Goal: Task Accomplishment & Management: Use online tool/utility

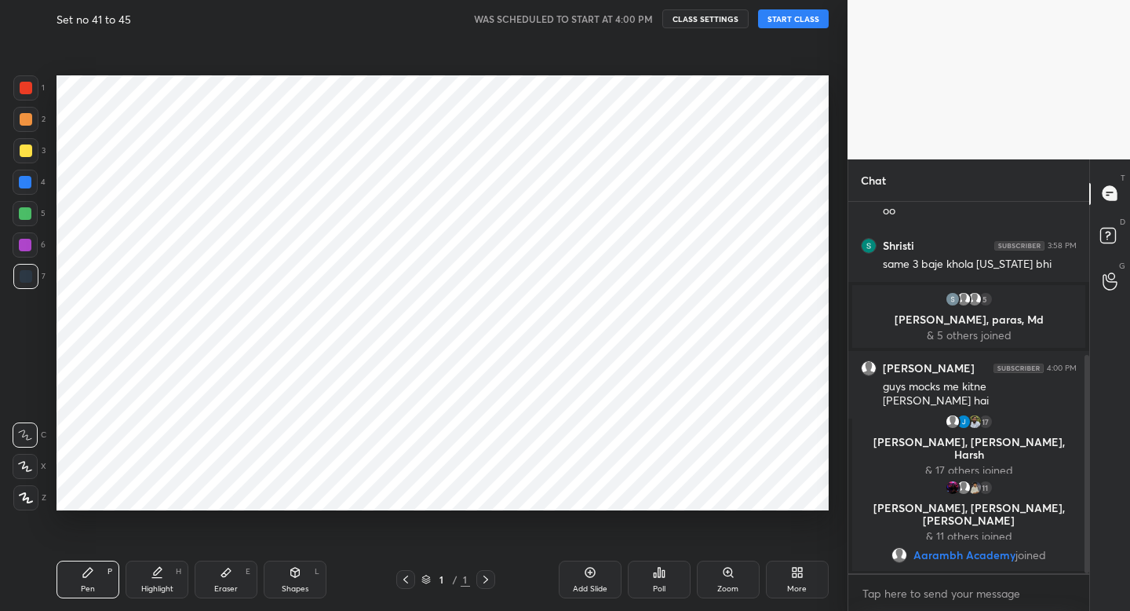
scroll to position [510, 785]
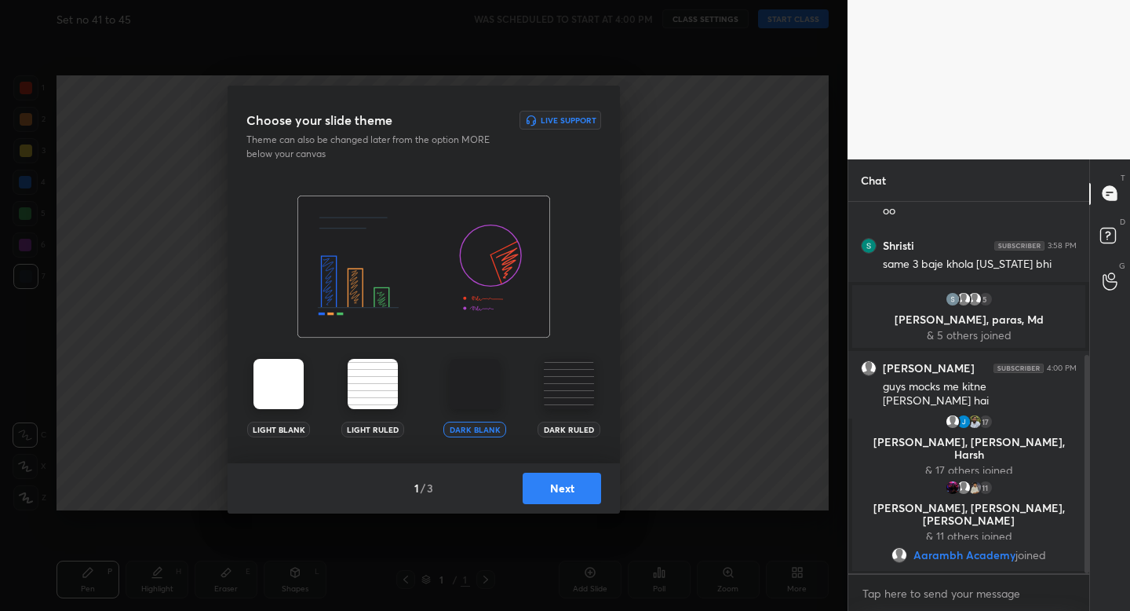
click at [566, 481] on button "Next" at bounding box center [562, 488] width 78 height 31
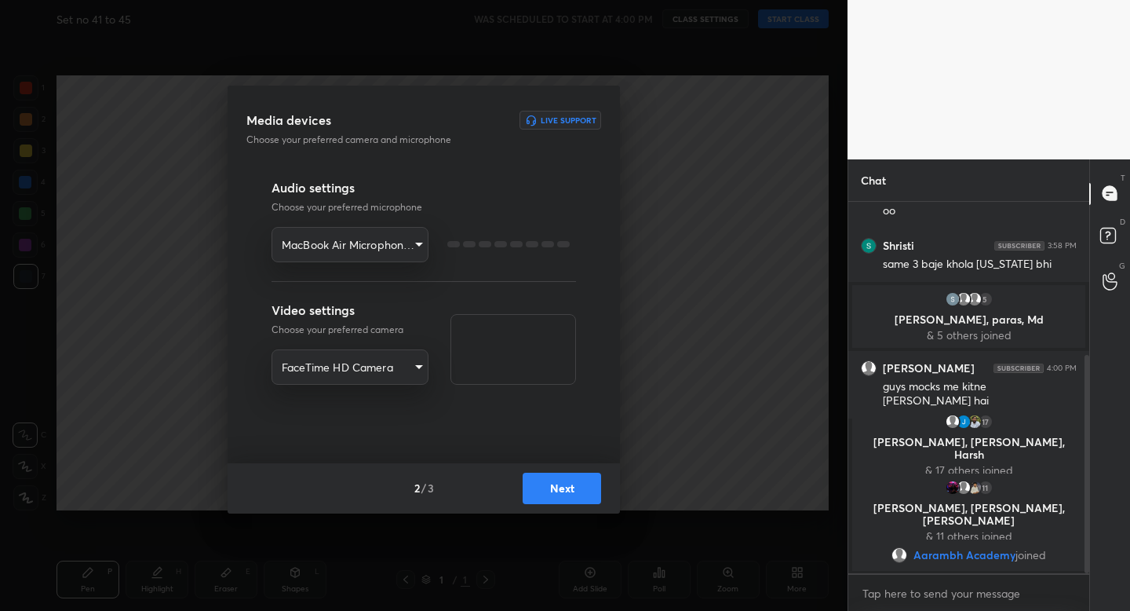
click at [567, 480] on button "Next" at bounding box center [562, 488] width 78 height 31
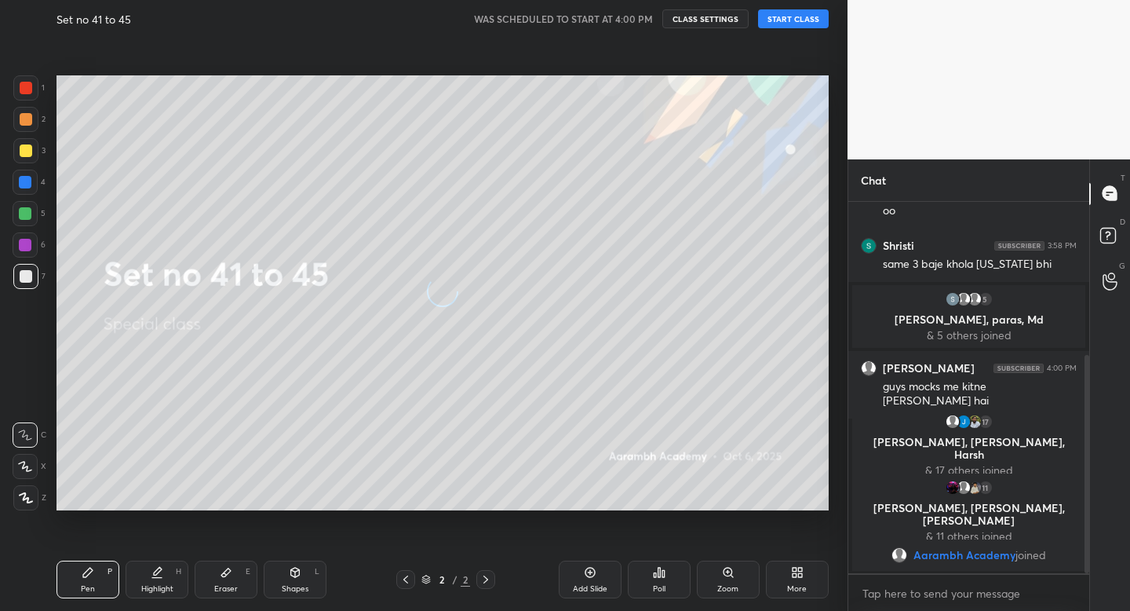
click at [792, 16] on button "START CLASS" at bounding box center [793, 18] width 71 height 19
click at [29, 152] on div at bounding box center [26, 150] width 13 height 13
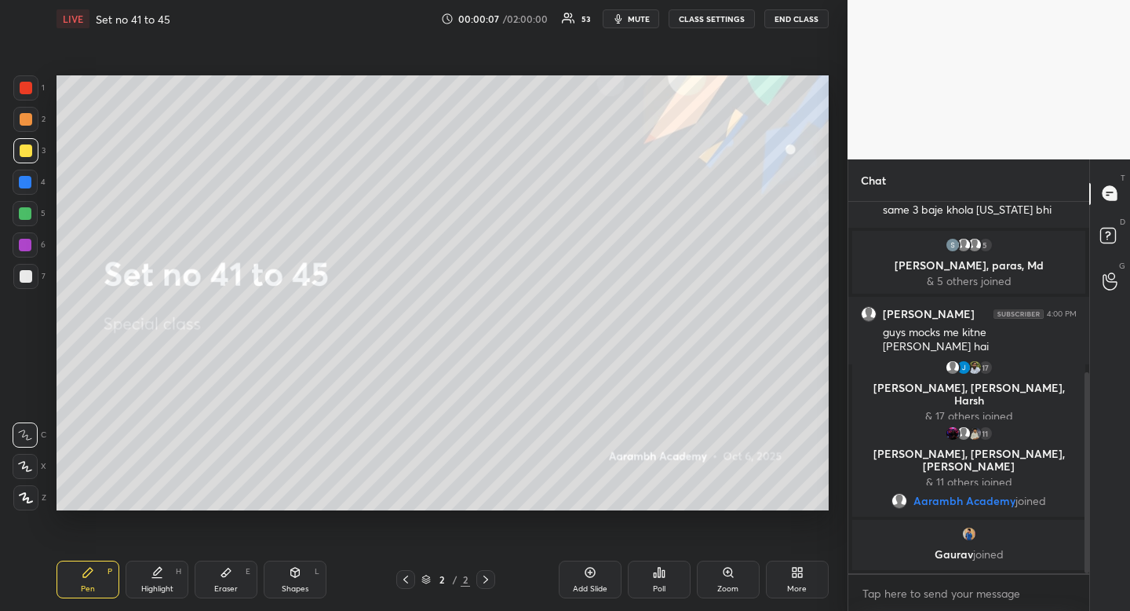
click at [29, 152] on div at bounding box center [26, 150] width 13 height 13
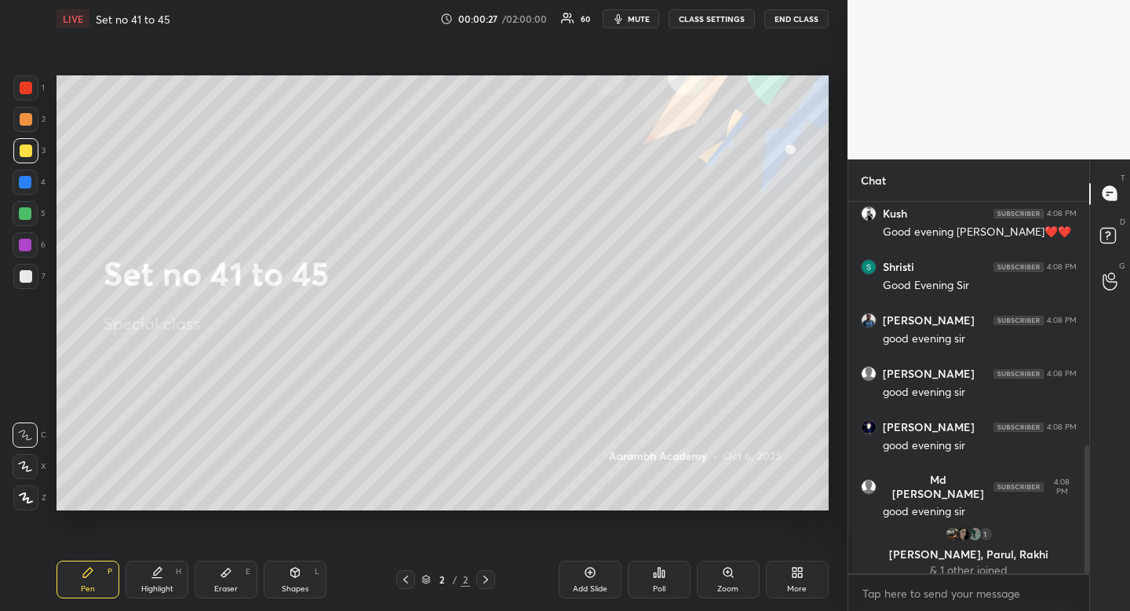
scroll to position [717, 0]
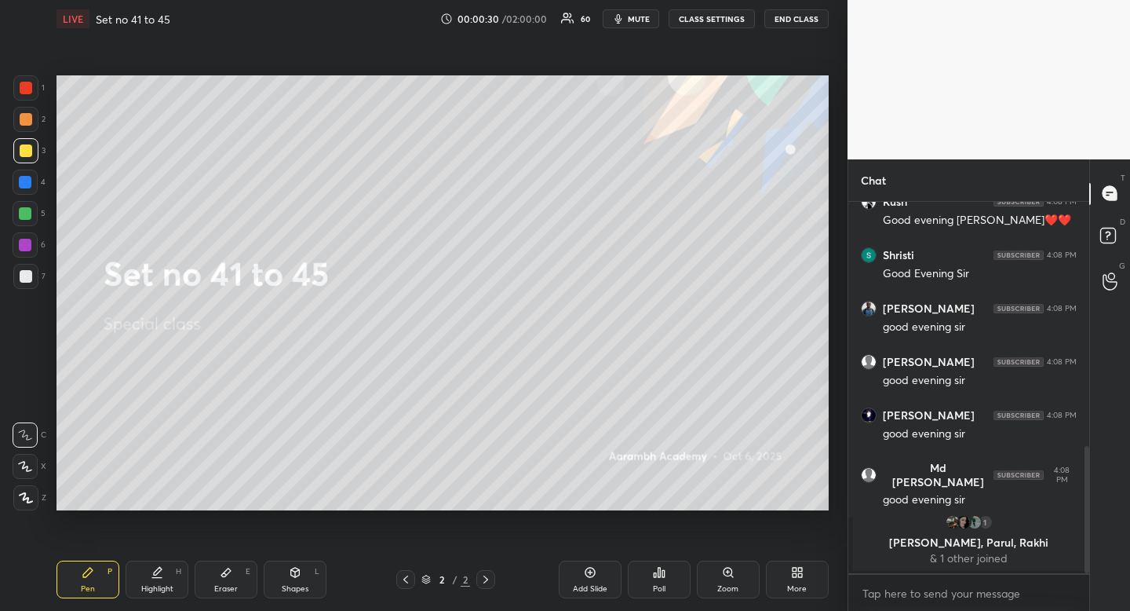
click at [41, 119] on div "2" at bounding box center [29, 119] width 32 height 25
click at [35, 118] on div at bounding box center [25, 119] width 25 height 25
drag, startPoint x: 35, startPoint y: 118, endPoint x: 35, endPoint y: 138, distance: 20.4
click at [35, 118] on div at bounding box center [25, 119] width 25 height 25
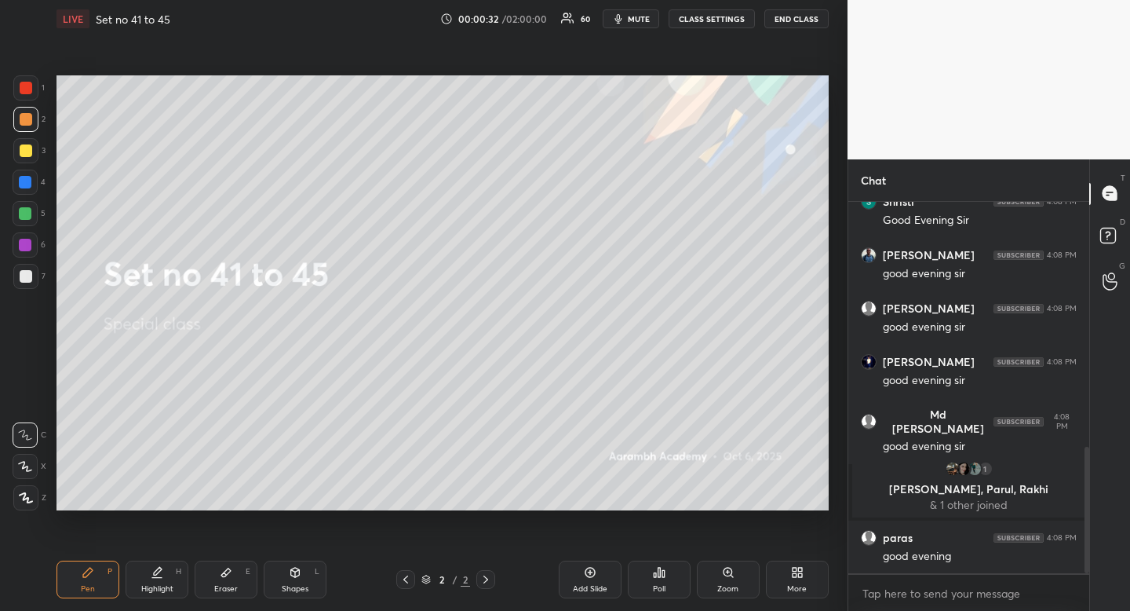
click at [302, 572] on div "Shapes L" at bounding box center [295, 579] width 63 height 38
click at [30, 400] on icon at bounding box center [26, 403] width 13 height 13
click at [31, 401] on rect at bounding box center [26, 404] width 12 height 12
drag, startPoint x: 163, startPoint y: 585, endPoint x: 165, endPoint y: 577, distance: 8.0
click at [163, 585] on div "Highlight" at bounding box center [157, 589] width 32 height 8
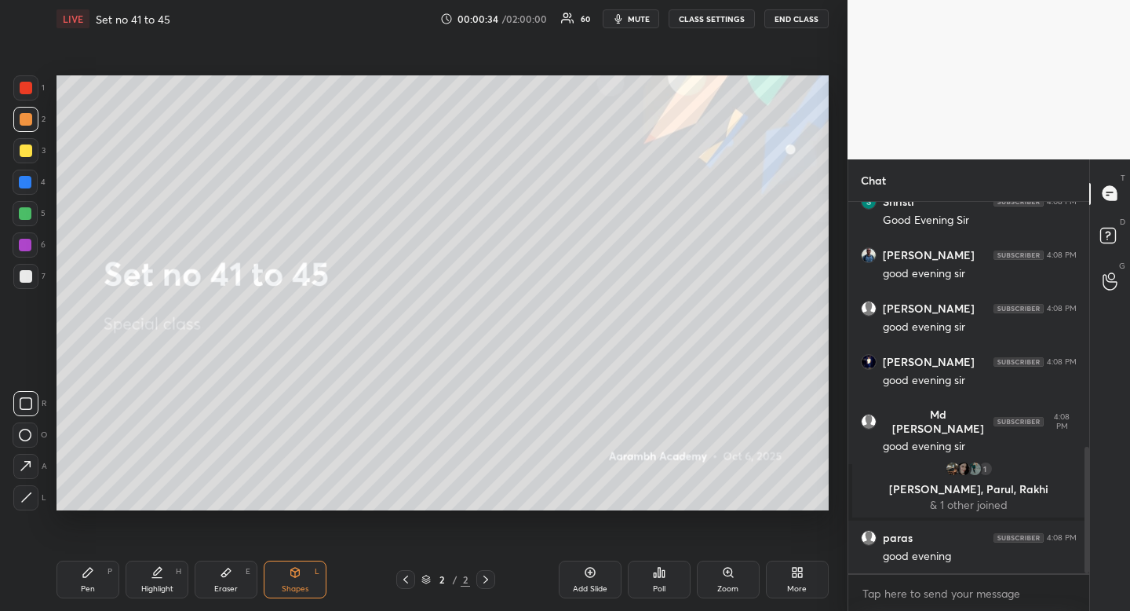
click at [165, 577] on div "Highlight H" at bounding box center [157, 579] width 63 height 38
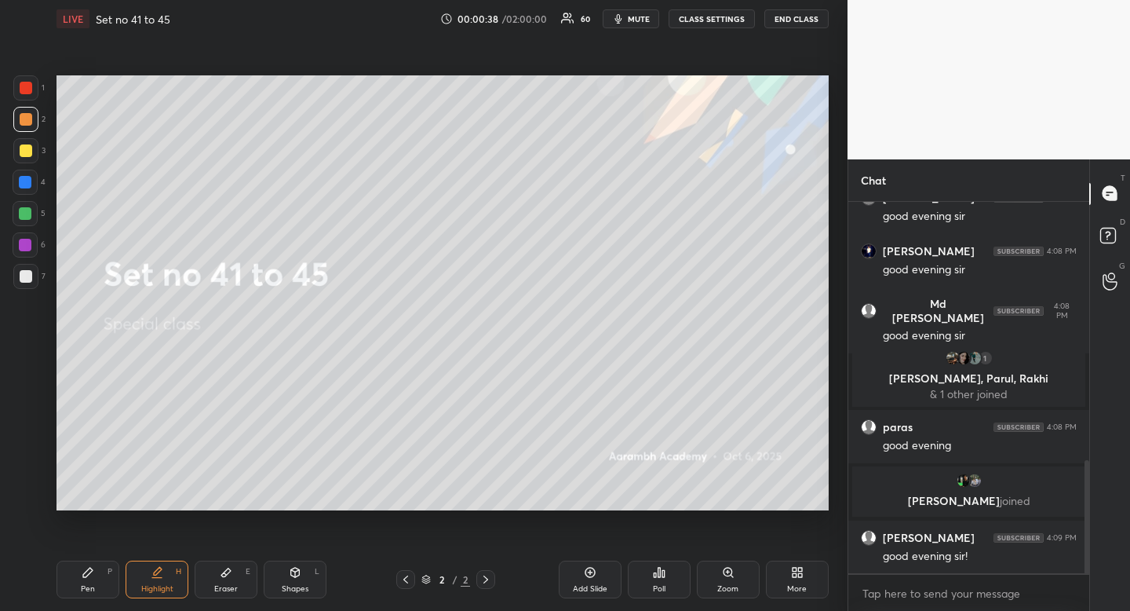
click at [16, 144] on div at bounding box center [25, 150] width 25 height 25
drag, startPoint x: 17, startPoint y: 144, endPoint x: 46, endPoint y: 148, distance: 29.4
click at [17, 144] on div at bounding box center [25, 150] width 25 height 25
click at [159, 553] on div "Pen P Highlight H Eraser E Shapes L 2 / 2 Add Slide Poll Zoom More" at bounding box center [443, 579] width 772 height 63
drag, startPoint x: 159, startPoint y: 553, endPoint x: 160, endPoint y: 539, distance: 13.4
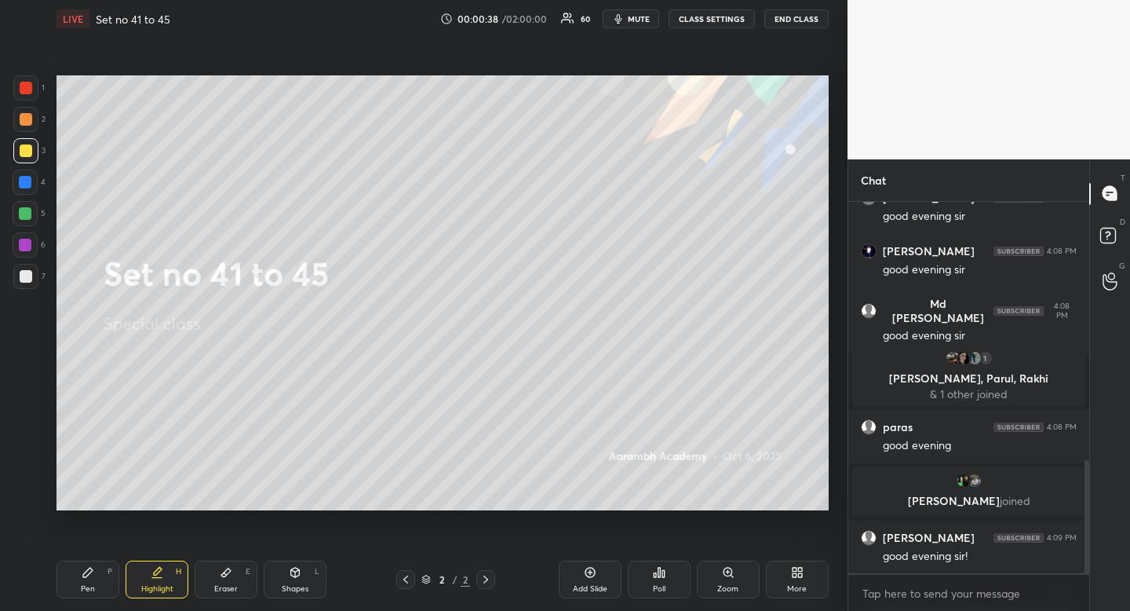
click at [159, 553] on div "Pen P Highlight H Eraser E Shapes L 2 / 2 Add Slide Poll Zoom More" at bounding box center [443, 579] width 772 height 63
click at [91, 575] on icon at bounding box center [88, 572] width 13 height 13
drag, startPoint x: 91, startPoint y: 575, endPoint x: 79, endPoint y: 517, distance: 59.3
click at [91, 569] on icon at bounding box center [88, 572] width 13 height 13
click at [32, 279] on div at bounding box center [25, 276] width 25 height 25
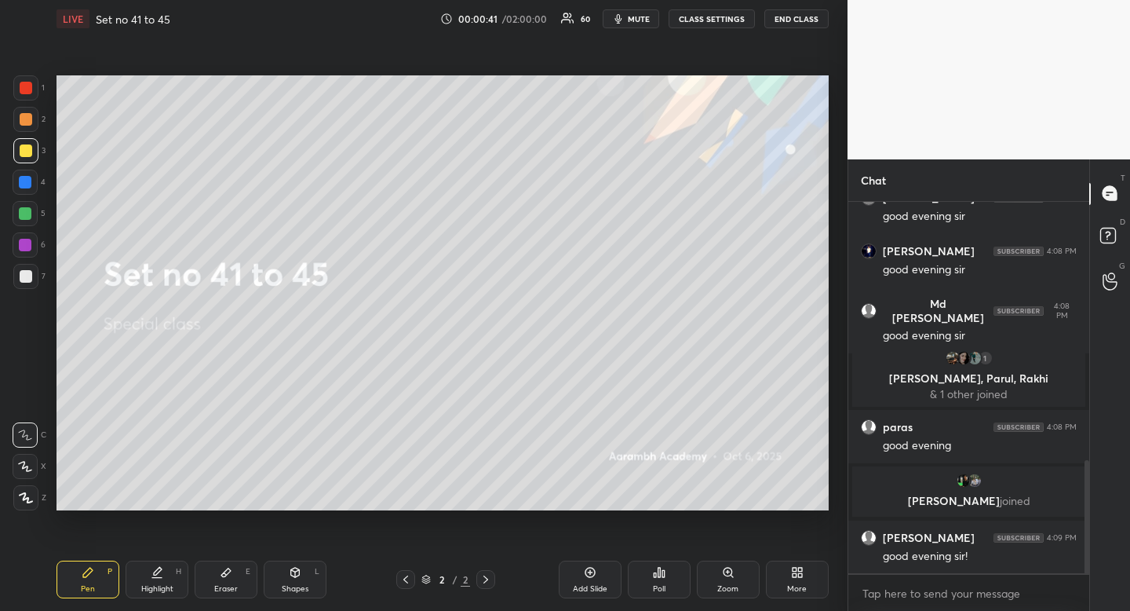
drag, startPoint x: 32, startPoint y: 279, endPoint x: 44, endPoint y: 274, distance: 12.7
click at [32, 279] on div at bounding box center [25, 276] width 25 height 25
click at [228, 589] on div "Eraser" at bounding box center [226, 589] width 24 height 8
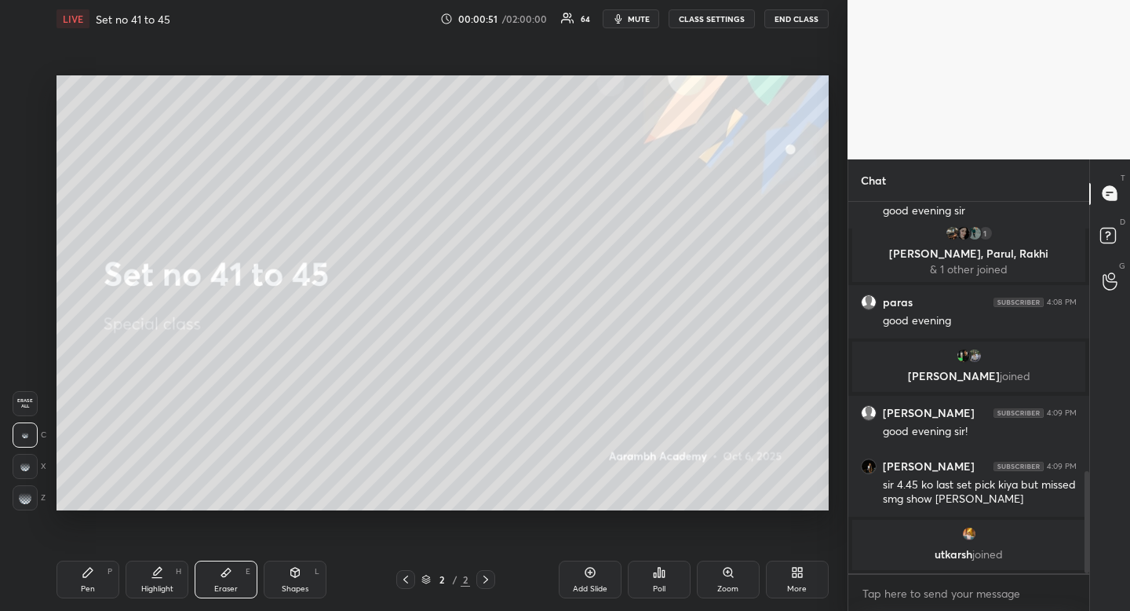
click at [168, 585] on div "Highlight" at bounding box center [157, 589] width 32 height 8
drag, startPoint x: 168, startPoint y: 582, endPoint x: 163, endPoint y: 575, distance: 9.2
click at [168, 585] on div "Highlight" at bounding box center [157, 589] width 32 height 8
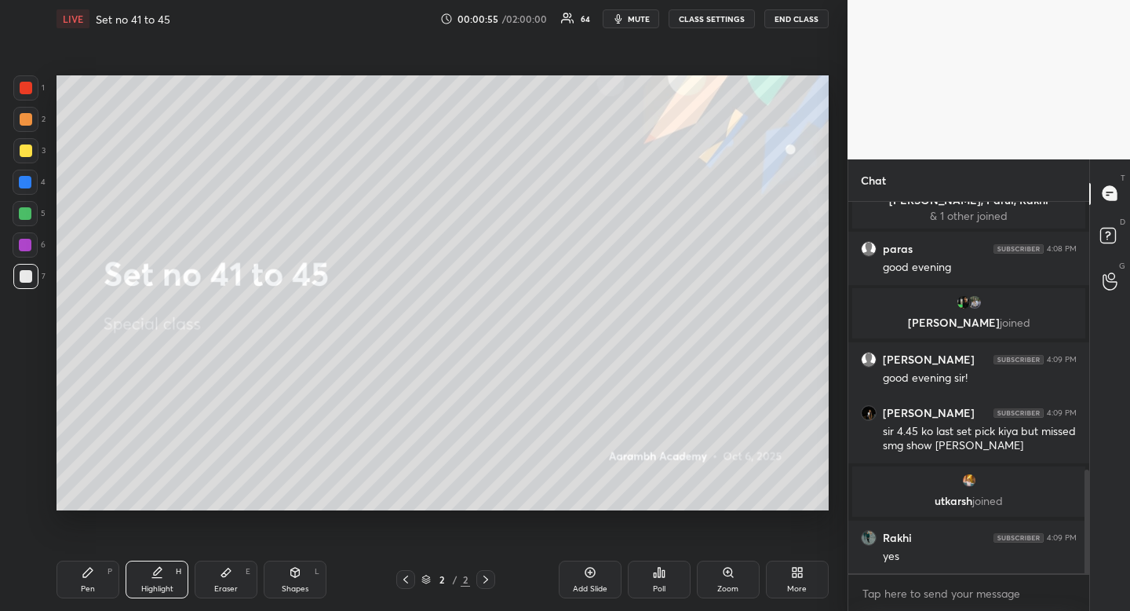
click at [94, 585] on div "Pen P" at bounding box center [88, 579] width 63 height 38
drag, startPoint x: 97, startPoint y: 581, endPoint x: 116, endPoint y: 524, distance: 60.6
click at [93, 578] on div "Pen P" at bounding box center [88, 579] width 63 height 38
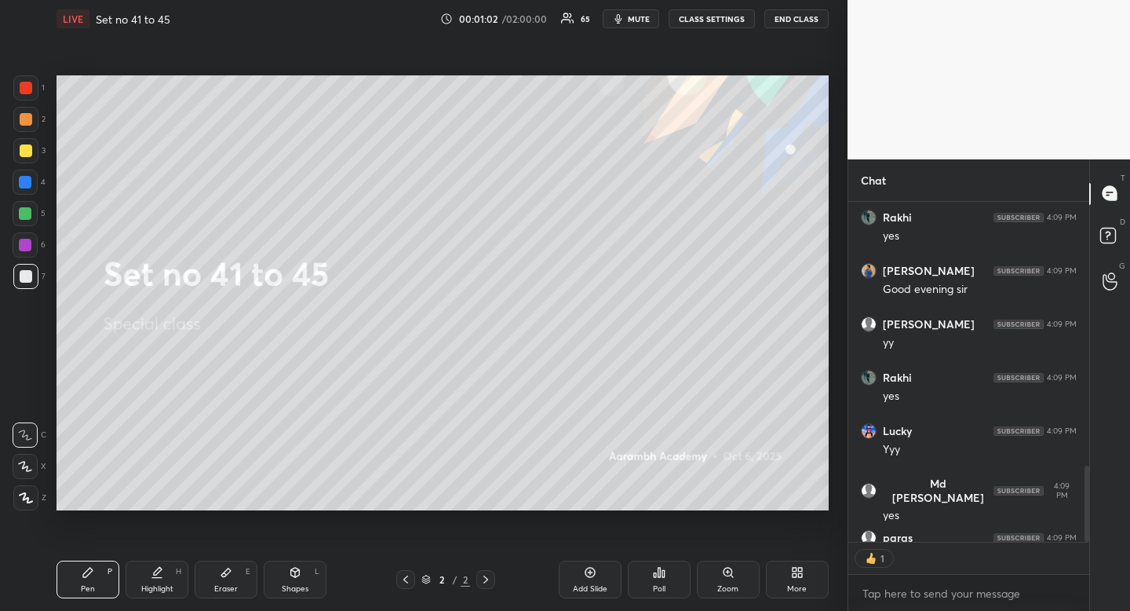
scroll to position [5, 5]
click at [305, 575] on div "Shapes L" at bounding box center [295, 579] width 63 height 38
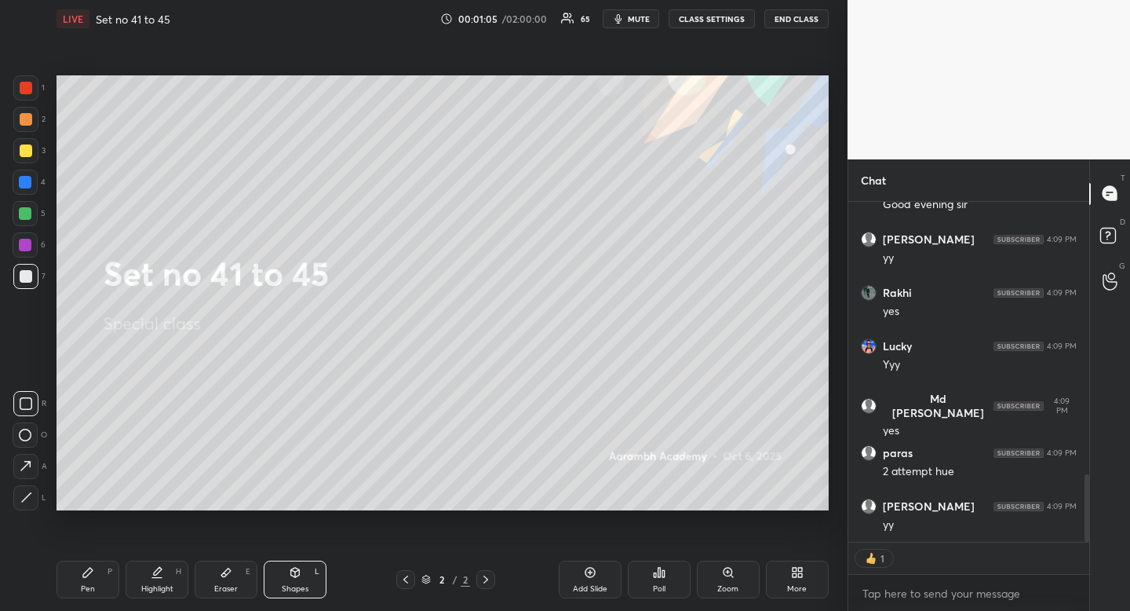
click at [28, 402] on icon at bounding box center [26, 403] width 13 height 13
drag, startPoint x: 184, startPoint y: 579, endPoint x: 188, endPoint y: 569, distance: 9.9
click at [184, 579] on div "Highlight H" at bounding box center [157, 579] width 63 height 38
click at [186, 571] on div "Highlight H" at bounding box center [157, 579] width 63 height 38
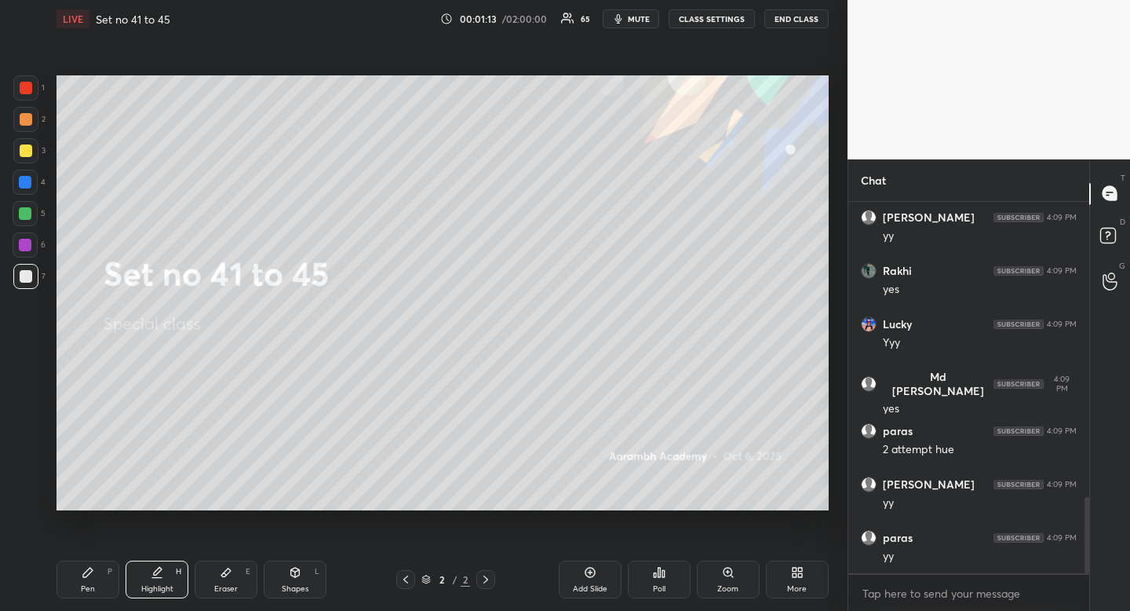
scroll to position [1447, 0]
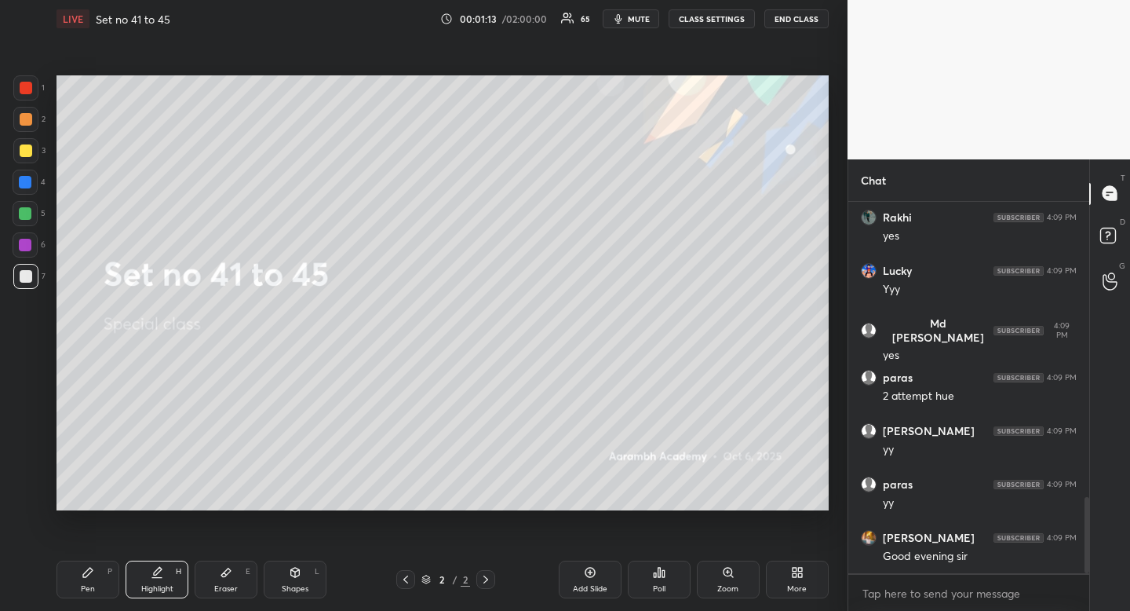
click at [166, 572] on div "Highlight H" at bounding box center [157, 579] width 63 height 38
drag, startPoint x: 172, startPoint y: 574, endPoint x: 245, endPoint y: 524, distance: 88.6
click at [172, 574] on div "Highlight H" at bounding box center [157, 579] width 63 height 38
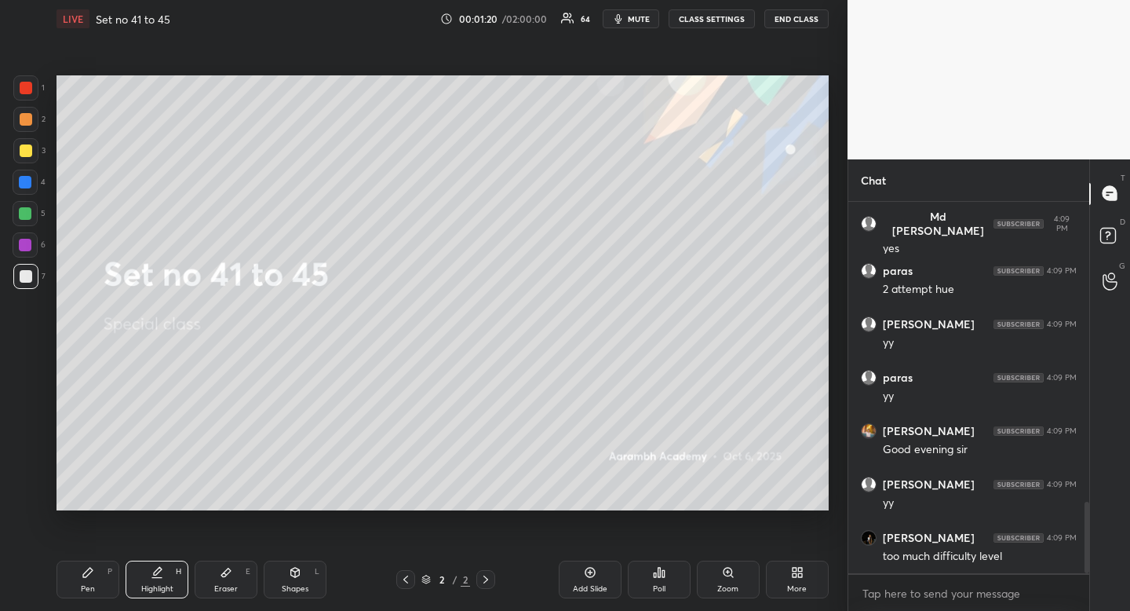
scroll to position [1608, 0]
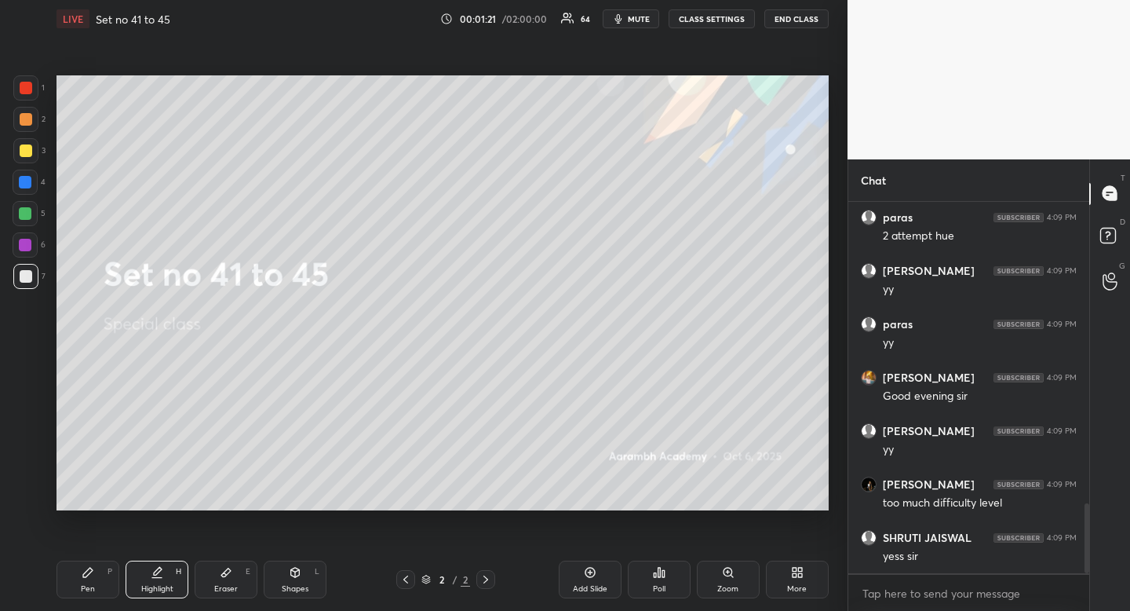
click at [32, 152] on div at bounding box center [25, 150] width 25 height 25
click at [34, 152] on div at bounding box center [25, 150] width 25 height 25
drag, startPoint x: 155, startPoint y: 564, endPoint x: 167, endPoint y: 535, distance: 32.4
click at [155, 564] on div "Highlight H" at bounding box center [157, 579] width 63 height 38
click at [155, 550] on div "Pen P Highlight H Eraser E Shapes L 2 / 2 Add Slide Poll Zoom More" at bounding box center [443, 579] width 772 height 63
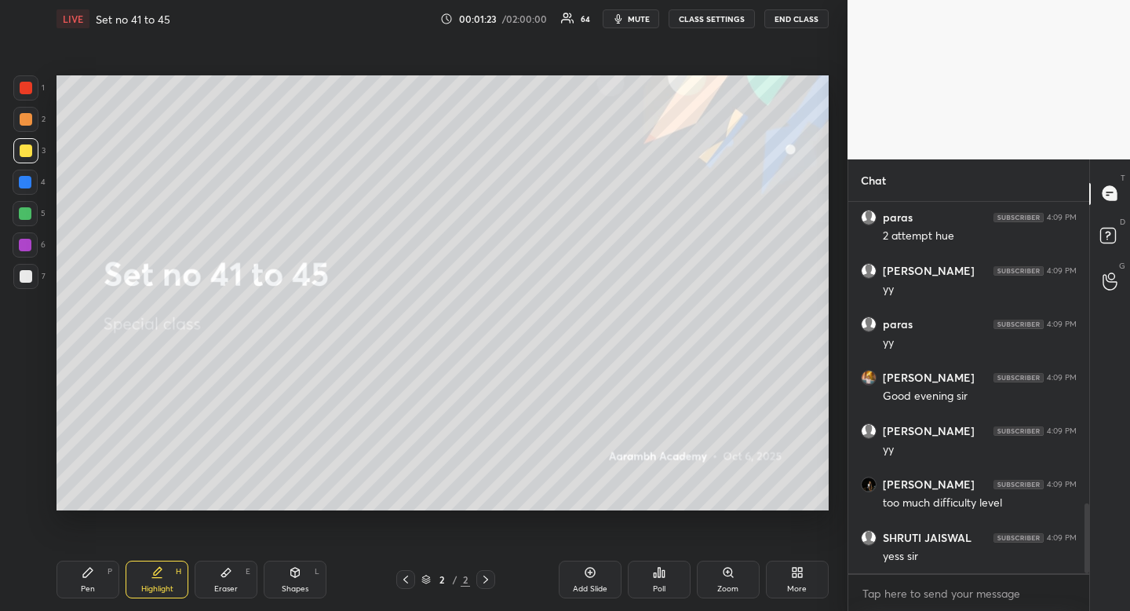
scroll to position [1661, 0]
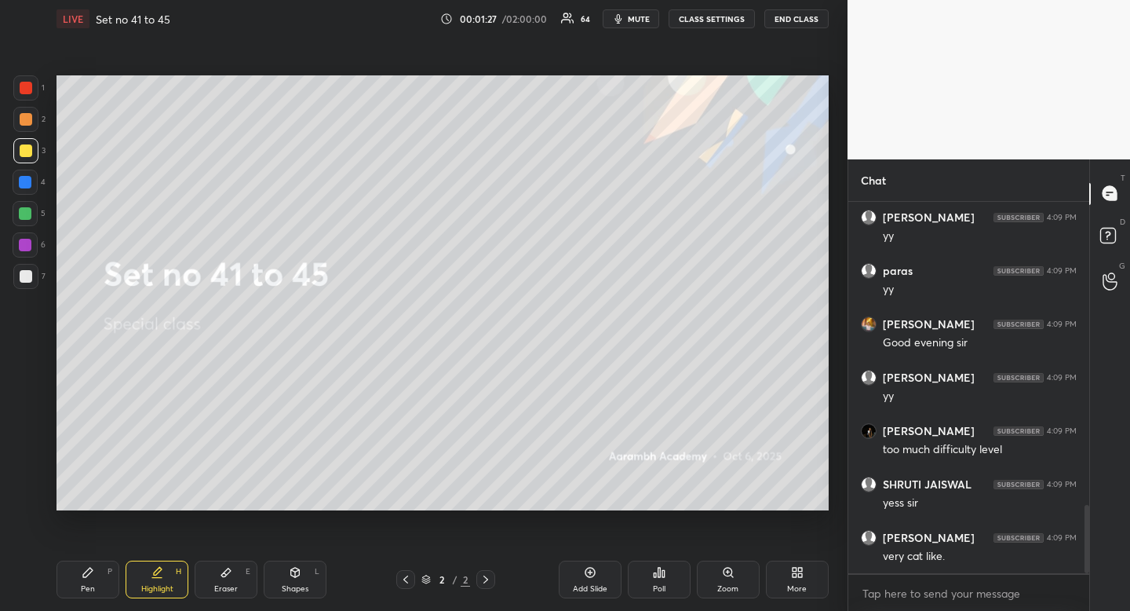
click at [27, 216] on div at bounding box center [25, 213] width 13 height 13
click at [27, 209] on div at bounding box center [25, 213] width 13 height 13
click at [27, 151] on div at bounding box center [26, 150] width 13 height 13
click at [28, 149] on div at bounding box center [26, 150] width 13 height 13
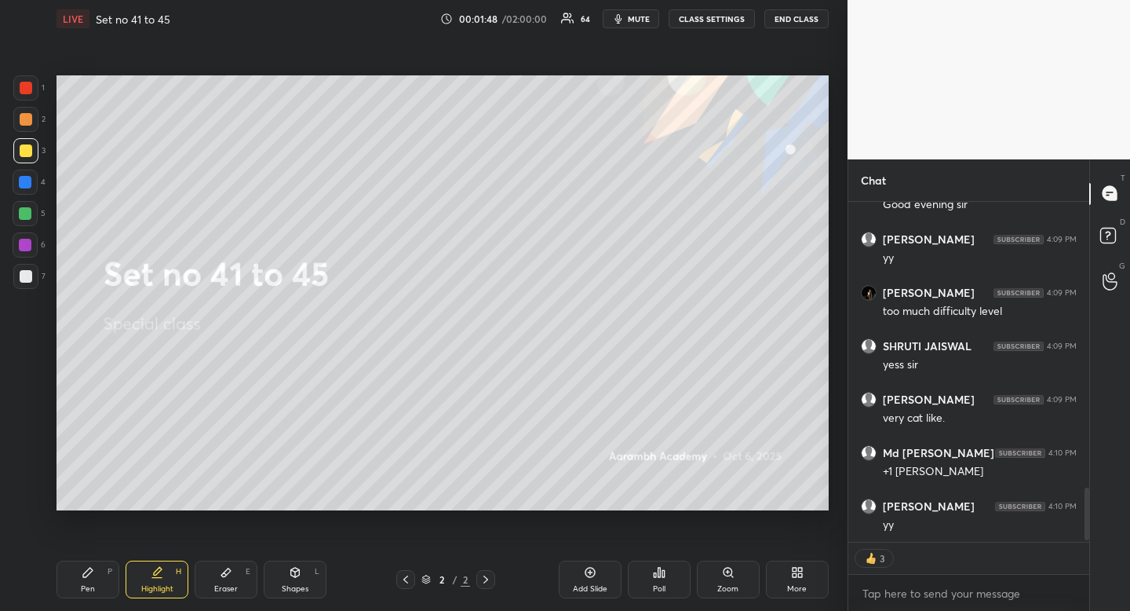
scroll to position [1853, 0]
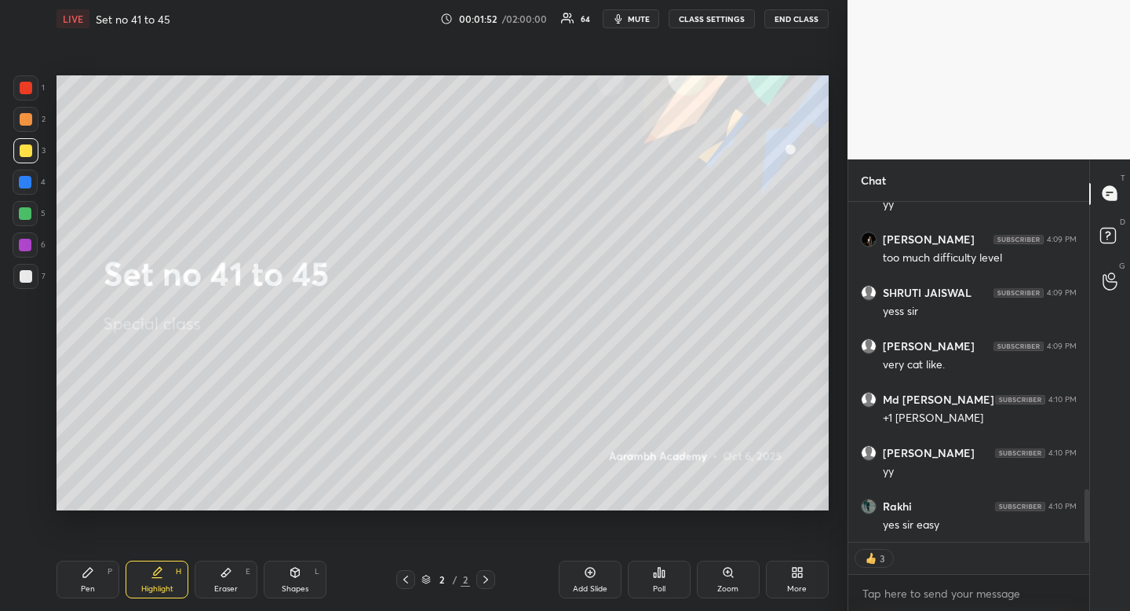
click at [24, 119] on div at bounding box center [26, 119] width 13 height 13
drag, startPoint x: 24, startPoint y: 119, endPoint x: 15, endPoint y: 119, distance: 8.6
click at [24, 119] on div at bounding box center [26, 119] width 13 height 13
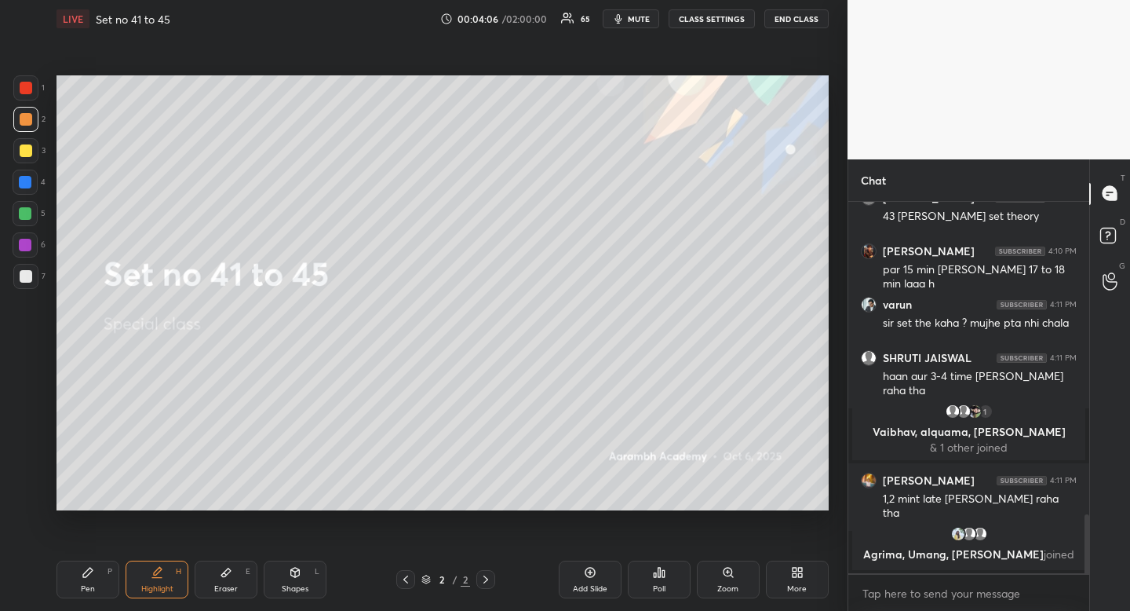
scroll to position [1989, 0]
click at [802, 579] on div "More" at bounding box center [797, 579] width 63 height 38
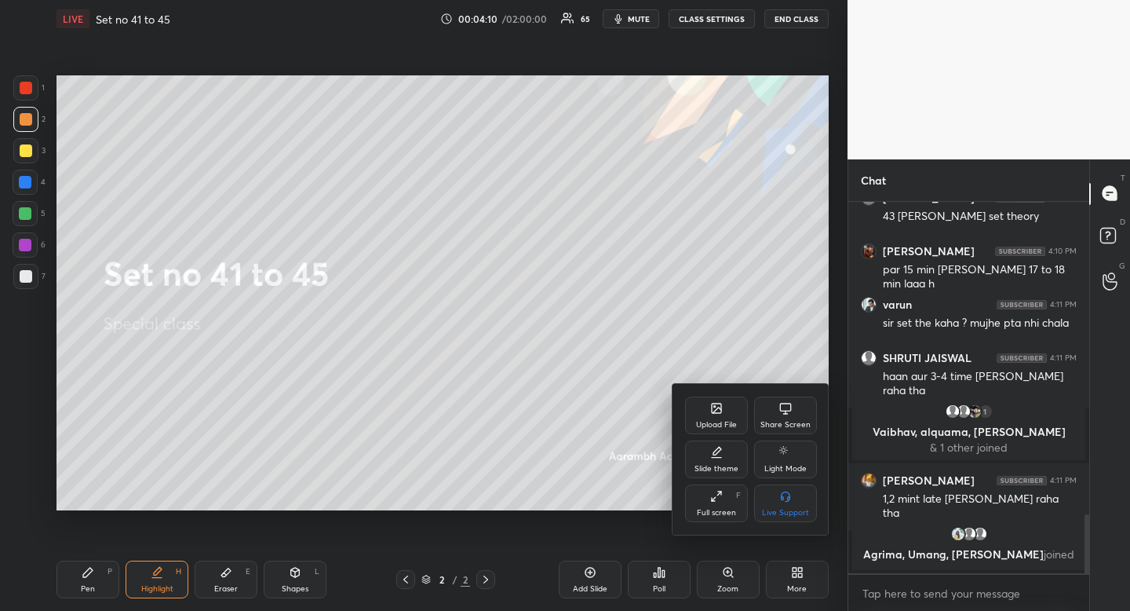
click at [703, 410] on div "Upload File" at bounding box center [716, 415] width 63 height 38
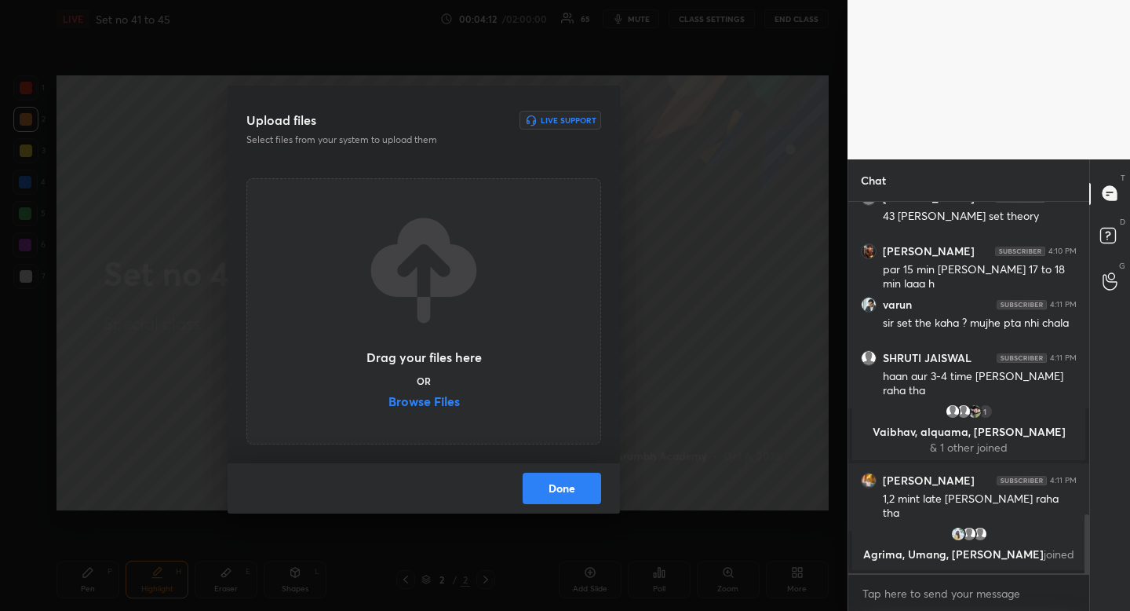
click at [432, 403] on label "Browse Files" at bounding box center [424, 403] width 71 height 16
click at [389, 403] on input "Browse Files" at bounding box center [389, 403] width 0 height 16
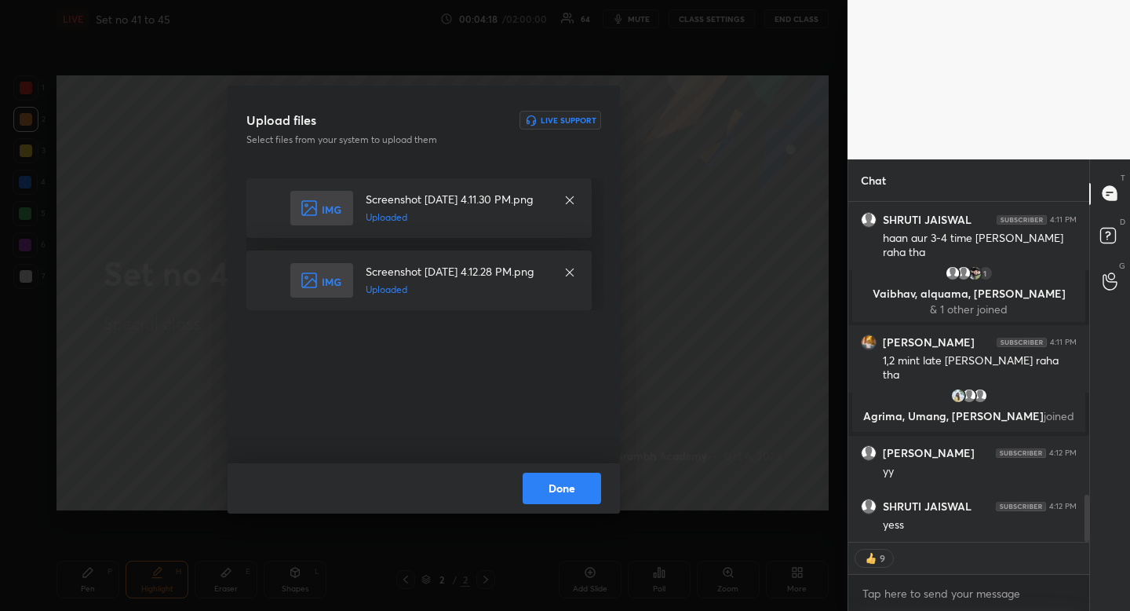
scroll to position [2181, 0]
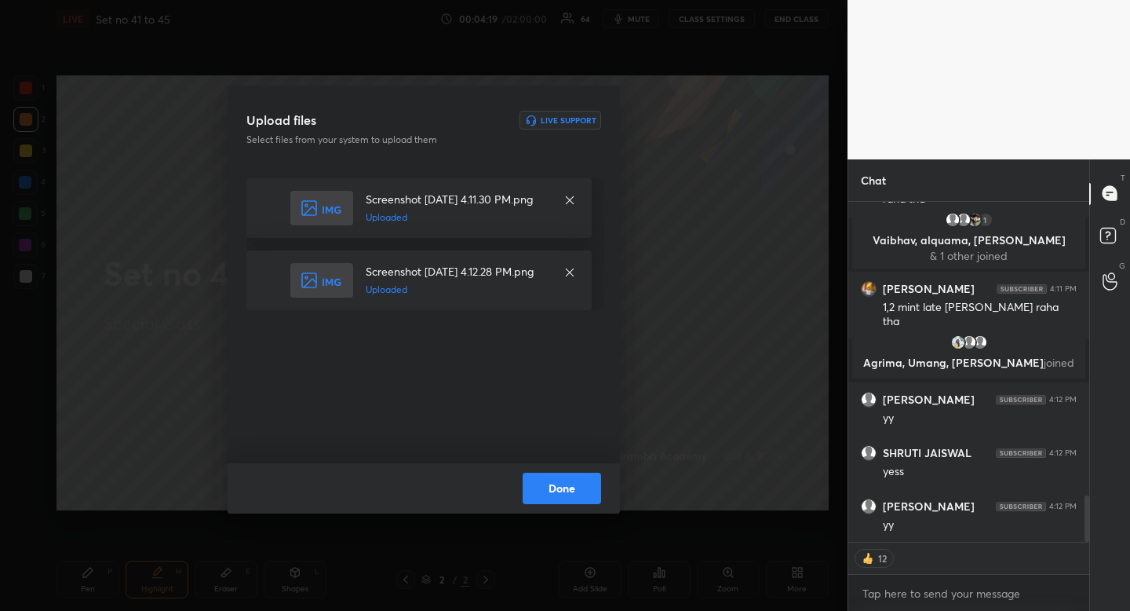
click at [582, 491] on button "Done" at bounding box center [562, 488] width 78 height 31
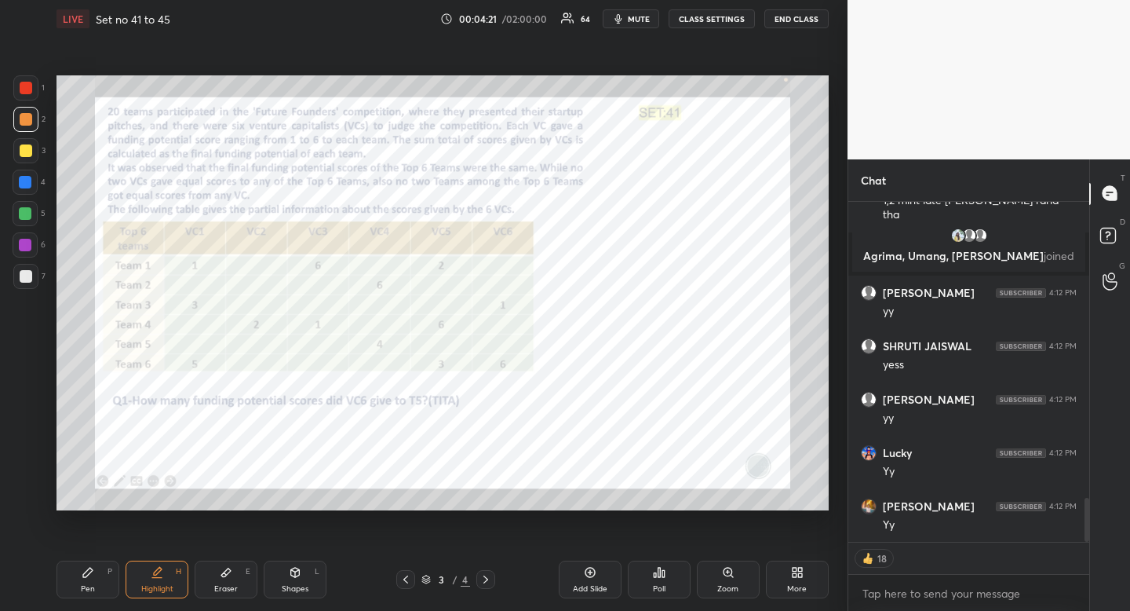
scroll to position [2341, 0]
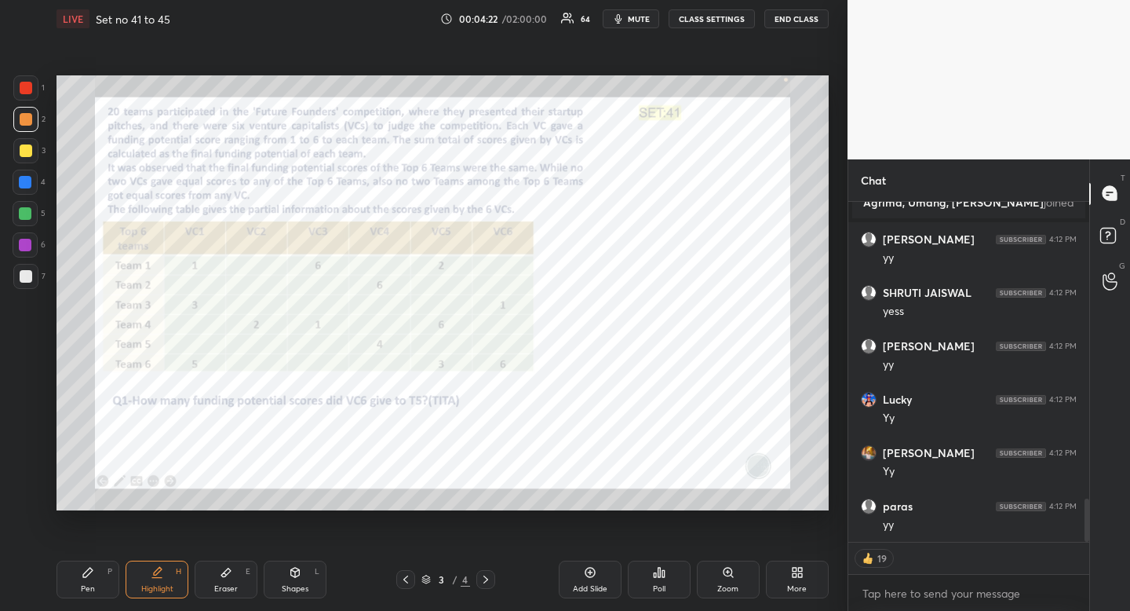
click at [34, 194] on div "4" at bounding box center [29, 182] width 33 height 25
click at [27, 185] on div at bounding box center [25, 182] width 13 height 13
click at [308, 579] on div "Shapes L" at bounding box center [295, 579] width 63 height 38
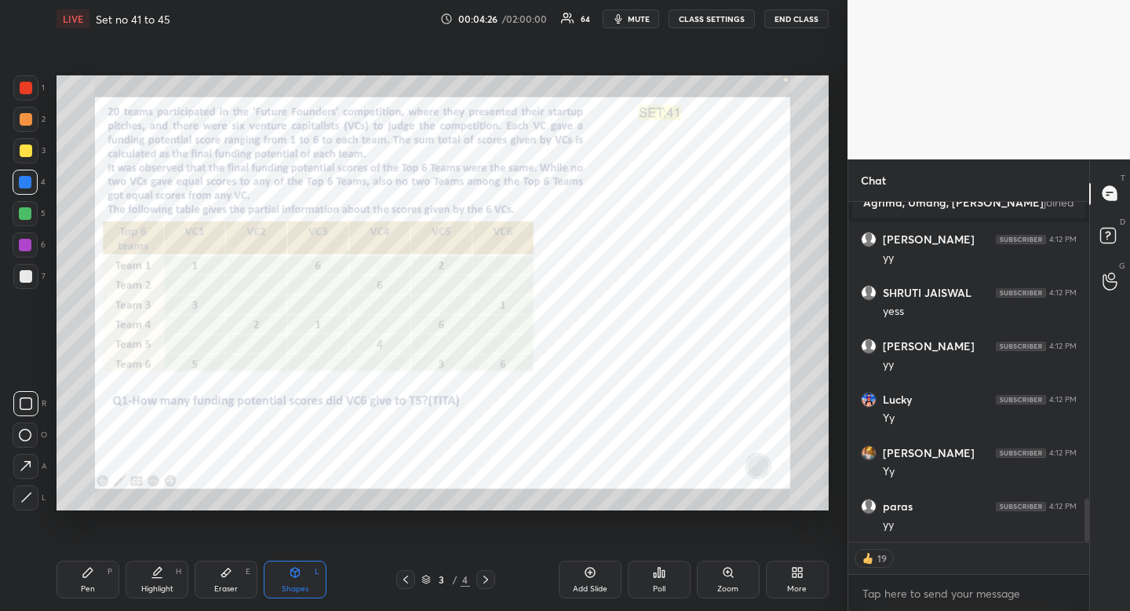
click at [30, 407] on icon at bounding box center [26, 403] width 13 height 13
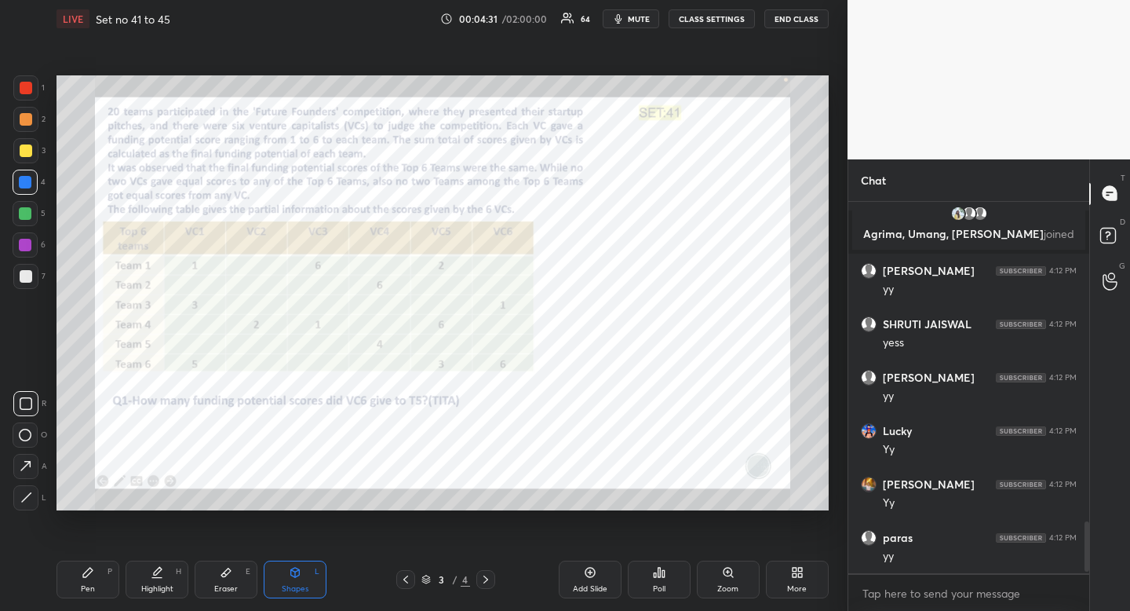
scroll to position [2309, 0]
click at [167, 586] on div "Highlight" at bounding box center [157, 589] width 32 height 8
drag, startPoint x: 35, startPoint y: 96, endPoint x: 38, endPoint y: 107, distance: 11.2
click at [35, 96] on div at bounding box center [25, 87] width 25 height 25
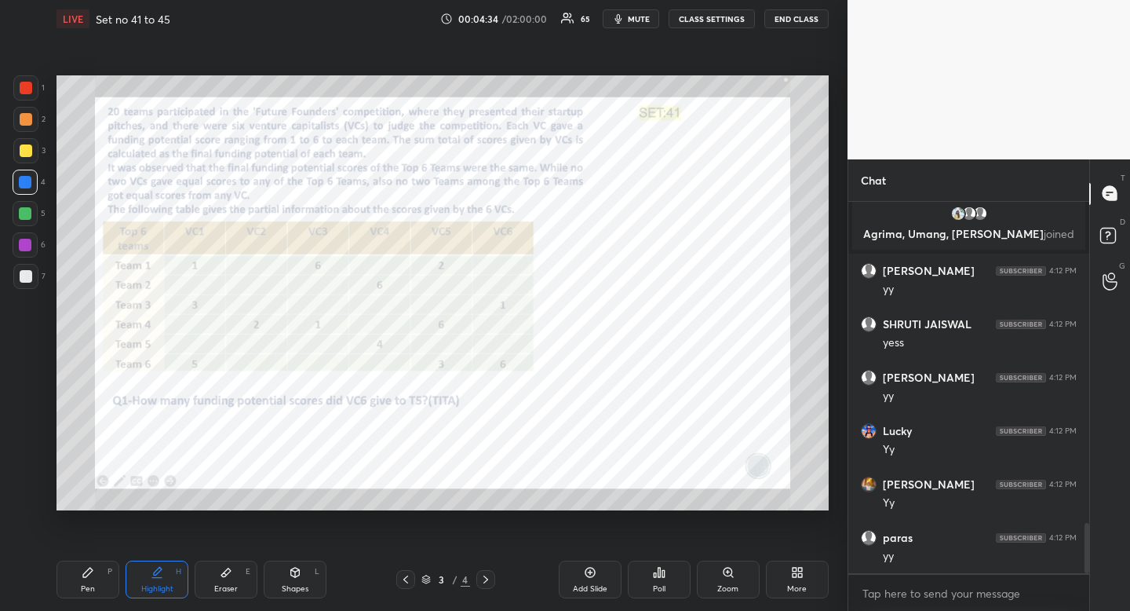
scroll to position [2363, 0]
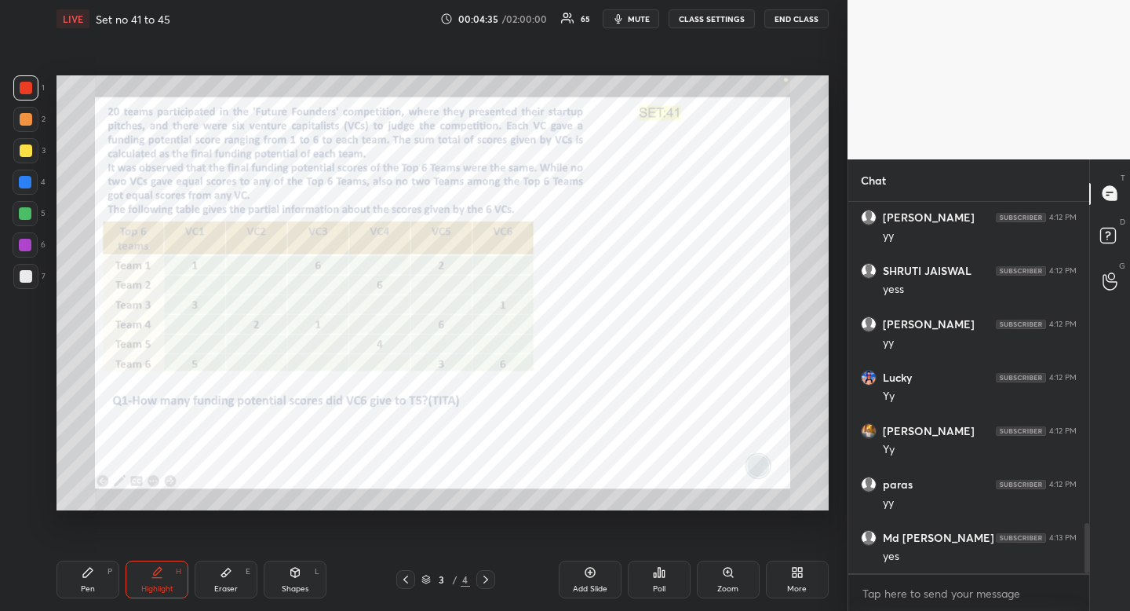
click at [486, 579] on icon at bounding box center [486, 579] width 5 height 8
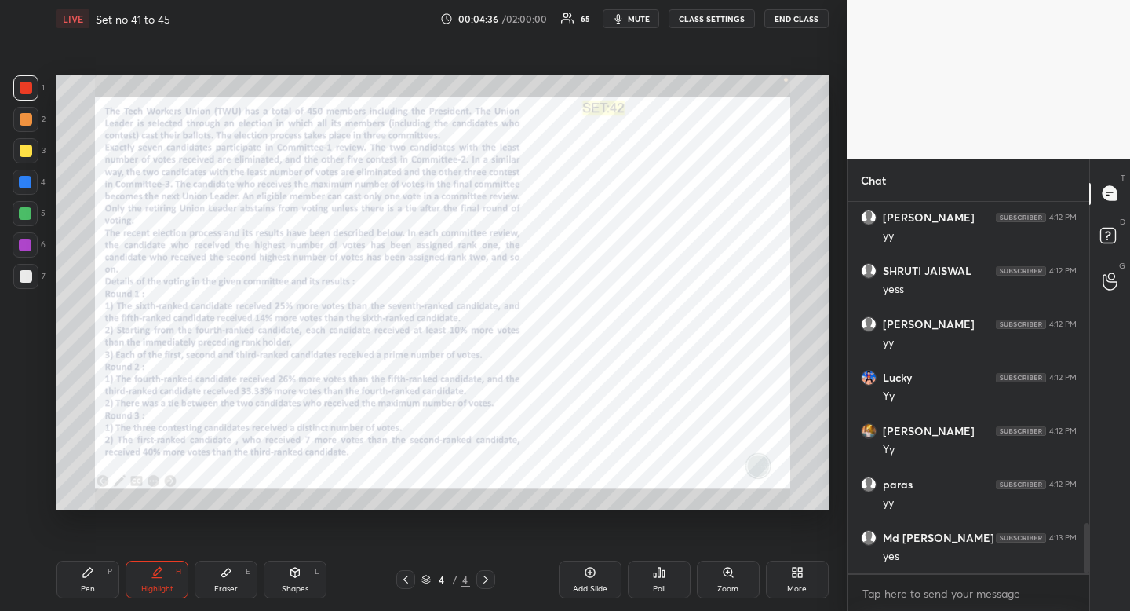
click at [294, 588] on div "Shapes" at bounding box center [295, 589] width 27 height 8
click at [24, 398] on rect at bounding box center [26, 404] width 12 height 12
drag, startPoint x: 24, startPoint y: 398, endPoint x: 49, endPoint y: 371, distance: 36.7
click at [24, 398] on rect at bounding box center [26, 404] width 12 height 12
click at [158, 568] on icon at bounding box center [158, 571] width 8 height 8
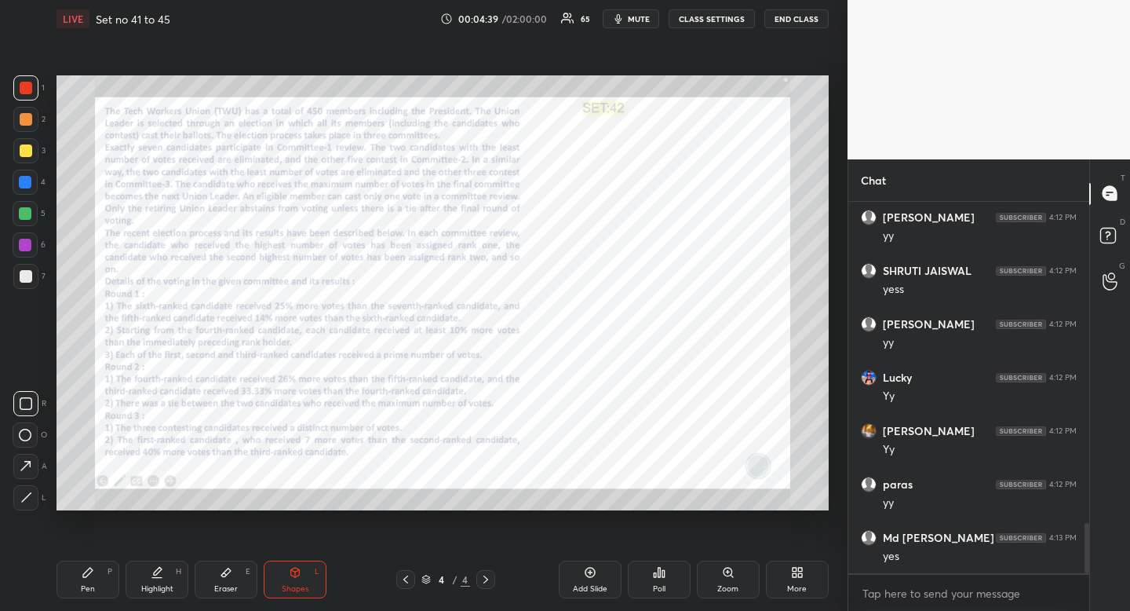
drag, startPoint x: 161, startPoint y: 560, endPoint x: 170, endPoint y: 534, distance: 28.1
click at [161, 560] on div "Highlight H" at bounding box center [157, 579] width 63 height 38
click at [92, 588] on div "Pen" at bounding box center [88, 589] width 14 height 8
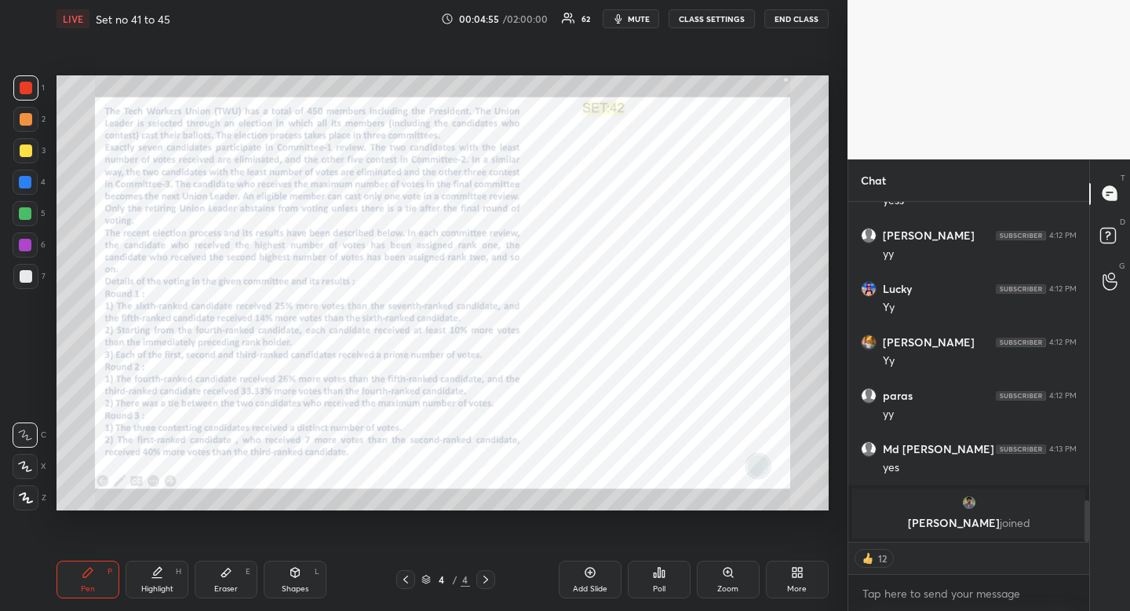
click at [24, 187] on div at bounding box center [25, 182] width 13 height 13
drag, startPoint x: 24, startPoint y: 184, endPoint x: 49, endPoint y: 188, distance: 26.2
click at [24, 184] on div at bounding box center [25, 182] width 13 height 13
click at [98, 574] on div "Pen P" at bounding box center [88, 579] width 63 height 38
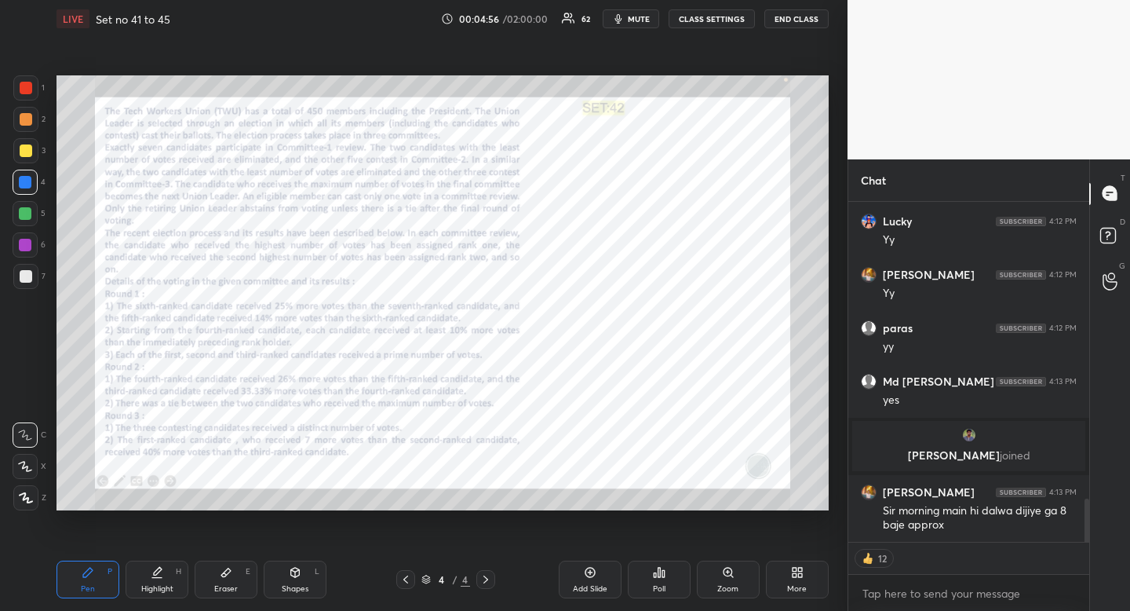
scroll to position [2364, 0]
click at [293, 573] on icon at bounding box center [295, 572] width 9 height 9
click at [28, 401] on icon at bounding box center [26, 403] width 13 height 13
drag, startPoint x: 28, startPoint y: 401, endPoint x: 47, endPoint y: 398, distance: 19.1
click at [28, 401] on icon at bounding box center [26, 403] width 13 height 13
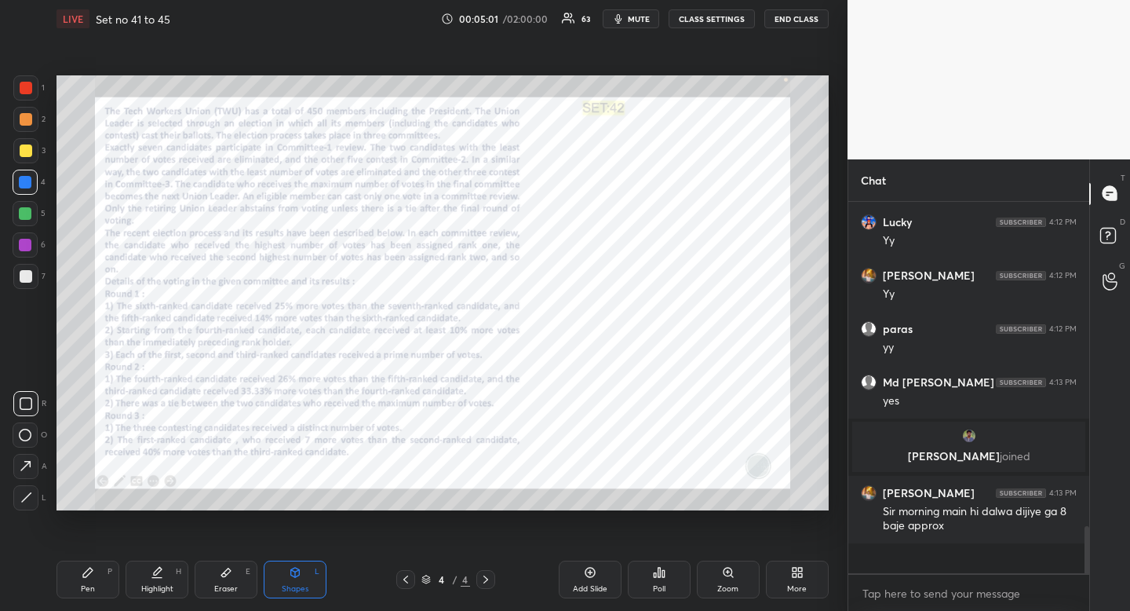
scroll to position [2332, 0]
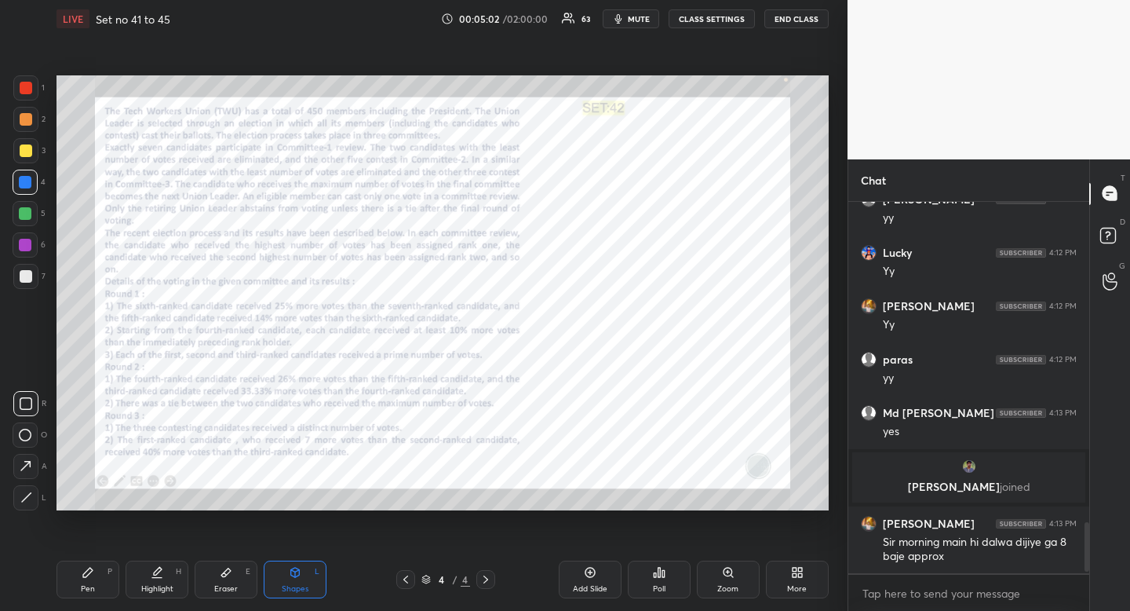
click at [102, 566] on div "Pen P" at bounding box center [88, 579] width 63 height 38
drag, startPoint x: 102, startPoint y: 566, endPoint x: 92, endPoint y: 530, distance: 37.5
click at [95, 564] on div "Pen P" at bounding box center [88, 579] width 63 height 38
click at [83, 569] on icon at bounding box center [88, 572] width 13 height 13
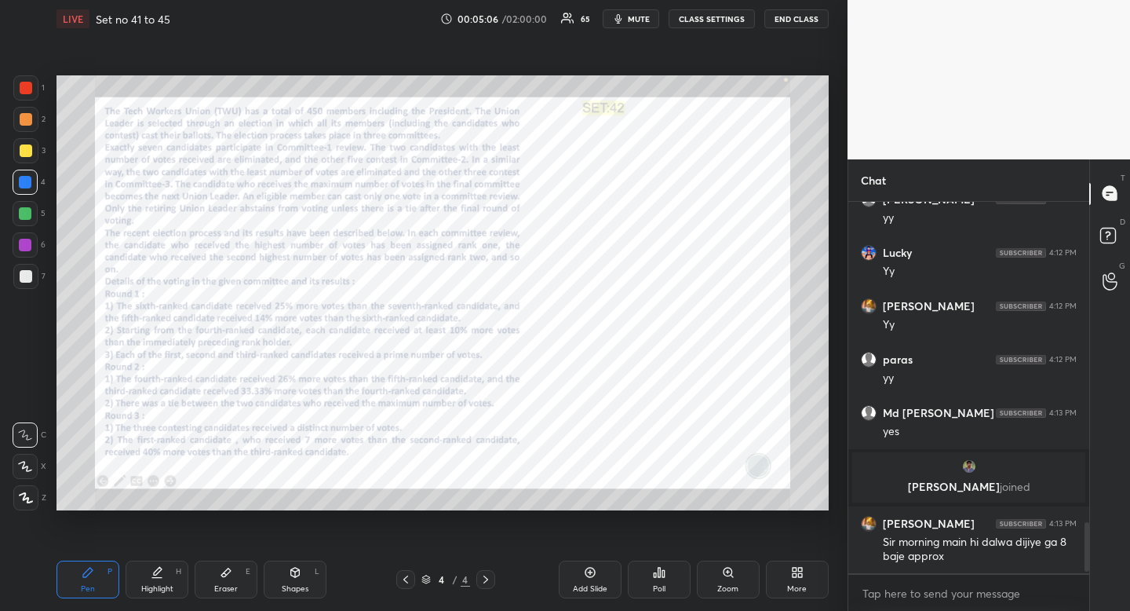
click at [27, 243] on div at bounding box center [25, 245] width 13 height 13
drag, startPoint x: 27, startPoint y: 243, endPoint x: 19, endPoint y: 250, distance: 11.7
click at [27, 243] on div at bounding box center [25, 245] width 13 height 13
click at [29, 88] on div at bounding box center [26, 88] width 13 height 13
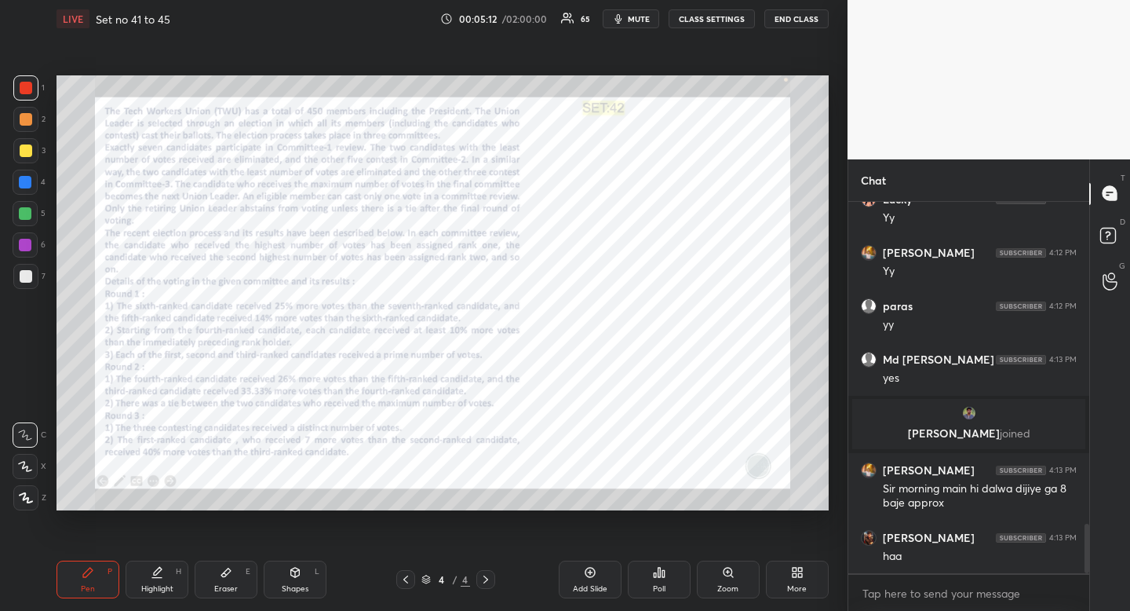
scroll to position [2439, 0]
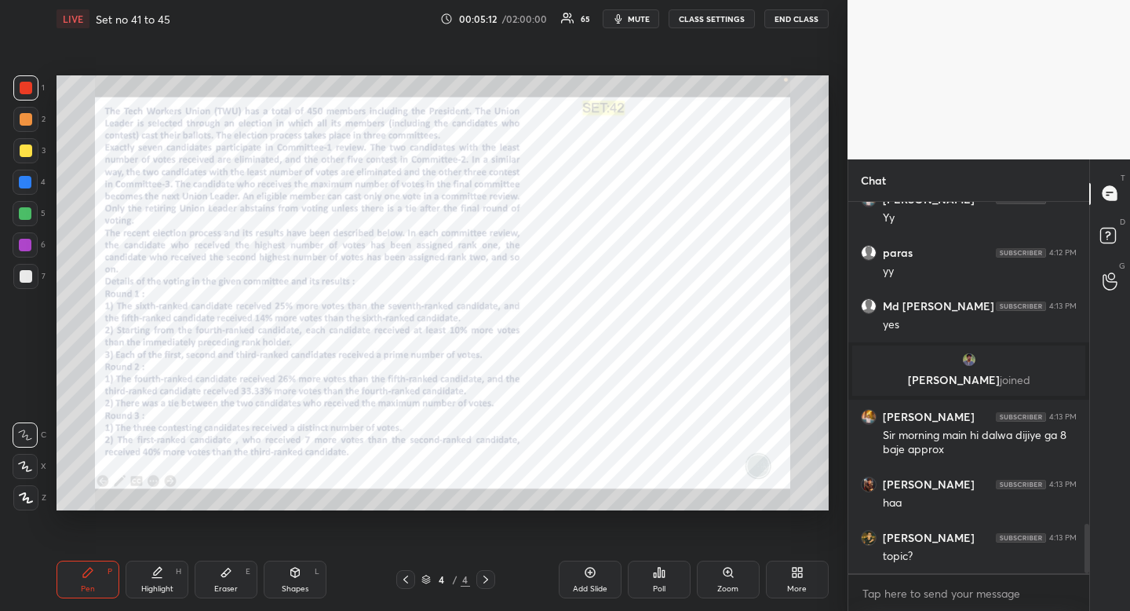
click at [165, 576] on div "Highlight H" at bounding box center [157, 579] width 63 height 38
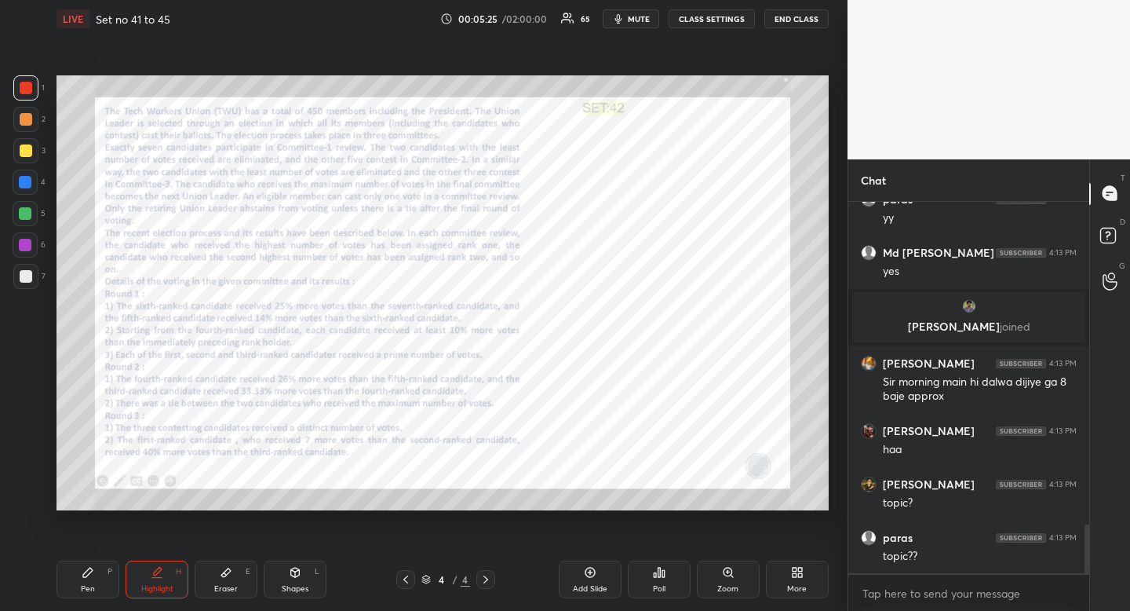
click at [24, 186] on div at bounding box center [25, 182] width 13 height 13
click at [24, 187] on div at bounding box center [25, 182] width 13 height 13
click at [96, 584] on div "Pen P" at bounding box center [88, 579] width 63 height 38
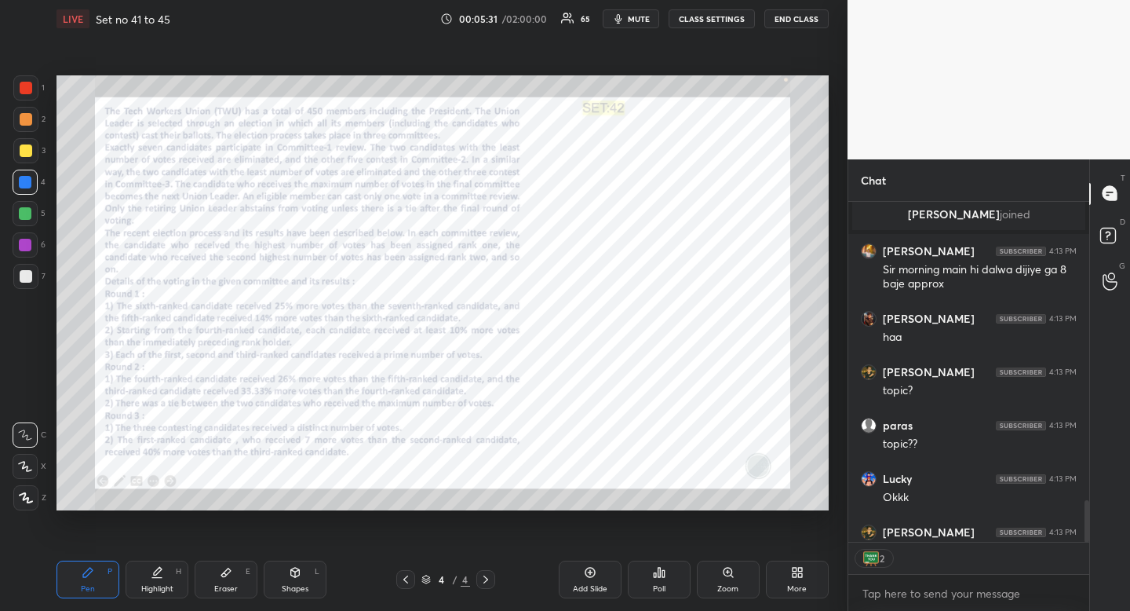
scroll to position [2684, 0]
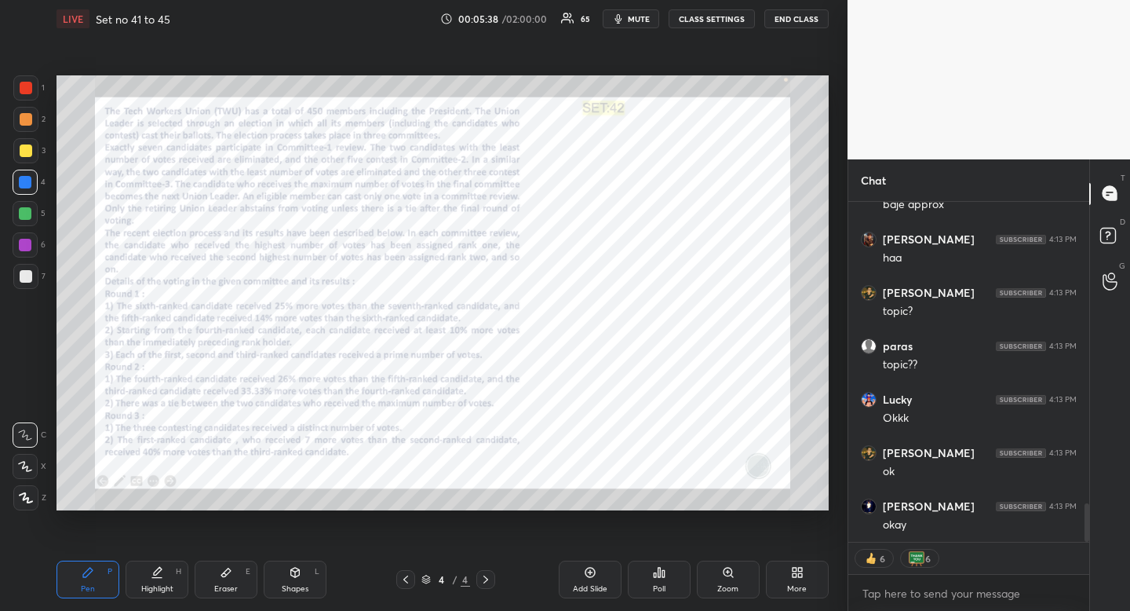
click at [168, 585] on div "Highlight" at bounding box center [157, 589] width 32 height 8
drag, startPoint x: 168, startPoint y: 585, endPoint x: 199, endPoint y: 546, distance: 49.7
click at [168, 585] on div "Highlight" at bounding box center [157, 589] width 32 height 8
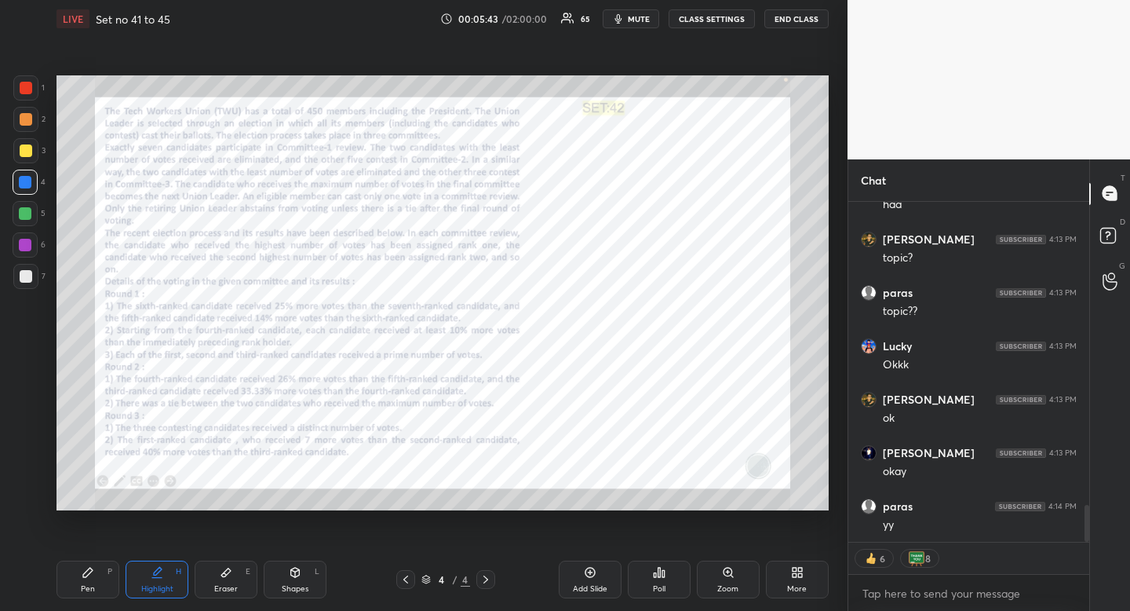
scroll to position [2791, 0]
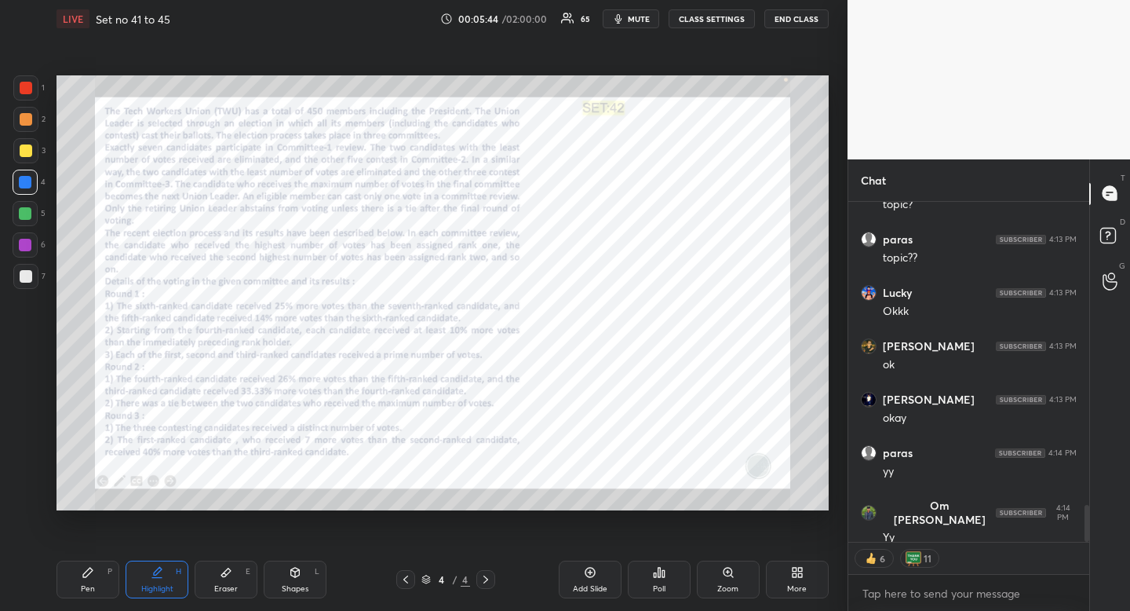
click at [100, 575] on div "Pen P" at bounding box center [88, 579] width 63 height 38
drag, startPoint x: 100, startPoint y: 575, endPoint x: 159, endPoint y: 519, distance: 81.6
click at [100, 575] on div "Pen P" at bounding box center [88, 579] width 63 height 38
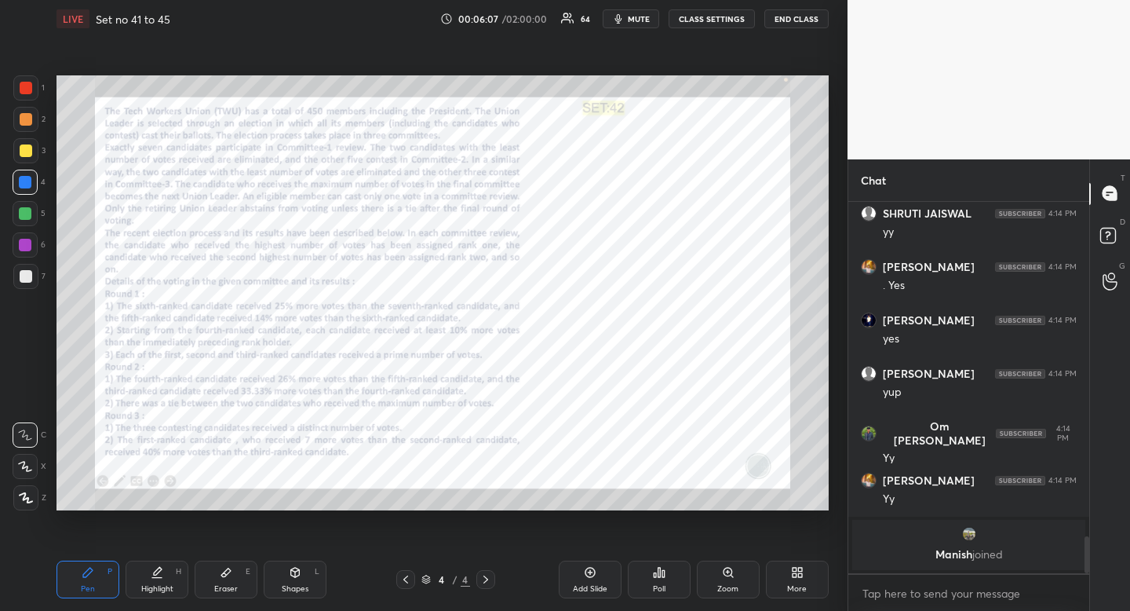
scroll to position [3094, 0]
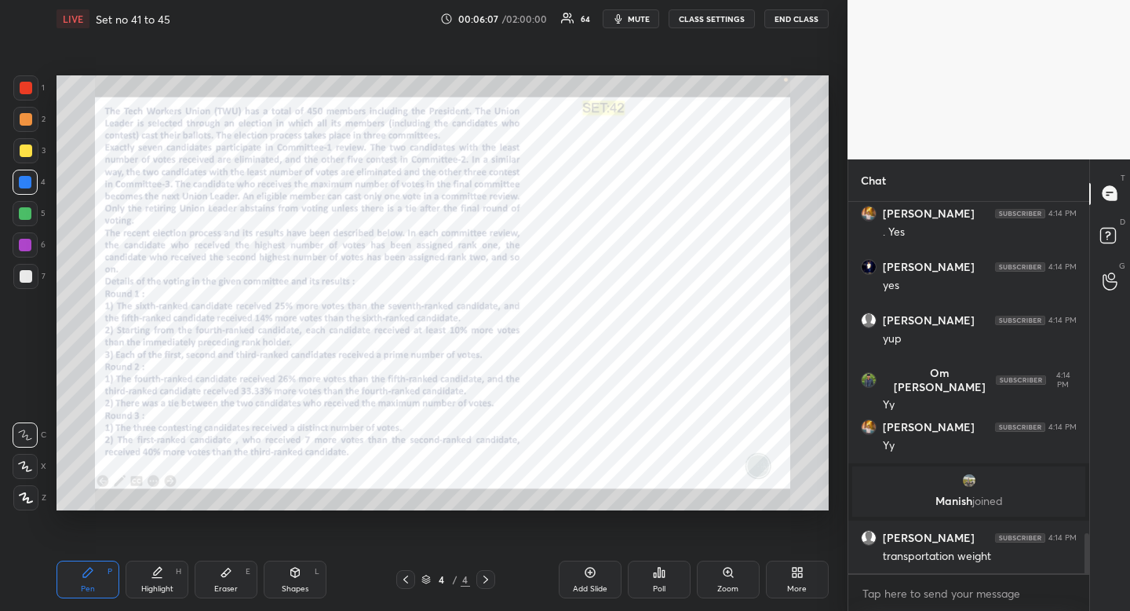
click at [239, 577] on div "Eraser E" at bounding box center [226, 579] width 63 height 38
click at [84, 585] on div "Pen" at bounding box center [88, 589] width 14 height 8
drag, startPoint x: 84, startPoint y: 584, endPoint x: 96, endPoint y: 563, distance: 24.2
click at [84, 585] on div "Pen" at bounding box center [88, 589] width 14 height 8
click at [31, 89] on div at bounding box center [26, 88] width 13 height 13
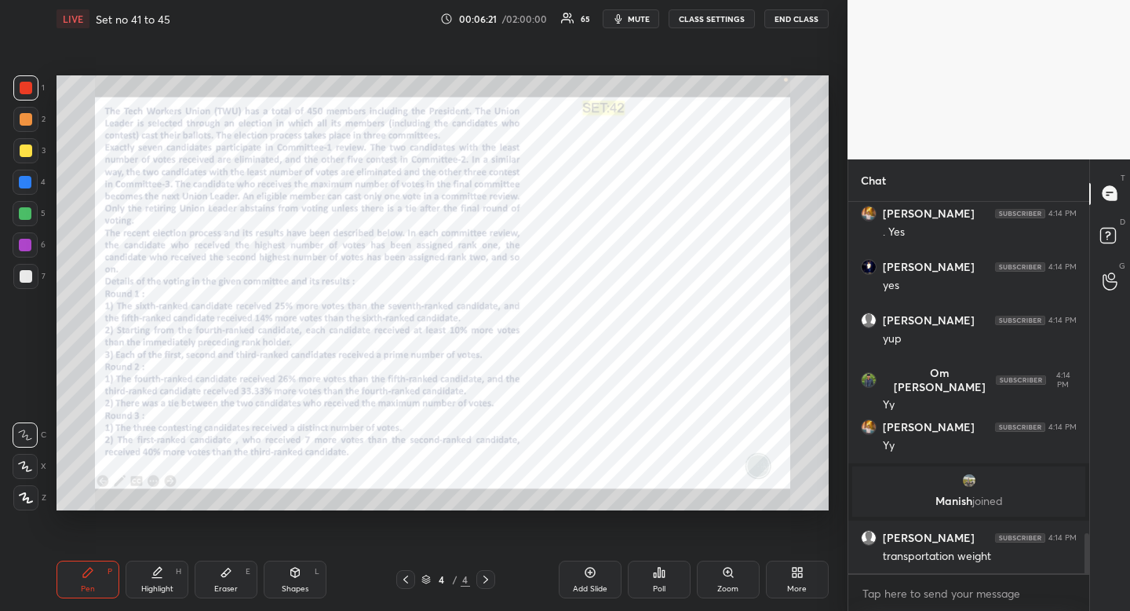
drag, startPoint x: 31, startPoint y: 89, endPoint x: 44, endPoint y: 96, distance: 14.4
click at [31, 89] on div at bounding box center [26, 88] width 13 height 13
drag, startPoint x: 157, startPoint y: 575, endPoint x: 164, endPoint y: 561, distance: 15.8
click at [157, 575] on icon at bounding box center [157, 572] width 13 height 13
click at [161, 569] on icon at bounding box center [158, 571] width 8 height 8
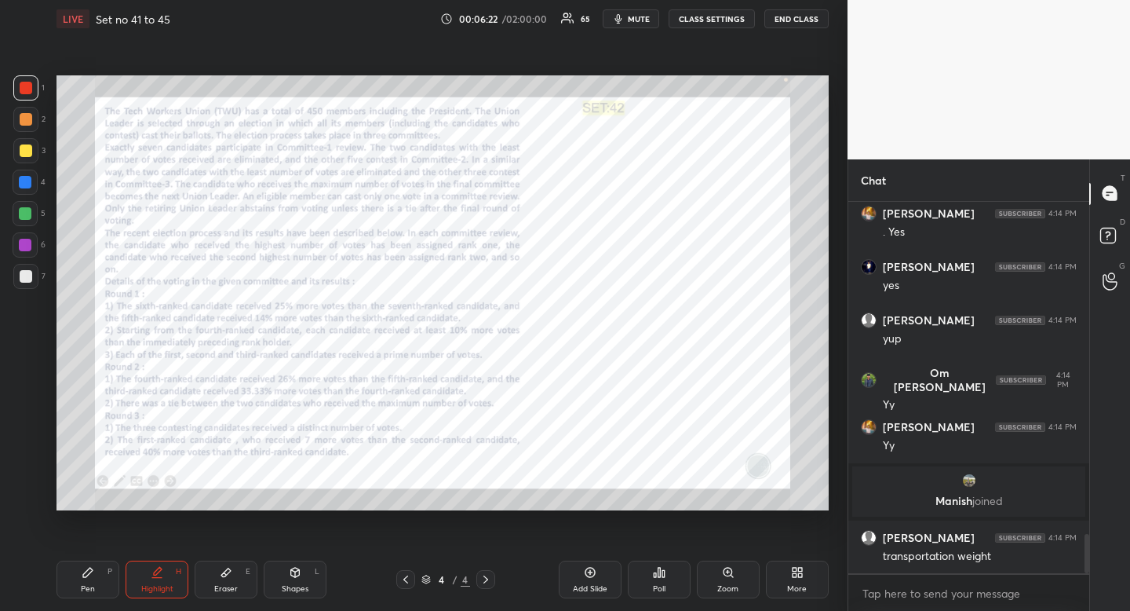
scroll to position [3147, 0]
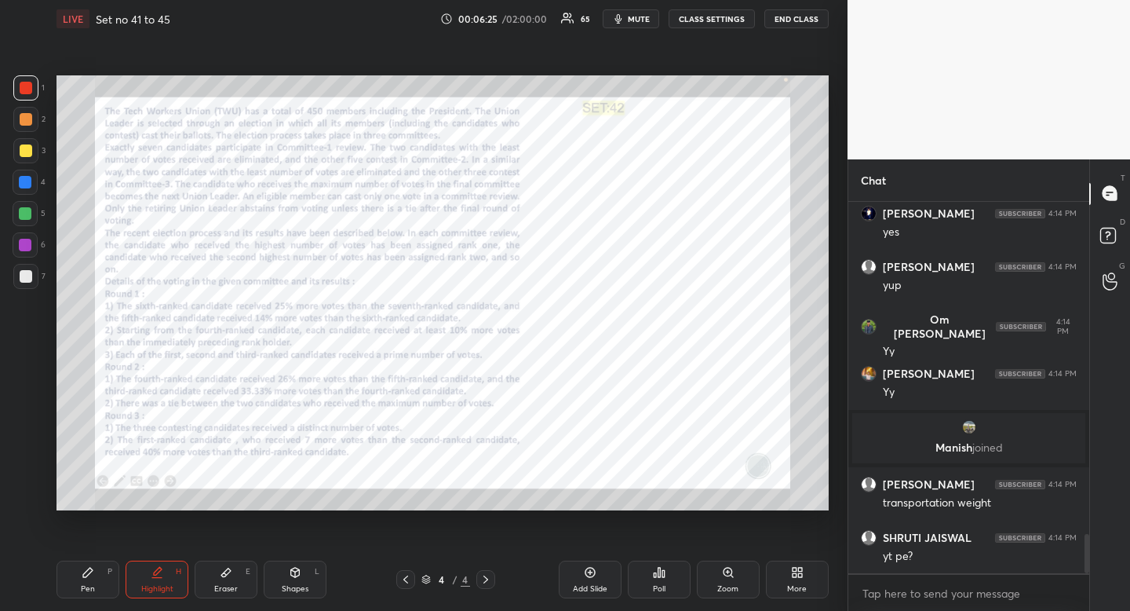
click at [93, 574] on icon at bounding box center [88, 572] width 13 height 13
click at [95, 580] on div "Pen P" at bounding box center [88, 579] width 63 height 38
click at [154, 581] on div "Highlight H" at bounding box center [157, 579] width 63 height 38
click at [155, 589] on div "Highlight" at bounding box center [157, 589] width 32 height 8
click at [90, 586] on div "Pen" at bounding box center [88, 589] width 14 height 8
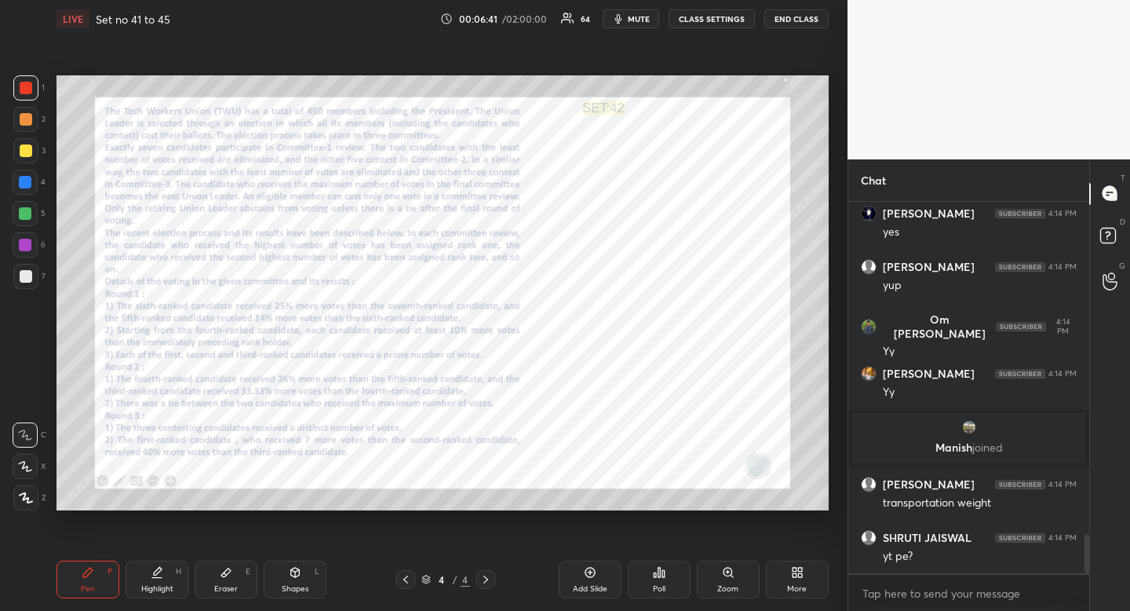
drag, startPoint x: 85, startPoint y: 586, endPoint x: 137, endPoint y: 512, distance: 90.6
click at [84, 587] on div "Pen" at bounding box center [88, 589] width 14 height 8
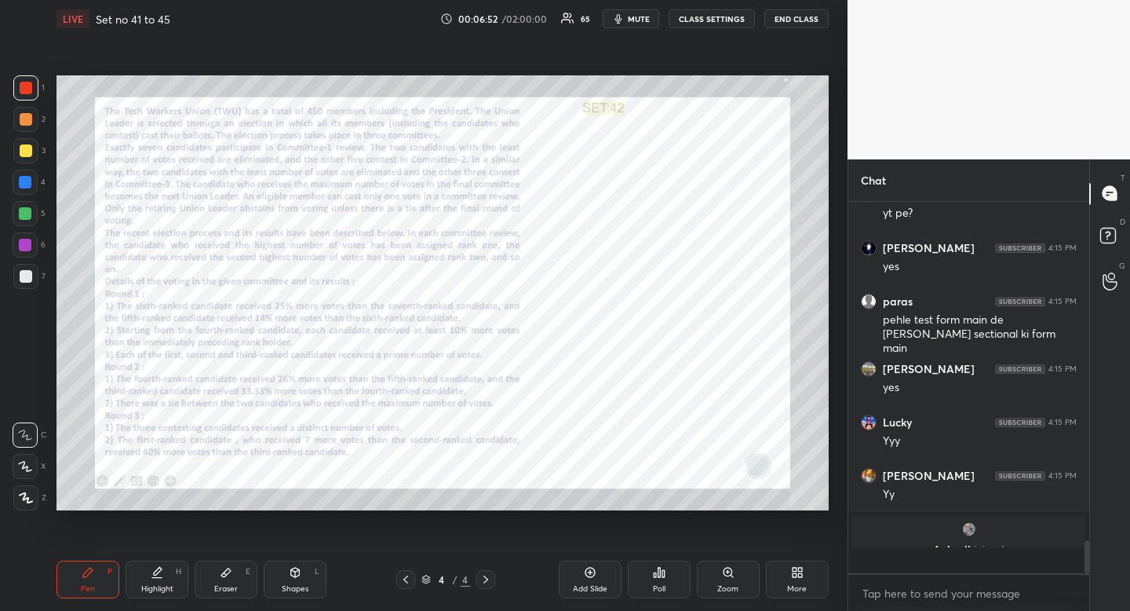
scroll to position [367, 236]
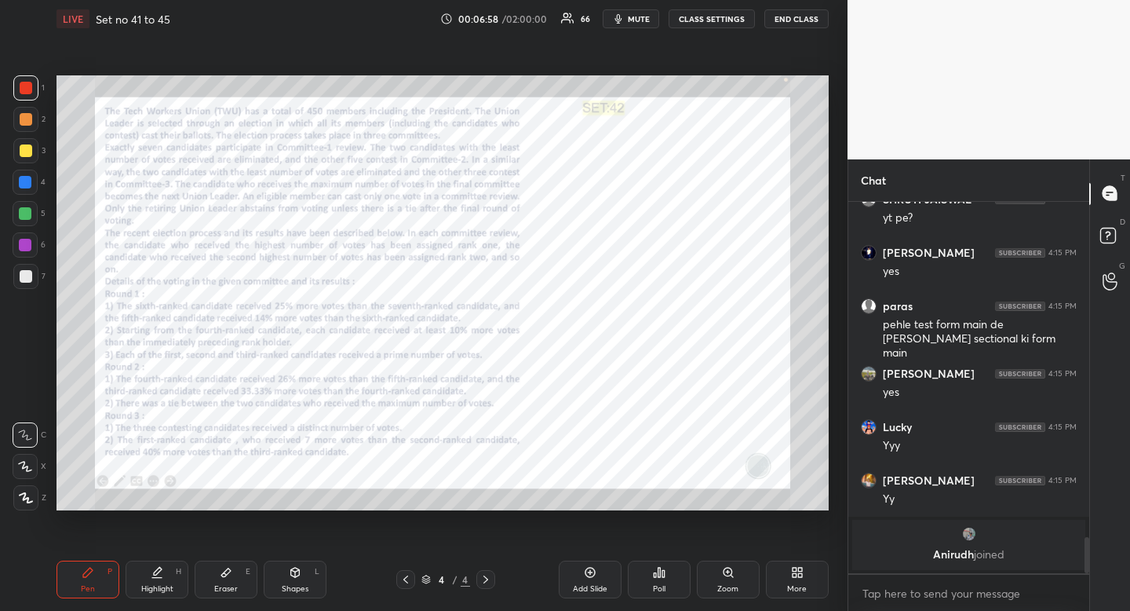
click at [234, 572] on div "Eraser E" at bounding box center [226, 579] width 63 height 38
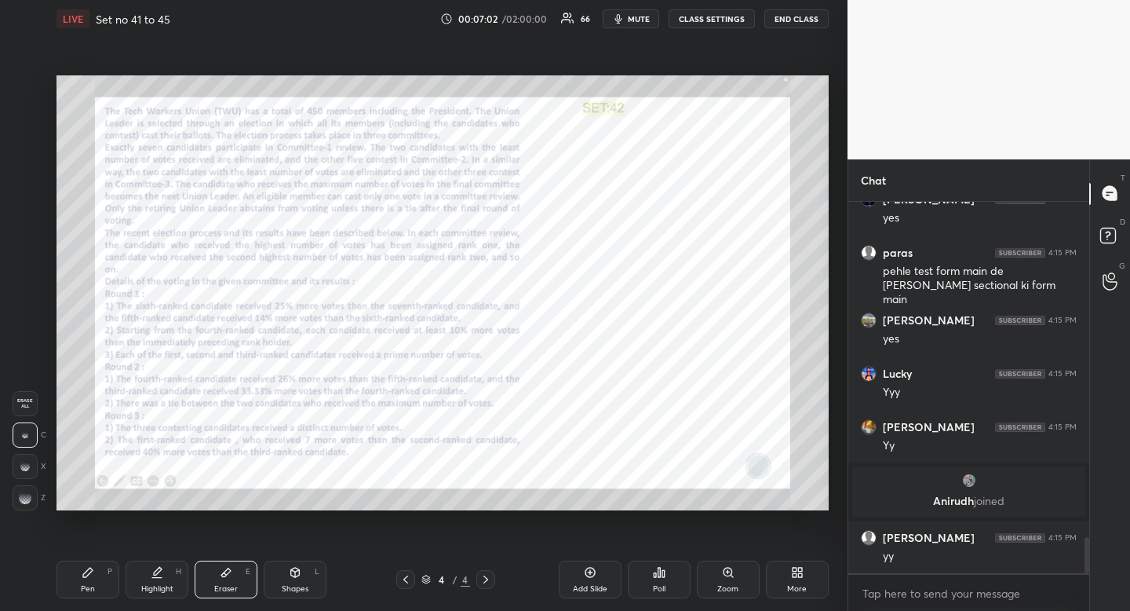
scroll to position [3451, 0]
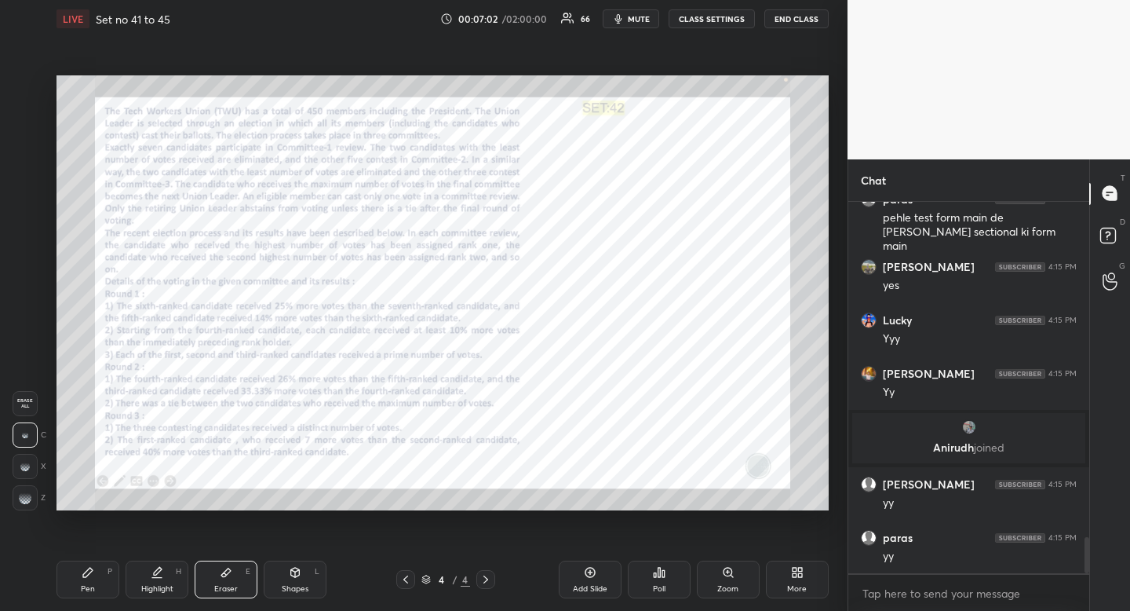
click at [159, 569] on icon at bounding box center [158, 571] width 8 height 8
drag, startPoint x: 159, startPoint y: 569, endPoint x: 166, endPoint y: 557, distance: 14.8
click at [159, 569] on icon at bounding box center [158, 571] width 8 height 8
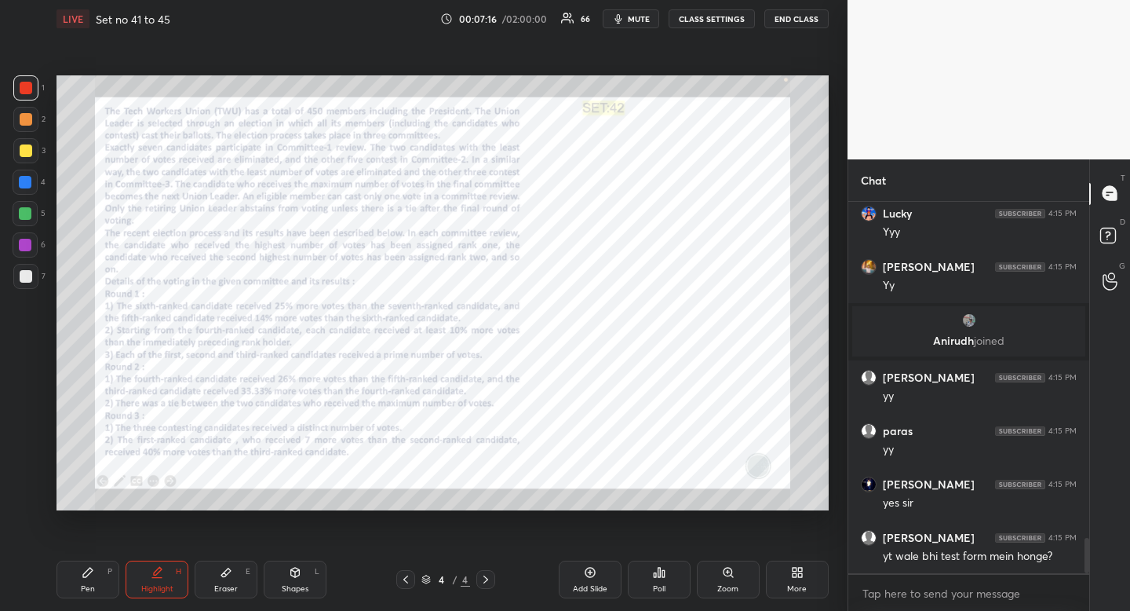
scroll to position [3611, 0]
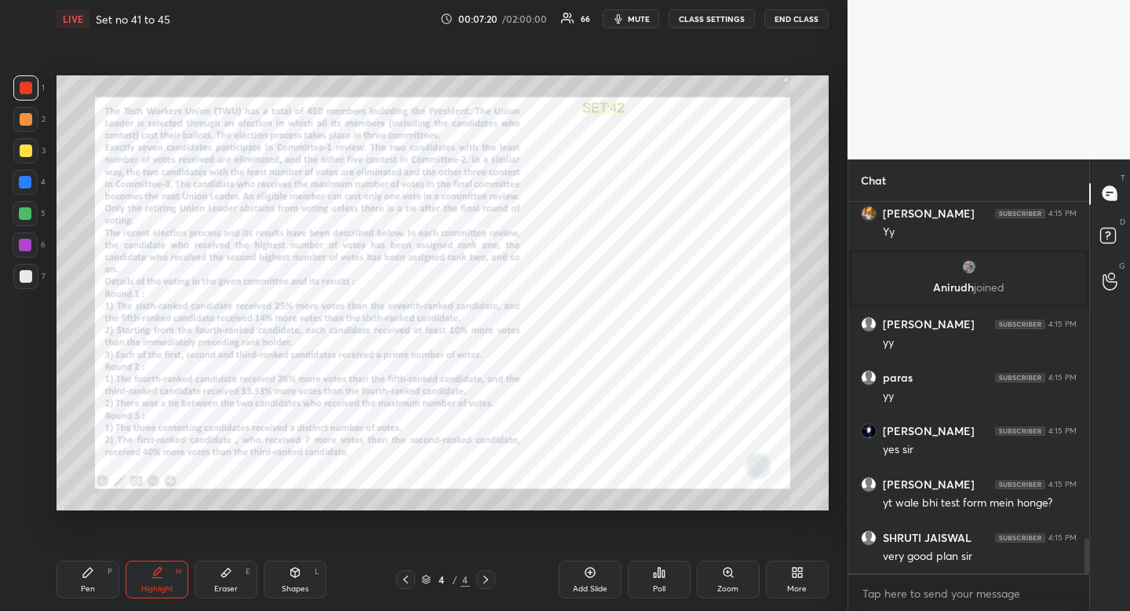
click at [166, 585] on div "Highlight" at bounding box center [157, 589] width 32 height 8
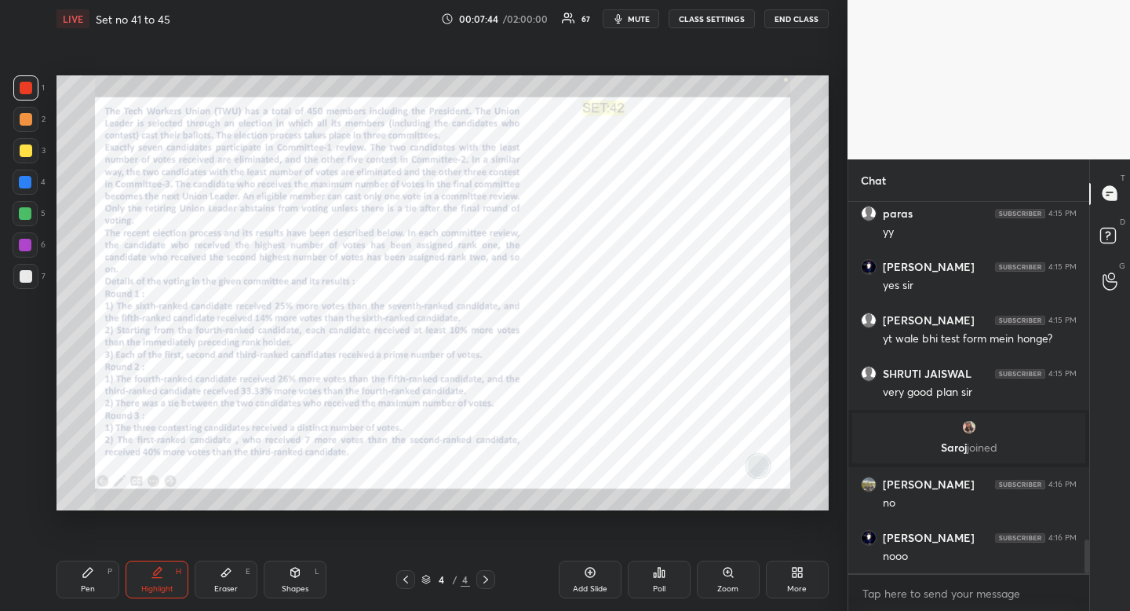
scroll to position [3772, 0]
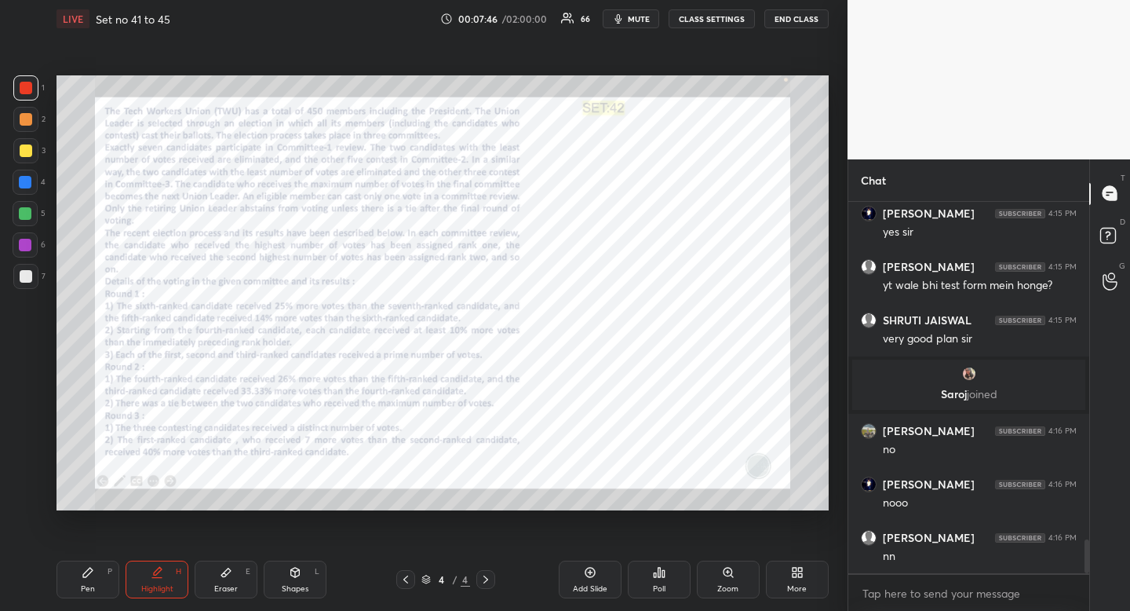
click at [155, 592] on div "Highlight" at bounding box center [157, 589] width 32 height 8
click at [160, 590] on div "Highlight" at bounding box center [157, 589] width 32 height 8
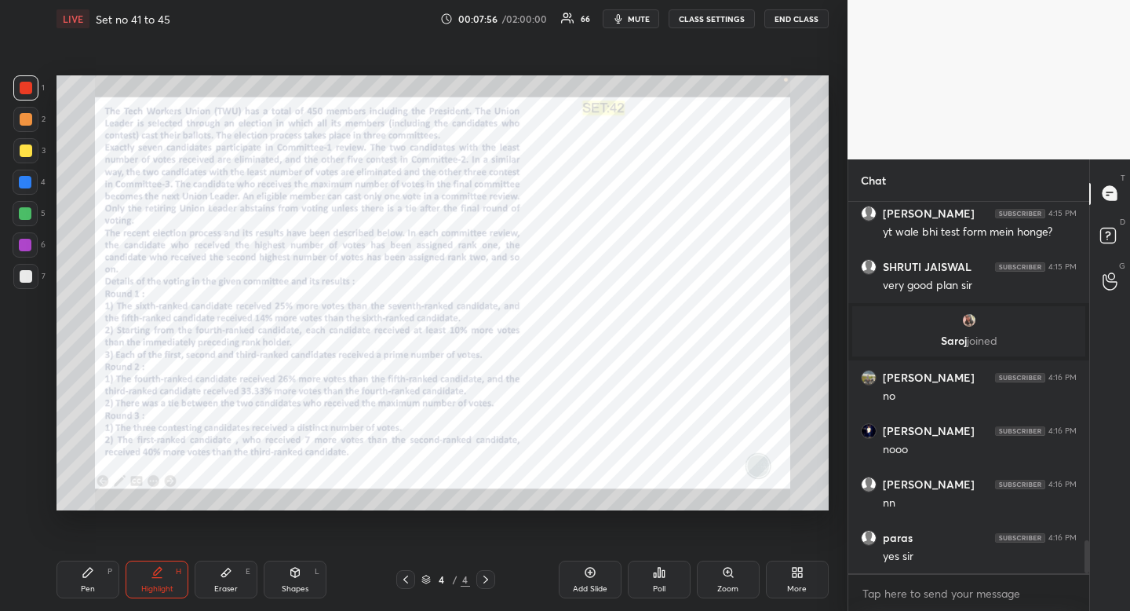
click at [29, 180] on div at bounding box center [25, 182] width 13 height 13
click at [152, 573] on icon at bounding box center [157, 572] width 13 height 13
drag, startPoint x: 152, startPoint y: 573, endPoint x: 155, endPoint y: 565, distance: 8.8
click at [152, 573] on icon at bounding box center [157, 572] width 13 height 13
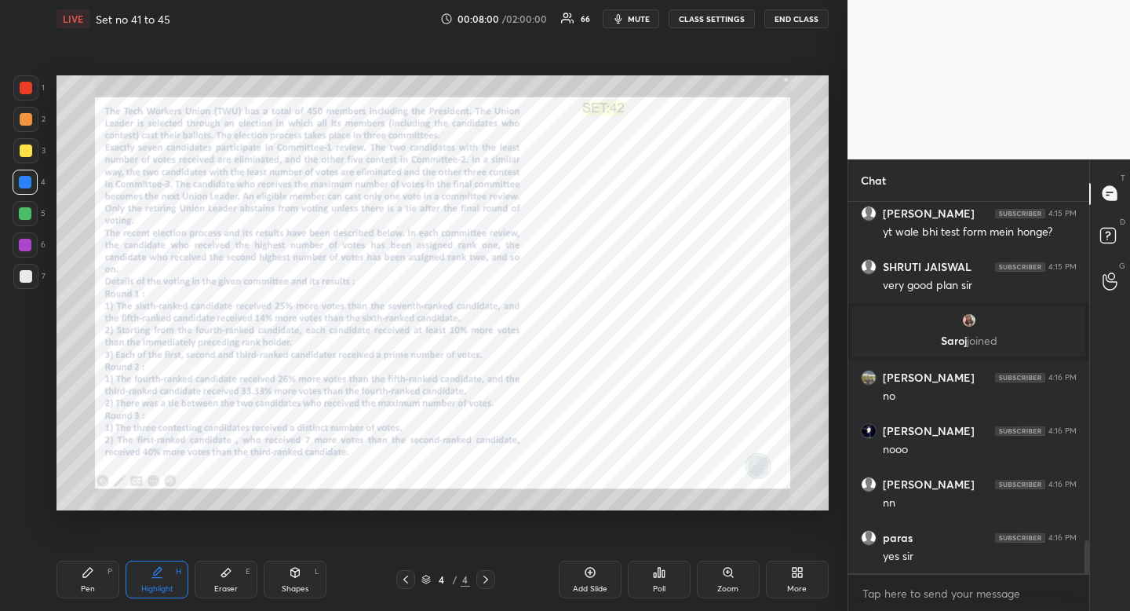
scroll to position [3883, 0]
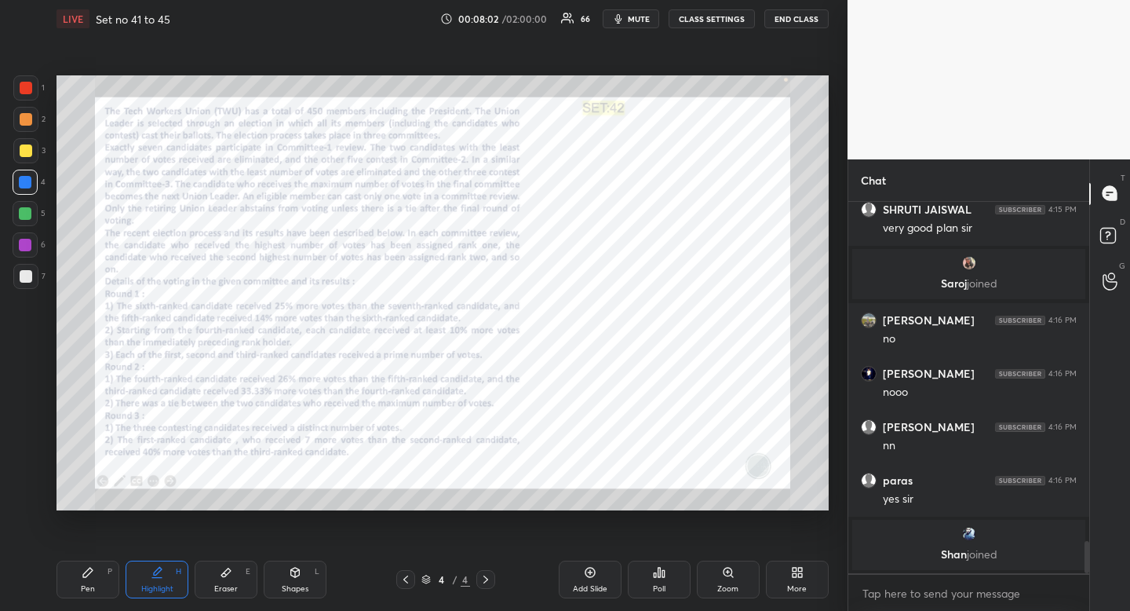
click at [232, 568] on div "Eraser E" at bounding box center [226, 579] width 63 height 38
click at [232, 569] on div "Eraser E" at bounding box center [226, 579] width 63 height 38
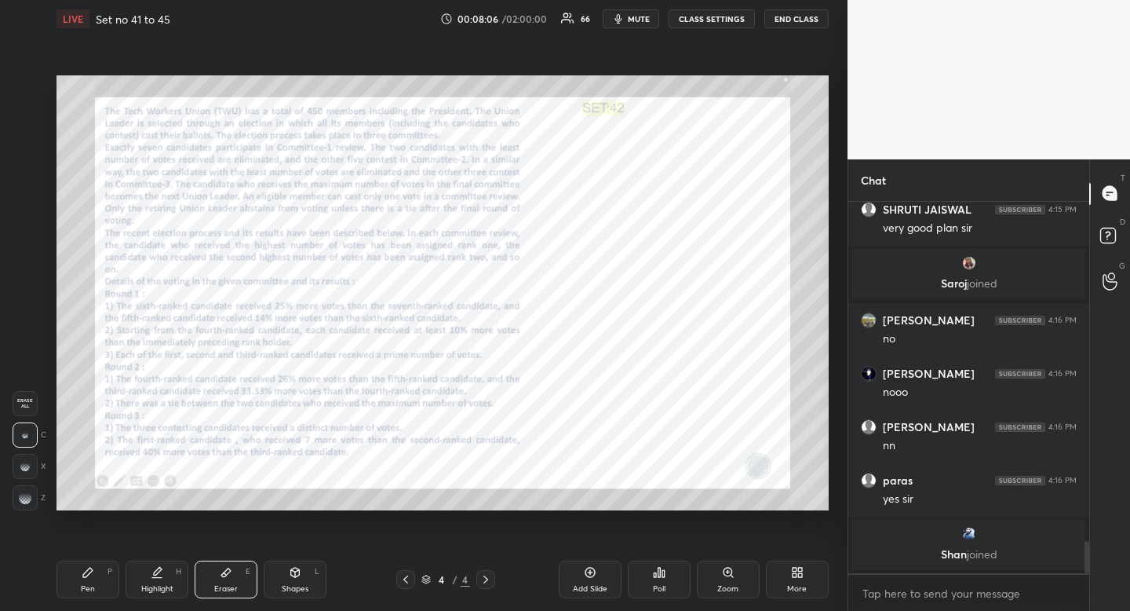
click at [298, 586] on div "Shapes" at bounding box center [295, 589] width 27 height 8
click at [24, 398] on icon at bounding box center [26, 403] width 13 height 13
drag, startPoint x: 24, startPoint y: 398, endPoint x: 43, endPoint y: 394, distance: 20.0
click at [24, 398] on rect at bounding box center [26, 404] width 12 height 12
click at [155, 589] on div "Highlight" at bounding box center [157, 589] width 32 height 8
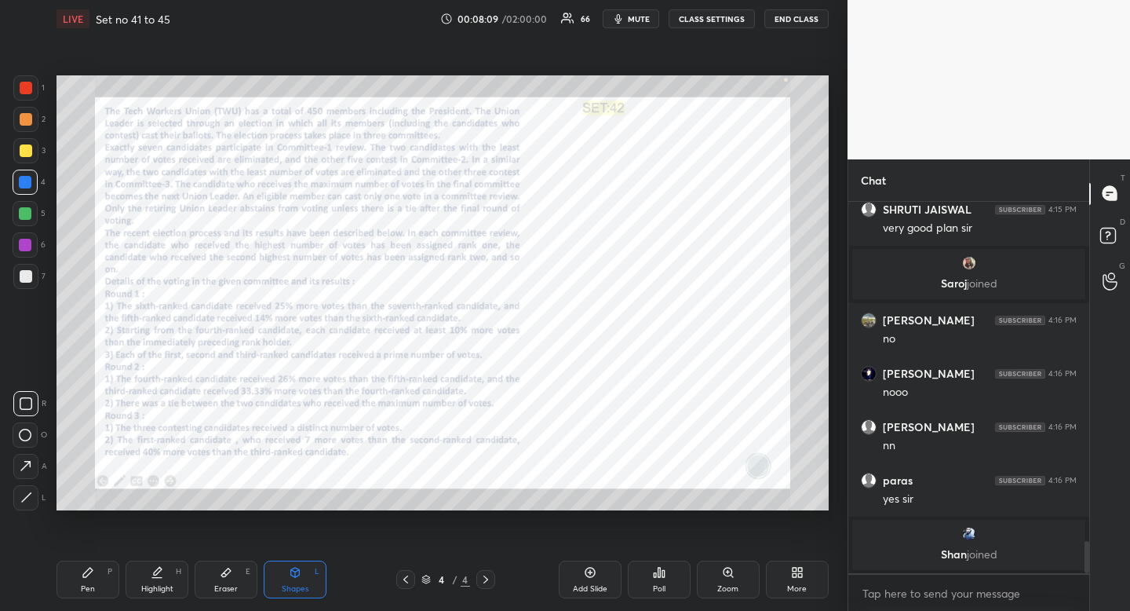
click at [157, 585] on div "Highlight" at bounding box center [157, 589] width 32 height 8
click at [295, 586] on div "Shapes" at bounding box center [295, 589] width 27 height 8
click at [18, 396] on div at bounding box center [25, 403] width 25 height 25
click at [20, 399] on rect at bounding box center [26, 404] width 12 height 12
click at [162, 578] on icon at bounding box center [157, 572] width 13 height 13
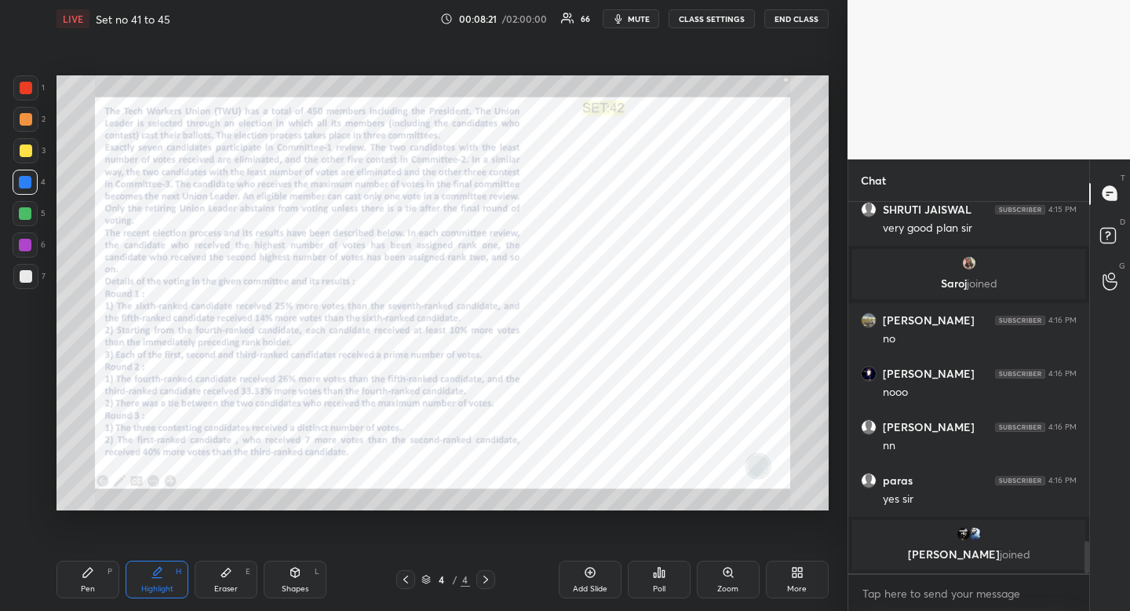
click at [173, 570] on div "Highlight H" at bounding box center [157, 579] width 63 height 38
drag, startPoint x: 171, startPoint y: 571, endPoint x: 180, endPoint y: 555, distance: 18.6
click at [171, 571] on div "Highlight H" at bounding box center [157, 579] width 63 height 38
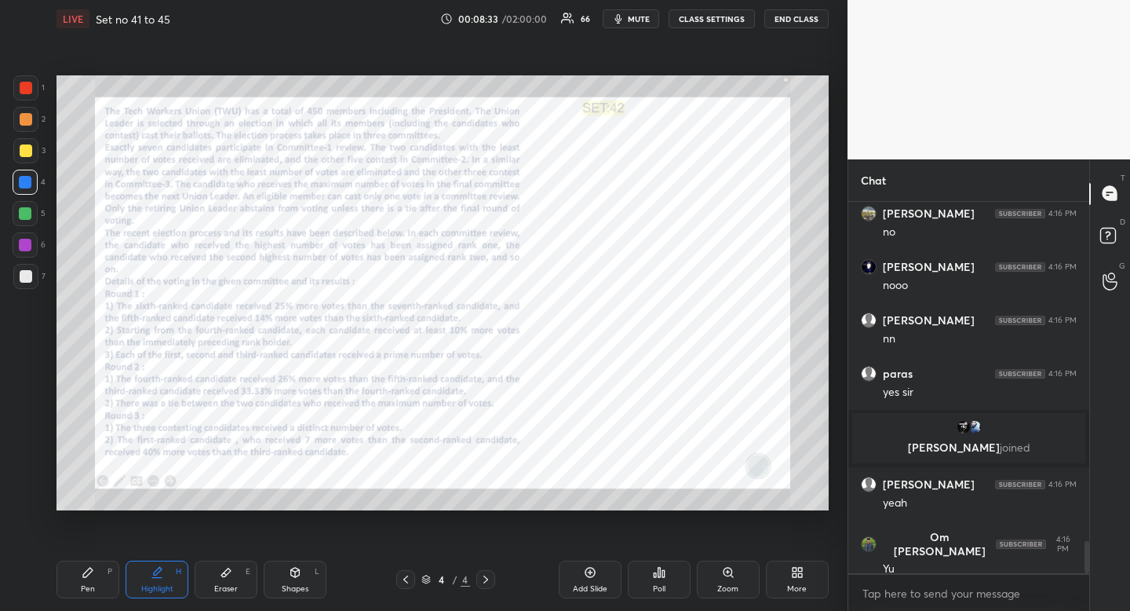
scroll to position [3968, 0]
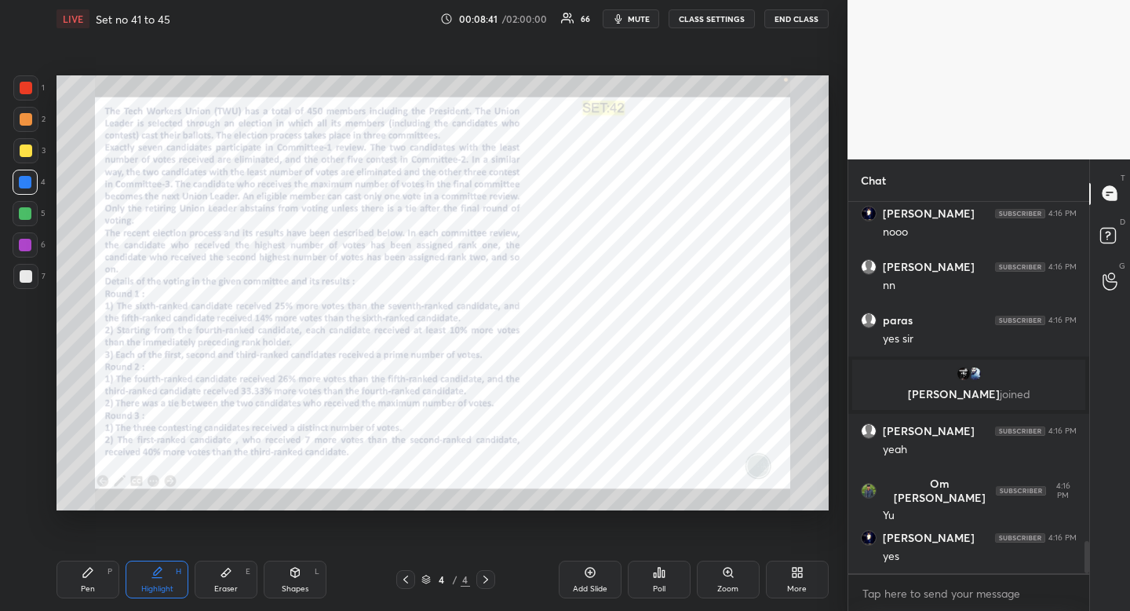
click at [172, 579] on div "Highlight H" at bounding box center [157, 579] width 63 height 38
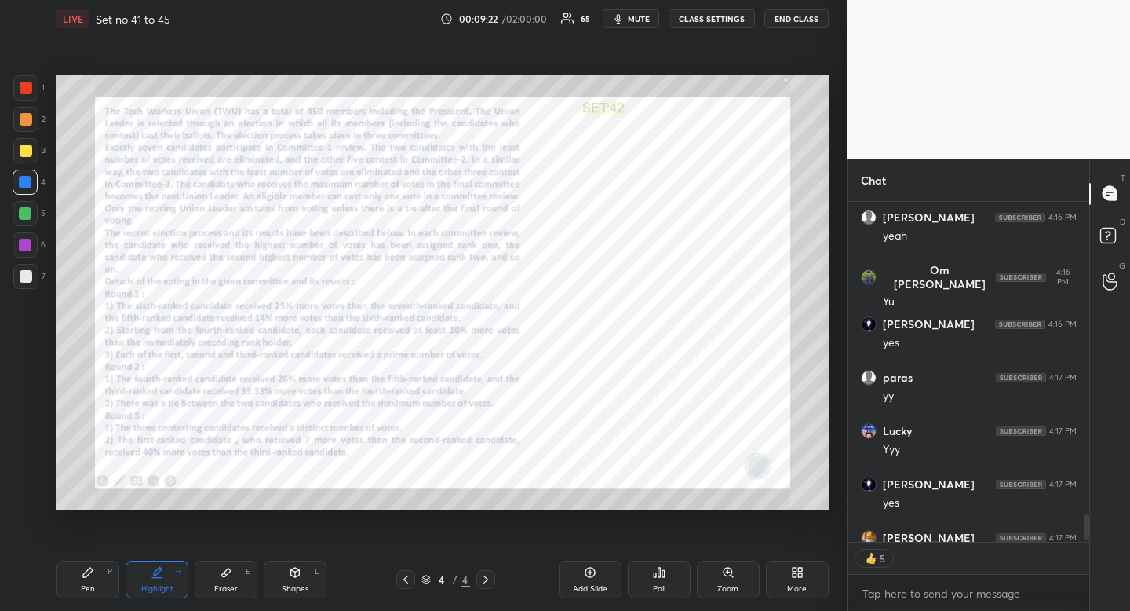
scroll to position [4280, 0]
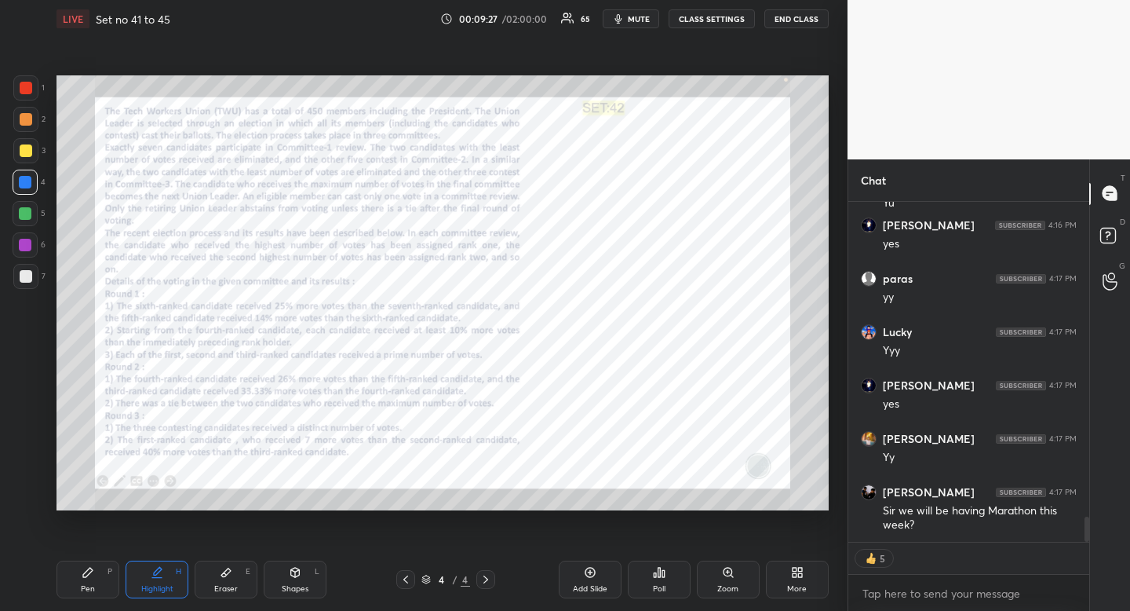
click at [99, 586] on div "Pen P" at bounding box center [88, 579] width 63 height 38
drag, startPoint x: 103, startPoint y: 582, endPoint x: 144, endPoint y: 528, distance: 68.3
click at [103, 582] on div "Pen P" at bounding box center [88, 579] width 63 height 38
click at [16, 187] on div at bounding box center [25, 182] width 25 height 25
click at [31, 429] on icon at bounding box center [25, 434] width 14 height 11
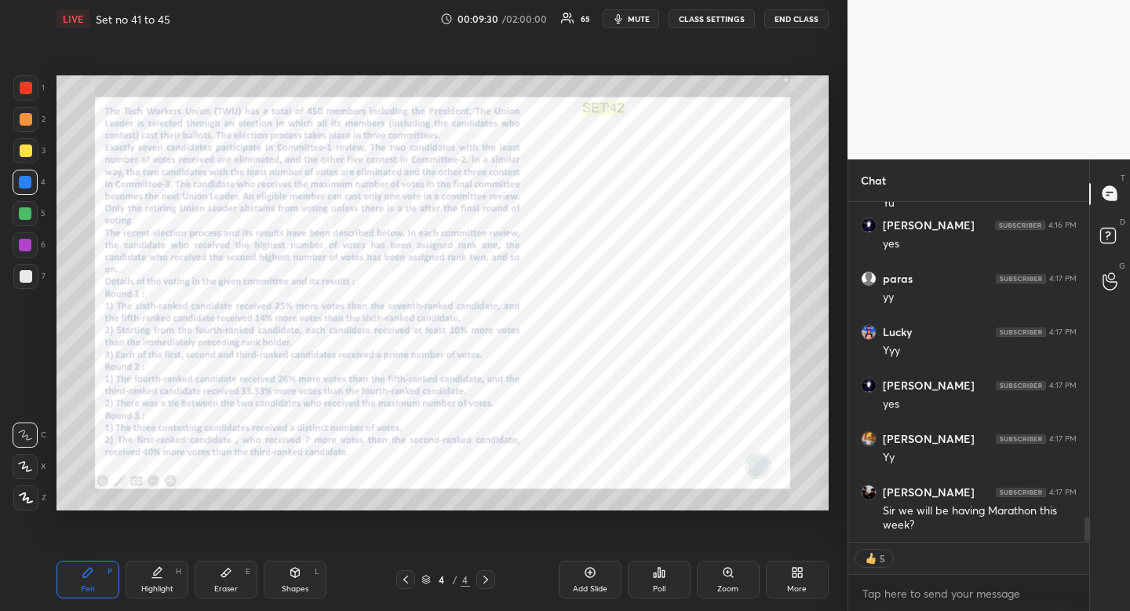
drag, startPoint x: 31, startPoint y: 429, endPoint x: 37, endPoint y: 416, distance: 14.7
click at [31, 429] on icon at bounding box center [25, 434] width 14 height 11
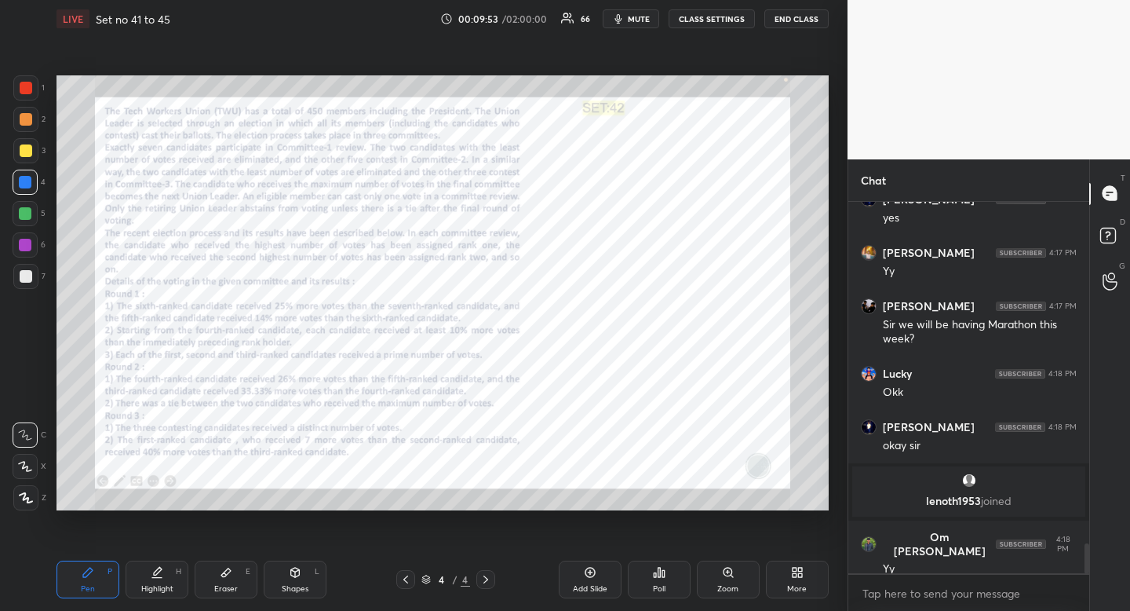
scroll to position [4361, 0]
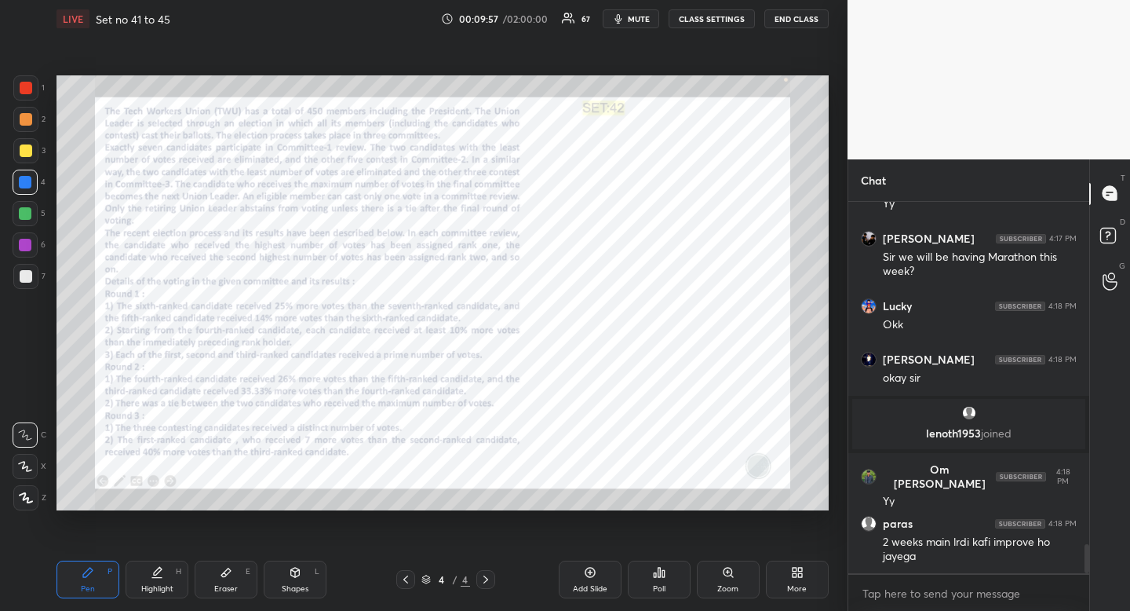
click at [308, 582] on div "Shapes L" at bounding box center [295, 579] width 63 height 38
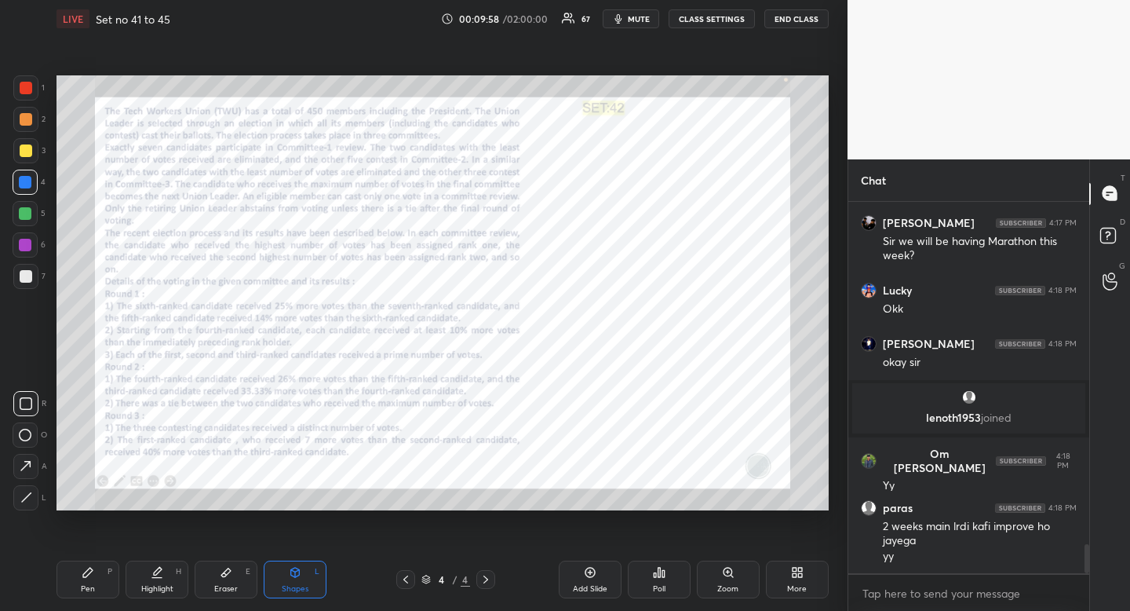
click at [27, 408] on icon at bounding box center [26, 403] width 13 height 13
click at [30, 404] on div at bounding box center [25, 403] width 25 height 25
click at [89, 576] on icon at bounding box center [88, 572] width 13 height 13
drag, startPoint x: 89, startPoint y: 576, endPoint x: 106, endPoint y: 563, distance: 21.8
click at [89, 576] on icon at bounding box center [88, 572] width 13 height 13
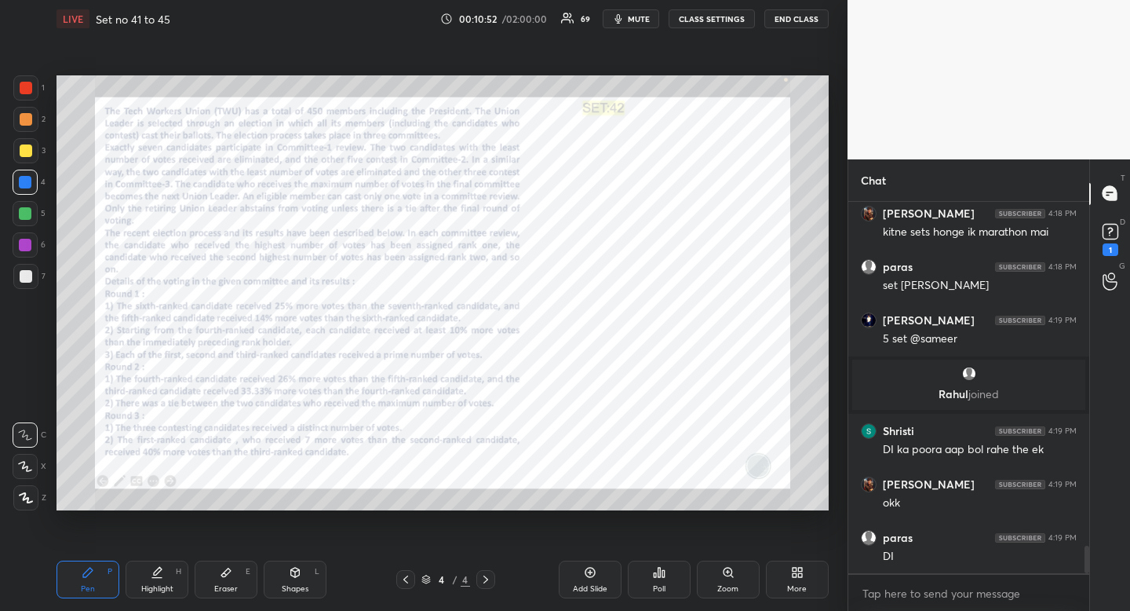
scroll to position [4711, 0]
click at [298, 575] on icon at bounding box center [295, 572] width 13 height 13
click at [25, 400] on icon at bounding box center [26, 403] width 13 height 13
click at [24, 398] on rect at bounding box center [26, 404] width 12 height 12
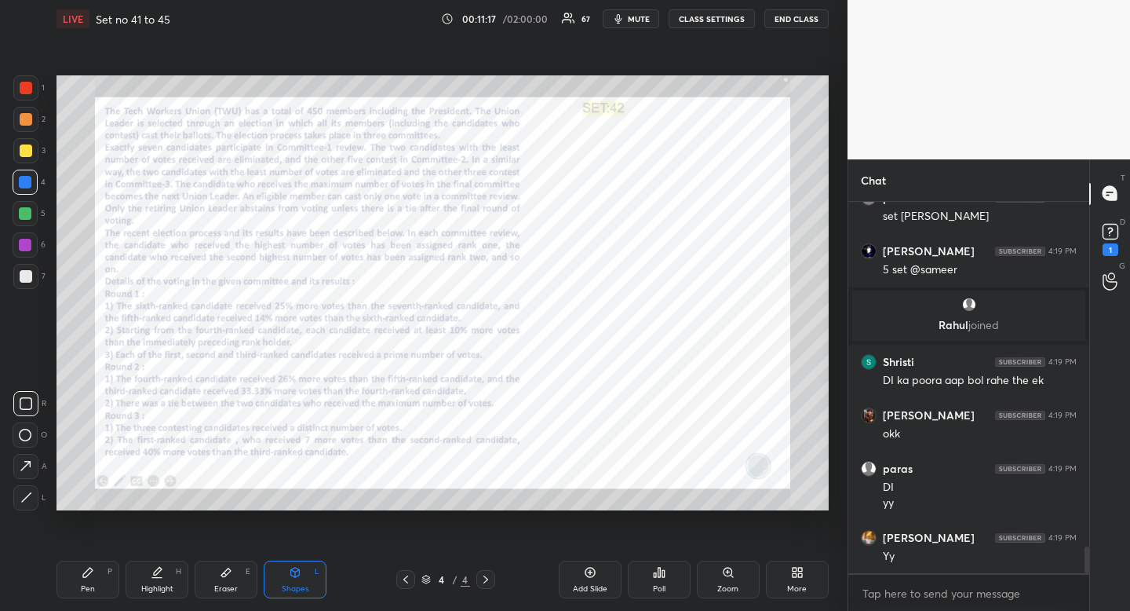
scroll to position [4834, 0]
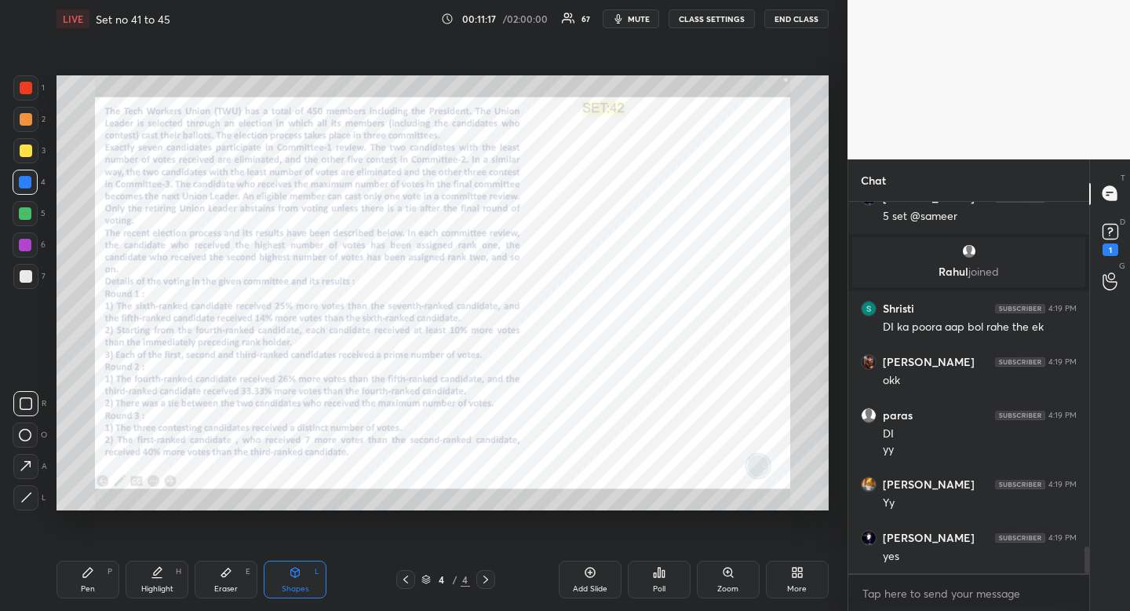
click at [188, 575] on div "Highlight H" at bounding box center [157, 579] width 63 height 38
drag, startPoint x: 188, startPoint y: 577, endPoint x: 195, endPoint y: 568, distance: 11.2
click at [195, 568] on div "Pen P Highlight H Eraser E Shapes L" at bounding box center [222, 579] width 330 height 38
click at [21, 245] on div at bounding box center [25, 245] width 13 height 13
drag, startPoint x: 21, startPoint y: 245, endPoint x: 7, endPoint y: 248, distance: 14.5
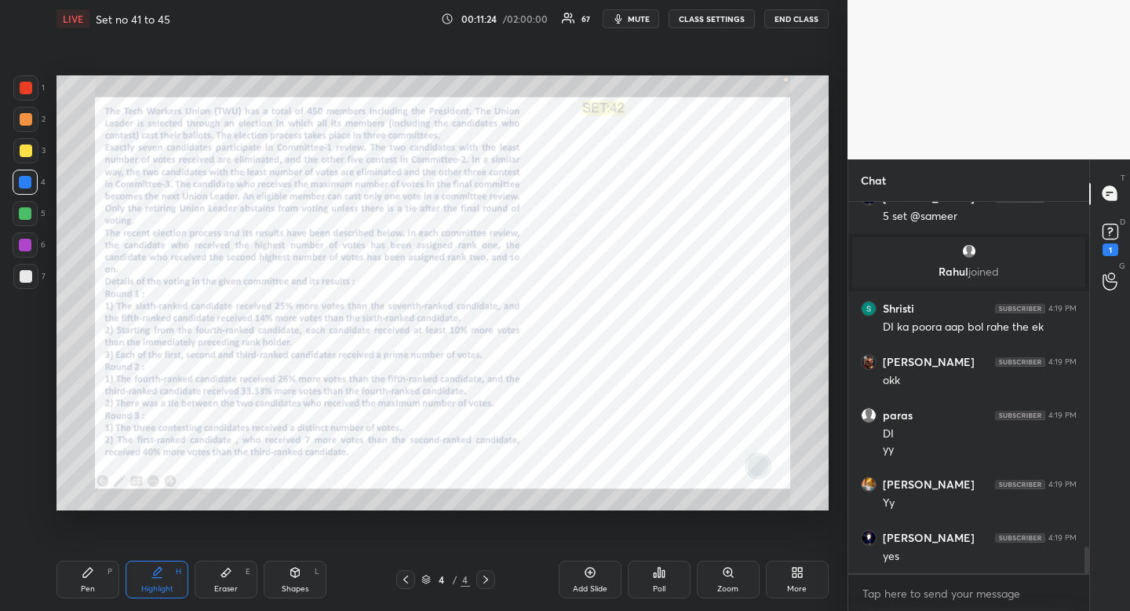
click at [21, 245] on div at bounding box center [25, 245] width 13 height 13
click at [88, 569] on icon at bounding box center [87, 572] width 9 height 9
drag, startPoint x: 86, startPoint y: 571, endPoint x: 93, endPoint y: 577, distance: 9.5
click at [93, 578] on icon at bounding box center [88, 572] width 13 height 13
click at [28, 92] on div at bounding box center [26, 88] width 13 height 13
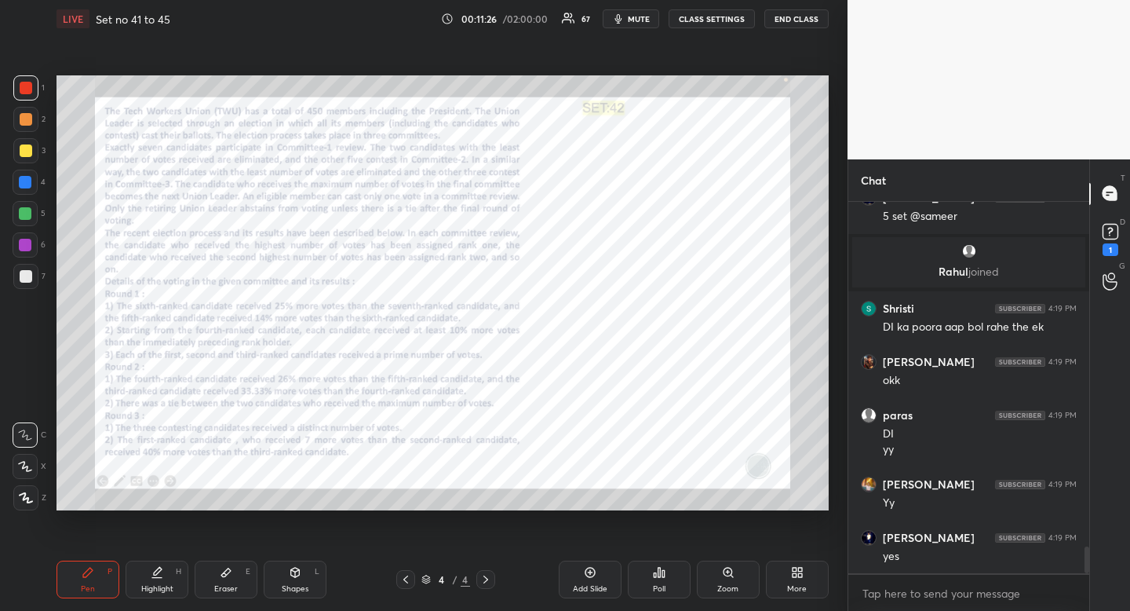
scroll to position [4887, 0]
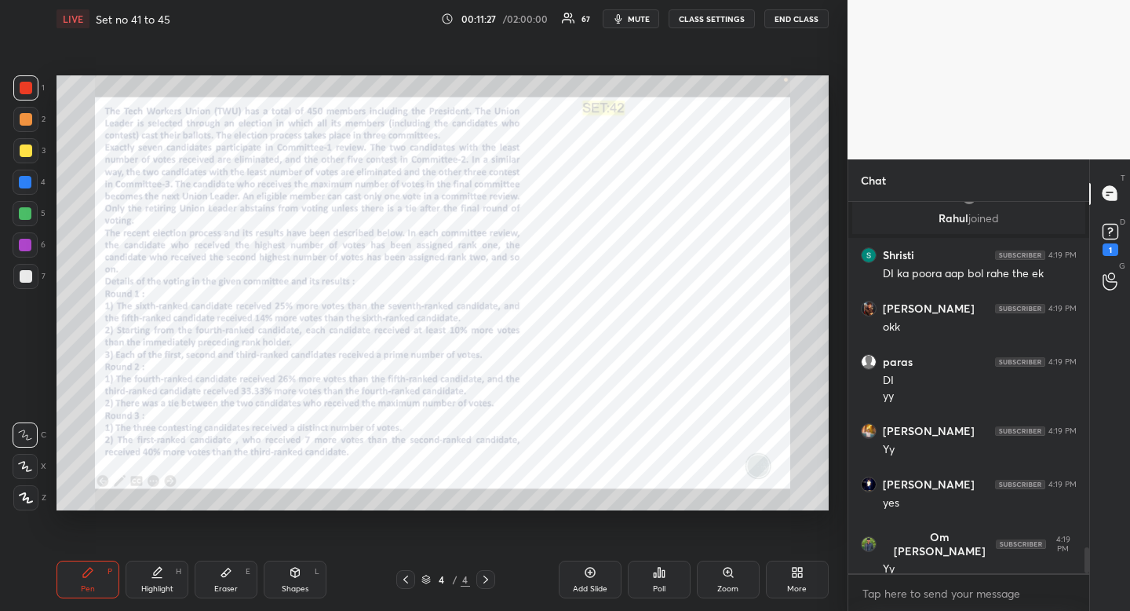
click at [97, 580] on div "Pen P" at bounding box center [88, 579] width 63 height 38
click at [102, 574] on div "Pen P" at bounding box center [88, 579] width 63 height 38
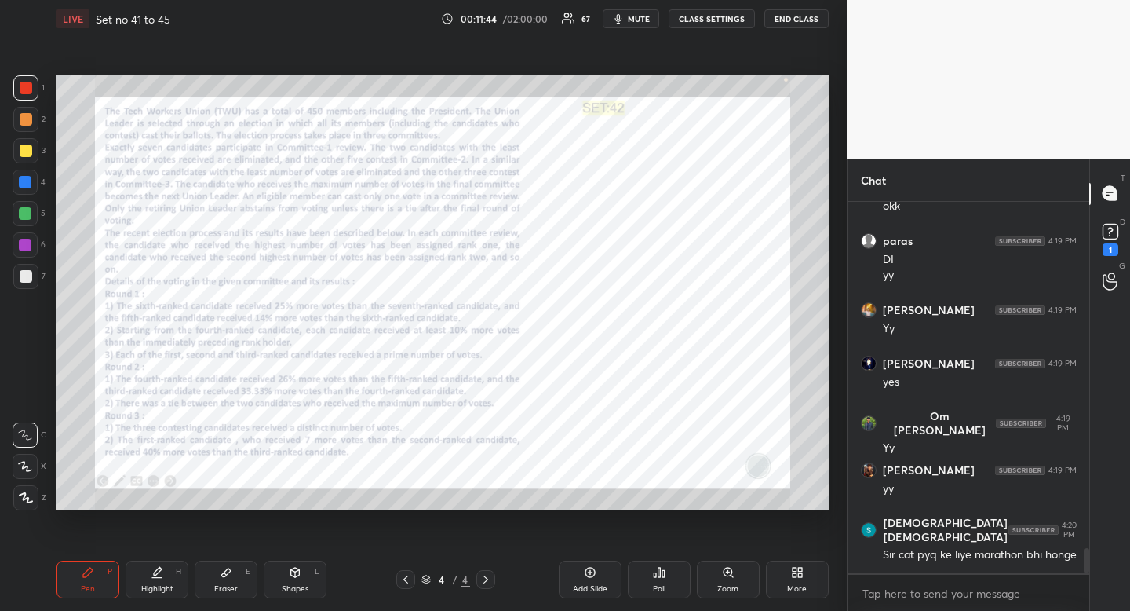
scroll to position [5062, 0]
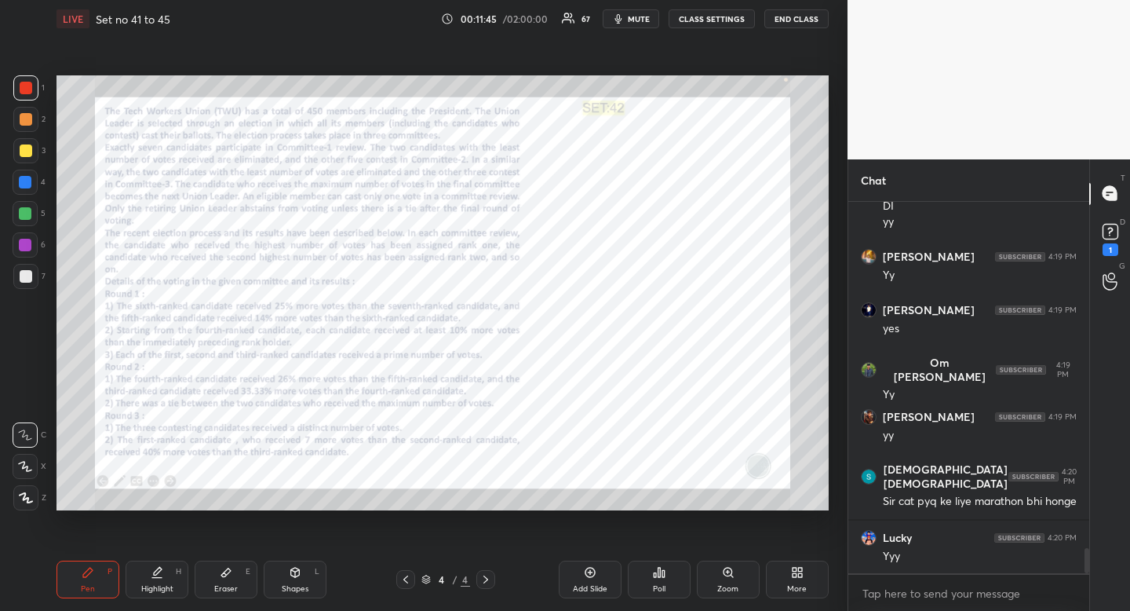
drag, startPoint x: 180, startPoint y: 574, endPoint x: 177, endPoint y: 563, distance: 11.2
click at [180, 574] on div "H" at bounding box center [178, 572] width 5 height 8
click at [177, 563] on div "Highlight H" at bounding box center [157, 579] width 63 height 38
drag, startPoint x: 235, startPoint y: 588, endPoint x: 227, endPoint y: 581, distance: 11.2
click at [235, 588] on div "Eraser" at bounding box center [226, 589] width 24 height 8
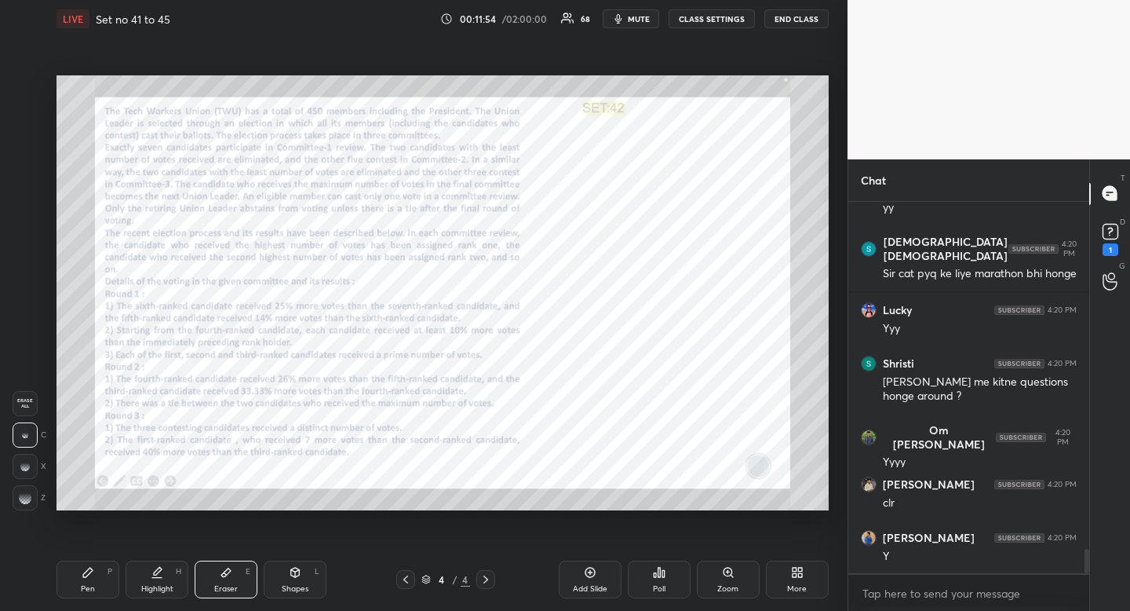
scroll to position [5400, 0]
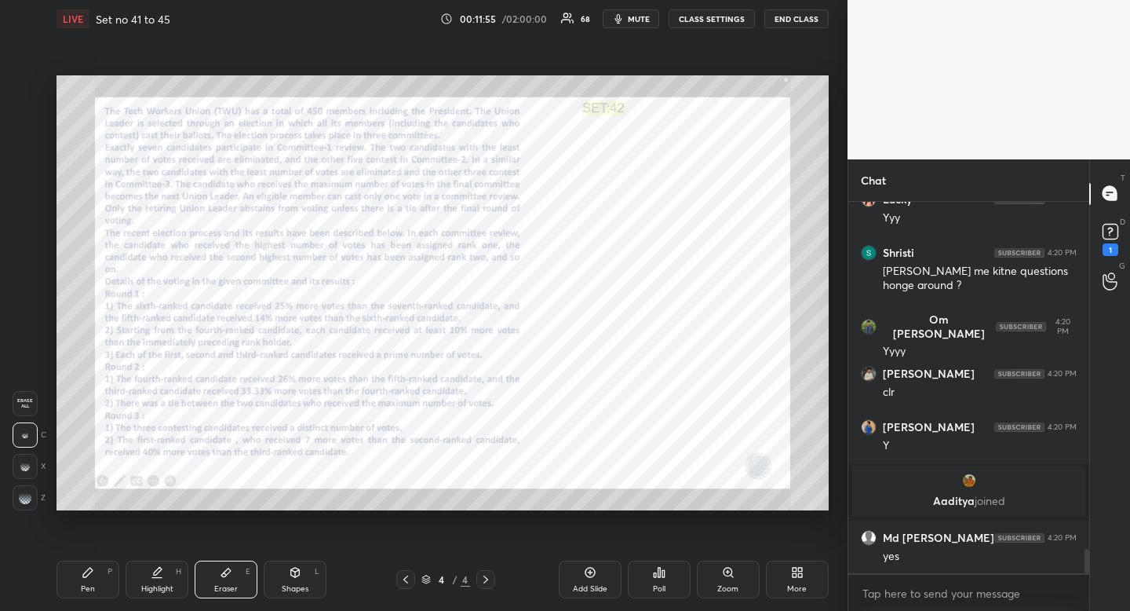
click at [159, 571] on icon at bounding box center [157, 572] width 13 height 13
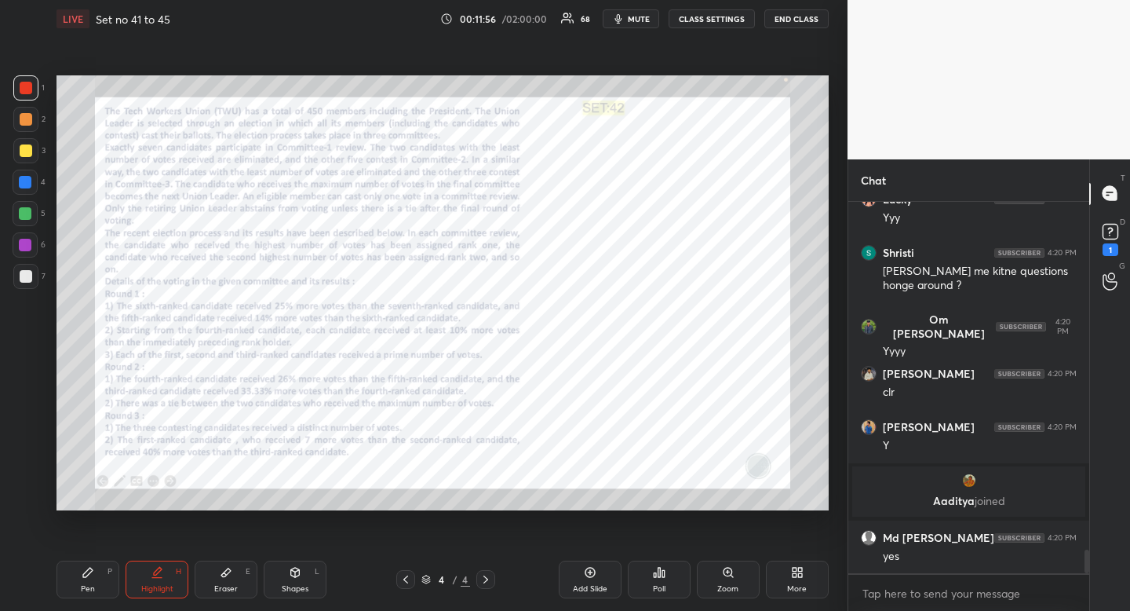
scroll to position [5453, 0]
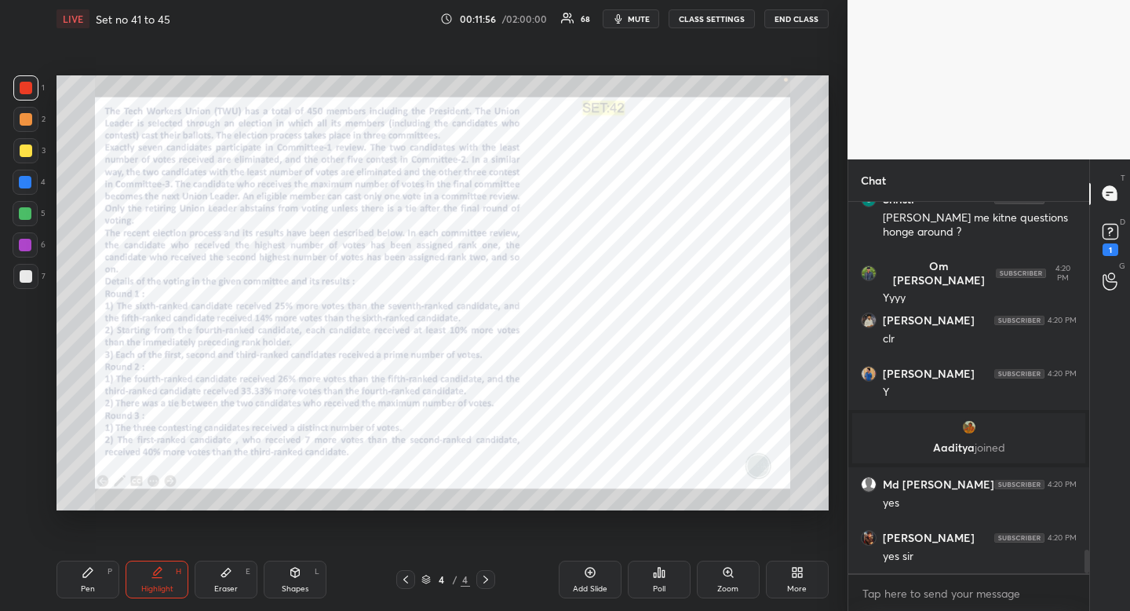
click at [82, 579] on div "Pen P" at bounding box center [88, 579] width 63 height 38
click at [27, 189] on div at bounding box center [25, 182] width 25 height 25
click at [22, 182] on div at bounding box center [25, 182] width 13 height 13
click at [13, 181] on div at bounding box center [25, 182] width 25 height 25
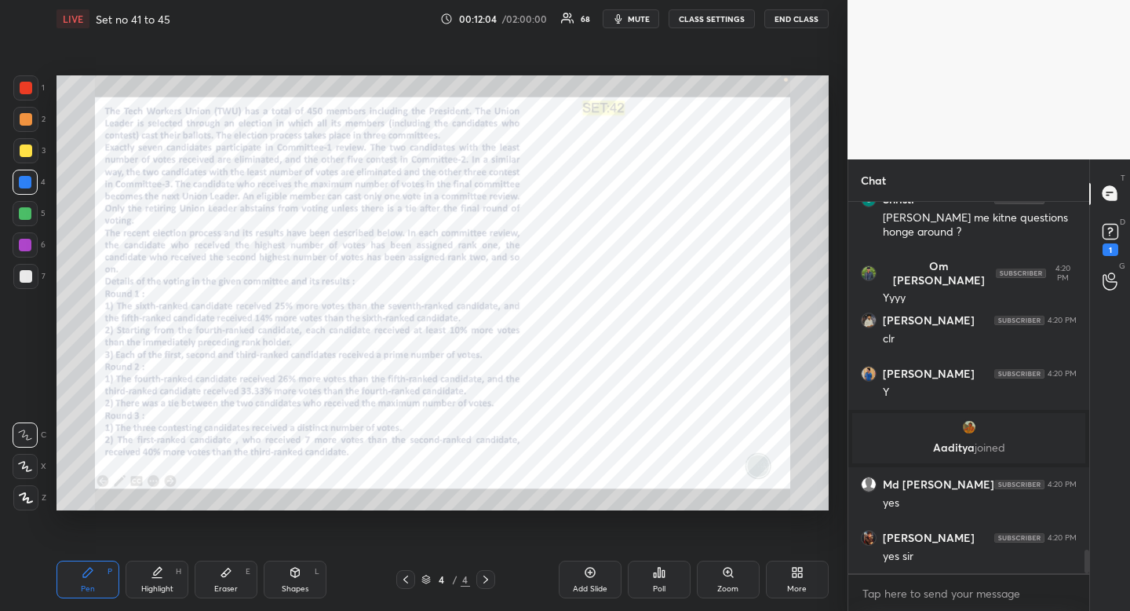
click at [86, 585] on div "Pen" at bounding box center [88, 589] width 14 height 8
drag, startPoint x: 86, startPoint y: 582, endPoint x: 110, endPoint y: 564, distance: 30.8
click at [91, 580] on div "Pen P" at bounding box center [88, 579] width 63 height 38
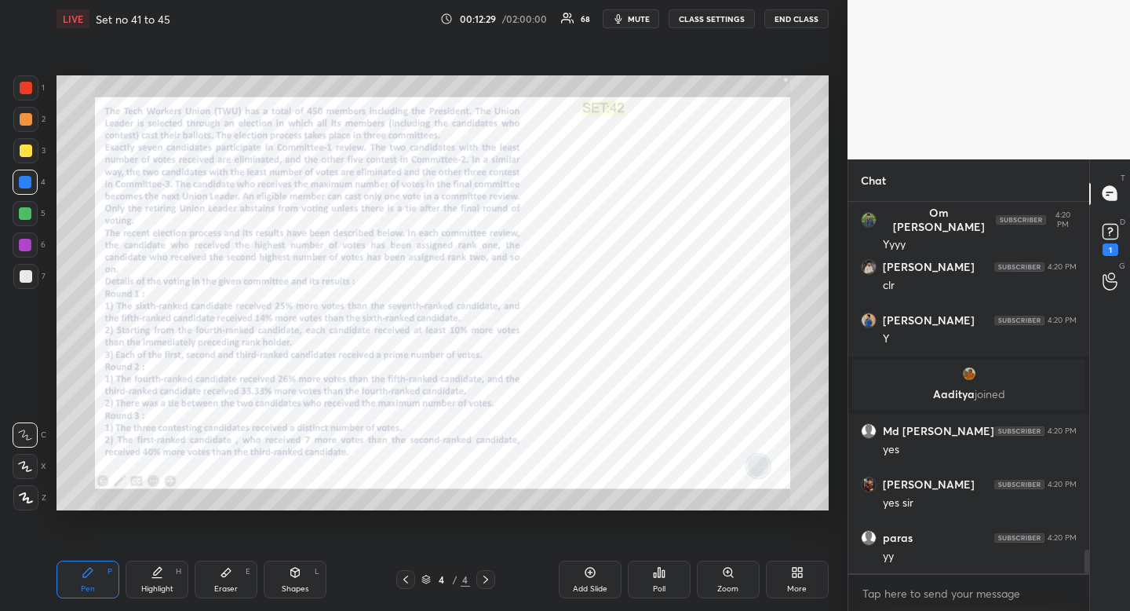
scroll to position [5560, 0]
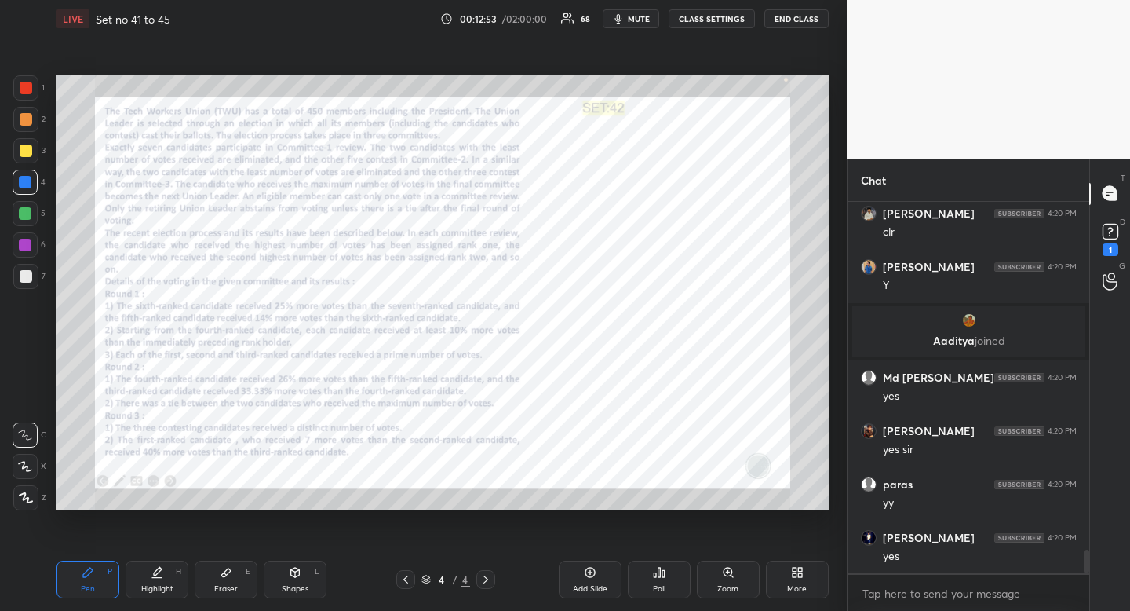
click at [172, 578] on div "Highlight H" at bounding box center [157, 579] width 63 height 38
drag, startPoint x: 172, startPoint y: 578, endPoint x: 194, endPoint y: 546, distance: 39.0
click at [172, 578] on div "Highlight H" at bounding box center [157, 579] width 63 height 38
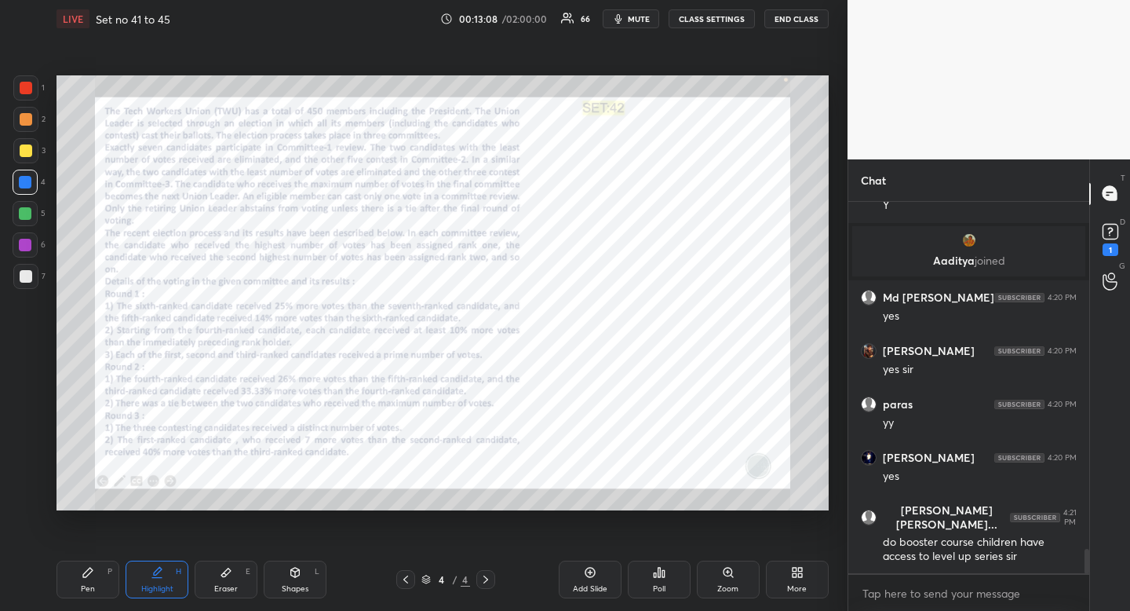
click at [231, 577] on icon at bounding box center [226, 572] width 13 height 13
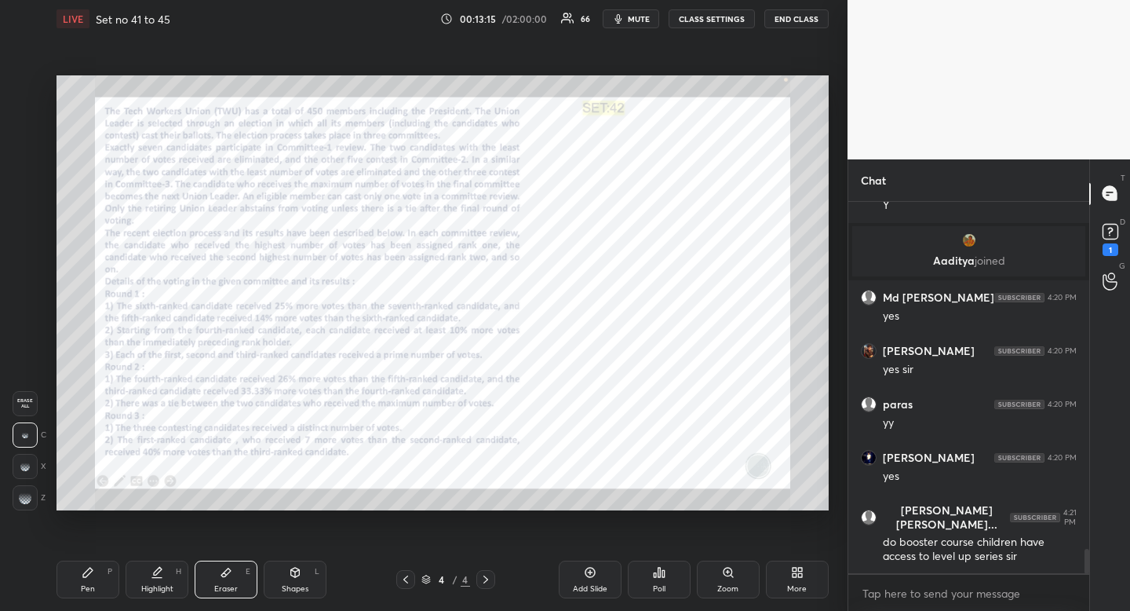
click at [22, 400] on span "Erase all" at bounding box center [25, 403] width 24 height 11
click at [87, 582] on div "Pen P" at bounding box center [88, 579] width 63 height 38
drag, startPoint x: 87, startPoint y: 582, endPoint x: 72, endPoint y: 525, distance: 59.2
click at [87, 582] on div "Pen P" at bounding box center [88, 579] width 63 height 38
click at [31, 78] on div at bounding box center [25, 87] width 25 height 25
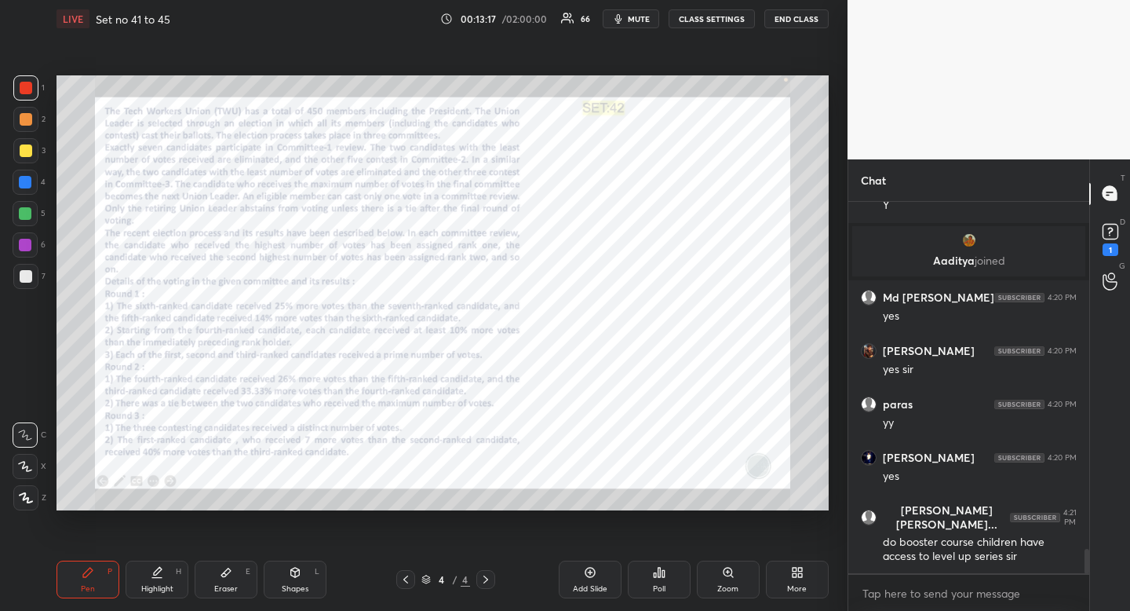
drag, startPoint x: 31, startPoint y: 78, endPoint x: 50, endPoint y: 87, distance: 21.4
click at [31, 78] on div at bounding box center [25, 87] width 25 height 25
drag, startPoint x: 158, startPoint y: 578, endPoint x: 166, endPoint y: 577, distance: 7.9
click at [158, 578] on icon at bounding box center [156, 578] width 9 height 0
drag, startPoint x: 166, startPoint y: 576, endPoint x: 165, endPoint y: 513, distance: 63.6
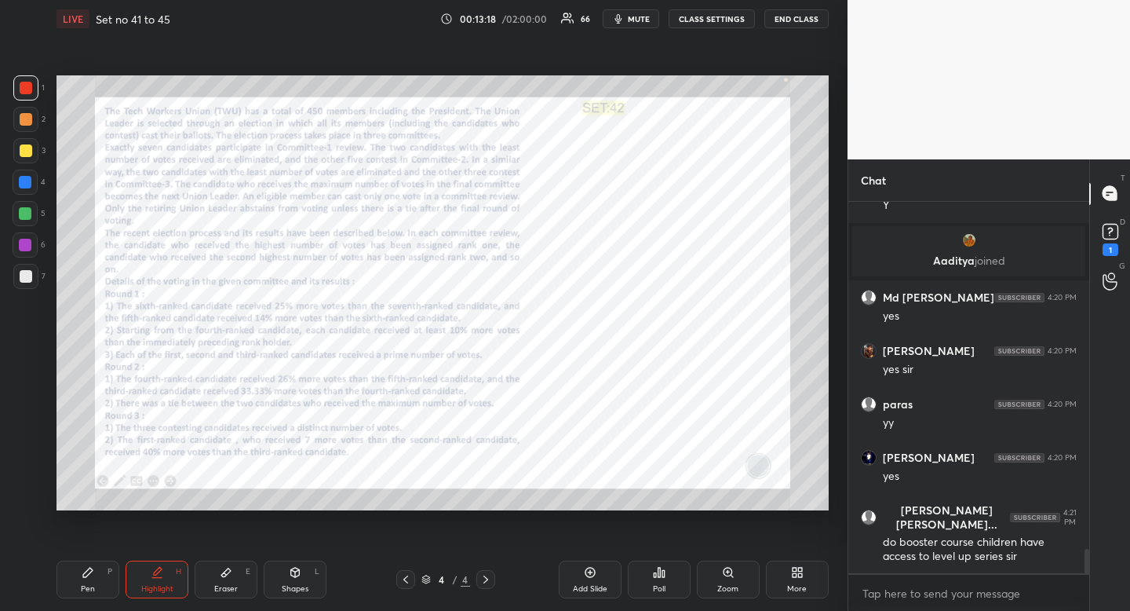
click at [162, 568] on div "Highlight H" at bounding box center [157, 579] width 63 height 38
click at [517, 430] on div "Setting up your live class Poll for secs No correct answer Start poll" at bounding box center [442, 293] width 785 height 510
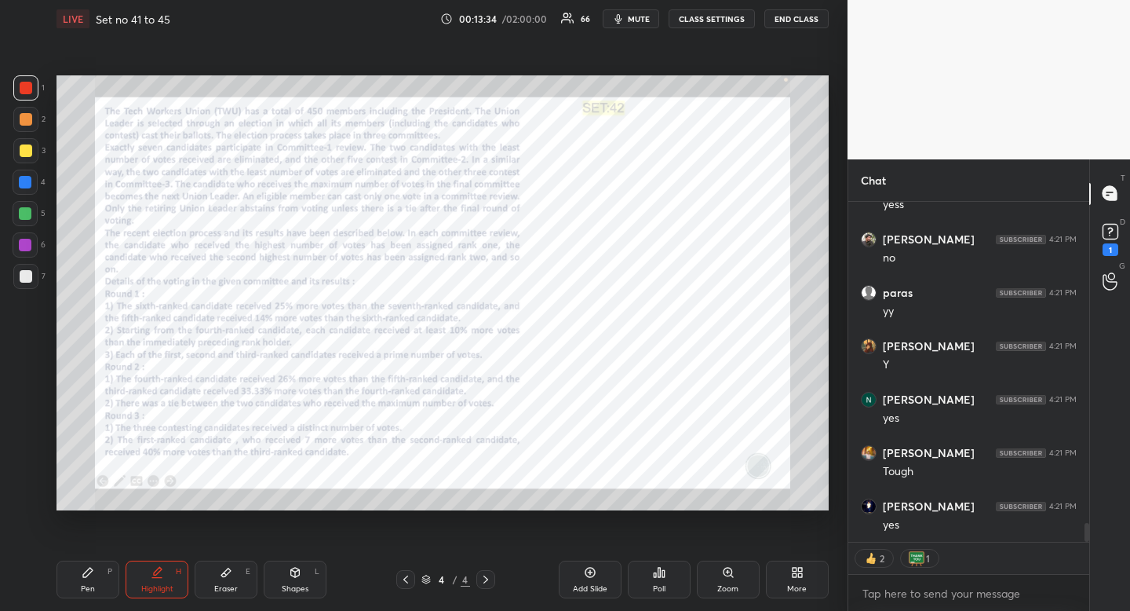
scroll to position [5947, 0]
click at [157, 580] on div "Highlight H" at bounding box center [157, 579] width 63 height 38
drag, startPoint x: 157, startPoint y: 580, endPoint x: 170, endPoint y: 510, distance: 71.1
click at [162, 566] on div "Highlight H" at bounding box center [157, 579] width 63 height 38
click at [297, 576] on icon at bounding box center [295, 572] width 13 height 13
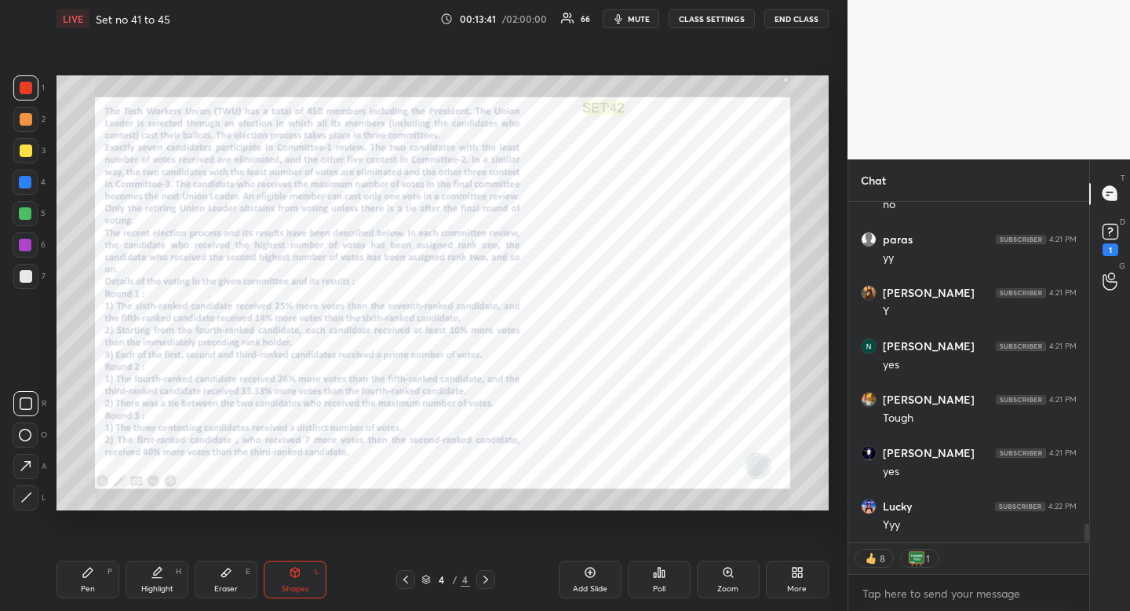
drag, startPoint x: 34, startPoint y: 403, endPoint x: 26, endPoint y: 401, distance: 8.0
click at [34, 401] on div at bounding box center [25, 403] width 25 height 25
click at [25, 92] on div at bounding box center [26, 88] width 13 height 13
drag, startPoint x: 25, startPoint y: 92, endPoint x: 23, endPoint y: 119, distance: 26.8
click at [25, 92] on div at bounding box center [26, 88] width 13 height 13
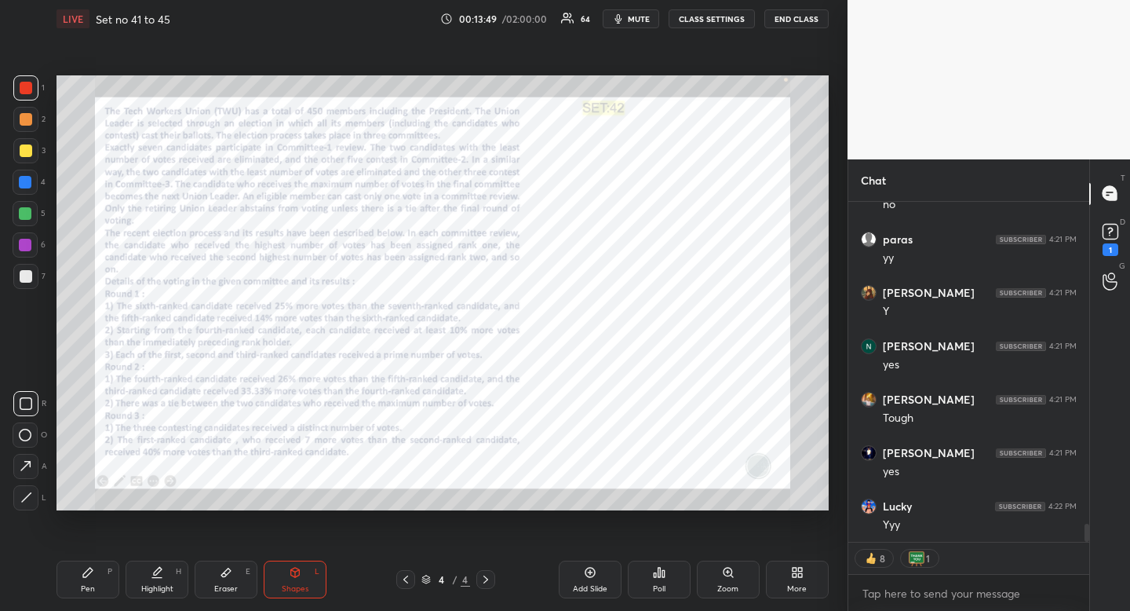
scroll to position [5916, 0]
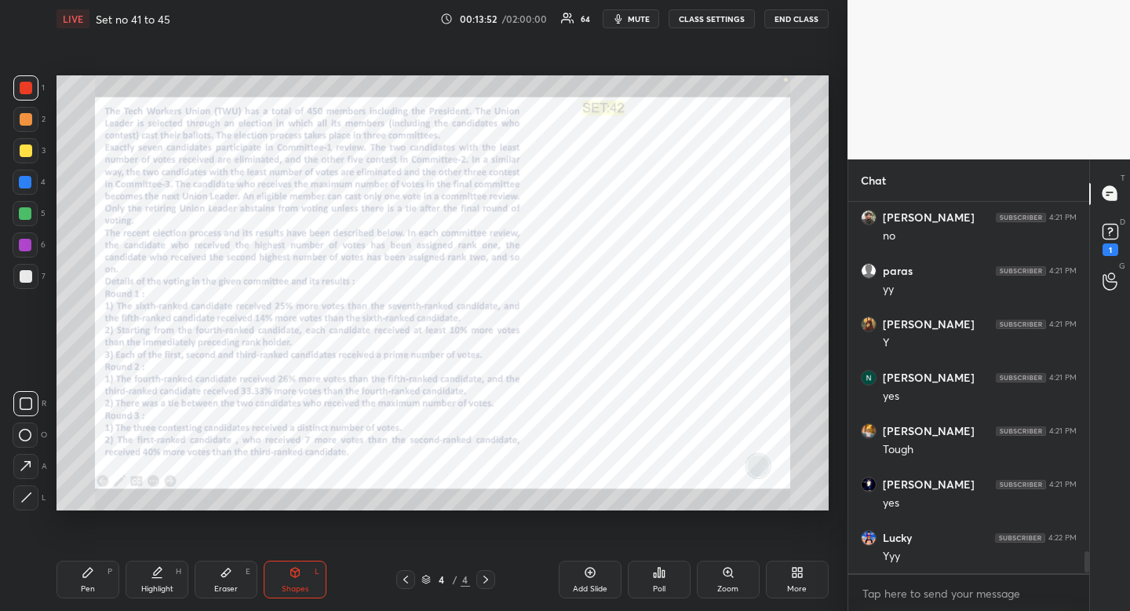
click at [153, 581] on div "Highlight H" at bounding box center [157, 579] width 63 height 38
click at [302, 578] on div "Shapes L" at bounding box center [295, 579] width 63 height 38
click at [23, 421] on div "R O A L" at bounding box center [30, 448] width 35 height 126
click at [27, 413] on div at bounding box center [25, 403] width 25 height 25
click at [312, 591] on div "Shapes L" at bounding box center [295, 579] width 63 height 38
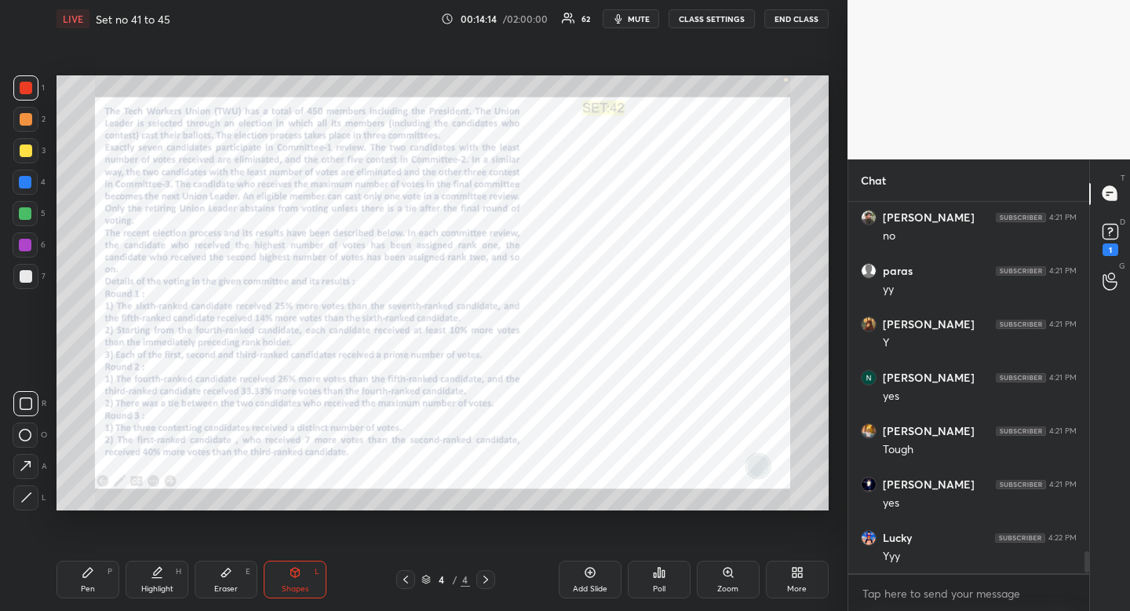
click at [29, 497] on icon at bounding box center [26, 497] width 12 height 12
click at [36, 494] on div at bounding box center [25, 497] width 25 height 25
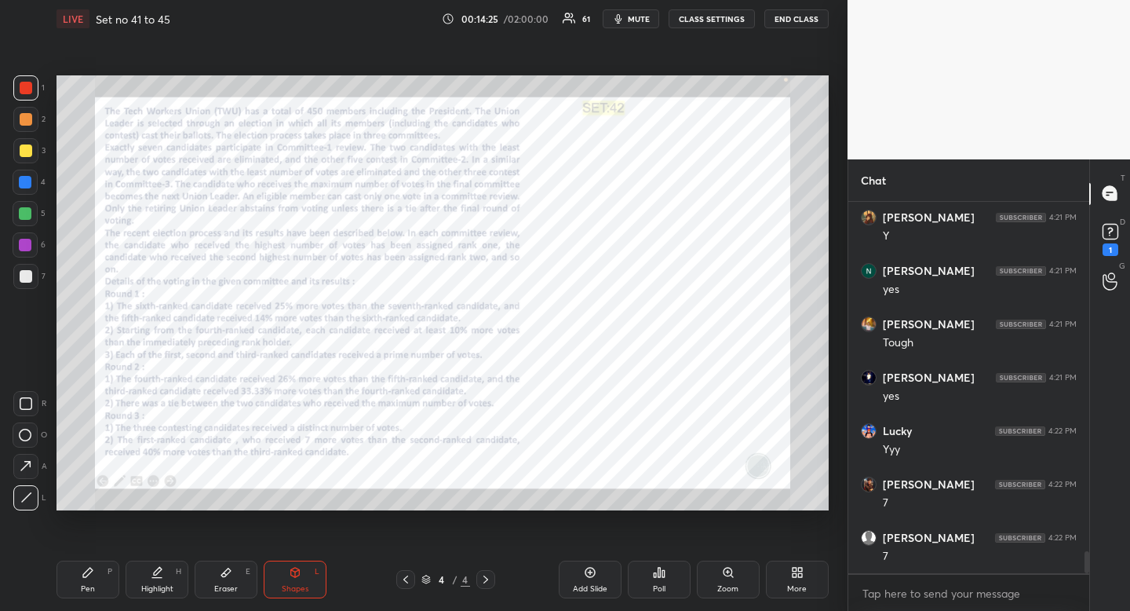
scroll to position [6076, 0]
click at [177, 572] on div "H" at bounding box center [178, 572] width 5 height 8
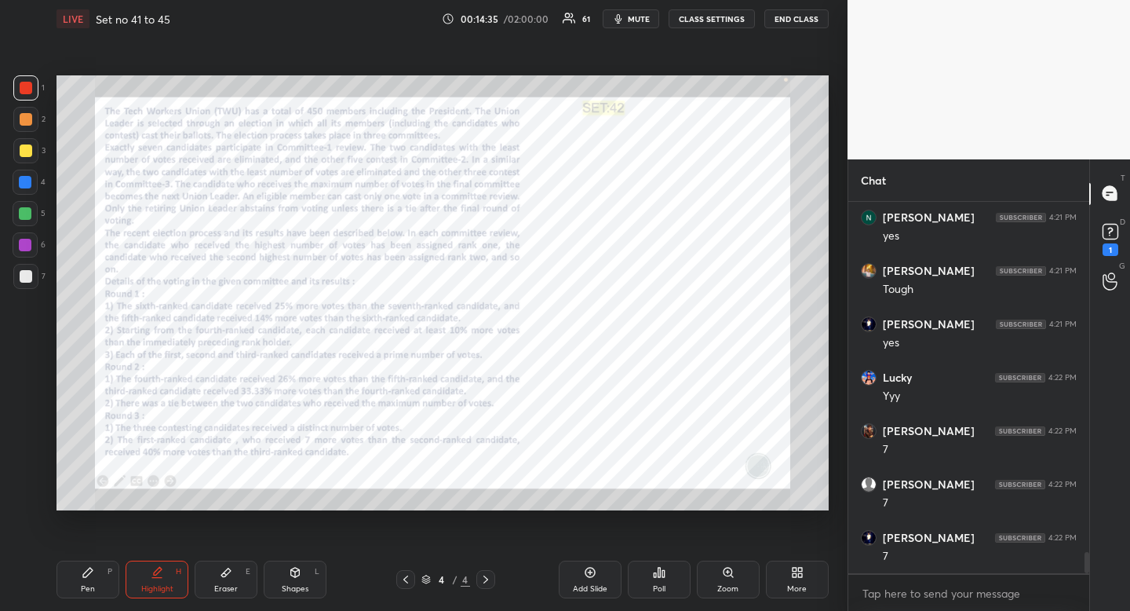
click at [169, 571] on div "Highlight H" at bounding box center [157, 579] width 63 height 38
click at [112, 572] on div "Pen P" at bounding box center [88, 579] width 63 height 38
click at [106, 571] on div "Pen P" at bounding box center [88, 579] width 63 height 38
click at [108, 570] on div "P" at bounding box center [110, 572] width 5 height 8
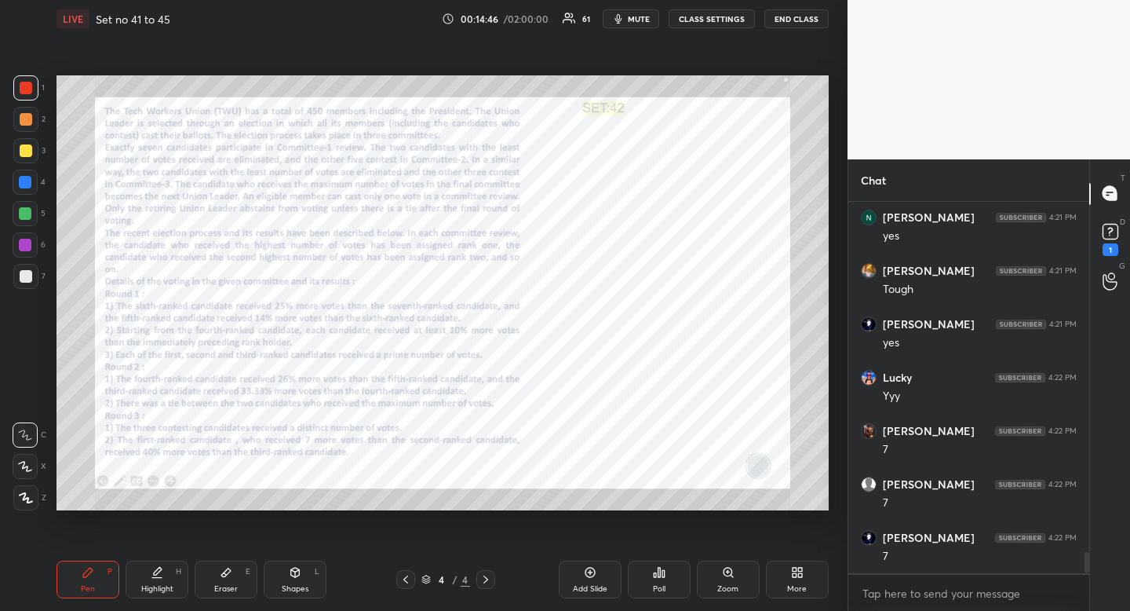
click at [297, 573] on icon at bounding box center [295, 572] width 9 height 9
click at [31, 492] on icon at bounding box center [26, 497] width 12 height 12
click at [31, 491] on icon at bounding box center [26, 497] width 12 height 12
click at [90, 581] on div "Pen P" at bounding box center [88, 579] width 63 height 38
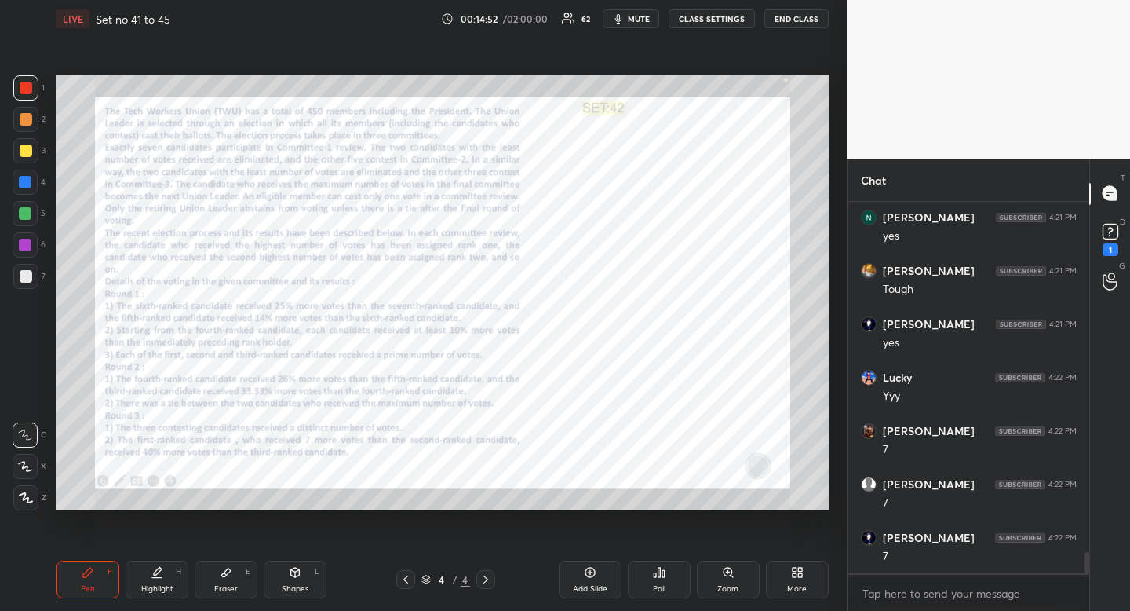
scroll to position [6133, 0]
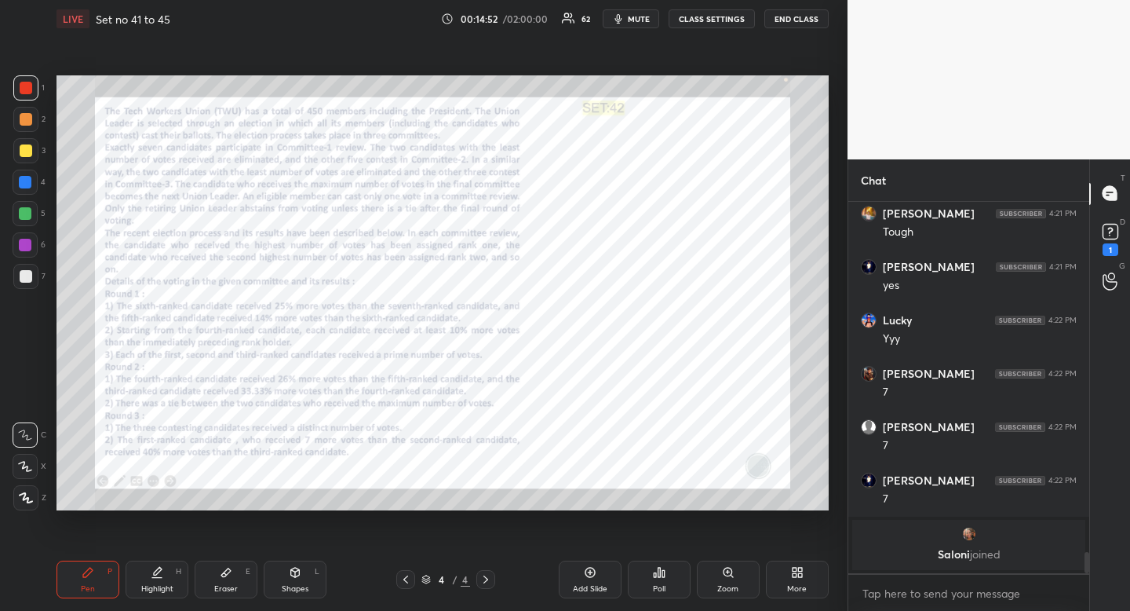
click at [157, 579] on div "Highlight H" at bounding box center [157, 579] width 63 height 38
click at [101, 575] on div "Pen P" at bounding box center [88, 579] width 63 height 38
click at [110, 570] on div "P" at bounding box center [110, 572] width 5 height 8
click at [31, 184] on div at bounding box center [25, 182] width 25 height 25
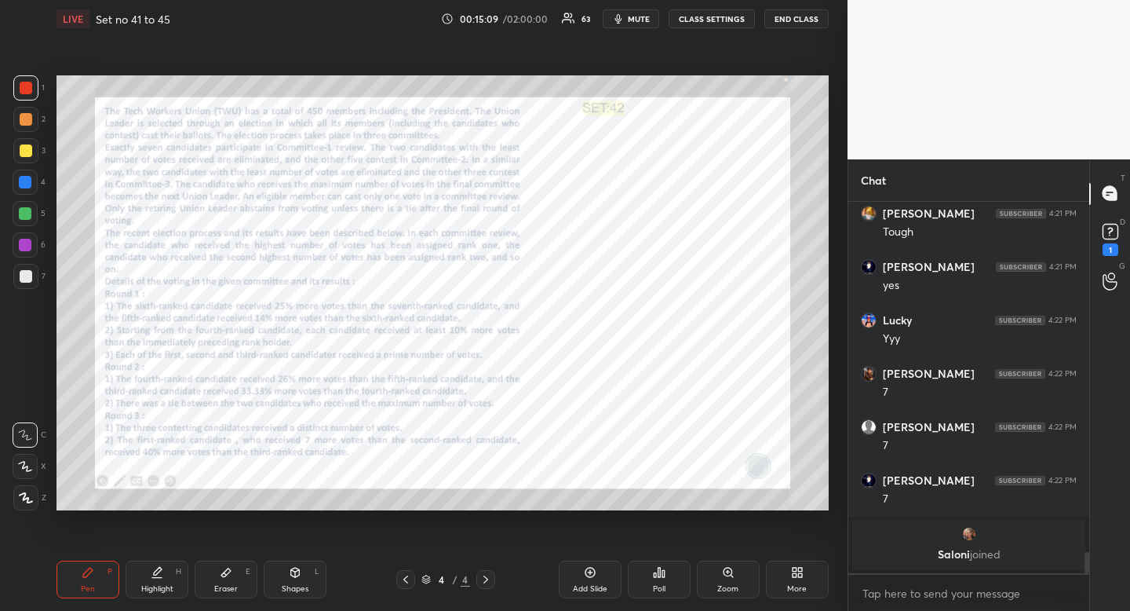
click at [31, 184] on div at bounding box center [25, 182] width 25 height 25
click at [160, 571] on icon at bounding box center [157, 572] width 13 height 13
click at [167, 573] on div "Highlight H" at bounding box center [157, 579] width 63 height 38
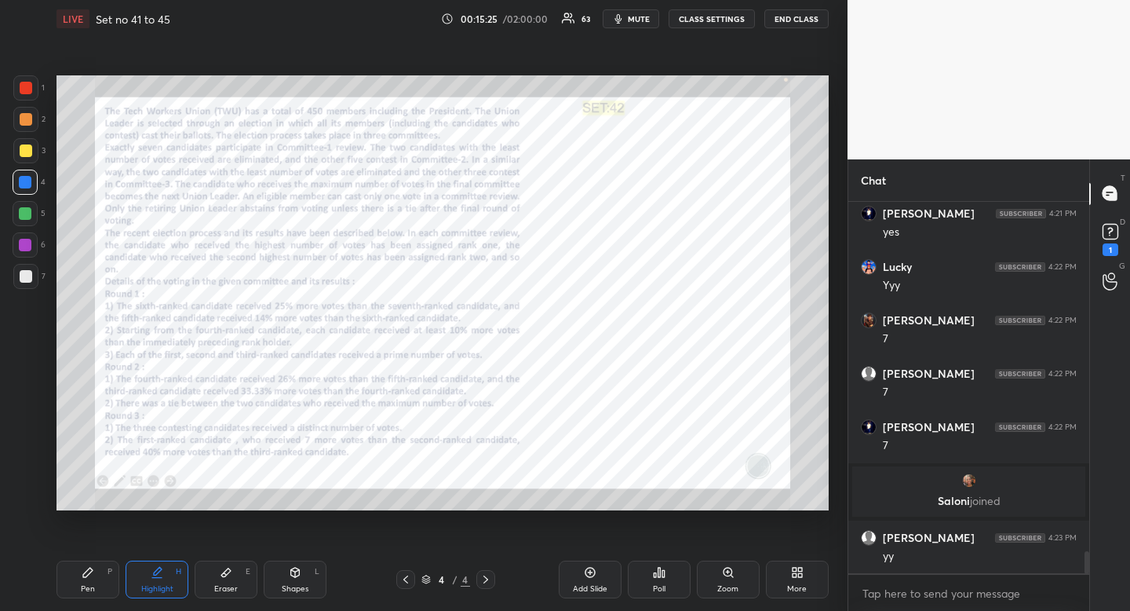
scroll to position [5994, 0]
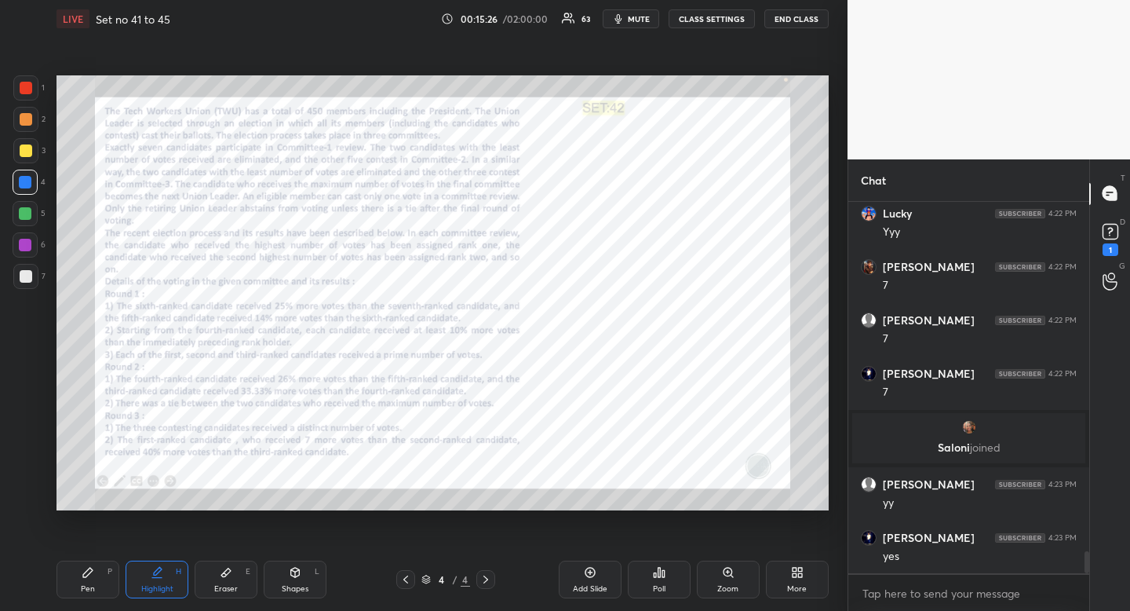
click at [305, 573] on div "Shapes L" at bounding box center [295, 579] width 63 height 38
click at [28, 498] on icon at bounding box center [26, 497] width 12 height 12
drag, startPoint x: 28, startPoint y: 498, endPoint x: 39, endPoint y: 485, distance: 16.7
click at [28, 498] on icon at bounding box center [26, 497] width 12 height 12
click at [25, 83] on div at bounding box center [26, 88] width 13 height 13
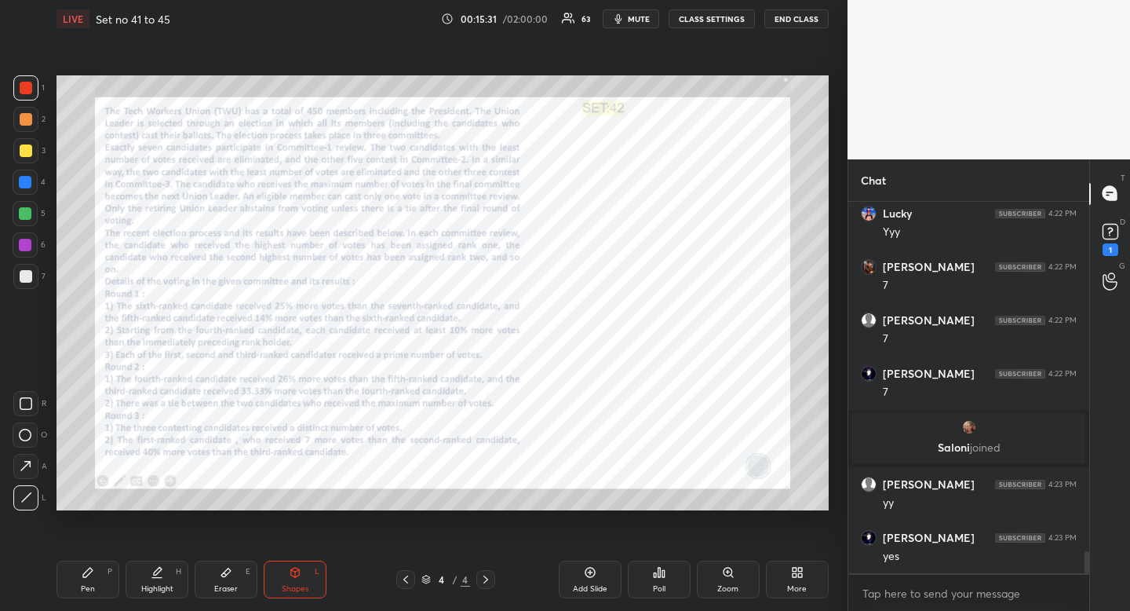
click at [25, 83] on div at bounding box center [26, 88] width 13 height 13
click at [85, 576] on icon at bounding box center [87, 572] width 9 height 9
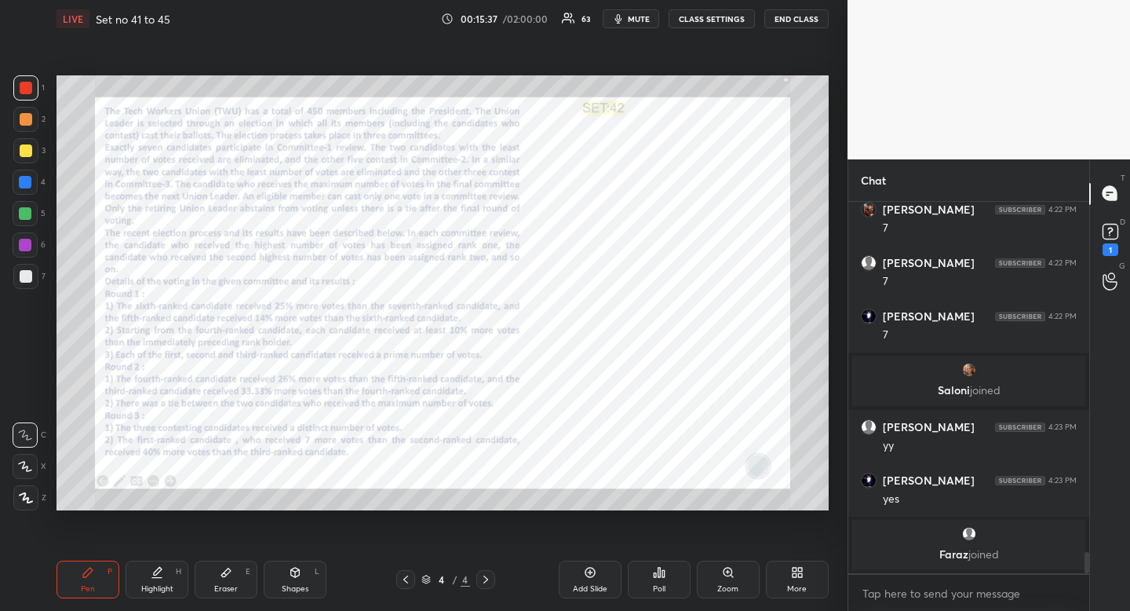
click at [298, 574] on icon at bounding box center [295, 572] width 9 height 9
click at [86, 591] on div "Pen" at bounding box center [88, 589] width 14 height 8
click at [307, 579] on div "Shapes L" at bounding box center [295, 579] width 63 height 38
click at [27, 498] on icon at bounding box center [26, 497] width 12 height 12
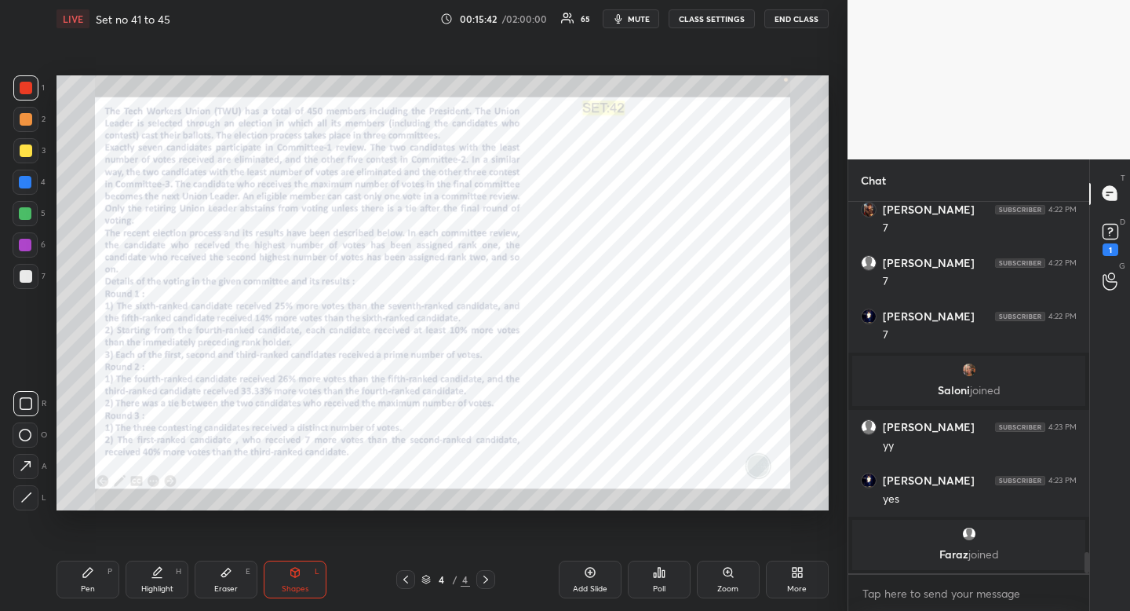
click at [35, 497] on div at bounding box center [25, 497] width 25 height 25
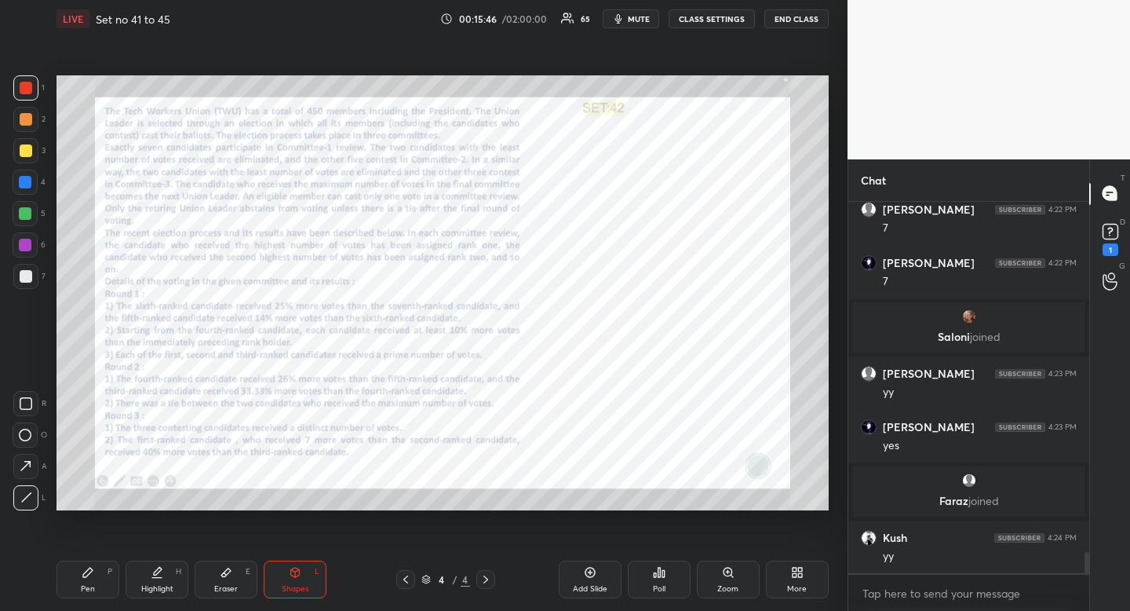
click at [181, 575] on div "Highlight H" at bounding box center [157, 579] width 63 height 38
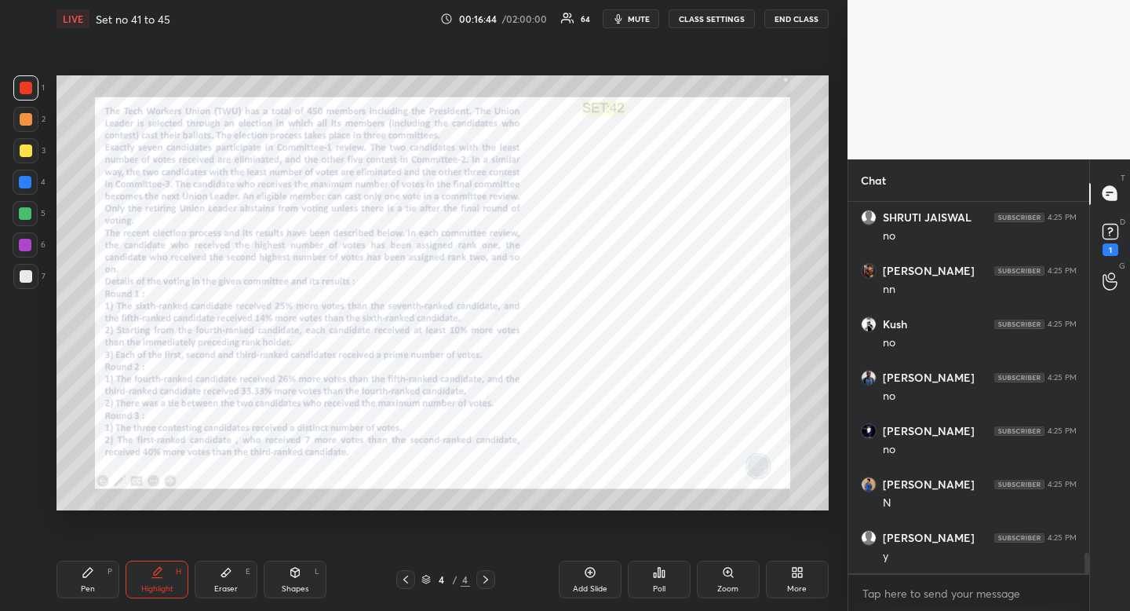
scroll to position [6485, 0]
click at [301, 582] on div "Shapes L" at bounding box center [295, 579] width 63 height 38
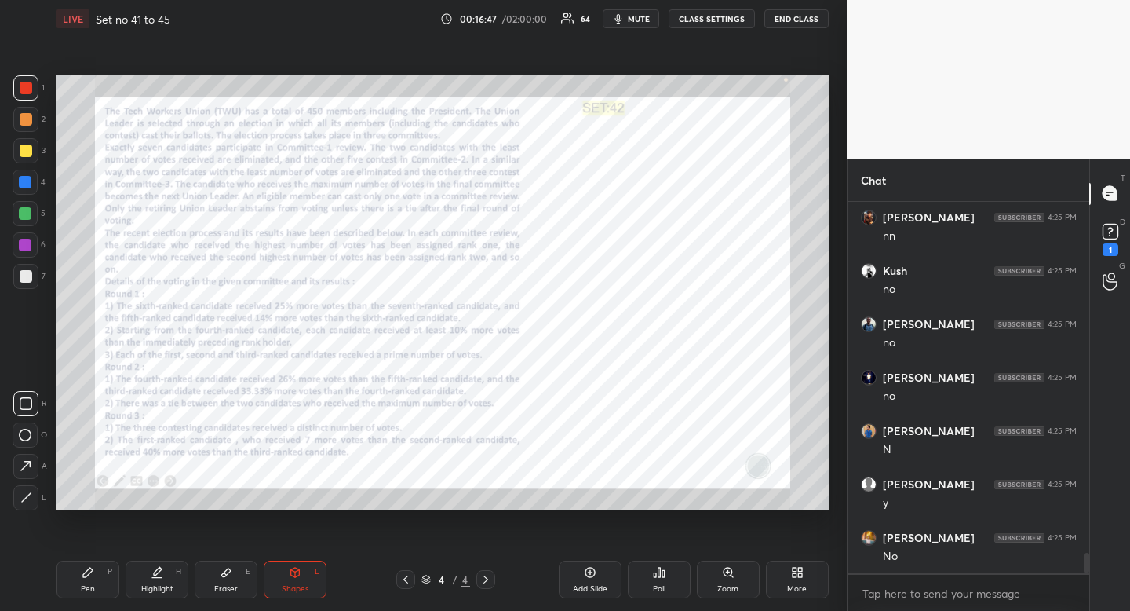
click at [20, 391] on div "R" at bounding box center [29, 403] width 33 height 25
click at [24, 167] on div "1 2 3 4 5 6 7" at bounding box center [29, 185] width 33 height 220
drag, startPoint x: 24, startPoint y: 167, endPoint x: 44, endPoint y: 154, distance: 23.7
click at [24, 167] on div "1 2 3 4 5 6 7" at bounding box center [29, 185] width 33 height 220
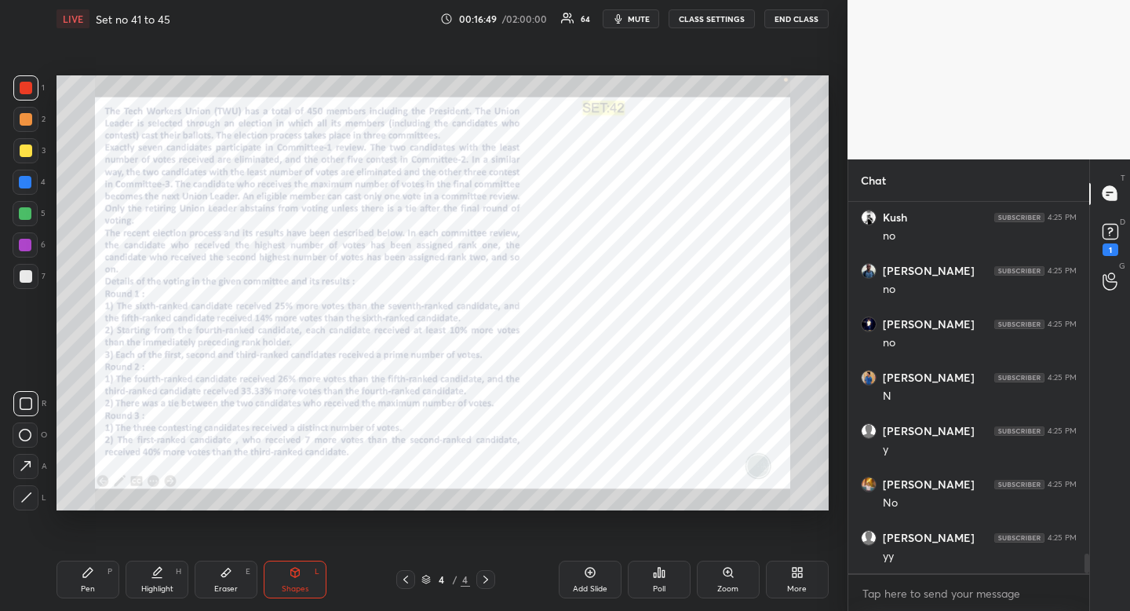
click at [27, 185] on div at bounding box center [25, 182] width 13 height 13
drag, startPoint x: 27, startPoint y: 185, endPoint x: 49, endPoint y: 170, distance: 27.0
click at [27, 185] on div at bounding box center [25, 182] width 13 height 13
click at [173, 577] on div "Highlight H" at bounding box center [157, 579] width 63 height 38
drag, startPoint x: 173, startPoint y: 577, endPoint x: 182, endPoint y: 565, distance: 15.1
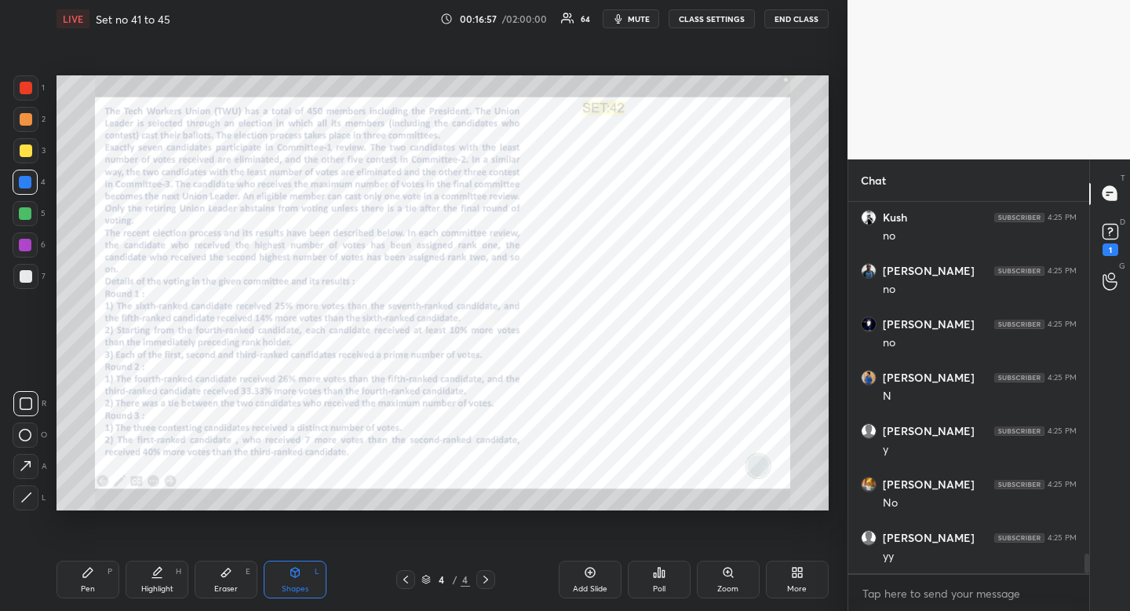
click at [178, 572] on div "Highlight H" at bounding box center [157, 579] width 63 height 38
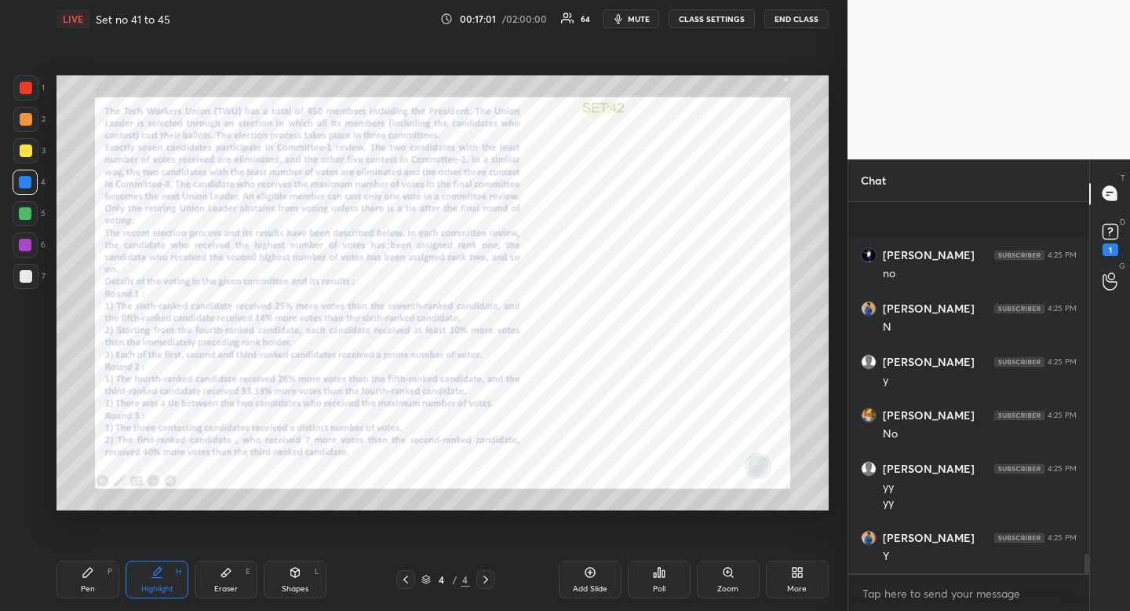
scroll to position [6715, 0]
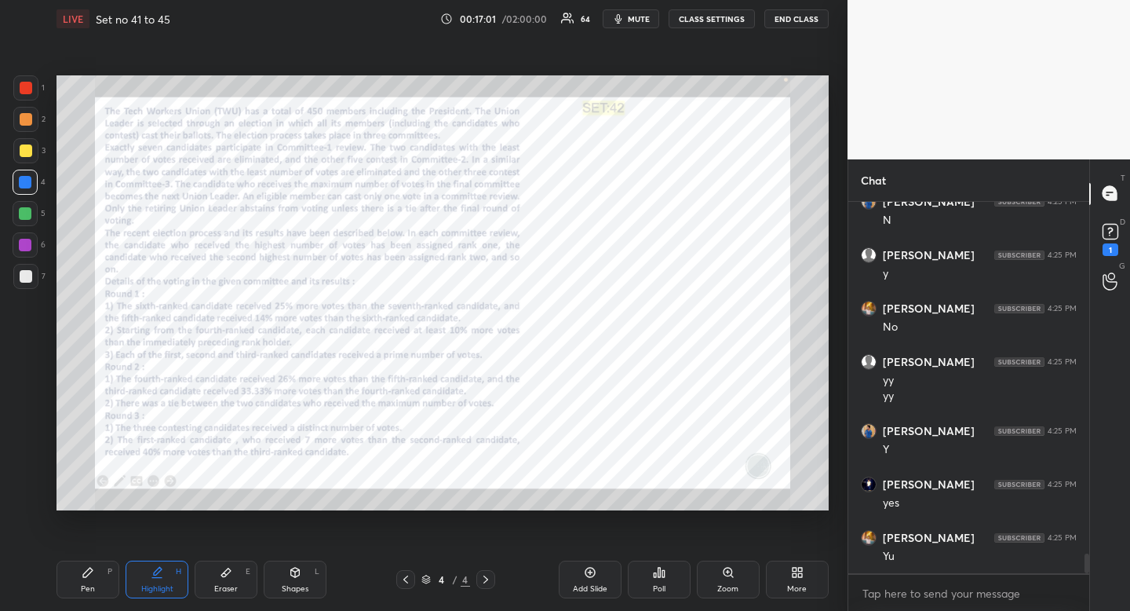
click at [101, 565] on div "Pen P" at bounding box center [88, 579] width 63 height 38
drag, startPoint x: 101, startPoint y: 565, endPoint x: 112, endPoint y: 538, distance: 28.9
click at [101, 565] on div "Pen P" at bounding box center [88, 579] width 63 height 38
click at [163, 586] on div "Highlight" at bounding box center [157, 589] width 32 height 8
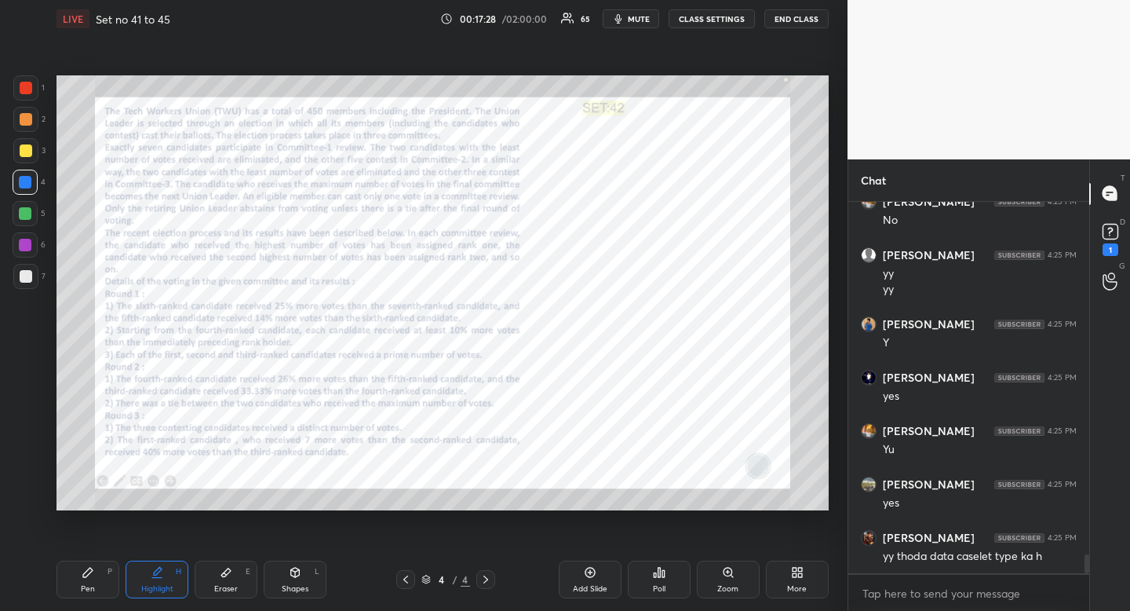
click at [26, 244] on div at bounding box center [25, 245] width 13 height 13
click at [27, 243] on div at bounding box center [25, 245] width 13 height 13
drag, startPoint x: 87, startPoint y: 578, endPoint x: 77, endPoint y: 535, distance: 43.6
click at [88, 580] on div "Pen P" at bounding box center [88, 579] width 63 height 38
click at [25, 185] on div at bounding box center [25, 182] width 13 height 13
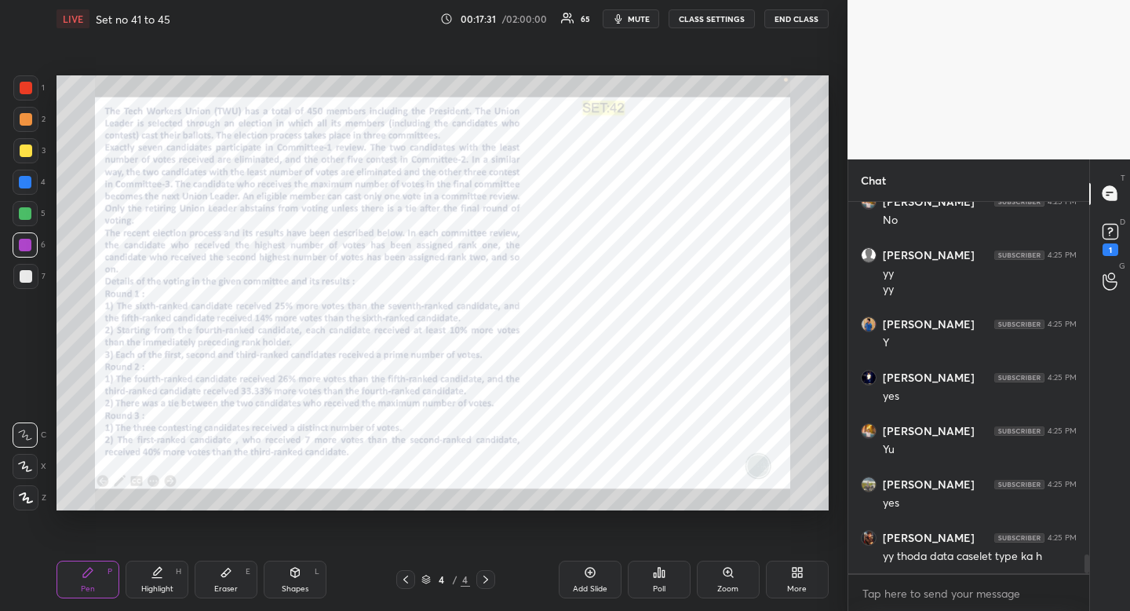
click at [25, 185] on div at bounding box center [25, 182] width 13 height 13
click at [28, 472] on div at bounding box center [25, 466] width 25 height 25
drag, startPoint x: 28, startPoint y: 472, endPoint x: 26, endPoint y: 462, distance: 10.5
click at [28, 472] on div at bounding box center [25, 466] width 25 height 25
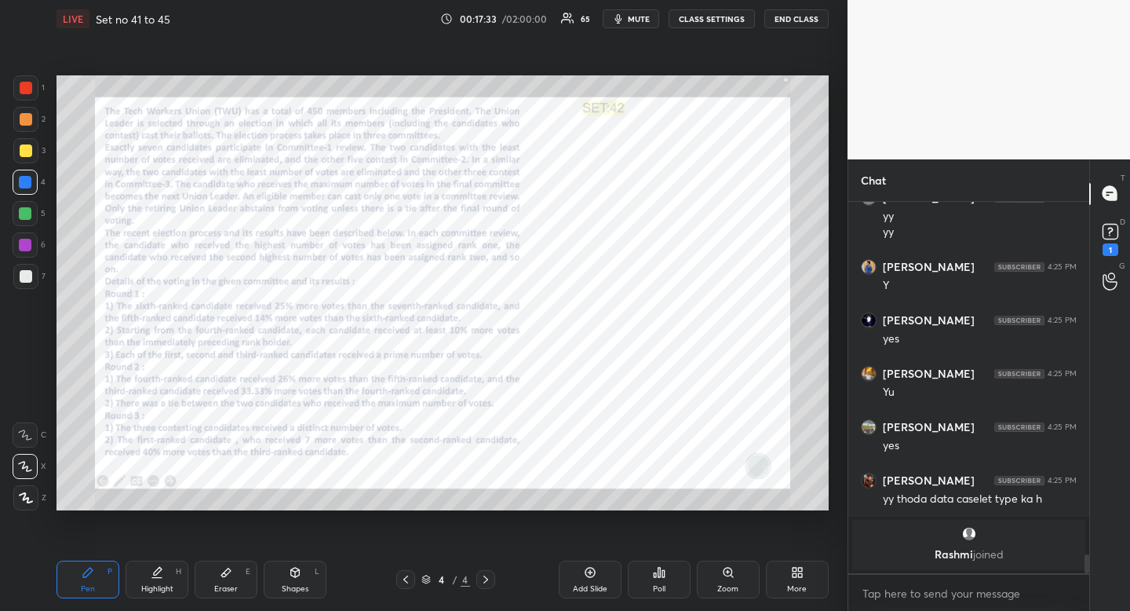
click at [155, 585] on div "Highlight" at bounding box center [157, 589] width 32 height 8
click at [89, 579] on div "Pen P" at bounding box center [88, 579] width 63 height 38
click at [93, 570] on icon at bounding box center [87, 572] width 9 height 9
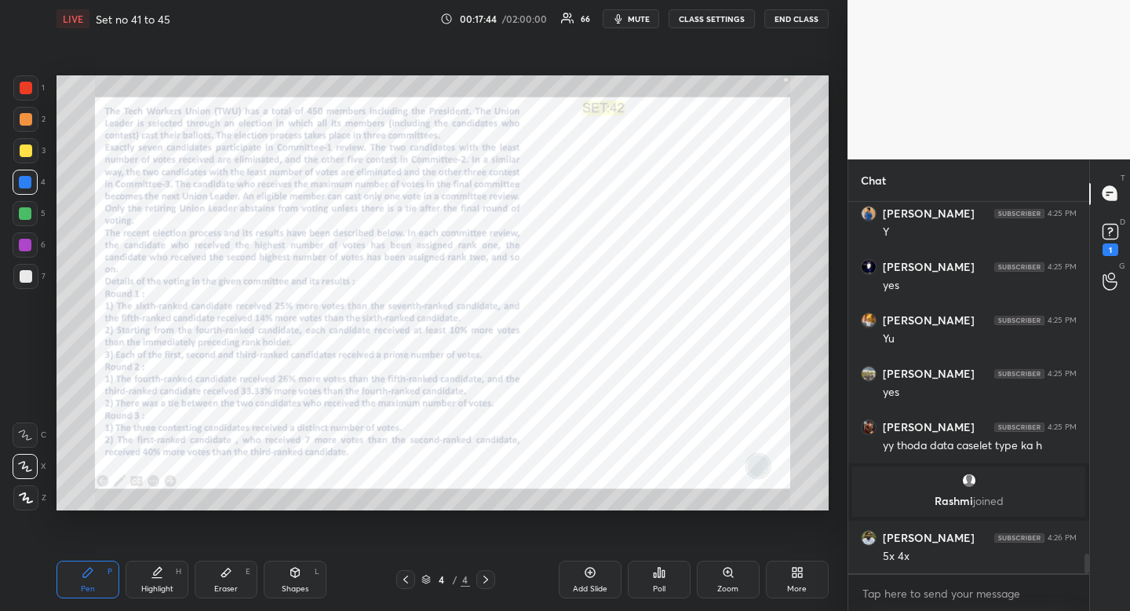
drag, startPoint x: 234, startPoint y: 571, endPoint x: 241, endPoint y: 563, distance: 11.2
click at [234, 571] on div "Eraser E" at bounding box center [226, 579] width 63 height 38
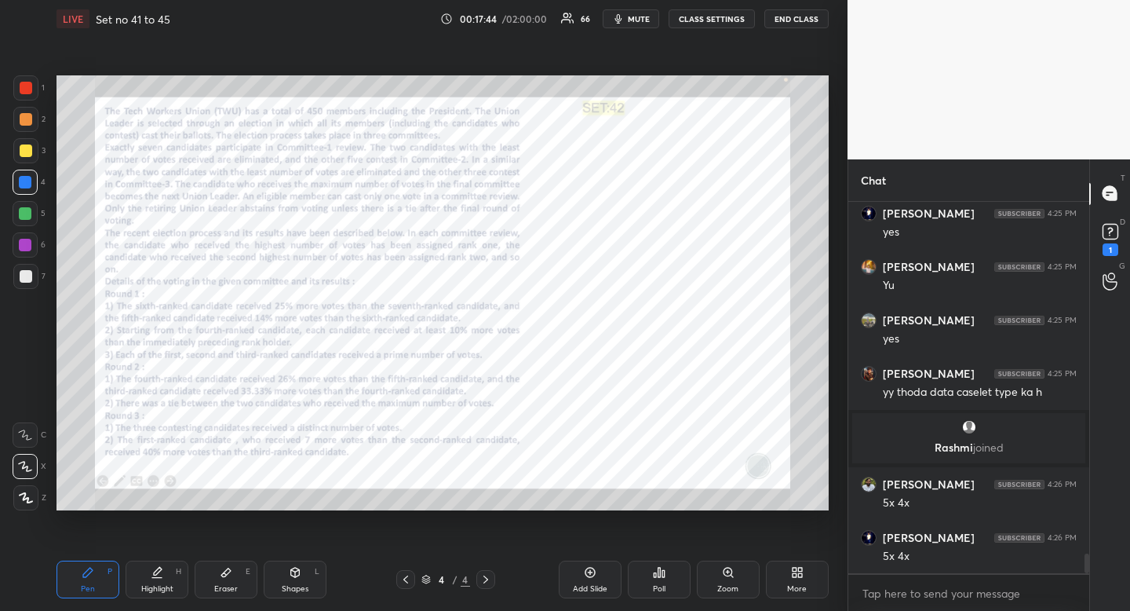
click at [234, 571] on div "Eraser E" at bounding box center [226, 579] width 63 height 38
drag, startPoint x: 81, startPoint y: 579, endPoint x: 89, endPoint y: 577, distance: 8.2
click at [80, 583] on div "Pen P" at bounding box center [88, 579] width 63 height 38
click at [89, 581] on div "Pen P" at bounding box center [88, 579] width 63 height 38
click at [160, 578] on icon at bounding box center [157, 572] width 13 height 13
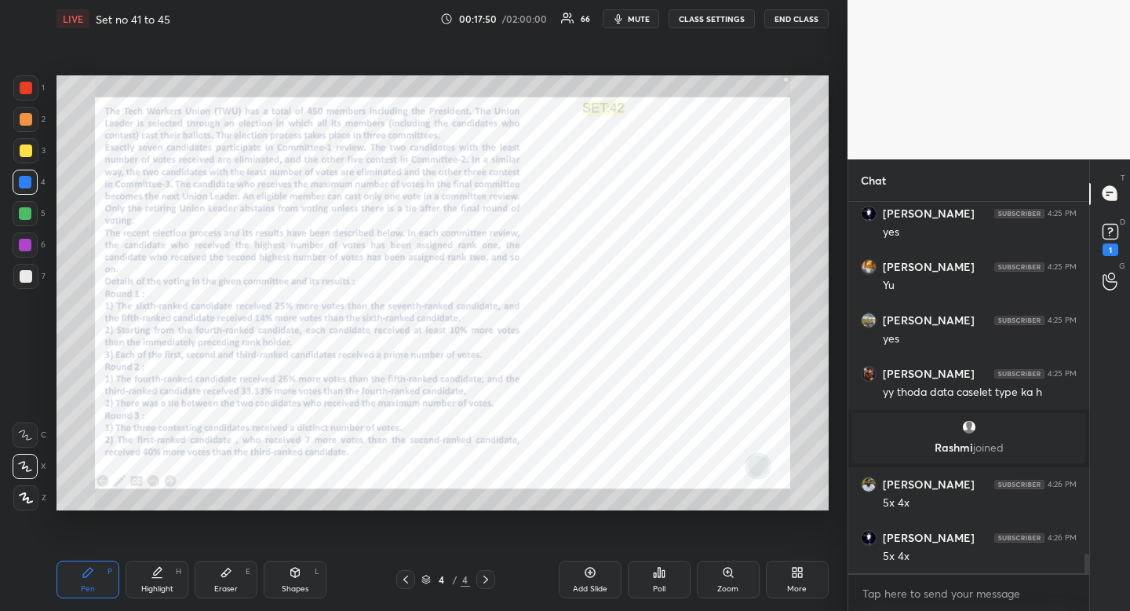
drag, startPoint x: 160, startPoint y: 578, endPoint x: 164, endPoint y: 569, distance: 9.5
click at [162, 572] on icon at bounding box center [157, 572] width 13 height 13
click at [86, 585] on div "Pen" at bounding box center [88, 589] width 14 height 8
click at [87, 577] on icon at bounding box center [88, 572] width 13 height 13
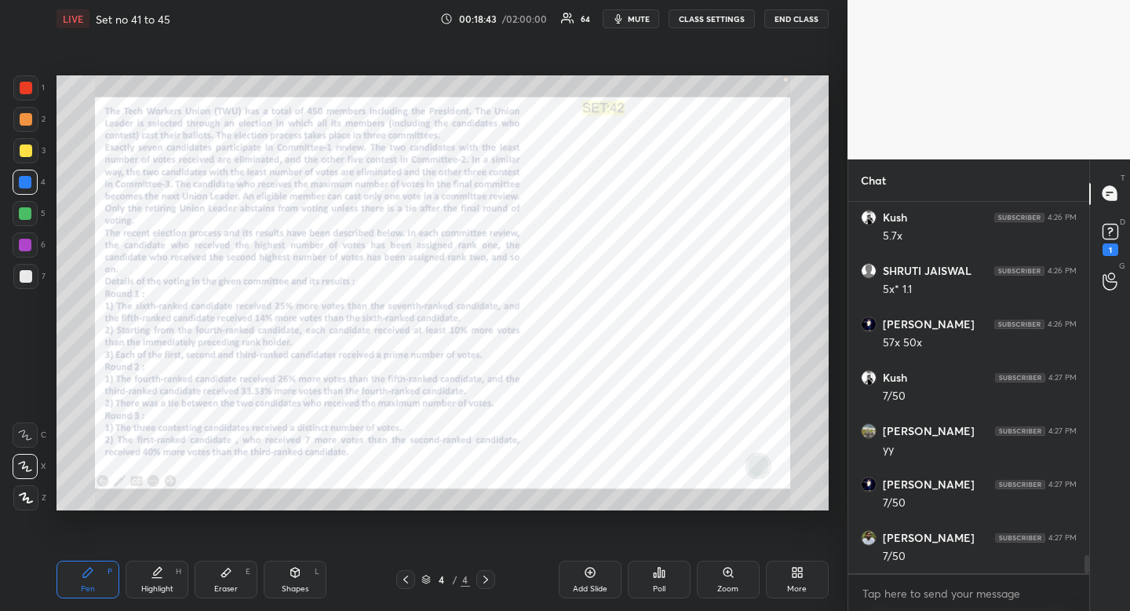
scroll to position [7179, 0]
click at [235, 579] on div "Eraser E" at bounding box center [226, 579] width 63 height 38
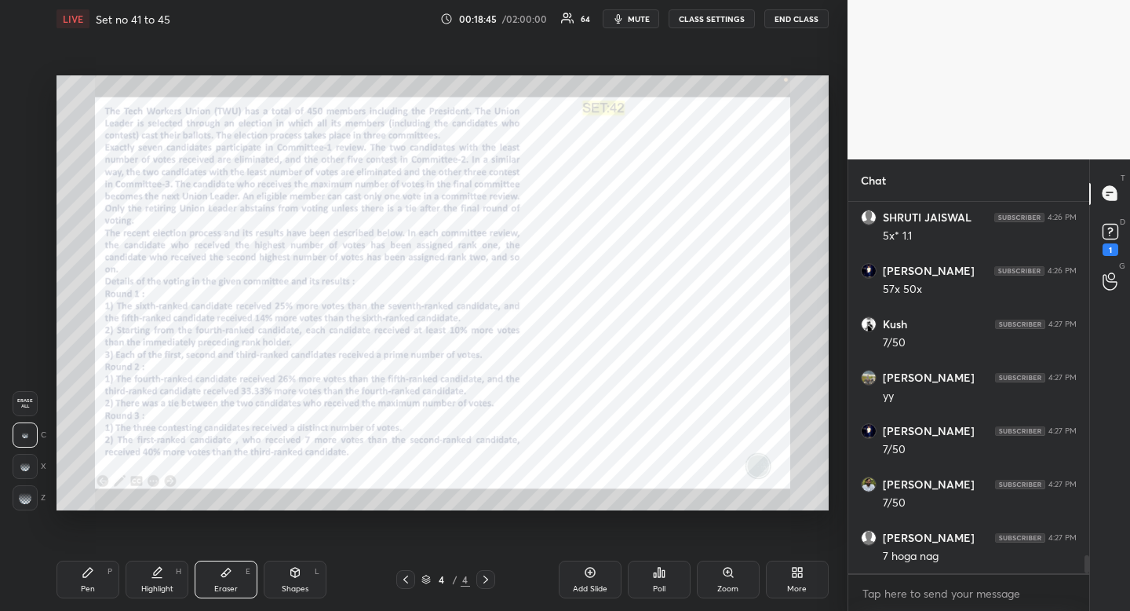
drag, startPoint x: 235, startPoint y: 579, endPoint x: 297, endPoint y: 526, distance: 81.3
click at [235, 573] on div "Eraser E" at bounding box center [226, 579] width 63 height 38
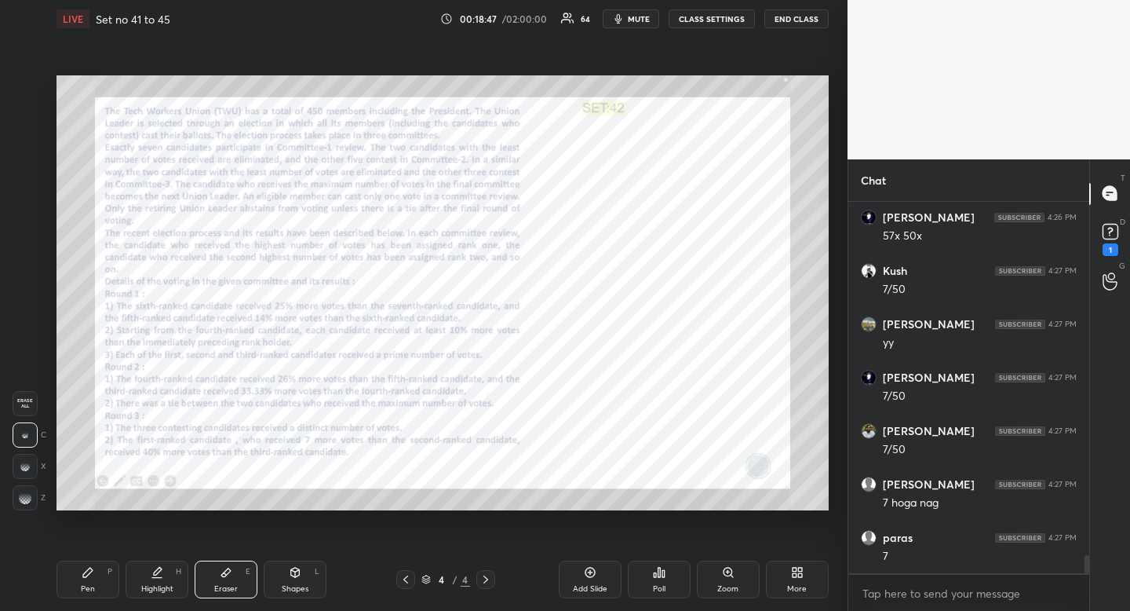
click at [97, 575] on div "Pen P" at bounding box center [88, 579] width 63 height 38
drag, startPoint x: 97, startPoint y: 575, endPoint x: 244, endPoint y: 513, distance: 160.1
click at [105, 574] on div "Pen P" at bounding box center [88, 579] width 63 height 38
click at [222, 585] on div "Eraser" at bounding box center [226, 589] width 24 height 8
drag, startPoint x: 222, startPoint y: 584, endPoint x: 257, endPoint y: 557, distance: 44.3
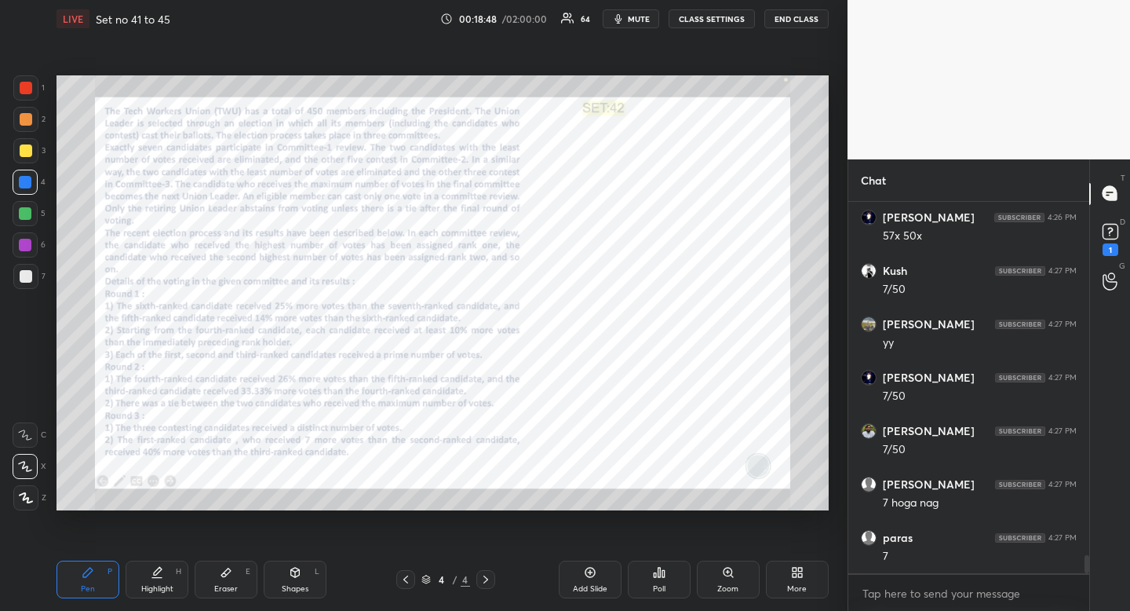
click at [231, 576] on div "Eraser E" at bounding box center [226, 579] width 63 height 38
click at [155, 575] on icon at bounding box center [158, 571] width 8 height 8
click at [152, 570] on icon at bounding box center [157, 572] width 13 height 13
click at [108, 575] on div "P" at bounding box center [110, 572] width 5 height 8
click at [108, 564] on div "Pen P" at bounding box center [88, 579] width 63 height 38
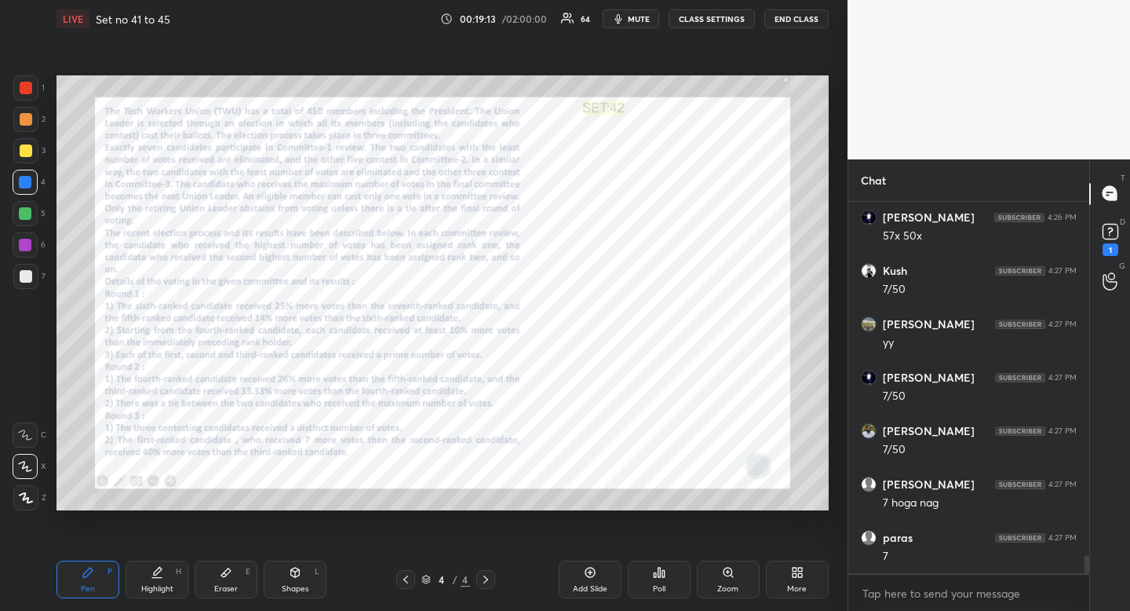
drag, startPoint x: 175, startPoint y: 575, endPoint x: 192, endPoint y: 534, distance: 45.0
click at [178, 572] on div "Highlight H" at bounding box center [157, 579] width 63 height 38
click at [93, 590] on div "Pen" at bounding box center [88, 589] width 14 height 8
click at [97, 585] on div "Pen P" at bounding box center [88, 579] width 63 height 38
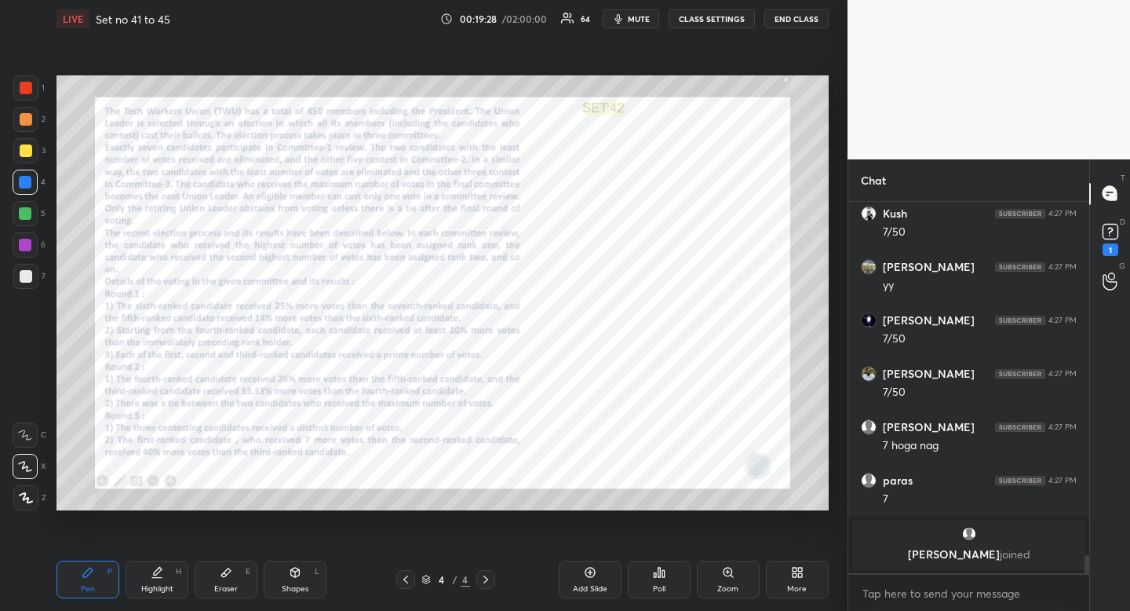
click at [165, 586] on div "Highlight" at bounding box center [157, 589] width 32 height 8
click at [169, 576] on div "Highlight H" at bounding box center [157, 579] width 63 height 38
click at [90, 593] on div "Pen" at bounding box center [88, 589] width 14 height 8
drag, startPoint x: 93, startPoint y: 585, endPoint x: 103, endPoint y: 531, distance: 55.1
click at [93, 585] on div "Pen" at bounding box center [88, 589] width 14 height 8
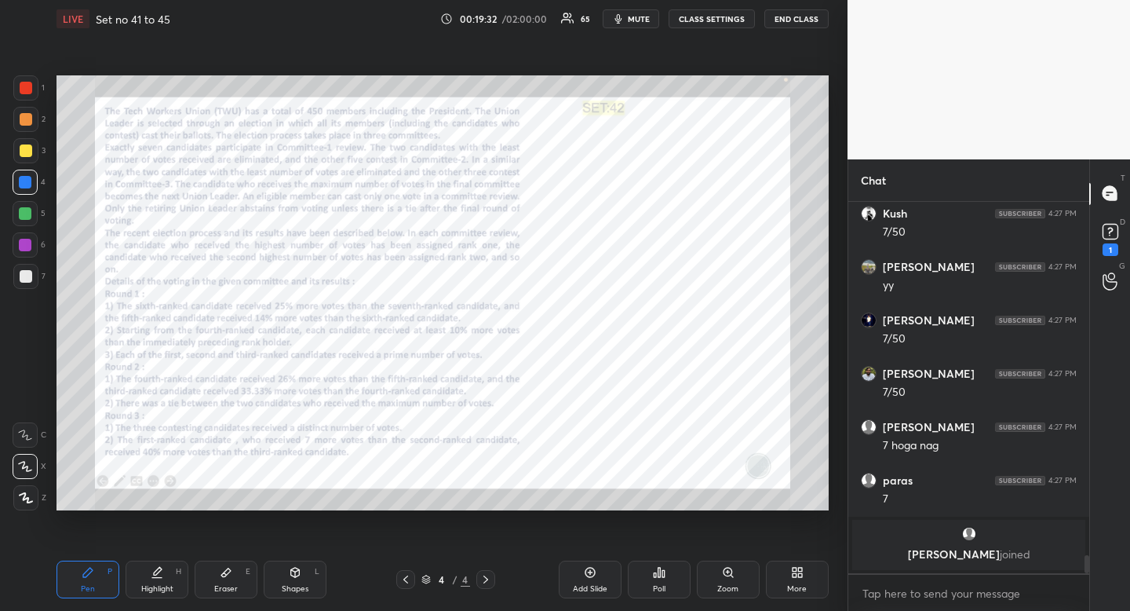
scroll to position [7140, 0]
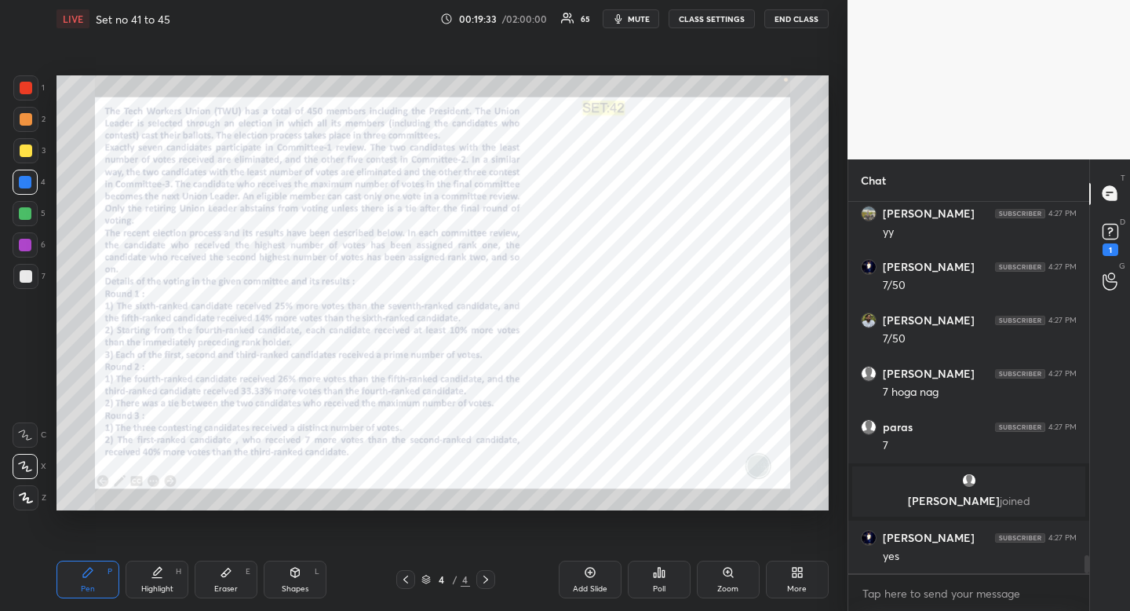
click at [159, 593] on div "Highlight" at bounding box center [157, 589] width 32 height 8
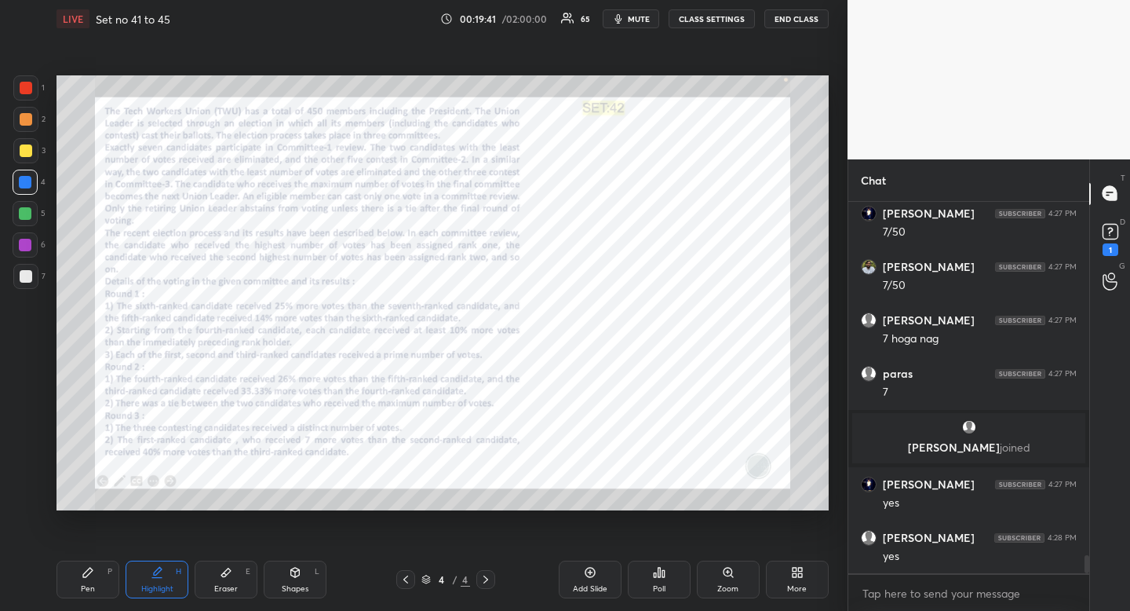
drag, startPoint x: 95, startPoint y: 587, endPoint x: 92, endPoint y: 579, distance: 8.5
click at [95, 587] on div "Pen P" at bounding box center [88, 579] width 63 height 38
drag, startPoint x: 92, startPoint y: 579, endPoint x: 119, endPoint y: 530, distance: 56.2
click at [92, 579] on div "Pen P" at bounding box center [88, 579] width 63 height 38
click at [169, 573] on div "Highlight H" at bounding box center [157, 579] width 63 height 38
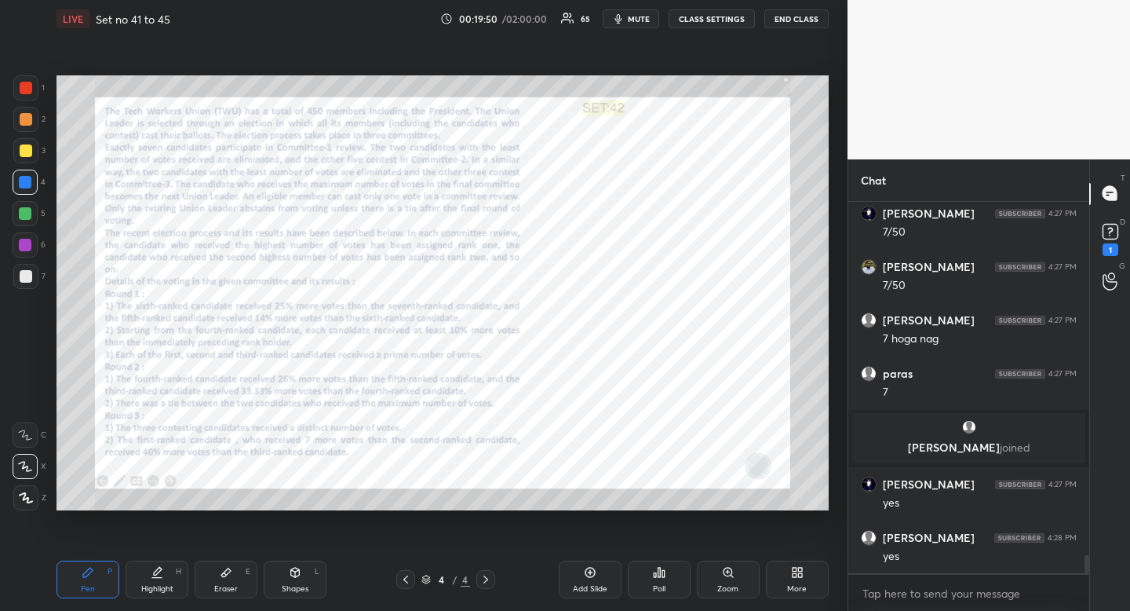
drag, startPoint x: 169, startPoint y: 573, endPoint x: 170, endPoint y: 546, distance: 26.7
click at [169, 573] on div "Highlight H" at bounding box center [157, 579] width 63 height 38
click at [98, 575] on div "Pen P" at bounding box center [88, 579] width 63 height 38
drag, startPoint x: 107, startPoint y: 569, endPoint x: 123, endPoint y: 549, distance: 25.6
click at [108, 569] on div "P" at bounding box center [110, 572] width 5 height 8
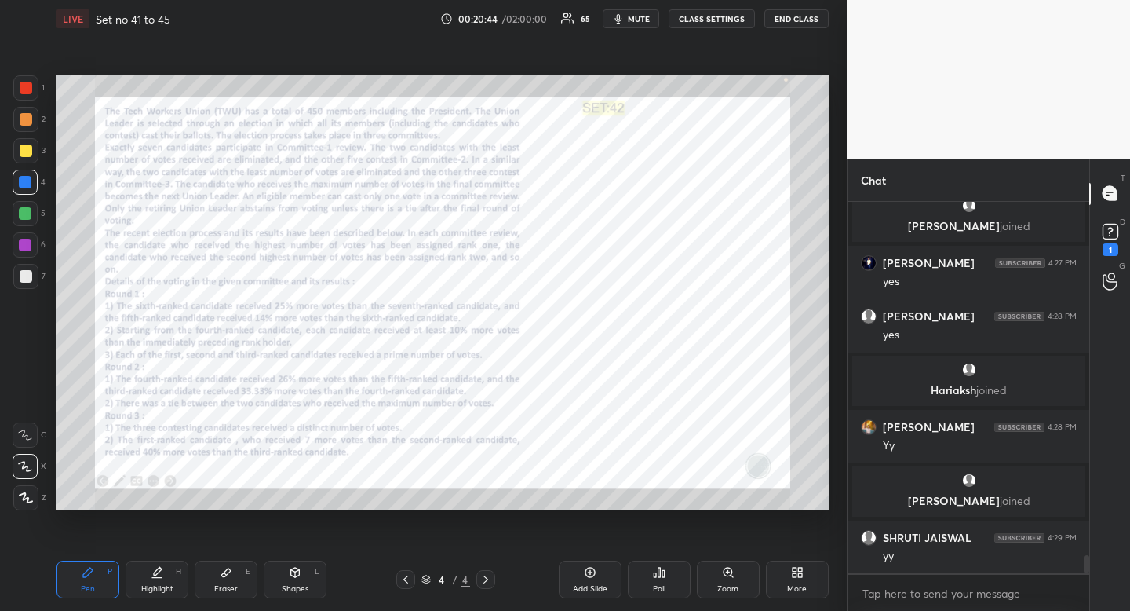
scroll to position [7398, 0]
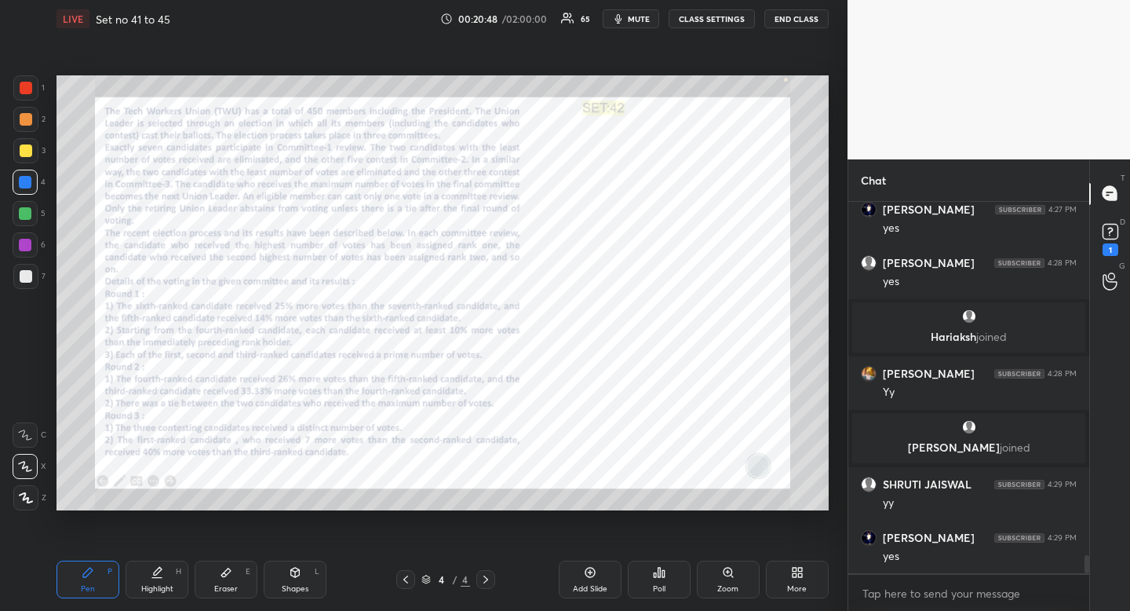
drag, startPoint x: 158, startPoint y: 594, endPoint x: 221, endPoint y: 526, distance: 92.8
click at [158, 594] on div "Highlight H" at bounding box center [157, 579] width 63 height 38
click at [102, 593] on div "Pen P" at bounding box center [88, 579] width 63 height 38
click at [100, 583] on div "Pen P" at bounding box center [88, 579] width 63 height 38
drag, startPoint x: 159, startPoint y: 582, endPoint x: 173, endPoint y: 569, distance: 18.3
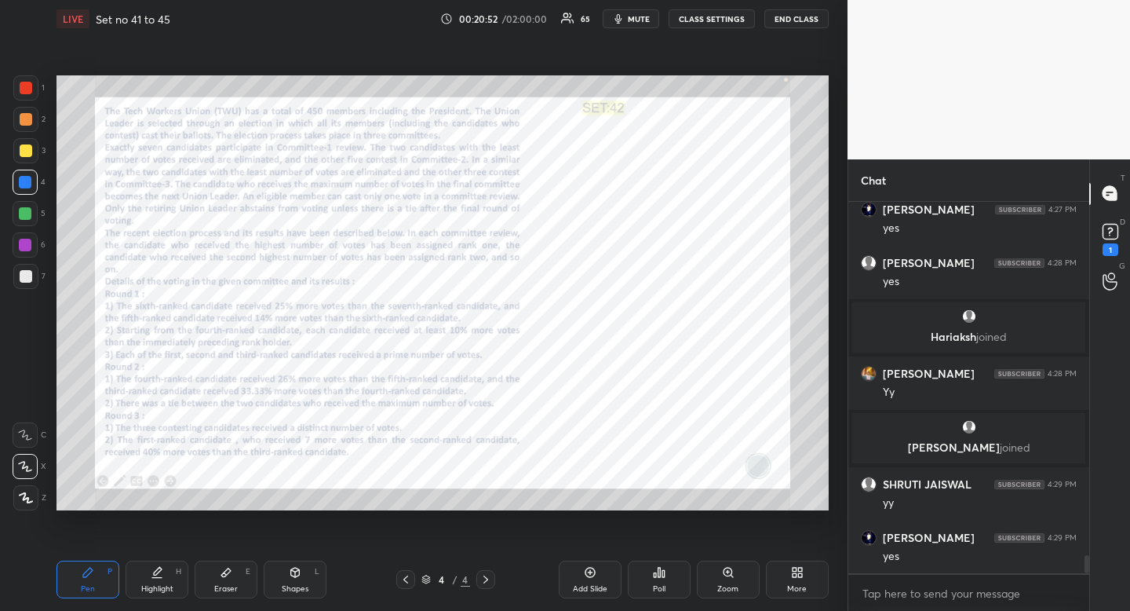
click at [159, 582] on div "Highlight H" at bounding box center [157, 579] width 63 height 38
click at [166, 575] on div "Highlight H" at bounding box center [157, 579] width 63 height 38
click at [98, 577] on div "Pen P" at bounding box center [88, 579] width 63 height 38
click at [108, 571] on div "Pen P" at bounding box center [88, 579] width 63 height 38
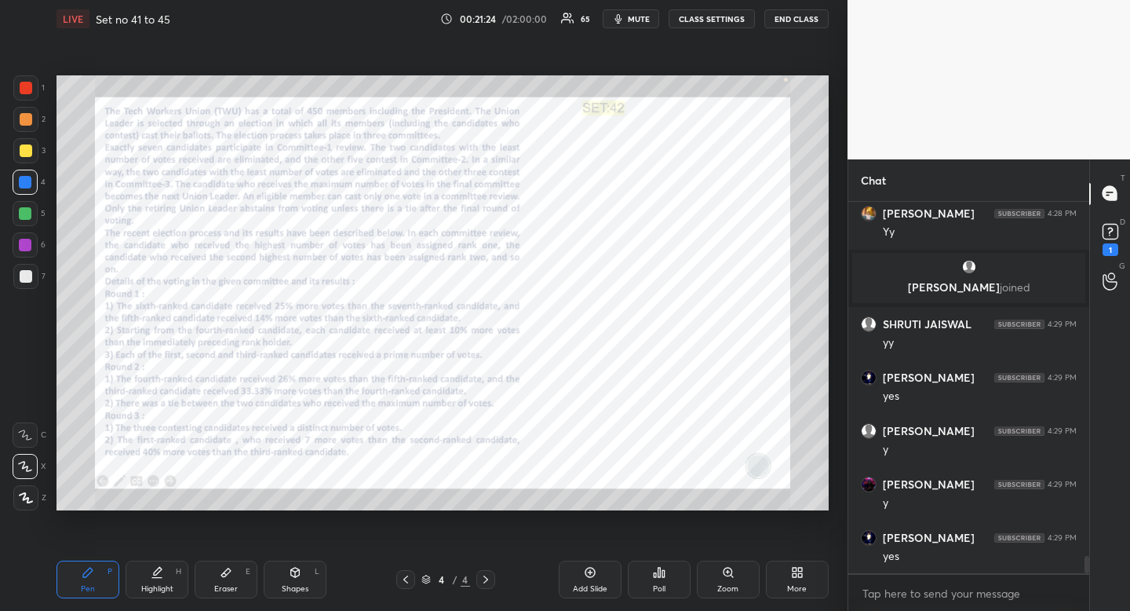
scroll to position [7611, 0]
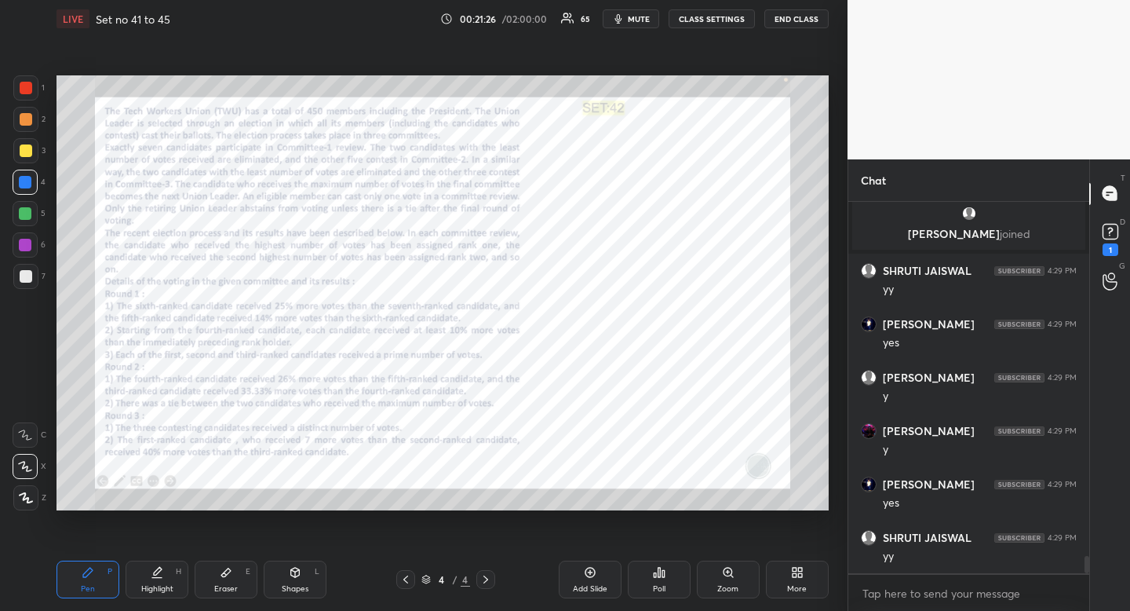
click at [162, 572] on icon at bounding box center [157, 572] width 13 height 13
drag, startPoint x: 162, startPoint y: 572, endPoint x: 190, endPoint y: 517, distance: 61.4
click at [162, 572] on icon at bounding box center [157, 572] width 13 height 13
click at [104, 577] on div "Pen P" at bounding box center [88, 579] width 63 height 38
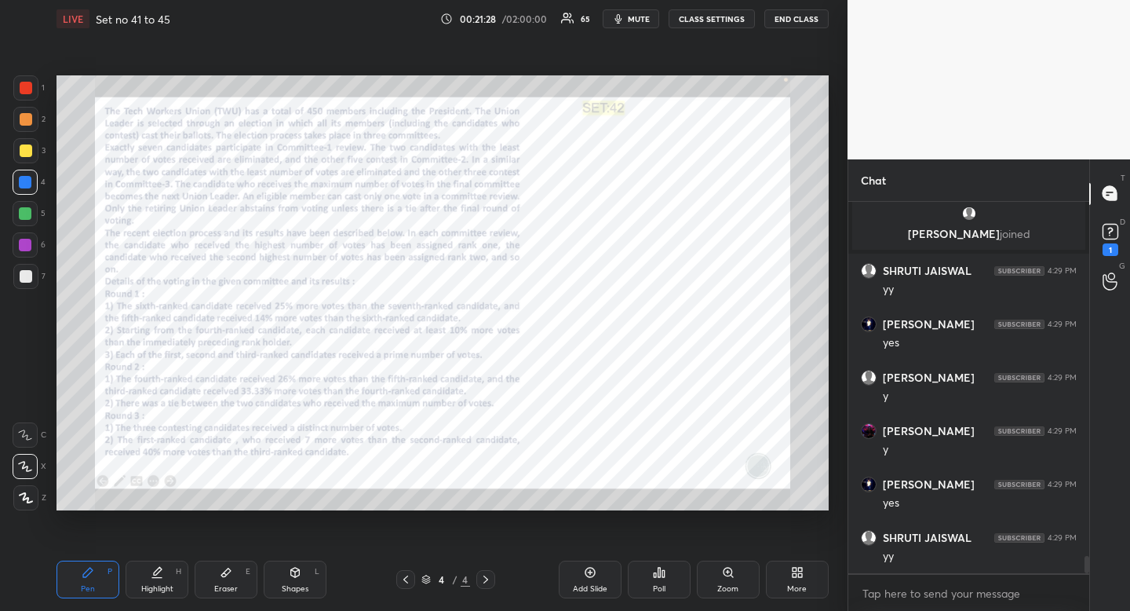
scroll to position [7665, 0]
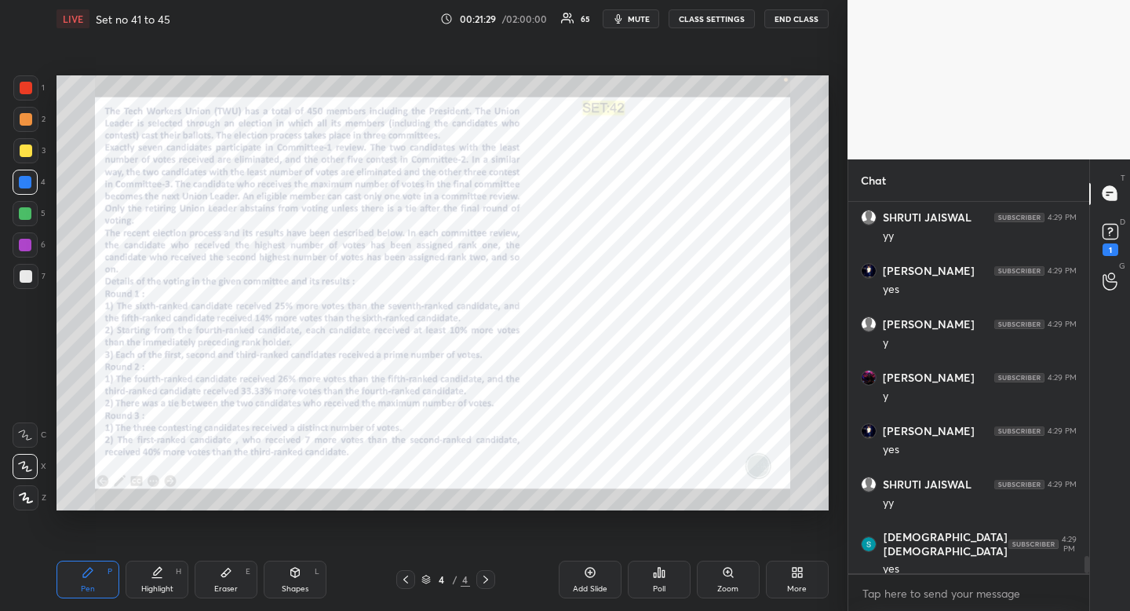
click at [162, 580] on div "Highlight H" at bounding box center [157, 579] width 63 height 38
drag, startPoint x: 162, startPoint y: 580, endPoint x: 163, endPoint y: 568, distance: 11.9
click at [167, 583] on div "Highlight H" at bounding box center [157, 579] width 63 height 38
drag, startPoint x: 171, startPoint y: 569, endPoint x: 181, endPoint y: 523, distance: 47.3
click at [170, 575] on div "Highlight H" at bounding box center [157, 579] width 63 height 38
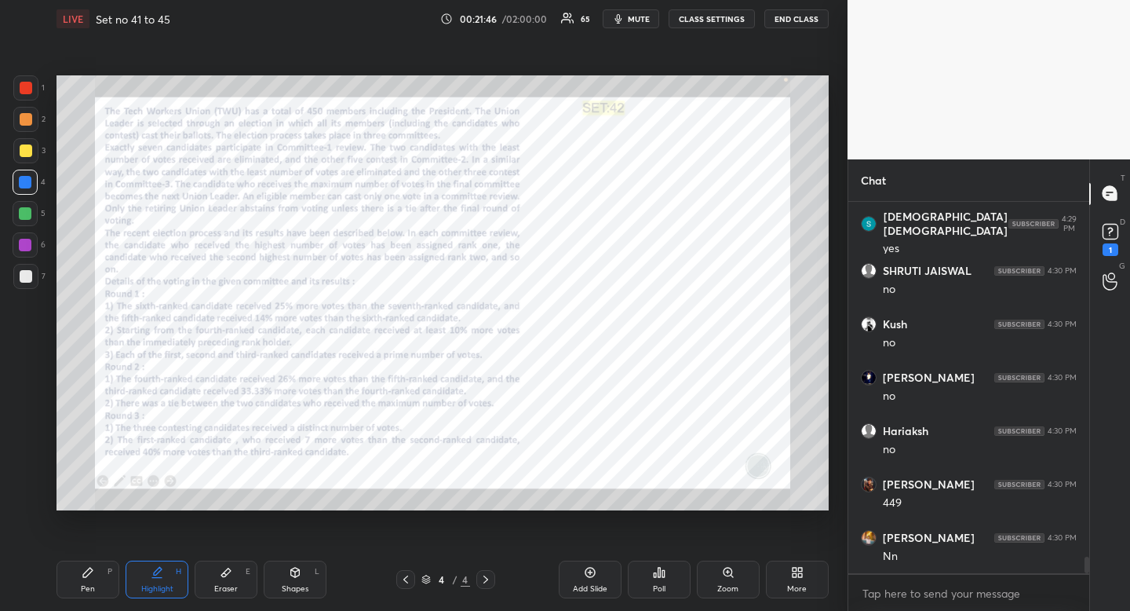
scroll to position [8038, 0]
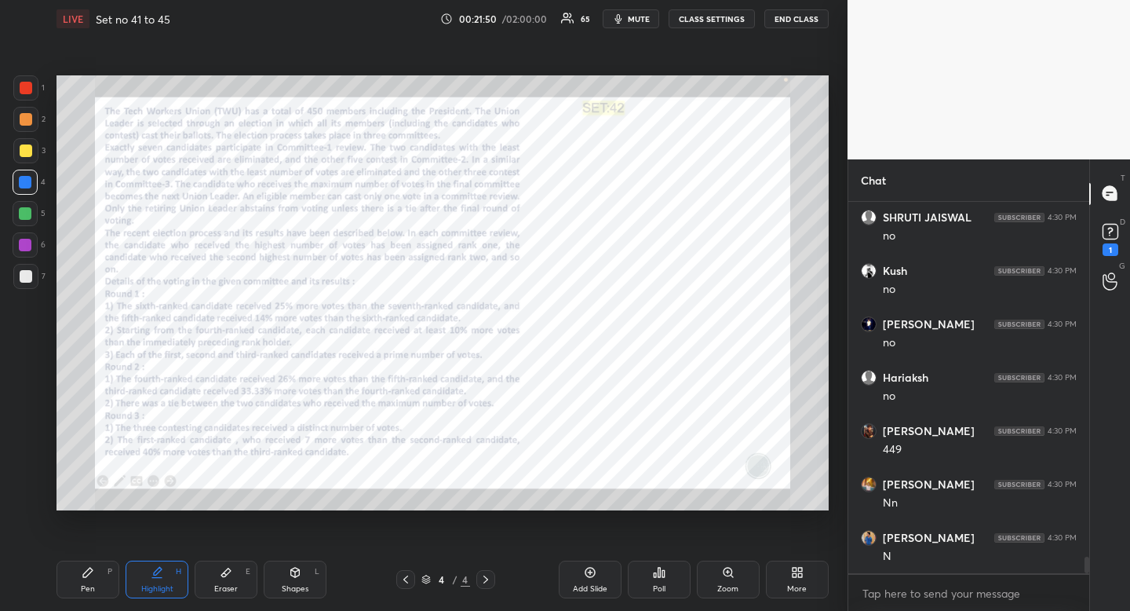
click at [27, 79] on div at bounding box center [25, 87] width 25 height 25
click at [94, 591] on div "Pen" at bounding box center [88, 589] width 14 height 8
click at [101, 585] on div "Pen P" at bounding box center [88, 579] width 63 height 38
click at [27, 86] on div at bounding box center [26, 88] width 13 height 13
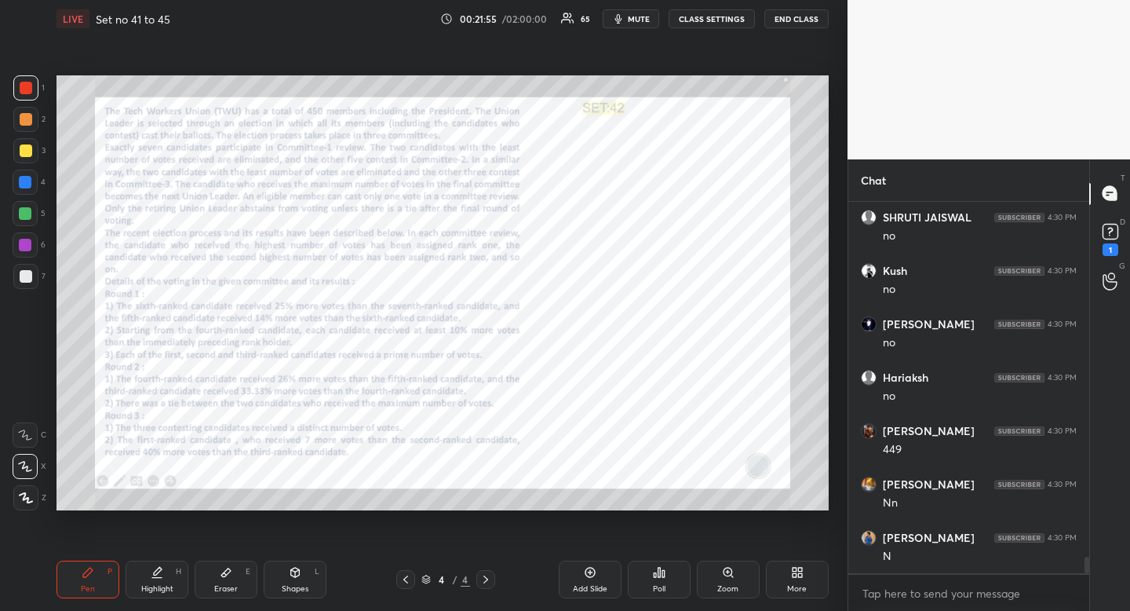
click at [158, 591] on div "Highlight" at bounding box center [157, 589] width 32 height 8
drag, startPoint x: 163, startPoint y: 582, endPoint x: 195, endPoint y: 520, distance: 69.9
click at [163, 582] on div "Highlight H" at bounding box center [157, 579] width 63 height 38
click at [86, 585] on div "Pen" at bounding box center [88, 589] width 14 height 8
drag, startPoint x: 86, startPoint y: 583, endPoint x: 130, endPoint y: 570, distance: 46.7
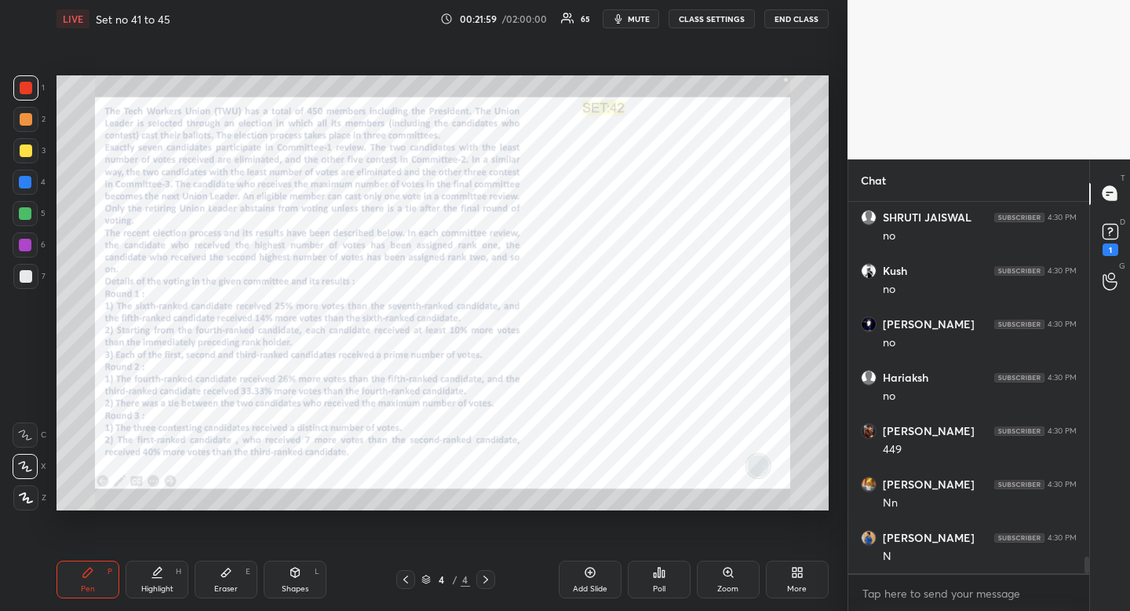
click at [86, 585] on div "Pen" at bounding box center [88, 589] width 14 height 8
drag, startPoint x: 169, startPoint y: 610, endPoint x: 160, endPoint y: 601, distance: 12.8
click at [169, 610] on div "Pen P Highlight H Eraser E Shapes L 4 / 4 Add Slide Poll Zoom More" at bounding box center [443, 579] width 772 height 63
click at [166, 602] on div "Pen P Highlight H Eraser E Shapes L 4 / 4 Add Slide Poll Zoom More" at bounding box center [443, 579] width 772 height 63
click at [162, 591] on div "Highlight" at bounding box center [157, 589] width 32 height 8
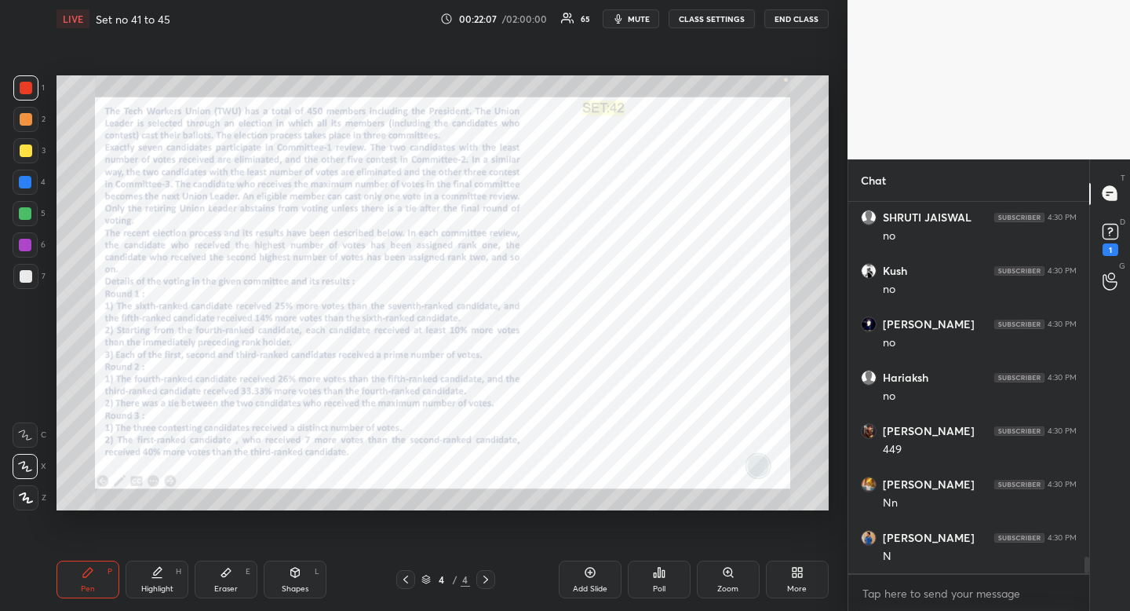
drag, startPoint x: 162, startPoint y: 591, endPoint x: 170, endPoint y: 585, distance: 9.5
click at [162, 591] on div "Highlight" at bounding box center [157, 589] width 32 height 8
click at [170, 582] on div "Highlight H" at bounding box center [157, 579] width 63 height 38
click at [170, 583] on div "Highlight H" at bounding box center [157, 579] width 63 height 38
click at [173, 577] on div "Highlight H" at bounding box center [157, 579] width 63 height 38
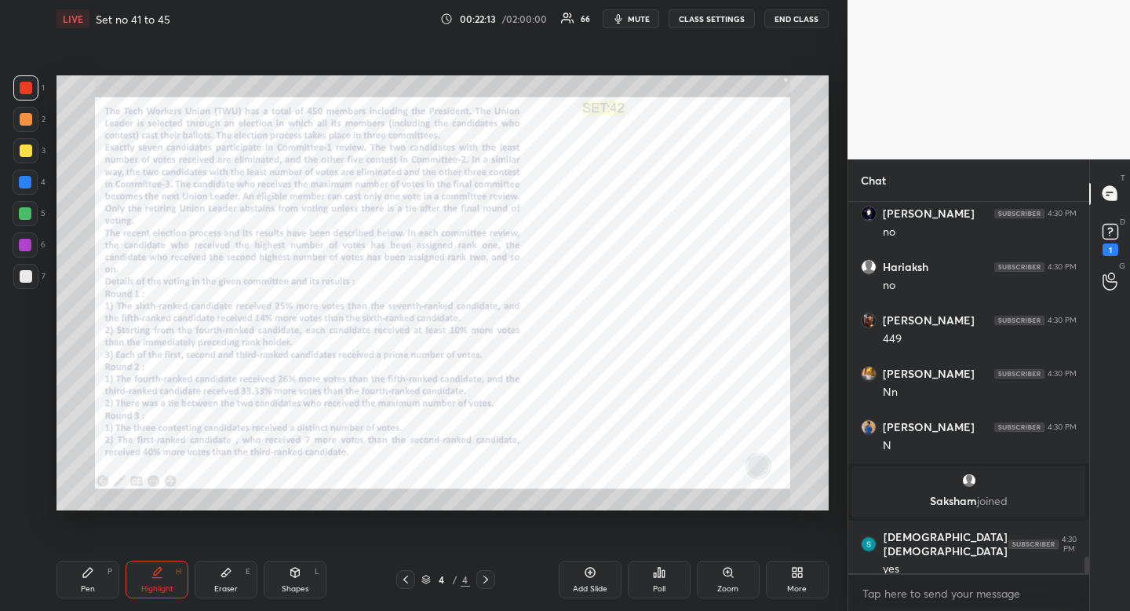
scroll to position [7986, 0]
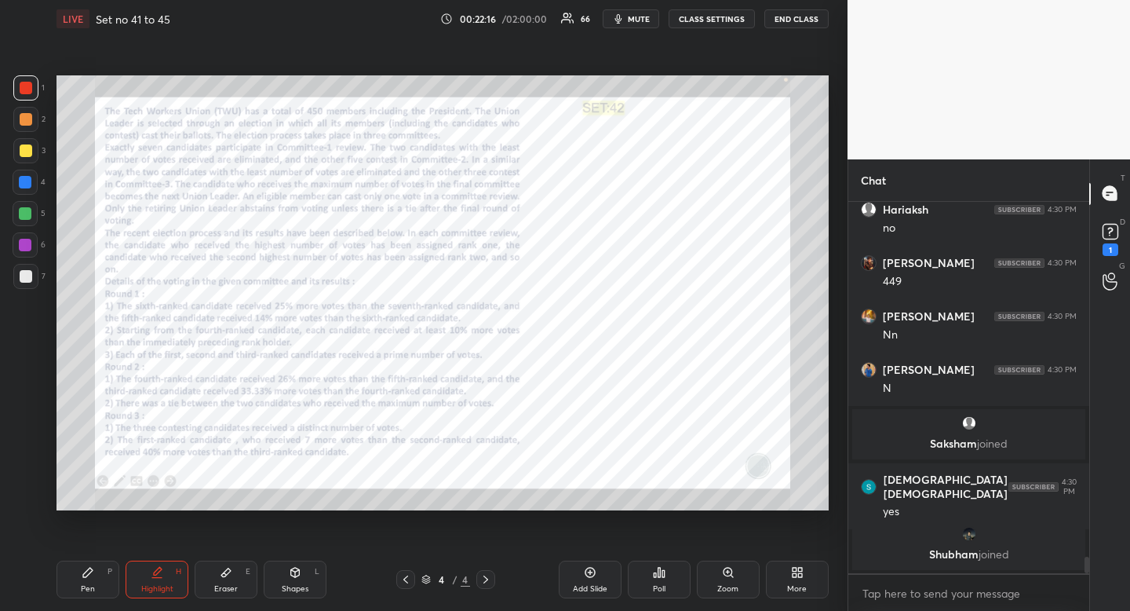
click at [101, 575] on div "Pen P" at bounding box center [88, 579] width 63 height 38
drag, startPoint x: 101, startPoint y: 575, endPoint x: 172, endPoint y: 547, distance: 76.1
click at [101, 575] on div "Pen P" at bounding box center [88, 579] width 63 height 38
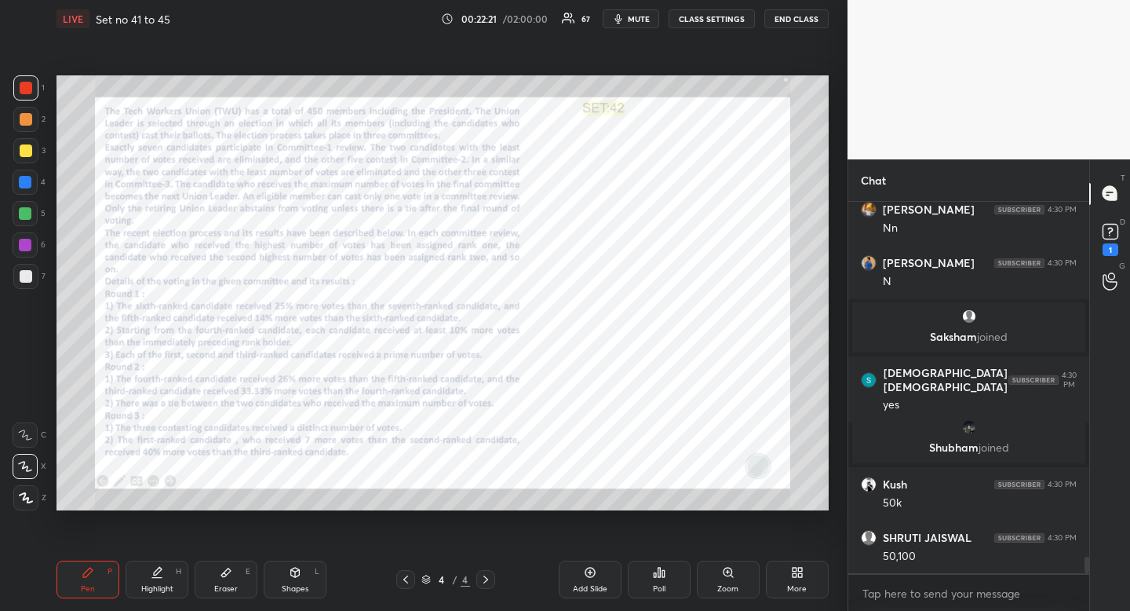
scroll to position [8114, 0]
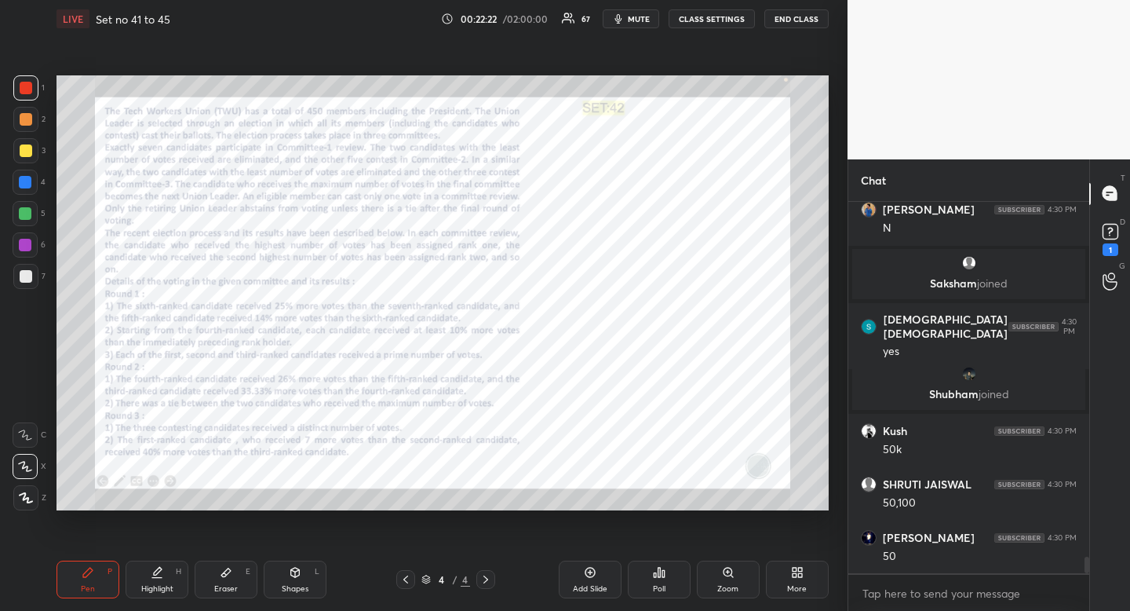
click at [27, 180] on div at bounding box center [25, 182] width 13 height 13
drag, startPoint x: 27, startPoint y: 180, endPoint x: 2, endPoint y: 184, distance: 26.3
click at [27, 180] on div at bounding box center [25, 182] width 13 height 13
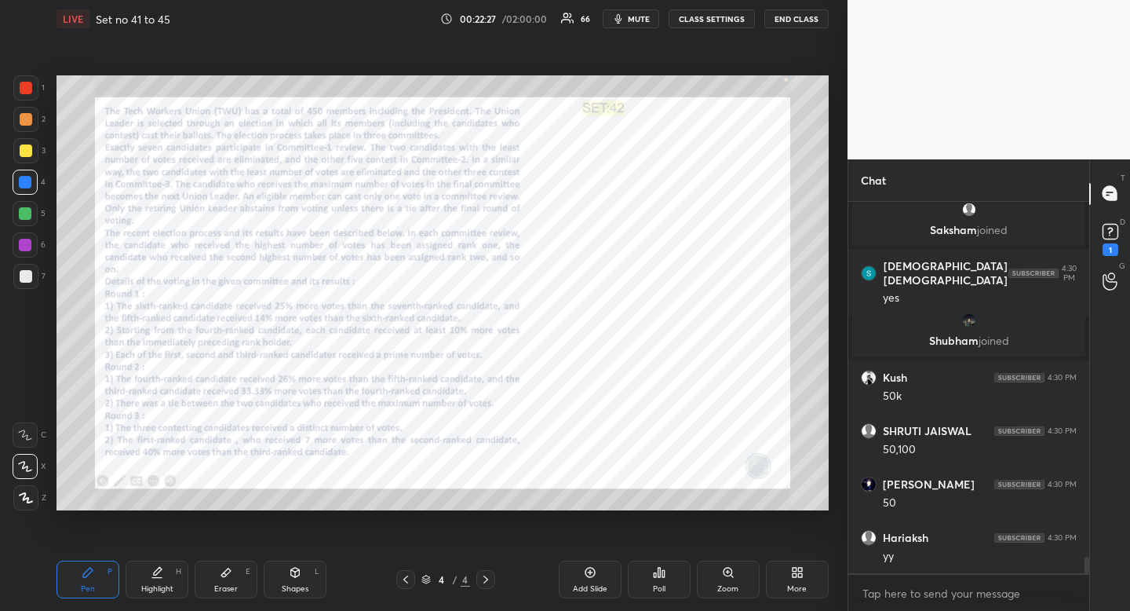
click at [170, 588] on div "Highlight" at bounding box center [157, 589] width 32 height 8
drag, startPoint x: 179, startPoint y: 576, endPoint x: 232, endPoint y: 519, distance: 78.3
click at [179, 576] on div "Highlight H" at bounding box center [157, 579] width 63 height 38
click at [84, 574] on icon at bounding box center [87, 572] width 9 height 9
drag, startPoint x: 84, startPoint y: 574, endPoint x: 90, endPoint y: 562, distance: 13.3
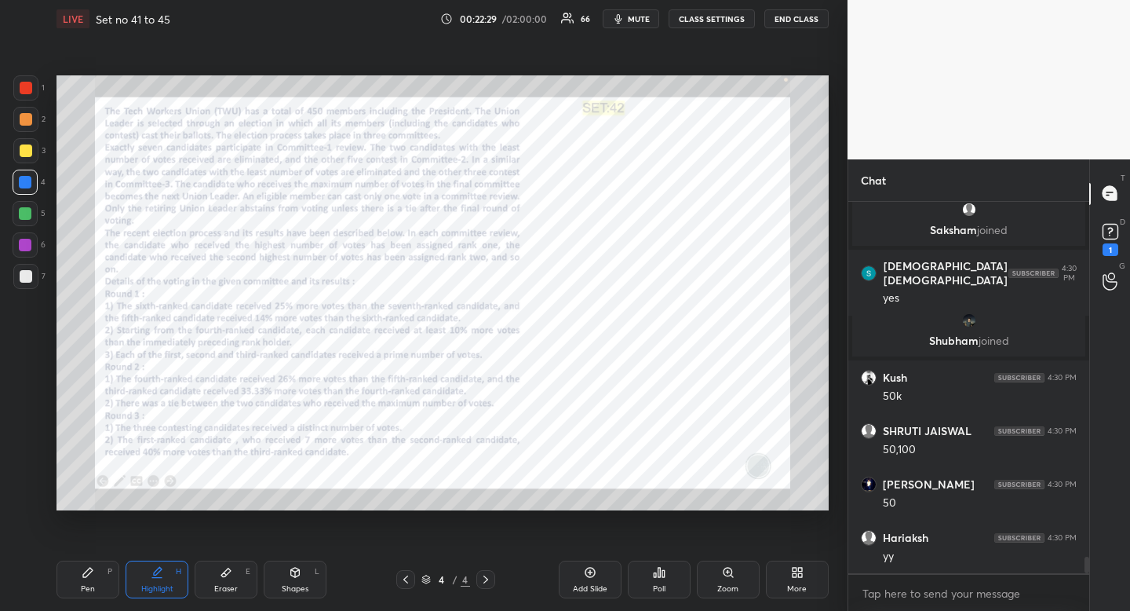
click at [84, 574] on icon at bounding box center [87, 572] width 9 height 9
click at [164, 575] on div "Highlight H" at bounding box center [157, 579] width 63 height 38
click at [97, 580] on div "Pen P" at bounding box center [88, 579] width 63 height 38
drag, startPoint x: 97, startPoint y: 580, endPoint x: 126, endPoint y: 530, distance: 57.6
click at [97, 580] on div "Pen P" at bounding box center [88, 579] width 63 height 38
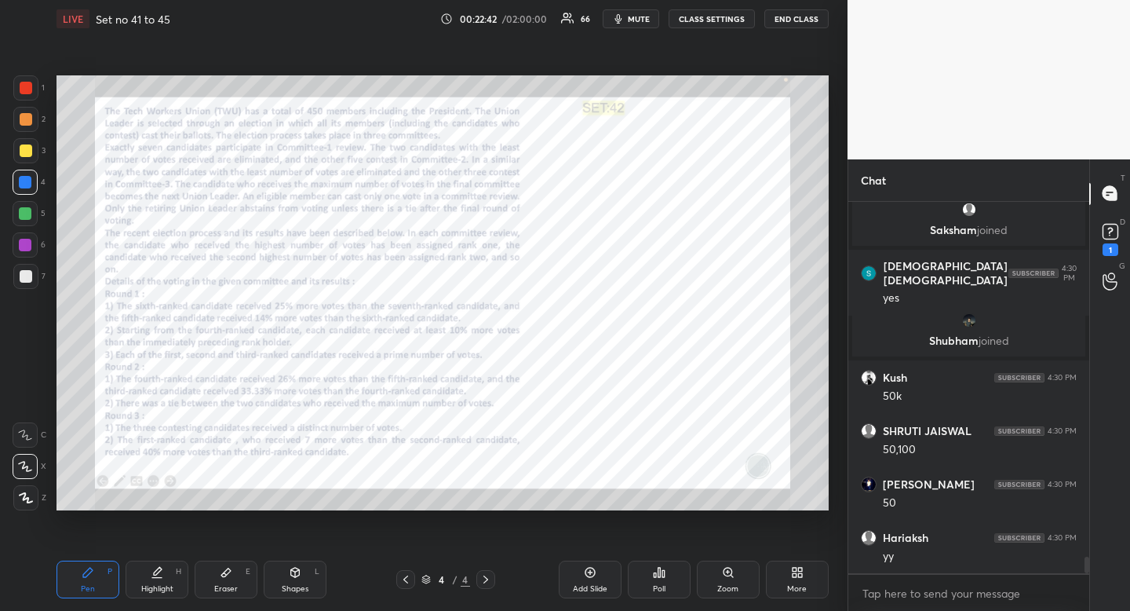
scroll to position [8221, 0]
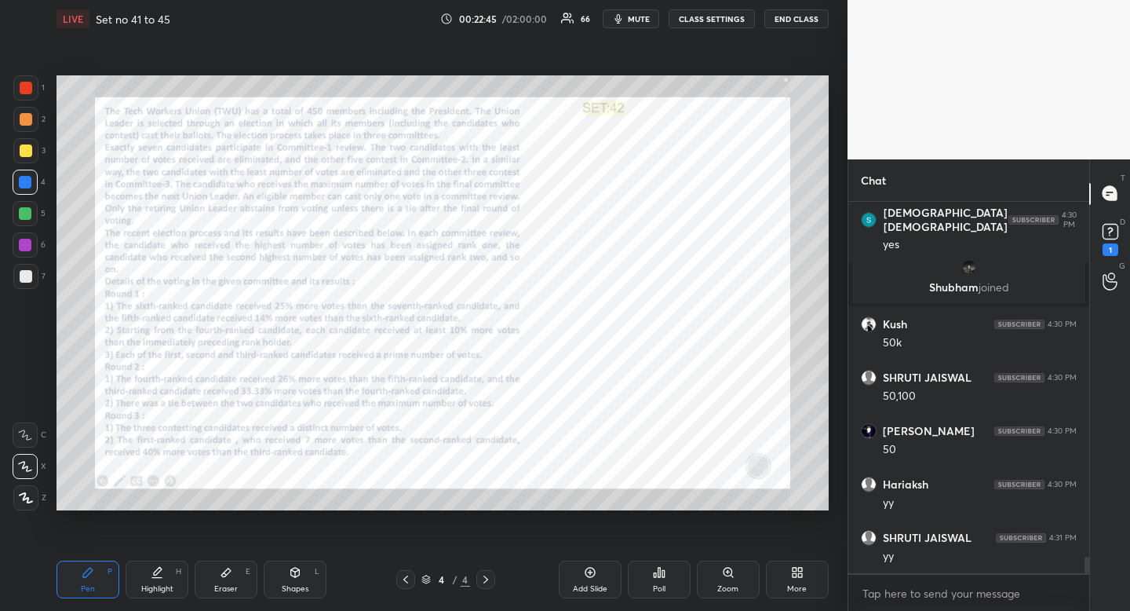
click at [157, 586] on div "Highlight" at bounding box center [157, 589] width 32 height 8
drag, startPoint x: 165, startPoint y: 578, endPoint x: 191, endPoint y: 528, distance: 55.8
click at [165, 578] on div "Highlight H" at bounding box center [157, 579] width 63 height 38
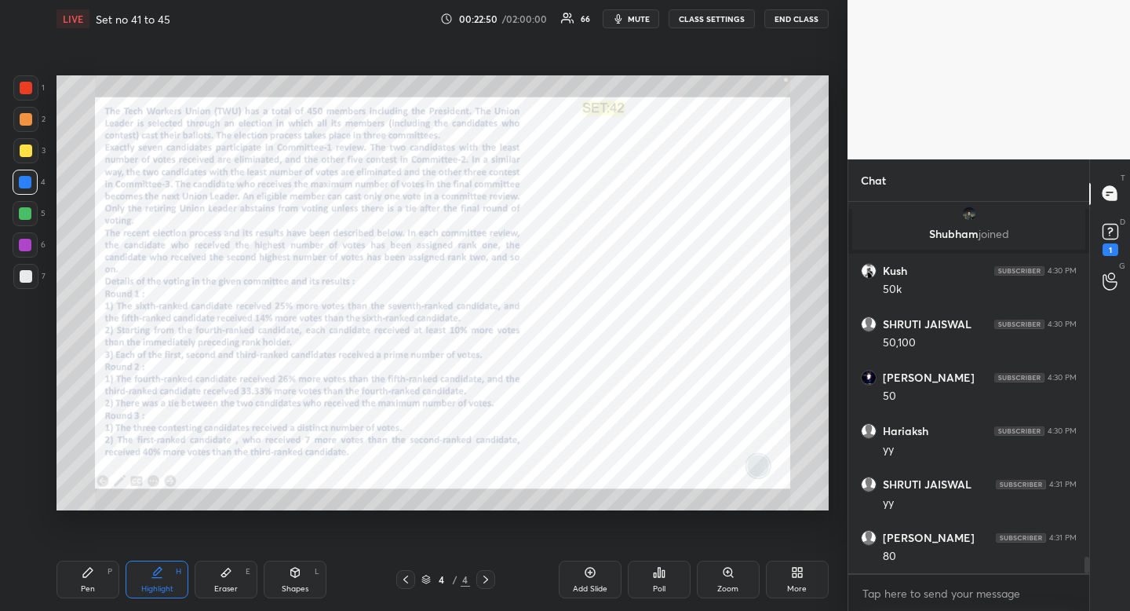
click at [94, 590] on div "Pen" at bounding box center [88, 589] width 14 height 8
click at [96, 583] on div "Pen P" at bounding box center [88, 579] width 63 height 38
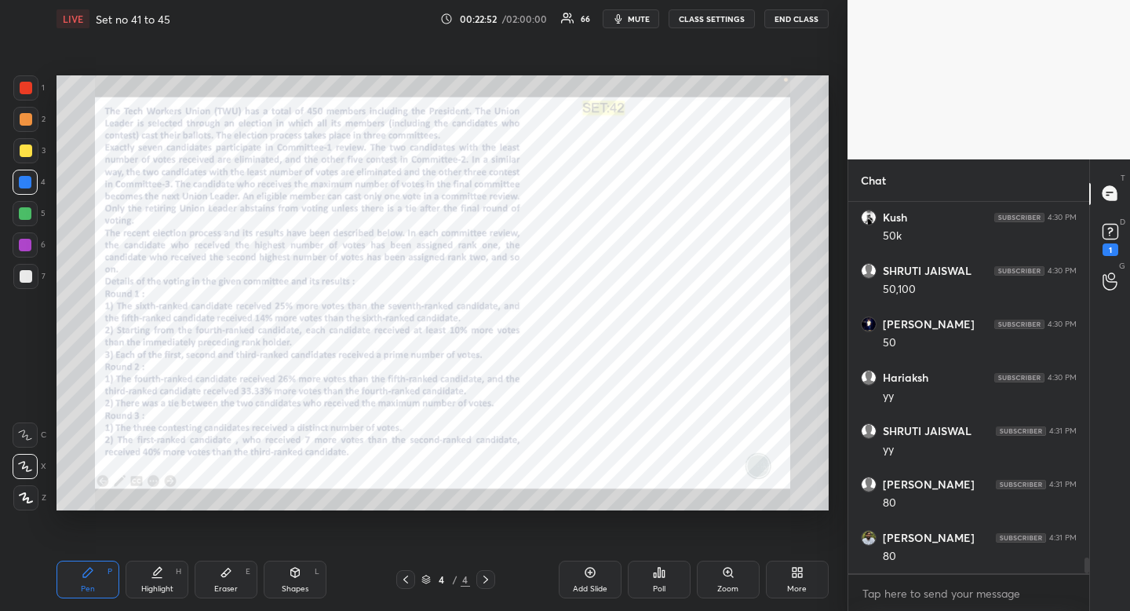
scroll to position [8307, 0]
click at [233, 589] on div "Eraser" at bounding box center [226, 589] width 24 height 8
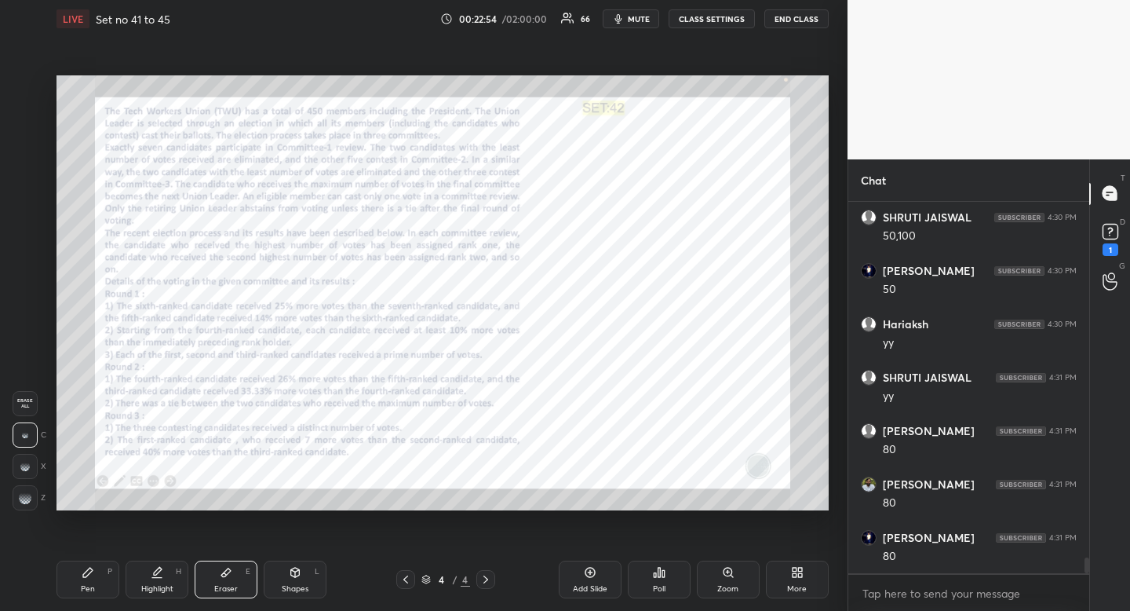
click at [233, 589] on div "Eraser" at bounding box center [226, 589] width 24 height 8
click at [89, 578] on icon at bounding box center [88, 572] width 13 height 13
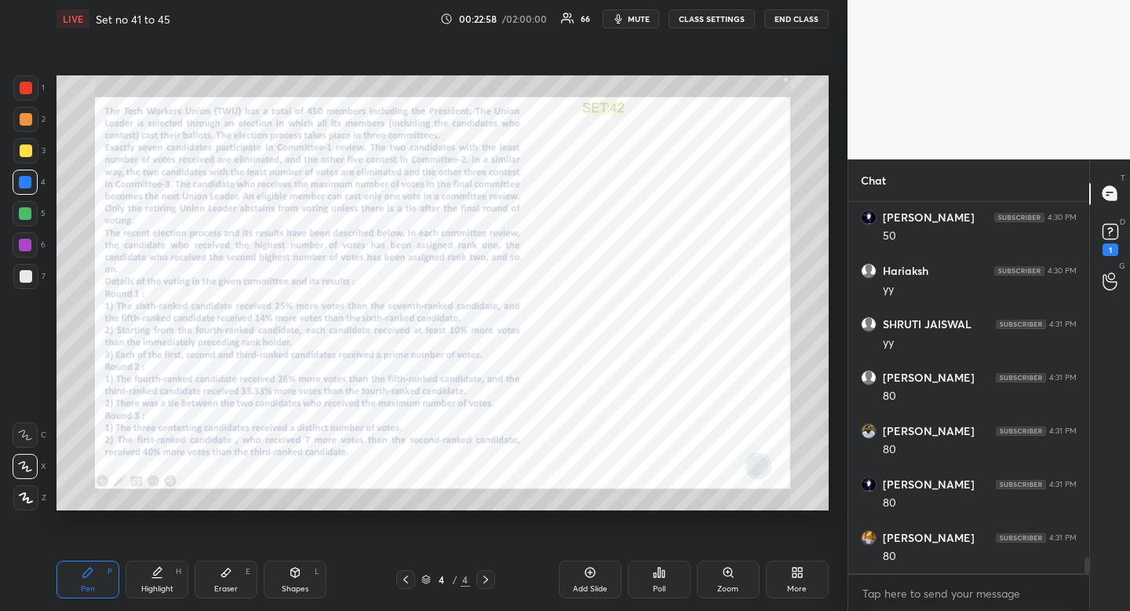
drag, startPoint x: 89, startPoint y: 578, endPoint x: 168, endPoint y: 514, distance: 101.0
click at [89, 578] on icon at bounding box center [88, 572] width 13 height 13
click at [163, 571] on div "Highlight H" at bounding box center [157, 579] width 63 height 38
click at [174, 571] on div "Highlight H" at bounding box center [157, 579] width 63 height 38
click at [106, 570] on div "Pen P" at bounding box center [88, 579] width 63 height 38
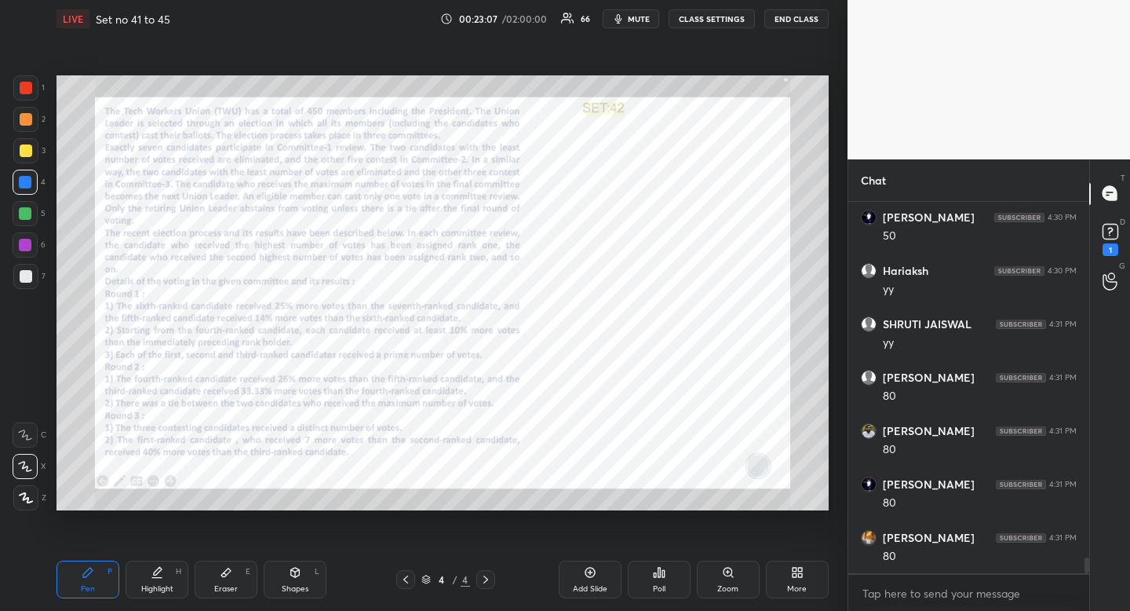
drag, startPoint x: 106, startPoint y: 570, endPoint x: 170, endPoint y: 516, distance: 83.5
click at [106, 570] on div "Pen P" at bounding box center [88, 579] width 63 height 38
click at [150, 574] on div "Highlight H" at bounding box center [157, 579] width 63 height 38
click at [162, 579] on div "Highlight H" at bounding box center [157, 579] width 63 height 38
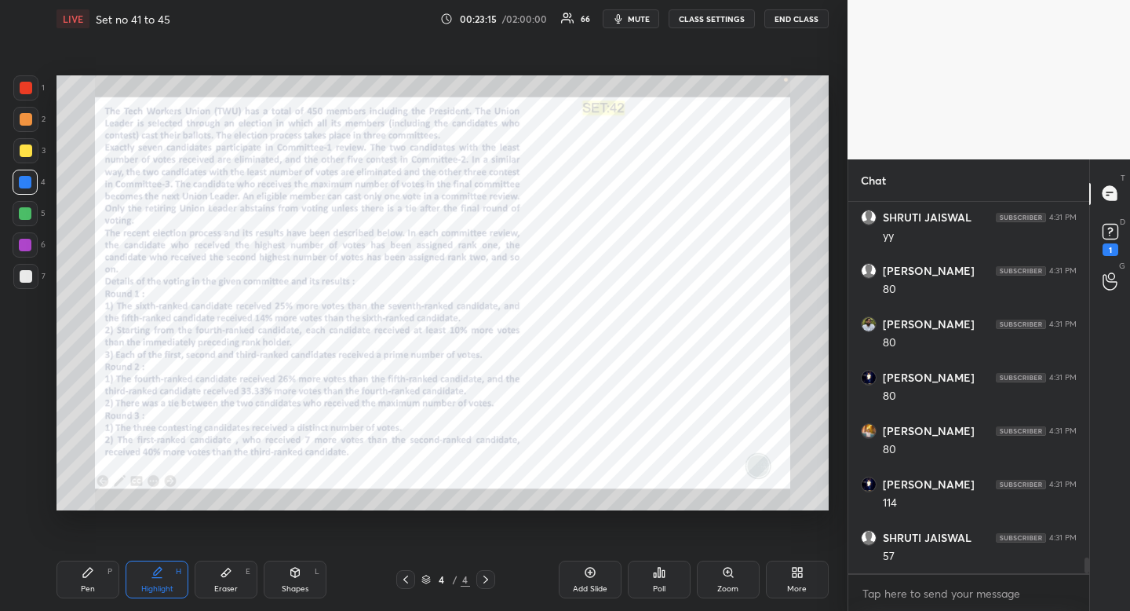
click at [100, 600] on div "Pen P Highlight H Eraser E Shapes L 4 / 4 Add Slide Poll Zoom More" at bounding box center [443, 579] width 772 height 63
drag, startPoint x: 97, startPoint y: 592, endPoint x: 102, endPoint y: 579, distance: 13.4
click at [96, 592] on div "Pen P" at bounding box center [88, 579] width 63 height 38
click at [162, 571] on icon at bounding box center [157, 572] width 13 height 13
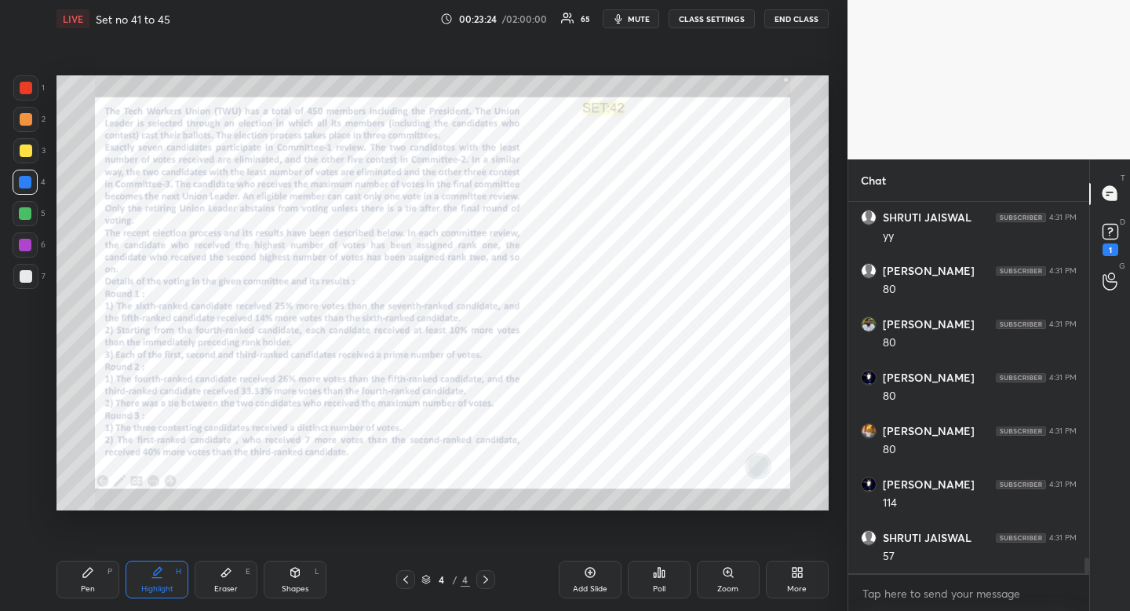
scroll to position [8520, 0]
click at [89, 585] on div "Pen" at bounding box center [88, 589] width 14 height 8
drag, startPoint x: 89, startPoint y: 584, endPoint x: 112, endPoint y: 569, distance: 27.9
click at [89, 585] on div "Pen" at bounding box center [88, 589] width 14 height 8
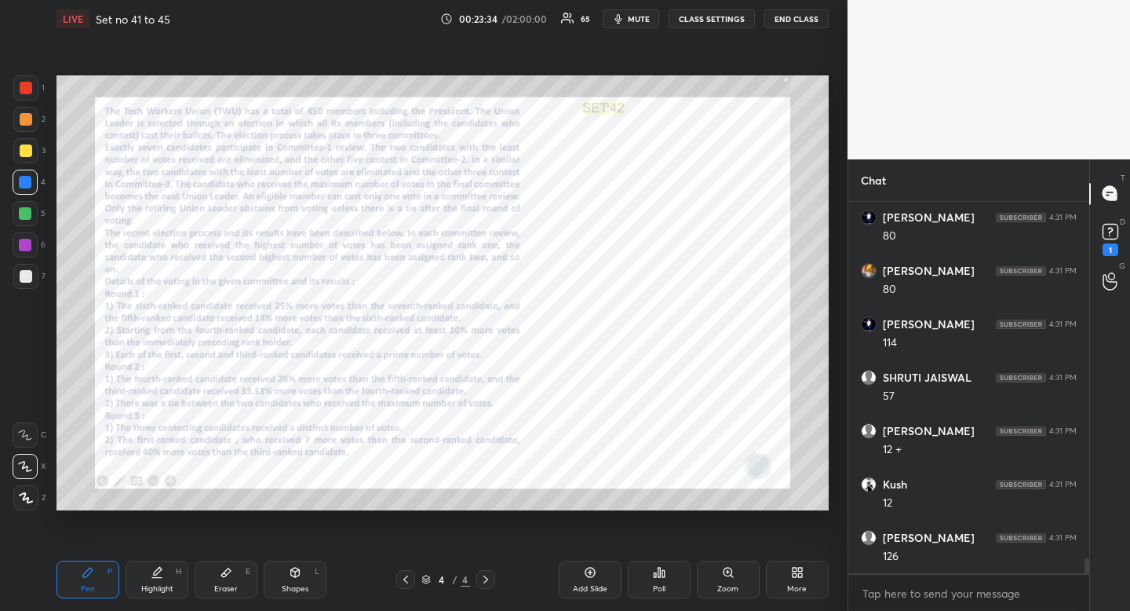
scroll to position [8680, 0]
click at [164, 577] on div "Highlight H" at bounding box center [157, 579] width 63 height 38
click at [176, 569] on div "H" at bounding box center [178, 572] width 5 height 8
click at [89, 580] on div "Pen P" at bounding box center [88, 579] width 63 height 38
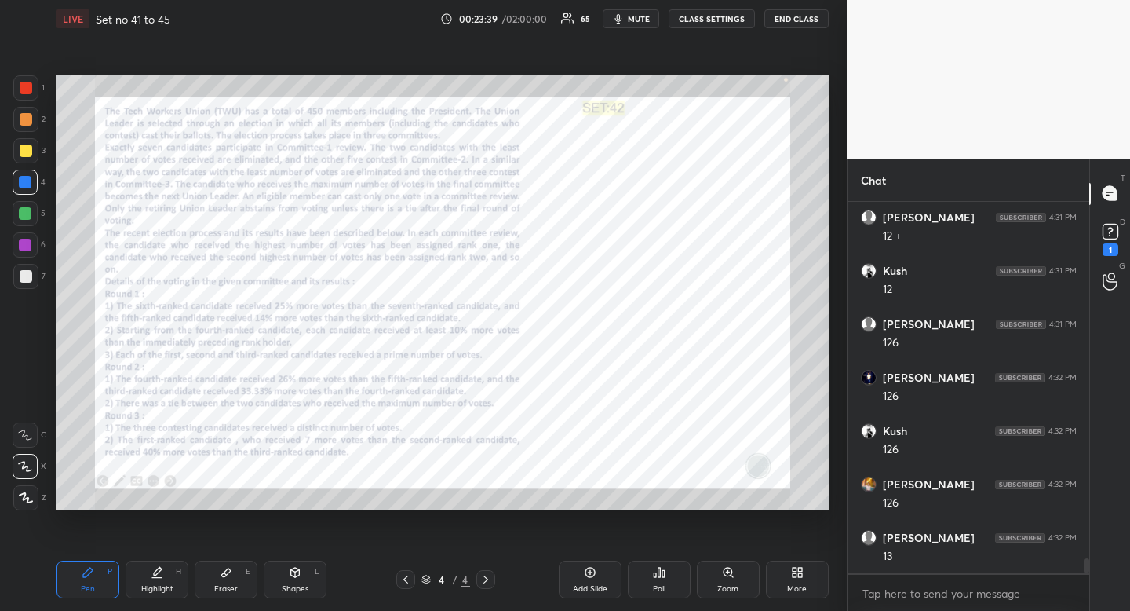
click at [95, 572] on div "Pen P" at bounding box center [88, 579] width 63 height 38
click at [164, 573] on div "Highlight H" at bounding box center [157, 579] width 63 height 38
drag, startPoint x: 171, startPoint y: 571, endPoint x: 268, endPoint y: 513, distance: 112.7
click at [179, 567] on div "Highlight H" at bounding box center [157, 579] width 63 height 38
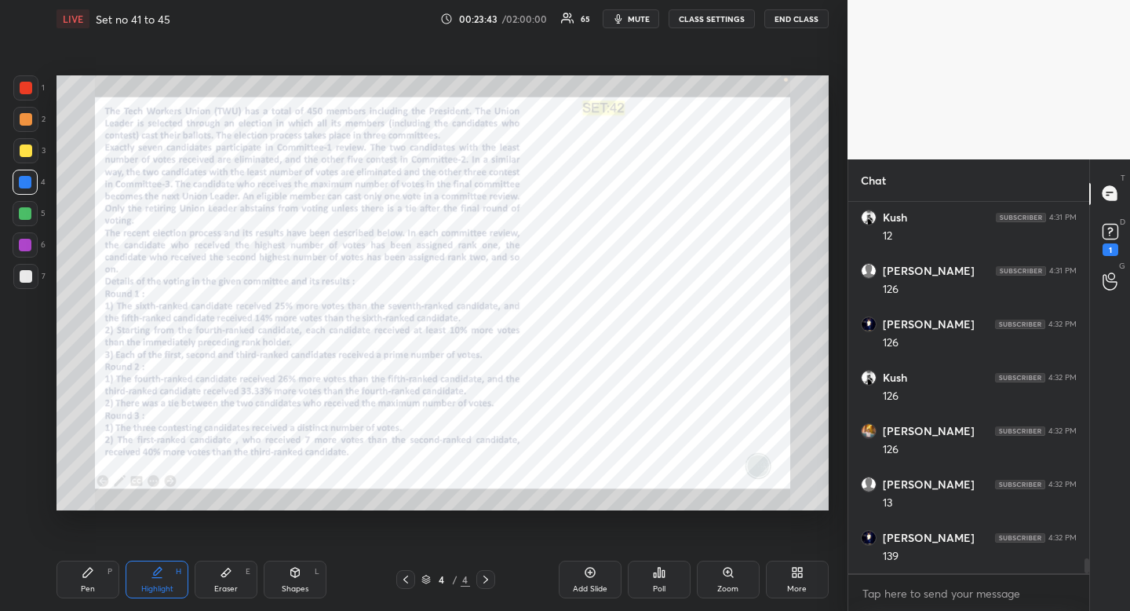
click at [100, 574] on div "Pen P" at bounding box center [88, 579] width 63 height 38
drag, startPoint x: 100, startPoint y: 574, endPoint x: 147, endPoint y: 550, distance: 52.0
click at [100, 574] on div "Pen P" at bounding box center [88, 579] width 63 height 38
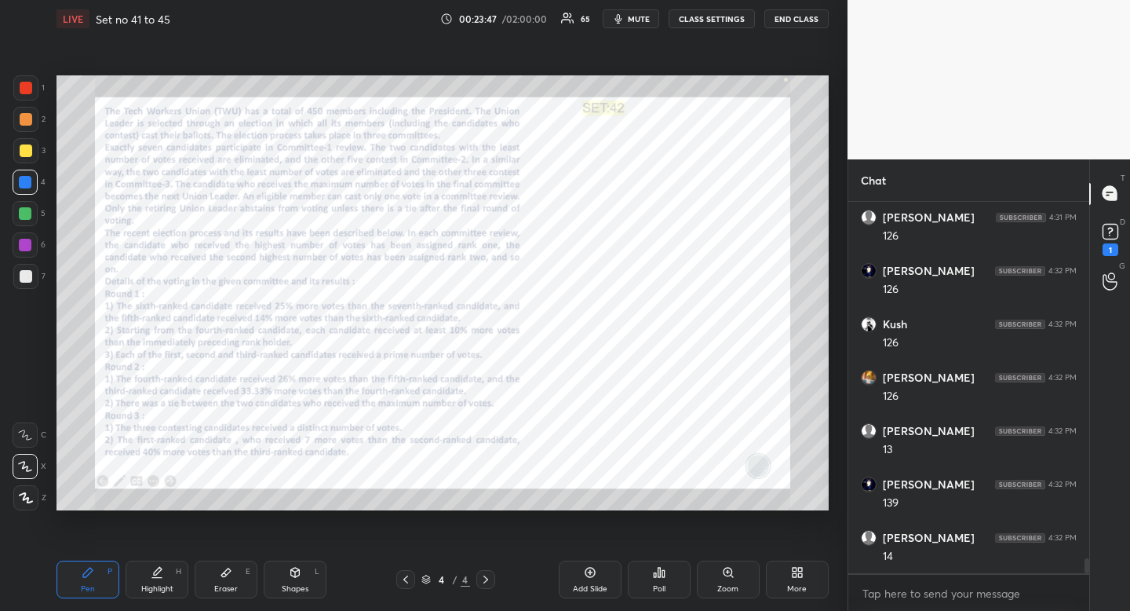
drag, startPoint x: 156, startPoint y: 591, endPoint x: 168, endPoint y: 582, distance: 15.1
click at [156, 591] on div "Highlight" at bounding box center [157, 589] width 32 height 8
drag, startPoint x: 168, startPoint y: 582, endPoint x: 247, endPoint y: 518, distance: 101.6
click at [173, 577] on div "Highlight H" at bounding box center [157, 579] width 63 height 38
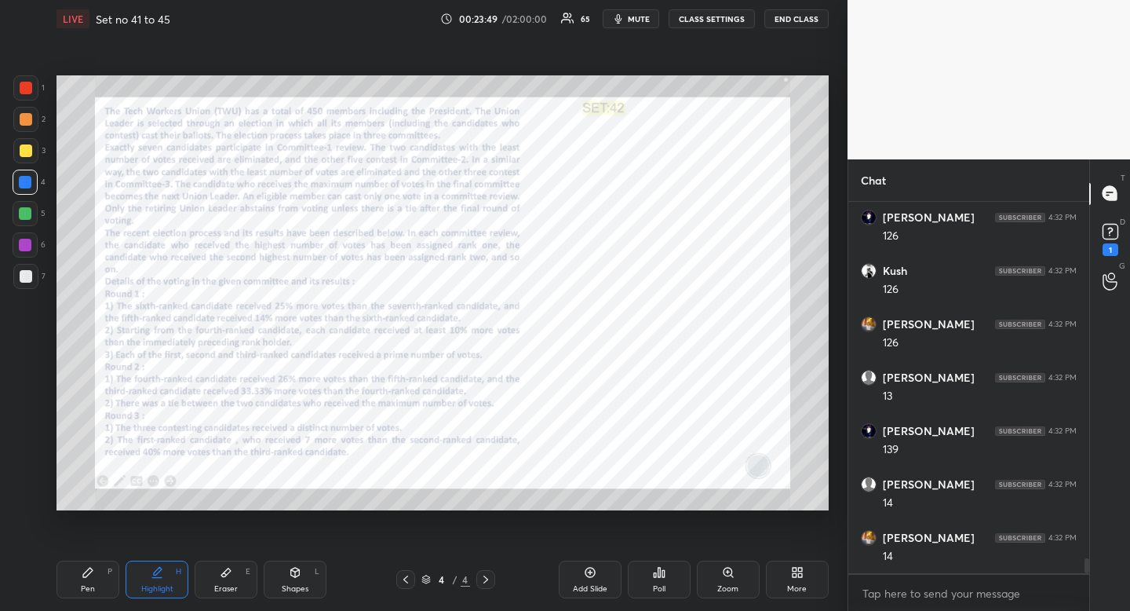
scroll to position [9054, 0]
click at [104, 582] on div "Pen P" at bounding box center [88, 579] width 63 height 38
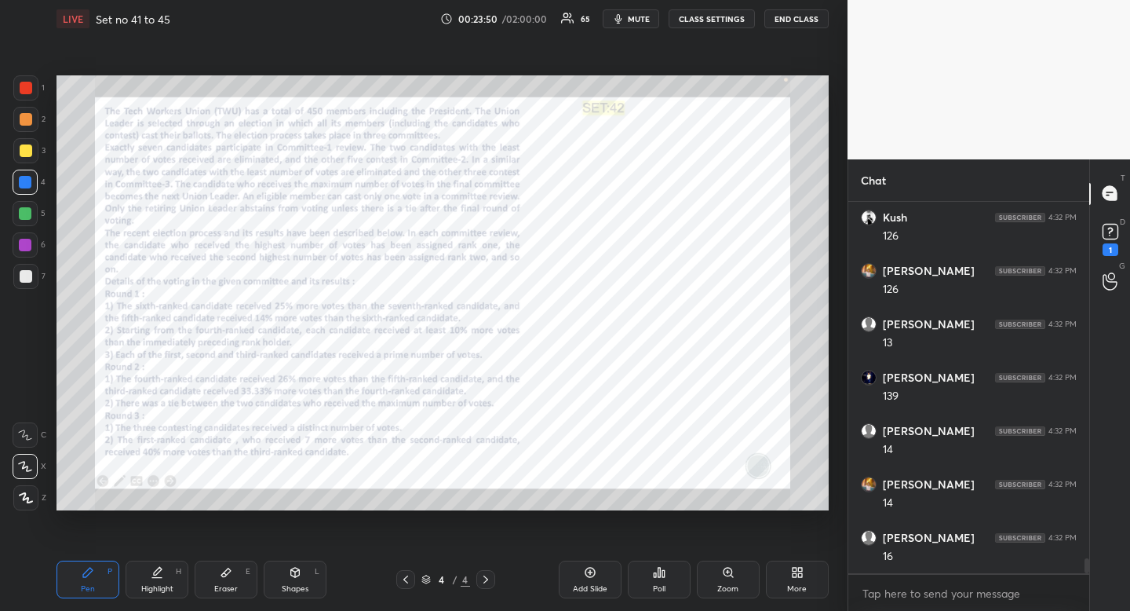
drag, startPoint x: 104, startPoint y: 582, endPoint x: 204, endPoint y: 514, distance: 121.0
click at [111, 575] on div "Pen P" at bounding box center [88, 579] width 63 height 38
click at [146, 594] on div "Highlight H" at bounding box center [157, 579] width 63 height 38
click at [158, 588] on div "Highlight" at bounding box center [157, 589] width 32 height 8
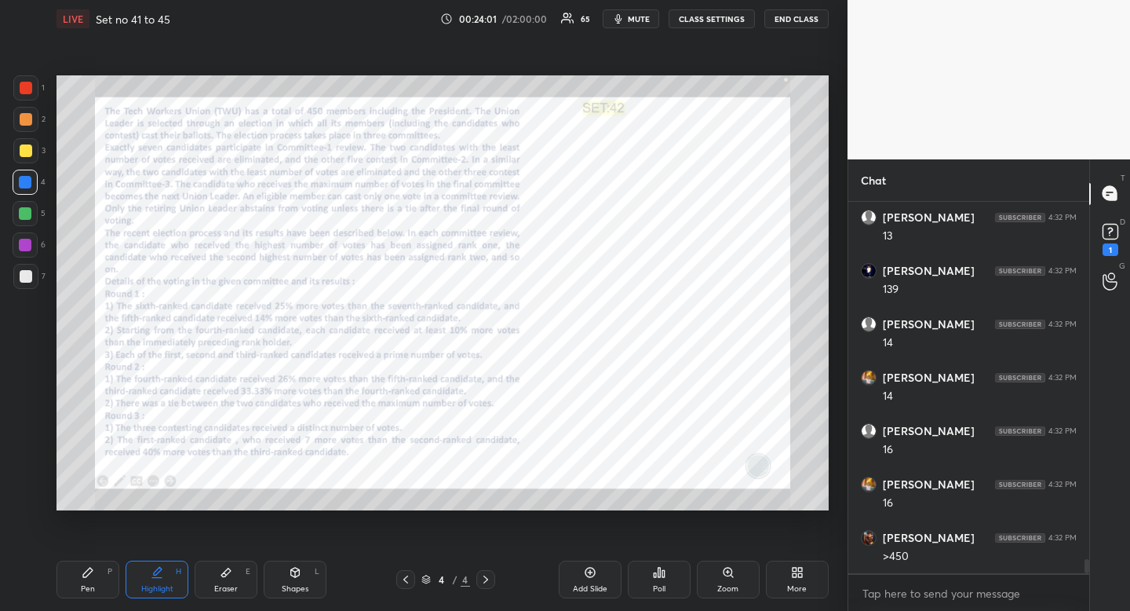
click at [216, 588] on div "Eraser" at bounding box center [226, 589] width 24 height 8
click at [217, 581] on div "Eraser E" at bounding box center [226, 579] width 63 height 38
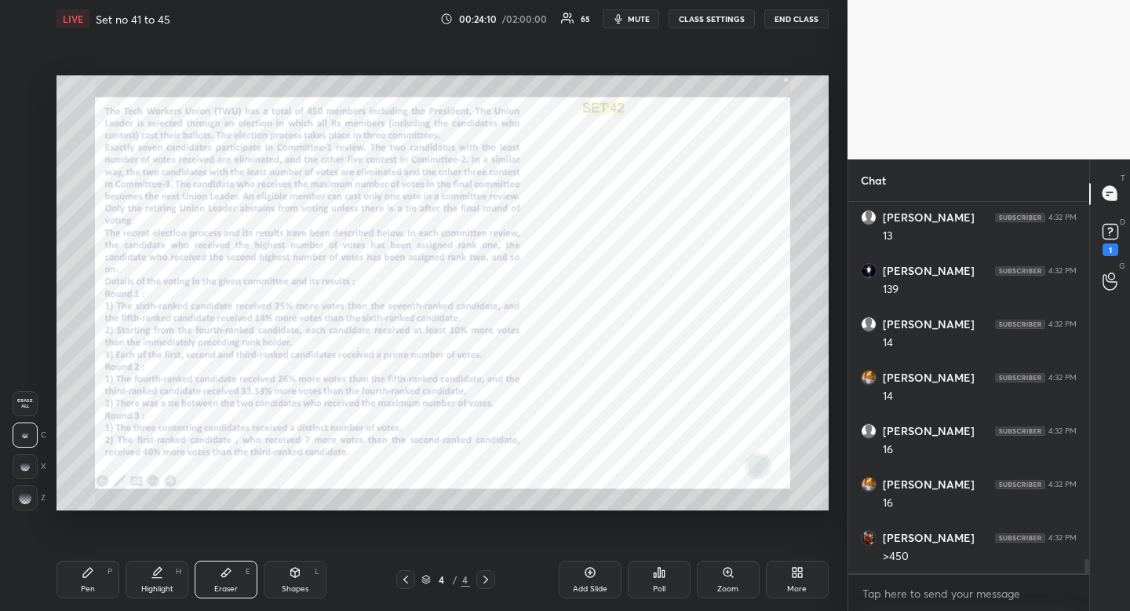
click at [237, 576] on div "Eraser E" at bounding box center [226, 579] width 63 height 38
click at [97, 590] on div "Pen P" at bounding box center [88, 579] width 63 height 38
drag, startPoint x: 101, startPoint y: 579, endPoint x: 119, endPoint y: 557, distance: 28.4
click at [101, 579] on div "Pen P" at bounding box center [88, 579] width 63 height 38
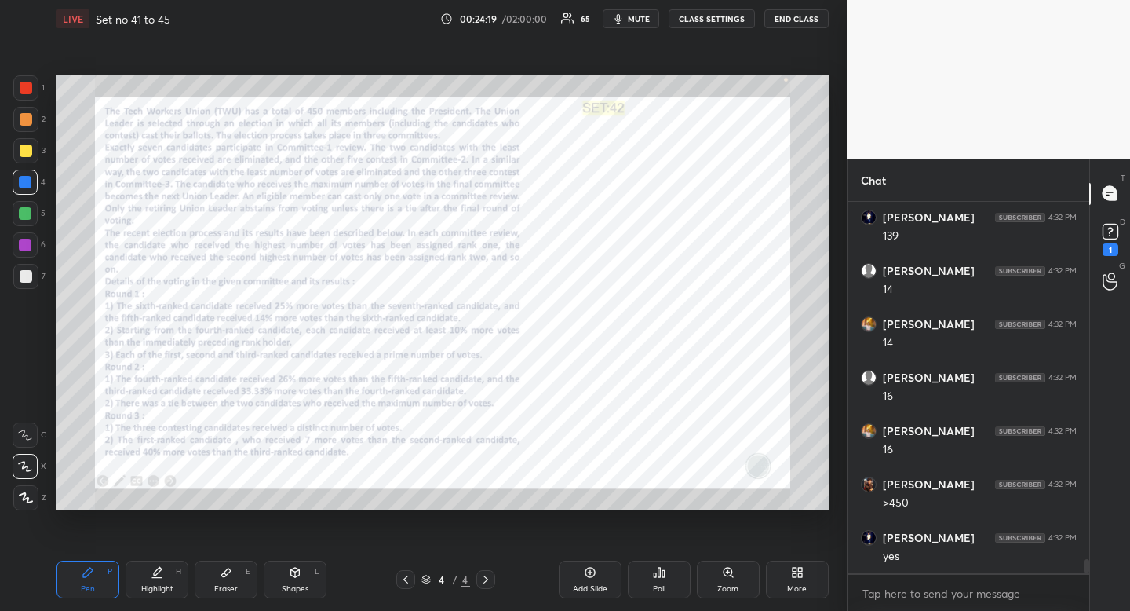
click at [232, 571] on icon at bounding box center [226, 572] width 13 height 13
drag, startPoint x: 232, startPoint y: 571, endPoint x: 235, endPoint y: 541, distance: 30.1
click at [232, 571] on icon at bounding box center [226, 572] width 13 height 13
click at [170, 590] on div "Highlight" at bounding box center [157, 589] width 32 height 8
drag, startPoint x: 170, startPoint y: 590, endPoint x: 185, endPoint y: 547, distance: 45.9
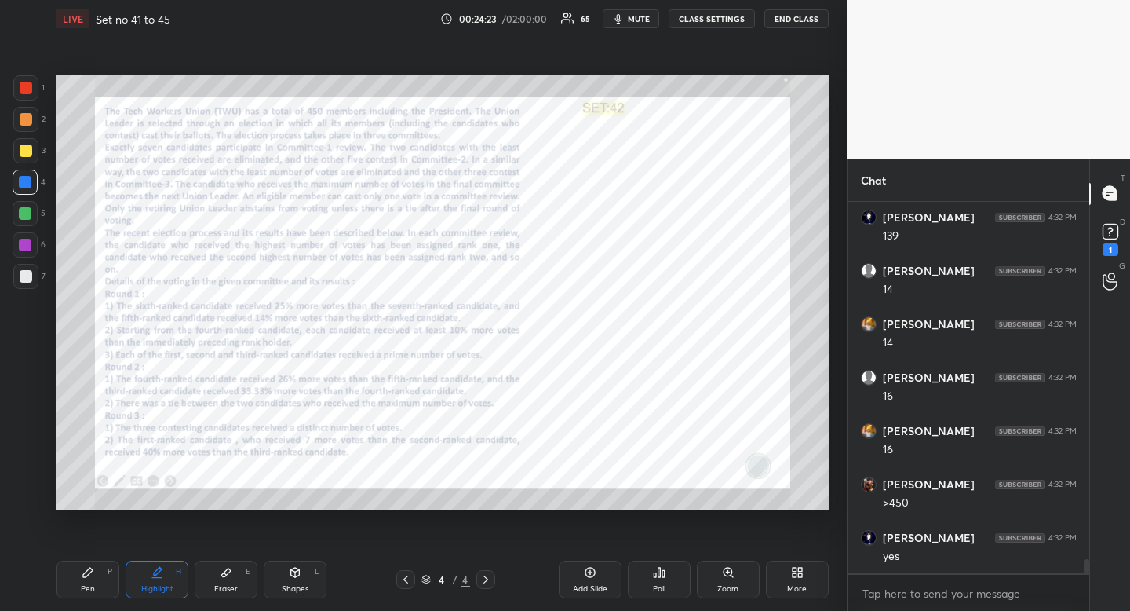
click at [170, 590] on div "Highlight" at bounding box center [157, 589] width 32 height 8
click at [101, 579] on div "Pen P" at bounding box center [88, 579] width 63 height 38
drag, startPoint x: 102, startPoint y: 568, endPoint x: 128, endPoint y: 521, distance: 53.1
click at [102, 568] on div "Pen P" at bounding box center [88, 579] width 63 height 38
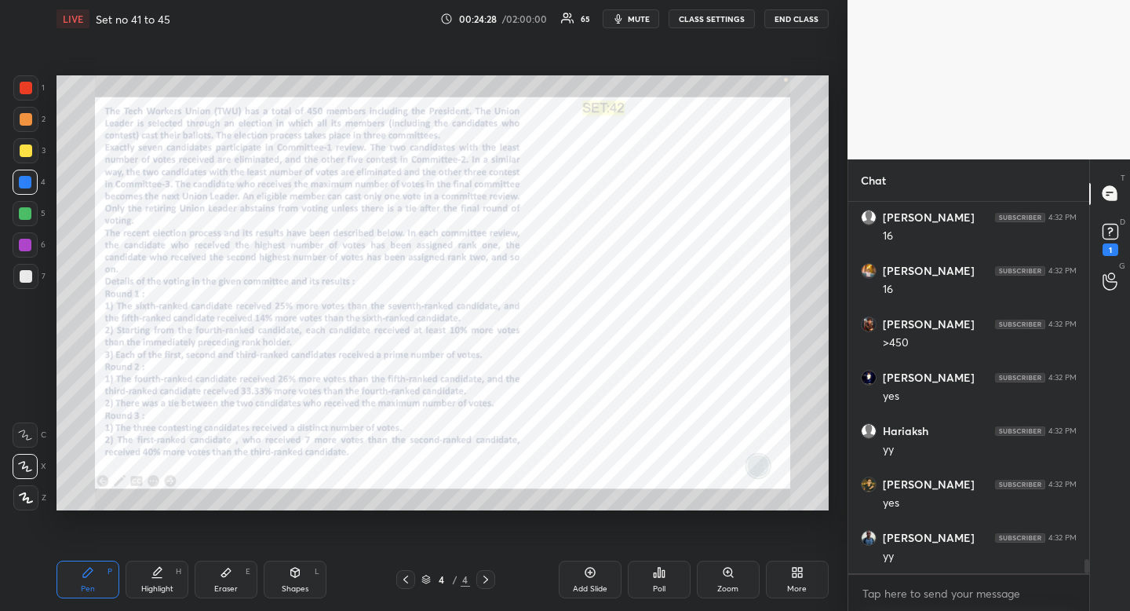
scroll to position [9428, 0]
click at [232, 572] on div "Eraser E" at bounding box center [226, 579] width 63 height 38
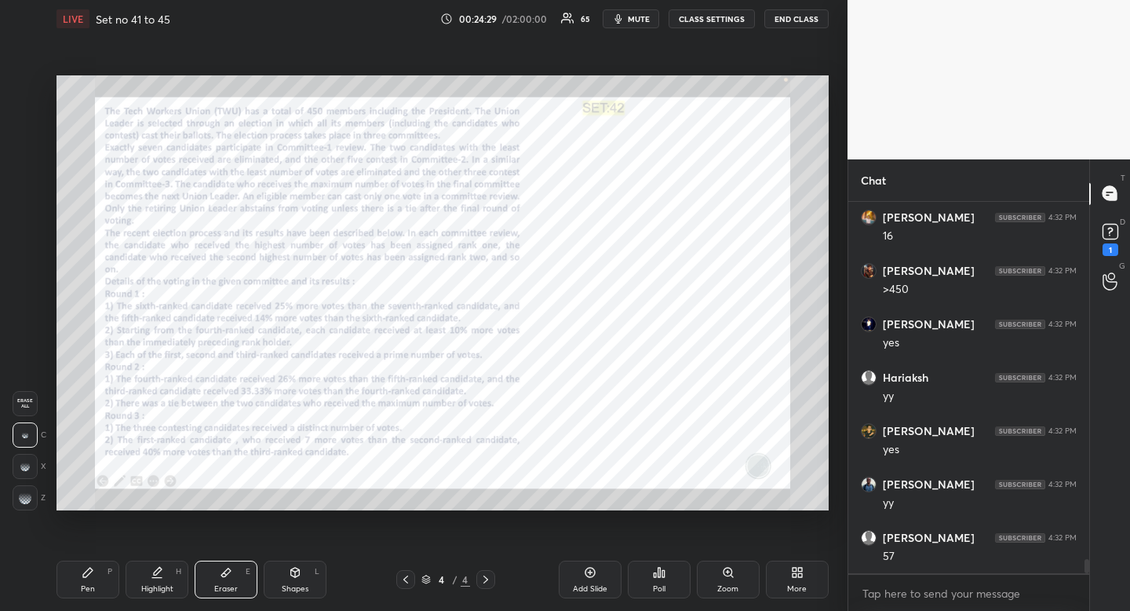
drag, startPoint x: 228, startPoint y: 563, endPoint x: 244, endPoint y: 527, distance: 39.7
click at [228, 563] on div "Eraser E" at bounding box center [226, 579] width 63 height 38
click at [154, 592] on div "Highlight" at bounding box center [157, 589] width 32 height 8
click at [161, 580] on div "Highlight H" at bounding box center [157, 579] width 63 height 38
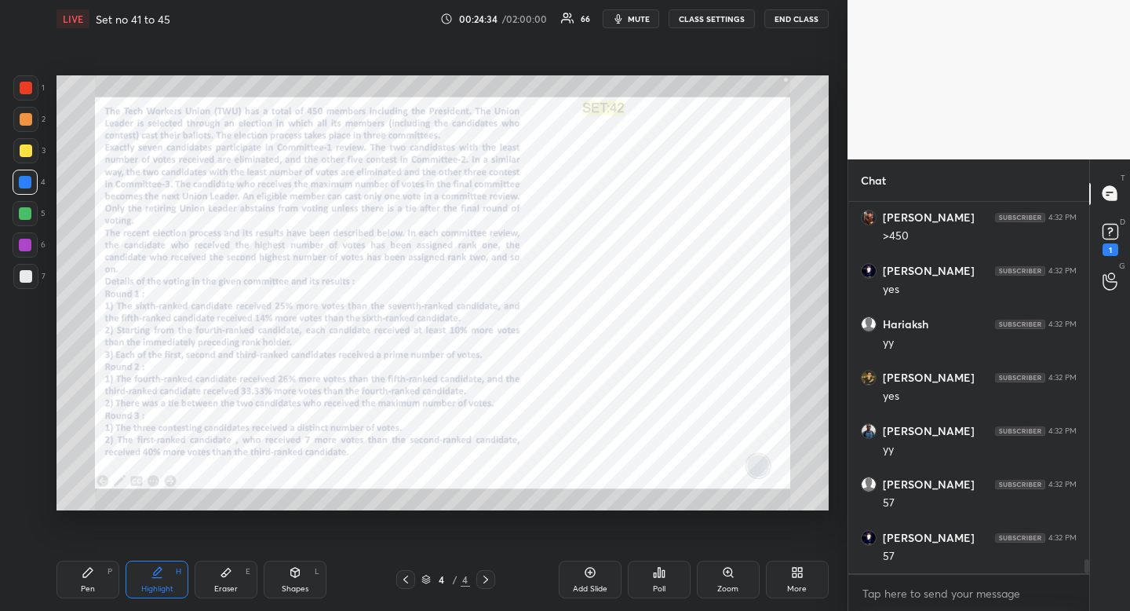
scroll to position [9534, 0]
drag, startPoint x: 88, startPoint y: 580, endPoint x: 94, endPoint y: 571, distance: 10.7
click at [88, 580] on div "Pen P" at bounding box center [88, 579] width 63 height 38
click at [92, 569] on icon at bounding box center [87, 572] width 9 height 9
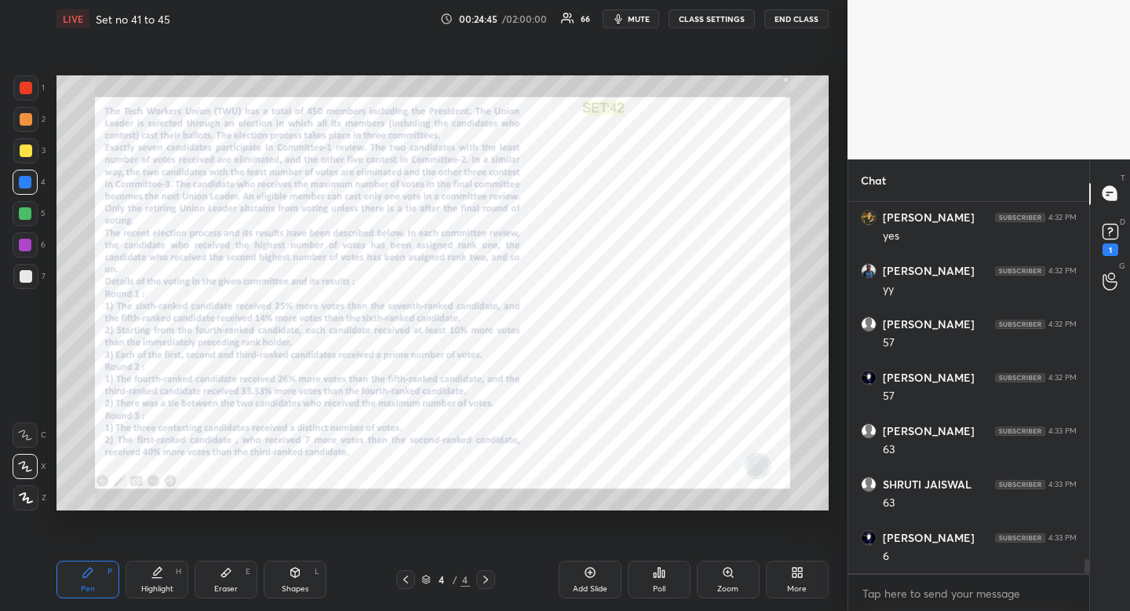
click at [228, 585] on div "Eraser" at bounding box center [226, 589] width 24 height 8
drag, startPoint x: 228, startPoint y: 585, endPoint x: 257, endPoint y: 536, distance: 56.7
click at [230, 579] on div "Eraser E" at bounding box center [226, 579] width 63 height 38
drag, startPoint x: 161, startPoint y: 582, endPoint x: 170, endPoint y: 513, distance: 69.7
click at [160, 578] on div "Highlight H" at bounding box center [157, 579] width 63 height 38
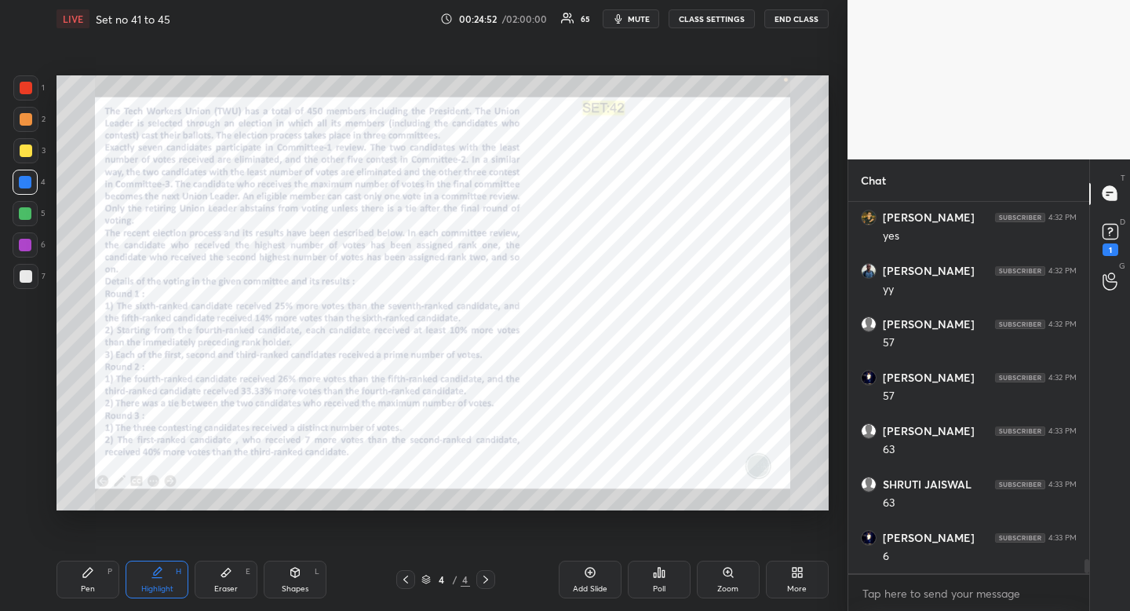
click at [225, 590] on div "Eraser" at bounding box center [226, 589] width 24 height 8
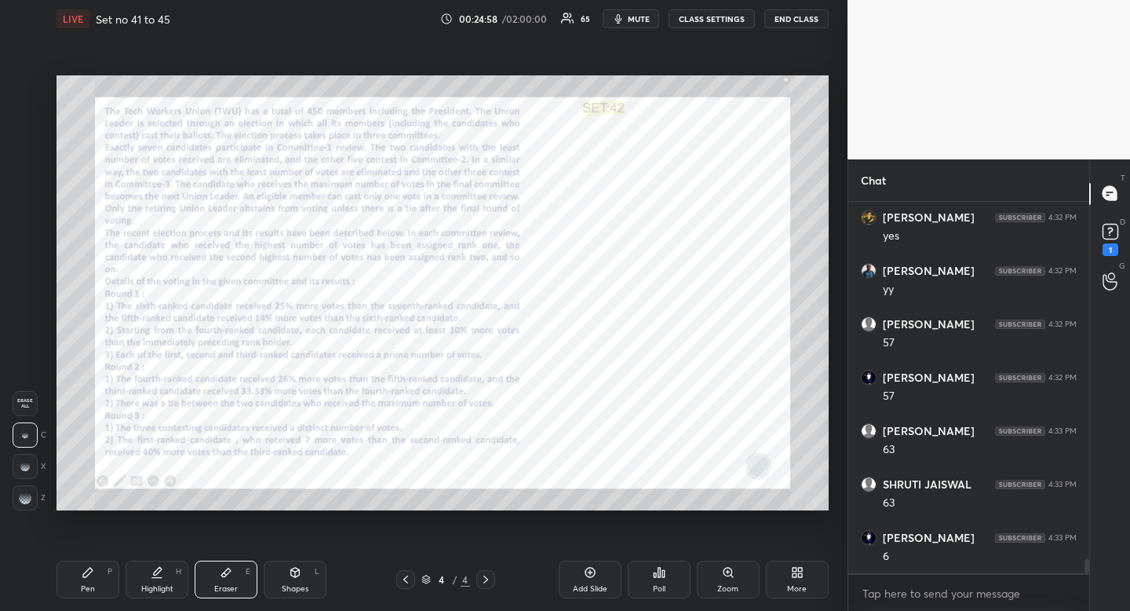
click at [177, 581] on div "Highlight H" at bounding box center [157, 579] width 63 height 38
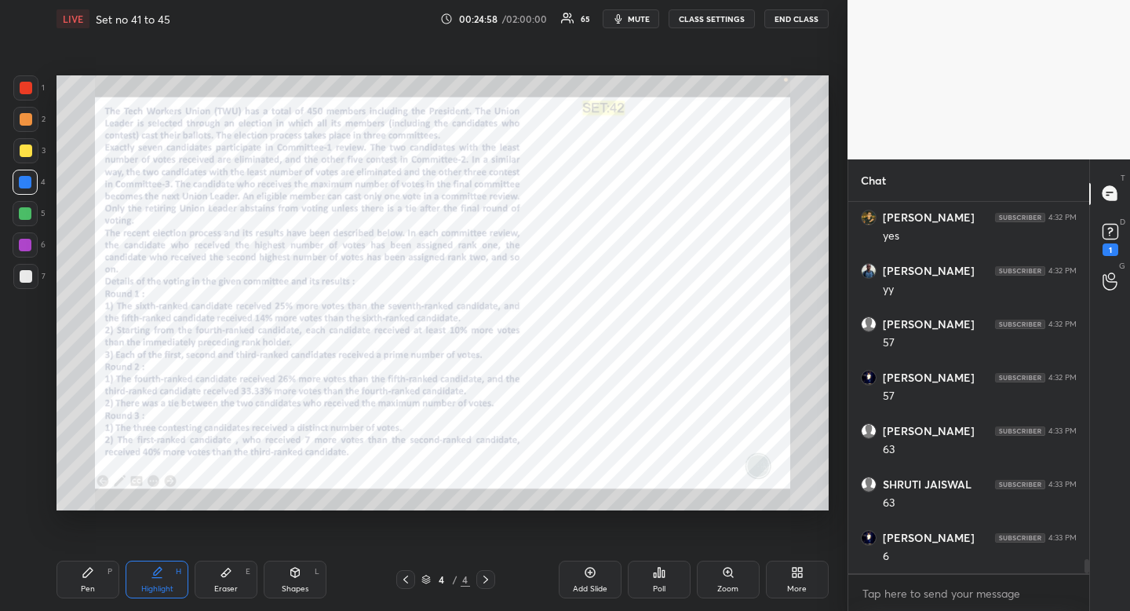
click at [183, 567] on div "Highlight H" at bounding box center [157, 579] width 63 height 38
click at [102, 568] on div "Pen P" at bounding box center [88, 579] width 63 height 38
click at [110, 561] on div "Pen P" at bounding box center [88, 579] width 63 height 38
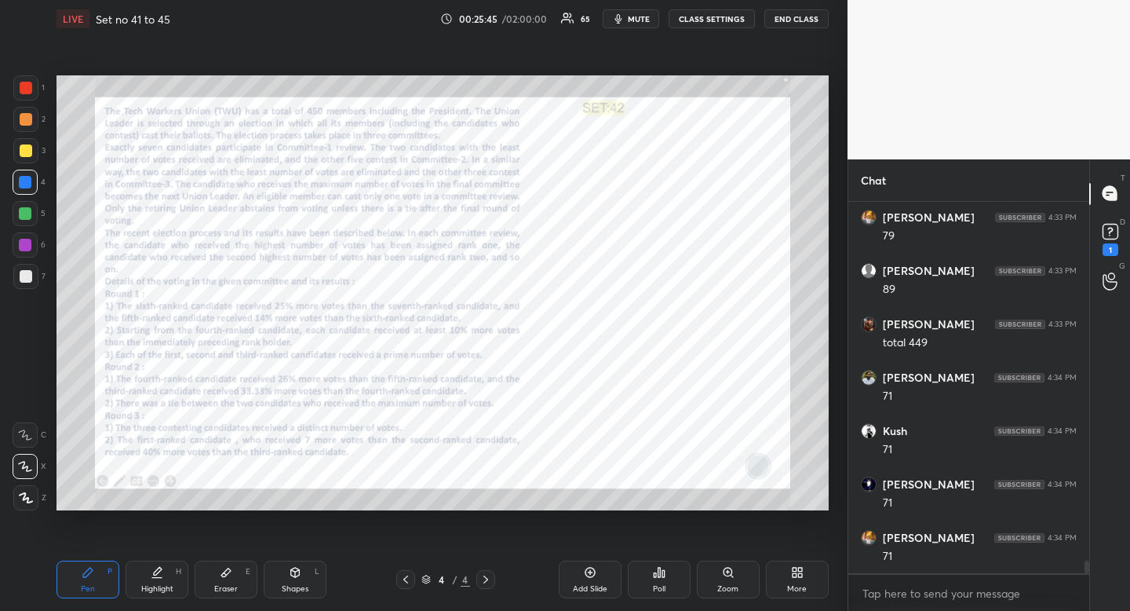
scroll to position [10495, 0]
click at [163, 576] on div "Highlight H" at bounding box center [157, 579] width 63 height 38
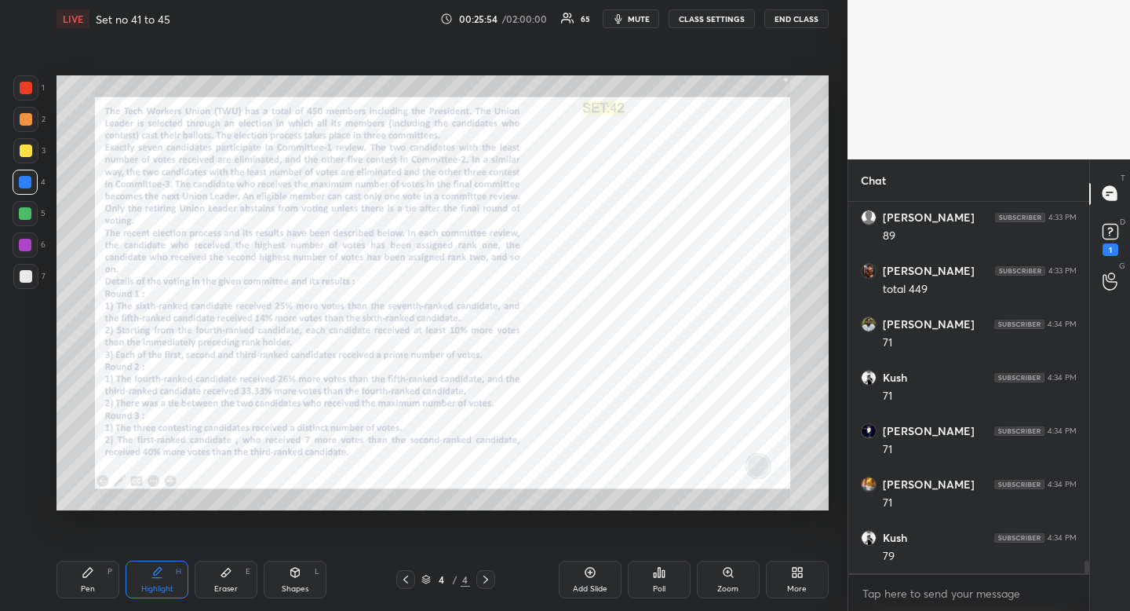
click at [170, 571] on div "Highlight H" at bounding box center [157, 579] width 63 height 38
click at [108, 574] on div "P" at bounding box center [110, 572] width 5 height 8
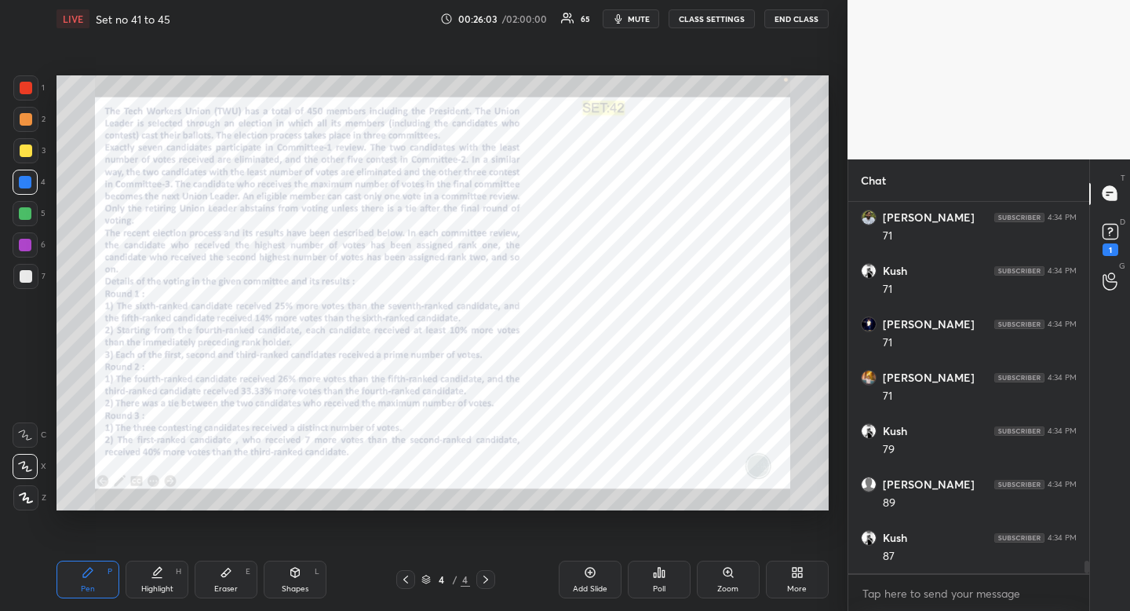
scroll to position [10655, 0]
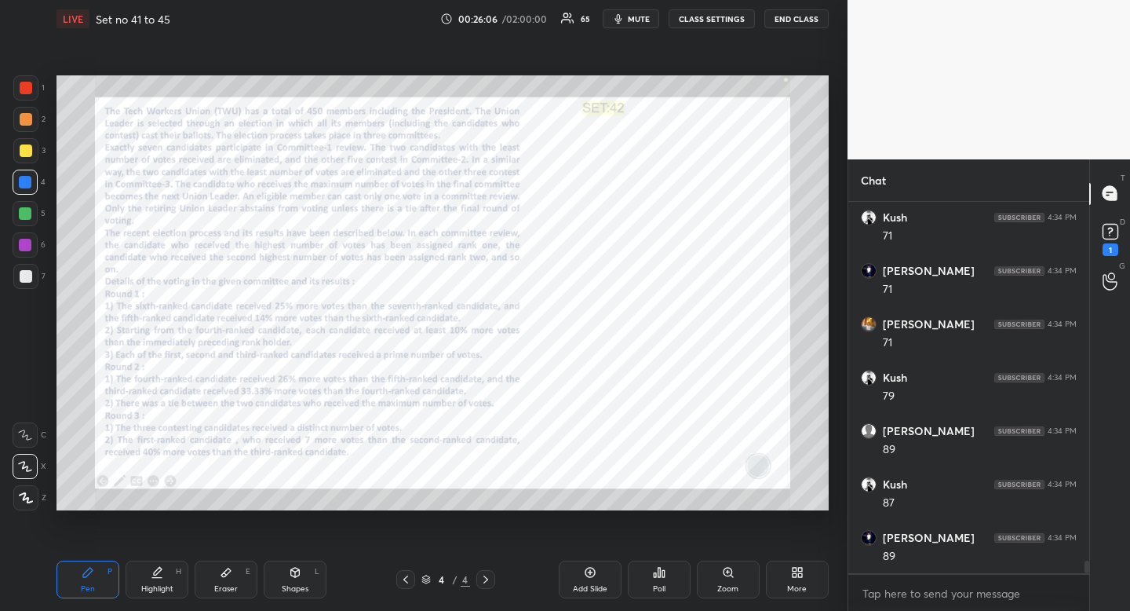
click at [236, 579] on div "Eraser E" at bounding box center [226, 579] width 63 height 38
click at [164, 572] on div "Highlight H" at bounding box center [157, 579] width 63 height 38
drag, startPoint x: 164, startPoint y: 572, endPoint x: 233, endPoint y: 518, distance: 87.8
click at [181, 567] on div "Highlight H" at bounding box center [157, 579] width 63 height 38
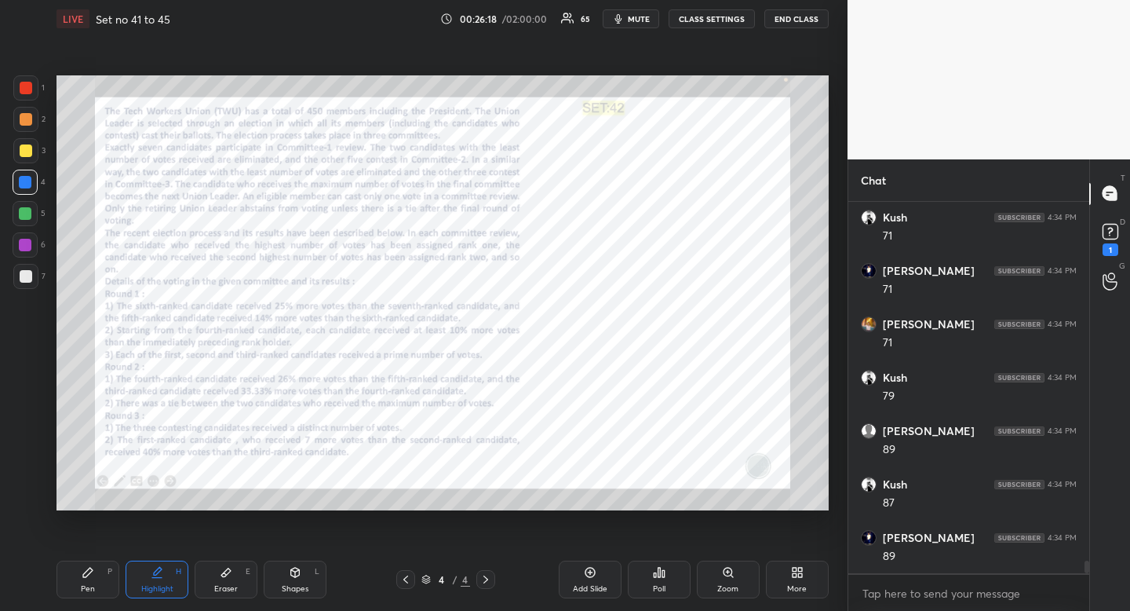
click at [89, 591] on div "Pen" at bounding box center [88, 589] width 14 height 8
drag, startPoint x: 90, startPoint y: 589, endPoint x: 80, endPoint y: 539, distance: 50.5
click at [90, 589] on div "Pen" at bounding box center [88, 589] width 14 height 8
click at [30, 213] on div at bounding box center [25, 213] width 13 height 13
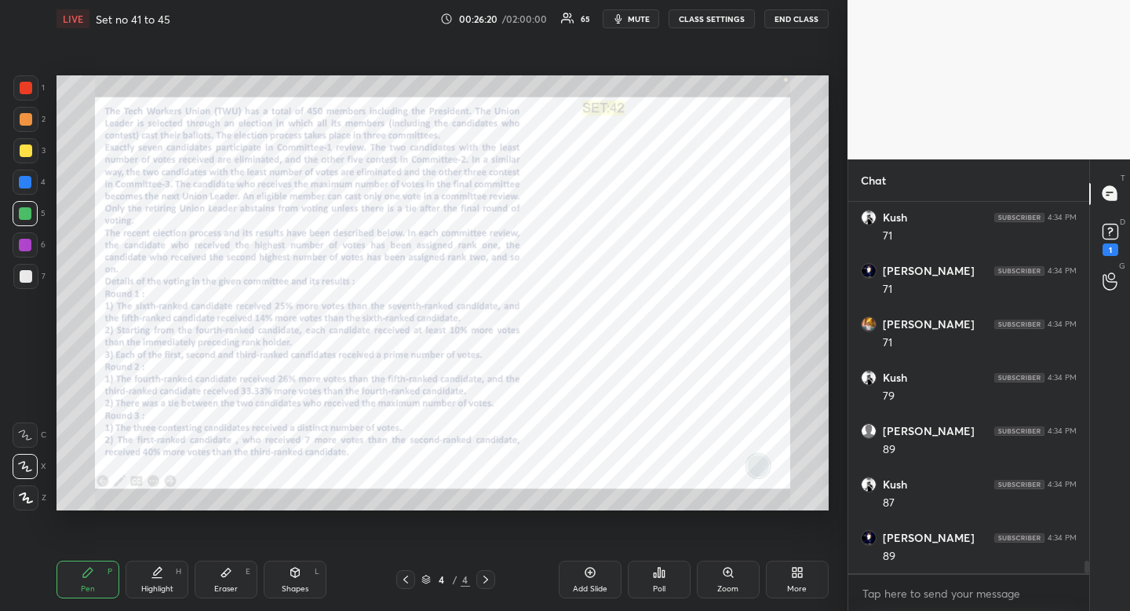
click at [157, 593] on div "Highlight" at bounding box center [157, 589] width 32 height 8
click at [159, 575] on icon at bounding box center [157, 572] width 13 height 13
click at [159, 570] on icon at bounding box center [158, 571] width 8 height 8
click at [85, 567] on icon at bounding box center [88, 572] width 13 height 13
click at [90, 567] on icon at bounding box center [88, 572] width 13 height 13
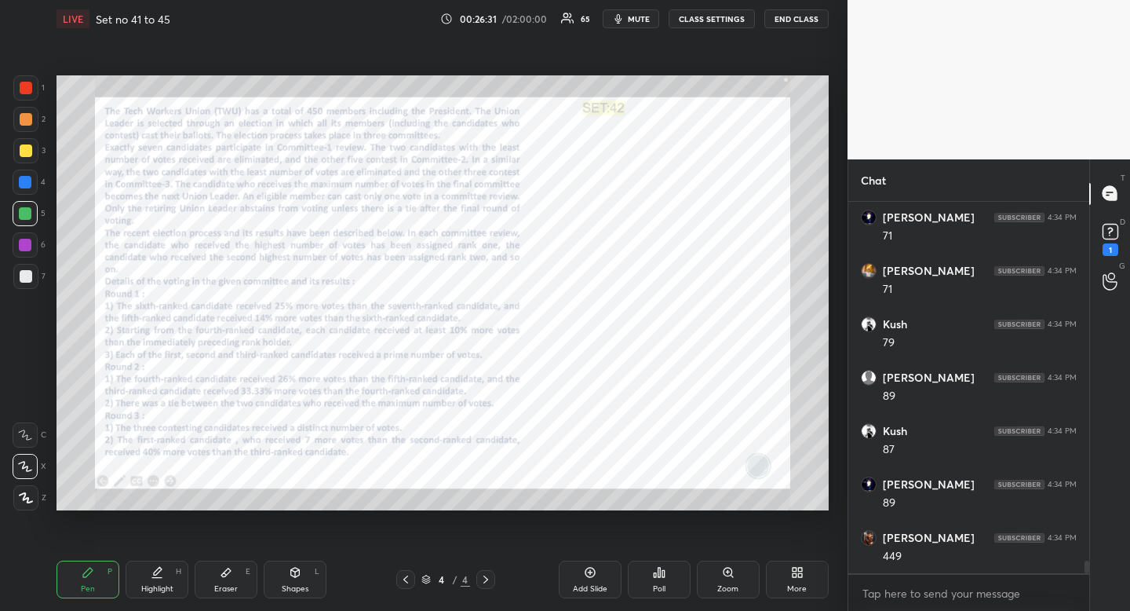
scroll to position [10762, 0]
click at [173, 579] on div "Highlight H" at bounding box center [157, 579] width 63 height 38
click at [175, 574] on div "Highlight H" at bounding box center [157, 579] width 63 height 38
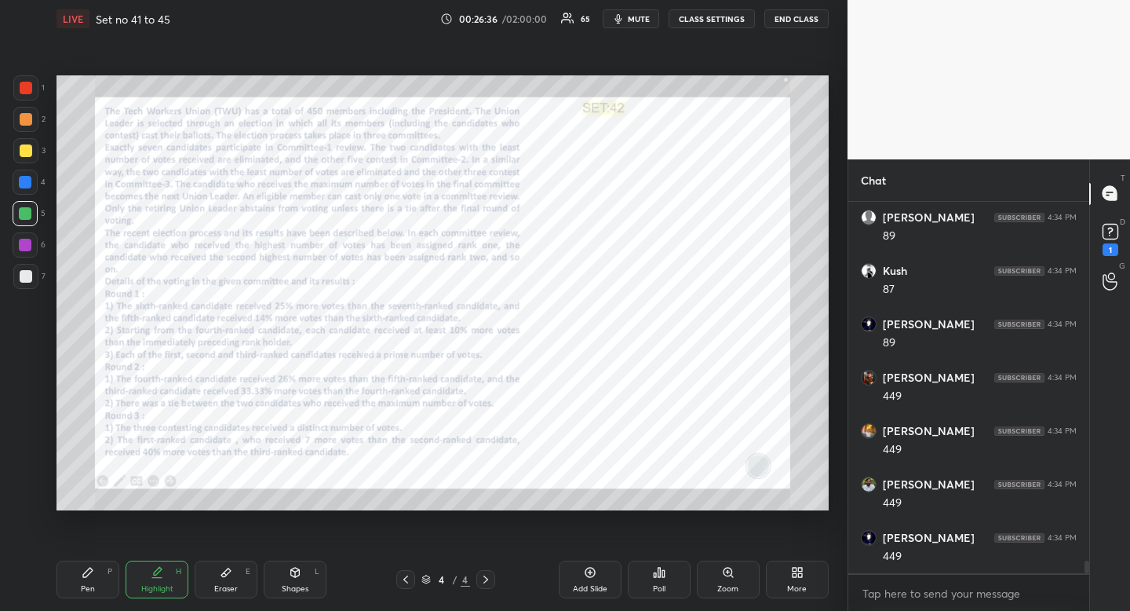
scroll to position [10922, 0]
click at [159, 579] on div "Highlight H" at bounding box center [157, 579] width 63 height 38
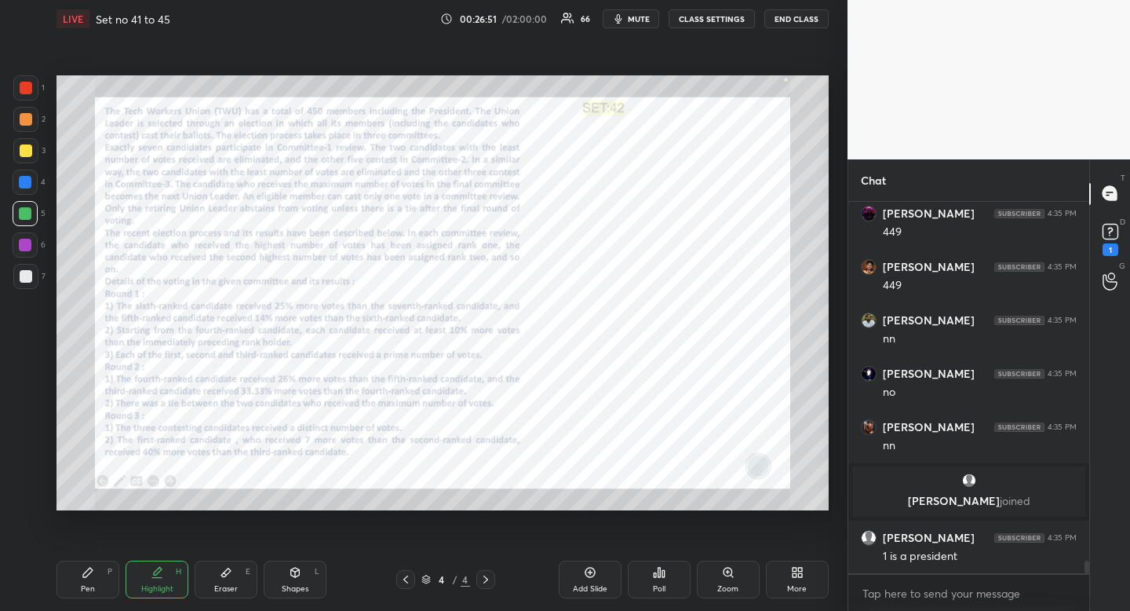
scroll to position [10433, 0]
click at [233, 578] on div "Eraser E" at bounding box center [226, 579] width 63 height 38
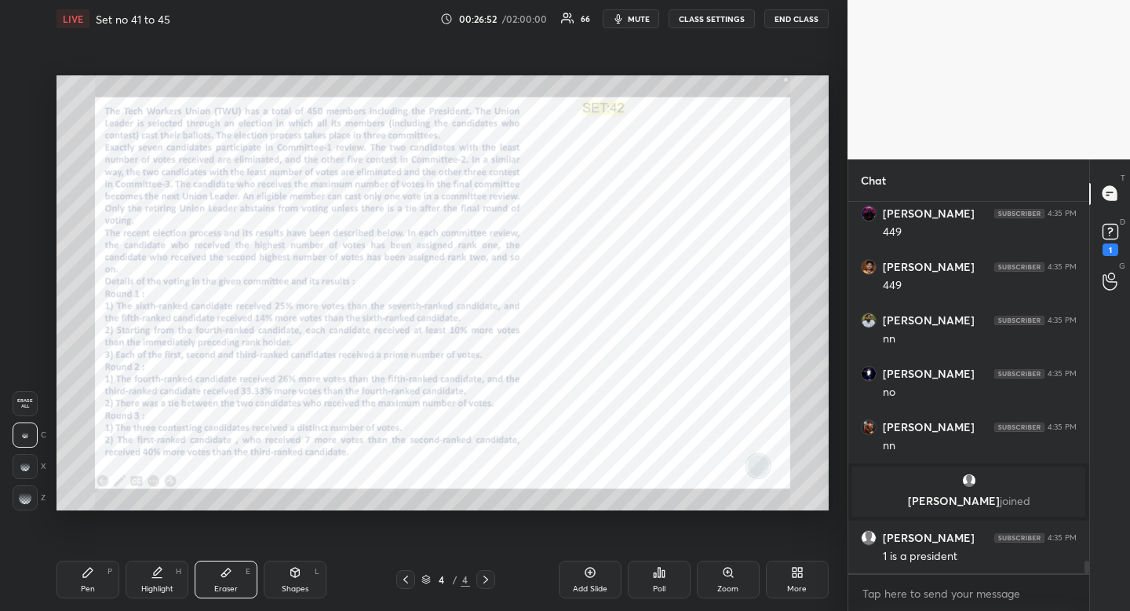
drag, startPoint x: 233, startPoint y: 578, endPoint x: 266, endPoint y: 525, distance: 62.1
click at [233, 578] on div "Eraser E" at bounding box center [226, 579] width 63 height 38
click at [179, 593] on div "Highlight H" at bounding box center [157, 579] width 63 height 38
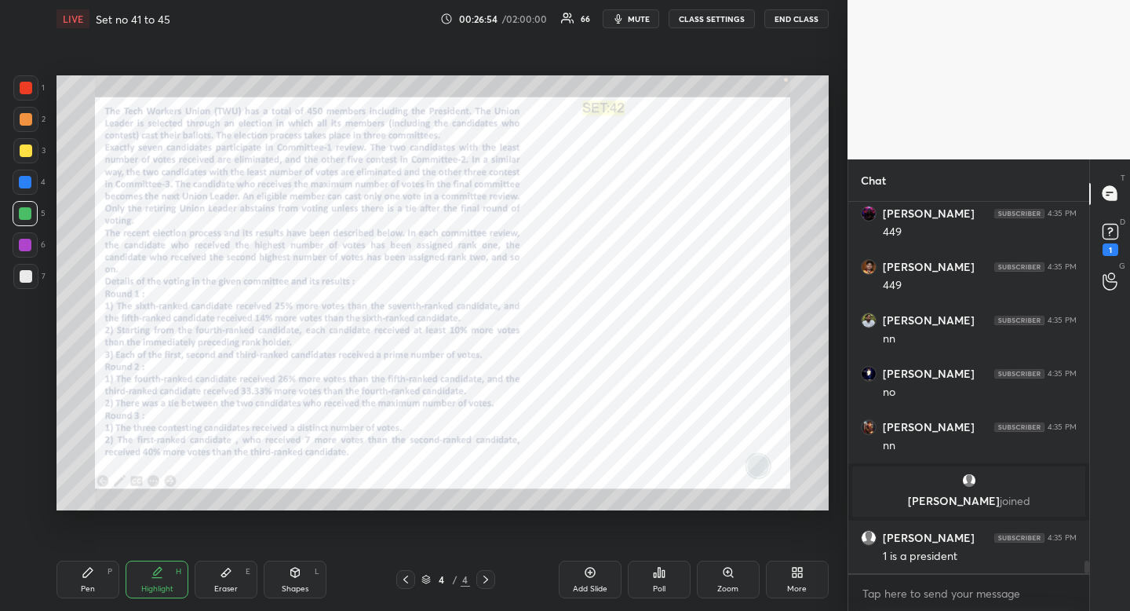
drag, startPoint x: 178, startPoint y: 586, endPoint x: 212, endPoint y: 530, distance: 65.8
click at [182, 574] on div "Highlight H" at bounding box center [157, 579] width 63 height 38
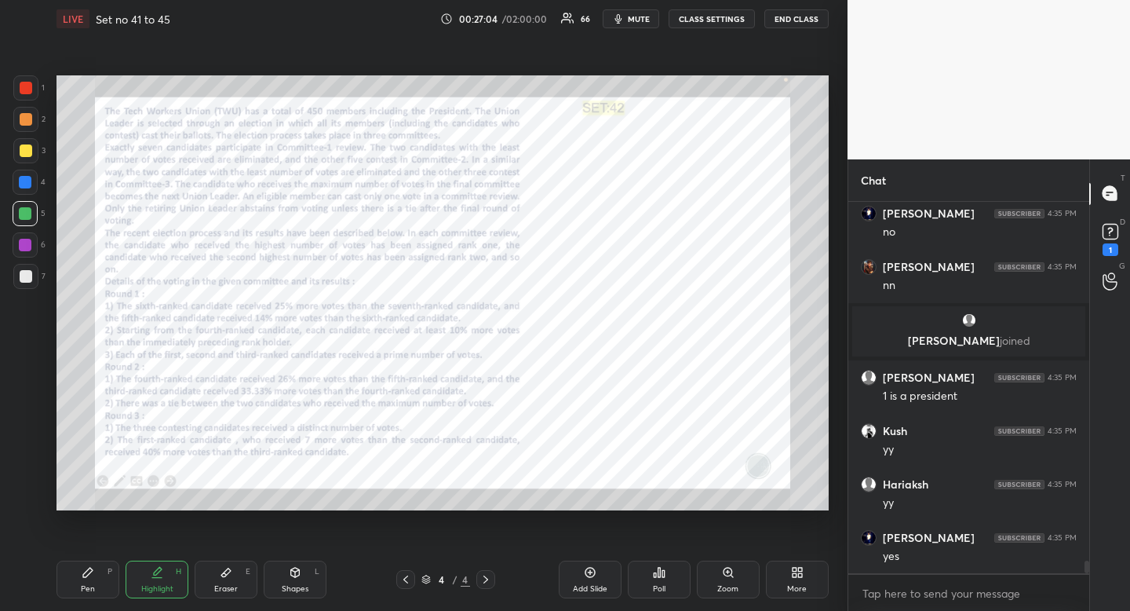
scroll to position [10647, 0]
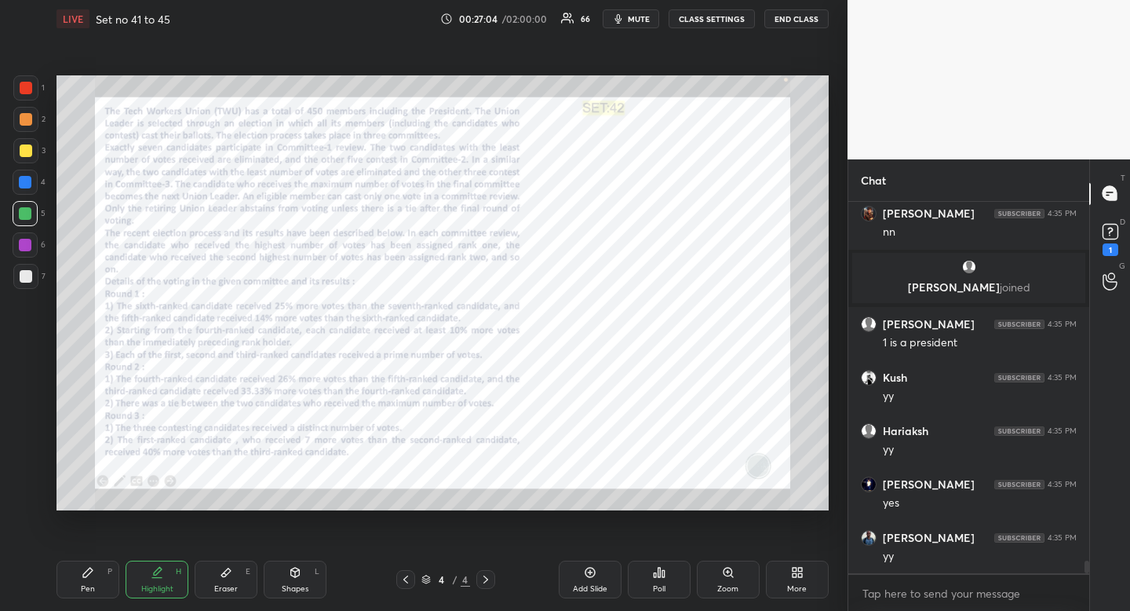
click at [238, 572] on div "Eraser E" at bounding box center [226, 579] width 63 height 38
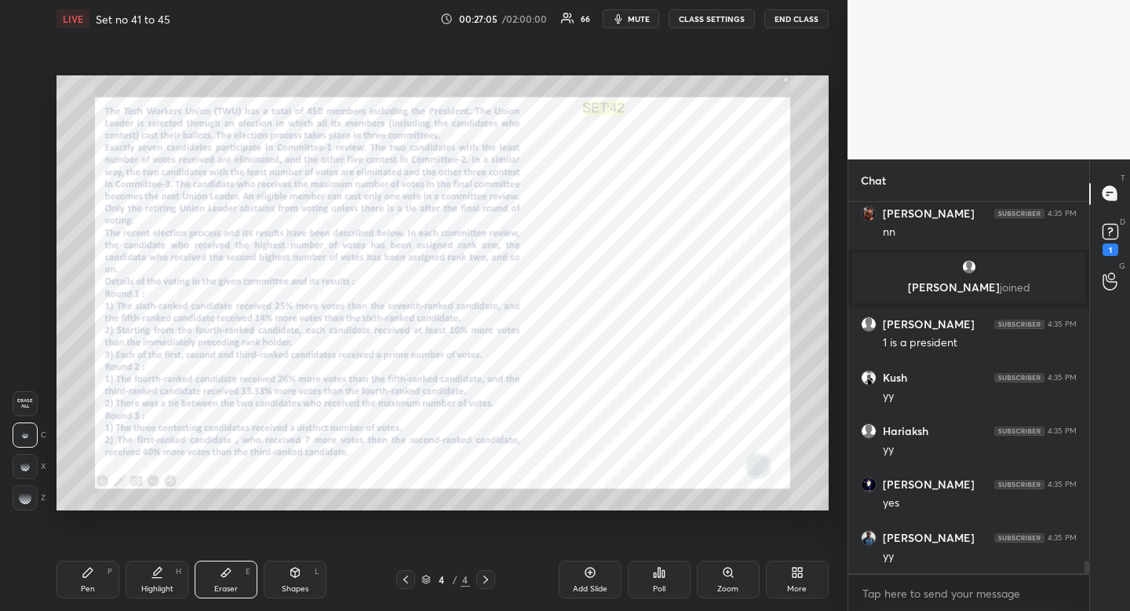
click at [238, 572] on div "Eraser E" at bounding box center [226, 579] width 63 height 38
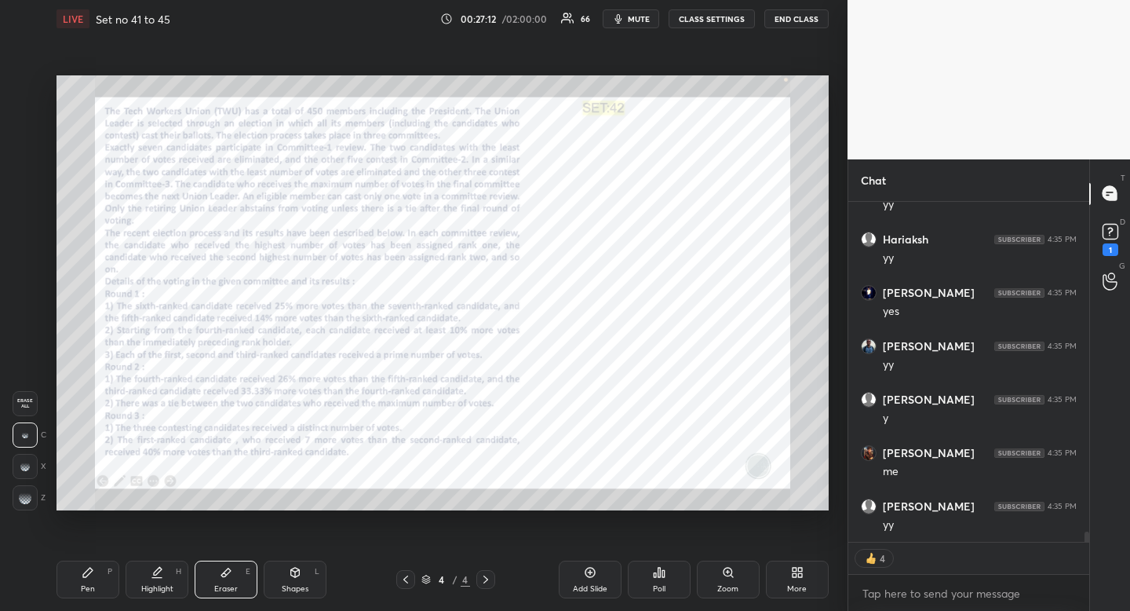
scroll to position [10892, 0]
click at [159, 575] on icon at bounding box center [157, 572] width 13 height 13
click at [157, 575] on icon at bounding box center [157, 572] width 13 height 13
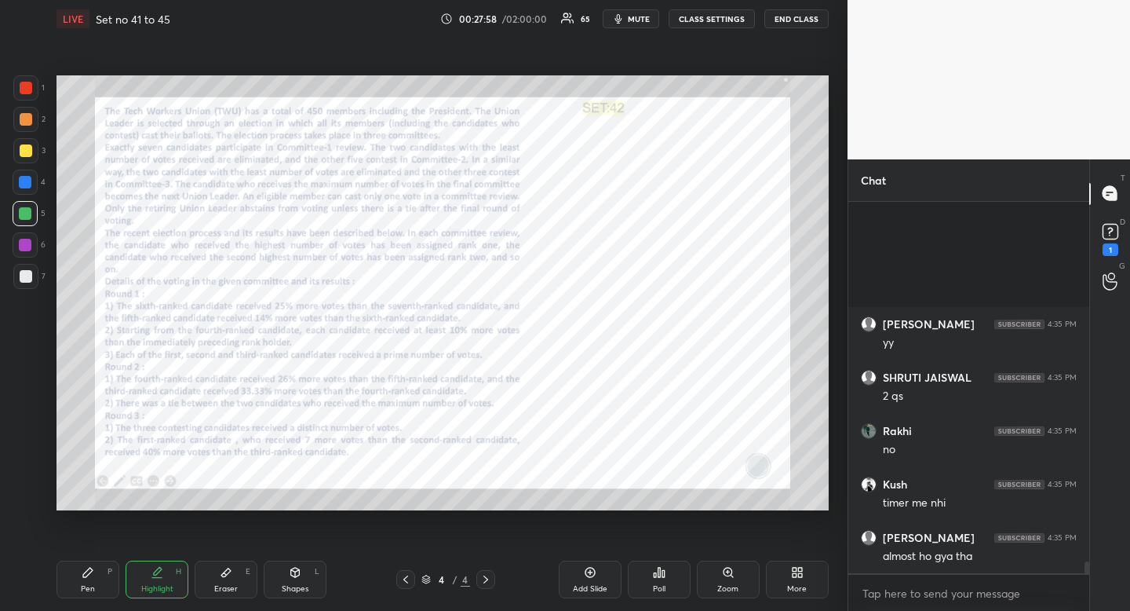
scroll to position [11184, 0]
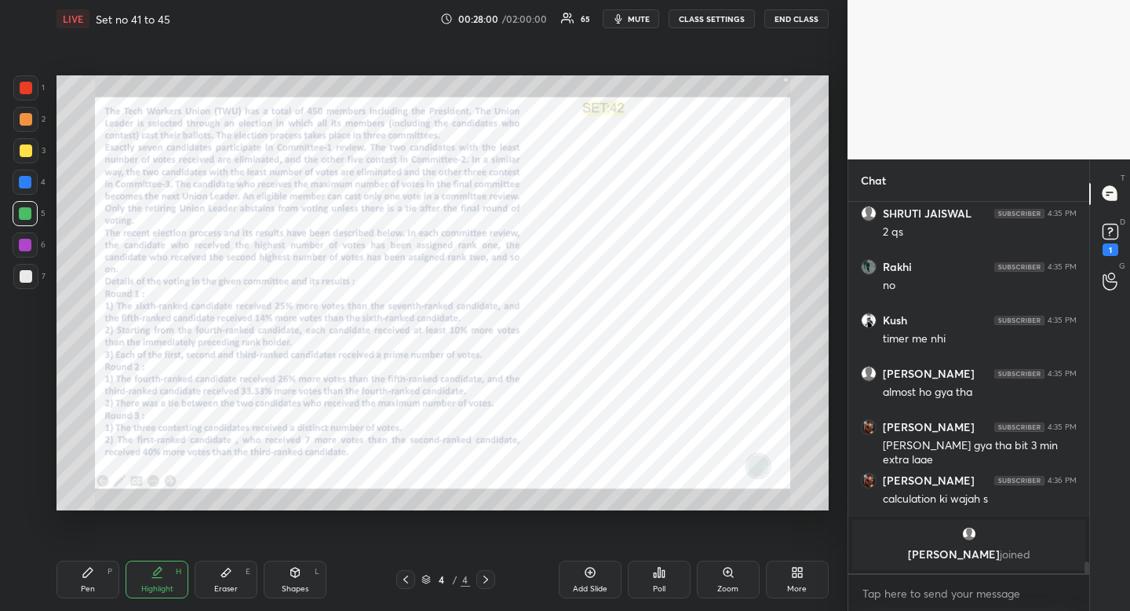
click at [227, 571] on icon at bounding box center [225, 572] width 9 height 9
drag, startPoint x: 227, startPoint y: 571, endPoint x: 234, endPoint y: 551, distance: 20.9
click at [227, 571] on icon at bounding box center [225, 572] width 9 height 9
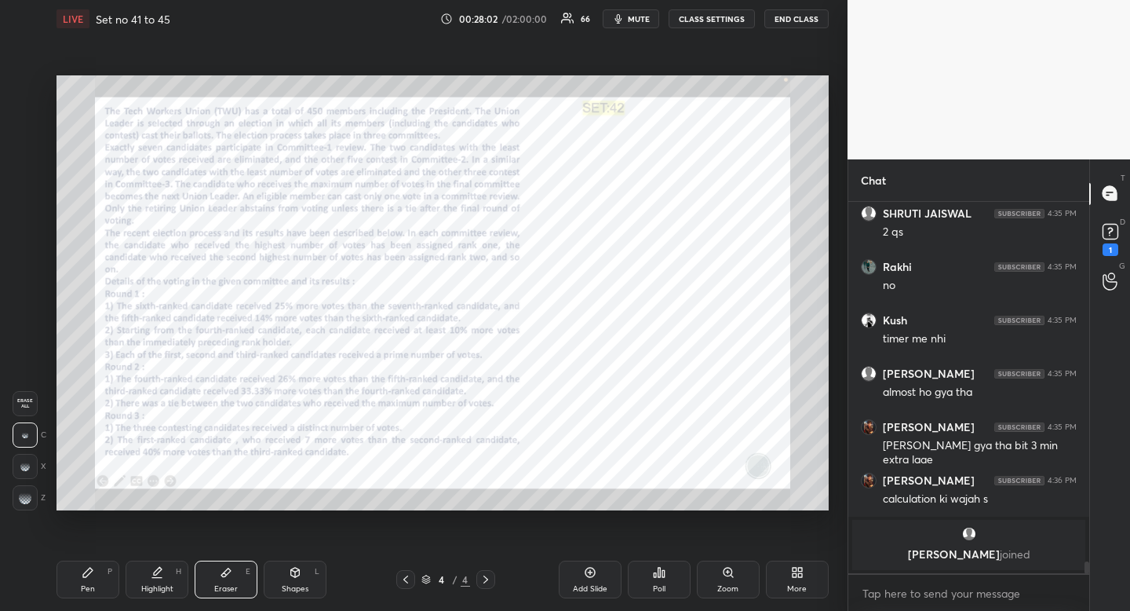
click at [174, 584] on div "Highlight H" at bounding box center [157, 579] width 63 height 38
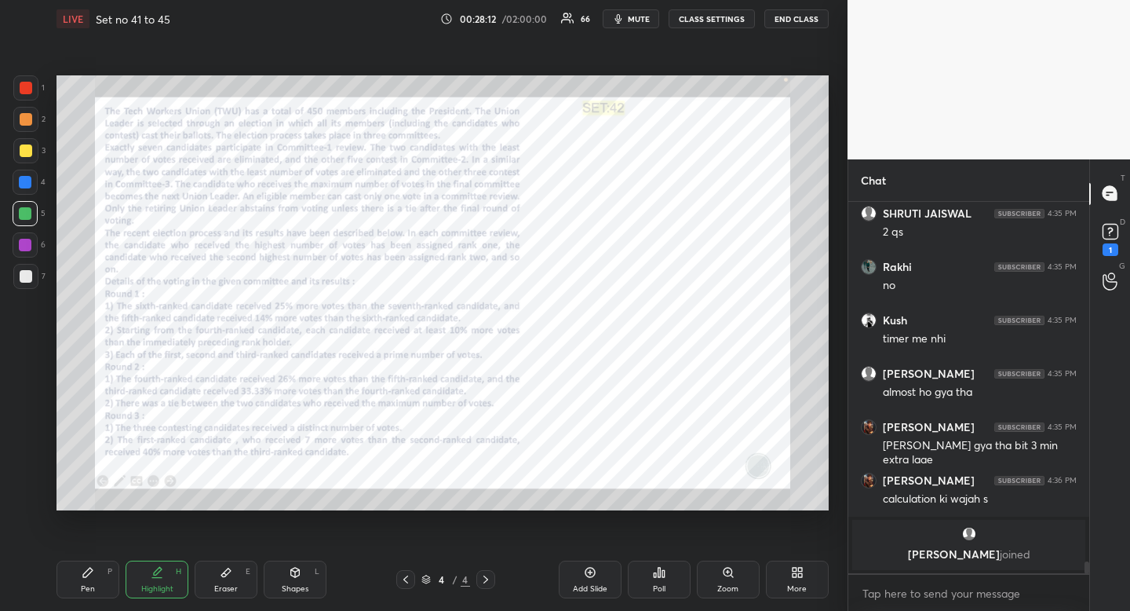
click at [93, 578] on icon at bounding box center [88, 572] width 13 height 13
drag, startPoint x: 93, startPoint y: 578, endPoint x: 100, endPoint y: 570, distance: 11.1
click at [93, 578] on icon at bounding box center [88, 572] width 13 height 13
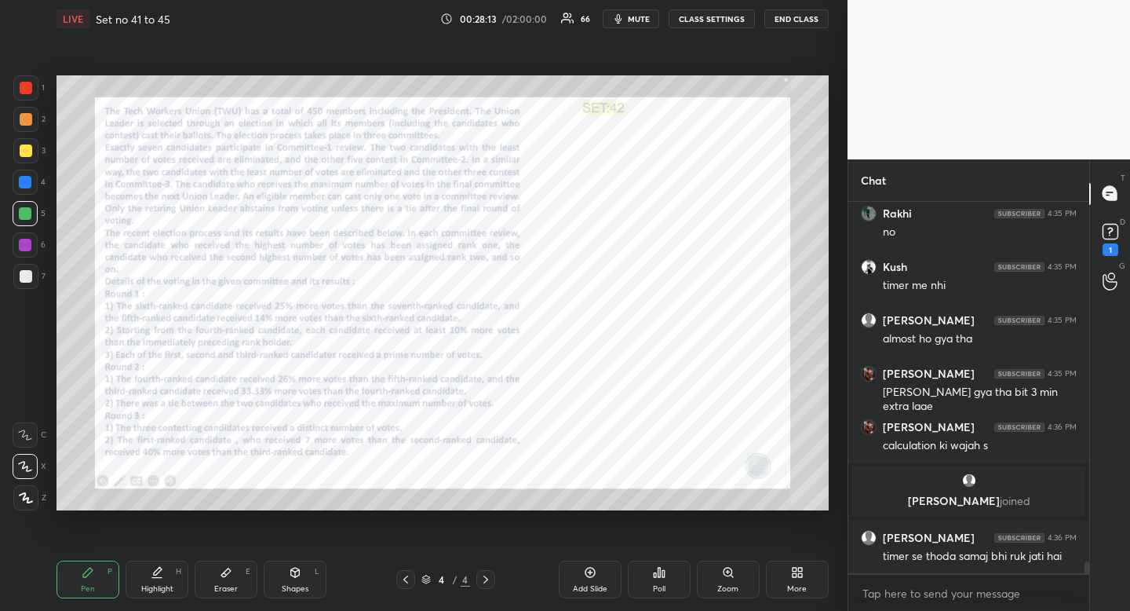
scroll to position [11040, 0]
drag, startPoint x: 163, startPoint y: 575, endPoint x: 177, endPoint y: 564, distance: 17.3
click at [163, 575] on div "Highlight H" at bounding box center [157, 579] width 63 height 38
drag, startPoint x: 240, startPoint y: 591, endPoint x: 252, endPoint y: 584, distance: 13.7
click at [240, 591] on div "Eraser E" at bounding box center [226, 579] width 63 height 38
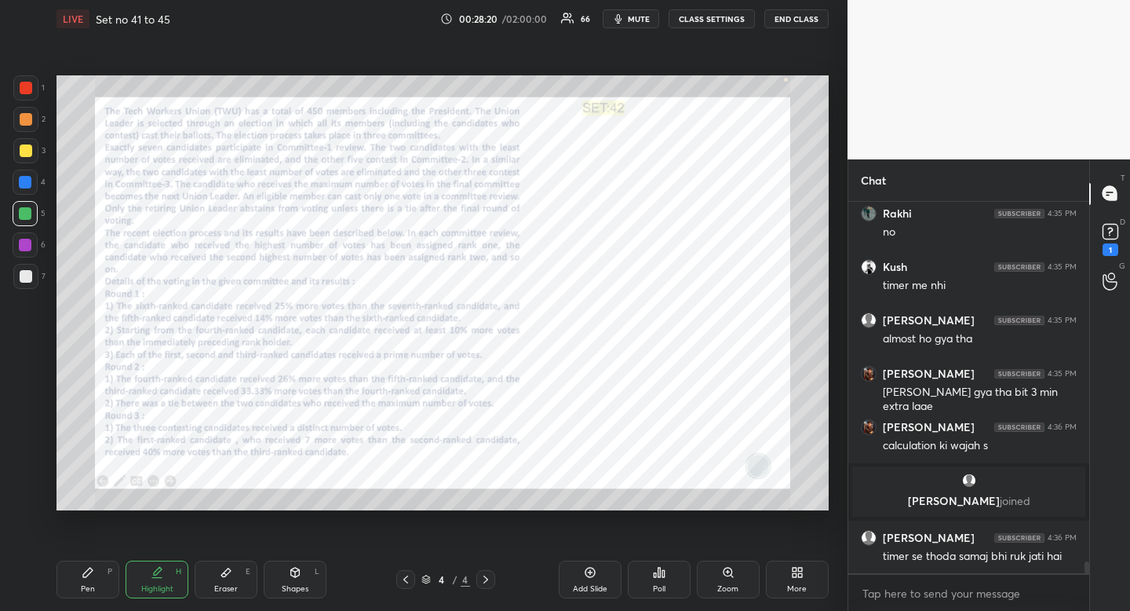
click at [250, 584] on div "Eraser E" at bounding box center [226, 579] width 63 height 38
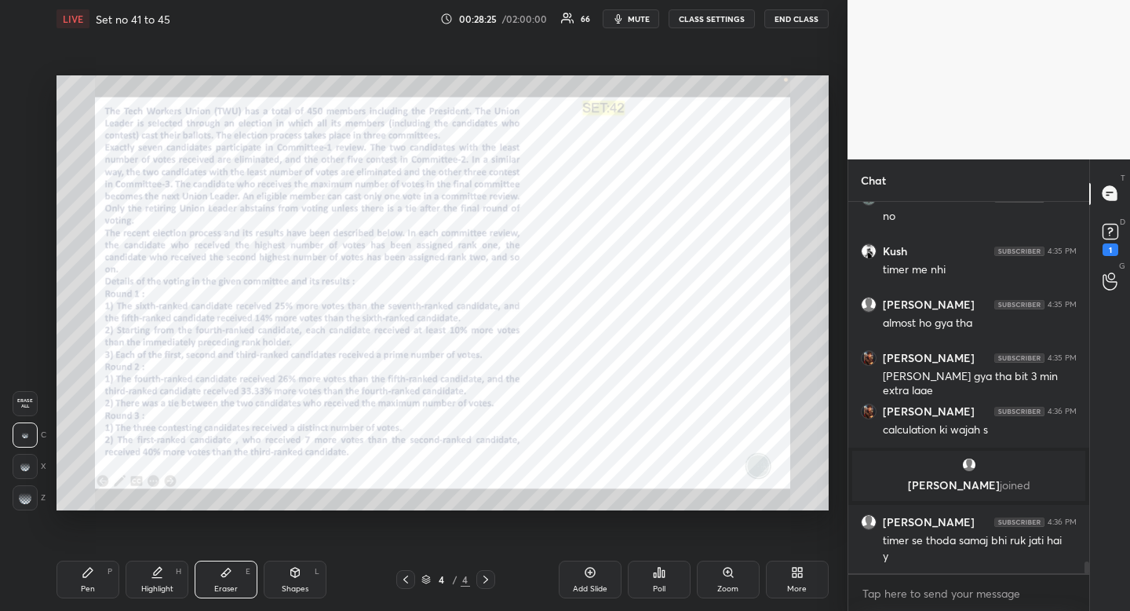
scroll to position [11109, 0]
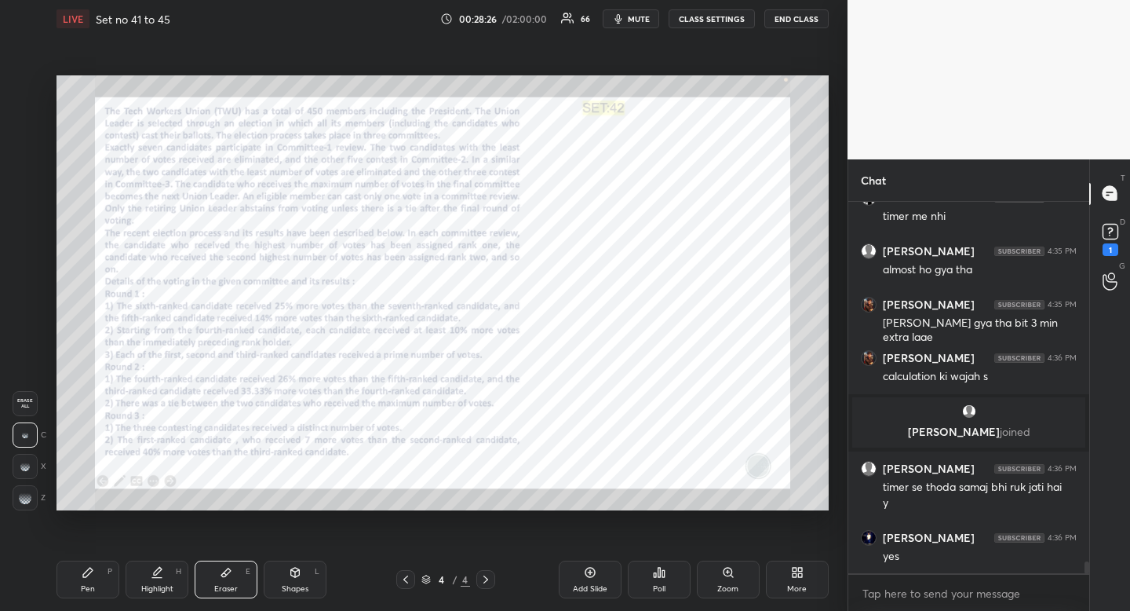
click at [75, 577] on div "Pen P" at bounding box center [88, 579] width 63 height 38
drag, startPoint x: 75, startPoint y: 577, endPoint x: 82, endPoint y: 520, distance: 57.8
click at [75, 577] on div "Pen P" at bounding box center [88, 579] width 63 height 38
click at [21, 183] on div at bounding box center [25, 182] width 13 height 13
drag, startPoint x: 26, startPoint y: 182, endPoint x: 47, endPoint y: 192, distance: 23.5
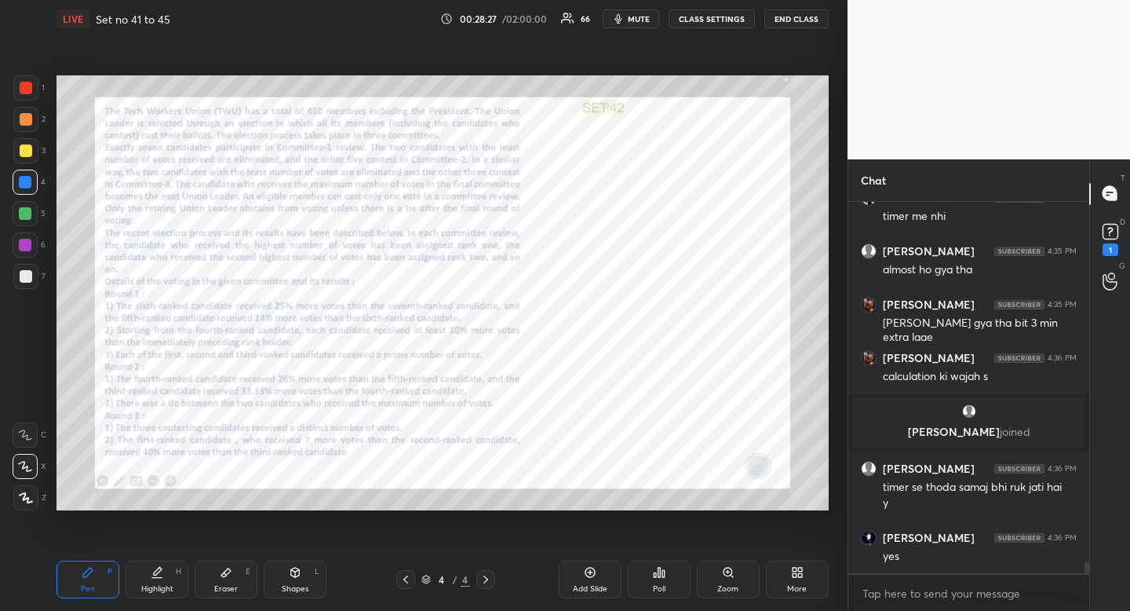
click at [26, 182] on div at bounding box center [25, 182] width 13 height 13
click at [17, 83] on div at bounding box center [25, 87] width 25 height 25
click at [17, 82] on div at bounding box center [25, 87] width 25 height 25
click at [26, 217] on div at bounding box center [25, 213] width 13 height 13
drag, startPoint x: 24, startPoint y: 217, endPoint x: 56, endPoint y: 224, distance: 32.8
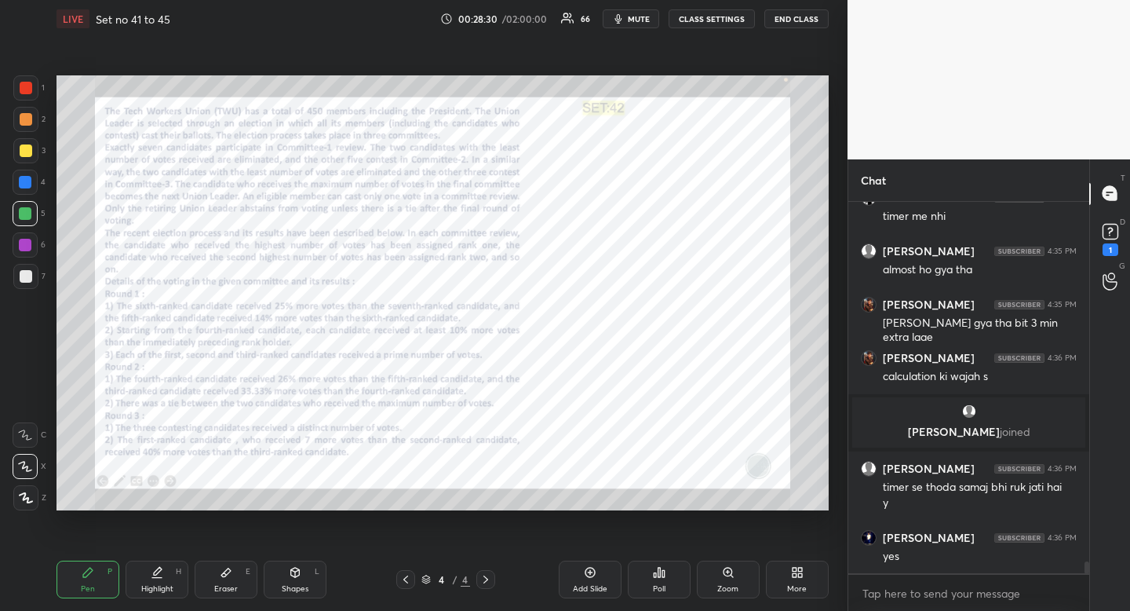
click at [24, 217] on div at bounding box center [25, 213] width 13 height 13
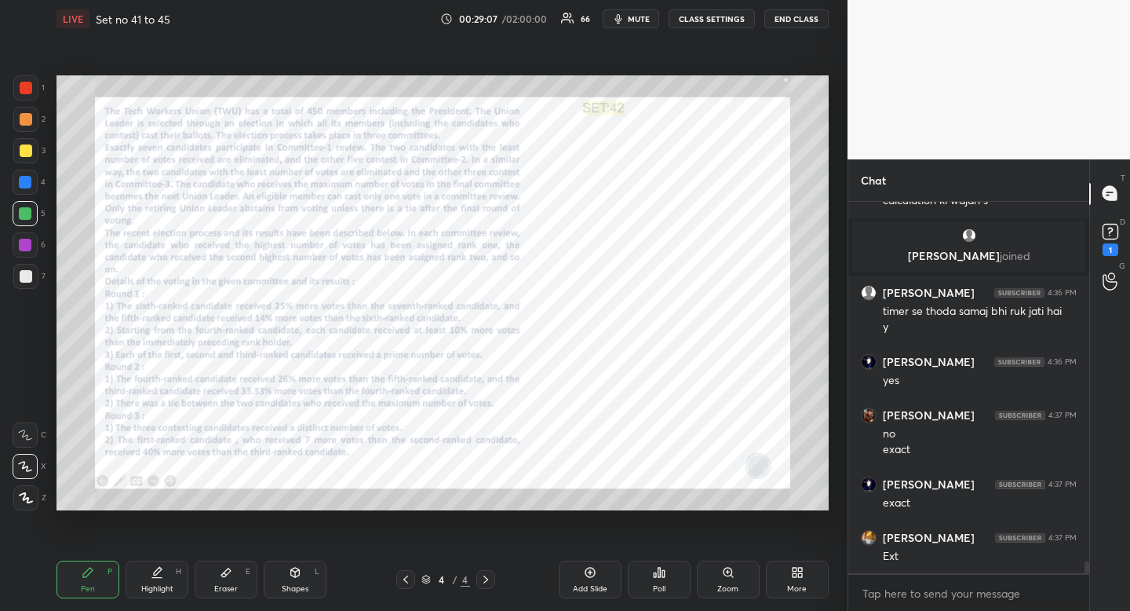
scroll to position [11338, 0]
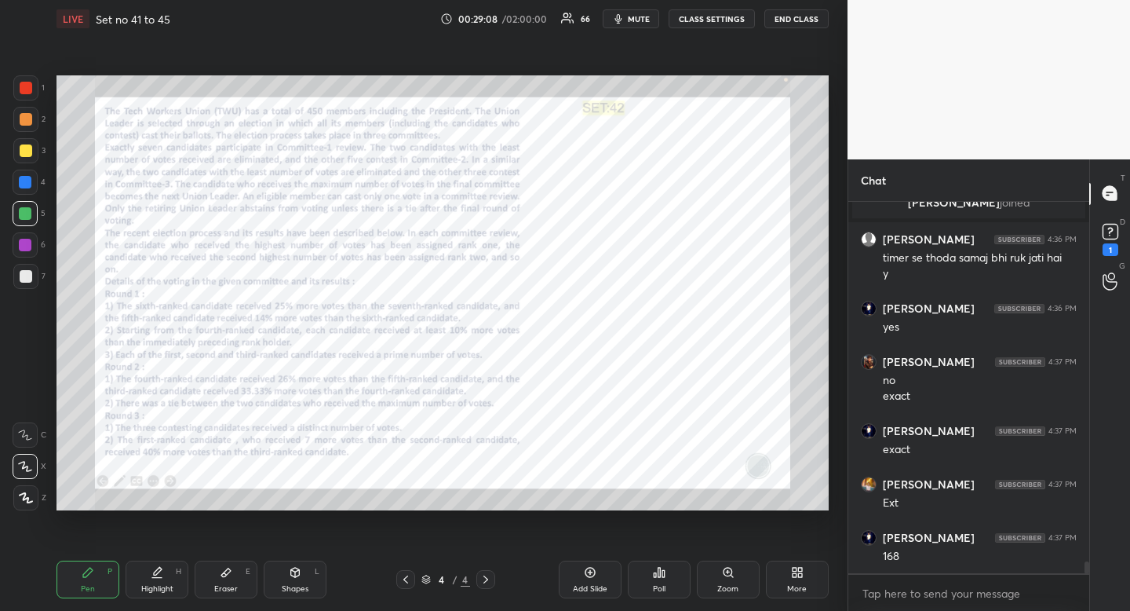
click at [232, 578] on icon at bounding box center [226, 572] width 13 height 13
drag, startPoint x: 237, startPoint y: 568, endPoint x: 296, endPoint y: 516, distance: 78.9
click at [237, 568] on div "Eraser E" at bounding box center [226, 579] width 63 height 38
click at [177, 575] on div "H" at bounding box center [178, 572] width 5 height 8
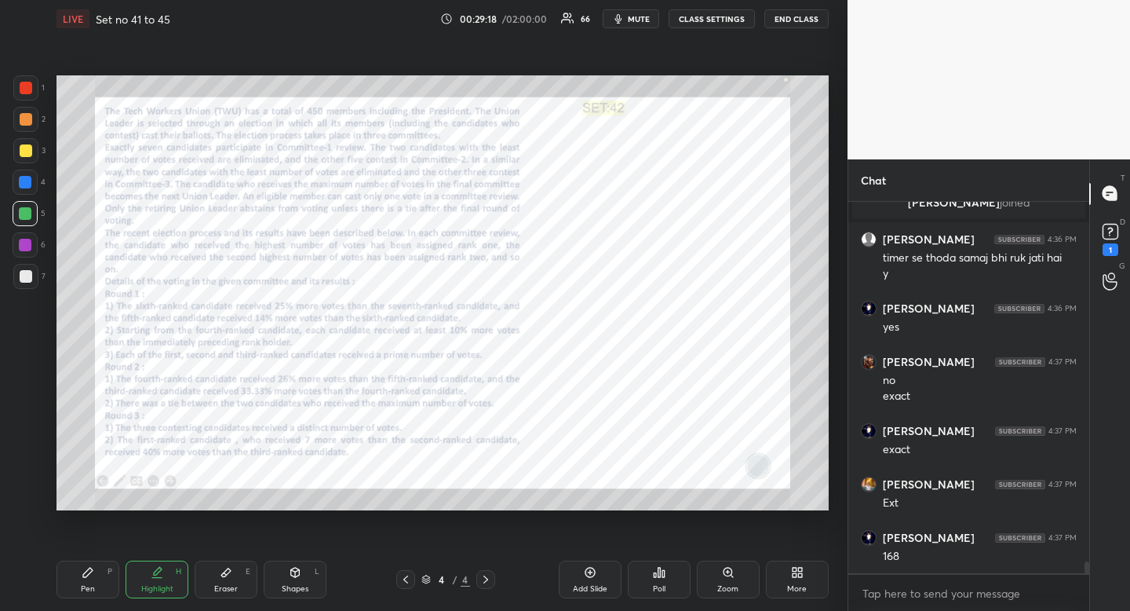
click at [95, 573] on div "Pen P" at bounding box center [88, 579] width 63 height 38
click at [154, 592] on div "Highlight" at bounding box center [157, 589] width 32 height 8
drag, startPoint x: 160, startPoint y: 576, endPoint x: 199, endPoint y: 539, distance: 53.9
click at [160, 576] on icon at bounding box center [157, 572] width 13 height 13
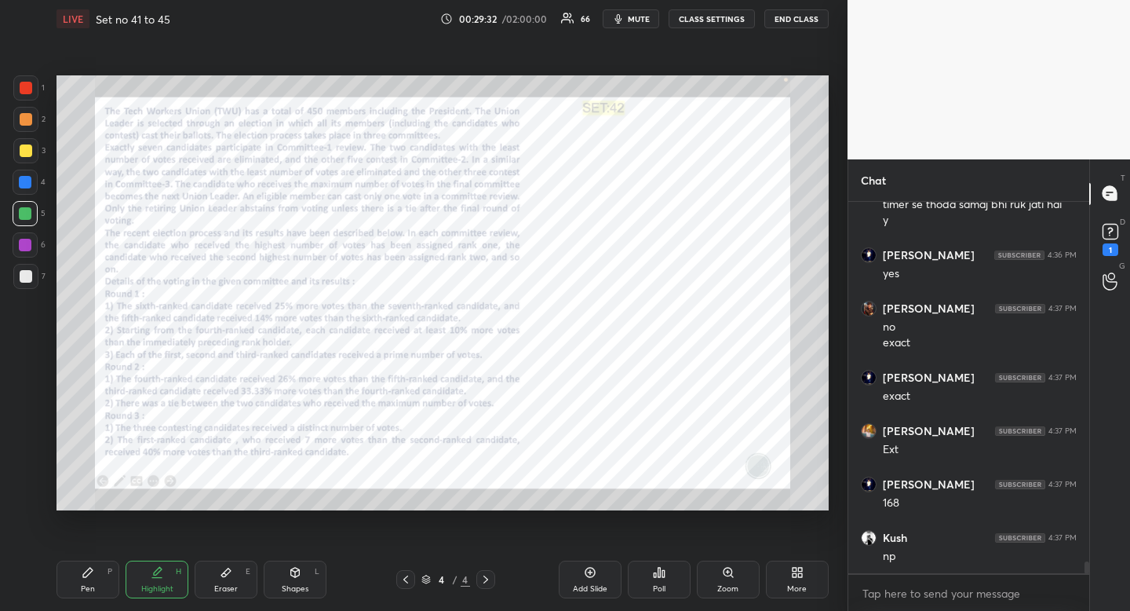
scroll to position [11445, 0]
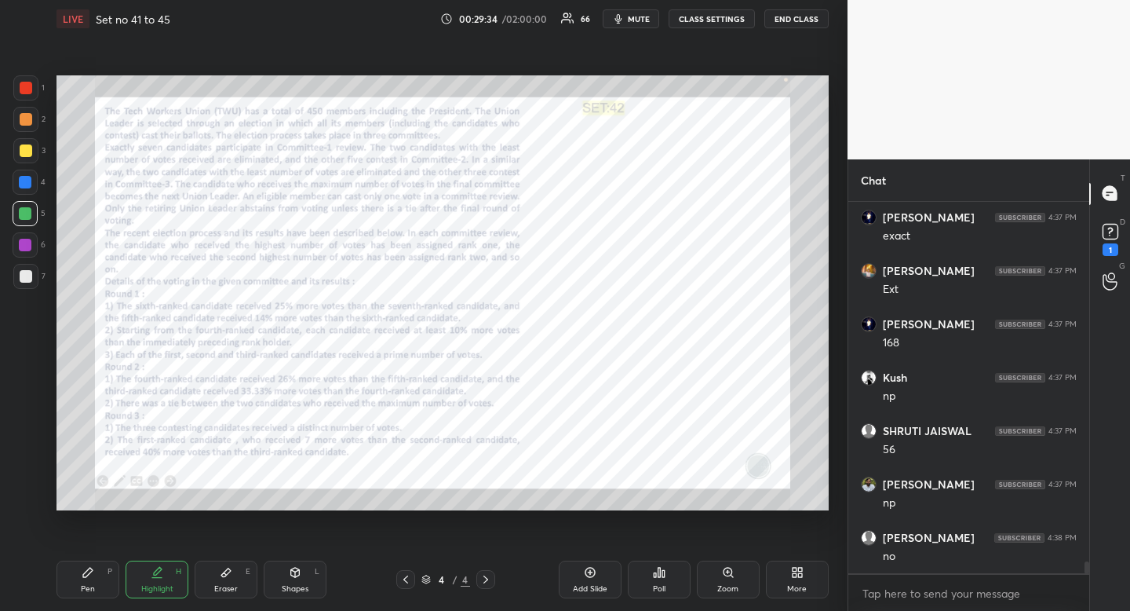
click at [233, 575] on div "Eraser E" at bounding box center [226, 579] width 63 height 38
click at [237, 569] on div "Eraser E" at bounding box center [226, 579] width 63 height 38
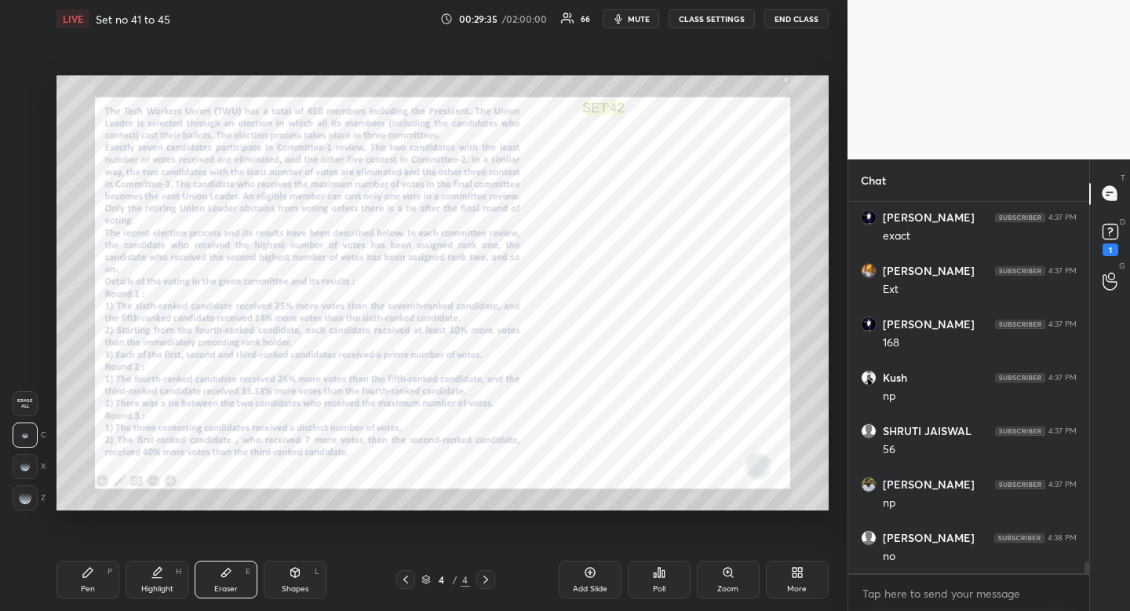
scroll to position [11605, 0]
click at [89, 574] on icon at bounding box center [88, 572] width 13 height 13
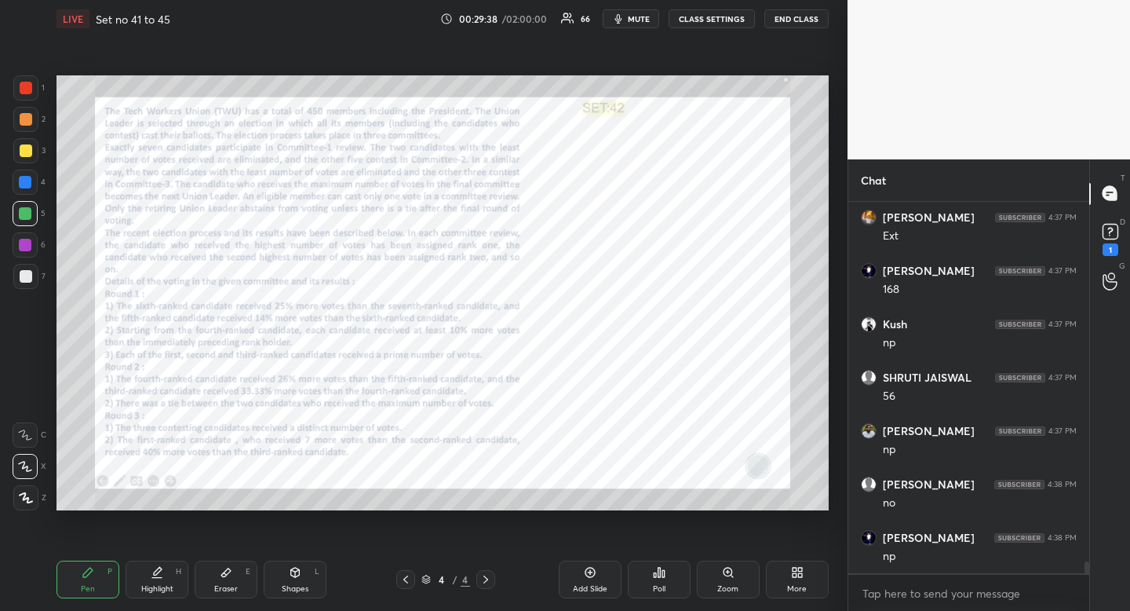
drag, startPoint x: 94, startPoint y: 571, endPoint x: 132, endPoint y: 528, distance: 57.3
click at [97, 568] on div "Pen P" at bounding box center [88, 579] width 63 height 38
click at [238, 581] on div "Eraser E" at bounding box center [226, 579] width 63 height 38
drag, startPoint x: 238, startPoint y: 581, endPoint x: 279, endPoint y: 523, distance: 71.0
click at [244, 576] on div "Eraser E" at bounding box center [226, 579] width 63 height 38
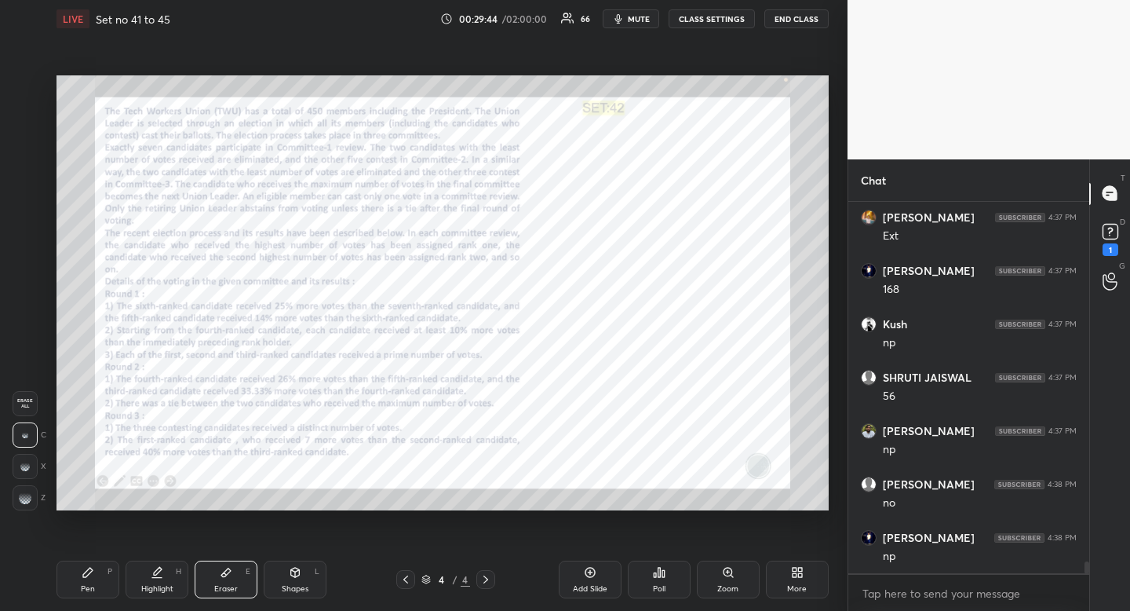
click at [97, 581] on div "Pen P" at bounding box center [88, 579] width 63 height 38
click at [96, 580] on div "Pen P" at bounding box center [88, 579] width 63 height 38
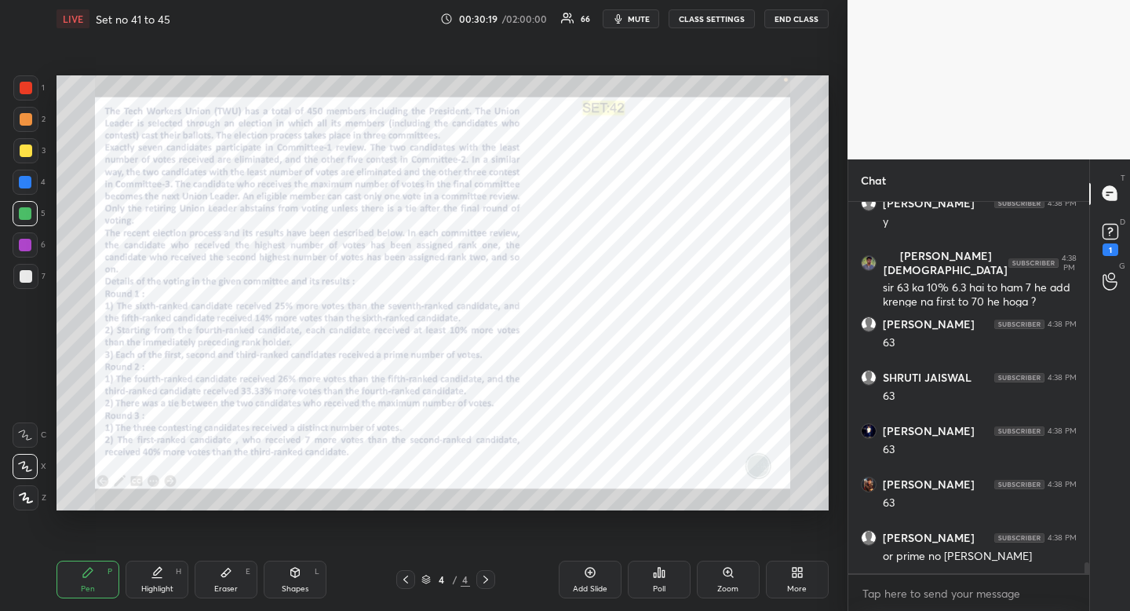
scroll to position [12046, 0]
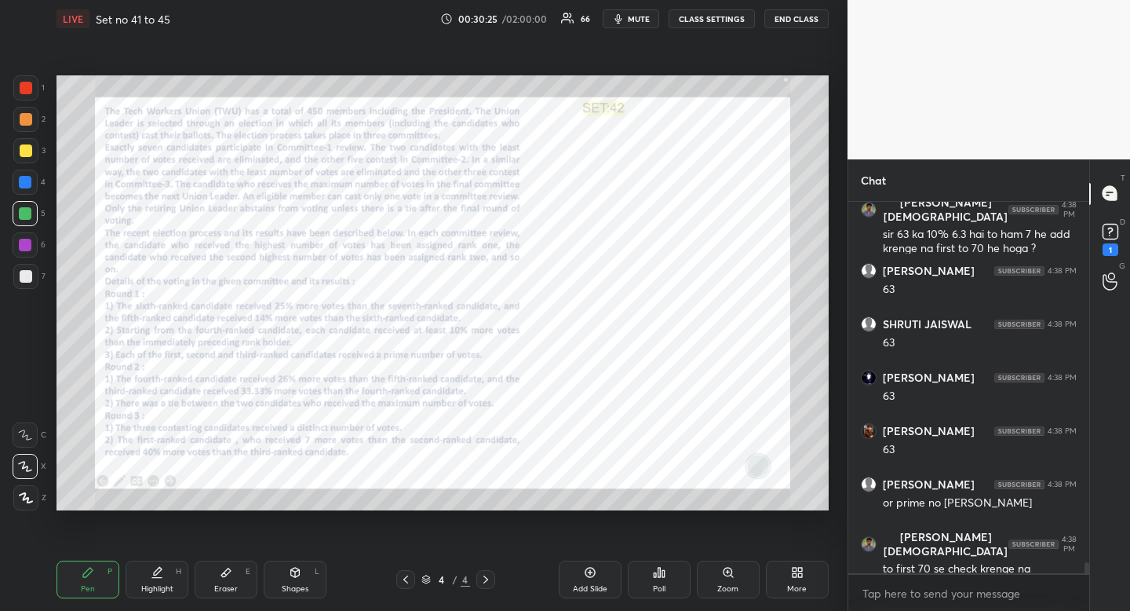
click at [239, 586] on div "Eraser E" at bounding box center [226, 579] width 63 height 38
click at [252, 575] on div "Eraser E" at bounding box center [226, 579] width 63 height 38
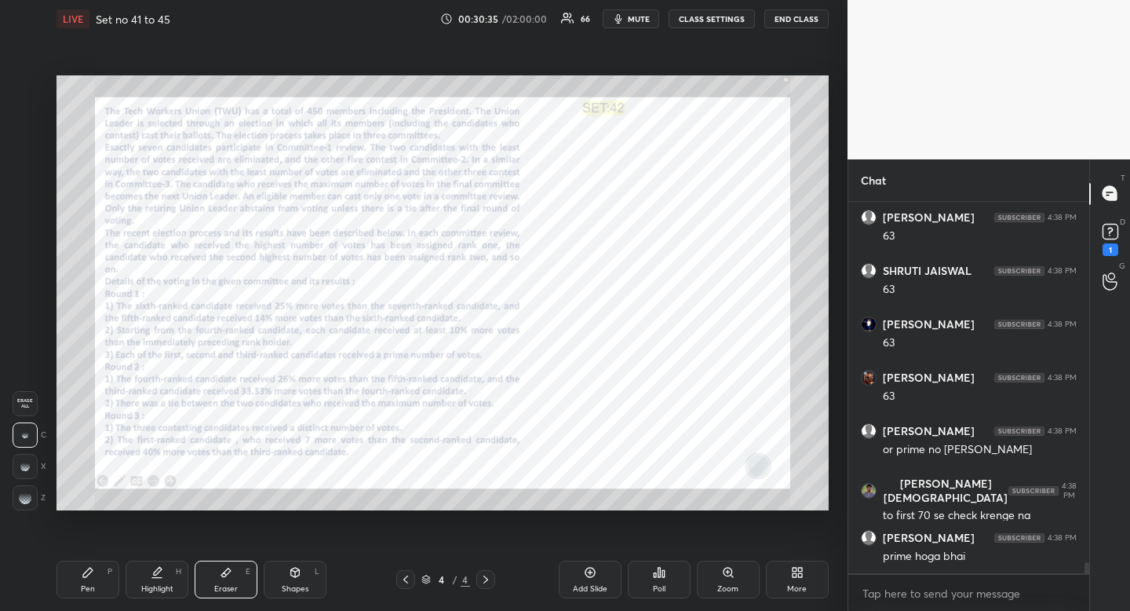
scroll to position [12153, 0]
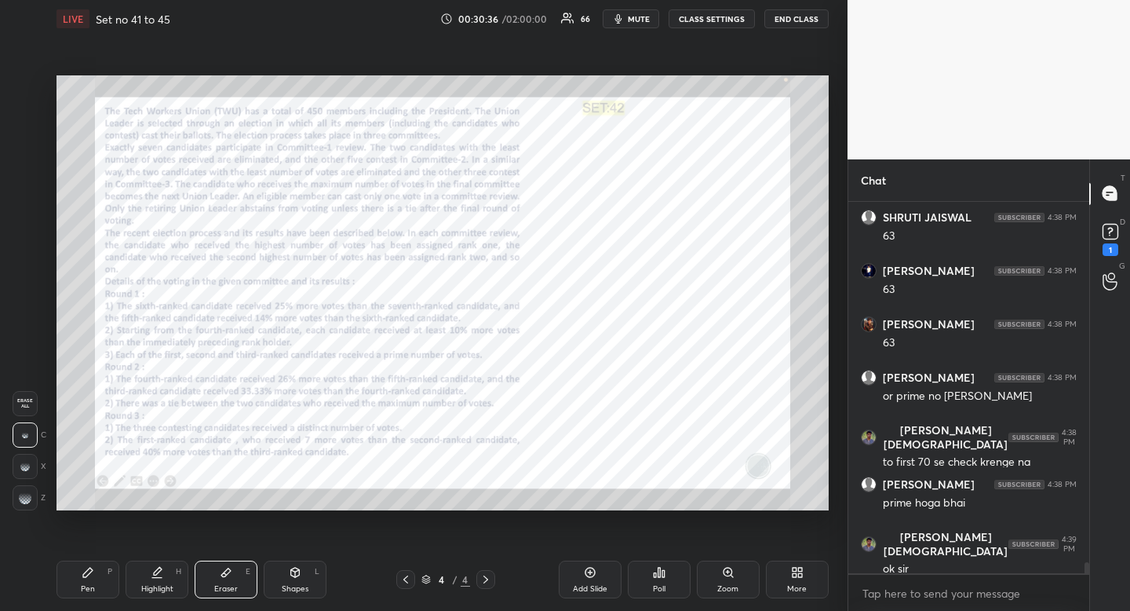
click at [148, 587] on div "Highlight" at bounding box center [157, 589] width 32 height 8
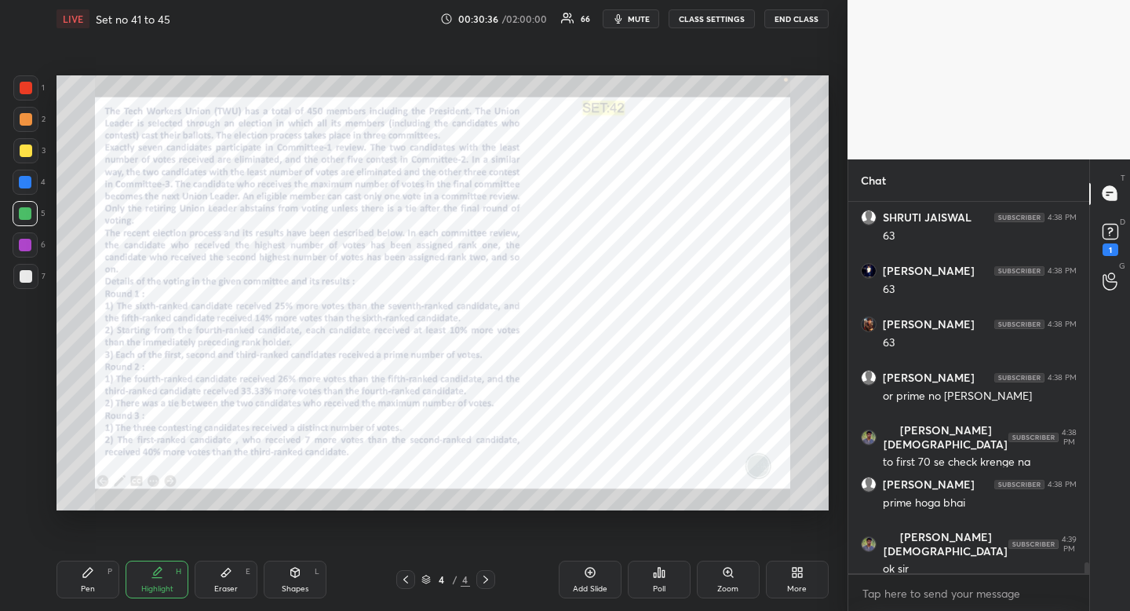
click at [152, 580] on div "Highlight H" at bounding box center [157, 579] width 63 height 38
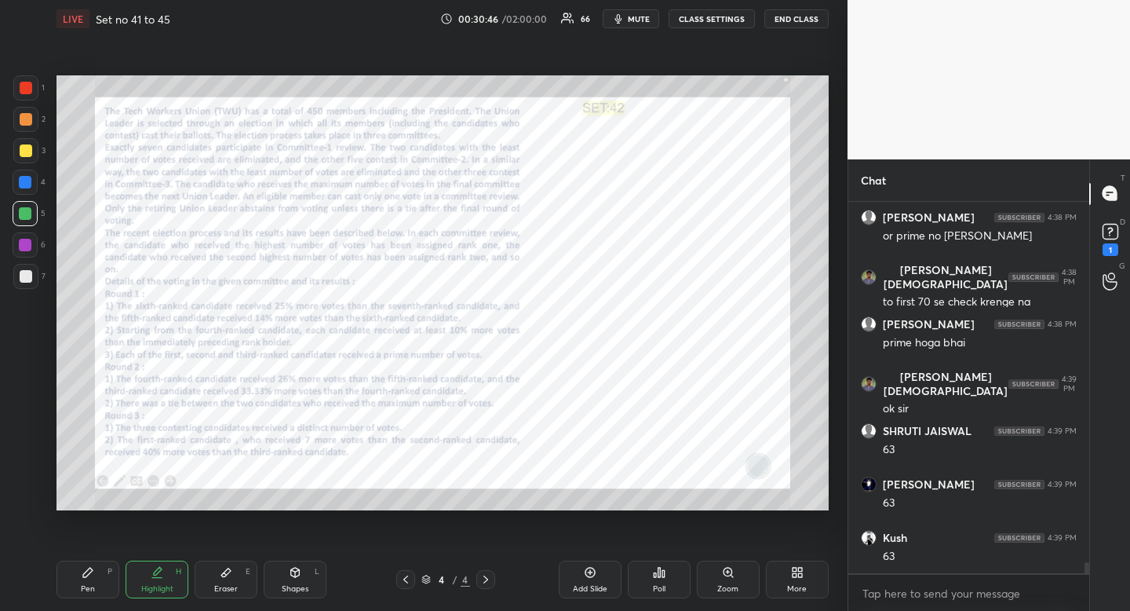
scroll to position [12367, 0]
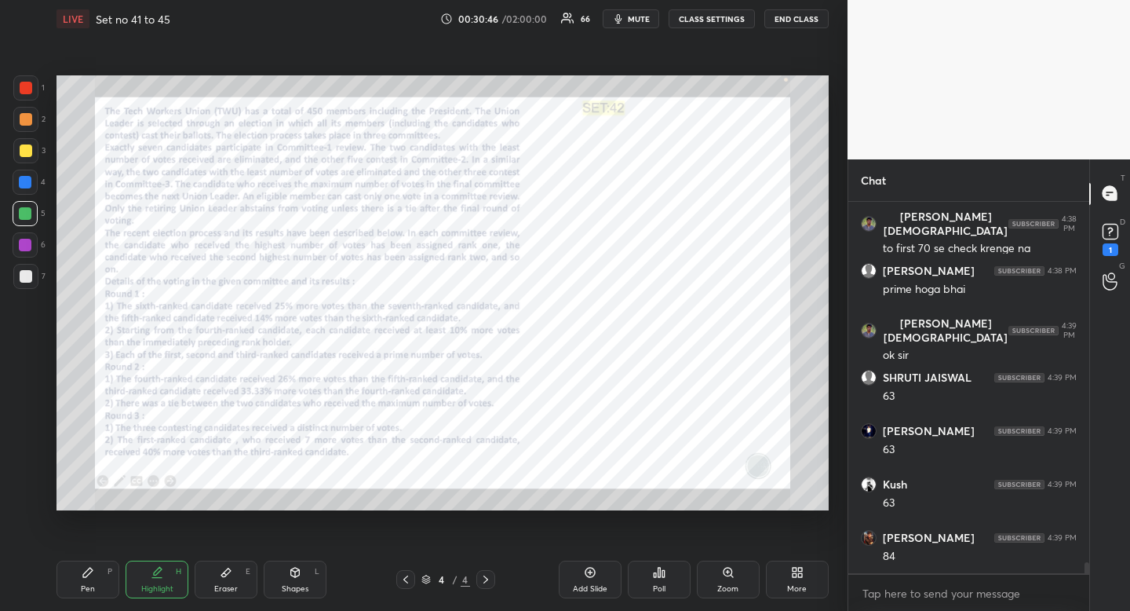
click at [91, 581] on div "Pen P" at bounding box center [88, 579] width 63 height 38
drag, startPoint x: 100, startPoint y: 573, endPoint x: 108, endPoint y: 567, distance: 10.1
click at [108, 567] on div "Pen P" at bounding box center [88, 579] width 63 height 38
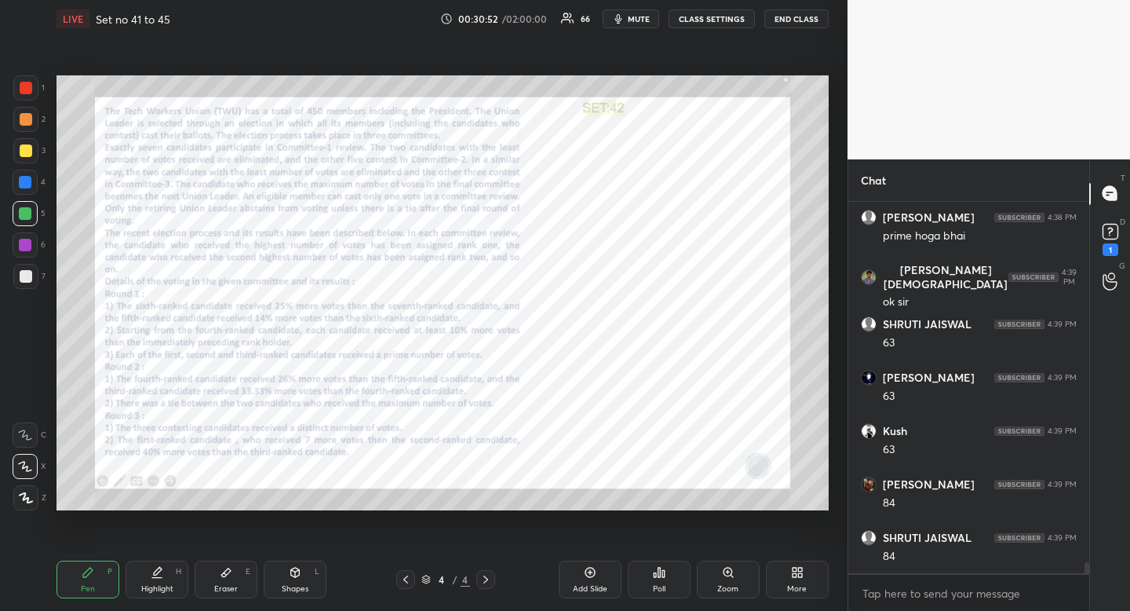
click at [228, 577] on icon at bounding box center [226, 572] width 13 height 13
drag, startPoint x: 228, startPoint y: 577, endPoint x: 261, endPoint y: 538, distance: 50.8
click at [228, 577] on icon at bounding box center [226, 572] width 13 height 13
click at [92, 577] on icon at bounding box center [88, 572] width 13 height 13
drag, startPoint x: 92, startPoint y: 577, endPoint x: 155, endPoint y: 511, distance: 91.6
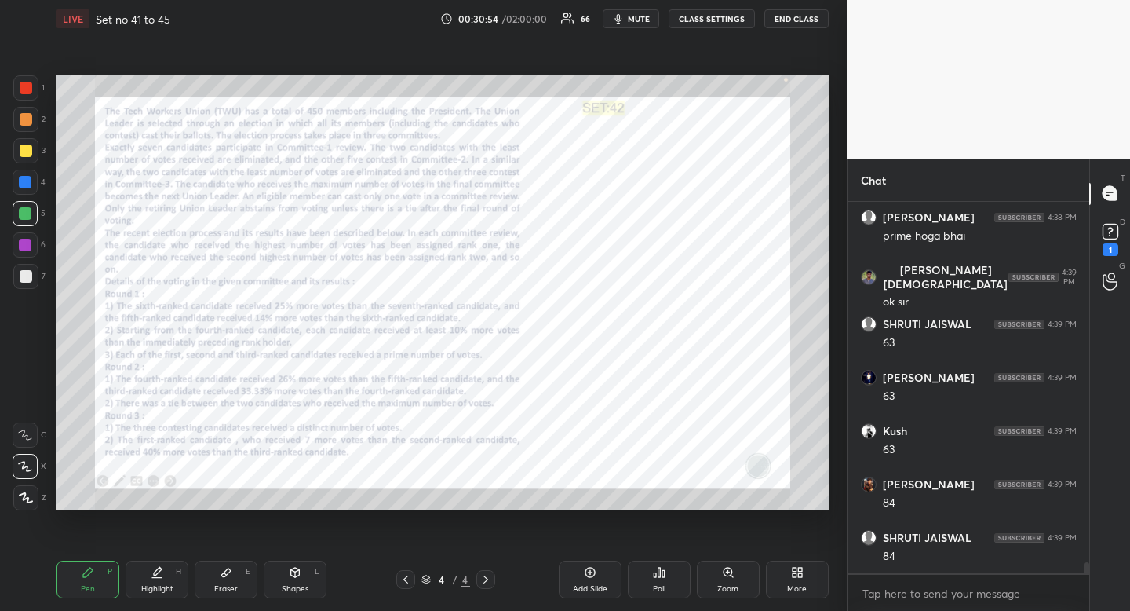
click at [97, 571] on div "Pen P" at bounding box center [88, 579] width 63 height 38
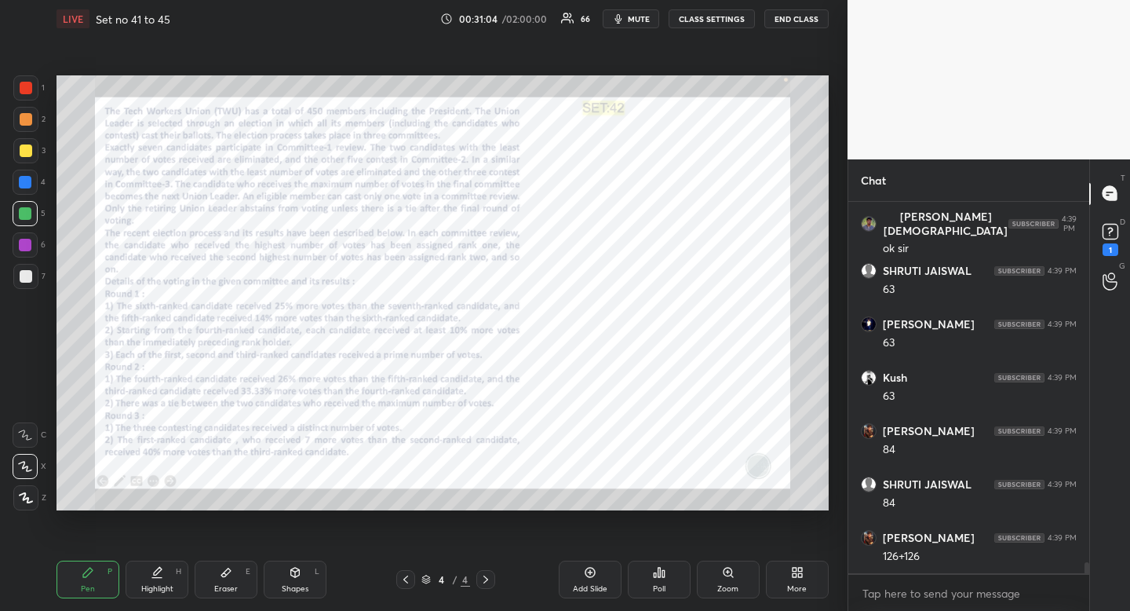
click at [224, 585] on div "Eraser" at bounding box center [226, 589] width 24 height 8
drag, startPoint x: 224, startPoint y: 585, endPoint x: 275, endPoint y: 526, distance: 77.9
click at [232, 585] on div "Eraser" at bounding box center [226, 589] width 24 height 8
click at [82, 585] on div "Pen" at bounding box center [88, 589] width 14 height 8
drag, startPoint x: 82, startPoint y: 585, endPoint x: 144, endPoint y: 511, distance: 96.9
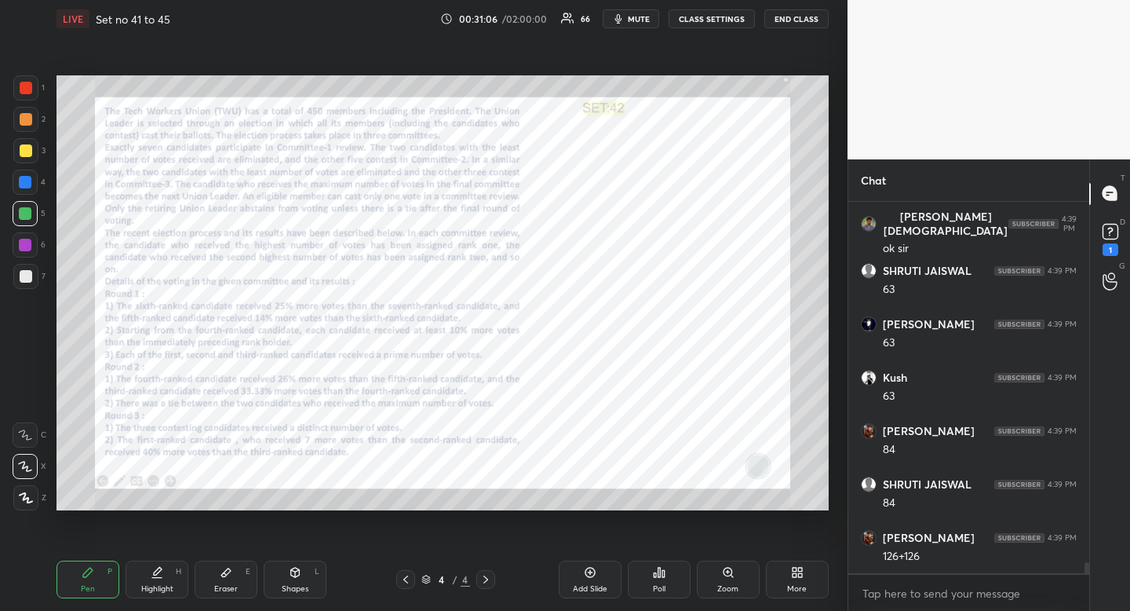
click at [96, 575] on div "Pen P" at bounding box center [88, 579] width 63 height 38
drag, startPoint x: 231, startPoint y: 582, endPoint x: 243, endPoint y: 569, distance: 17.8
click at [231, 582] on div "Eraser E" at bounding box center [226, 579] width 63 height 38
click at [242, 568] on div "Eraser E" at bounding box center [226, 579] width 63 height 38
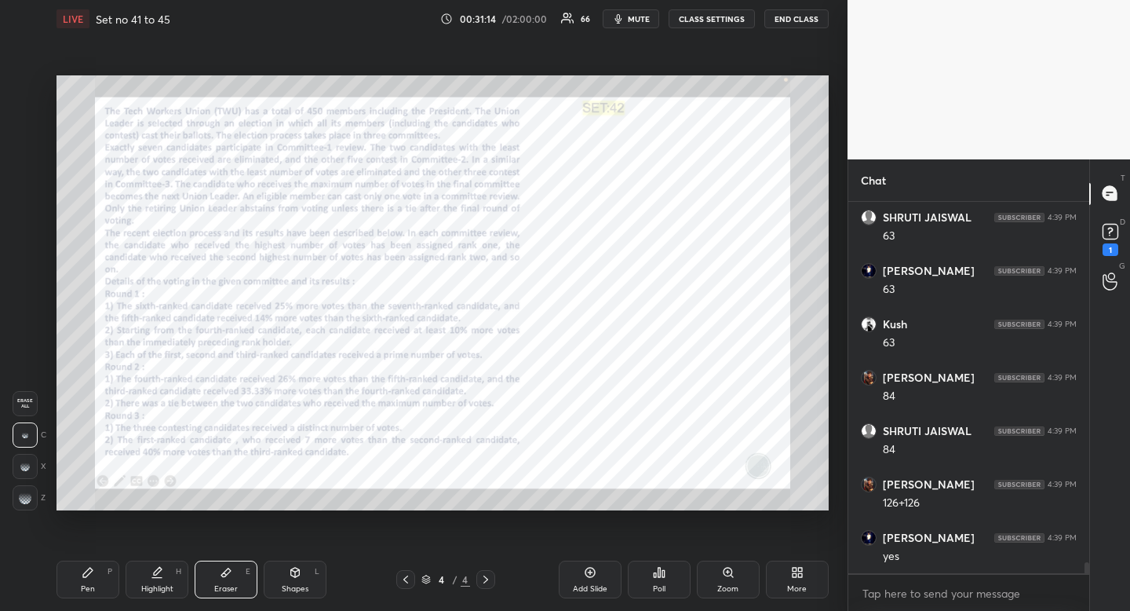
scroll to position [12580, 0]
click at [164, 585] on div "Highlight" at bounding box center [157, 589] width 32 height 8
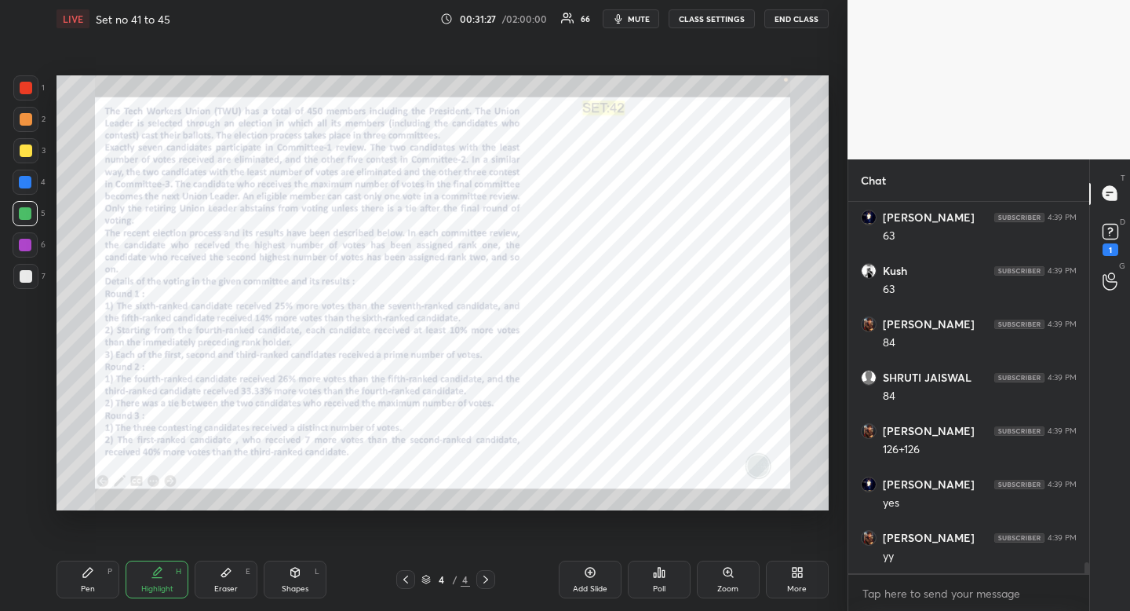
click at [91, 574] on icon at bounding box center [88, 572] width 13 height 13
click at [96, 571] on div "Pen P" at bounding box center [88, 579] width 63 height 38
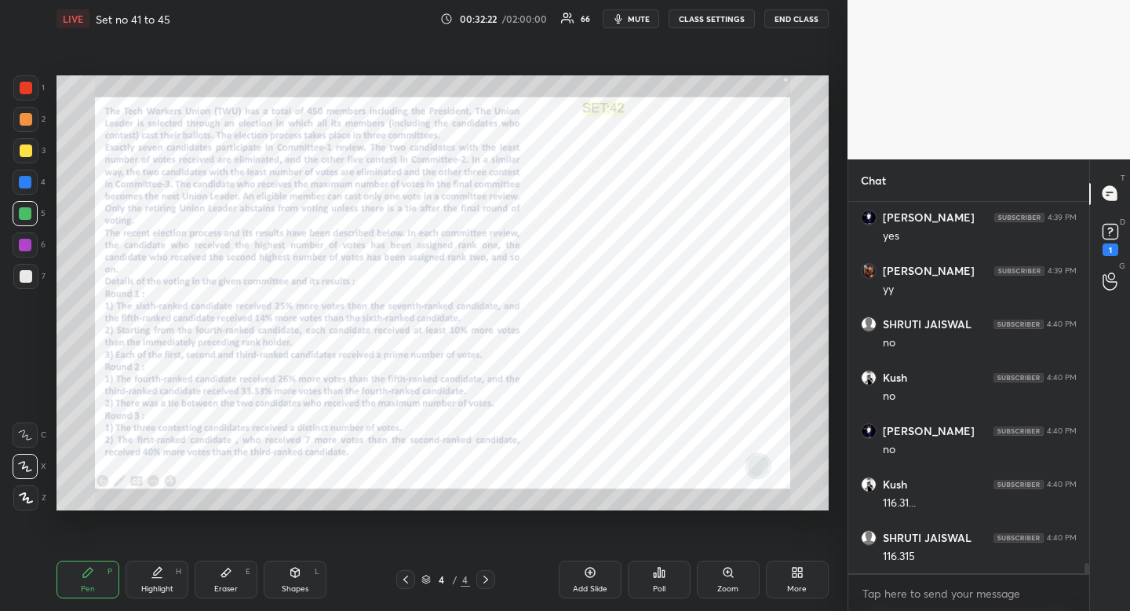
scroll to position [12900, 0]
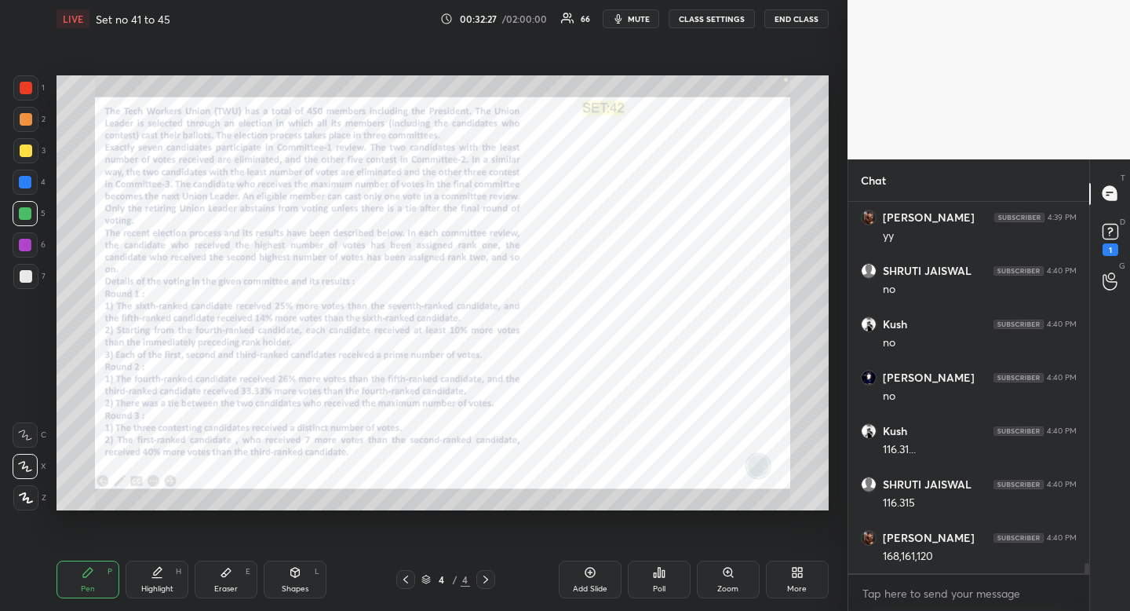
click at [215, 597] on div "Eraser E" at bounding box center [226, 579] width 63 height 38
drag, startPoint x: 221, startPoint y: 587, endPoint x: 248, endPoint y: 571, distance: 31.6
click at [222, 588] on div "Eraser" at bounding box center [226, 589] width 24 height 8
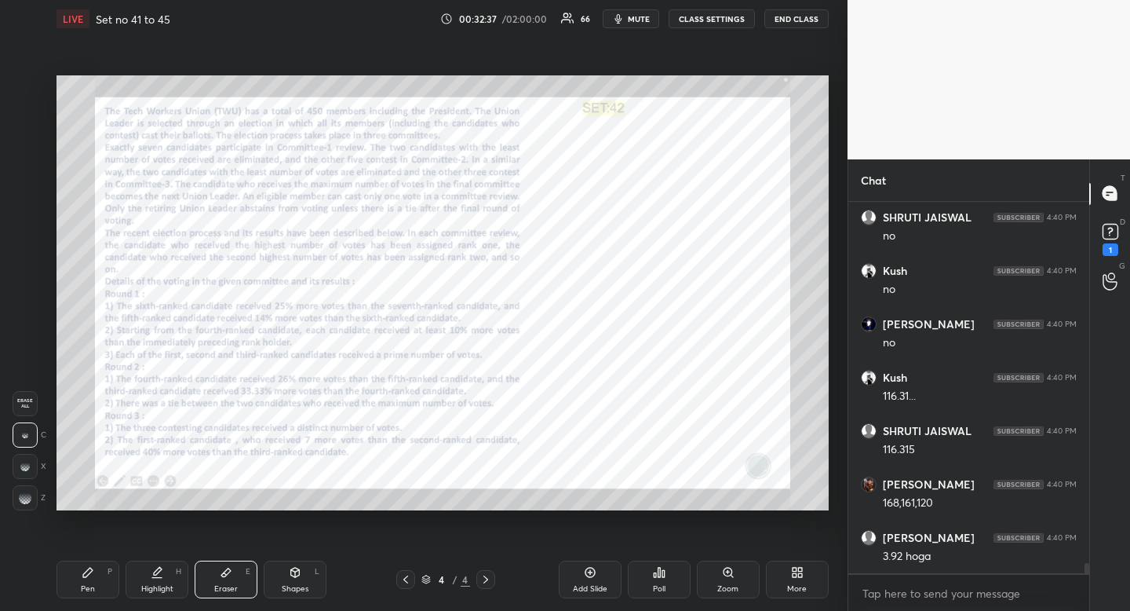
click at [90, 593] on div "Pen P" at bounding box center [88, 579] width 63 height 38
click at [104, 587] on div "Pen P" at bounding box center [88, 579] width 63 height 38
click at [159, 571] on icon at bounding box center [157, 572] width 13 height 13
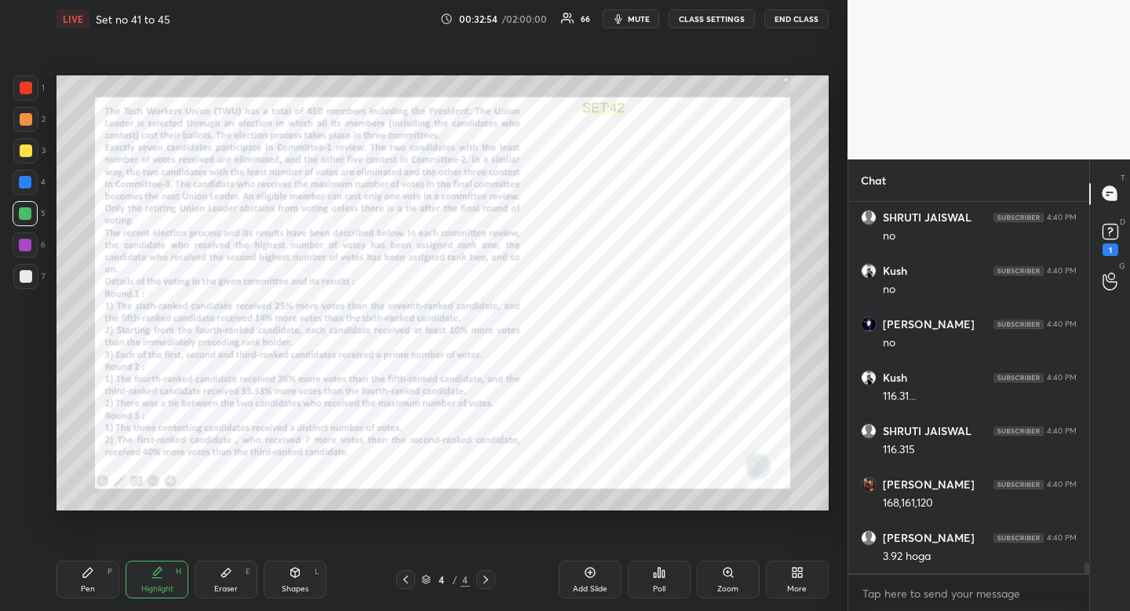
drag, startPoint x: 166, startPoint y: 567, endPoint x: 187, endPoint y: 550, distance: 26.2
click at [166, 567] on div "Highlight H" at bounding box center [157, 579] width 63 height 38
click at [99, 566] on div "Pen P" at bounding box center [88, 579] width 63 height 38
click at [105, 568] on div "Pen P" at bounding box center [88, 579] width 63 height 38
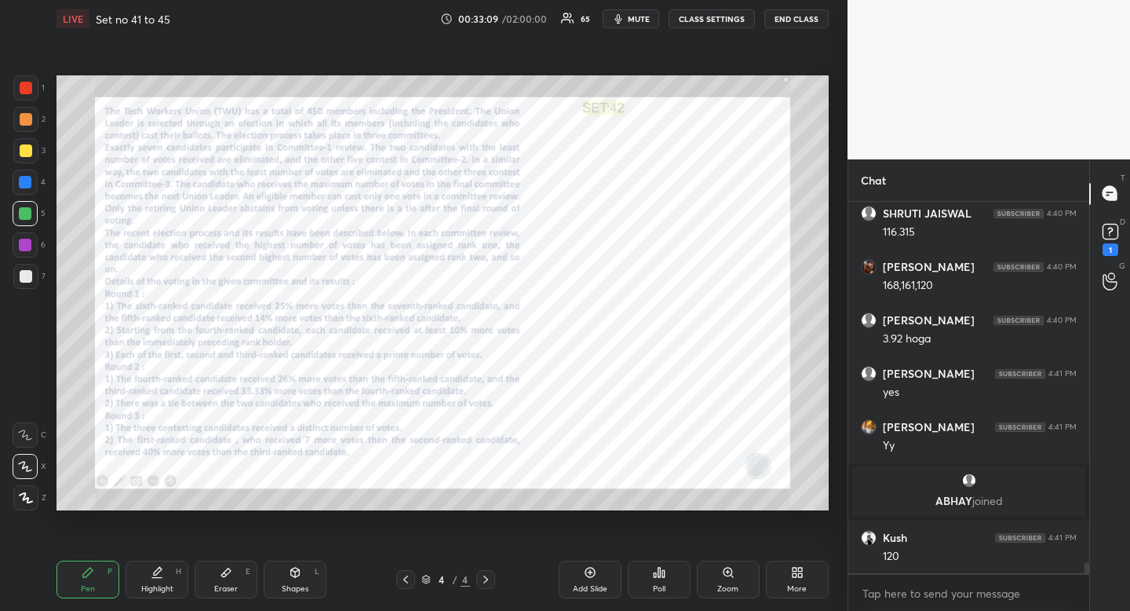
scroll to position [12606, 0]
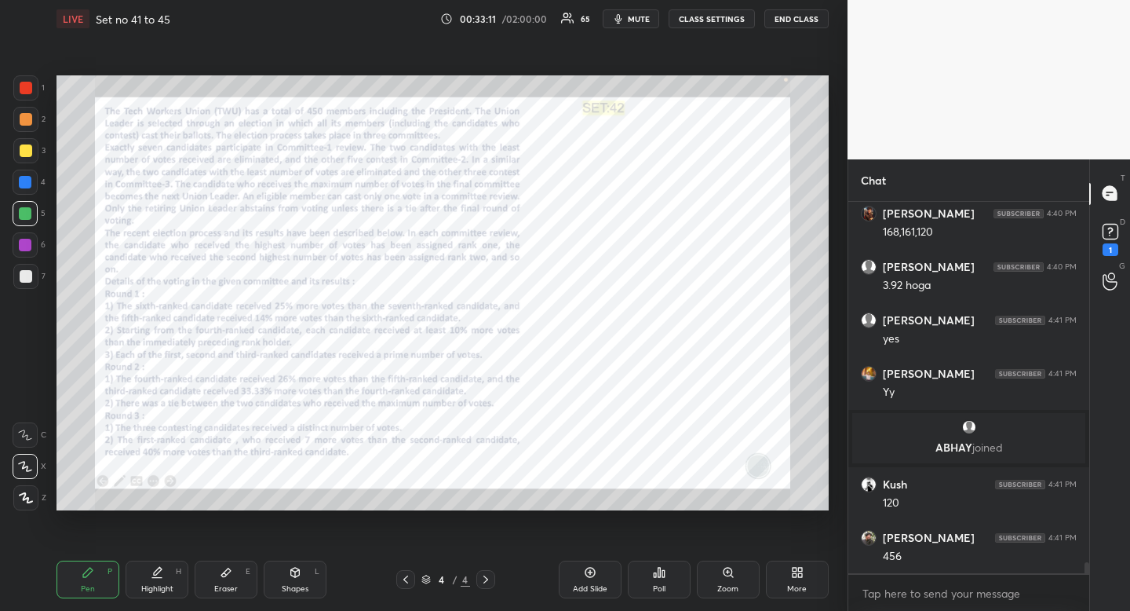
drag, startPoint x: 235, startPoint y: 579, endPoint x: 246, endPoint y: 571, distance: 13.7
click at [239, 574] on div "Eraser E" at bounding box center [226, 579] width 63 height 38
drag, startPoint x: 246, startPoint y: 571, endPoint x: 283, endPoint y: 525, distance: 59.2
click at [252, 564] on div "Eraser E" at bounding box center [226, 579] width 63 height 38
click at [100, 575] on div "Pen P" at bounding box center [88, 579] width 63 height 38
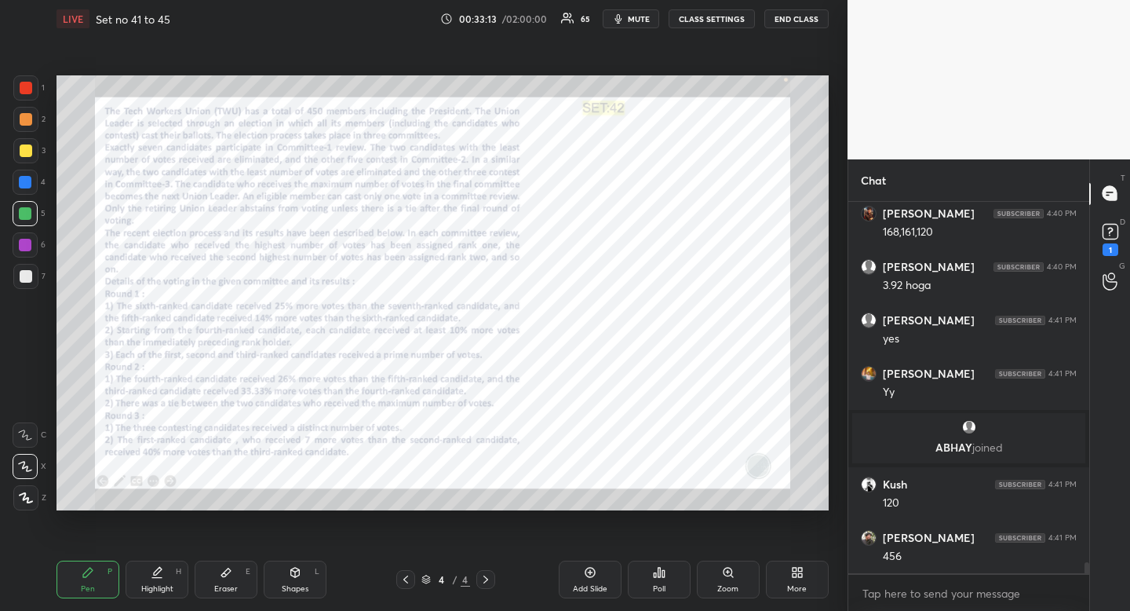
drag, startPoint x: 107, startPoint y: 572, endPoint x: 163, endPoint y: 524, distance: 74.1
click at [107, 572] on div "Pen P" at bounding box center [88, 579] width 63 height 38
click at [239, 582] on div "Eraser E" at bounding box center [226, 579] width 63 height 38
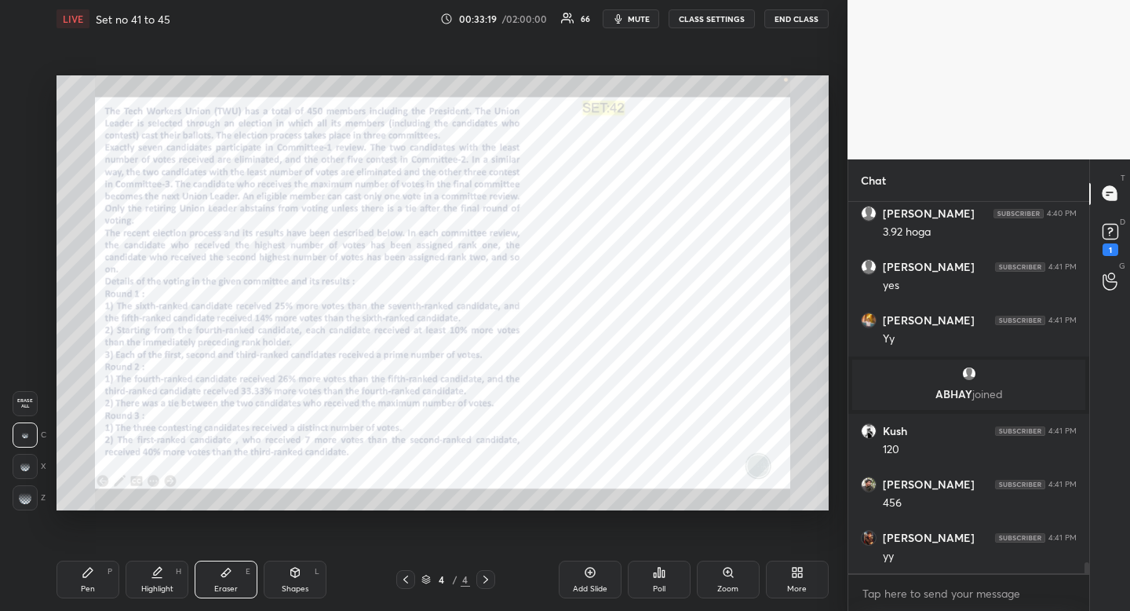
scroll to position [12713, 0]
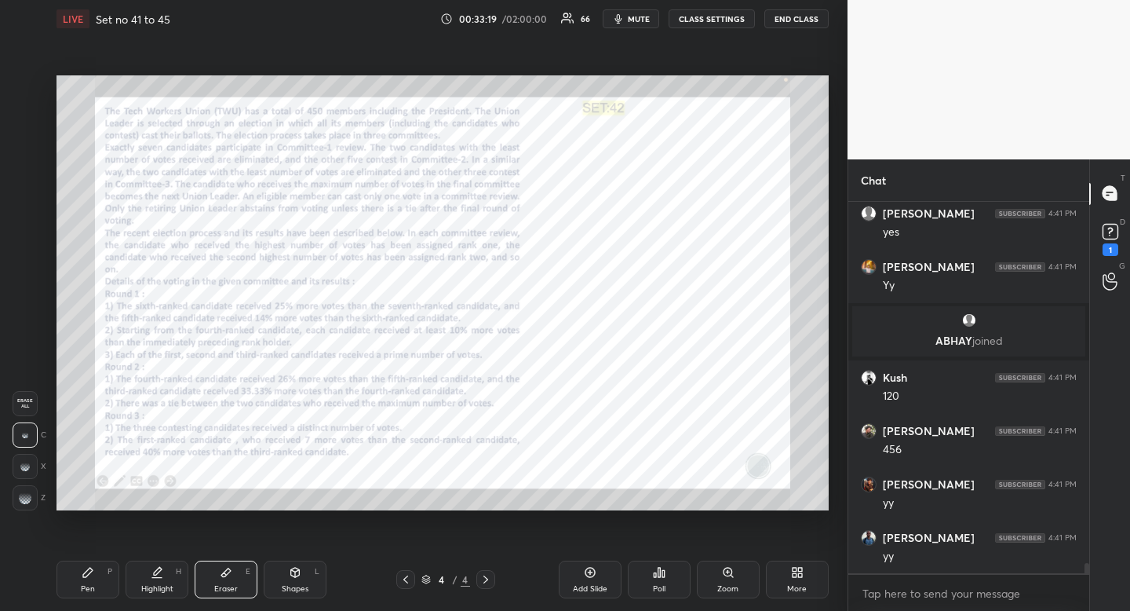
drag, startPoint x: 97, startPoint y: 578, endPoint x: 103, endPoint y: 571, distance: 8.9
click at [97, 578] on div "Pen P" at bounding box center [88, 579] width 63 height 38
click at [103, 571] on div "Pen P" at bounding box center [88, 579] width 63 height 38
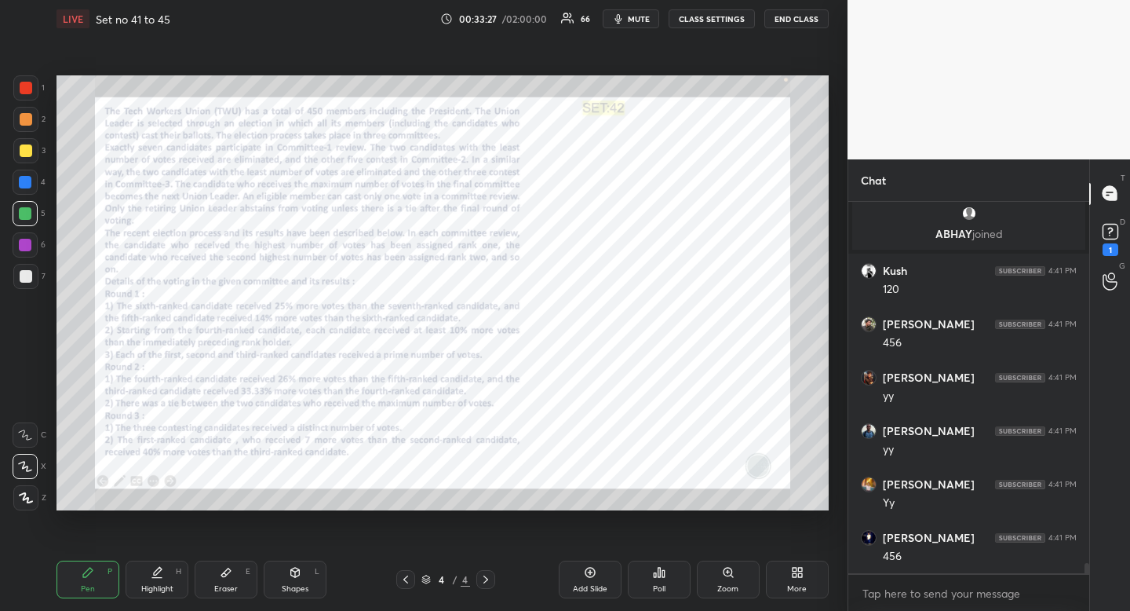
scroll to position [12873, 0]
click at [230, 593] on div "Eraser" at bounding box center [226, 589] width 24 height 8
drag, startPoint x: 230, startPoint y: 593, endPoint x: 278, endPoint y: 558, distance: 59.5
click at [238, 590] on div "Eraser E" at bounding box center [226, 579] width 63 height 38
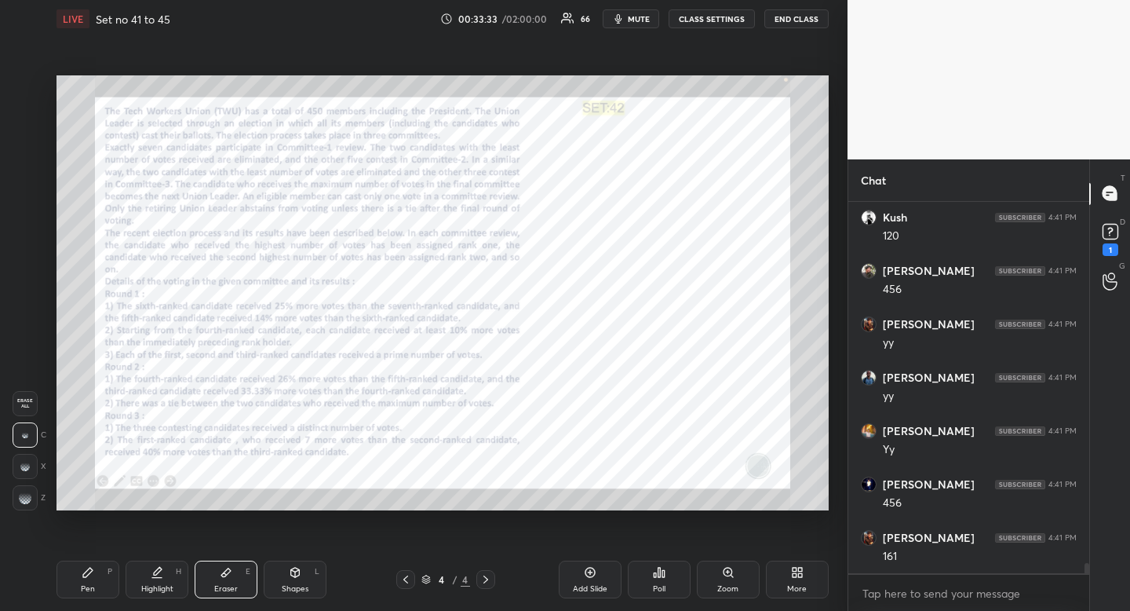
scroll to position [12930, 0]
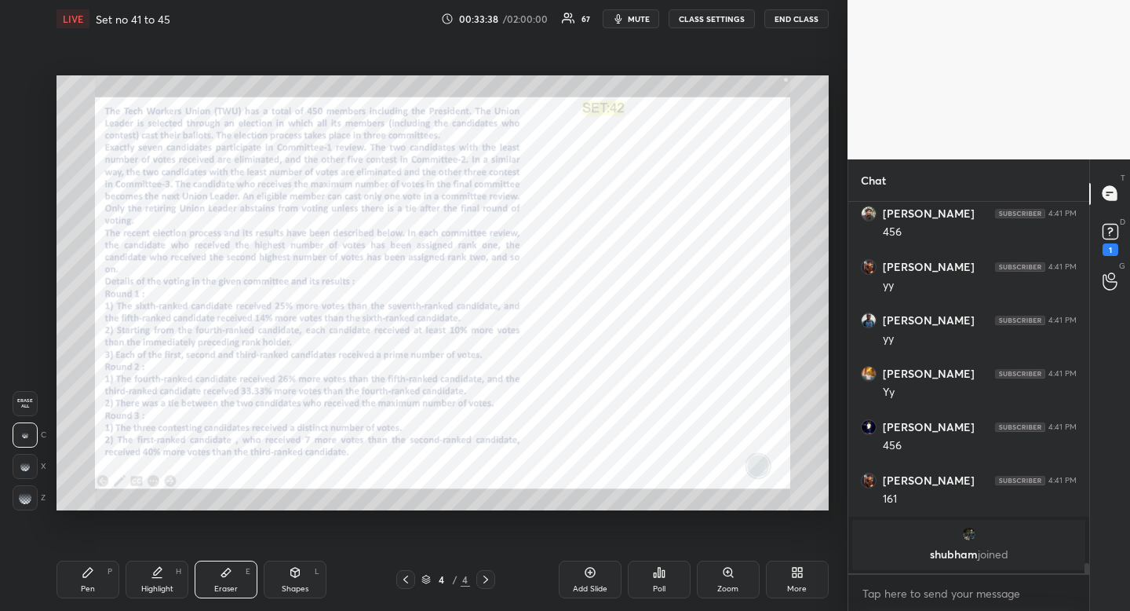
click at [94, 586] on div "Pen P" at bounding box center [88, 579] width 63 height 38
click at [25, 93] on div at bounding box center [26, 88] width 13 height 13
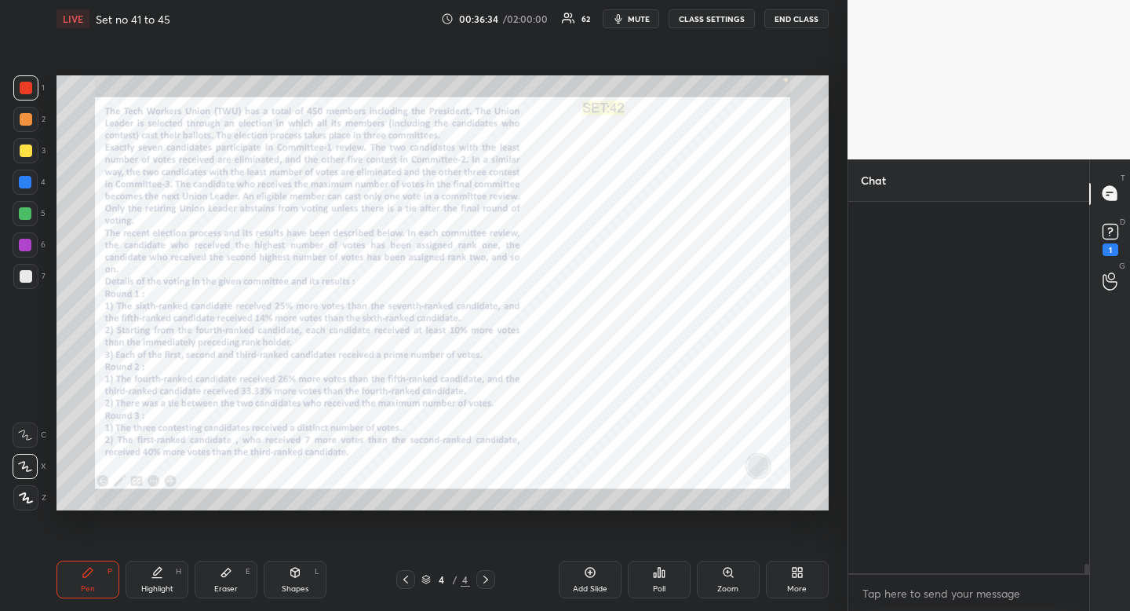
scroll to position [14701, 0]
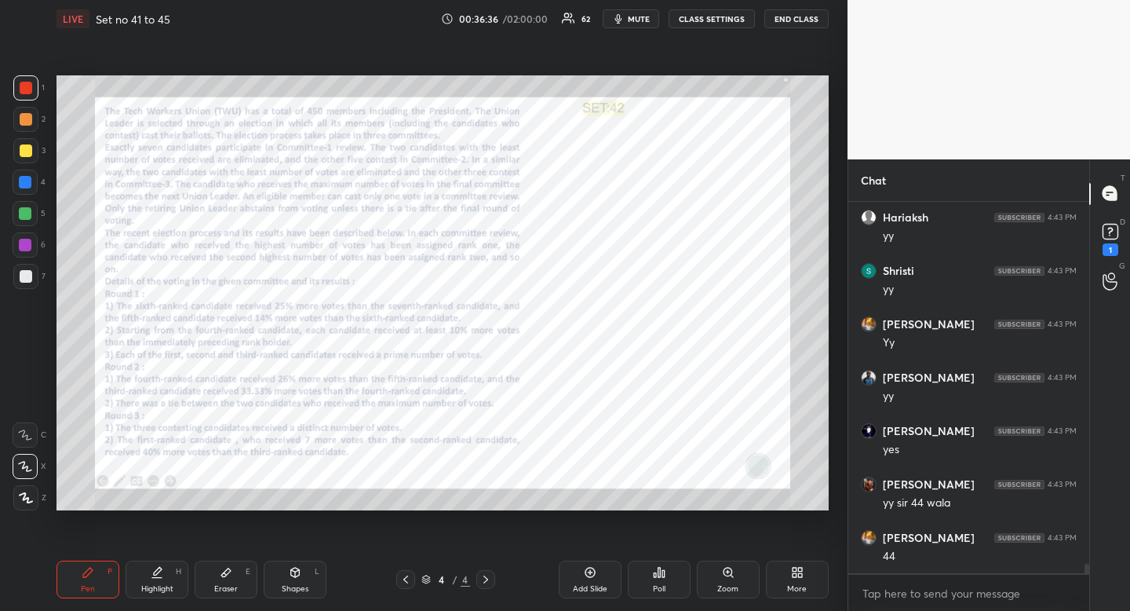
click at [794, 586] on div "More" at bounding box center [797, 589] width 20 height 8
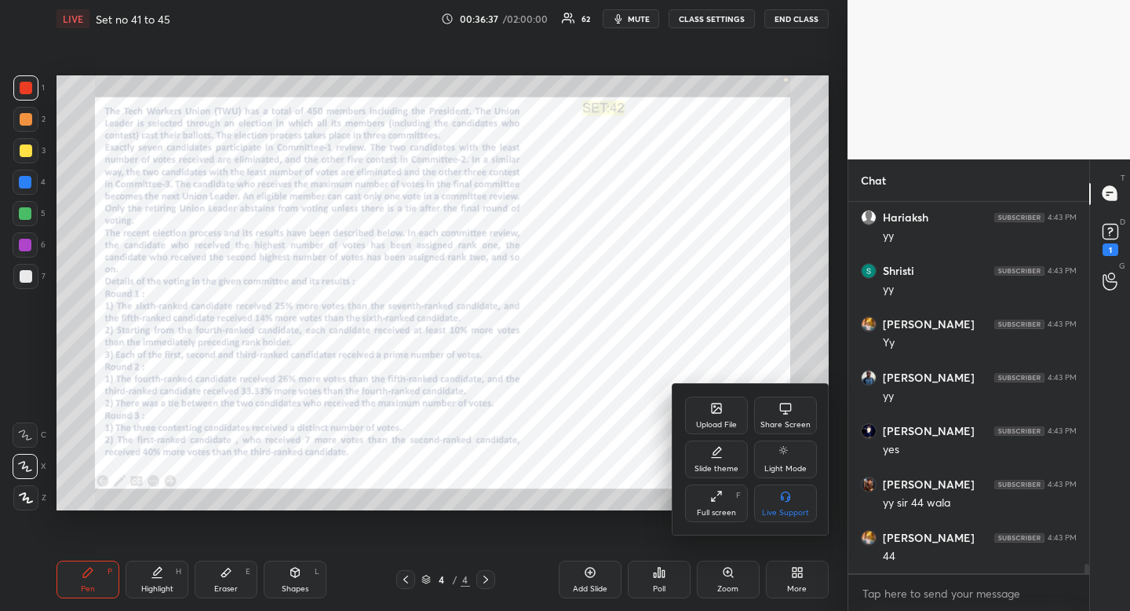
click at [714, 418] on div "Upload File" at bounding box center [716, 415] width 63 height 38
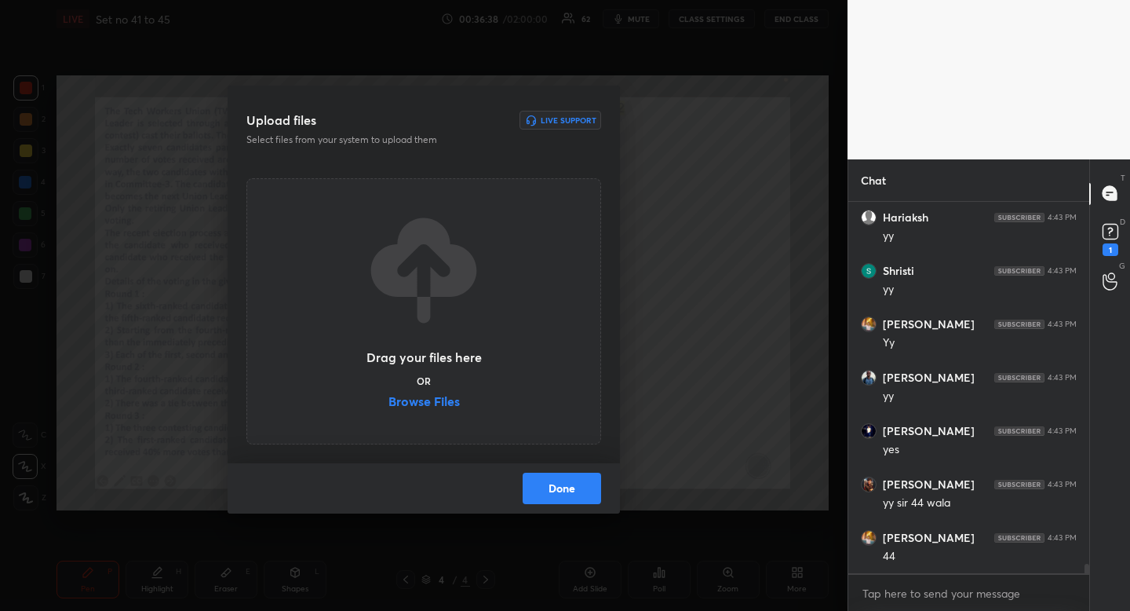
click at [440, 409] on label "Browse Files" at bounding box center [424, 403] width 71 height 16
click at [389, 409] on input "Browse Files" at bounding box center [389, 403] width 0 height 16
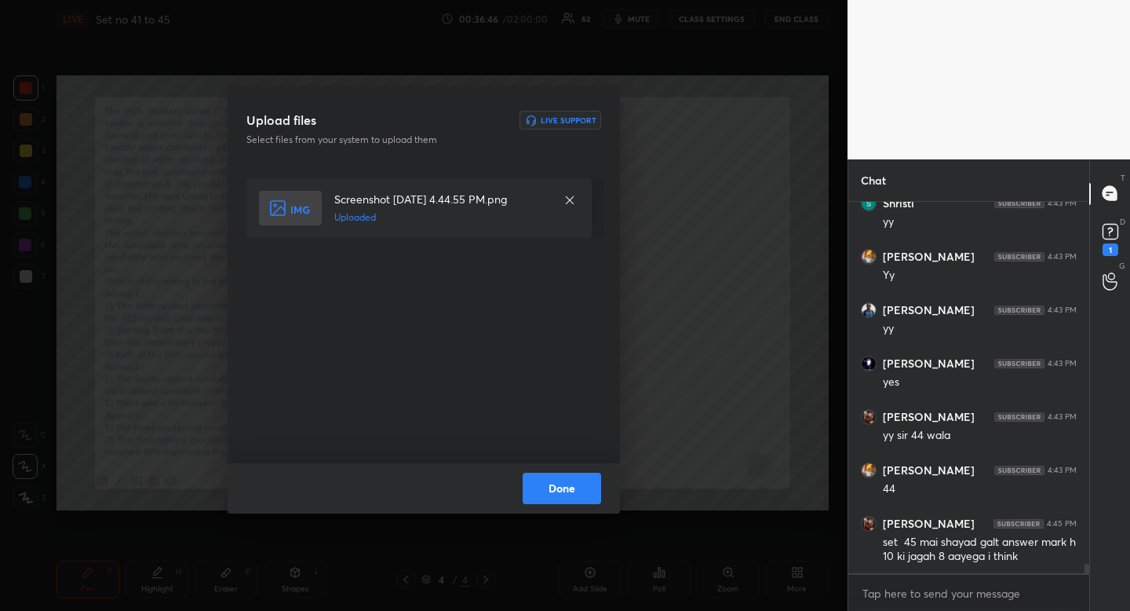
click at [574, 484] on button "Done" at bounding box center [562, 488] width 78 height 31
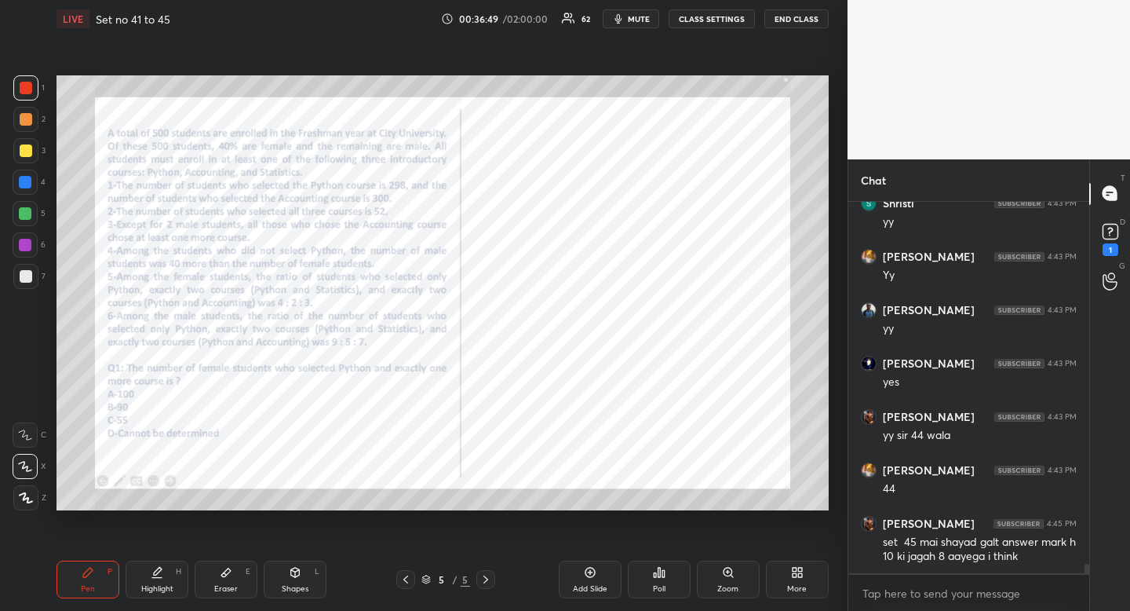
click at [79, 581] on div "Pen P" at bounding box center [88, 579] width 63 height 38
click at [86, 577] on icon at bounding box center [88, 572] width 13 height 13
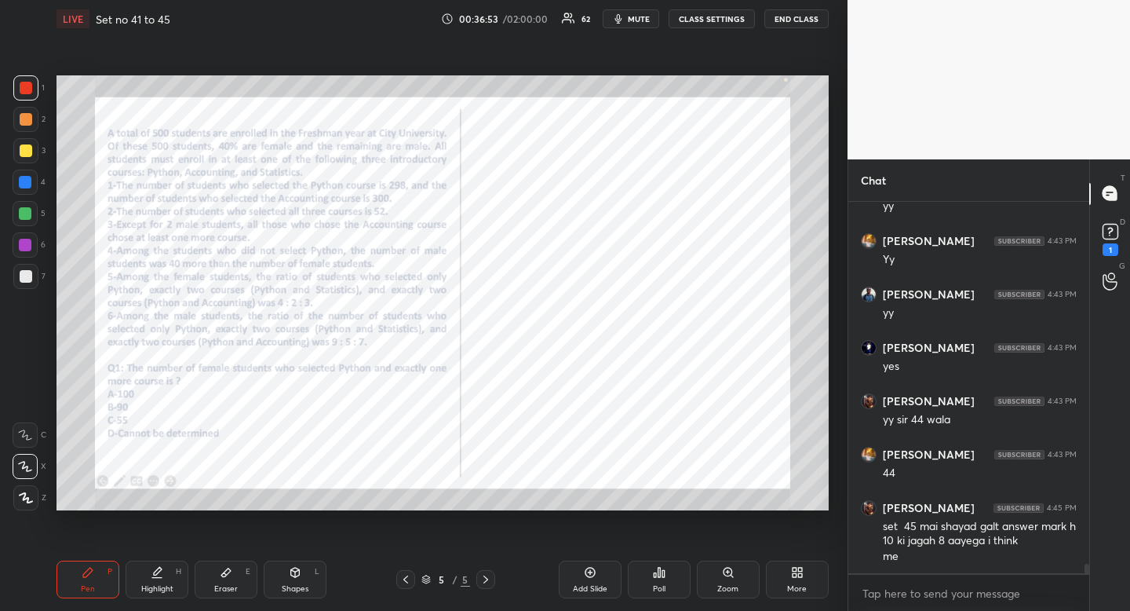
click at [305, 582] on div "Shapes L" at bounding box center [295, 579] width 63 height 38
click at [33, 395] on div at bounding box center [25, 403] width 25 height 25
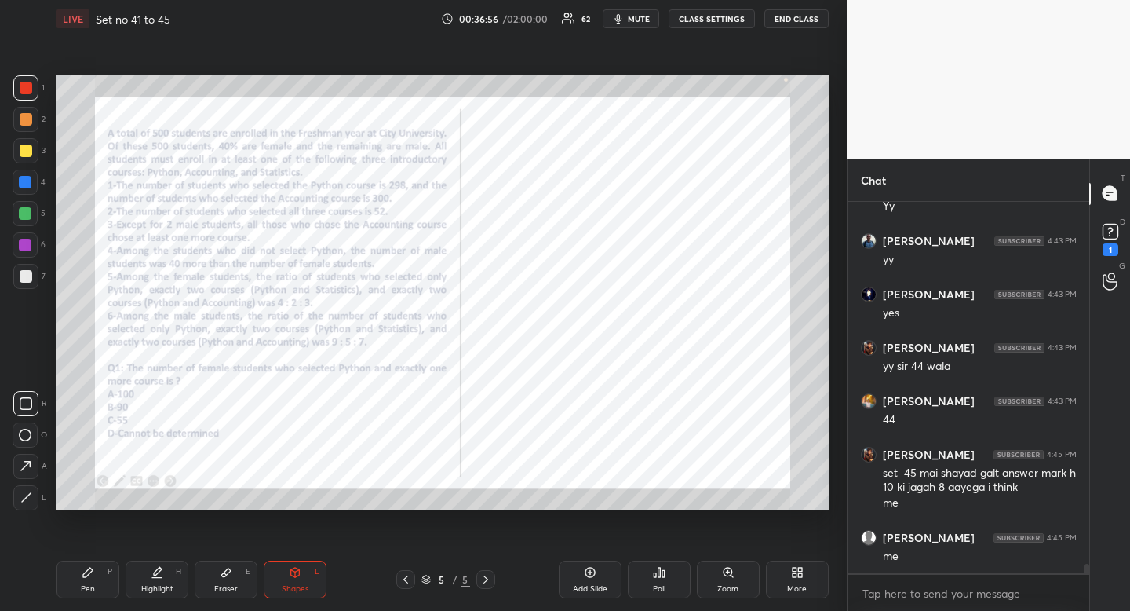
click at [166, 590] on div "Highlight" at bounding box center [157, 589] width 32 height 8
click at [164, 585] on div "Highlight" at bounding box center [157, 589] width 32 height 8
click at [314, 573] on div "Shapes L" at bounding box center [295, 579] width 63 height 38
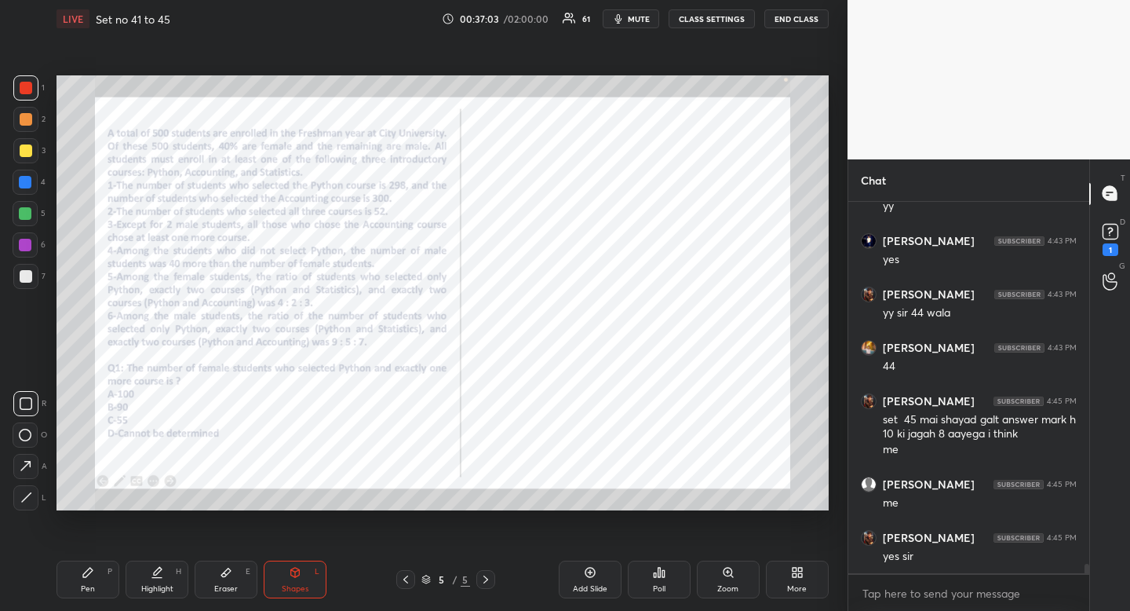
click at [36, 435] on div at bounding box center [25, 434] width 25 height 25
click at [158, 575] on icon at bounding box center [157, 572] width 13 height 13
click at [160, 569] on icon at bounding box center [157, 572] width 13 height 13
click at [78, 579] on div "Pen P" at bounding box center [88, 579] width 63 height 38
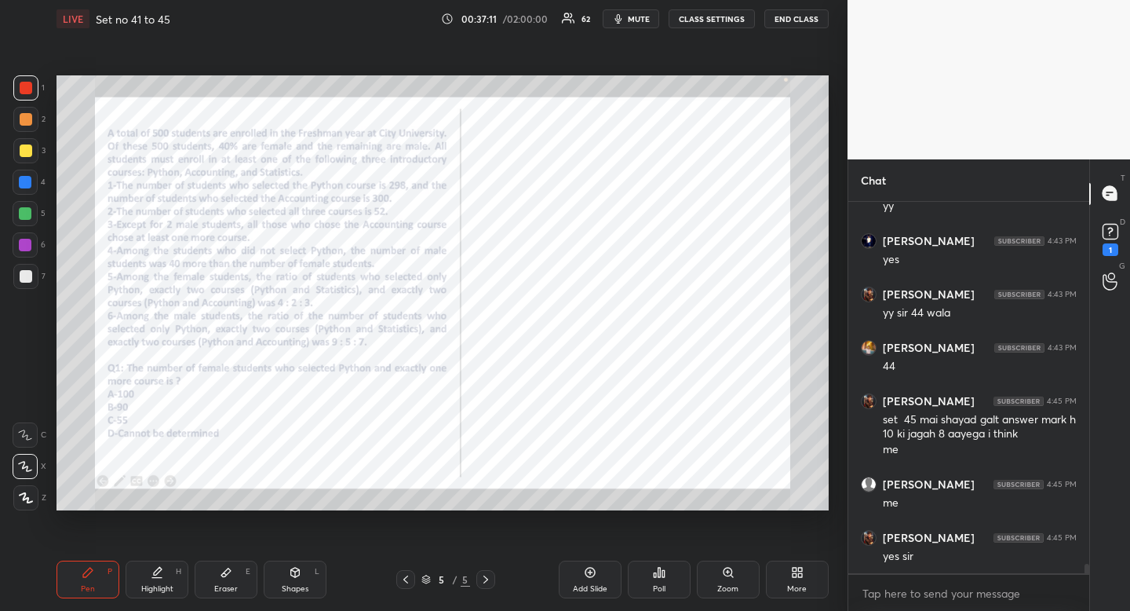
drag, startPoint x: 78, startPoint y: 579, endPoint x: 125, endPoint y: 575, distance: 47.3
click at [78, 579] on div "Pen P" at bounding box center [88, 579] width 63 height 38
click at [301, 575] on div "Shapes L" at bounding box center [295, 579] width 63 height 38
click at [27, 401] on icon at bounding box center [26, 403] width 13 height 13
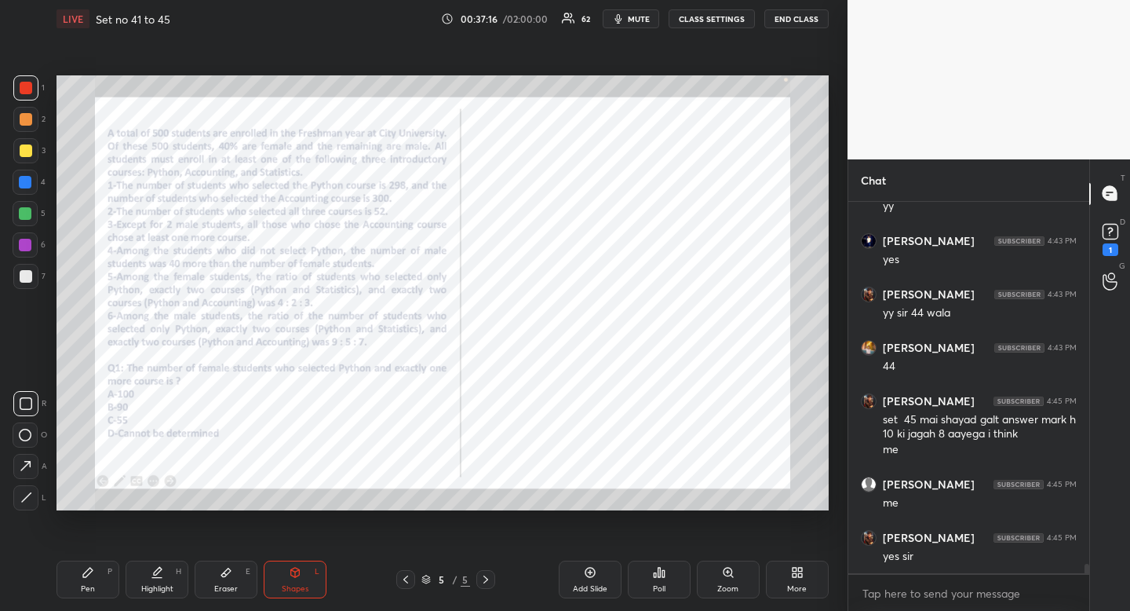
drag, startPoint x: 165, startPoint y: 599, endPoint x: 170, endPoint y: 571, distance: 28.0
click at [165, 599] on div "Pen P Highlight H Eraser E Shapes L 5 / 5 Add Slide Poll Zoom More" at bounding box center [443, 579] width 772 height 63
click at [170, 579] on div "Highlight H" at bounding box center [157, 579] width 63 height 38
drag, startPoint x: 300, startPoint y: 589, endPoint x: 276, endPoint y: 569, distance: 31.3
click at [300, 589] on div "Shapes" at bounding box center [295, 589] width 27 height 8
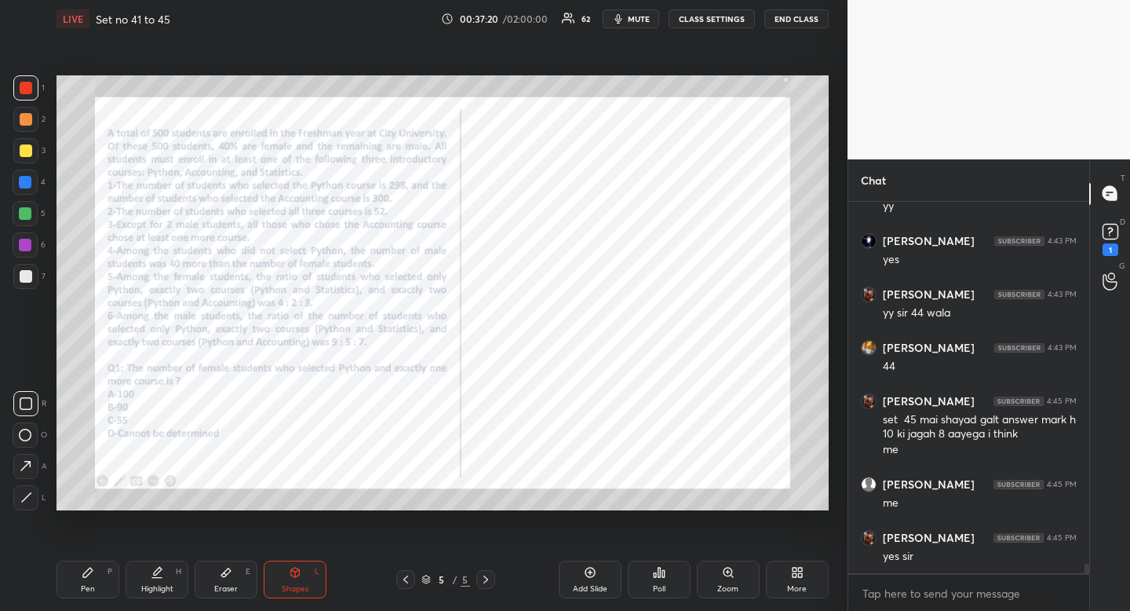
click at [22, 402] on icon at bounding box center [26, 403] width 13 height 13
drag, startPoint x: 22, startPoint y: 402, endPoint x: 42, endPoint y: 394, distance: 21.1
click at [22, 402] on icon at bounding box center [26, 403] width 13 height 13
click at [162, 590] on div "Highlight" at bounding box center [157, 589] width 32 height 8
drag, startPoint x: 162, startPoint y: 590, endPoint x: 150, endPoint y: 514, distance: 77.2
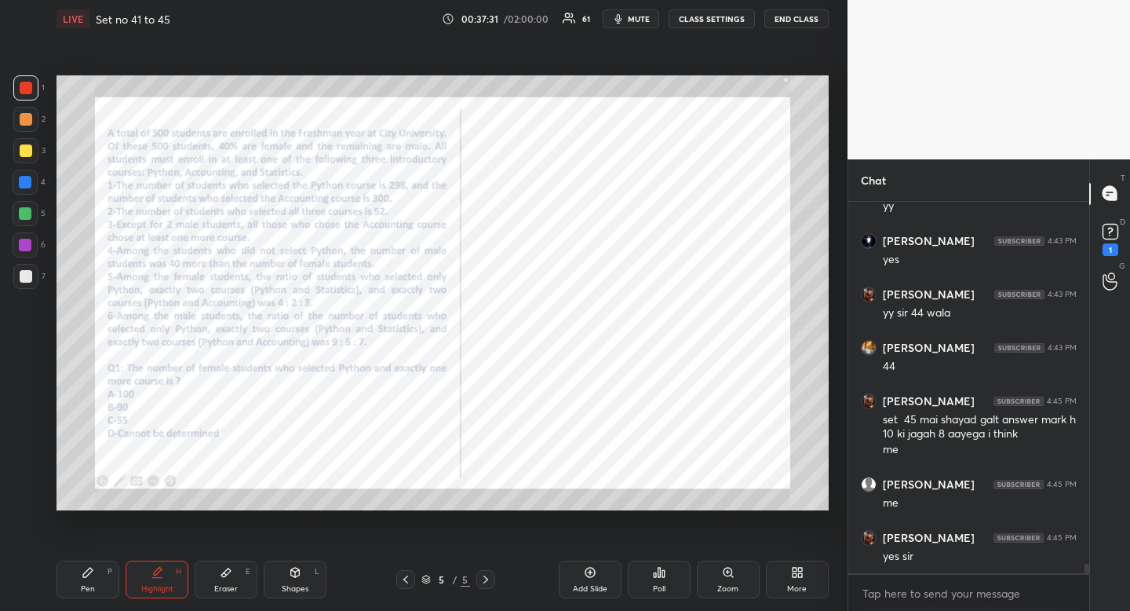
click at [162, 590] on div "Highlight" at bounding box center [157, 589] width 32 height 8
click at [301, 572] on div "Shapes L" at bounding box center [295, 579] width 63 height 38
click at [35, 392] on div at bounding box center [25, 403] width 25 height 25
click at [160, 587] on div "Highlight" at bounding box center [157, 589] width 32 height 8
click at [162, 582] on div "Highlight H" at bounding box center [157, 579] width 63 height 38
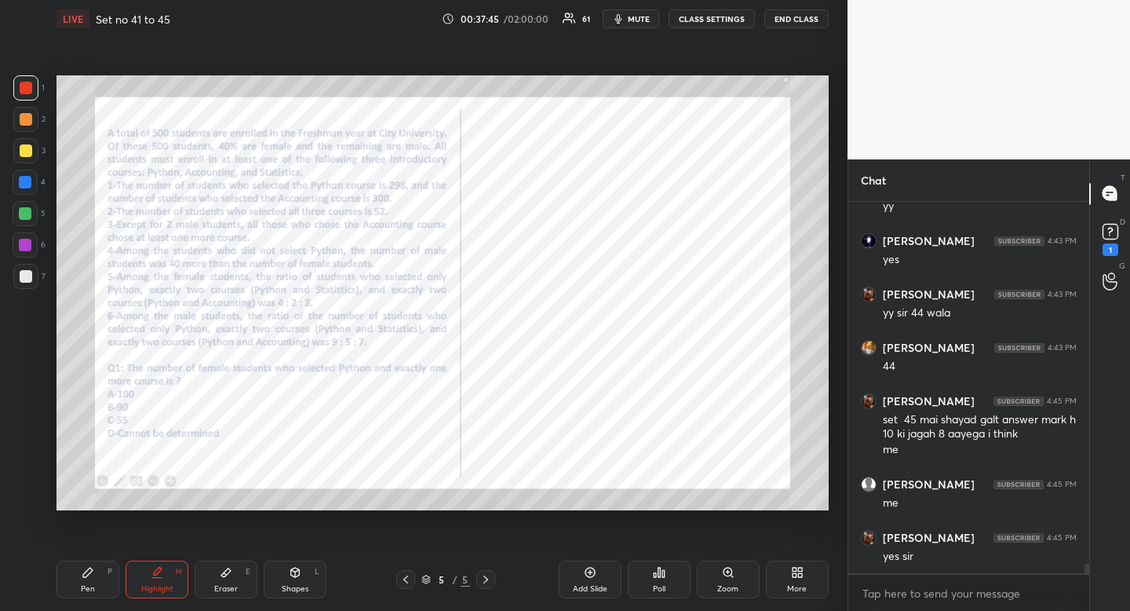
drag, startPoint x: 297, startPoint y: 579, endPoint x: 285, endPoint y: 570, distance: 15.1
click at [298, 580] on div "Shapes L" at bounding box center [295, 579] width 63 height 38
click at [27, 410] on div at bounding box center [25, 403] width 25 height 25
click at [301, 581] on div "Shapes L" at bounding box center [295, 579] width 63 height 38
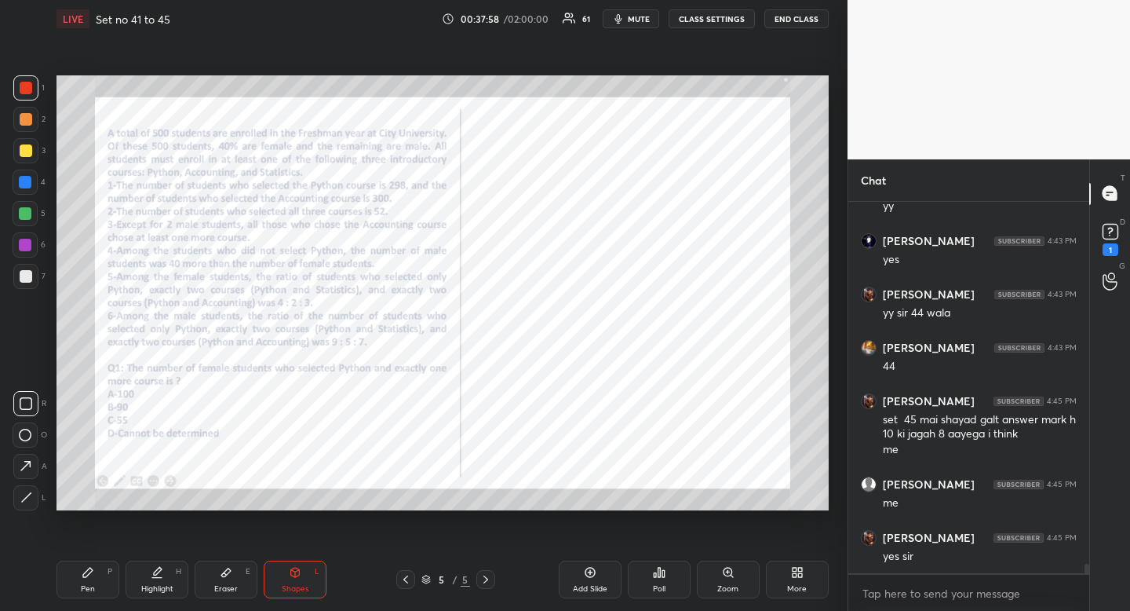
scroll to position [14944, 0]
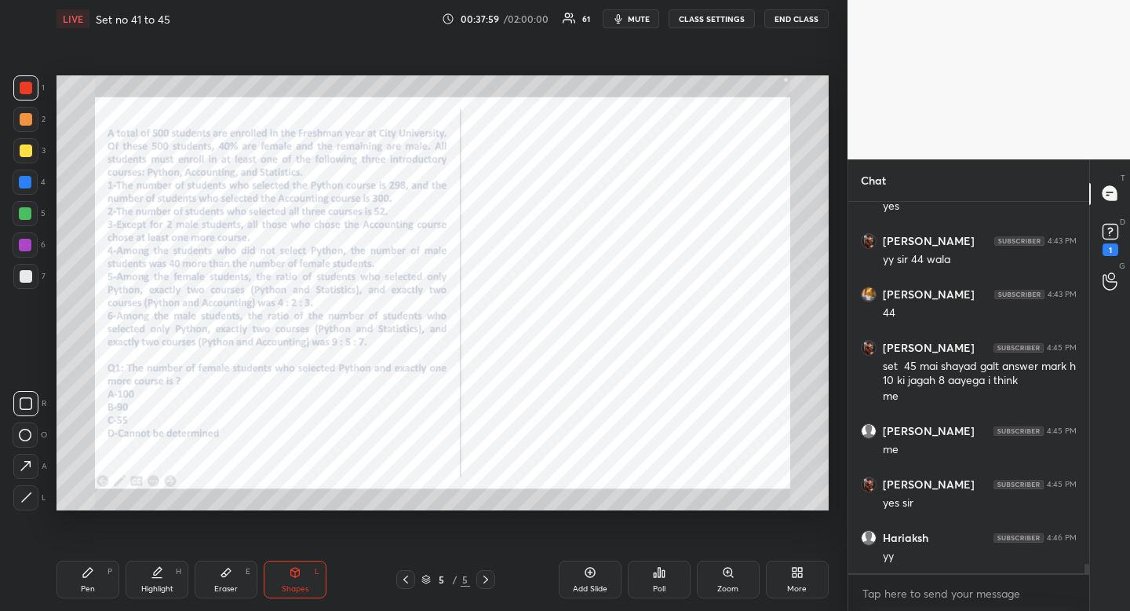
click at [27, 429] on div at bounding box center [25, 434] width 25 height 25
click at [27, 427] on div at bounding box center [25, 434] width 25 height 25
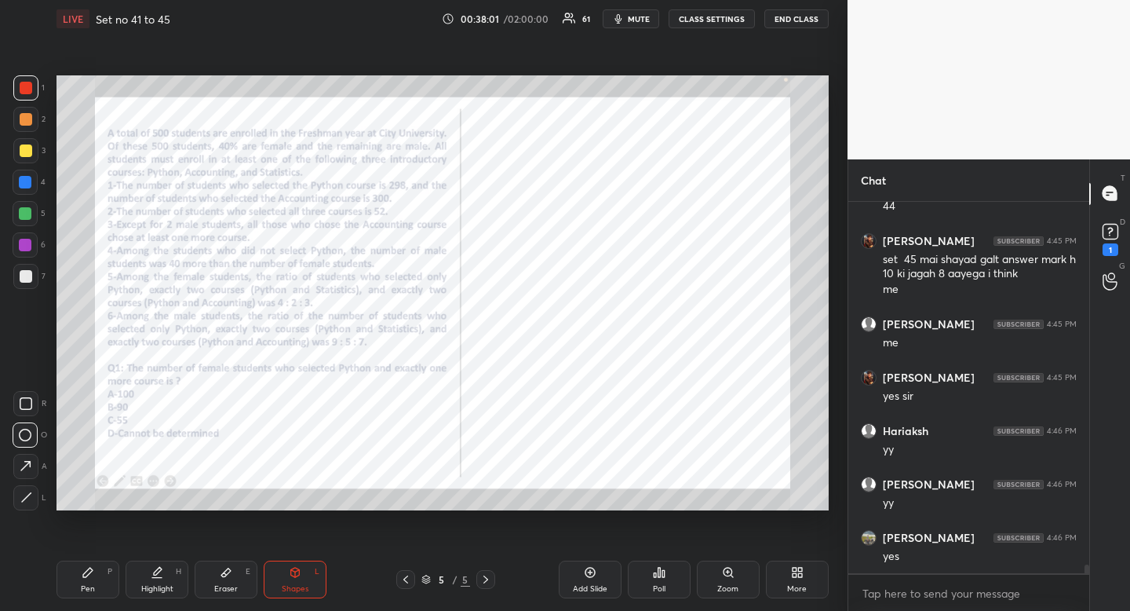
scroll to position [15105, 0]
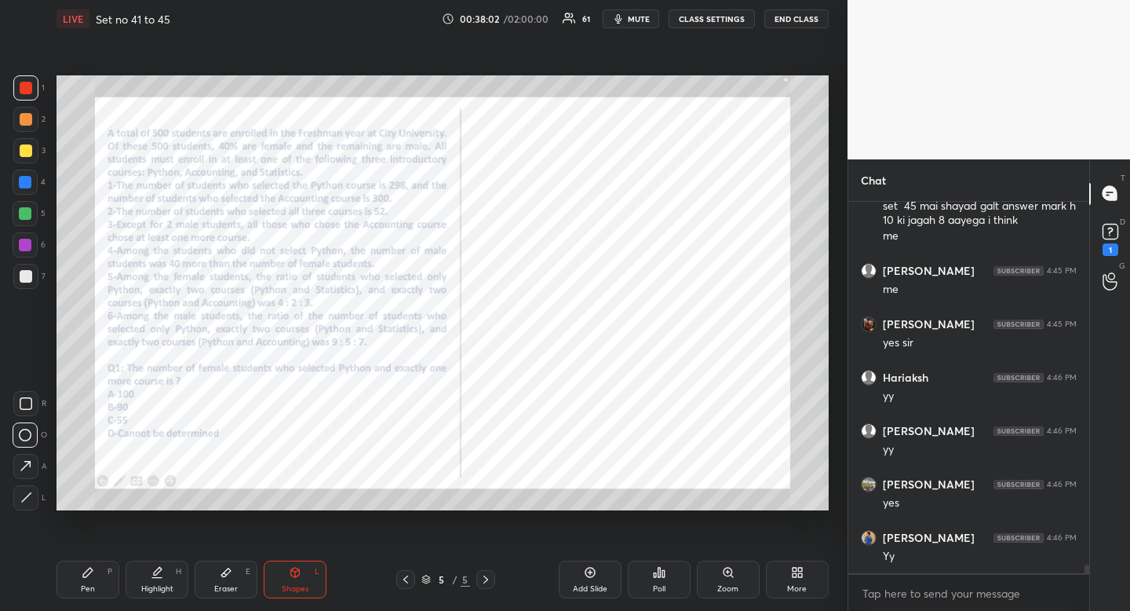
click at [81, 591] on div "Pen" at bounding box center [88, 589] width 14 height 8
drag, startPoint x: 81, startPoint y: 585, endPoint x: 95, endPoint y: 530, distance: 56.7
click at [82, 586] on div "Pen" at bounding box center [88, 589] width 14 height 8
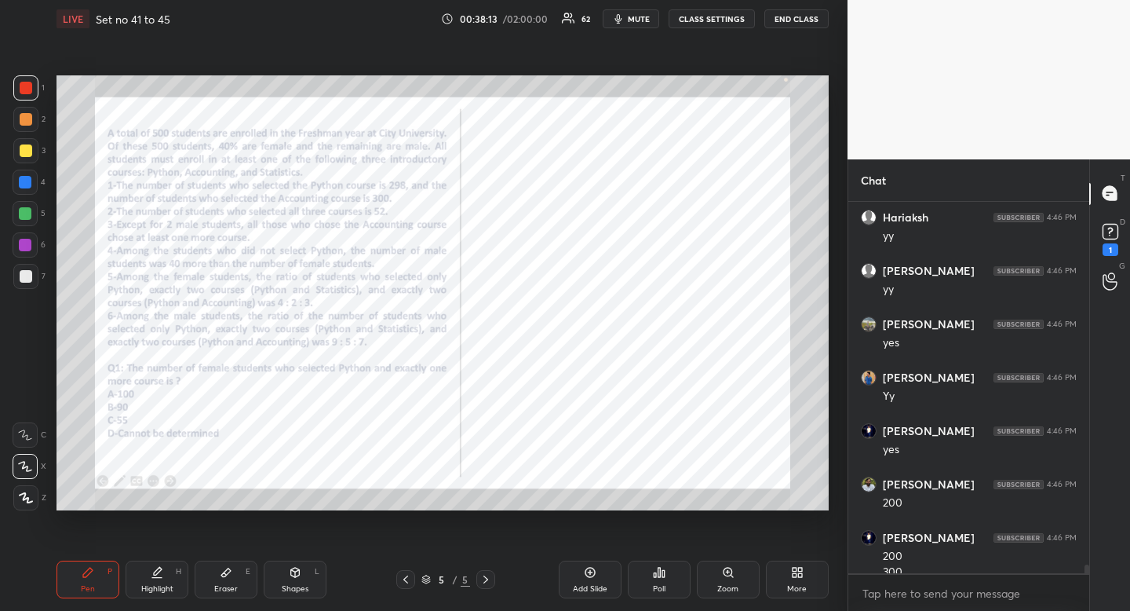
scroll to position [15280, 0]
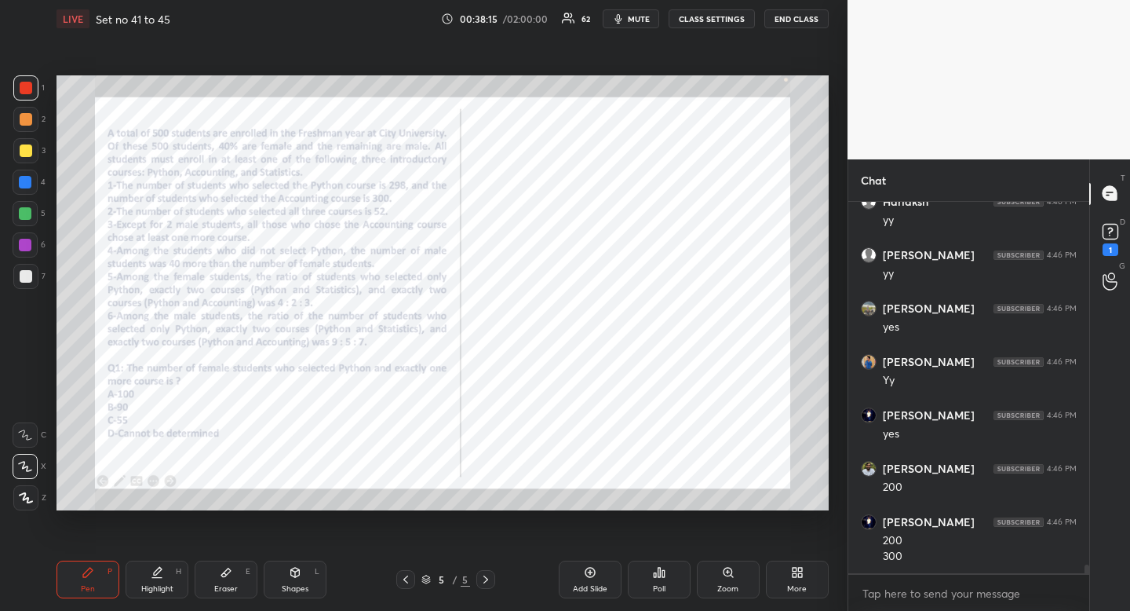
click at [300, 564] on div "Shapes L" at bounding box center [295, 579] width 63 height 38
click at [22, 433] on icon at bounding box center [25, 435] width 13 height 13
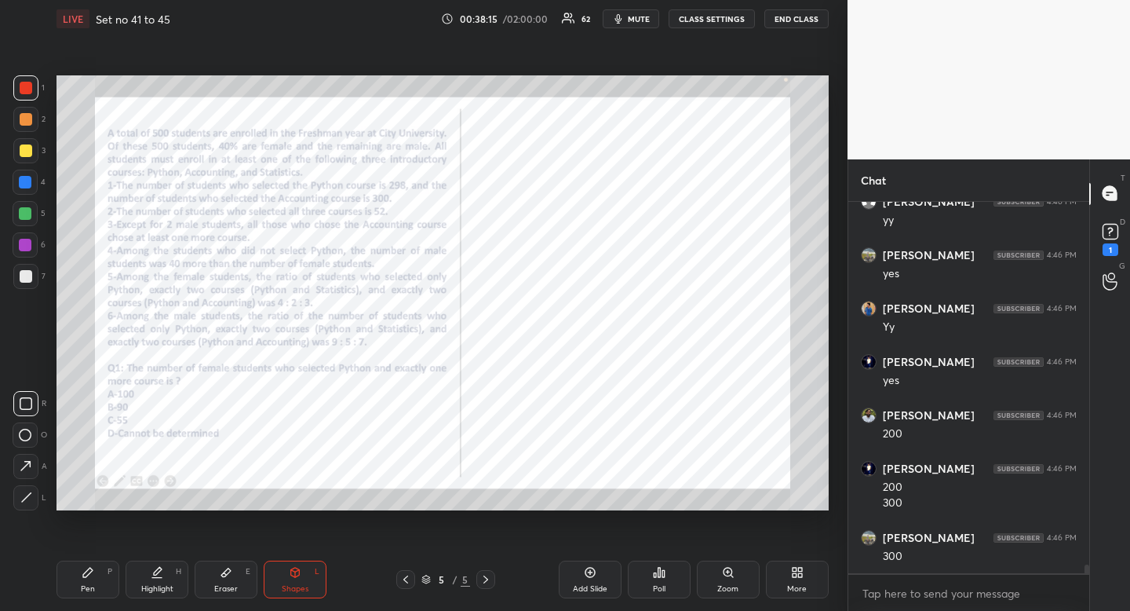
drag, startPoint x: 22, startPoint y: 433, endPoint x: 42, endPoint y: 408, distance: 31.9
click at [22, 433] on icon at bounding box center [25, 435] width 13 height 13
click at [21, 185] on div at bounding box center [25, 182] width 13 height 13
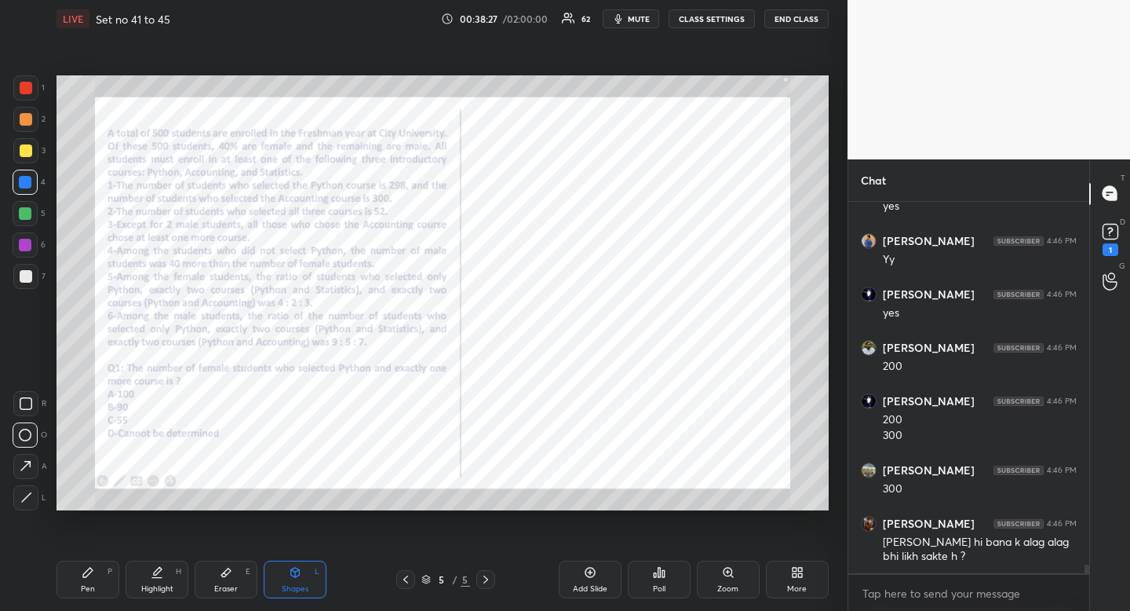
scroll to position [15459, 0]
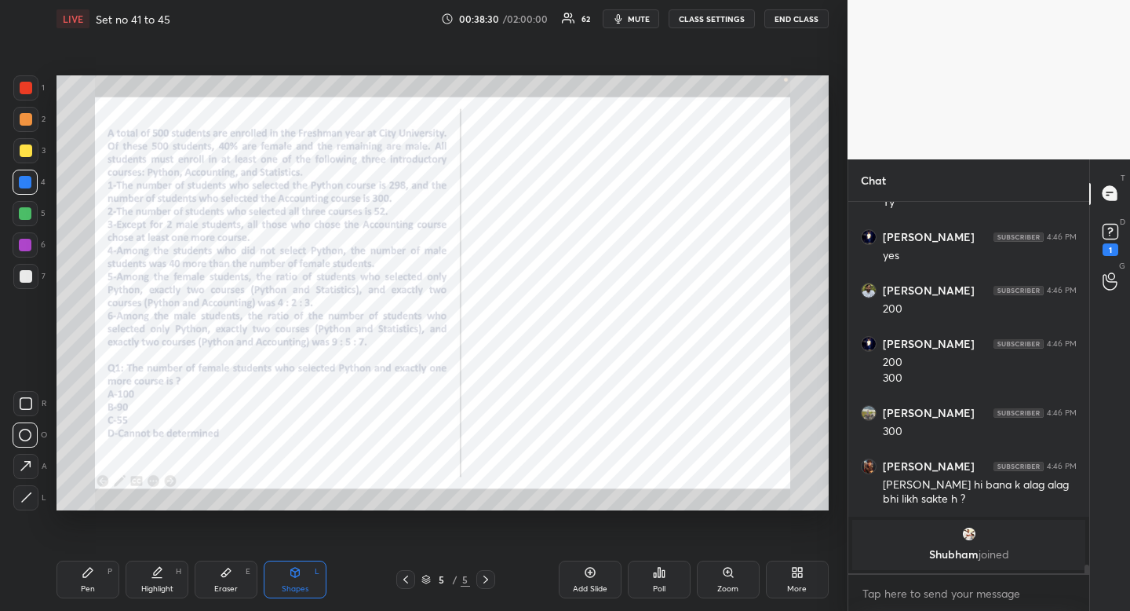
click at [95, 602] on div "Pen P Highlight H Eraser E Shapes L 5 / 5 Add Slide Poll Zoom More" at bounding box center [443, 579] width 772 height 63
click at [90, 577] on icon at bounding box center [88, 572] width 13 height 13
drag, startPoint x: 90, startPoint y: 577, endPoint x: 97, endPoint y: 569, distance: 10.1
click at [90, 577] on icon at bounding box center [88, 572] width 13 height 13
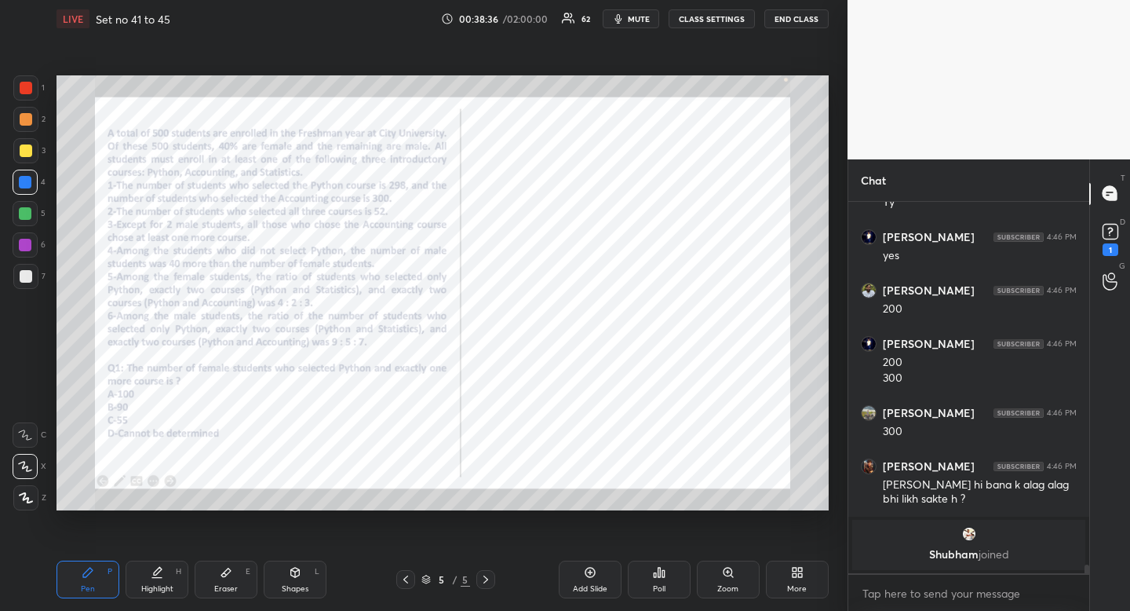
drag, startPoint x: 307, startPoint y: 576, endPoint x: 259, endPoint y: 541, distance: 59.5
click at [307, 579] on div "Shapes L" at bounding box center [295, 579] width 63 height 38
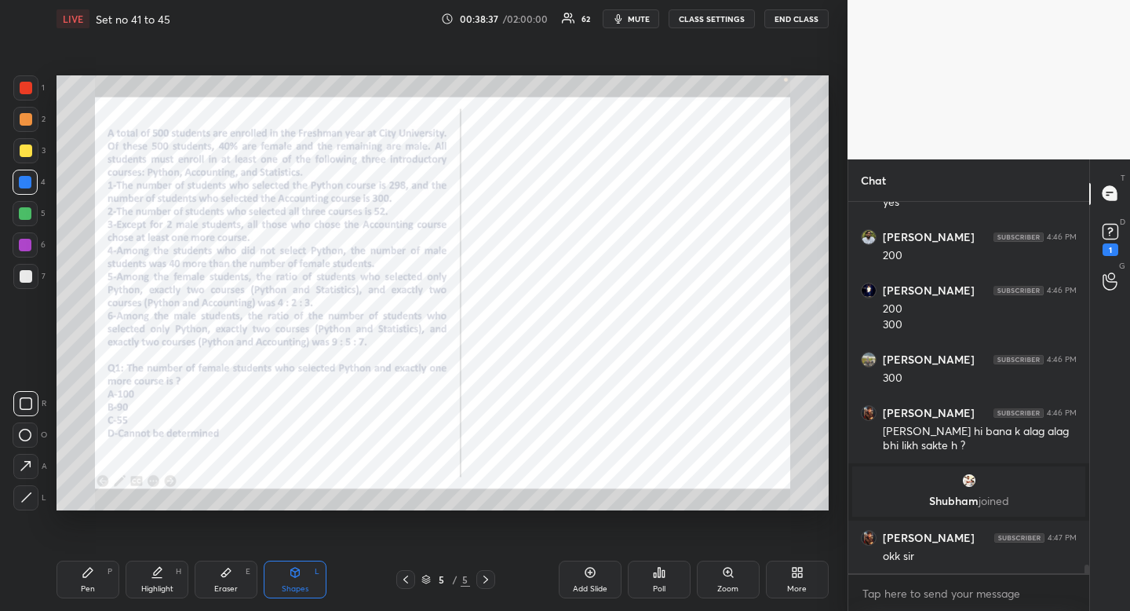
click at [38, 430] on div "O" at bounding box center [30, 434] width 35 height 25
click at [25, 427] on div at bounding box center [25, 434] width 25 height 25
click at [33, 429] on div at bounding box center [25, 434] width 25 height 25
click at [246, 573] on div "E" at bounding box center [248, 572] width 5 height 8
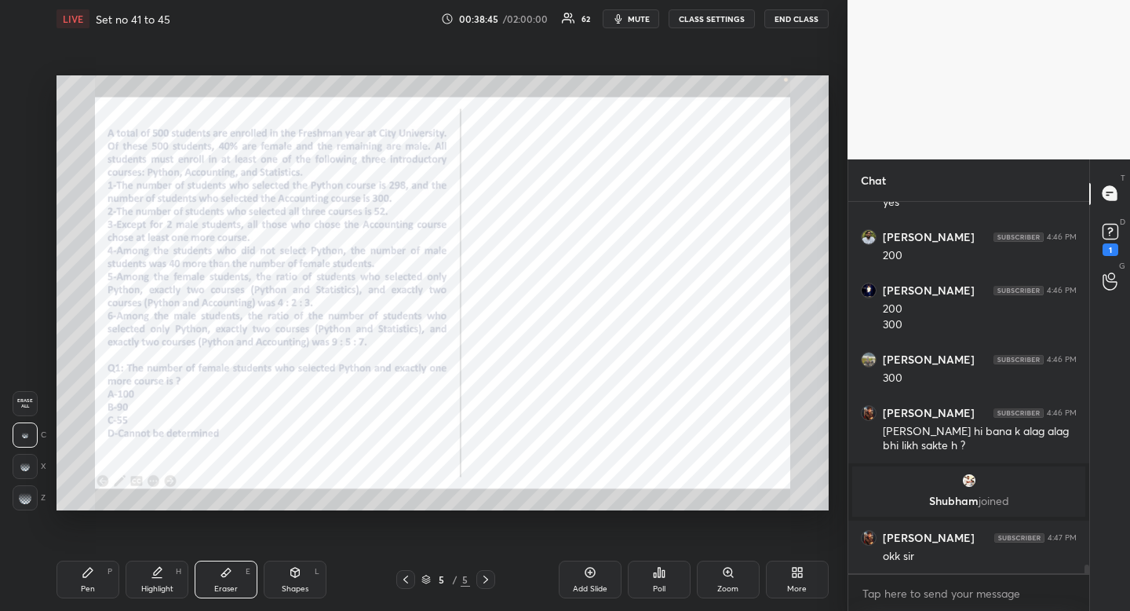
drag, startPoint x: 246, startPoint y: 573, endPoint x: 279, endPoint y: 524, distance: 58.3
click at [250, 568] on div "Eraser E" at bounding box center [226, 579] width 63 height 38
click at [83, 575] on icon at bounding box center [87, 572] width 9 height 9
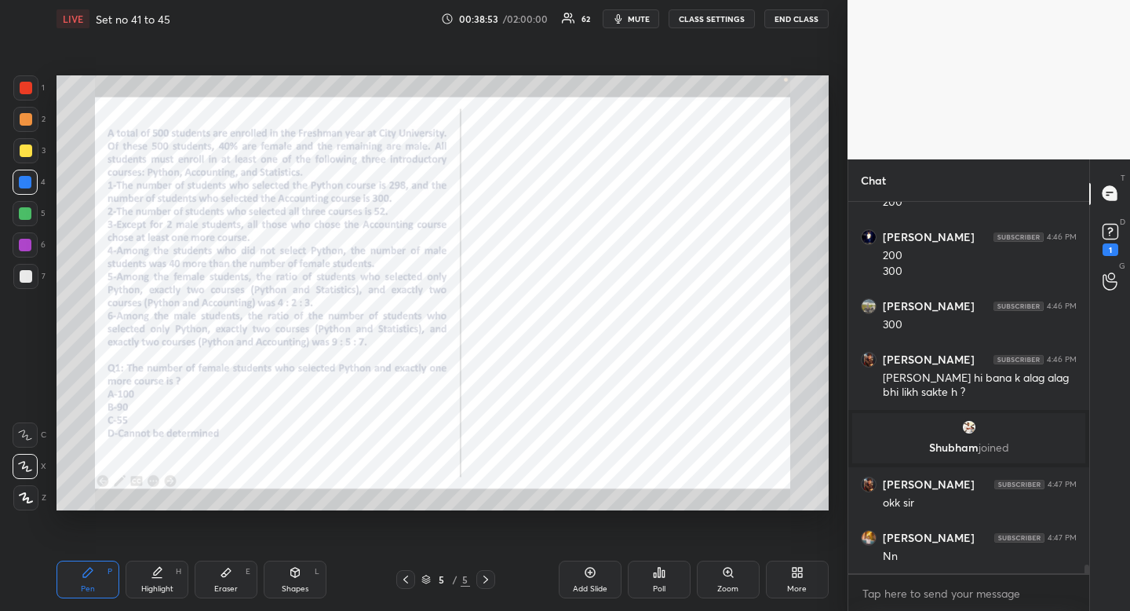
click at [159, 579] on div "Highlight H" at bounding box center [157, 579] width 63 height 38
drag, startPoint x: 159, startPoint y: 579, endPoint x: 170, endPoint y: 553, distance: 27.8
click at [159, 579] on div "Highlight H" at bounding box center [157, 579] width 63 height 38
click at [95, 577] on div "Pen P" at bounding box center [88, 579] width 63 height 38
click at [25, 425] on div at bounding box center [25, 434] width 25 height 25
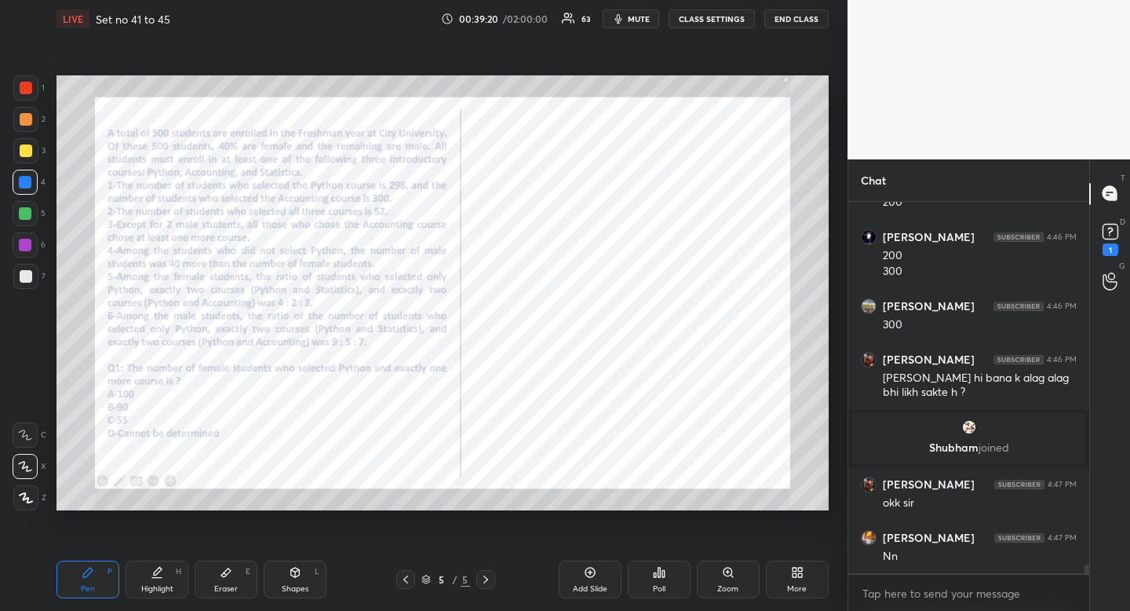
click at [25, 425] on div at bounding box center [25, 434] width 25 height 25
click at [31, 462] on icon at bounding box center [25, 466] width 14 height 11
click at [158, 582] on div "Highlight H" at bounding box center [157, 579] width 63 height 38
drag, startPoint x: 158, startPoint y: 582, endPoint x: 170, endPoint y: 517, distance: 66.4
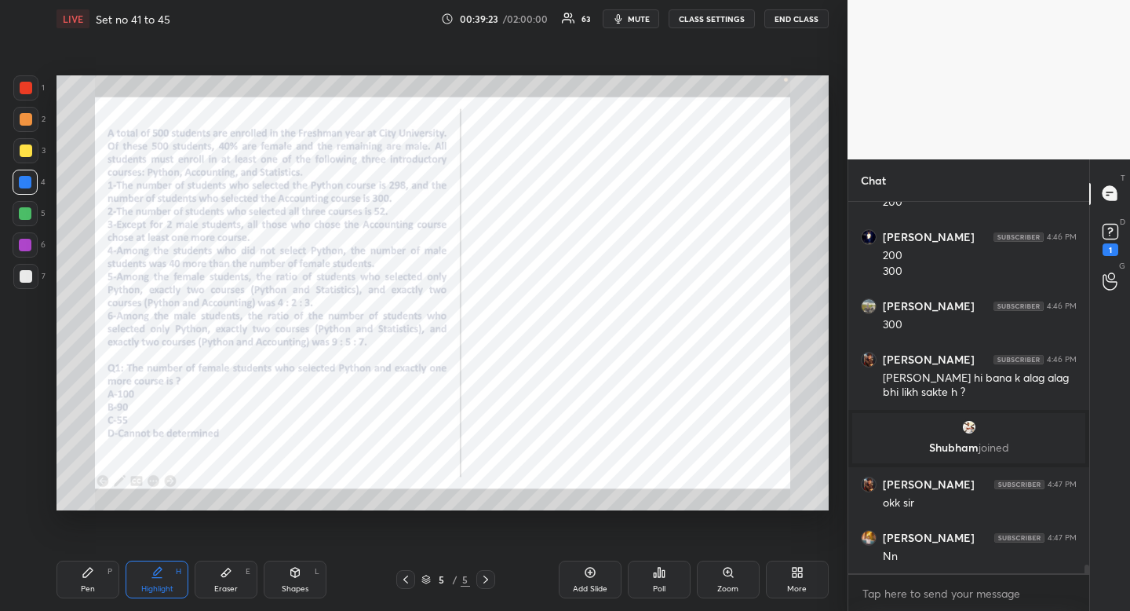
click at [158, 582] on div "Highlight H" at bounding box center [157, 579] width 63 height 38
click at [99, 589] on div "Pen P" at bounding box center [88, 579] width 63 height 38
click at [98, 584] on div "Pen P" at bounding box center [88, 579] width 63 height 38
click at [161, 582] on div "Highlight H" at bounding box center [157, 579] width 63 height 38
drag, startPoint x: 160, startPoint y: 582, endPoint x: 157, endPoint y: 574, distance: 8.5
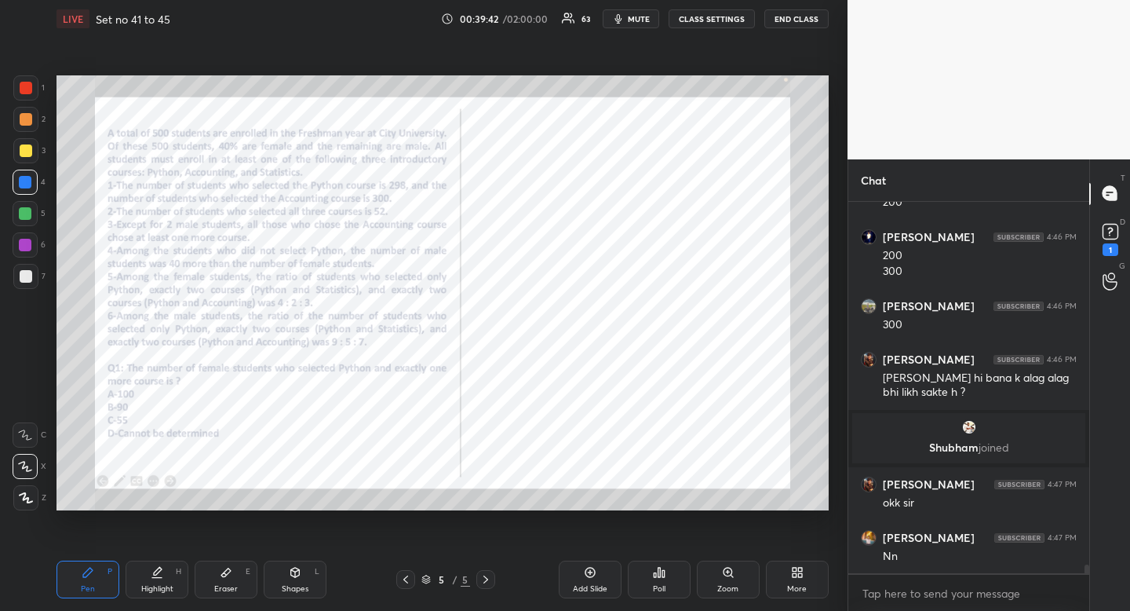
click at [160, 582] on div "Highlight H" at bounding box center [157, 579] width 63 height 38
click at [98, 571] on div "Pen P" at bounding box center [88, 579] width 63 height 38
drag, startPoint x: 98, startPoint y: 571, endPoint x: 92, endPoint y: 560, distance: 12.7
click at [98, 571] on div "Pen P" at bounding box center [88, 579] width 63 height 38
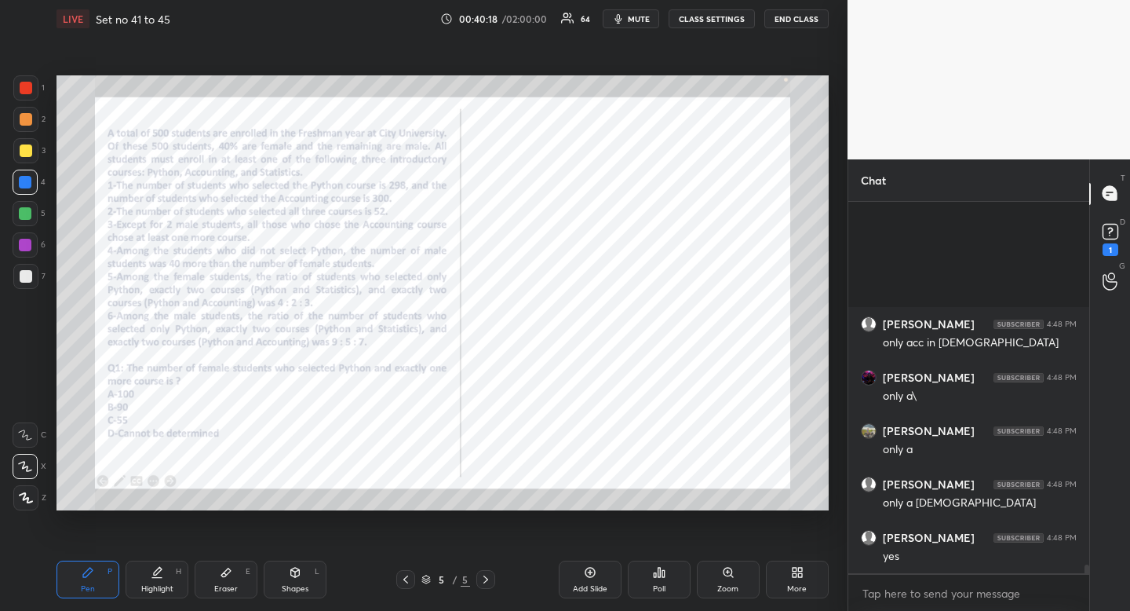
scroll to position [15554, 0]
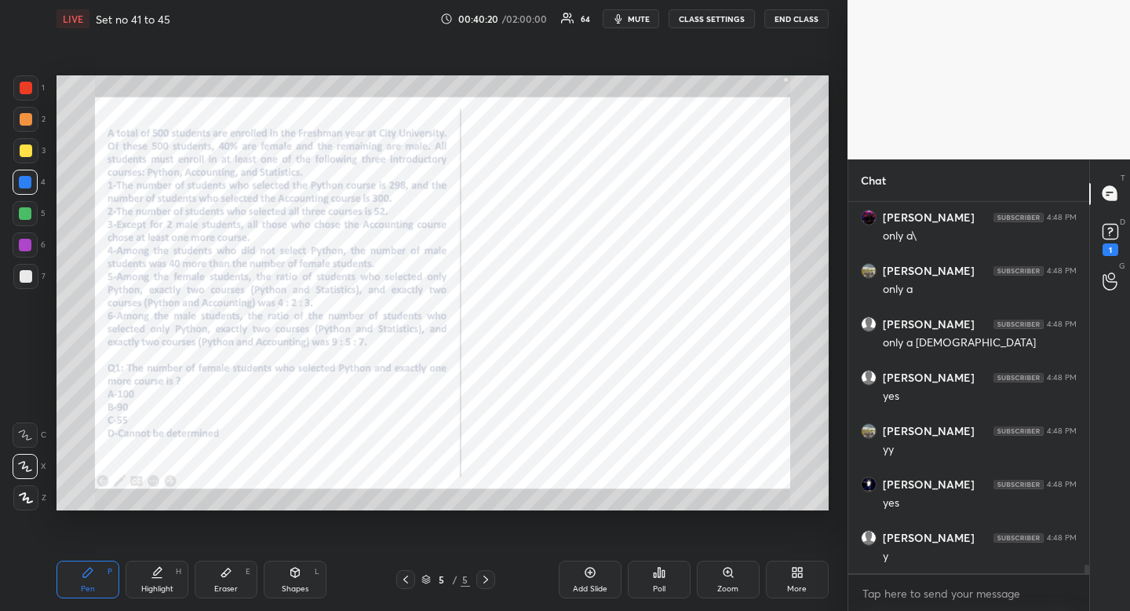
click at [172, 581] on div "Highlight H" at bounding box center [157, 579] width 63 height 38
drag, startPoint x: 172, startPoint y: 581, endPoint x: 175, endPoint y: 571, distance: 10.7
click at [172, 581] on div "Highlight H" at bounding box center [157, 579] width 63 height 38
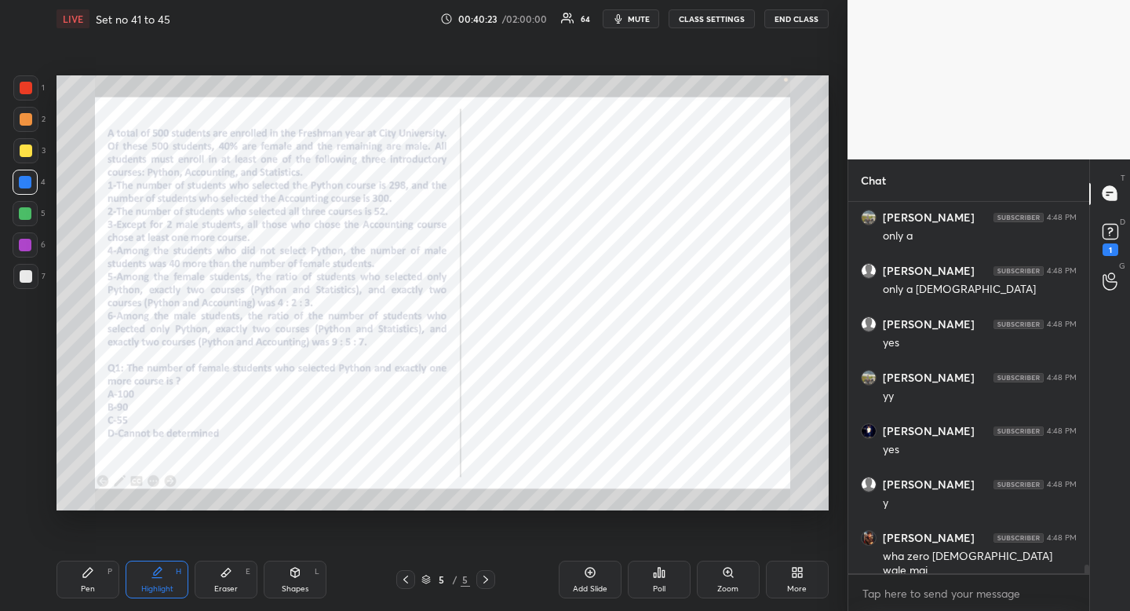
scroll to position [15661, 0]
click at [163, 570] on div "Highlight H" at bounding box center [157, 579] width 63 height 38
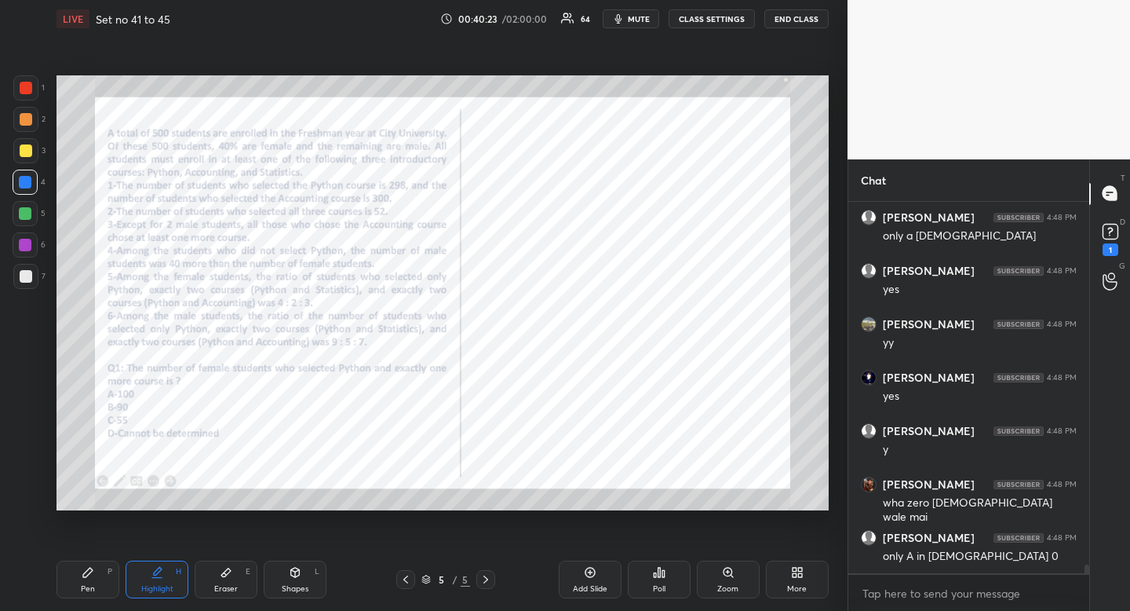
drag, startPoint x: 163, startPoint y: 570, endPoint x: 169, endPoint y: 541, distance: 29.6
click at [163, 570] on div "Highlight H" at bounding box center [157, 579] width 63 height 38
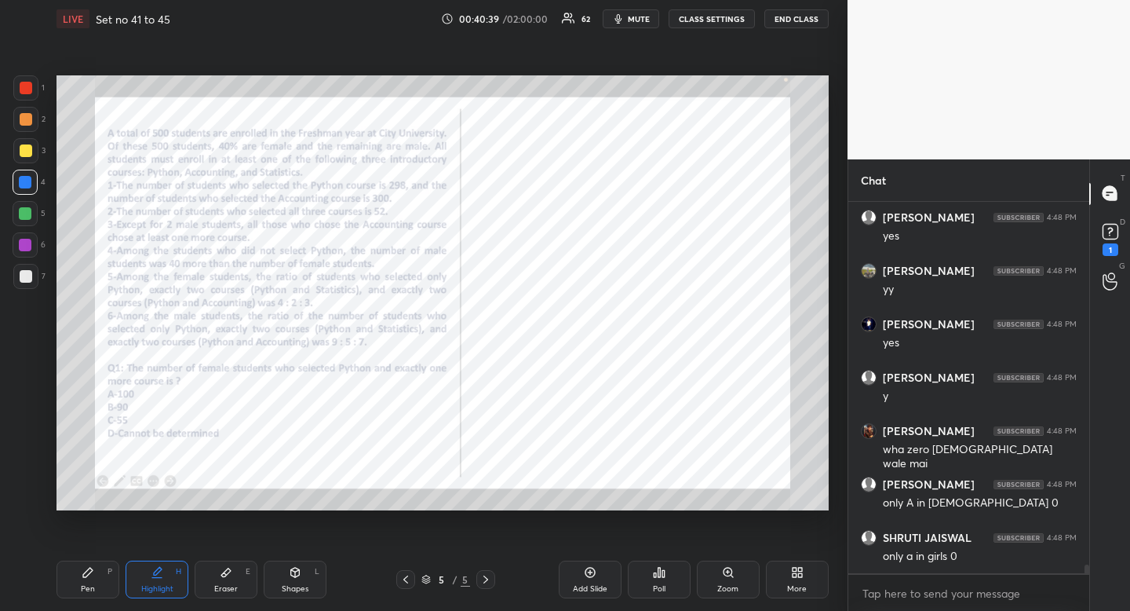
click at [101, 575] on div "Pen P" at bounding box center [88, 579] width 63 height 38
drag, startPoint x: 101, startPoint y: 575, endPoint x: 116, endPoint y: 531, distance: 46.4
click at [101, 575] on div "Pen P" at bounding box center [88, 579] width 63 height 38
click at [154, 589] on div "Highlight" at bounding box center [157, 589] width 32 height 8
drag, startPoint x: 152, startPoint y: 585, endPoint x: 157, endPoint y: 519, distance: 66.2
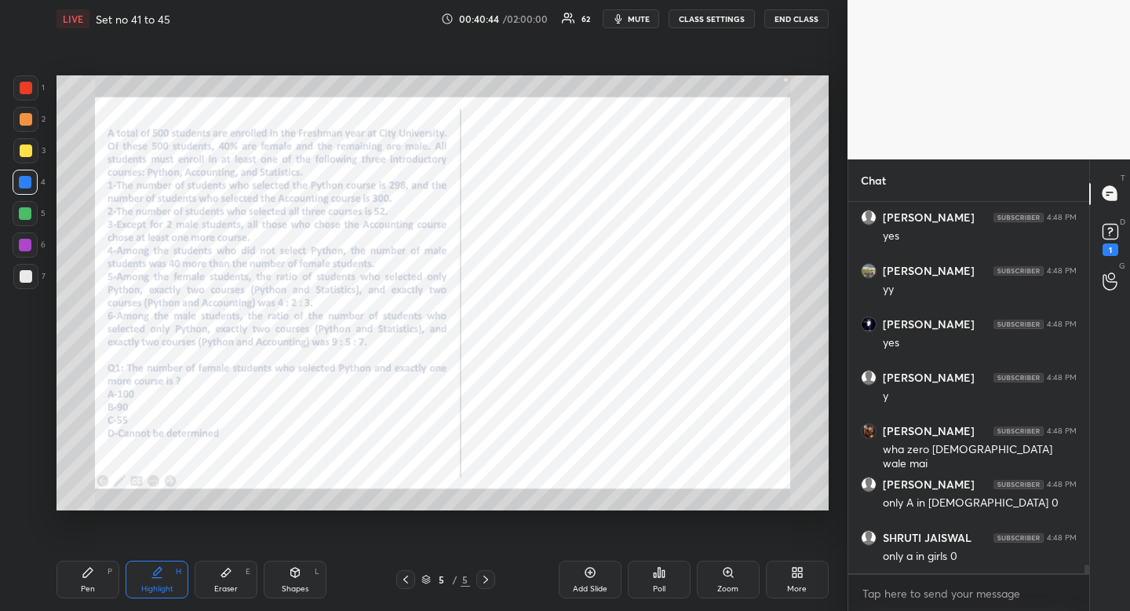
click at [157, 585] on div "Highlight" at bounding box center [157, 589] width 32 height 8
click at [164, 591] on div "Highlight" at bounding box center [157, 589] width 32 height 8
click at [86, 590] on div "Pen" at bounding box center [88, 589] width 14 height 8
click at [88, 585] on div "Pen" at bounding box center [88, 589] width 14 height 8
click at [170, 590] on div "Highlight" at bounding box center [157, 589] width 32 height 8
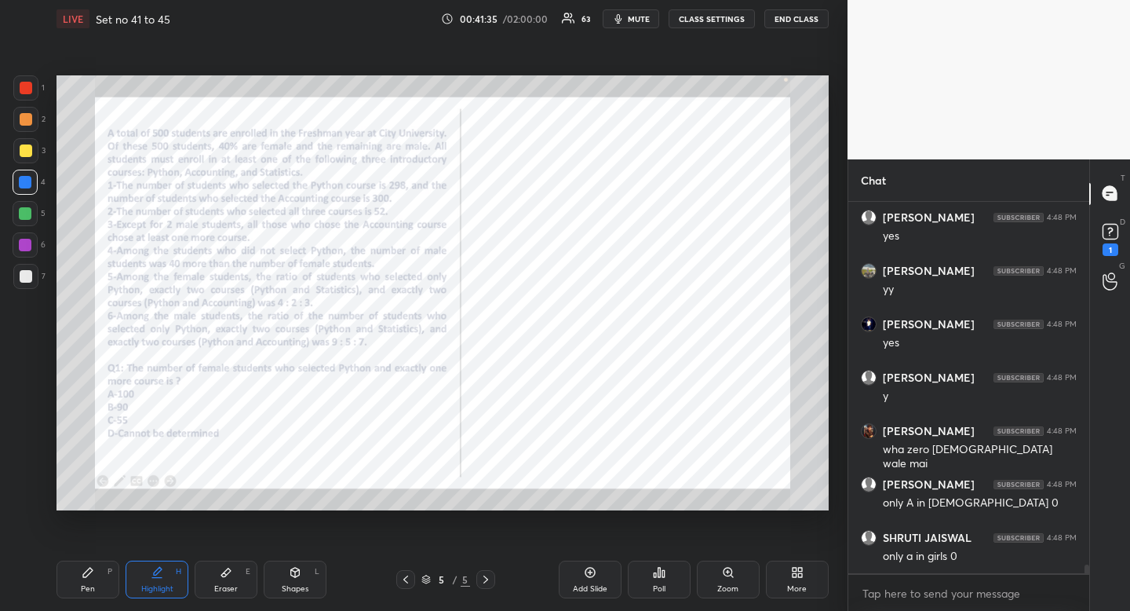
click at [87, 585] on div "Pen" at bounding box center [88, 589] width 14 height 8
drag, startPoint x: 87, startPoint y: 584, endPoint x: 95, endPoint y: 575, distance: 11.7
click at [87, 585] on div "Pen" at bounding box center [88, 589] width 14 height 8
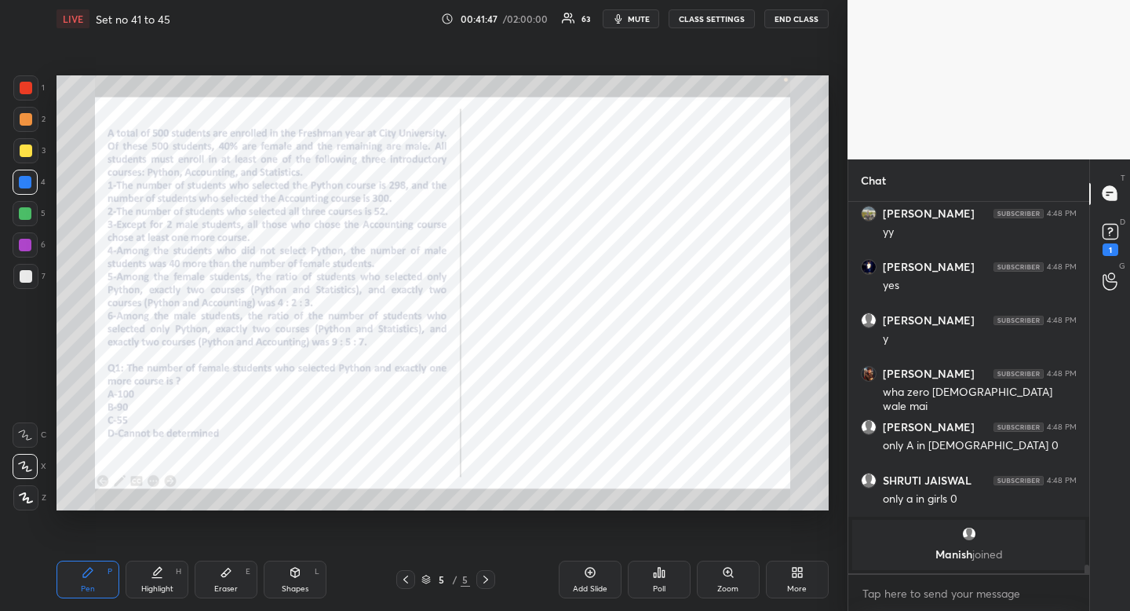
click at [158, 585] on div "Highlight" at bounding box center [157, 589] width 32 height 8
drag, startPoint x: 158, startPoint y: 584, endPoint x: 169, endPoint y: 576, distance: 13.5
click at [166, 585] on div "Highlight" at bounding box center [157, 589] width 32 height 8
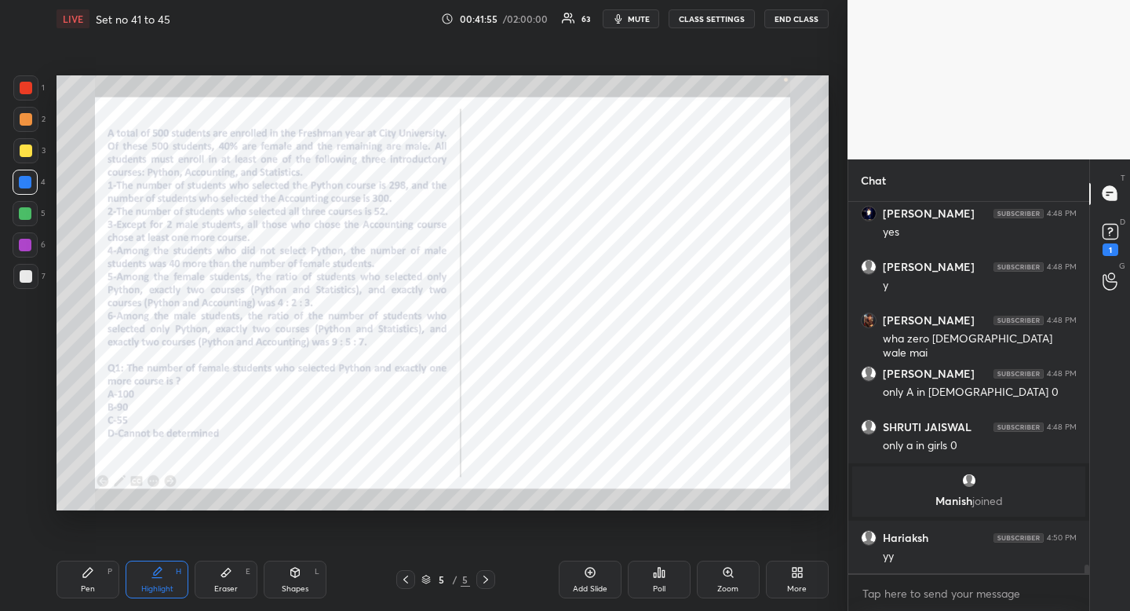
scroll to position [15607, 0]
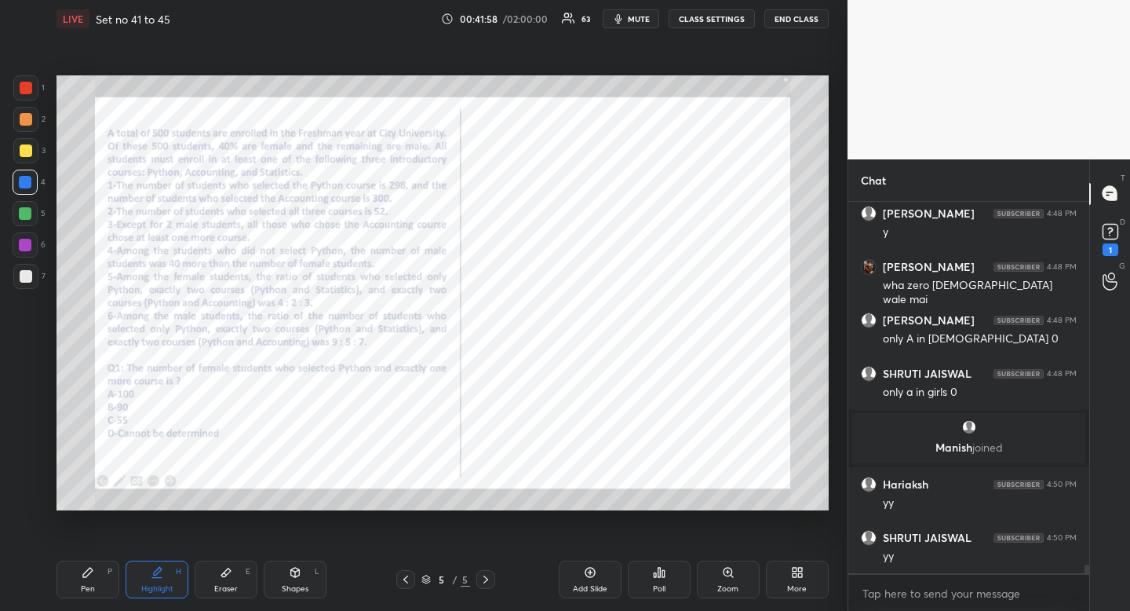
drag, startPoint x: 100, startPoint y: 575, endPoint x: 108, endPoint y: 573, distance: 8.8
click at [100, 575] on div "Pen P" at bounding box center [88, 579] width 63 height 38
click at [165, 582] on div "Highlight H" at bounding box center [157, 579] width 63 height 38
drag, startPoint x: 165, startPoint y: 582, endPoint x: 174, endPoint y: 552, distance: 32.0
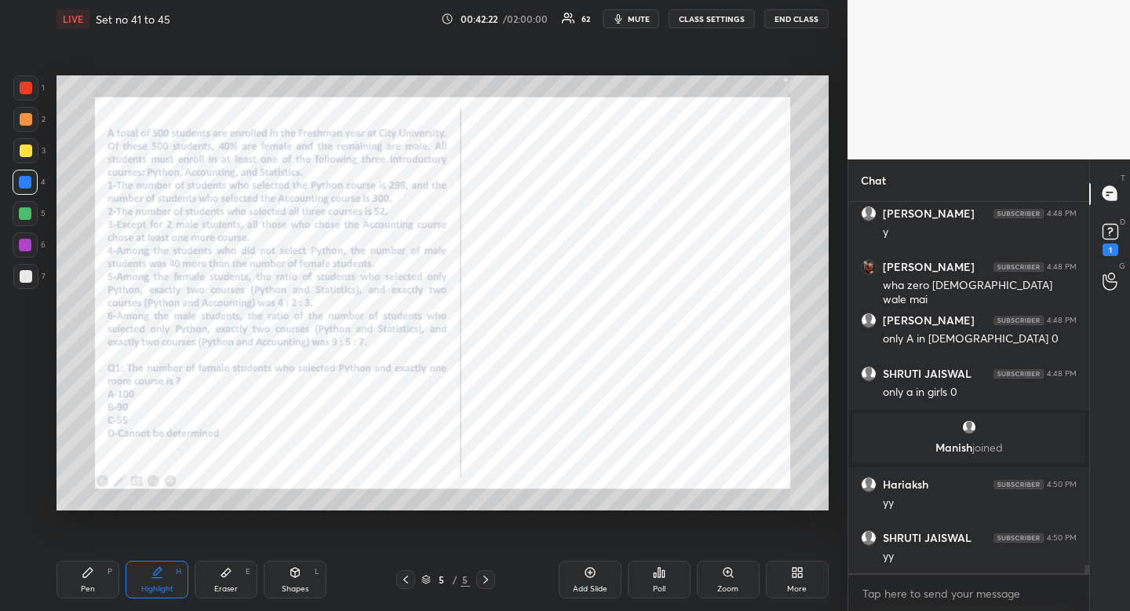
click at [165, 582] on div "Highlight H" at bounding box center [157, 579] width 63 height 38
click at [169, 571] on div "Highlight H" at bounding box center [157, 579] width 63 height 38
drag, startPoint x: 169, startPoint y: 571, endPoint x: 173, endPoint y: 542, distance: 29.3
click at [169, 571] on div "Highlight H" at bounding box center [157, 579] width 63 height 38
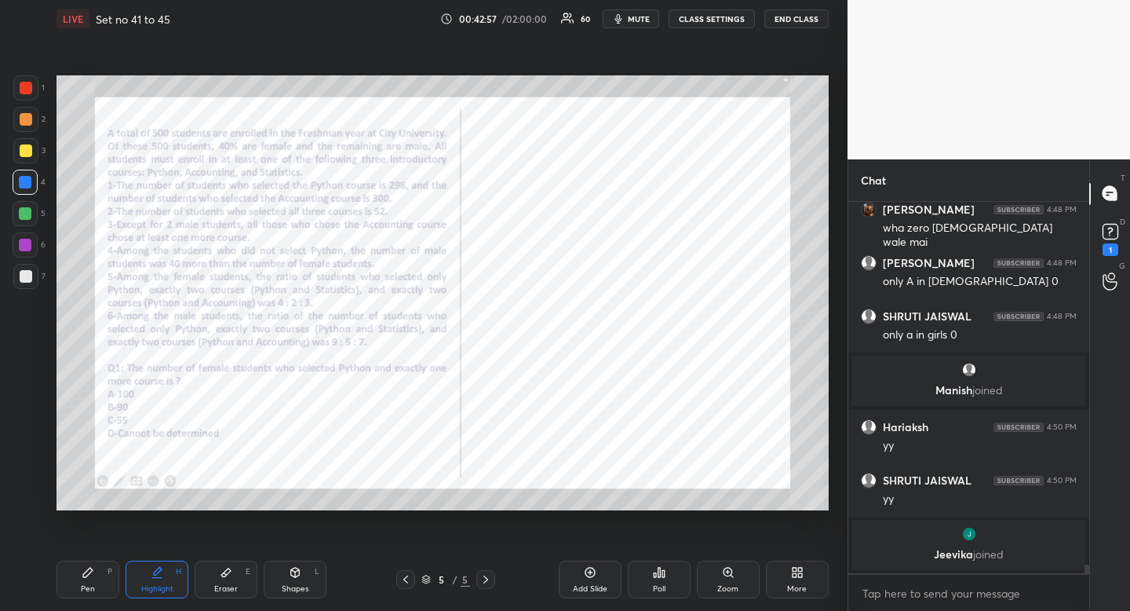
click at [93, 579] on div "Pen P" at bounding box center [88, 579] width 63 height 38
drag, startPoint x: 93, startPoint y: 579, endPoint x: 115, endPoint y: 521, distance: 62.1
click at [101, 572] on div "Pen P" at bounding box center [88, 579] width 63 height 38
click at [166, 579] on div "Highlight H" at bounding box center [157, 579] width 63 height 38
drag, startPoint x: 172, startPoint y: 572, endPoint x: 181, endPoint y: 520, distance: 52.5
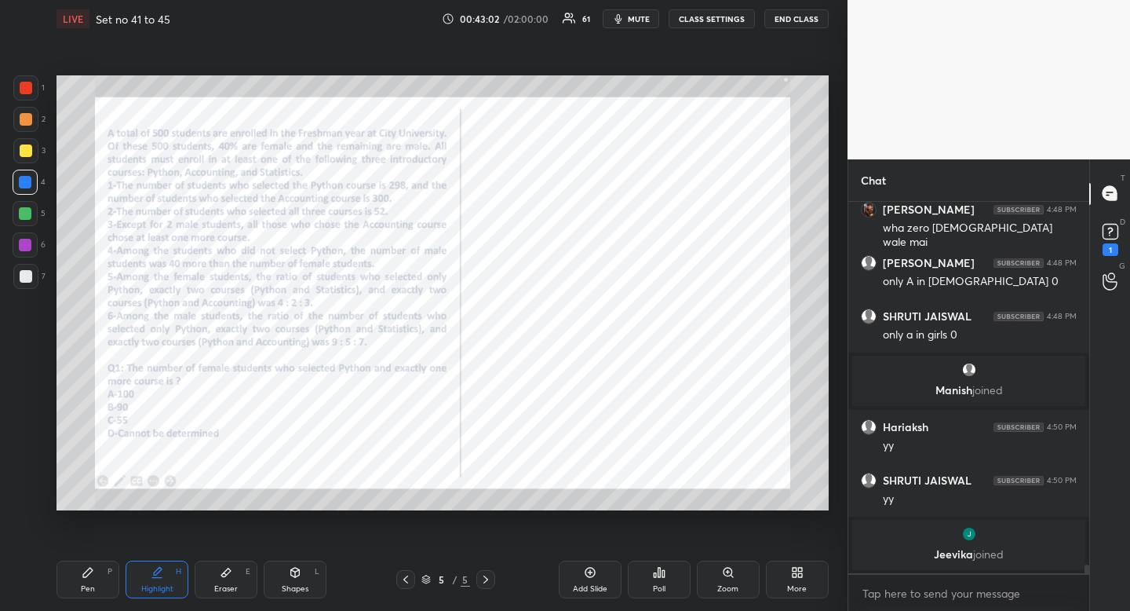
click at [172, 572] on div "Highlight H" at bounding box center [157, 579] width 63 height 38
click at [165, 572] on div "Highlight H" at bounding box center [157, 579] width 63 height 38
drag, startPoint x: 165, startPoint y: 572, endPoint x: 176, endPoint y: 544, distance: 30.3
click at [170, 565] on div "Highlight H" at bounding box center [157, 579] width 63 height 38
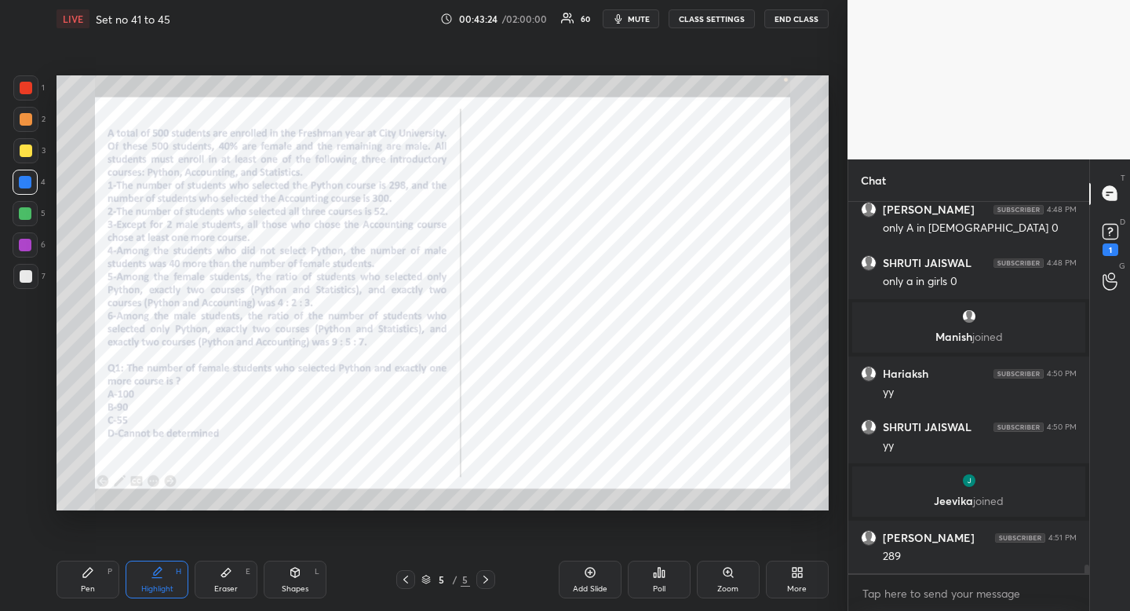
scroll to position [15657, 0]
click at [169, 572] on div "Highlight H" at bounding box center [157, 579] width 63 height 38
drag, startPoint x: 177, startPoint y: 587, endPoint x: 240, endPoint y: 517, distance: 95.0
click at [177, 587] on div "Highlight H" at bounding box center [157, 579] width 63 height 38
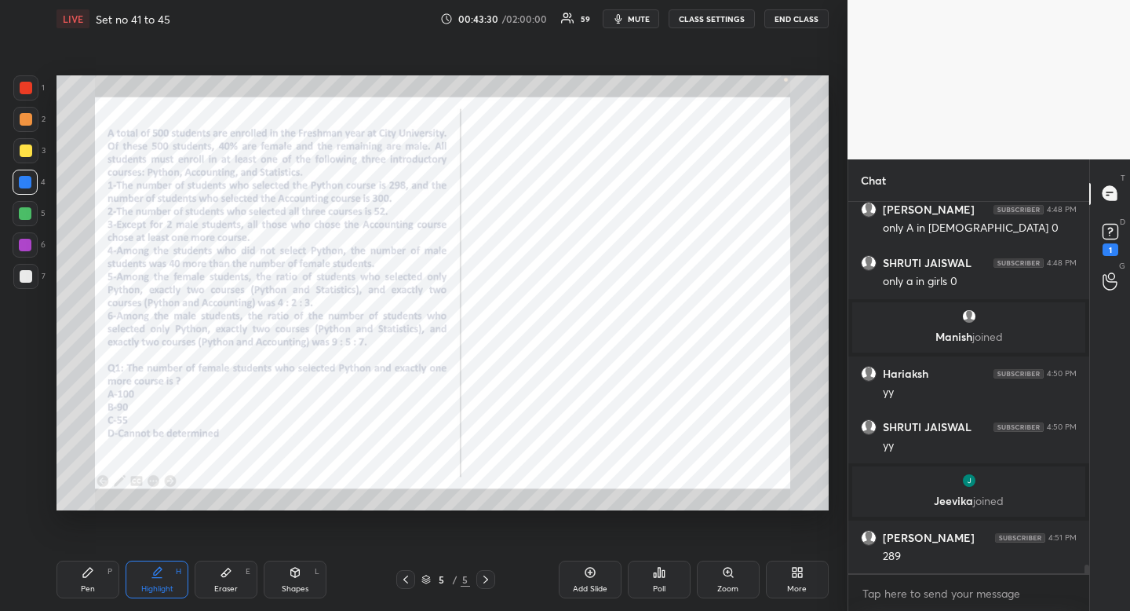
click at [96, 576] on div "Pen P" at bounding box center [88, 579] width 63 height 38
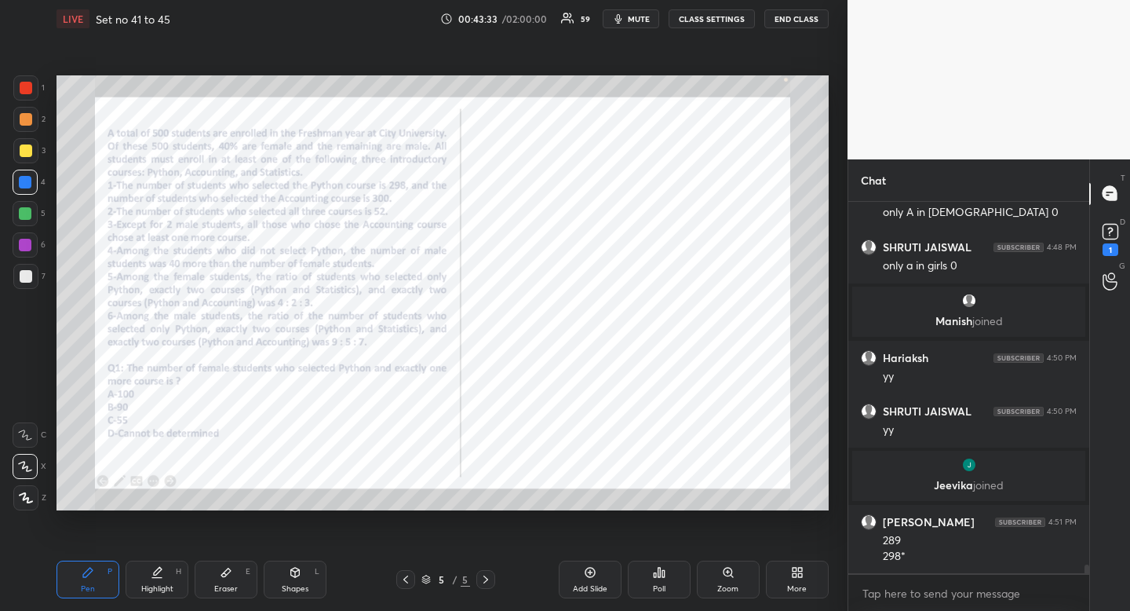
drag, startPoint x: 163, startPoint y: 582, endPoint x: 171, endPoint y: 575, distance: 10.6
click at [163, 582] on div "Highlight H" at bounding box center [157, 579] width 63 height 38
click at [171, 575] on div "Highlight H" at bounding box center [157, 579] width 63 height 38
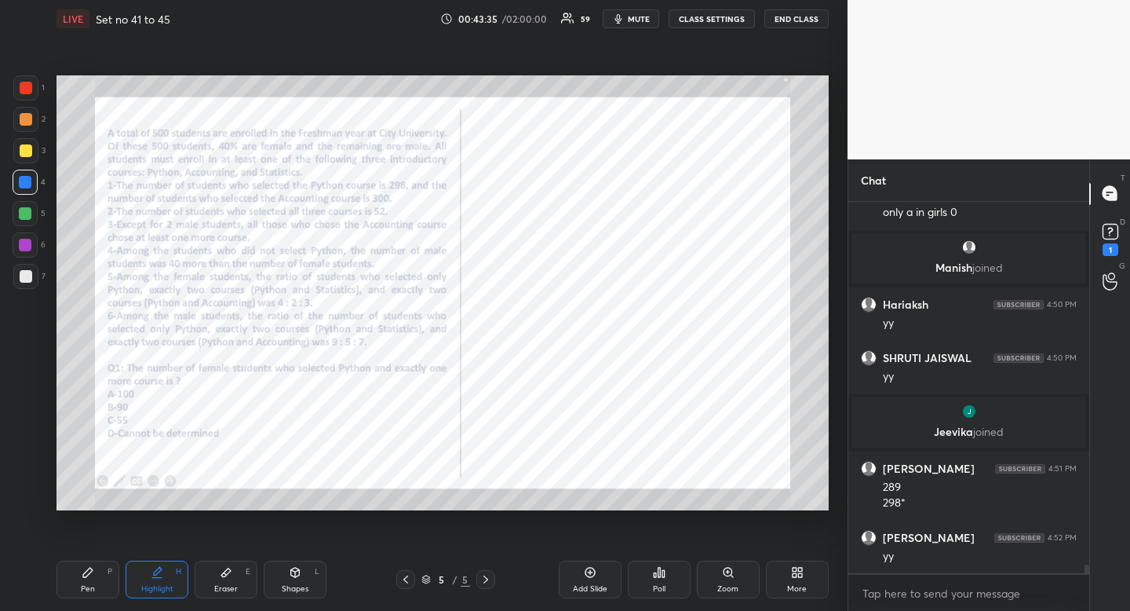
drag, startPoint x: 92, startPoint y: 579, endPoint x: 100, endPoint y: 577, distance: 9.0
click at [92, 579] on div "Pen P" at bounding box center [88, 579] width 63 height 38
click at [100, 577] on div "Pen P" at bounding box center [88, 579] width 63 height 38
click at [162, 585] on div "Highlight" at bounding box center [157, 589] width 32 height 8
click at [90, 585] on div "Pen" at bounding box center [88, 589] width 14 height 8
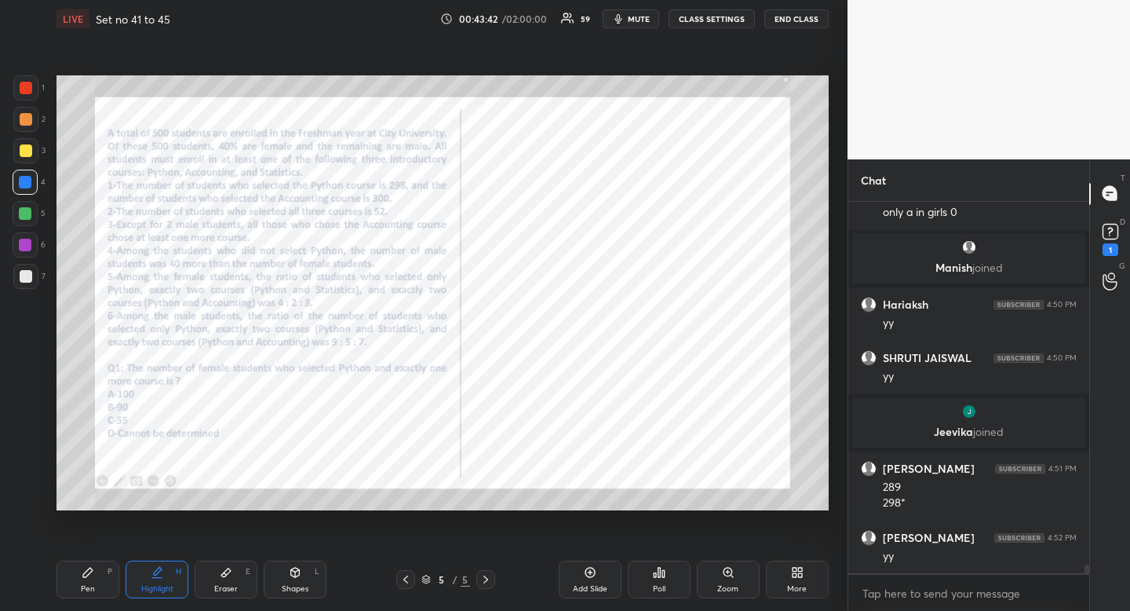
drag, startPoint x: 95, startPoint y: 579, endPoint x: 109, endPoint y: 566, distance: 19.4
click at [95, 579] on div "Pen P" at bounding box center [88, 579] width 63 height 38
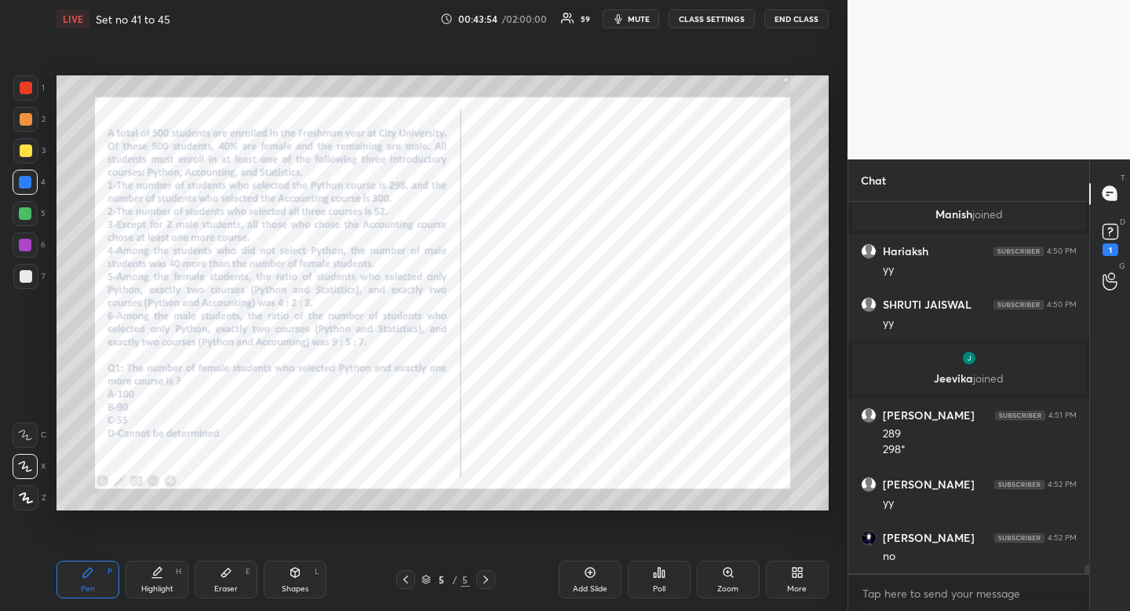
scroll to position [15833, 0]
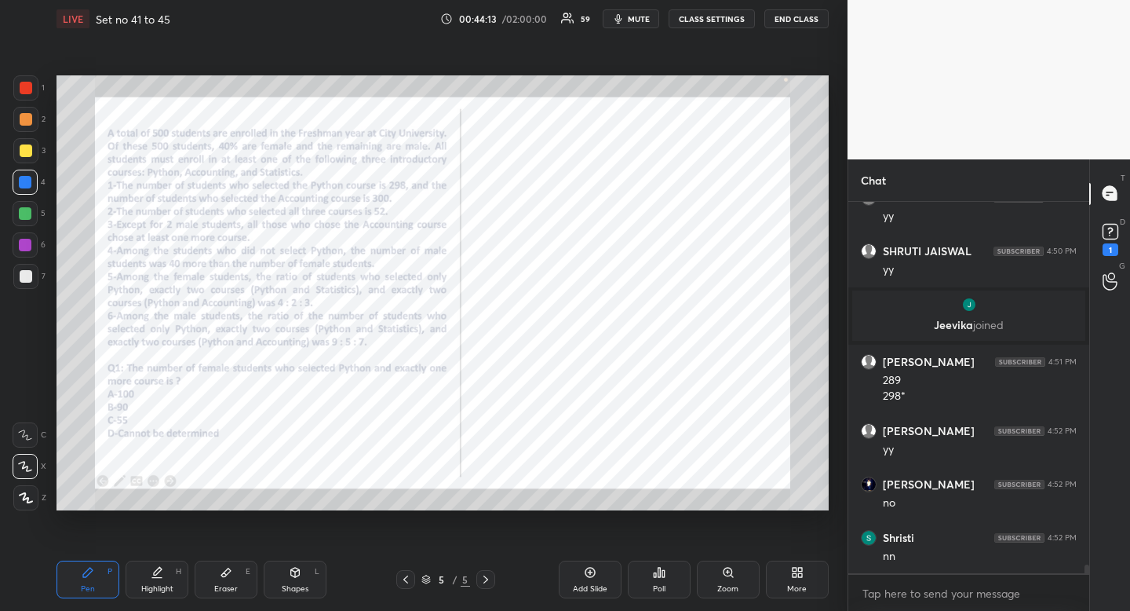
click at [159, 590] on div "Highlight" at bounding box center [157, 589] width 32 height 8
click at [160, 585] on div "Highlight" at bounding box center [157, 589] width 32 height 8
click at [162, 575] on icon at bounding box center [157, 572] width 13 height 13
drag, startPoint x: 162, startPoint y: 575, endPoint x: 184, endPoint y: 548, distance: 35.2
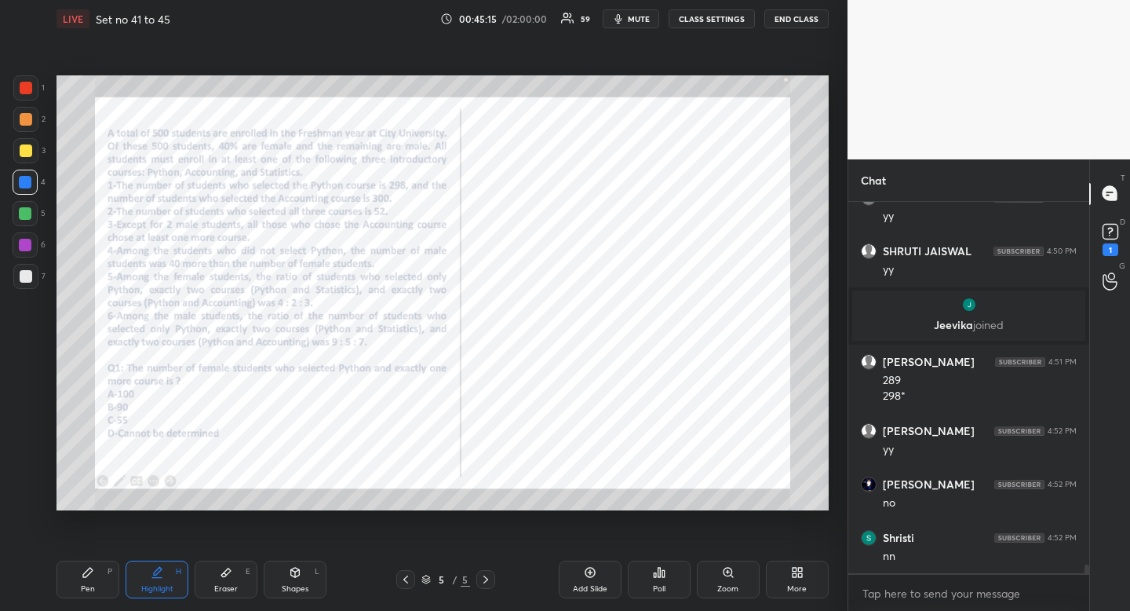
click at [162, 575] on icon at bounding box center [157, 572] width 13 height 13
click at [78, 586] on div "Pen P" at bounding box center [88, 579] width 63 height 38
click at [153, 582] on div "Highlight H" at bounding box center [157, 579] width 63 height 38
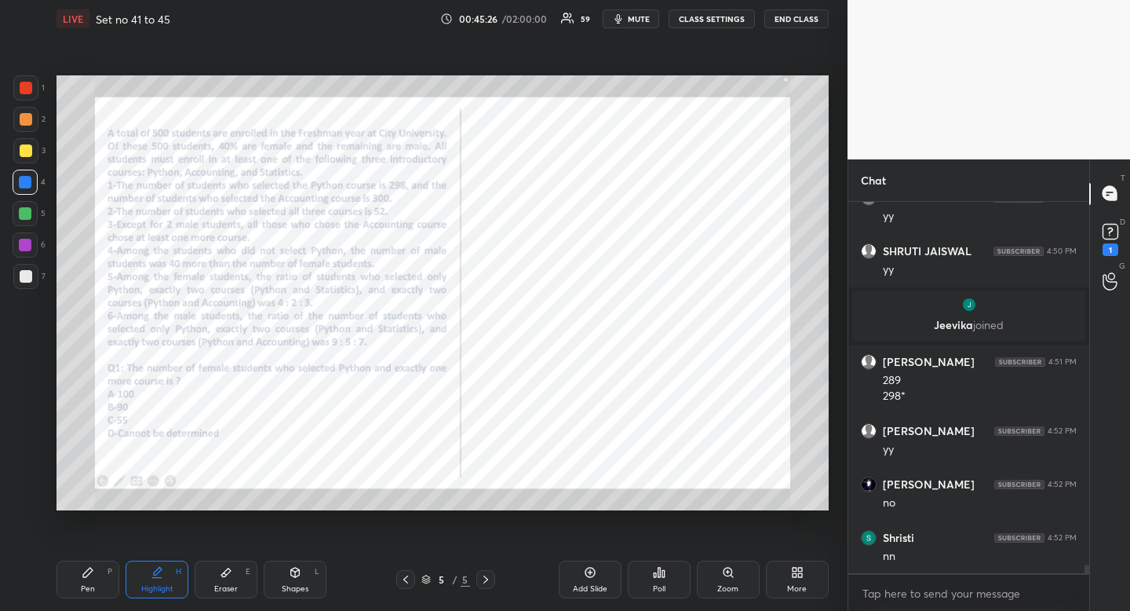
scroll to position [15886, 0]
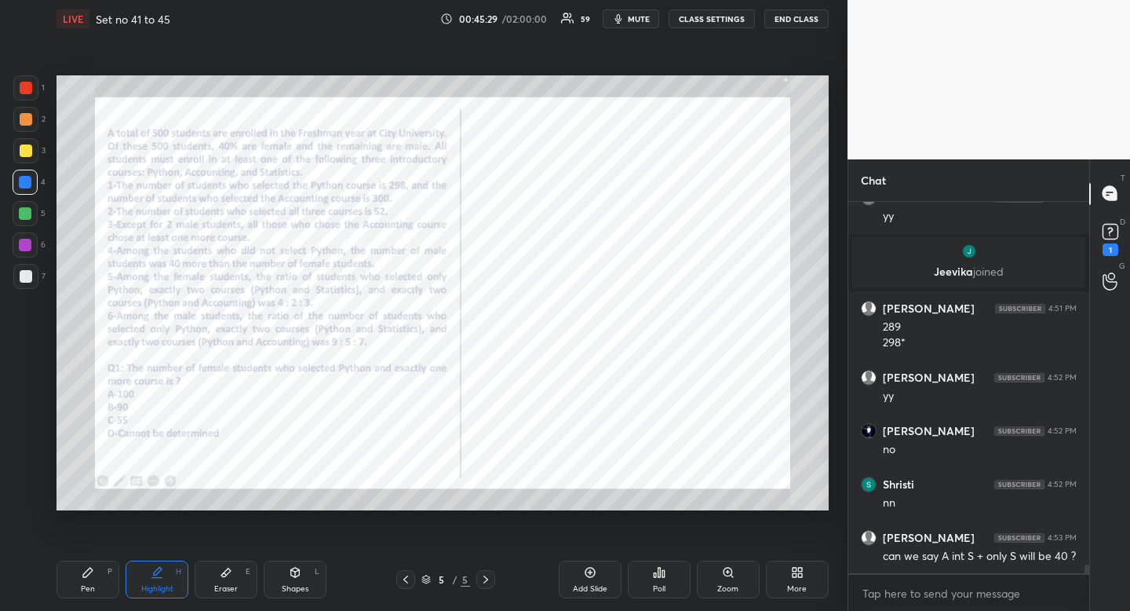
click at [156, 582] on div "Highlight H" at bounding box center [157, 579] width 63 height 38
click at [156, 585] on div "Highlight" at bounding box center [157, 589] width 32 height 8
click at [88, 586] on div "Pen" at bounding box center [88, 589] width 14 height 8
click at [93, 579] on div "Pen P" at bounding box center [88, 579] width 63 height 38
click at [162, 579] on div "Highlight H" at bounding box center [157, 579] width 63 height 38
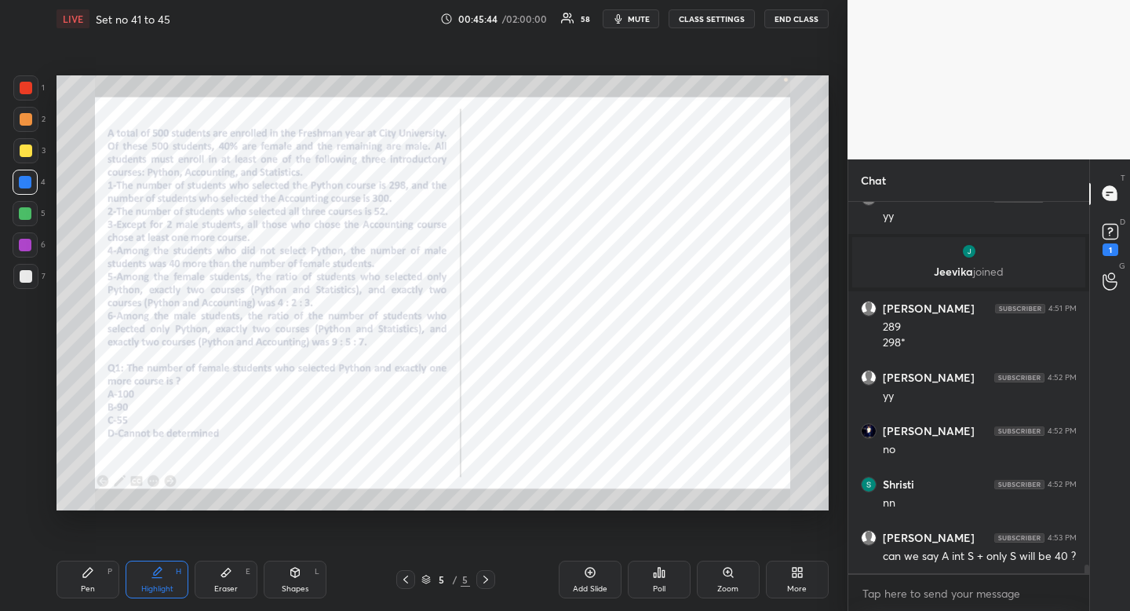
drag, startPoint x: 165, startPoint y: 572, endPoint x: 186, endPoint y: 526, distance: 50.9
click at [164, 568] on div "Highlight H" at bounding box center [157, 579] width 63 height 38
drag, startPoint x: 92, startPoint y: 581, endPoint x: 101, endPoint y: 578, distance: 9.9
click at [92, 581] on div "Pen P" at bounding box center [88, 579] width 63 height 38
click at [104, 578] on div "Pen P" at bounding box center [88, 579] width 63 height 38
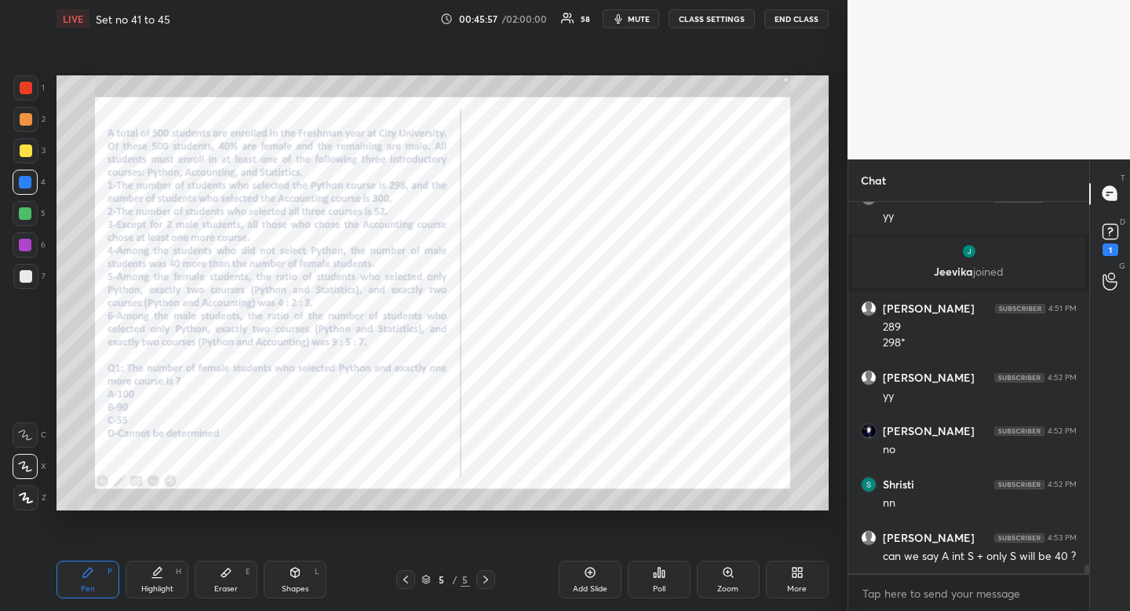
click at [83, 579] on div "Pen P" at bounding box center [88, 579] width 63 height 38
drag, startPoint x: 89, startPoint y: 582, endPoint x: 148, endPoint y: 574, distance: 58.7
click at [89, 585] on div "Pen" at bounding box center [88, 589] width 14 height 8
click at [151, 590] on div "Highlight" at bounding box center [157, 589] width 32 height 8
drag, startPoint x: 151, startPoint y: 590, endPoint x: 178, endPoint y: 575, distance: 31.6
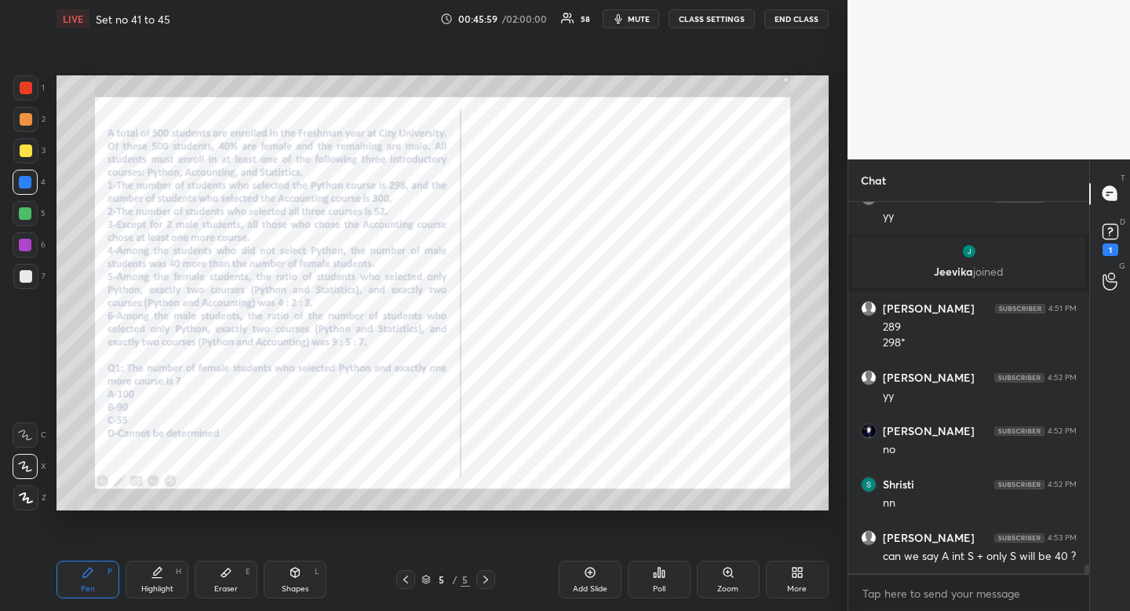
click at [159, 585] on div "Highlight" at bounding box center [157, 589] width 32 height 8
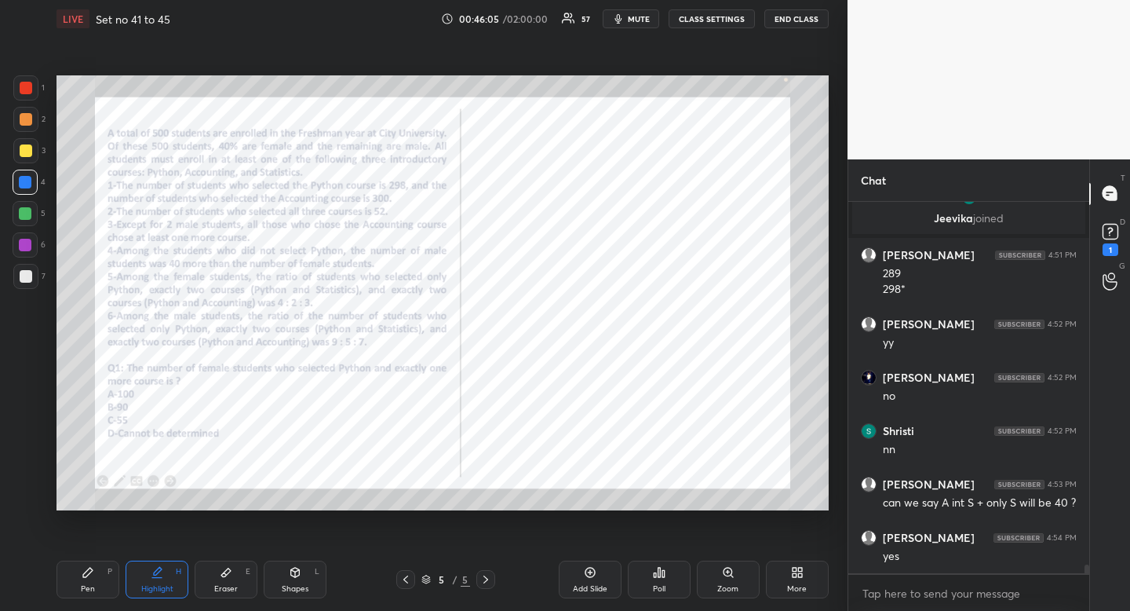
scroll to position [15993, 0]
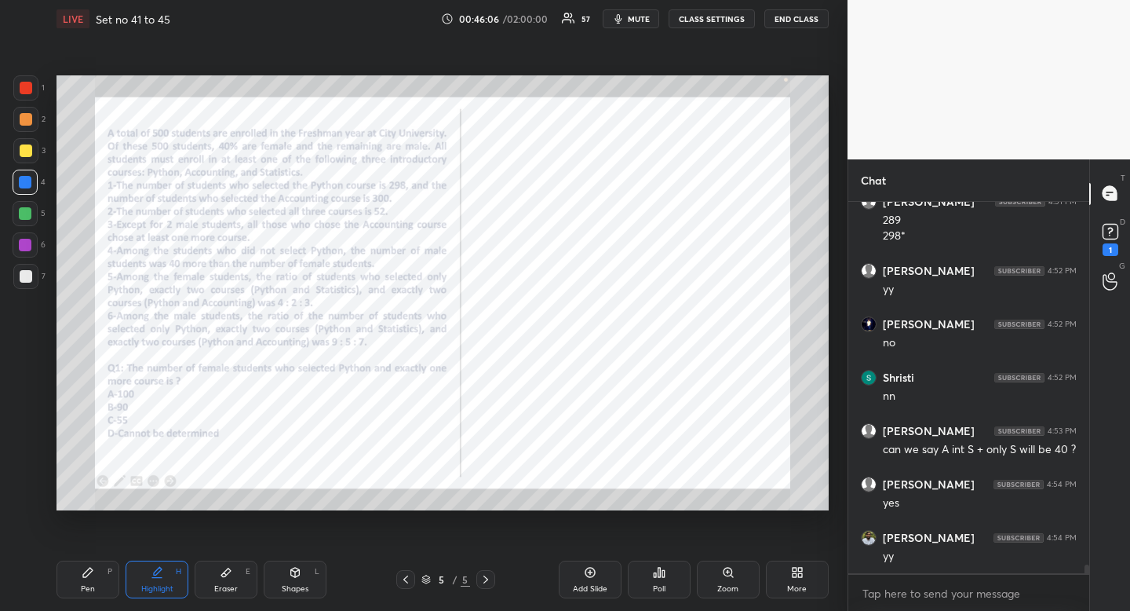
click at [87, 592] on div "Pen" at bounding box center [88, 589] width 14 height 8
drag, startPoint x: 87, startPoint y: 592, endPoint x: 104, endPoint y: 574, distance: 24.4
click at [87, 592] on div "Pen" at bounding box center [88, 589] width 14 height 8
click at [172, 571] on div "Highlight H" at bounding box center [157, 579] width 63 height 38
drag, startPoint x: 172, startPoint y: 571, endPoint x: 182, endPoint y: 529, distance: 42.8
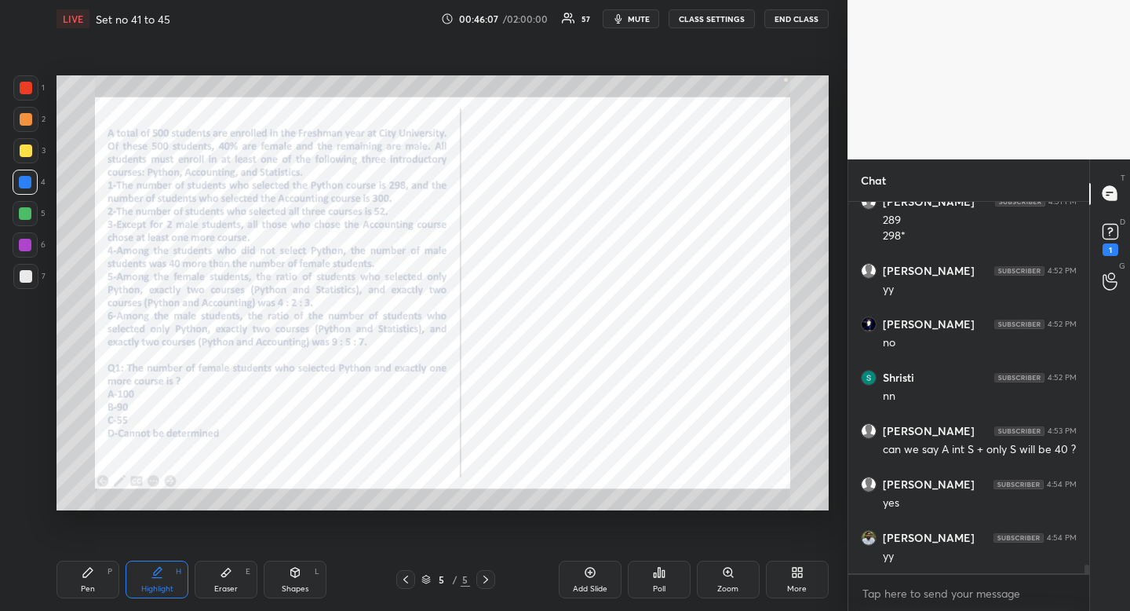
click at [172, 571] on div "Highlight H" at bounding box center [157, 579] width 63 height 38
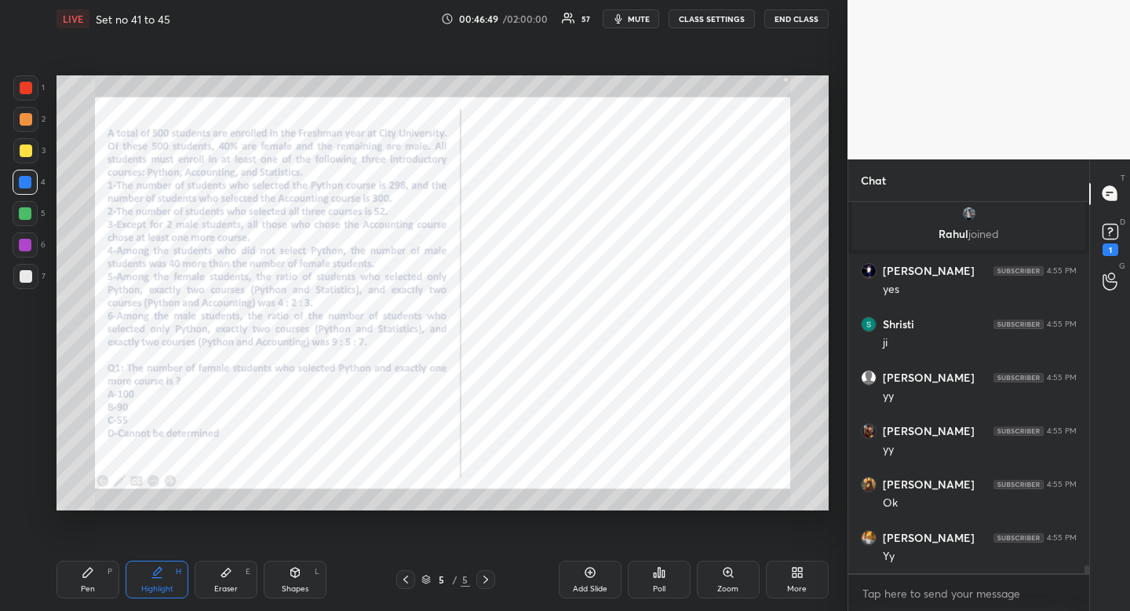
scroll to position [16623, 0]
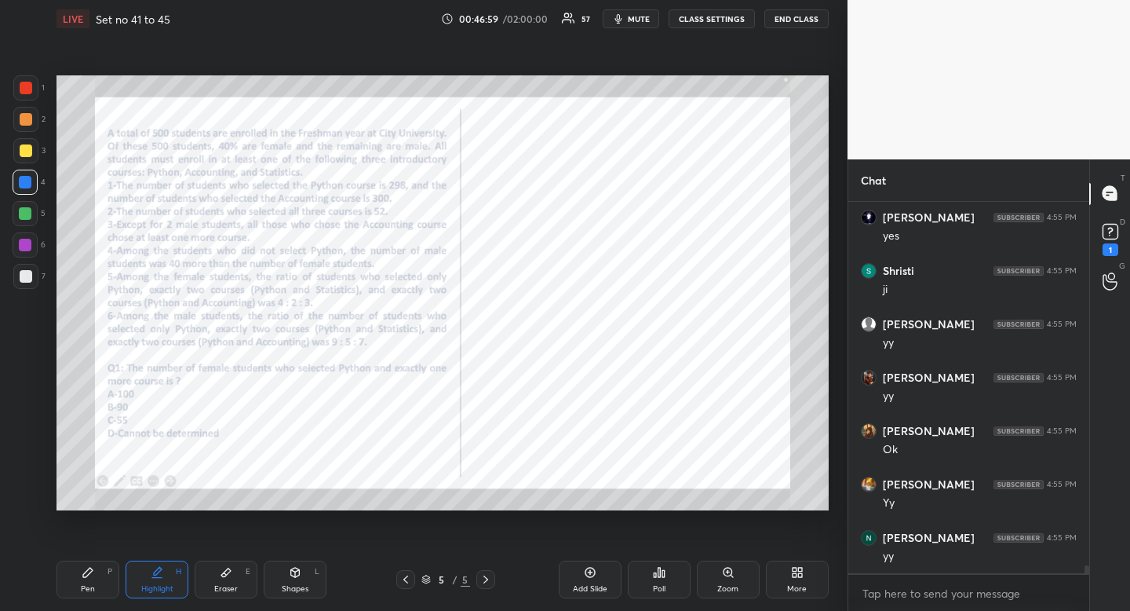
click at [94, 585] on div "Pen" at bounding box center [88, 589] width 14 height 8
drag, startPoint x: 100, startPoint y: 581, endPoint x: 111, endPoint y: 533, distance: 49.1
click at [98, 580] on div "Pen P" at bounding box center [88, 579] width 63 height 38
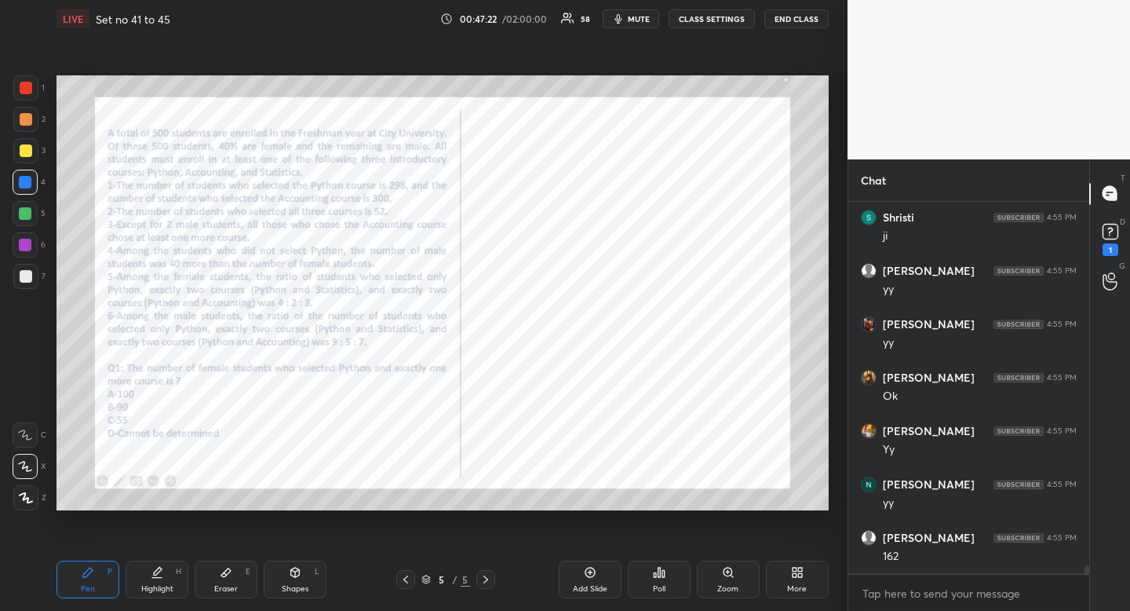
click at [155, 586] on div "Highlight" at bounding box center [157, 589] width 32 height 8
drag, startPoint x: 155, startPoint y: 586, endPoint x: 148, endPoint y: 569, distance: 18.4
click at [155, 586] on div "Highlight" at bounding box center [157, 589] width 32 height 8
click at [161, 580] on div "Highlight H" at bounding box center [157, 579] width 63 height 38
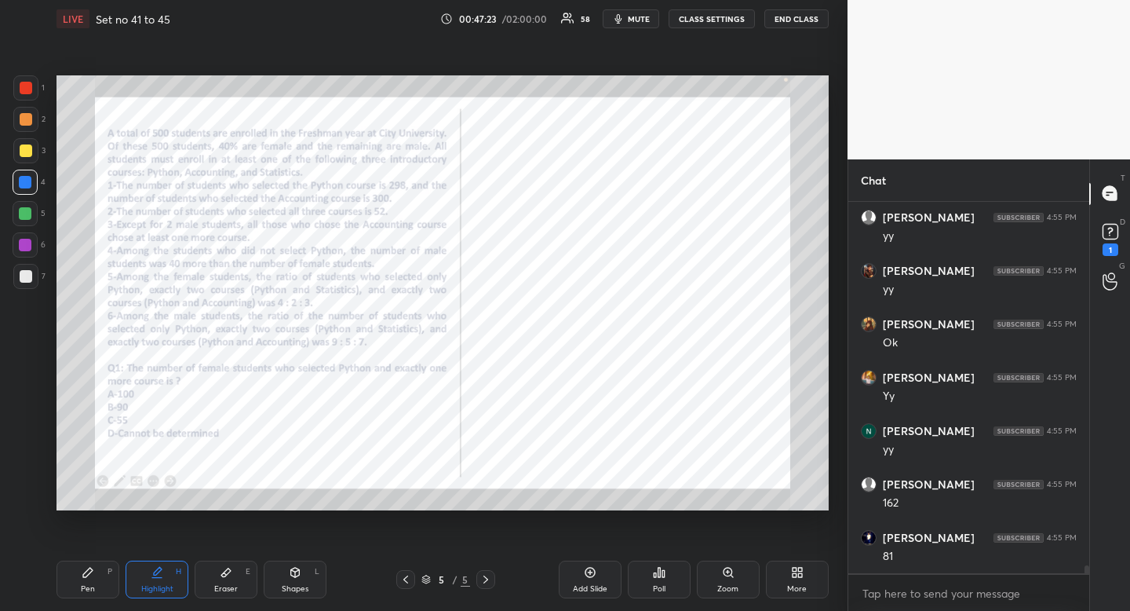
drag, startPoint x: 161, startPoint y: 580, endPoint x: 158, endPoint y: 552, distance: 28.4
click at [161, 580] on div "Highlight H" at bounding box center [157, 579] width 63 height 38
click at [93, 582] on div "Pen P" at bounding box center [88, 579] width 63 height 38
drag, startPoint x: 93, startPoint y: 582, endPoint x: 139, endPoint y: 511, distance: 85.1
click at [96, 577] on div "Pen P" at bounding box center [88, 579] width 63 height 38
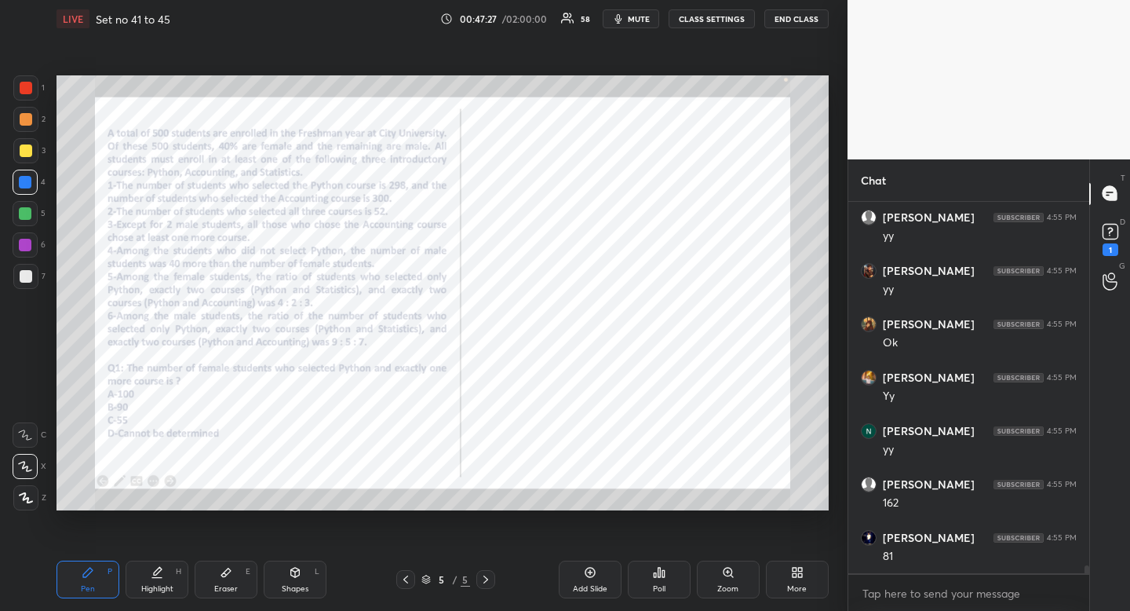
scroll to position [16783, 0]
drag, startPoint x: 235, startPoint y: 586, endPoint x: 242, endPoint y: 579, distance: 9.5
click at [235, 586] on div "Eraser" at bounding box center [226, 589] width 24 height 8
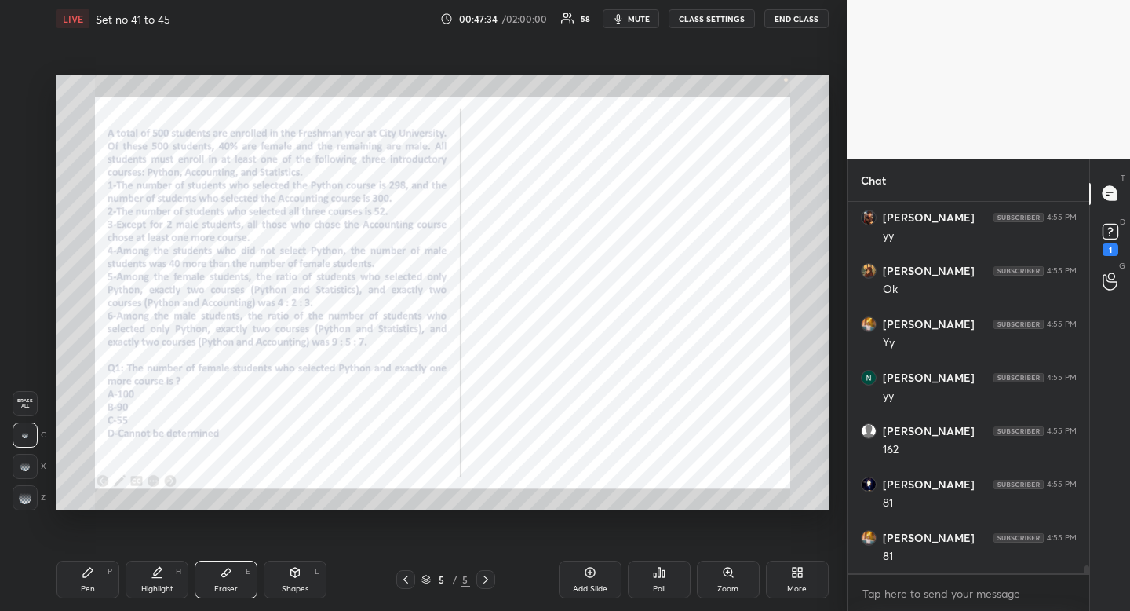
click at [81, 586] on div "Pen P" at bounding box center [88, 579] width 63 height 38
click at [92, 579] on div "Pen P" at bounding box center [88, 579] width 63 height 38
click at [228, 579] on div "Eraser E" at bounding box center [226, 579] width 63 height 38
drag, startPoint x: 228, startPoint y: 579, endPoint x: 292, endPoint y: 523, distance: 85.1
click at [229, 573] on div "Eraser E" at bounding box center [226, 579] width 63 height 38
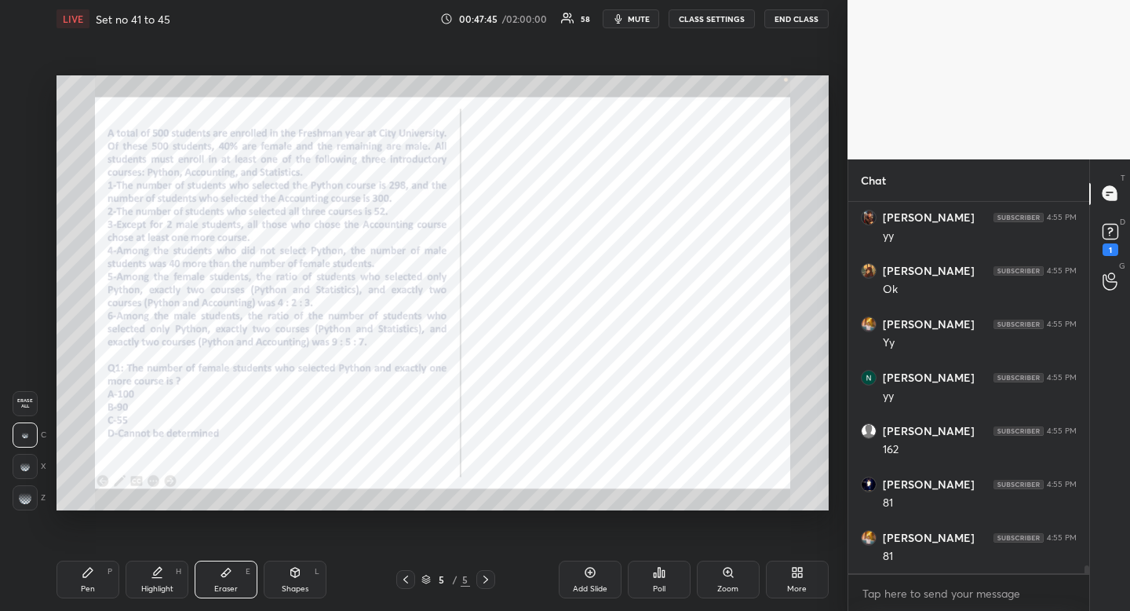
click at [93, 579] on div "Pen P" at bounding box center [88, 579] width 63 height 38
drag, startPoint x: 93, startPoint y: 579, endPoint x: 100, endPoint y: 574, distance: 9.6
click at [93, 579] on div "Pen P" at bounding box center [88, 579] width 63 height 38
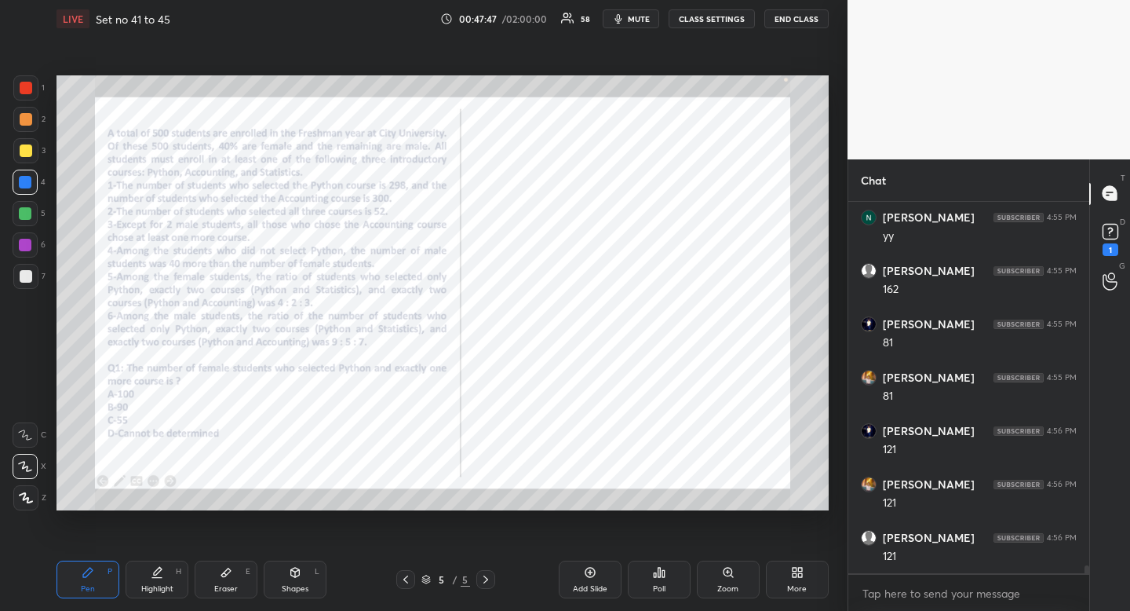
scroll to position [16996, 0]
drag, startPoint x: 220, startPoint y: 582, endPoint x: 272, endPoint y: 549, distance: 61.8
click at [220, 585] on div "Eraser" at bounding box center [226, 589] width 24 height 8
click at [235, 574] on div "Eraser E" at bounding box center [226, 579] width 63 height 38
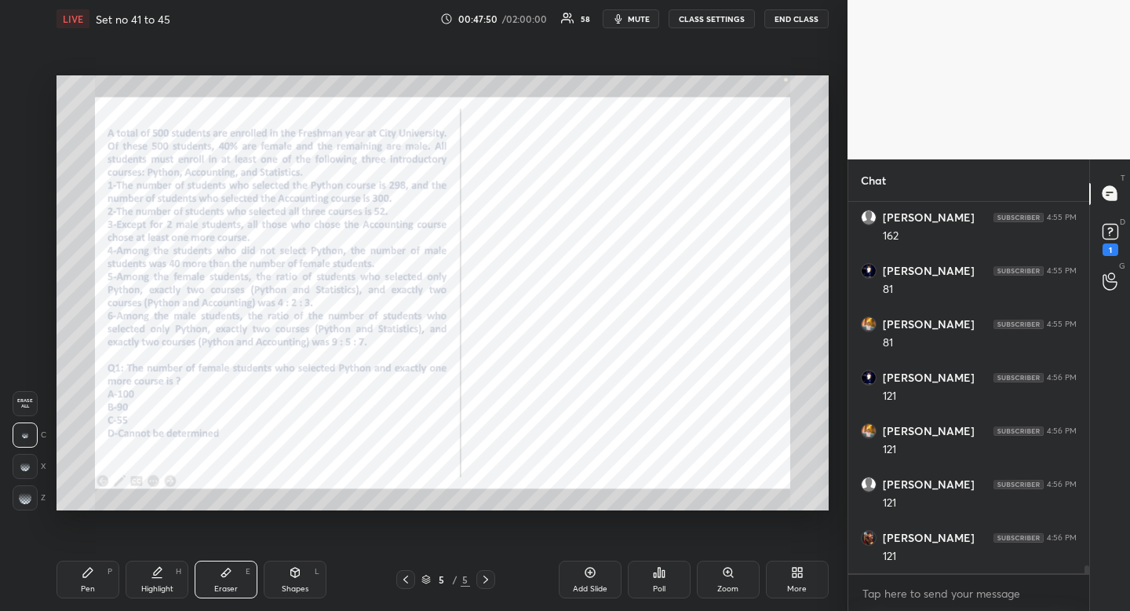
scroll to position [17050, 0]
click at [92, 580] on div "Pen P" at bounding box center [88, 579] width 63 height 38
drag, startPoint x: 98, startPoint y: 581, endPoint x: 176, endPoint y: 541, distance: 87.4
click at [103, 582] on div "Pen P" at bounding box center [88, 579] width 63 height 38
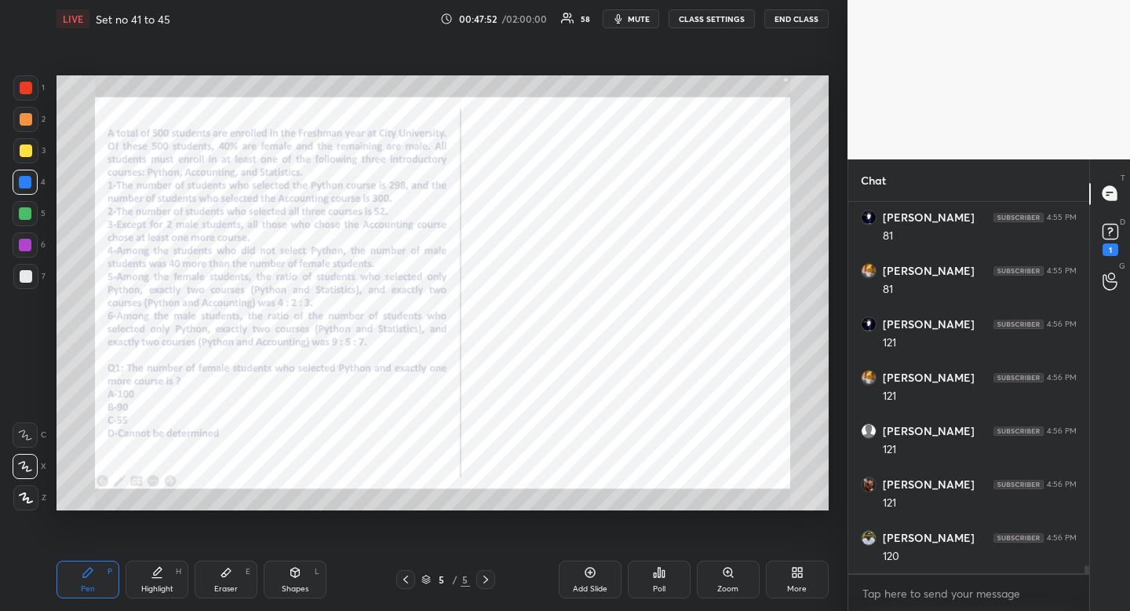
scroll to position [17065, 0]
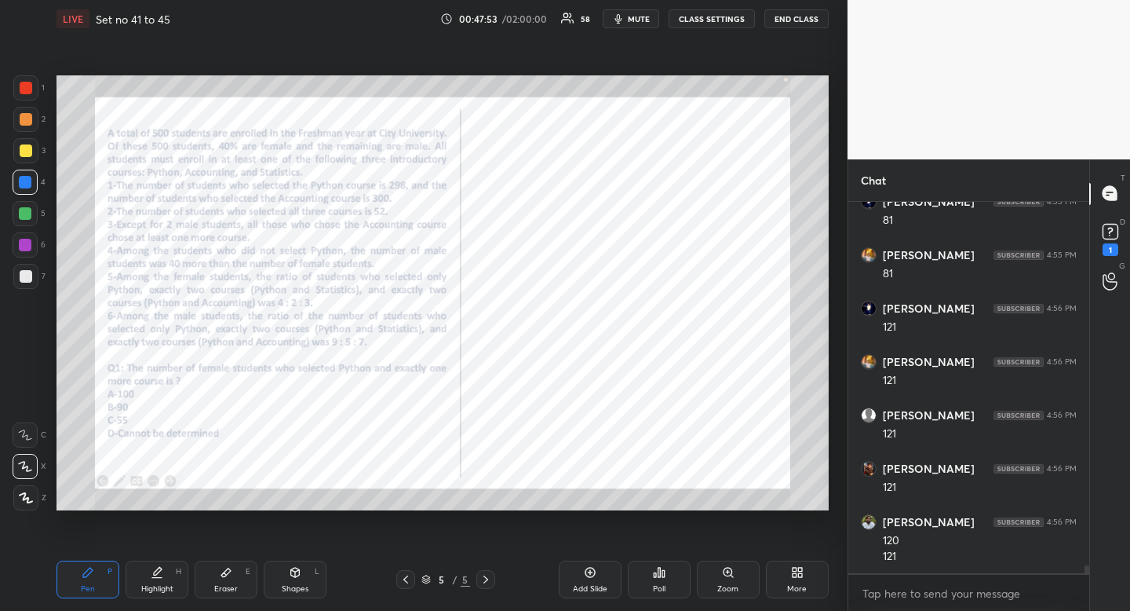
click at [226, 568] on icon at bounding box center [226, 572] width 13 height 13
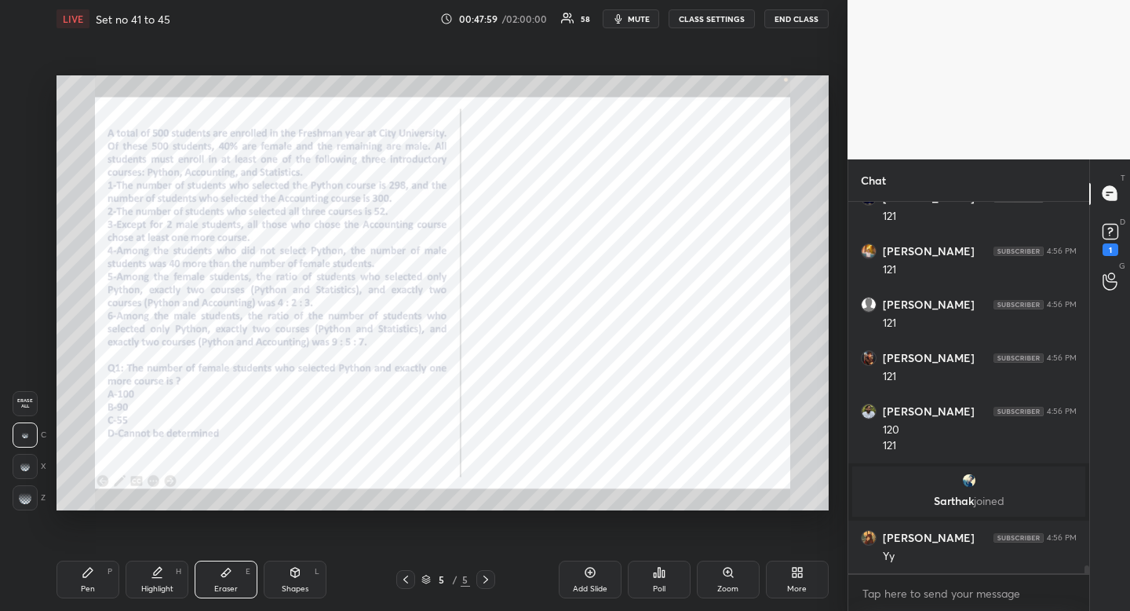
scroll to position [16998, 0]
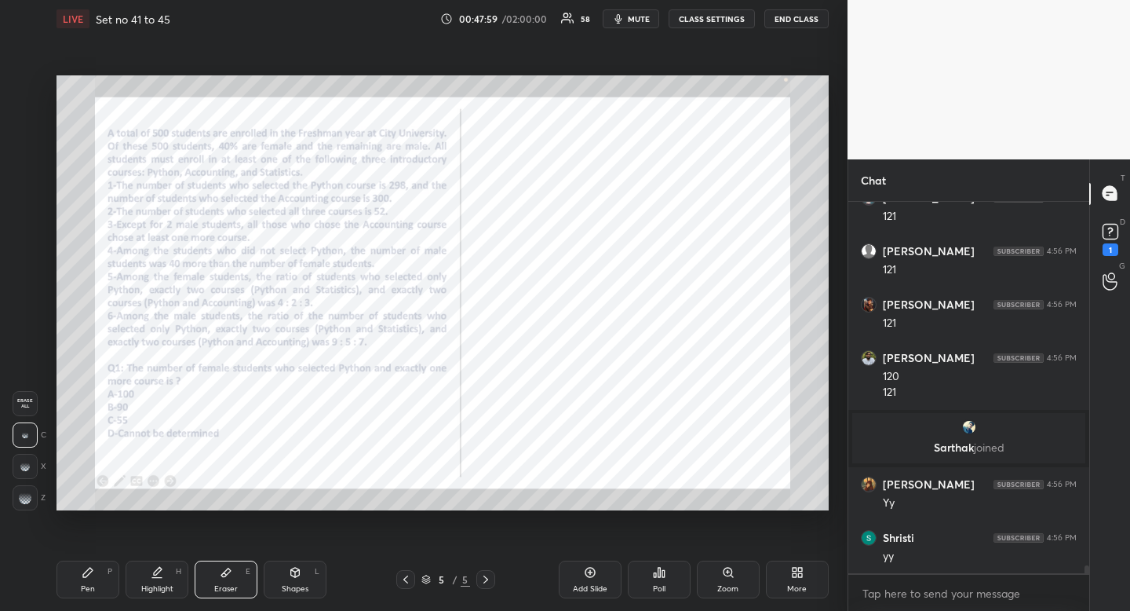
click at [82, 582] on div "Pen P" at bounding box center [88, 579] width 63 height 38
drag, startPoint x: 82, startPoint y: 582, endPoint x: 31, endPoint y: 582, distance: 51.0
click at [82, 582] on div "Pen P" at bounding box center [88, 579] width 63 height 38
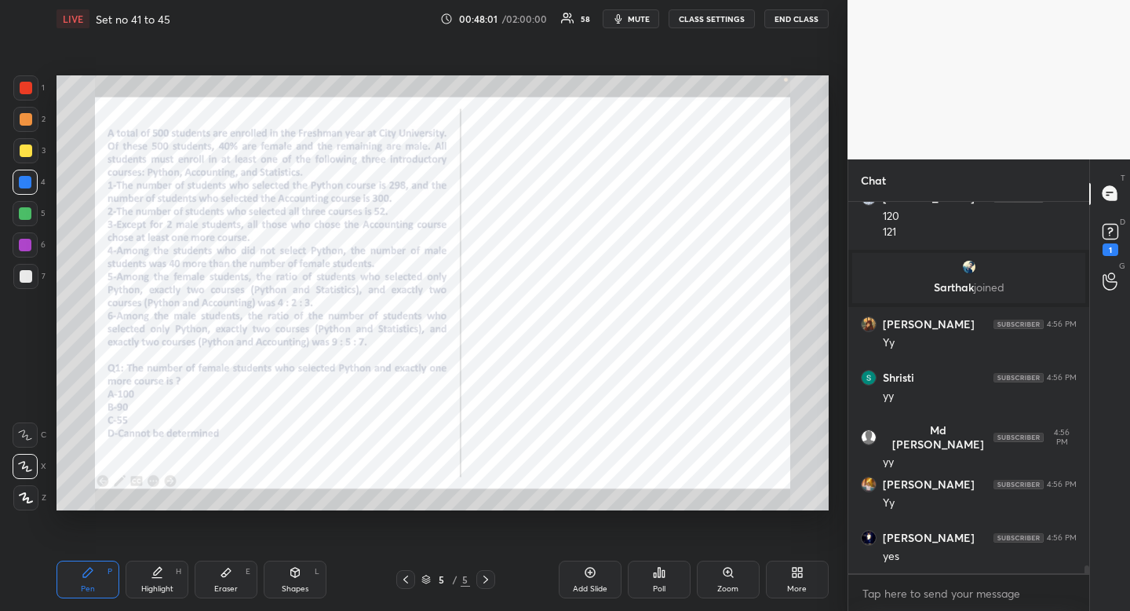
scroll to position [17211, 0]
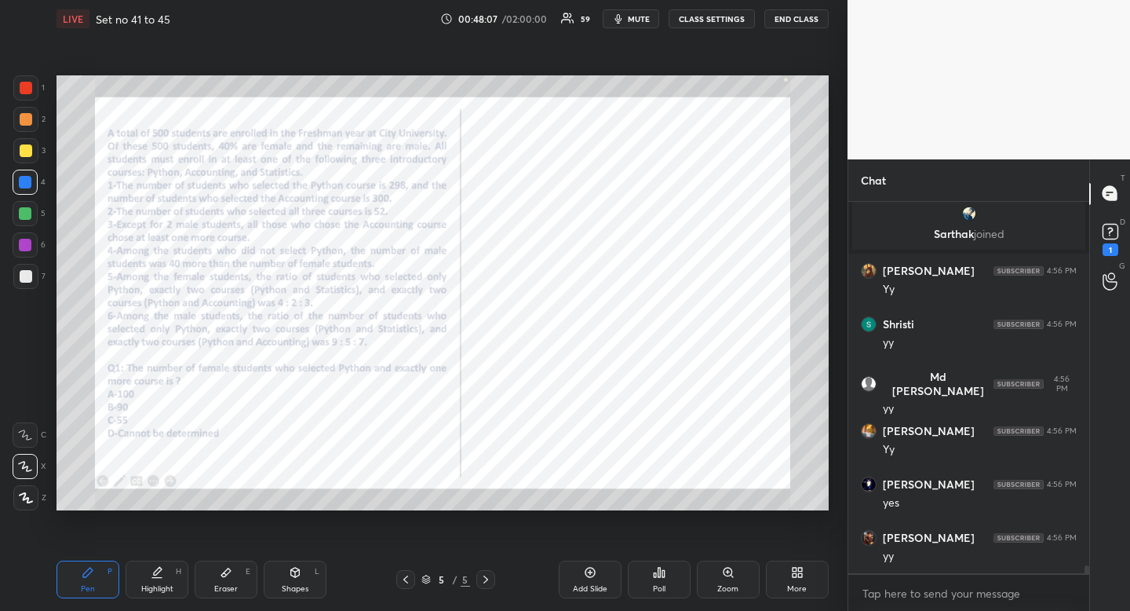
click at [156, 575] on icon at bounding box center [157, 572] width 13 height 13
drag, startPoint x: 156, startPoint y: 575, endPoint x: 223, endPoint y: 524, distance: 84.0
click at [159, 568] on icon at bounding box center [157, 572] width 13 height 13
click at [100, 586] on div "Pen P" at bounding box center [88, 579] width 63 height 38
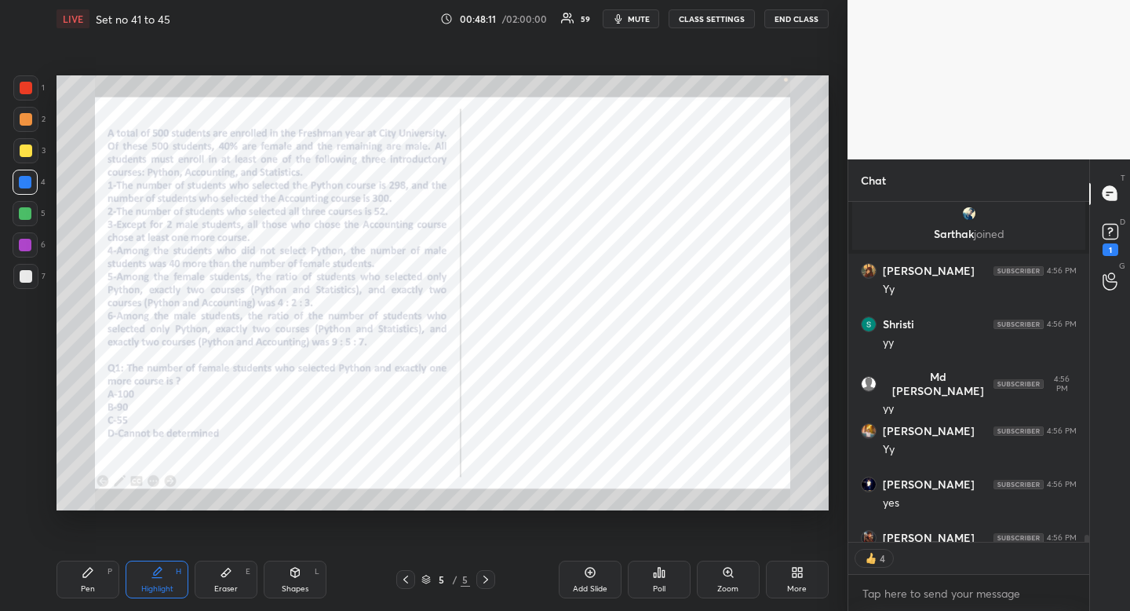
drag, startPoint x: 100, startPoint y: 586, endPoint x: 176, endPoint y: 548, distance: 84.6
click at [100, 586] on div "Pen P" at bounding box center [88, 579] width 63 height 38
drag, startPoint x: 235, startPoint y: 582, endPoint x: 244, endPoint y: 576, distance: 11.3
click at [235, 582] on div "Eraser E" at bounding box center [226, 579] width 63 height 38
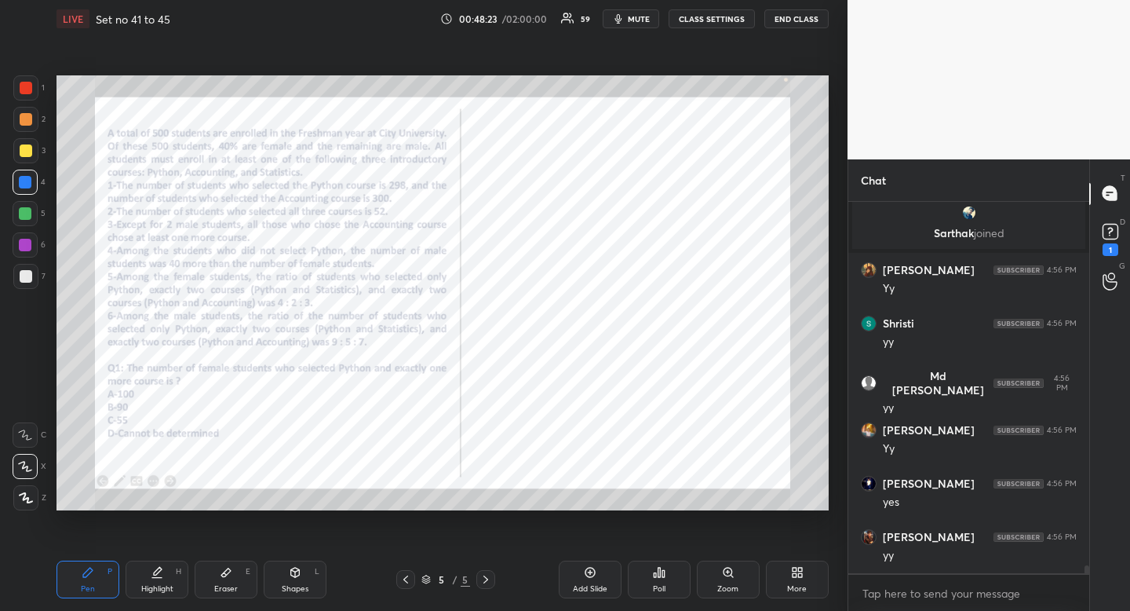
drag, startPoint x: 244, startPoint y: 576, endPoint x: 375, endPoint y: 516, distance: 144.4
click at [251, 571] on div "Eraser E" at bounding box center [226, 579] width 63 height 38
click at [171, 574] on div "Highlight H" at bounding box center [157, 579] width 63 height 38
drag, startPoint x: 171, startPoint y: 574, endPoint x: 232, endPoint y: 517, distance: 83.3
click at [171, 574] on div "Highlight H" at bounding box center [157, 579] width 63 height 38
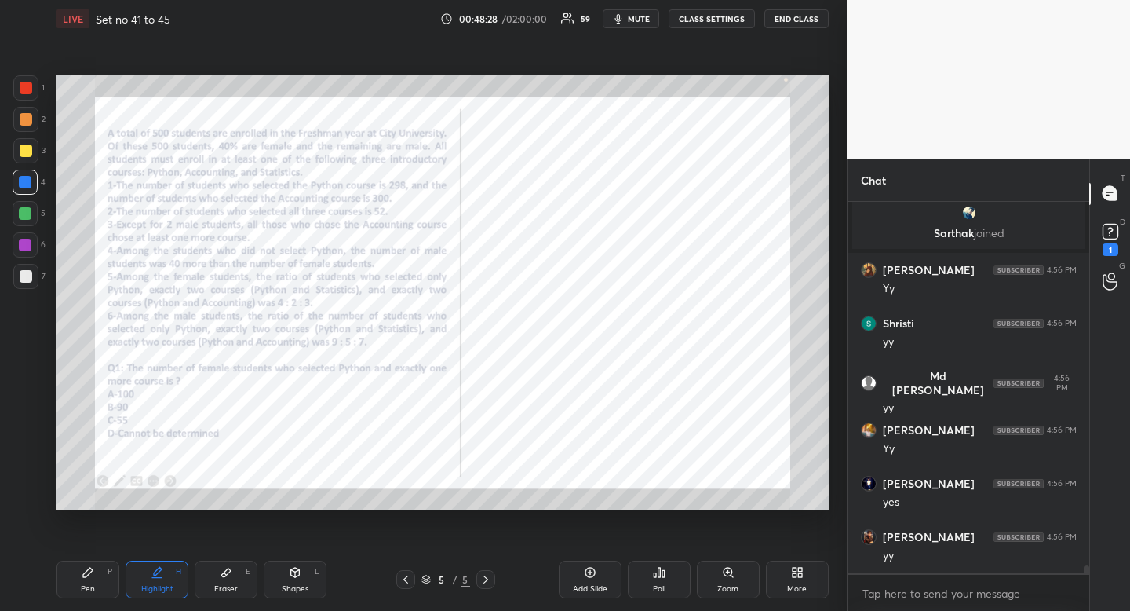
drag, startPoint x: 154, startPoint y: 588, endPoint x: 162, endPoint y: 580, distance: 11.7
click at [154, 588] on div "Highlight" at bounding box center [157, 589] width 32 height 8
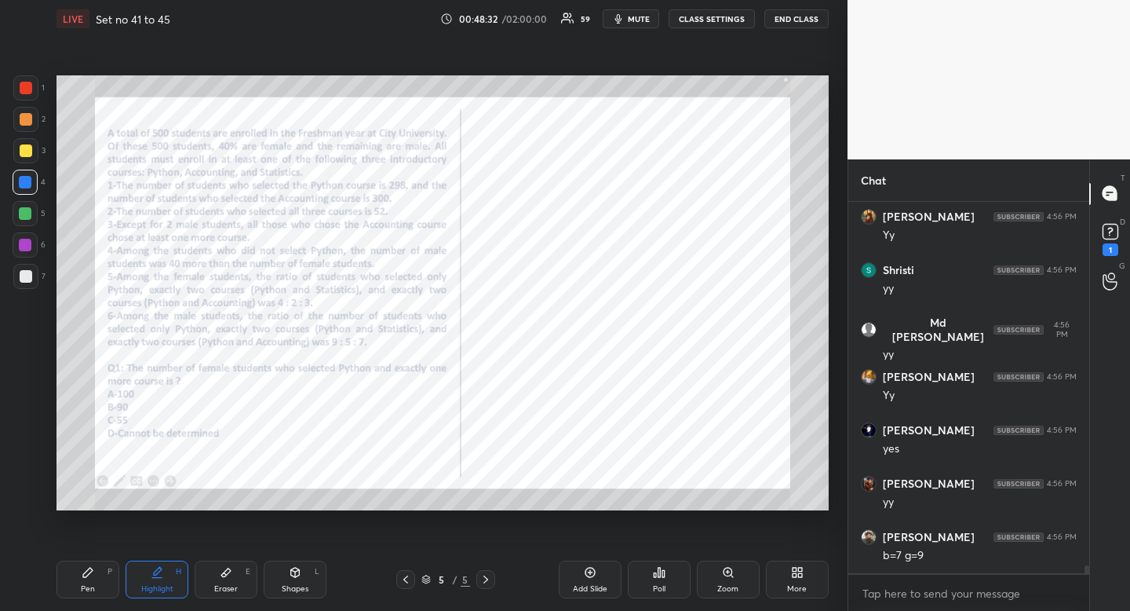
click at [86, 576] on icon at bounding box center [87, 572] width 9 height 9
click at [24, 92] on div at bounding box center [26, 88] width 13 height 13
drag, startPoint x: 23, startPoint y: 94, endPoint x: 16, endPoint y: 101, distance: 9.5
click at [23, 94] on div at bounding box center [26, 88] width 13 height 13
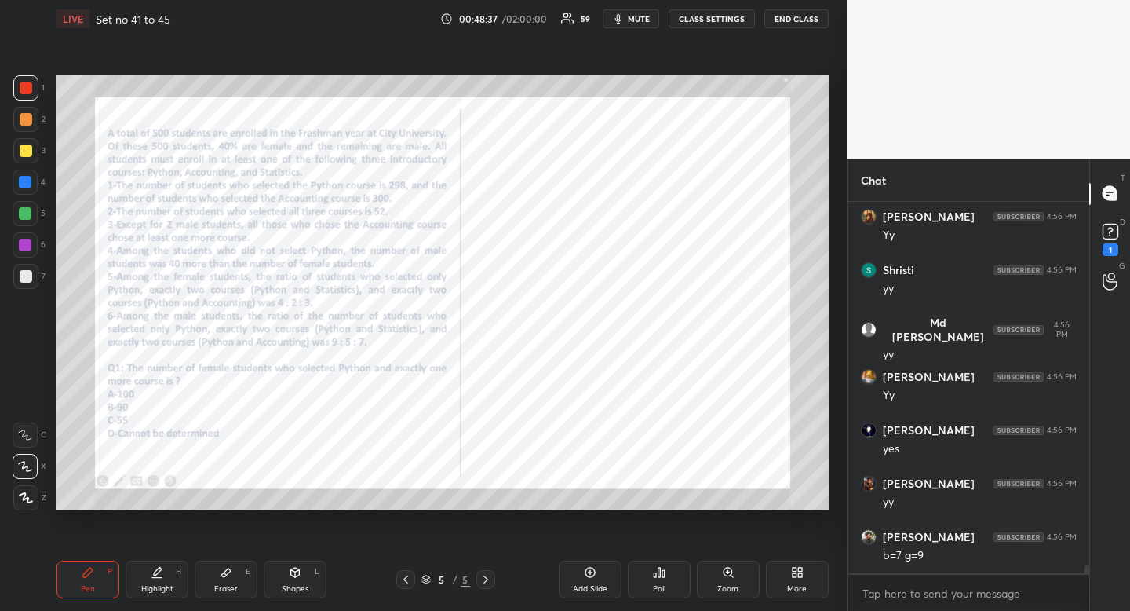
click at [152, 582] on div "Highlight H" at bounding box center [157, 579] width 63 height 38
drag, startPoint x: 152, startPoint y: 582, endPoint x: 113, endPoint y: 575, distance: 39.9
click at [152, 582] on div "Highlight H" at bounding box center [157, 579] width 63 height 38
click at [92, 575] on icon at bounding box center [88, 572] width 13 height 13
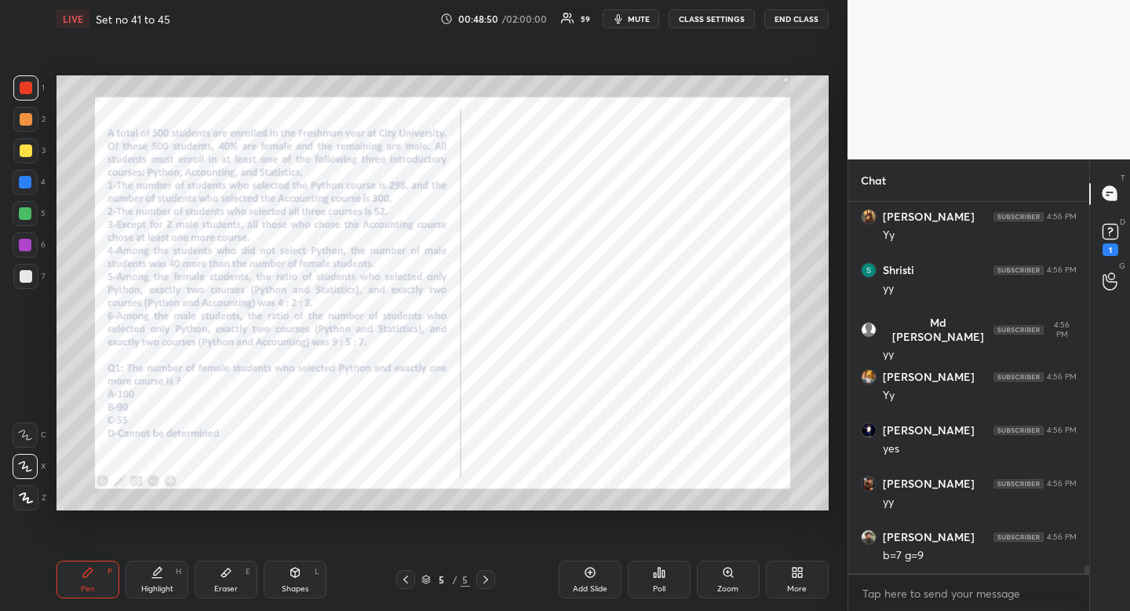
scroll to position [17319, 0]
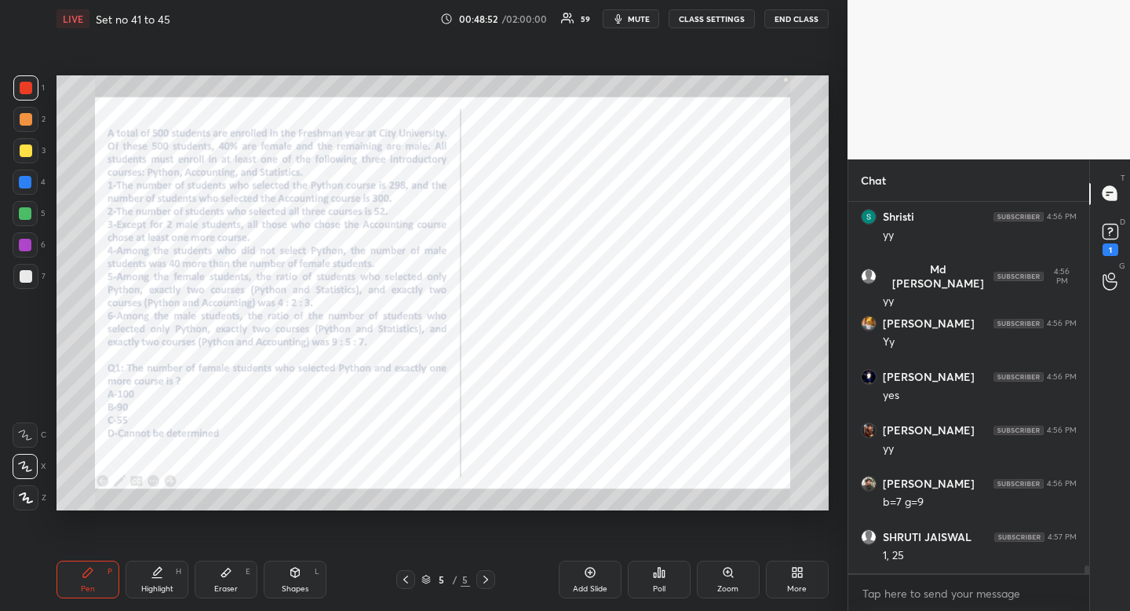
click at [156, 586] on div "Highlight" at bounding box center [157, 589] width 32 height 8
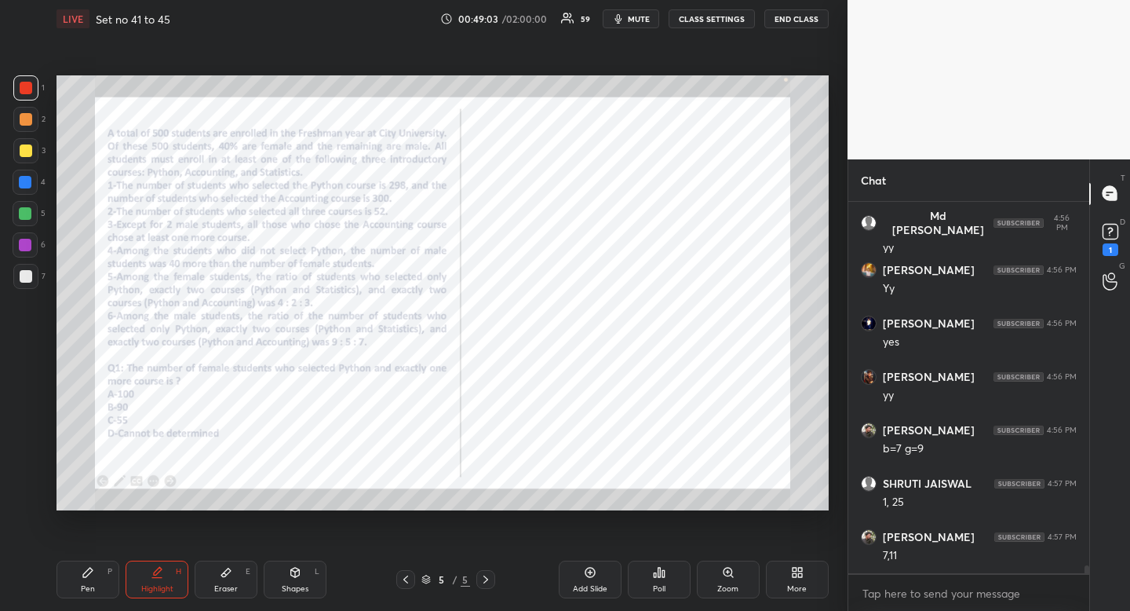
click at [89, 575] on icon at bounding box center [88, 572] width 13 height 13
click at [94, 567] on div "Pen P" at bounding box center [88, 579] width 63 height 38
click at [215, 580] on div "Eraser E" at bounding box center [226, 579] width 63 height 38
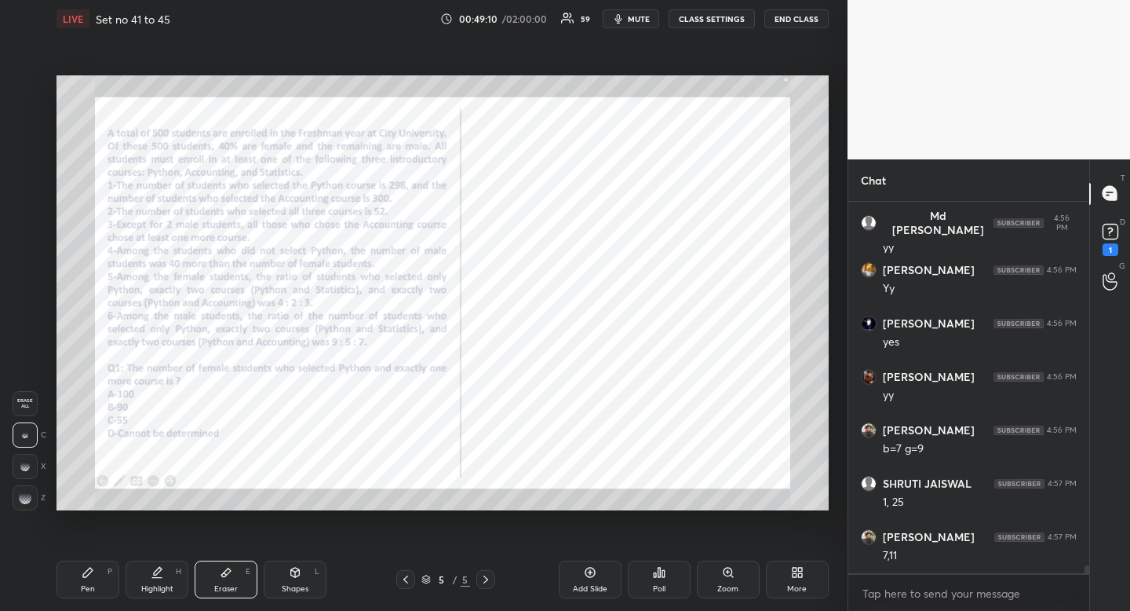
click at [156, 579] on div "Highlight H" at bounding box center [157, 579] width 63 height 38
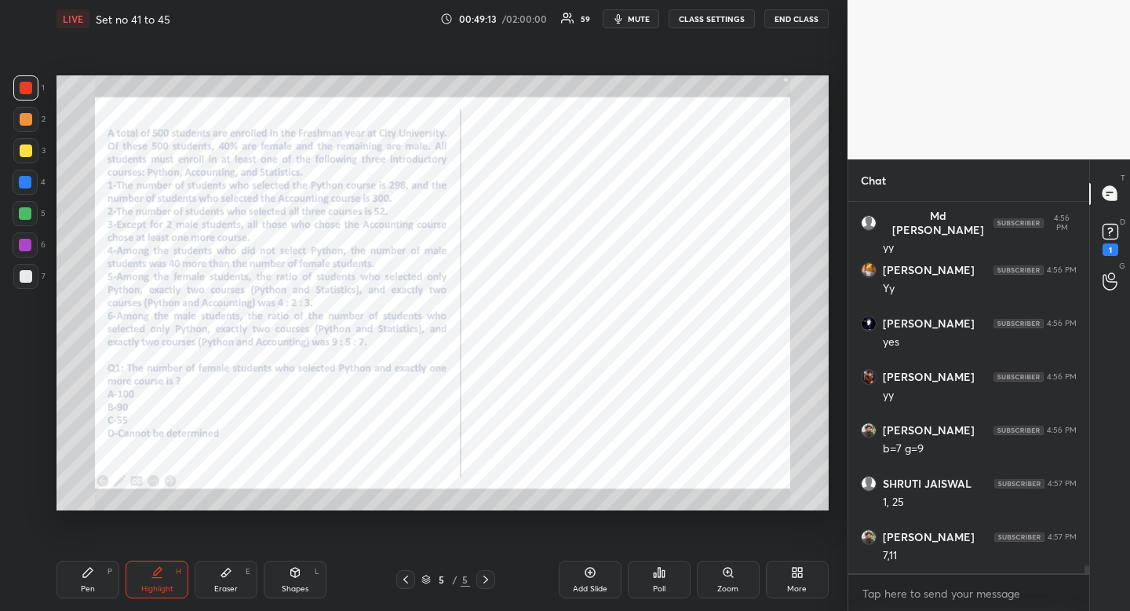
click at [148, 582] on div "Highlight H" at bounding box center [157, 579] width 63 height 38
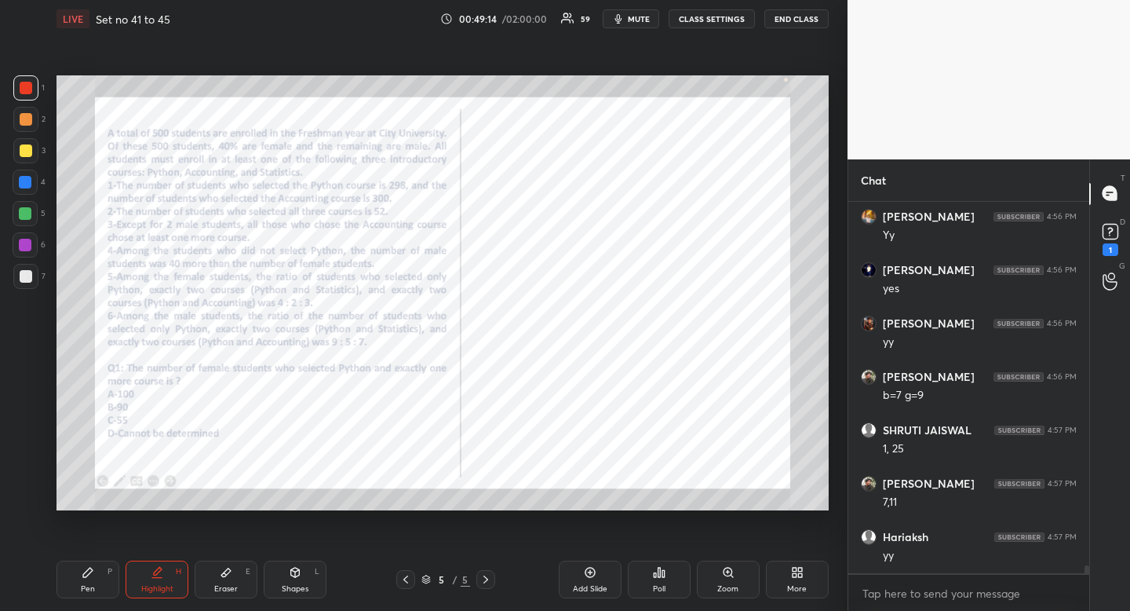
click at [93, 587] on div "Pen" at bounding box center [88, 589] width 14 height 8
drag, startPoint x: 93, startPoint y: 587, endPoint x: 156, endPoint y: 539, distance: 79.6
click at [93, 587] on div "Pen" at bounding box center [88, 589] width 14 height 8
click at [150, 585] on div "Highlight" at bounding box center [157, 589] width 32 height 8
click at [156, 578] on icon at bounding box center [157, 572] width 13 height 13
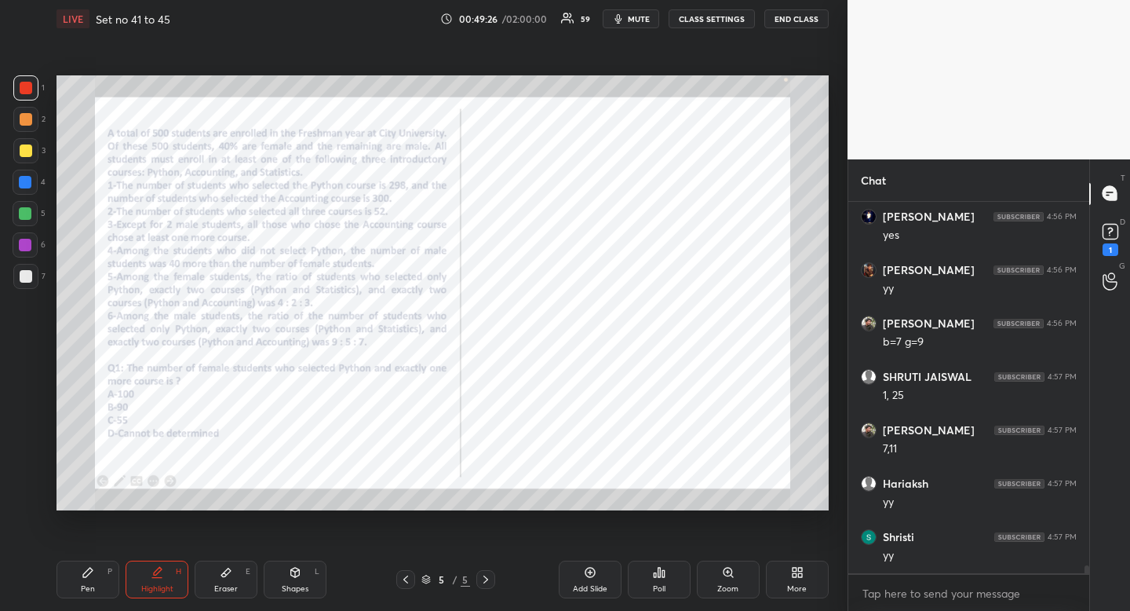
scroll to position [17532, 0]
click at [75, 590] on div "Pen P" at bounding box center [88, 579] width 63 height 38
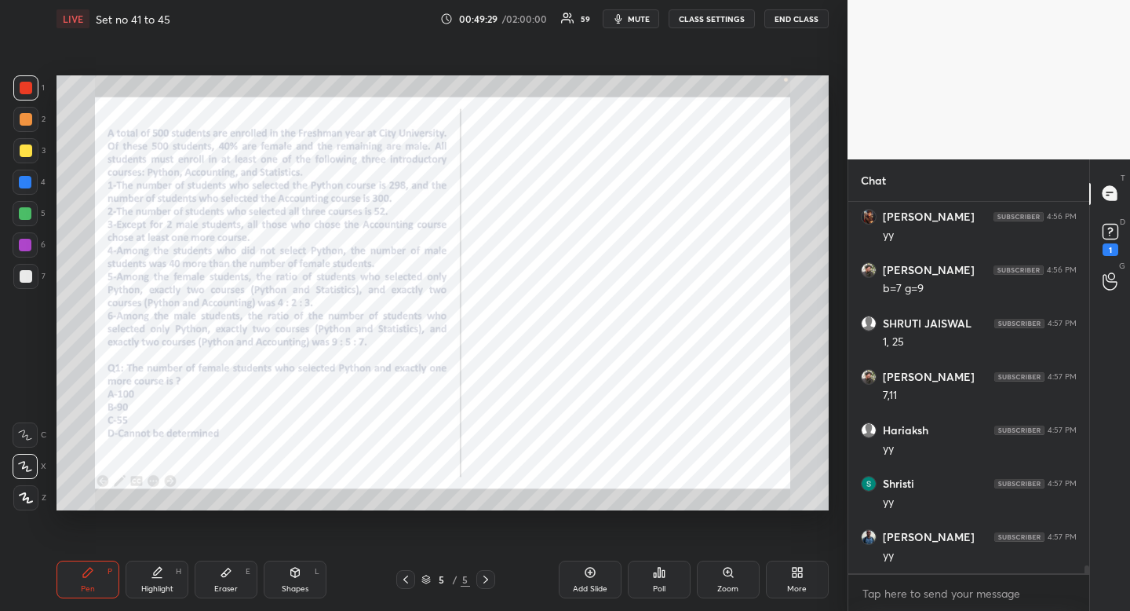
click at [79, 582] on div "Pen P" at bounding box center [88, 579] width 63 height 38
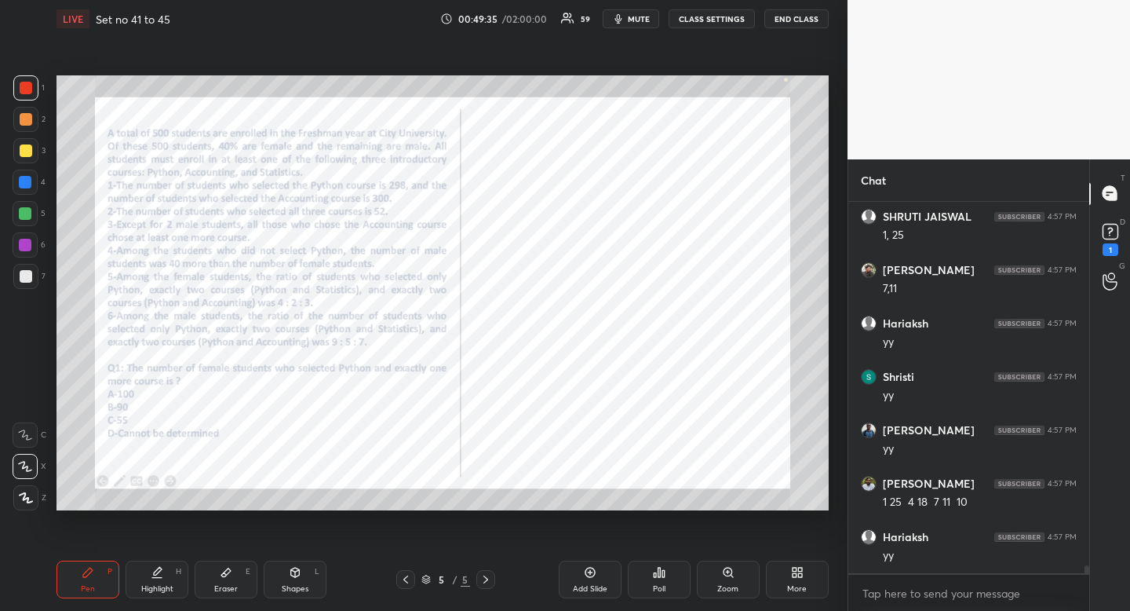
scroll to position [17693, 0]
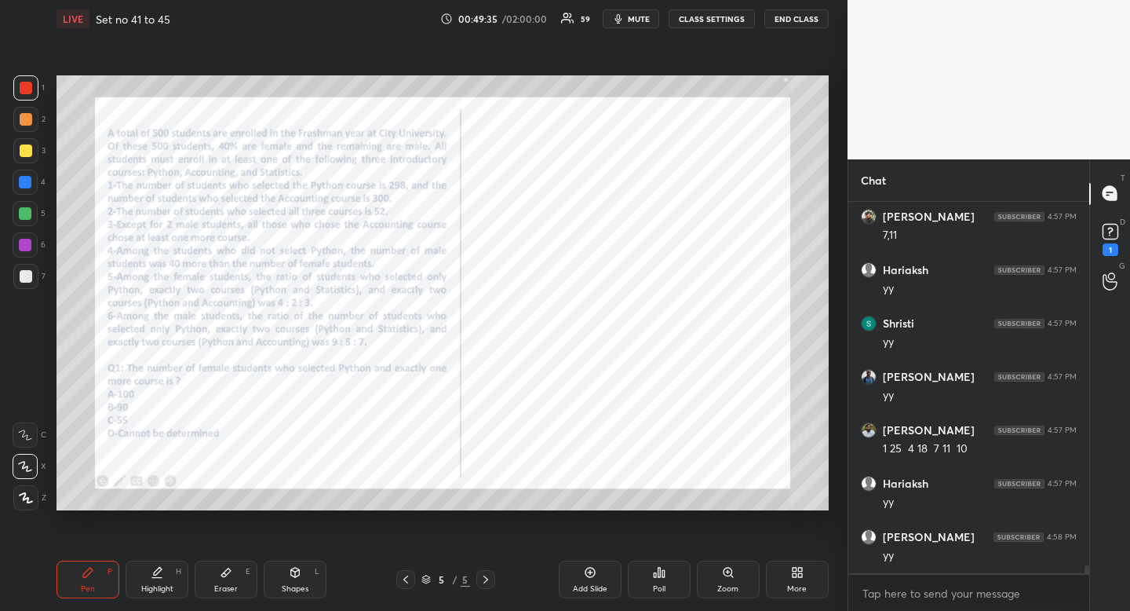
drag, startPoint x: 162, startPoint y: 587, endPoint x: 170, endPoint y: 577, distance: 12.4
click at [162, 587] on div "Highlight" at bounding box center [157, 589] width 32 height 8
click at [90, 586] on div "Pen" at bounding box center [88, 589] width 14 height 8
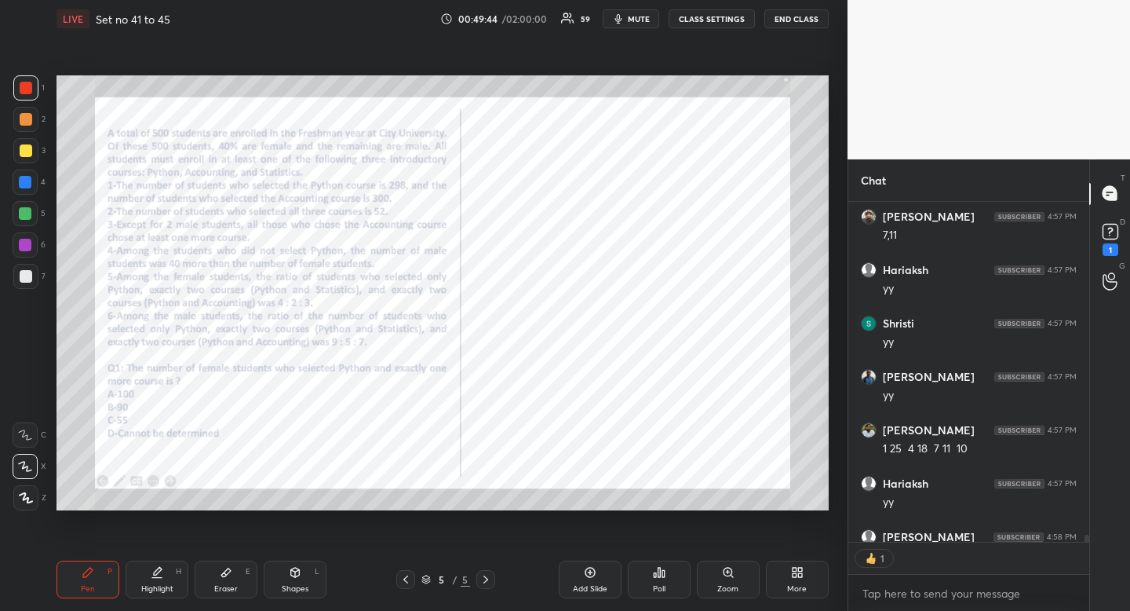
click at [90, 580] on div "Pen P" at bounding box center [88, 579] width 63 height 38
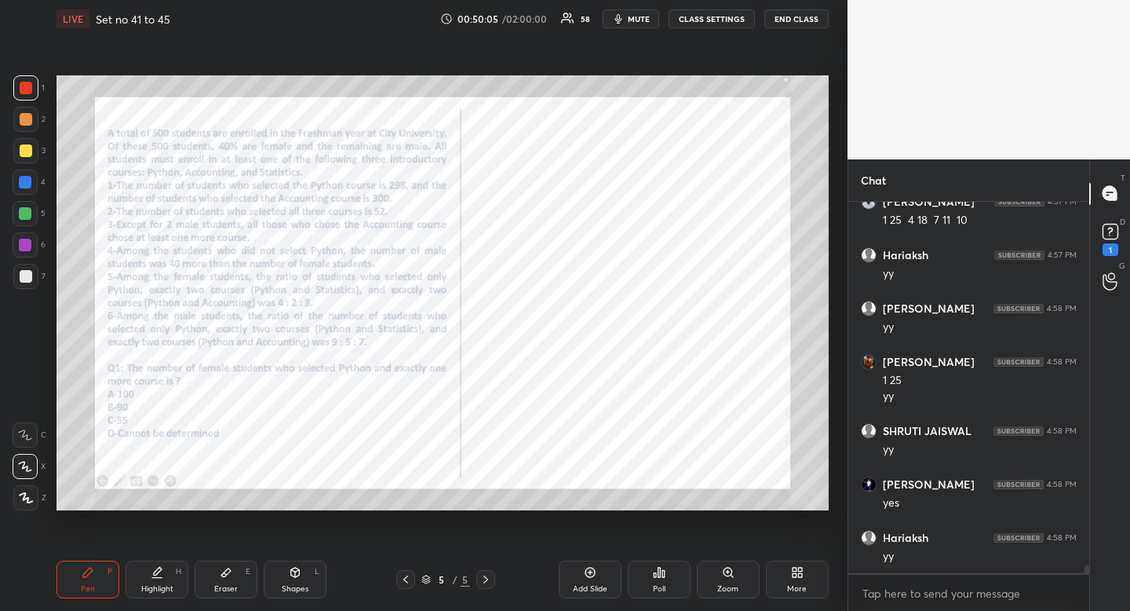
scroll to position [17974, 0]
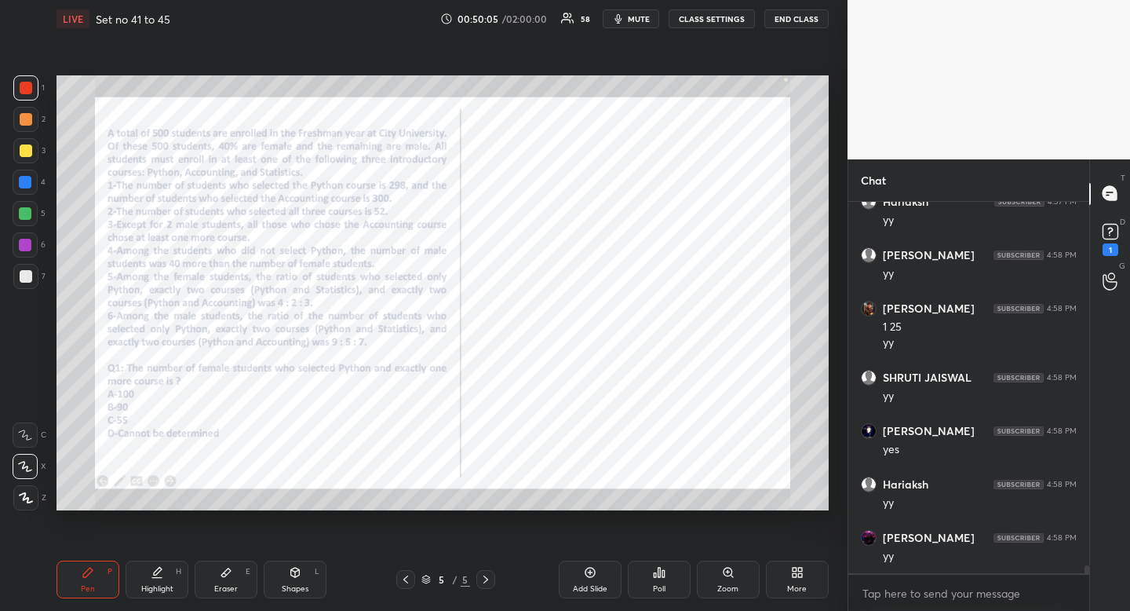
drag, startPoint x: 159, startPoint y: 571, endPoint x: 193, endPoint y: 549, distance: 40.3
click at [159, 571] on icon at bounding box center [158, 571] width 8 height 8
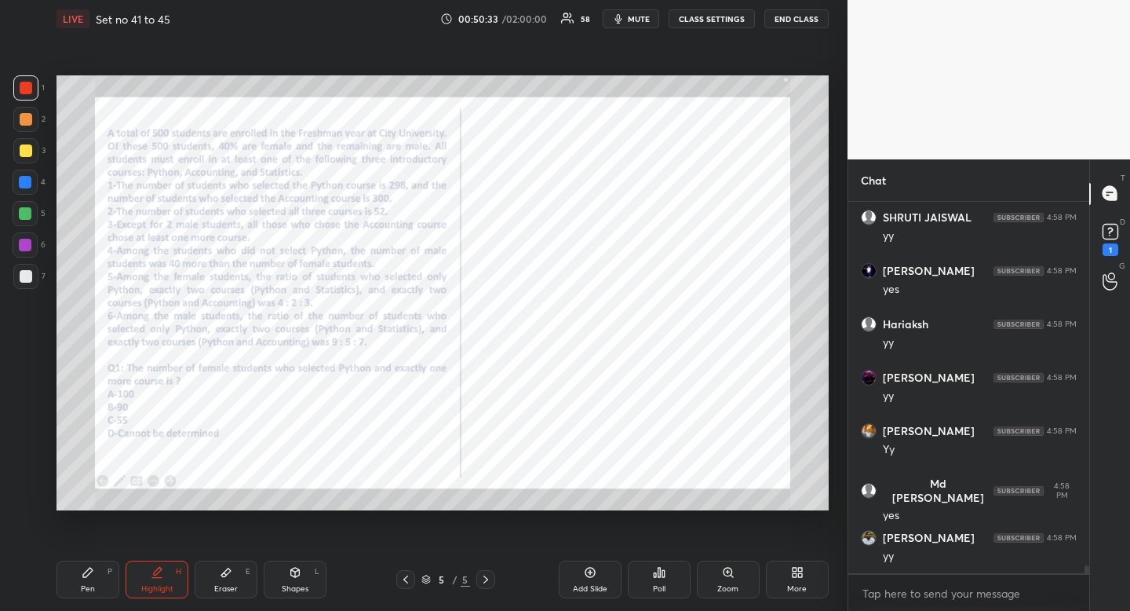
scroll to position [18188, 0]
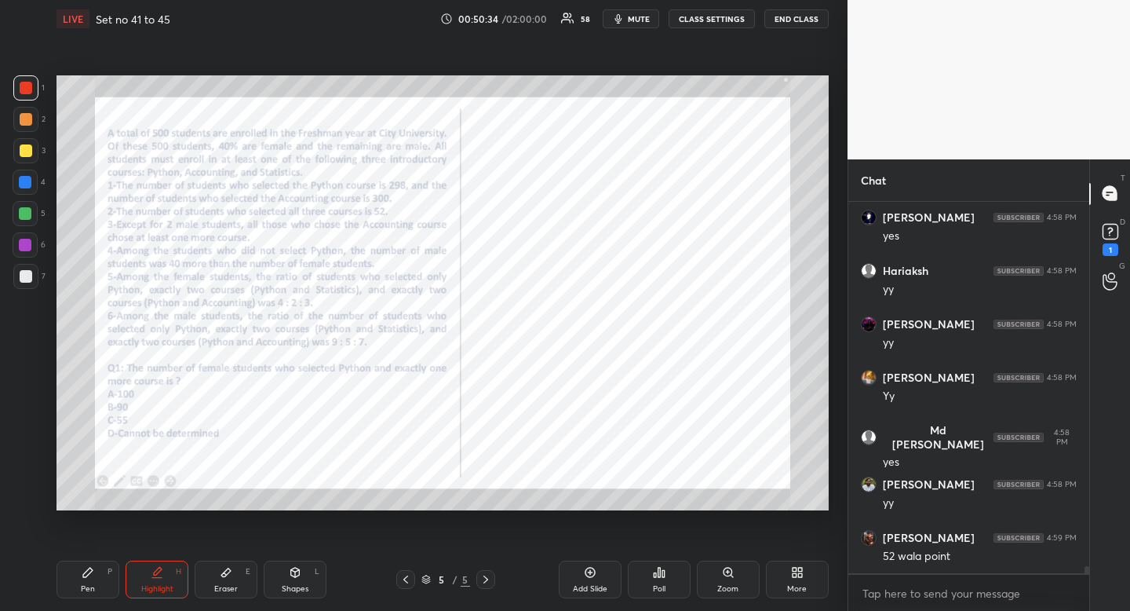
click at [83, 585] on div "Pen" at bounding box center [88, 589] width 14 height 8
click at [27, 169] on div "1 2 3 4 5 6 7" at bounding box center [29, 185] width 33 height 220
drag, startPoint x: 27, startPoint y: 168, endPoint x: 17, endPoint y: 185, distance: 19.7
click at [27, 168] on div "1 2 3 4 5 6 7" at bounding box center [29, 185] width 33 height 220
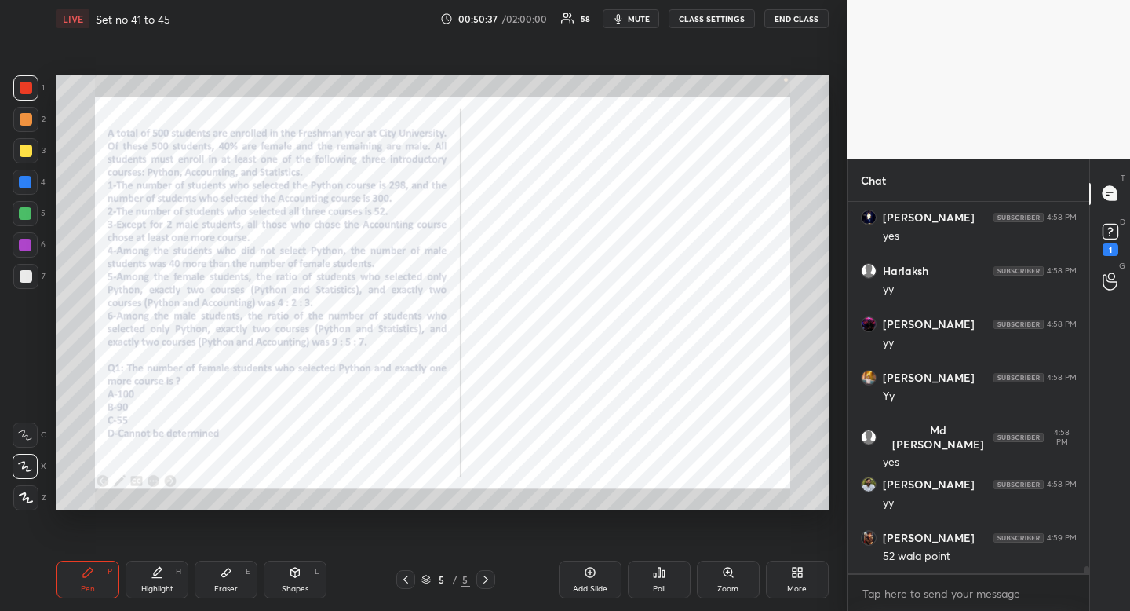
click at [164, 595] on div "Highlight H" at bounding box center [157, 579] width 63 height 38
drag, startPoint x: 164, startPoint y: 595, endPoint x: 158, endPoint y: 574, distance: 22.1
click at [164, 595] on div "Highlight H" at bounding box center [157, 579] width 63 height 38
click at [149, 575] on div "Highlight H" at bounding box center [157, 579] width 63 height 38
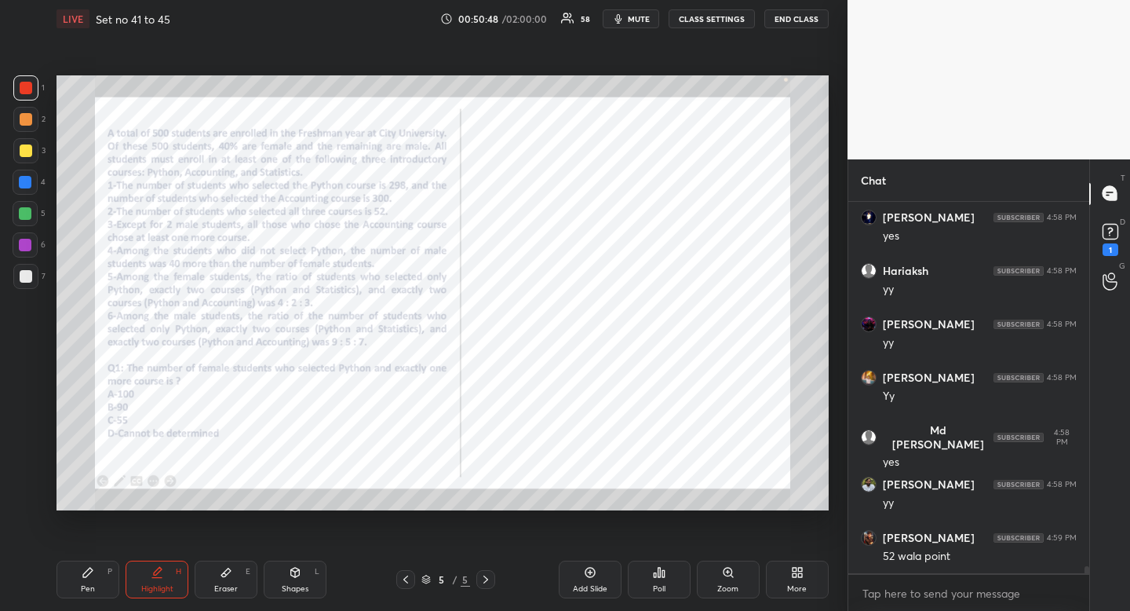
click at [93, 577] on icon at bounding box center [88, 572] width 13 height 13
drag, startPoint x: 93, startPoint y: 577, endPoint x: 182, endPoint y: 547, distance: 94.3
click at [93, 577] on icon at bounding box center [88, 572] width 13 height 13
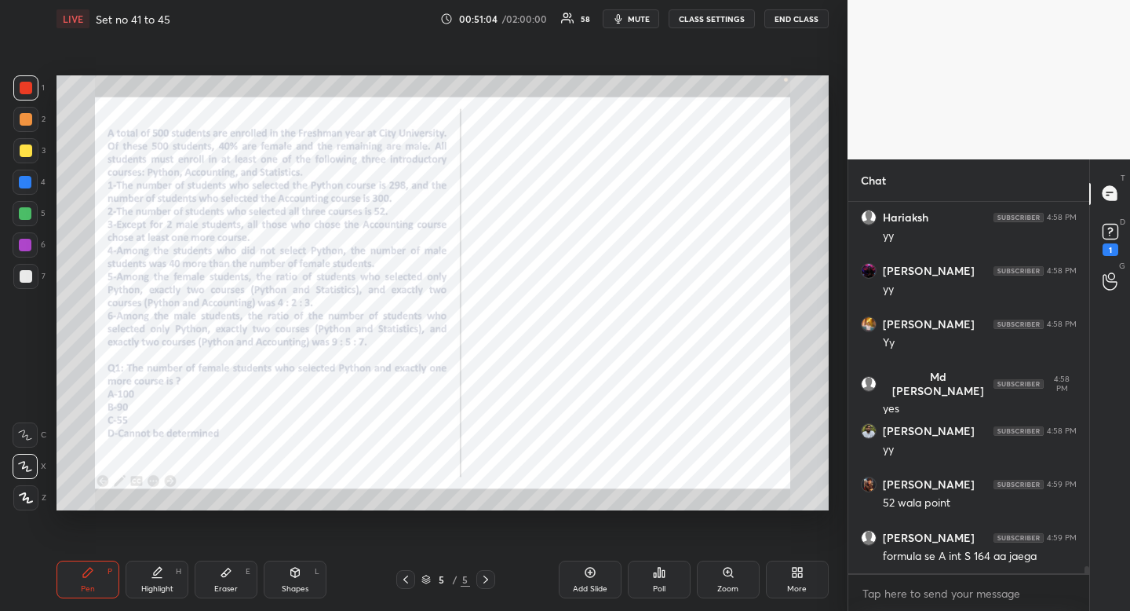
click at [166, 585] on div "Highlight" at bounding box center [157, 589] width 32 height 8
click at [90, 583] on div "Pen P" at bounding box center [88, 579] width 63 height 38
click at [90, 579] on div "Pen P" at bounding box center [88, 579] width 63 height 38
click at [153, 589] on div "Highlight" at bounding box center [157, 589] width 32 height 8
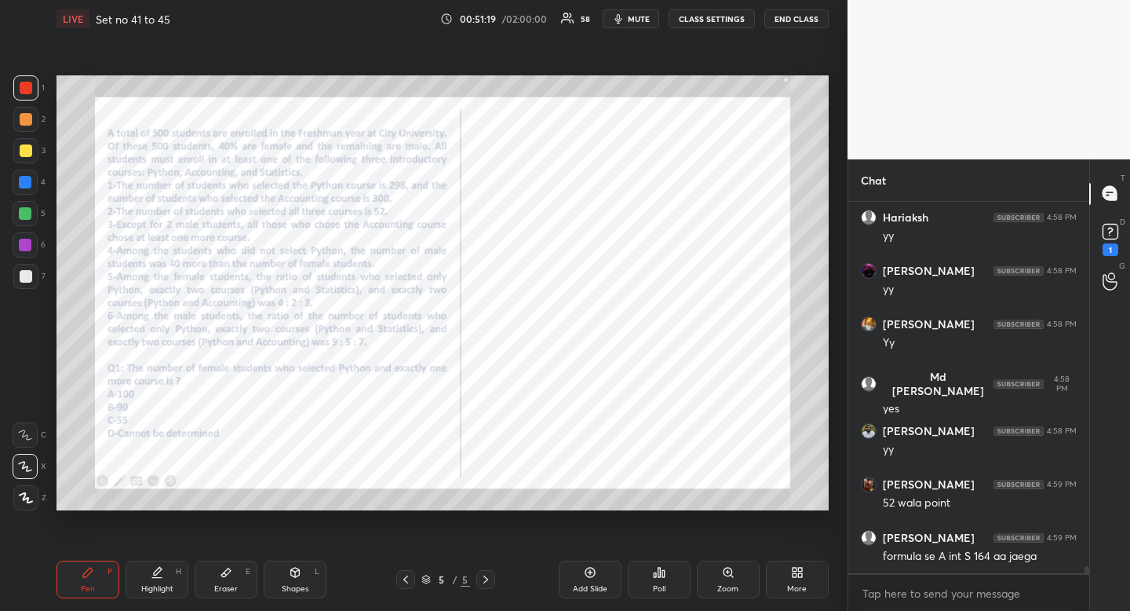
click at [159, 586] on div "Highlight" at bounding box center [157, 589] width 32 height 8
click at [83, 586] on div "Pen" at bounding box center [88, 589] width 14 height 8
click at [94, 578] on div "Pen P" at bounding box center [88, 579] width 63 height 38
drag, startPoint x: 160, startPoint y: 592, endPoint x: 167, endPoint y: 582, distance: 12.4
click at [160, 592] on div "Highlight" at bounding box center [157, 589] width 32 height 8
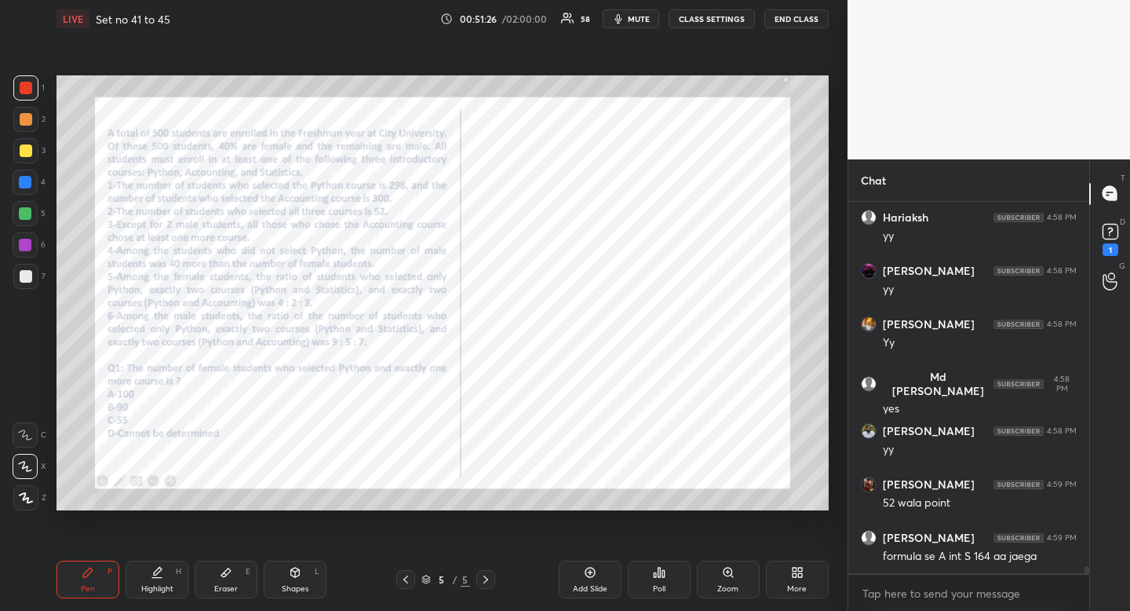
click at [167, 582] on div "Highlight H" at bounding box center [157, 579] width 63 height 38
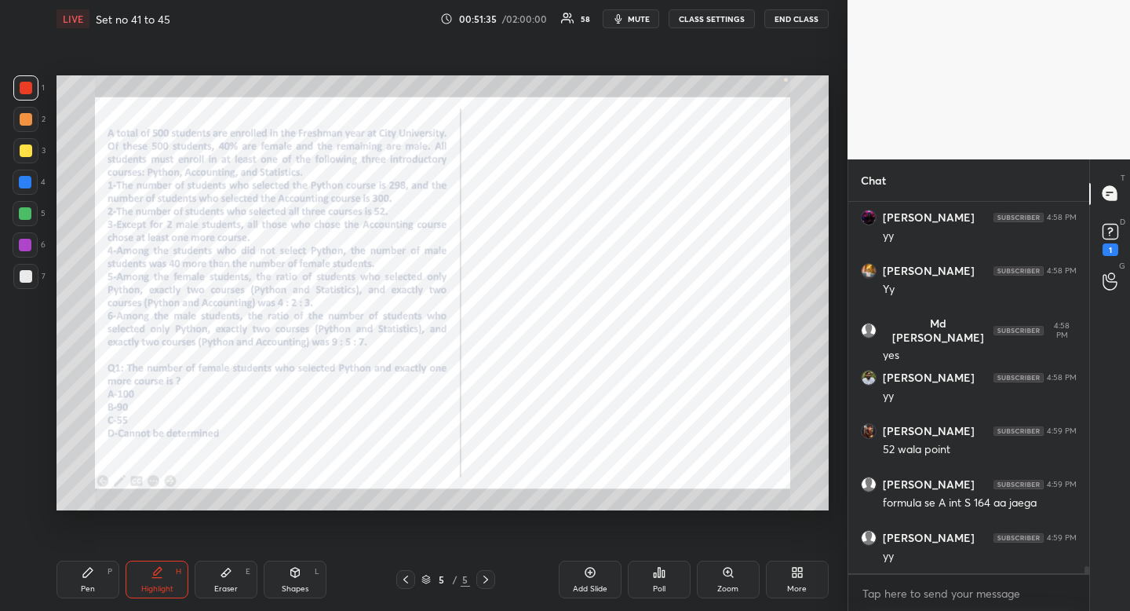
click at [93, 587] on div "Pen" at bounding box center [88, 589] width 14 height 8
click at [146, 585] on div "Highlight" at bounding box center [157, 589] width 32 height 8
click at [152, 585] on div "Highlight" at bounding box center [157, 589] width 32 height 8
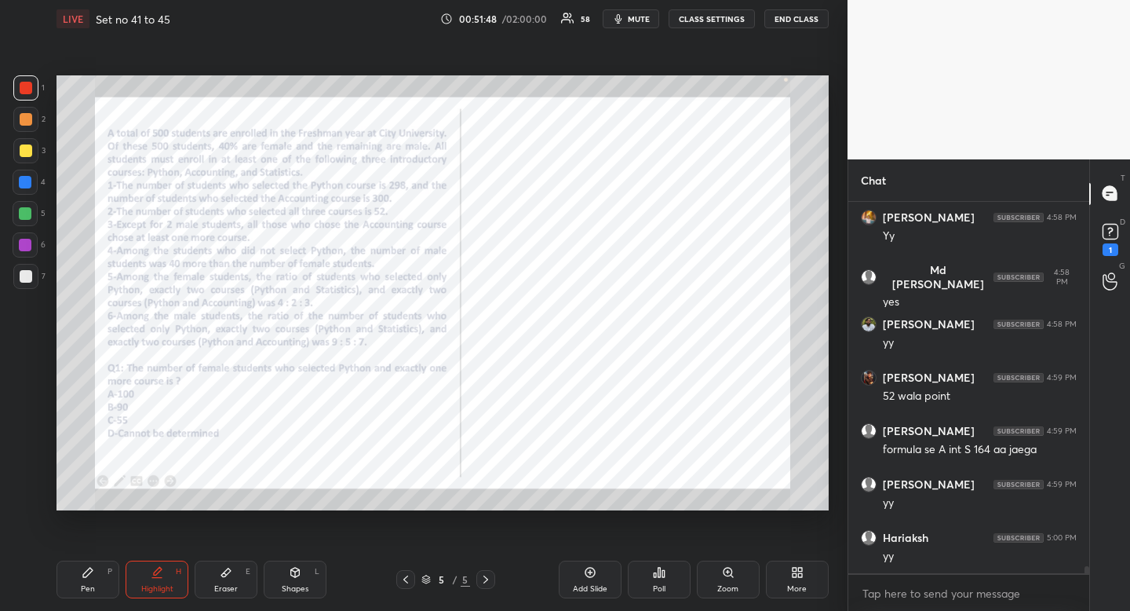
click at [83, 585] on div "Pen" at bounding box center [88, 589] width 14 height 8
drag, startPoint x: 94, startPoint y: 586, endPoint x: 60, endPoint y: 600, distance: 36.6
click at [94, 586] on div "Pen" at bounding box center [88, 589] width 14 height 8
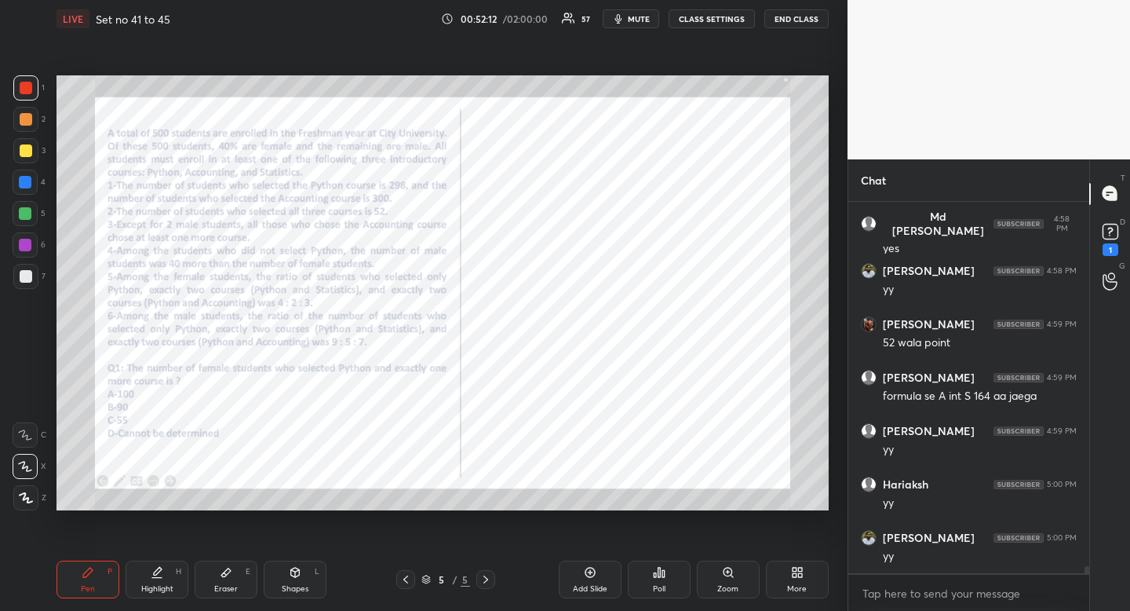
scroll to position [18469, 0]
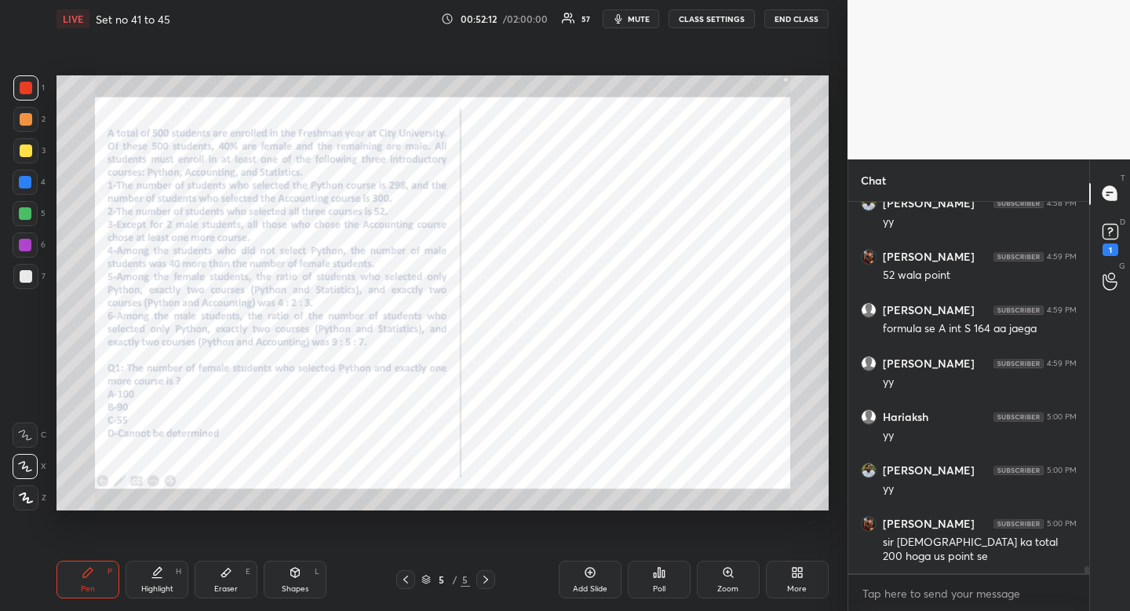
click at [228, 591] on div "Eraser" at bounding box center [226, 589] width 24 height 8
drag, startPoint x: 233, startPoint y: 588, endPoint x: 265, endPoint y: 571, distance: 35.5
click at [233, 588] on div "Eraser" at bounding box center [226, 589] width 24 height 8
click at [157, 575] on icon at bounding box center [157, 572] width 13 height 13
drag, startPoint x: 144, startPoint y: 578, endPoint x: 156, endPoint y: 552, distance: 28.8
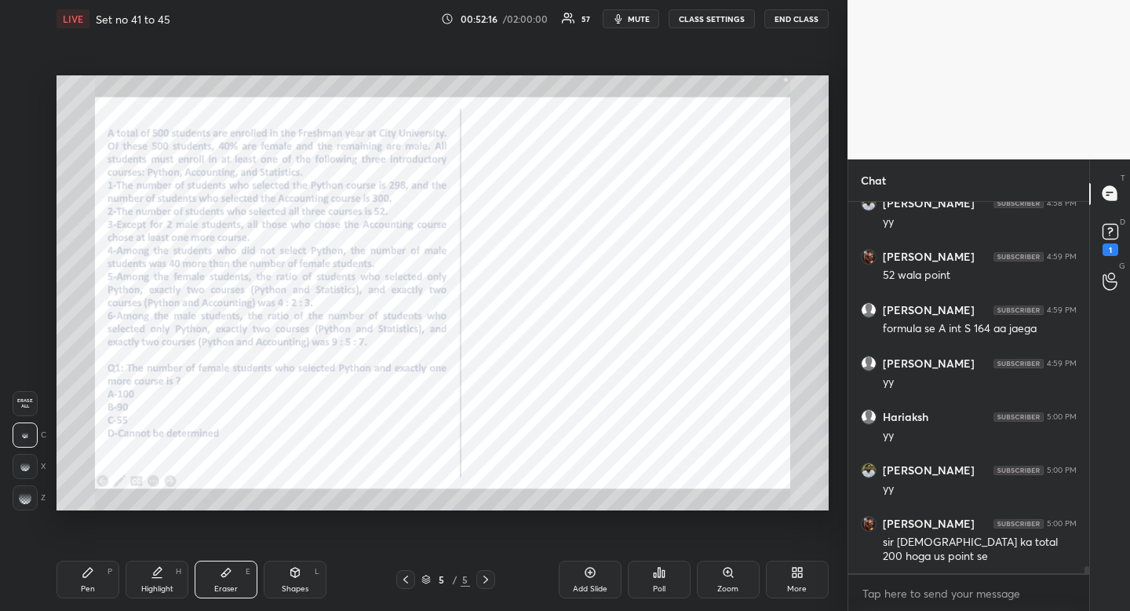
click at [144, 578] on div "Highlight H" at bounding box center [157, 579] width 63 height 38
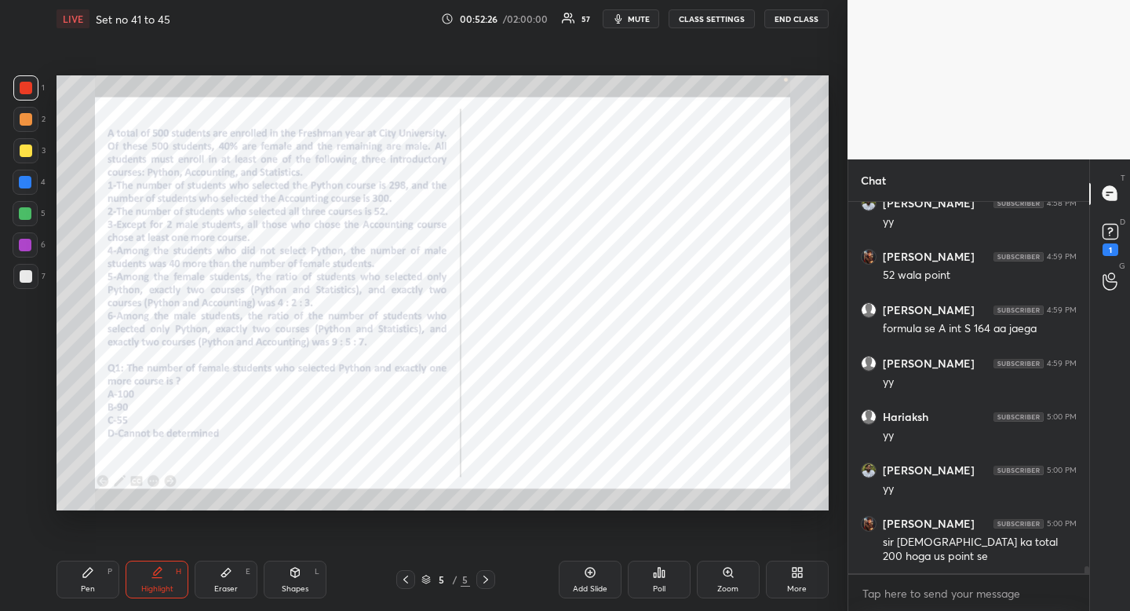
click at [80, 581] on div "Pen P" at bounding box center [88, 579] width 63 height 38
drag, startPoint x: 80, startPoint y: 581, endPoint x: 80, endPoint y: 542, distance: 38.5
click at [80, 581] on div "Pen P" at bounding box center [88, 579] width 63 height 38
click at [232, 575] on icon at bounding box center [226, 572] width 13 height 13
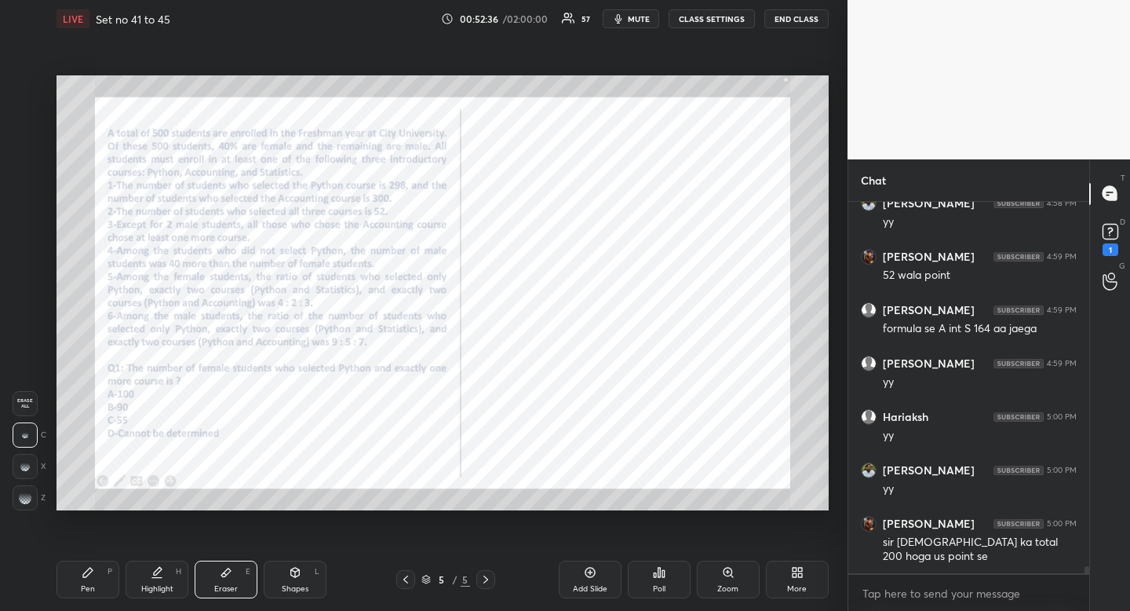
click at [94, 580] on div "Pen P" at bounding box center [88, 579] width 63 height 38
click at [94, 574] on div "Pen P" at bounding box center [88, 579] width 63 height 38
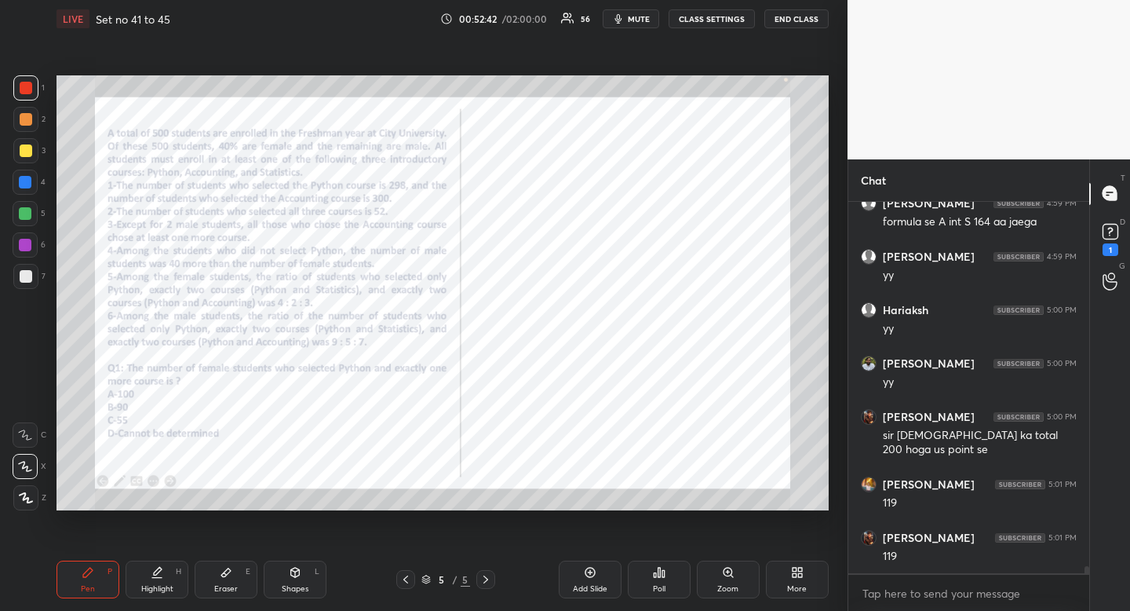
scroll to position [18629, 0]
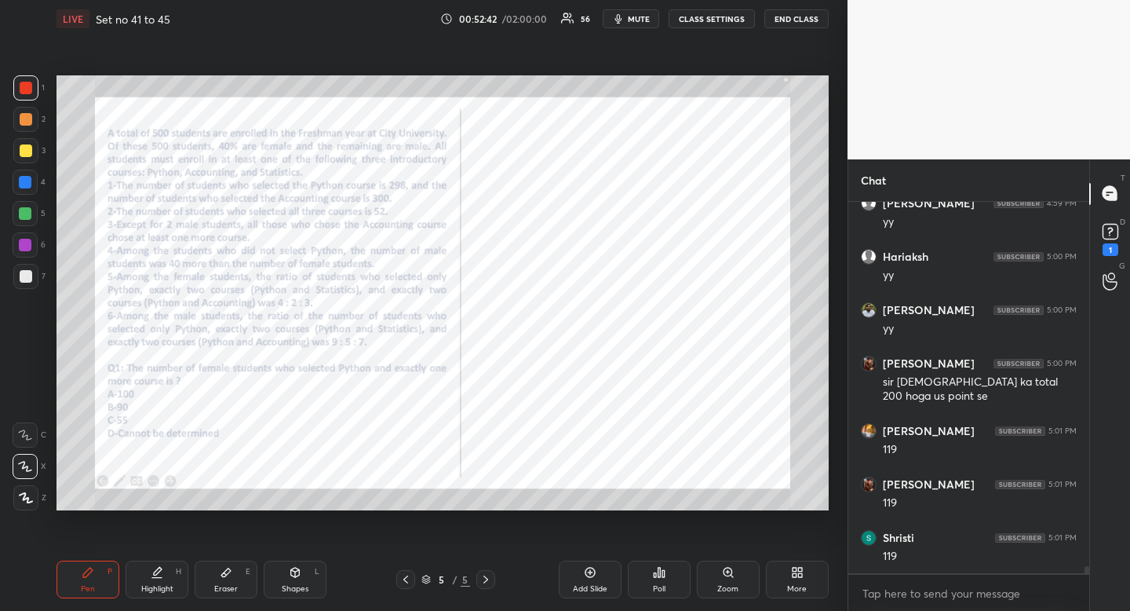
click at [155, 587] on div "Highlight" at bounding box center [157, 589] width 32 height 8
drag, startPoint x: 155, startPoint y: 587, endPoint x: 159, endPoint y: 552, distance: 35.6
click at [155, 587] on div "Highlight" at bounding box center [157, 589] width 32 height 8
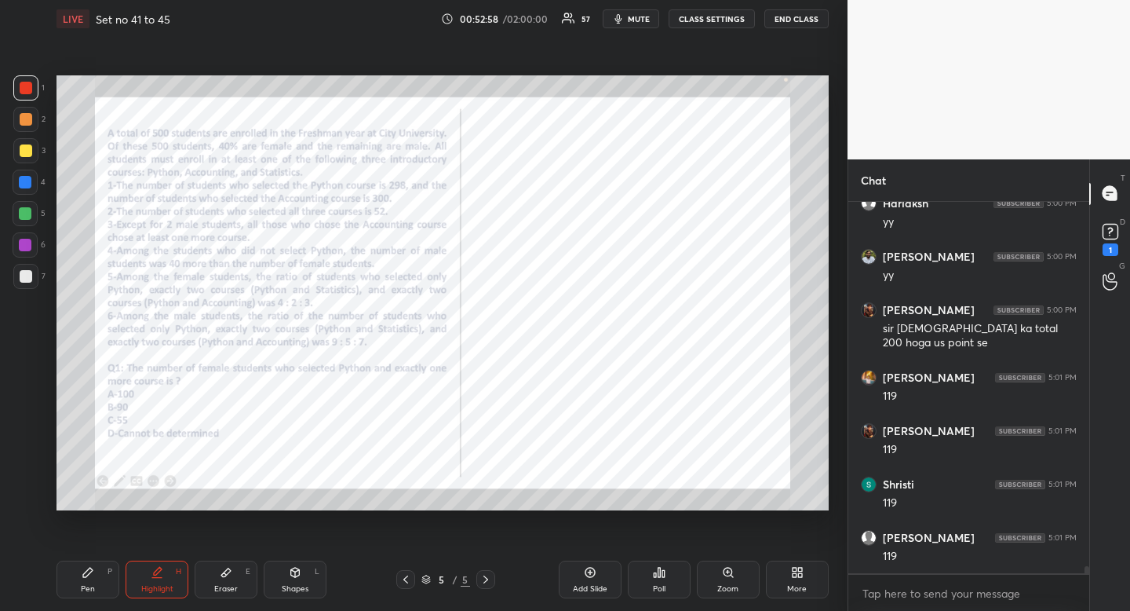
click at [104, 579] on div "Pen P" at bounding box center [88, 579] width 63 height 38
click at [110, 571] on div "P" at bounding box center [110, 572] width 5 height 8
click at [225, 582] on div "Eraser E" at bounding box center [226, 579] width 63 height 38
click at [231, 579] on div "Eraser E" at bounding box center [226, 579] width 63 height 38
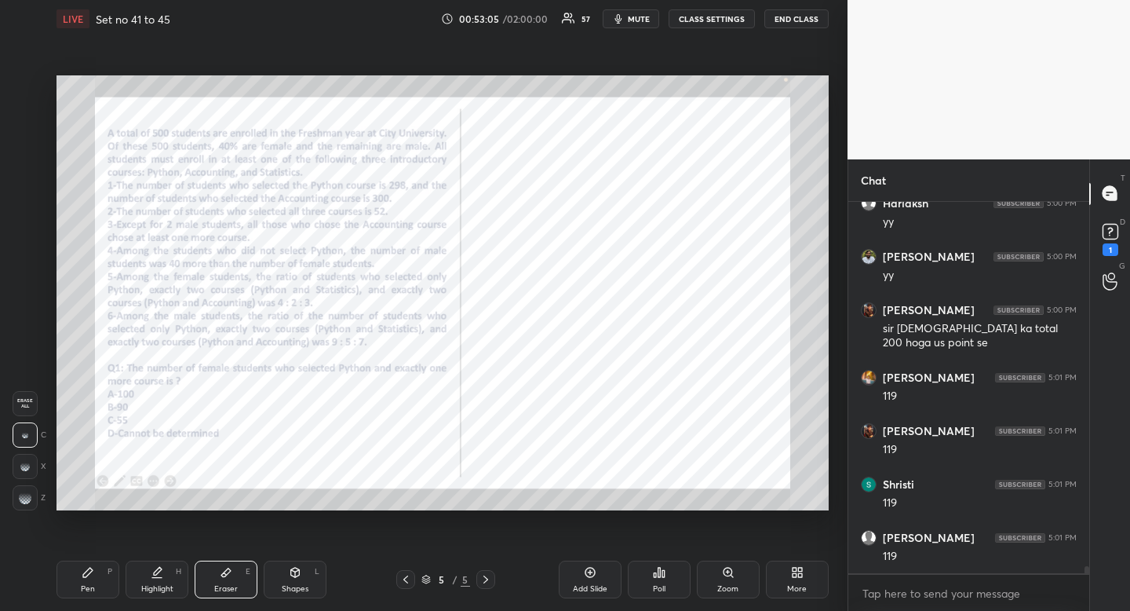
click at [81, 585] on div "Pen" at bounding box center [88, 589] width 14 height 8
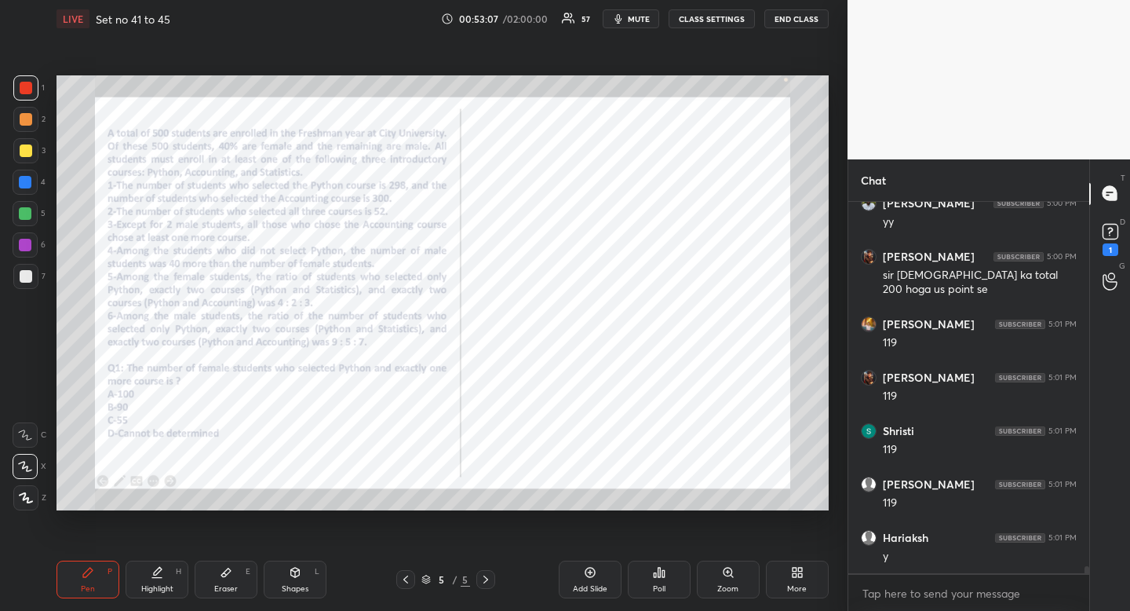
click at [156, 596] on div "Highlight H" at bounding box center [157, 579] width 63 height 38
drag, startPoint x: 165, startPoint y: 588, endPoint x: 251, endPoint y: 527, distance: 105.9
click at [165, 588] on div "Highlight" at bounding box center [157, 589] width 32 height 8
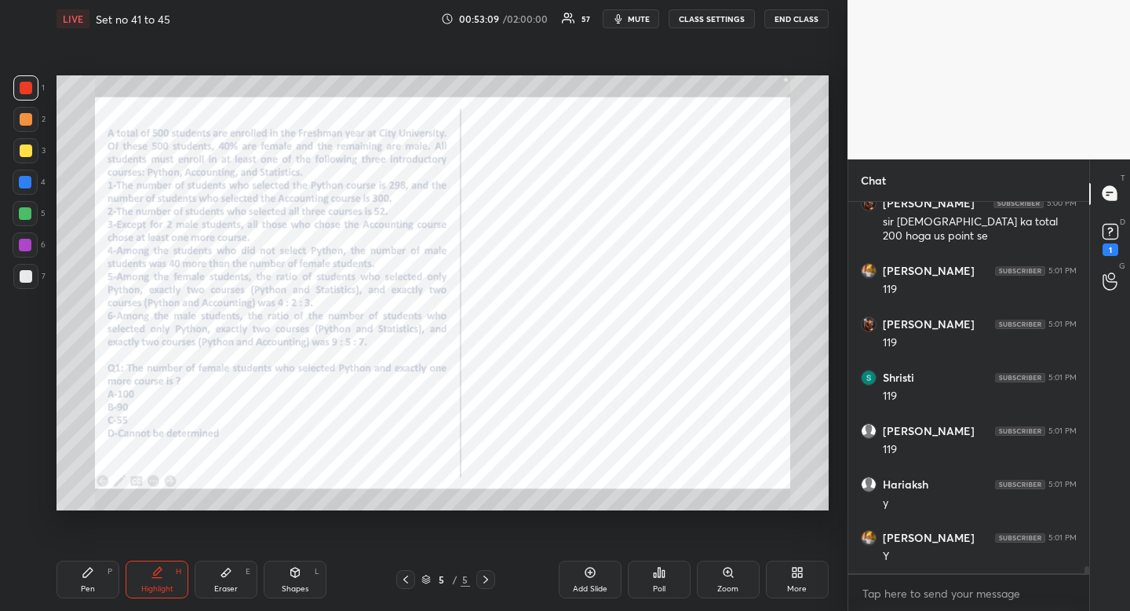
scroll to position [18843, 0]
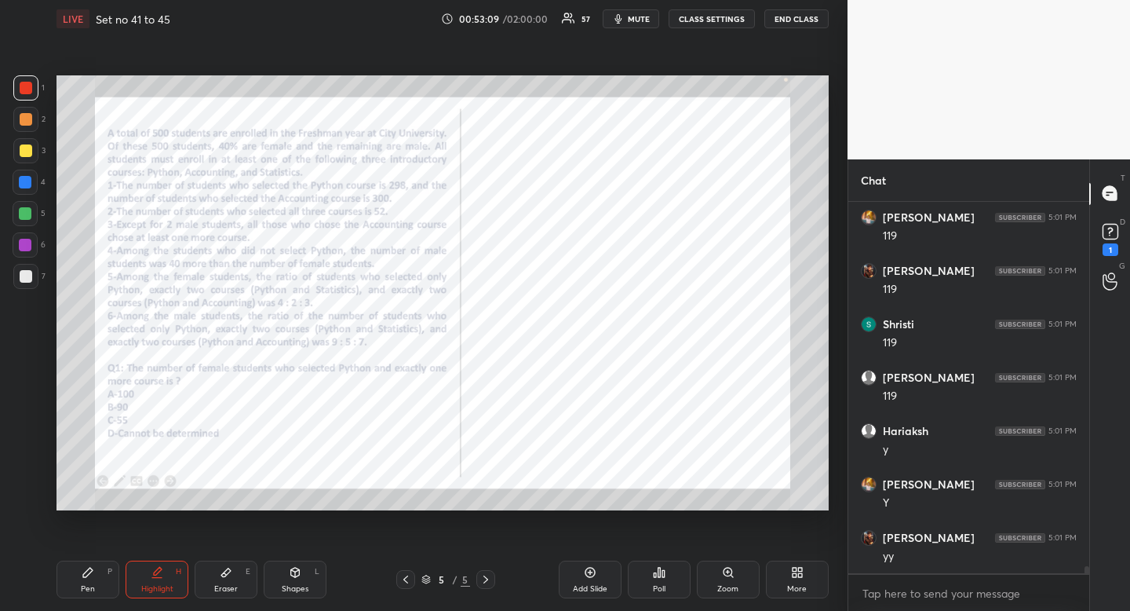
click at [88, 585] on div "Pen" at bounding box center [88, 589] width 14 height 8
click at [96, 579] on div "Pen P" at bounding box center [88, 579] width 63 height 38
drag, startPoint x: 237, startPoint y: 579, endPoint x: 249, endPoint y: 575, distance: 12.2
click at [237, 579] on div "Eraser E" at bounding box center [226, 579] width 63 height 38
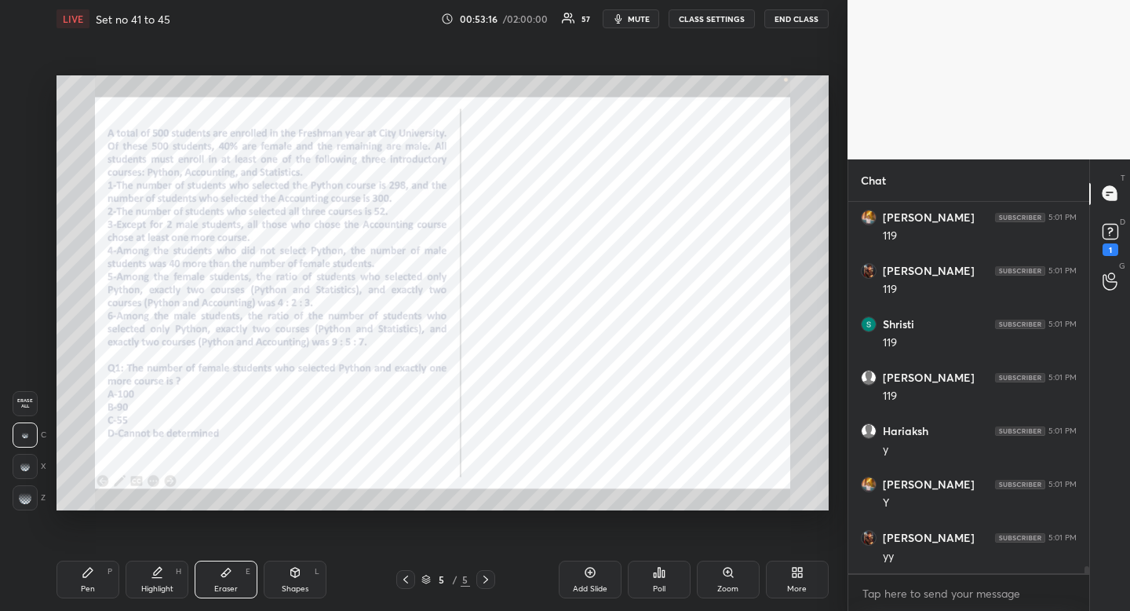
click at [92, 577] on icon at bounding box center [88, 572] width 13 height 13
click at [114, 565] on div "Pen P" at bounding box center [88, 579] width 63 height 38
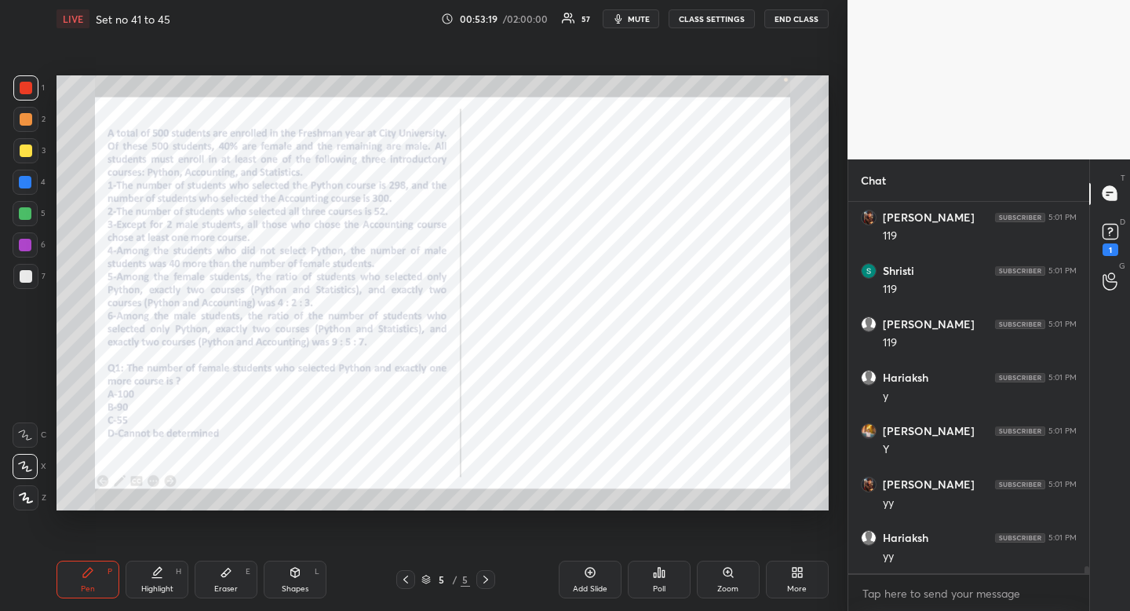
click at [149, 588] on div "Highlight" at bounding box center [157, 589] width 32 height 8
drag, startPoint x: 149, startPoint y: 588, endPoint x: 206, endPoint y: 528, distance: 82.7
click at [149, 588] on div "Highlight" at bounding box center [157, 589] width 32 height 8
click at [226, 575] on icon at bounding box center [226, 572] width 13 height 13
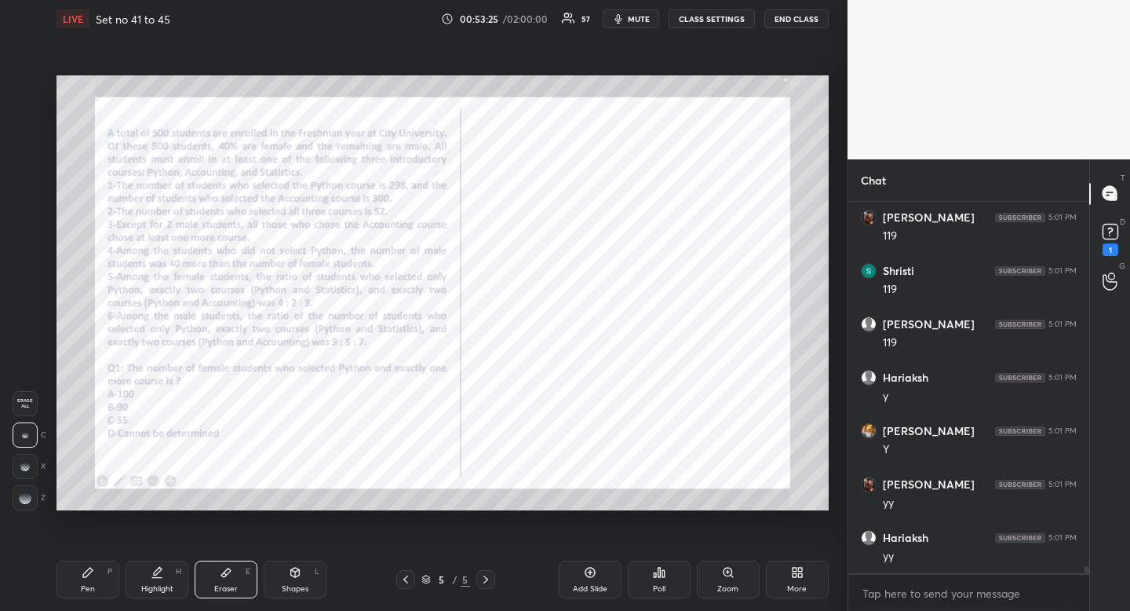
click at [97, 583] on div "Pen P" at bounding box center [88, 579] width 63 height 38
click at [100, 579] on div "Pen P" at bounding box center [88, 579] width 63 height 38
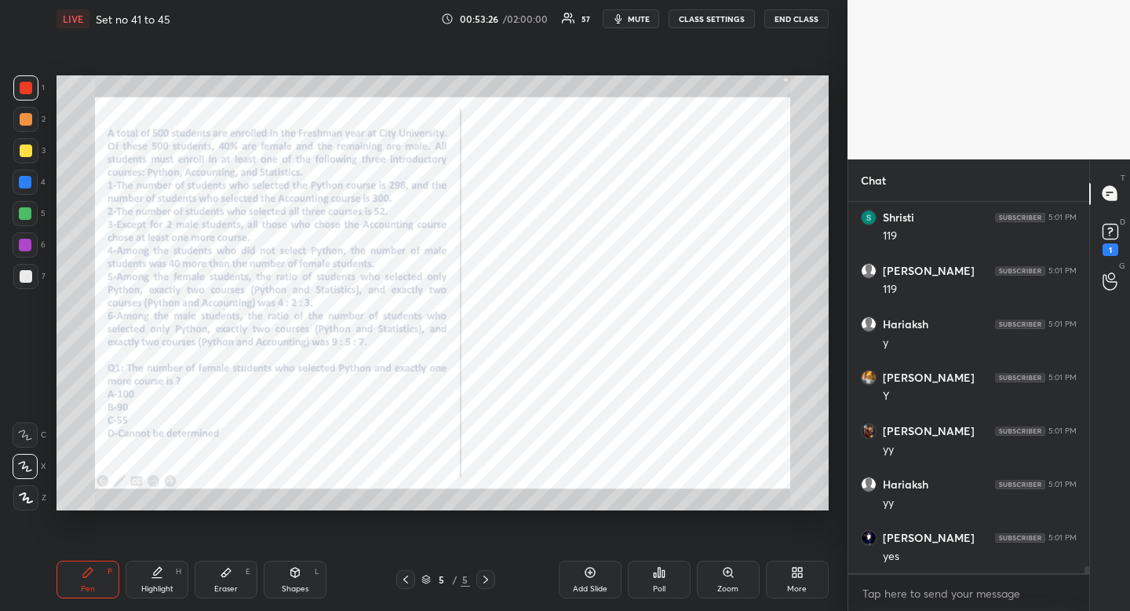
click at [177, 583] on div "Highlight H" at bounding box center [157, 579] width 63 height 38
click at [93, 593] on div "Pen P" at bounding box center [88, 579] width 63 height 38
drag, startPoint x: 92, startPoint y: 586, endPoint x: 152, endPoint y: 521, distance: 87.8
click at [92, 586] on div "Pen P" at bounding box center [88, 579] width 63 height 38
click at [163, 577] on div "Highlight H" at bounding box center [157, 579] width 63 height 38
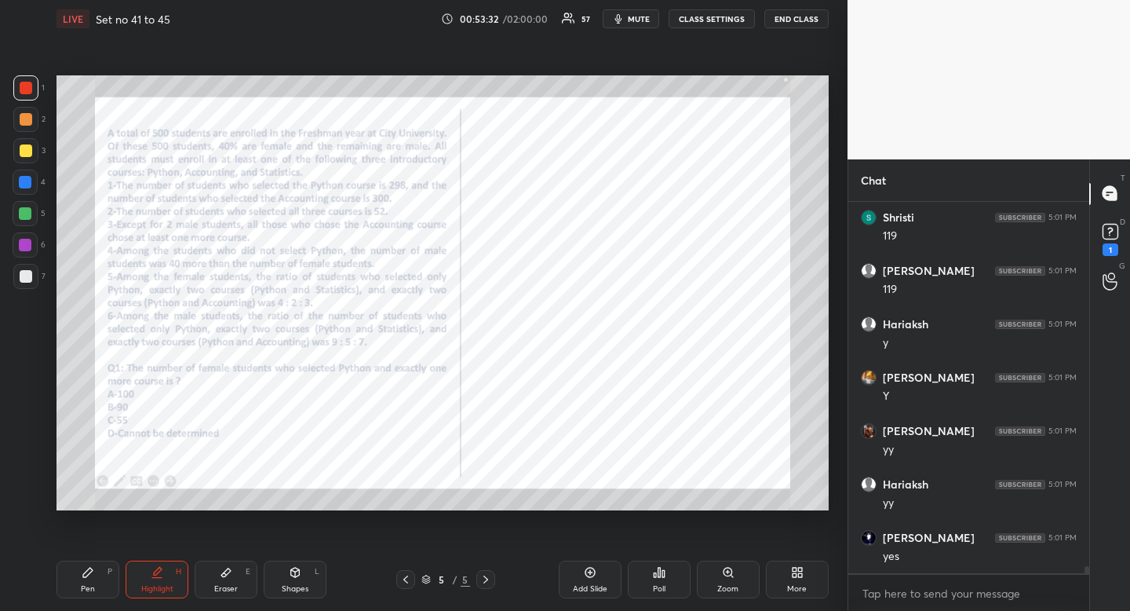
drag, startPoint x: 167, startPoint y: 571, endPoint x: 254, endPoint y: 520, distance: 99.9
click at [175, 569] on div "Highlight H" at bounding box center [157, 579] width 63 height 38
click at [99, 579] on div "Pen P" at bounding box center [88, 579] width 63 height 38
click at [105, 571] on div "Pen P" at bounding box center [88, 579] width 63 height 38
click at [156, 585] on div "Highlight" at bounding box center [157, 589] width 32 height 8
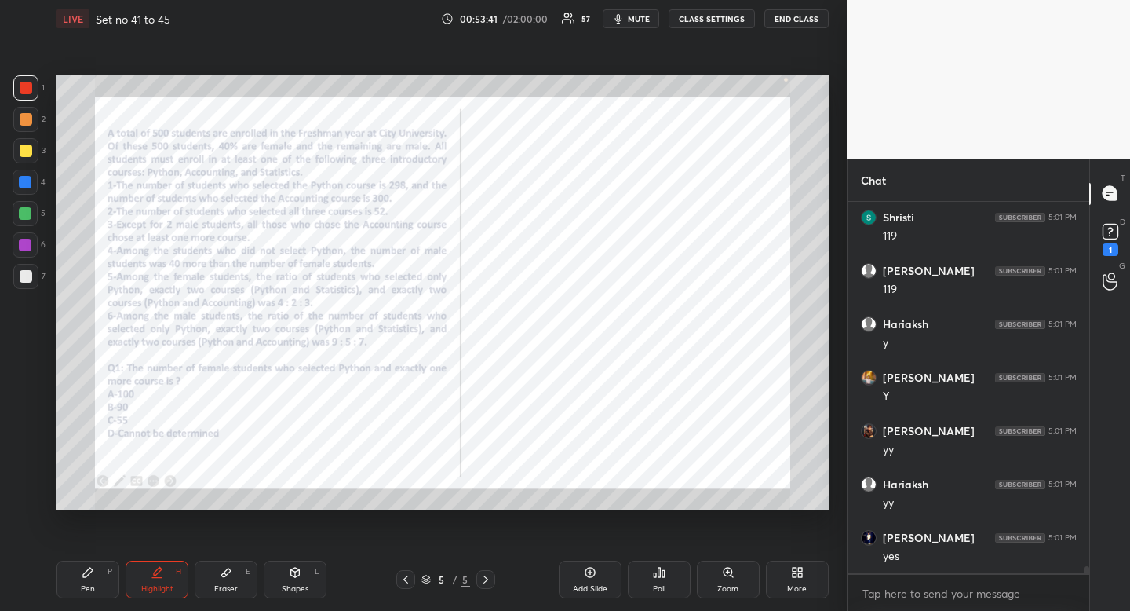
click at [160, 581] on div "Highlight H" at bounding box center [157, 579] width 63 height 38
click at [225, 579] on div "Eraser E" at bounding box center [226, 579] width 63 height 38
drag, startPoint x: 232, startPoint y: 576, endPoint x: 239, endPoint y: 571, distance: 8.5
click at [232, 576] on icon at bounding box center [226, 572] width 13 height 13
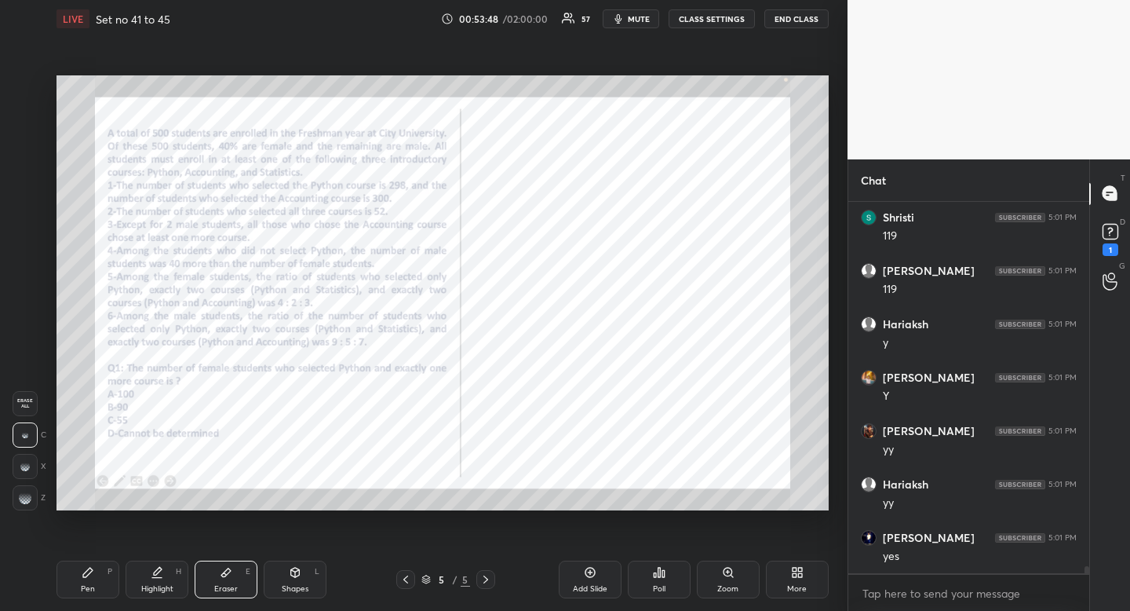
click at [156, 585] on div "Highlight" at bounding box center [157, 589] width 32 height 8
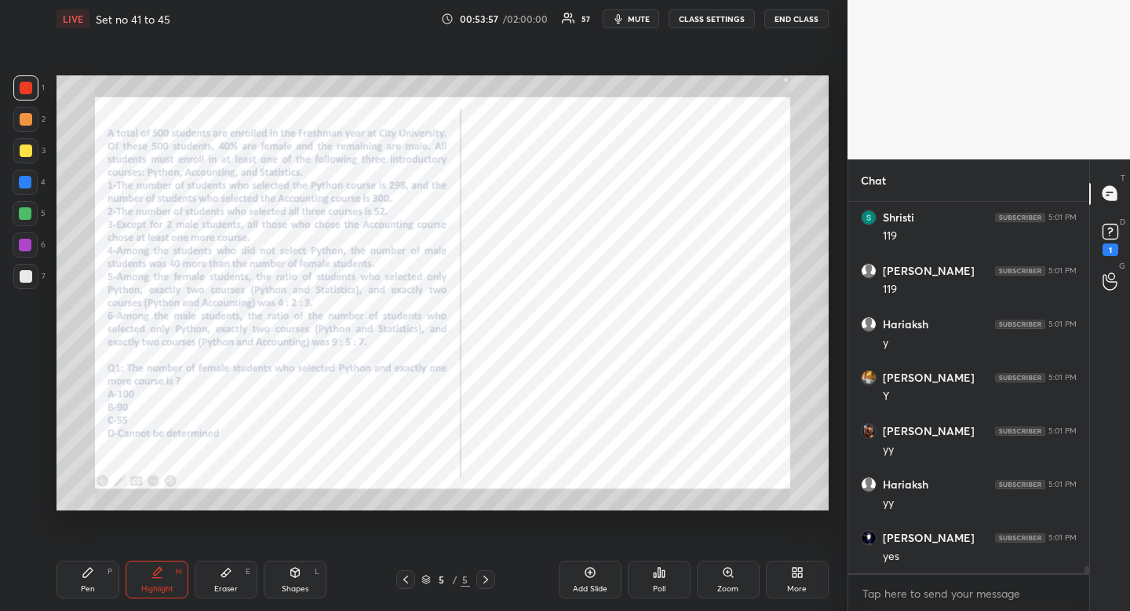
click at [294, 571] on icon at bounding box center [295, 571] width 9 height 2
click at [36, 504] on div at bounding box center [25, 497] width 25 height 25
drag, startPoint x: 91, startPoint y: 586, endPoint x: 100, endPoint y: 579, distance: 10.7
click at [91, 586] on div "Pen" at bounding box center [88, 589] width 14 height 8
click at [100, 579] on div "Pen P" at bounding box center [88, 579] width 63 height 38
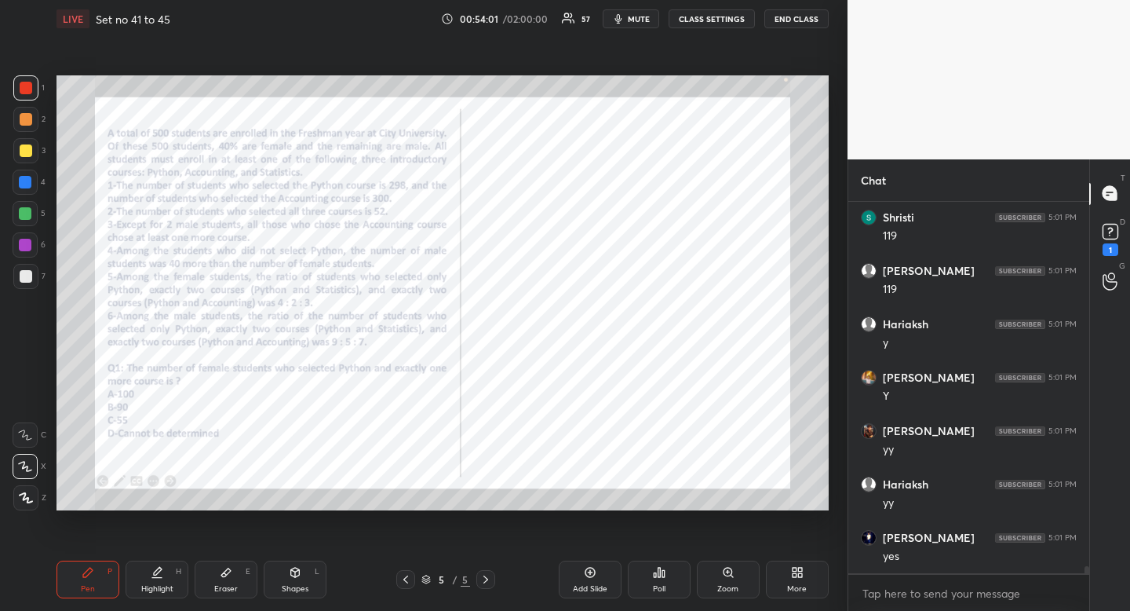
scroll to position [19003, 0]
click at [236, 582] on div "Eraser E" at bounding box center [226, 579] width 63 height 38
click at [253, 576] on div "Eraser E" at bounding box center [226, 579] width 63 height 38
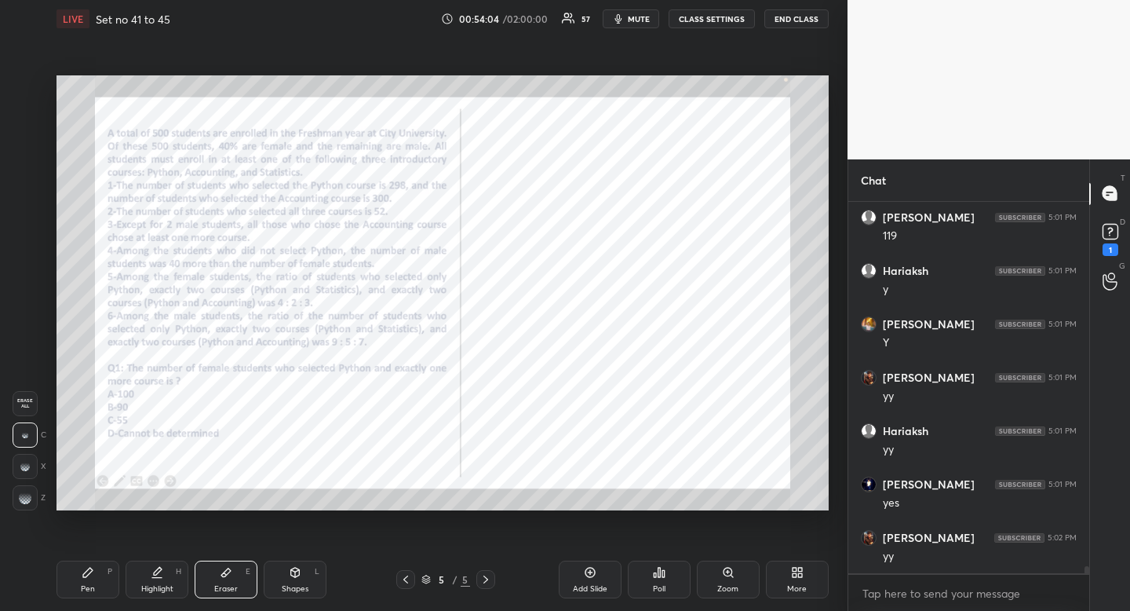
scroll to position [19056, 0]
click at [89, 579] on div "Pen P" at bounding box center [88, 579] width 63 height 38
drag, startPoint x: 93, startPoint y: 570, endPoint x: 173, endPoint y: 514, distance: 98.2
click at [93, 570] on icon at bounding box center [88, 572] width 13 height 13
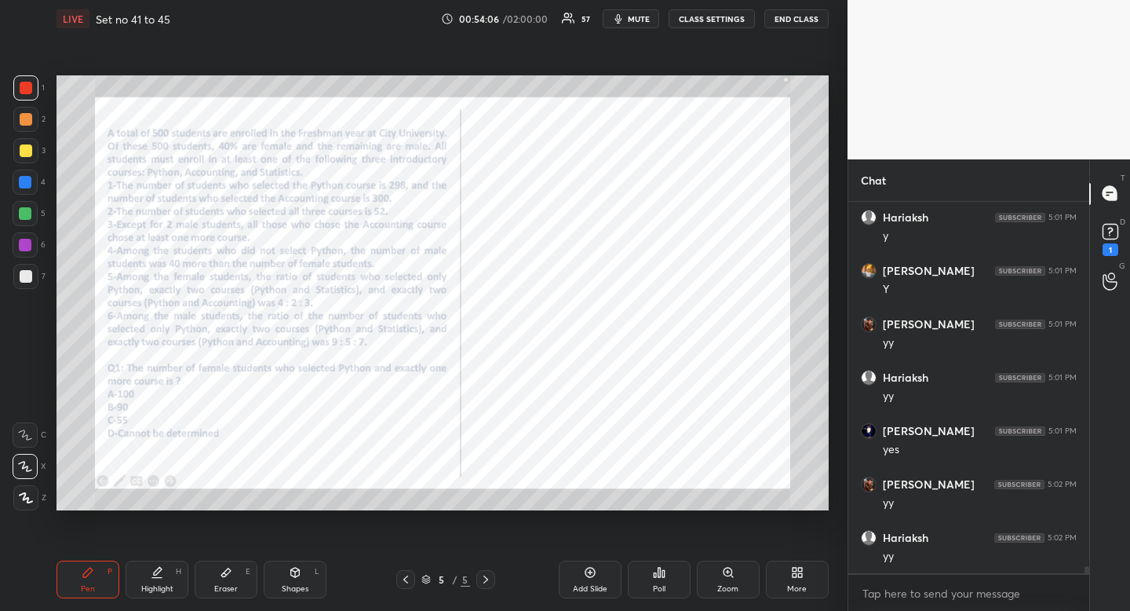
scroll to position [19110, 0]
click at [221, 582] on div "Eraser E" at bounding box center [226, 579] width 63 height 38
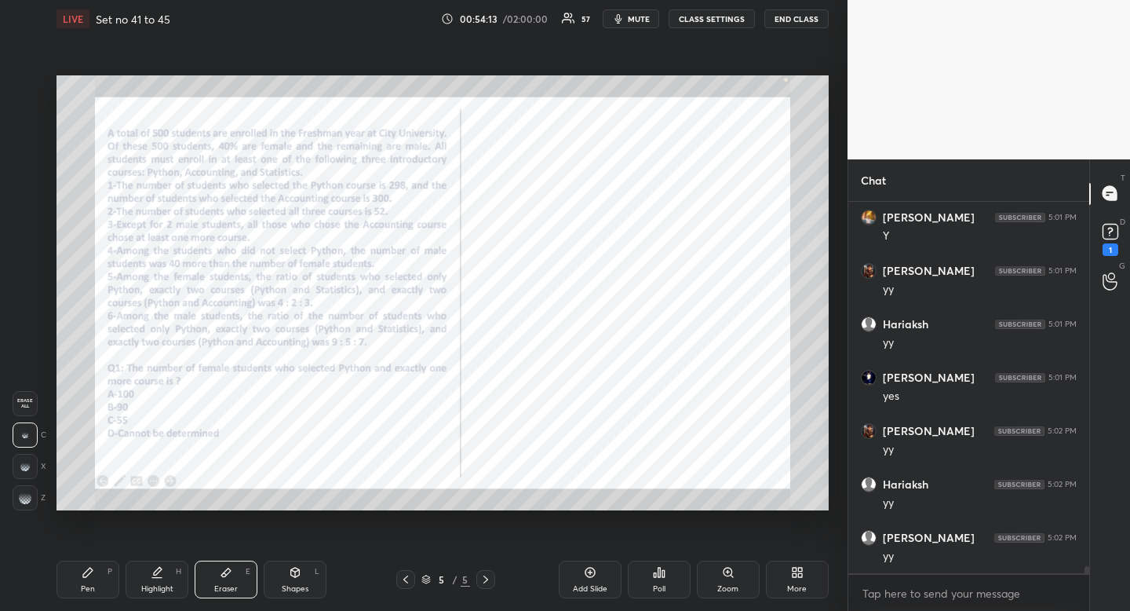
drag, startPoint x: 221, startPoint y: 582, endPoint x: 231, endPoint y: 550, distance: 32.8
click at [221, 582] on div "Eraser E" at bounding box center [226, 579] width 63 height 38
click at [75, 580] on div "Pen P" at bounding box center [88, 579] width 63 height 38
click at [83, 579] on div "Pen P" at bounding box center [88, 579] width 63 height 38
click at [231, 582] on div "Eraser E" at bounding box center [226, 579] width 63 height 38
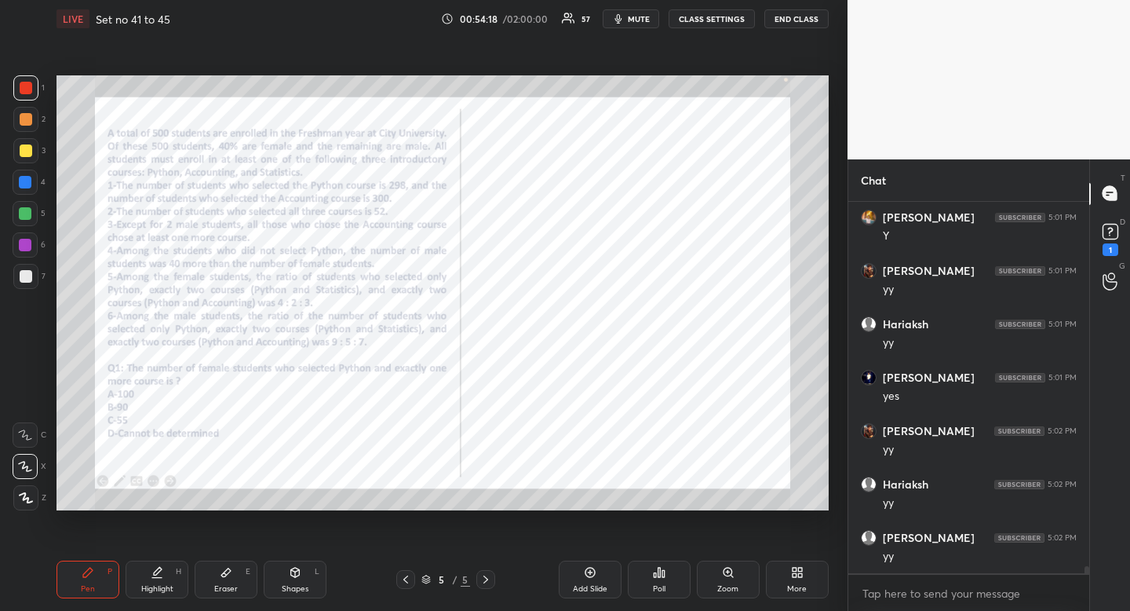
click at [237, 575] on div "Eraser E" at bounding box center [226, 579] width 63 height 38
click at [108, 574] on div "P" at bounding box center [110, 572] width 5 height 8
drag, startPoint x: 108, startPoint y: 574, endPoint x: 191, endPoint y: 511, distance: 103.6
click at [115, 577] on div "Pen P" at bounding box center [88, 579] width 63 height 38
click at [223, 585] on div "Eraser" at bounding box center [226, 589] width 24 height 8
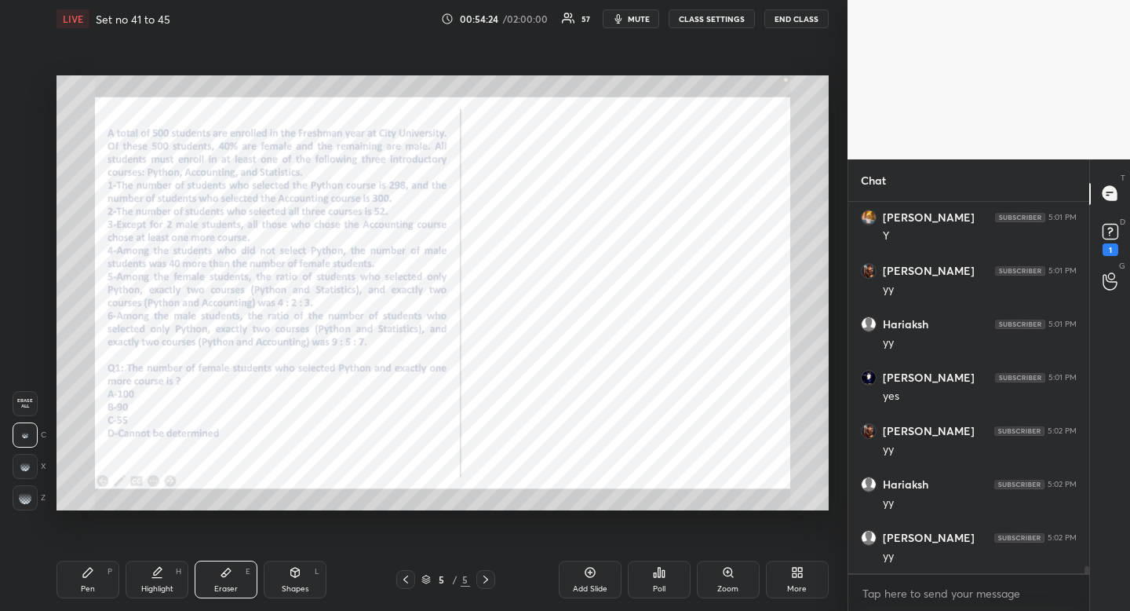
drag, startPoint x: 230, startPoint y: 580, endPoint x: 268, endPoint y: 549, distance: 48.5
click at [230, 580] on div "Eraser E" at bounding box center [226, 579] width 63 height 38
click at [97, 582] on div "Pen P" at bounding box center [88, 579] width 63 height 38
click at [108, 578] on div "Pen P" at bounding box center [88, 579] width 63 height 38
click at [218, 585] on div "Eraser" at bounding box center [226, 589] width 24 height 8
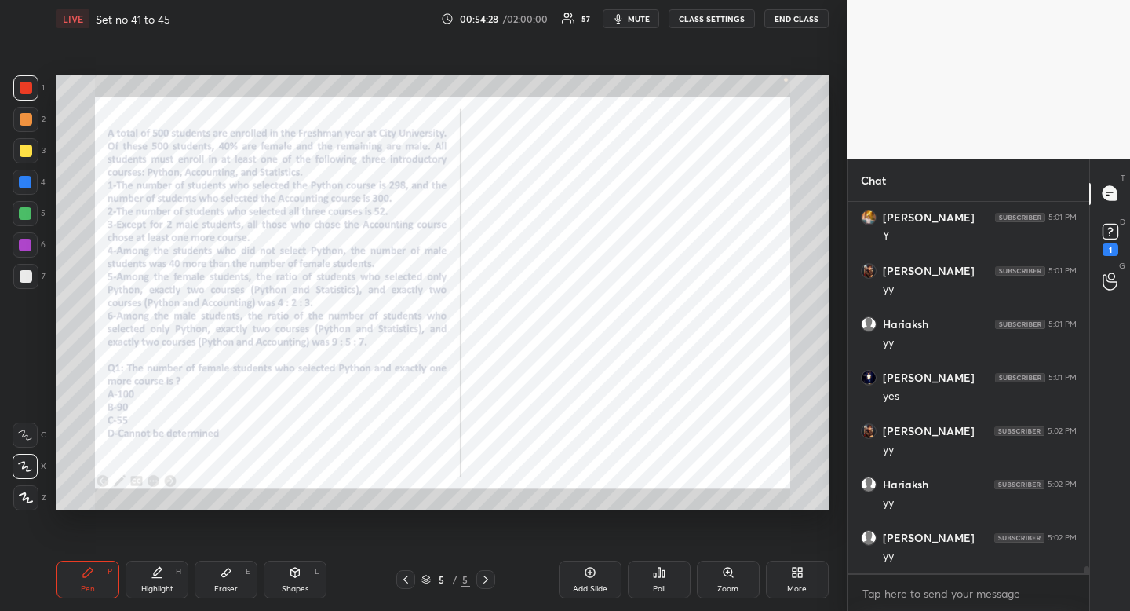
drag, startPoint x: 218, startPoint y: 584, endPoint x: 223, endPoint y: 550, distance: 34.1
click at [218, 585] on div "Eraser" at bounding box center [226, 589] width 24 height 8
click at [92, 591] on div "Pen" at bounding box center [88, 589] width 14 height 8
drag, startPoint x: 92, startPoint y: 591, endPoint x: 139, endPoint y: 516, distance: 88.9
click at [92, 591] on div "Pen" at bounding box center [88, 589] width 14 height 8
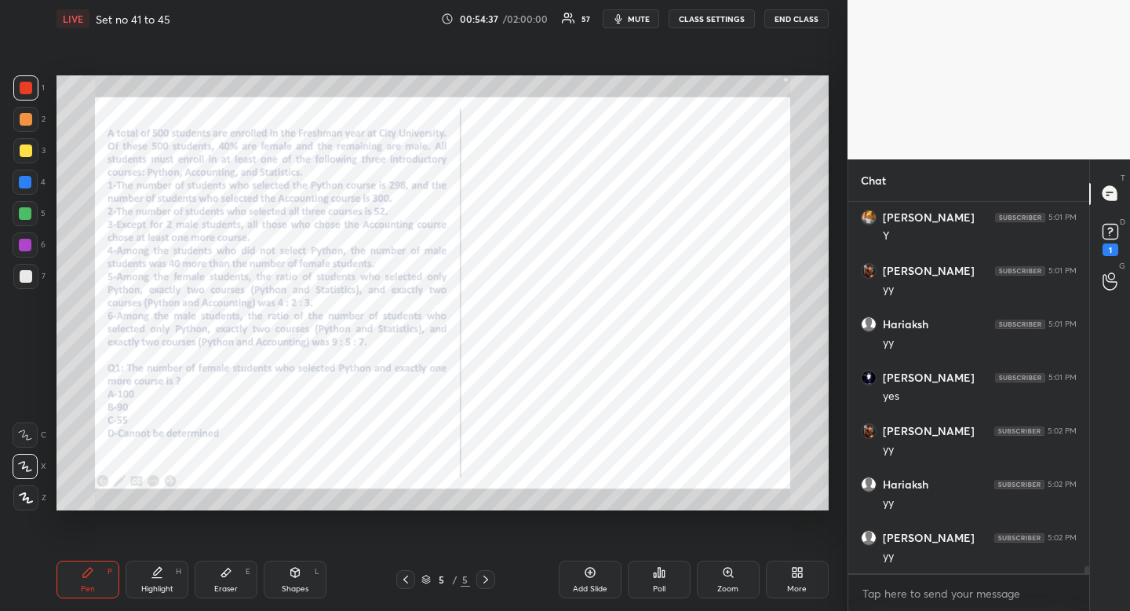
scroll to position [19163, 0]
click at [224, 588] on div "Eraser" at bounding box center [226, 589] width 24 height 8
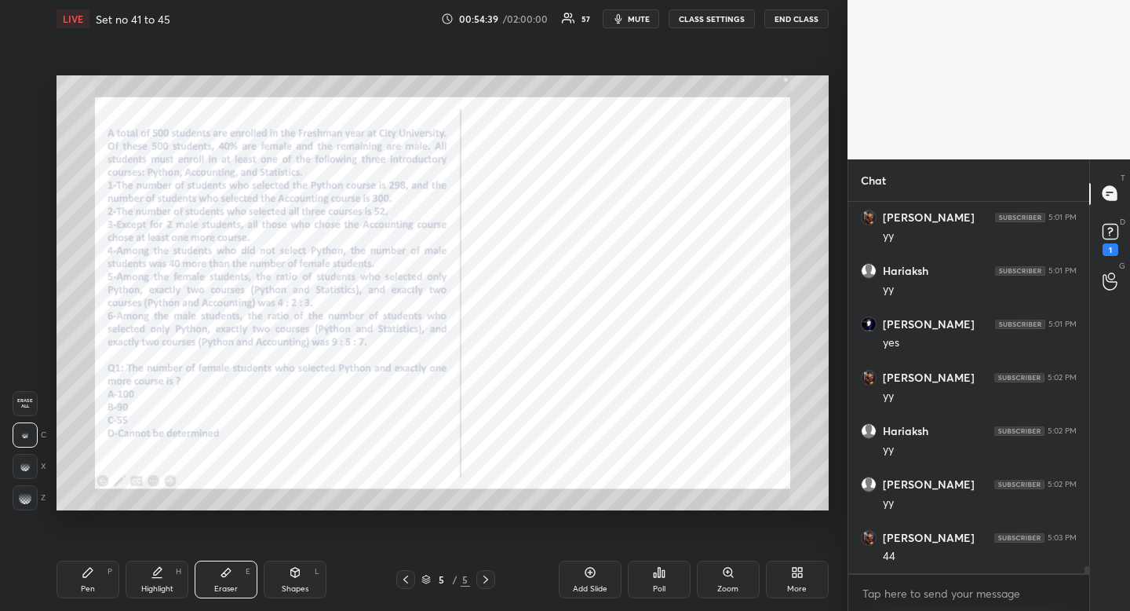
scroll to position [19216, 0]
click at [85, 575] on icon at bounding box center [87, 572] width 9 height 9
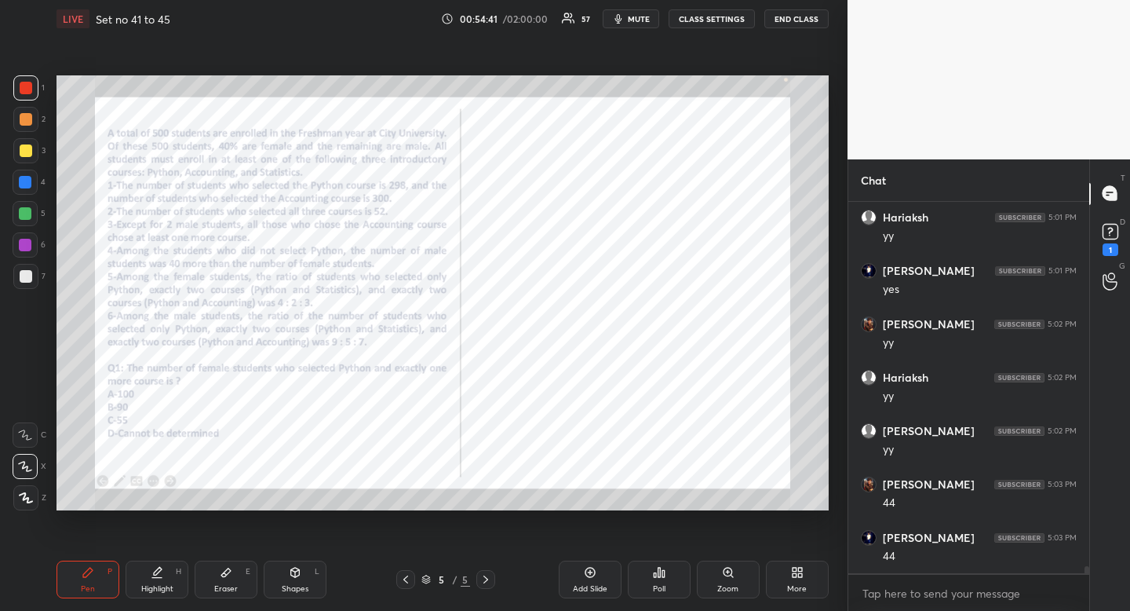
drag, startPoint x: 90, startPoint y: 578, endPoint x: 103, endPoint y: 524, distance: 55.6
click at [91, 576] on icon at bounding box center [88, 572] width 13 height 13
click at [225, 590] on div "Eraser" at bounding box center [226, 589] width 24 height 8
drag, startPoint x: 225, startPoint y: 590, endPoint x: 261, endPoint y: 526, distance: 73.1
click at [225, 590] on div "Eraser" at bounding box center [226, 589] width 24 height 8
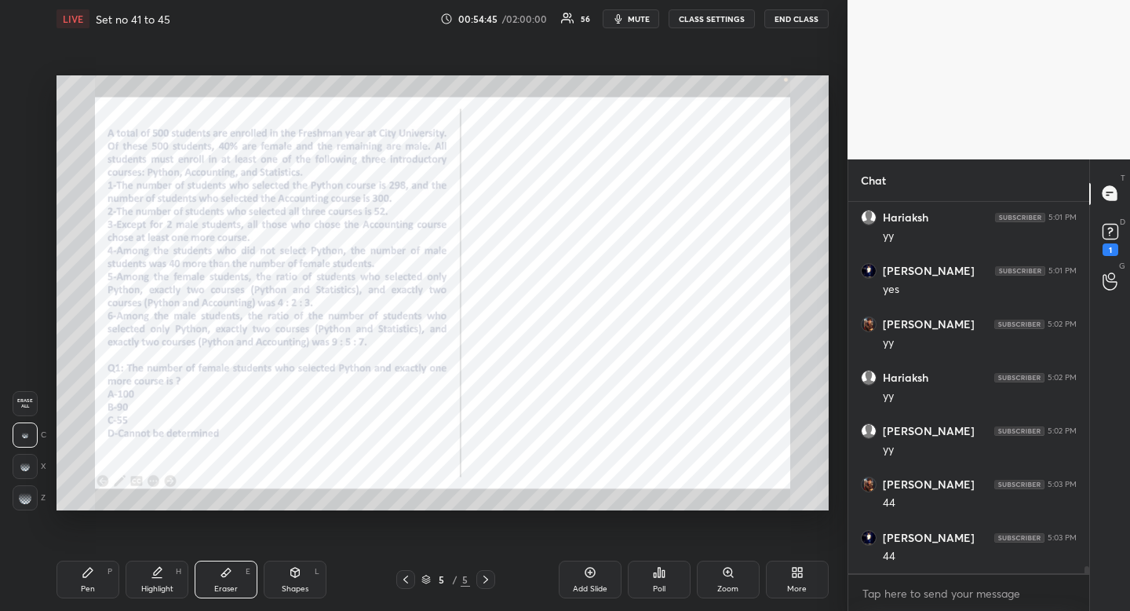
click at [97, 583] on div "Pen P" at bounding box center [88, 579] width 63 height 38
drag, startPoint x: 97, startPoint y: 583, endPoint x: 136, endPoint y: 520, distance: 73.6
click at [104, 581] on div "Pen P" at bounding box center [88, 579] width 63 height 38
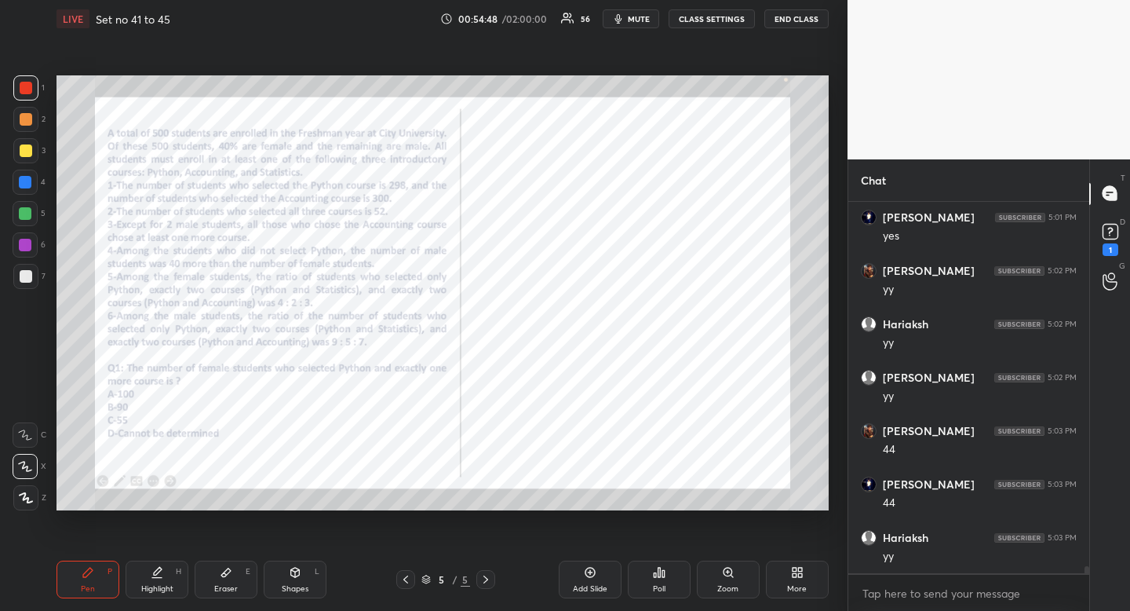
click at [152, 589] on div "Highlight" at bounding box center [157, 589] width 32 height 8
click at [155, 585] on div "Highlight" at bounding box center [157, 589] width 32 height 8
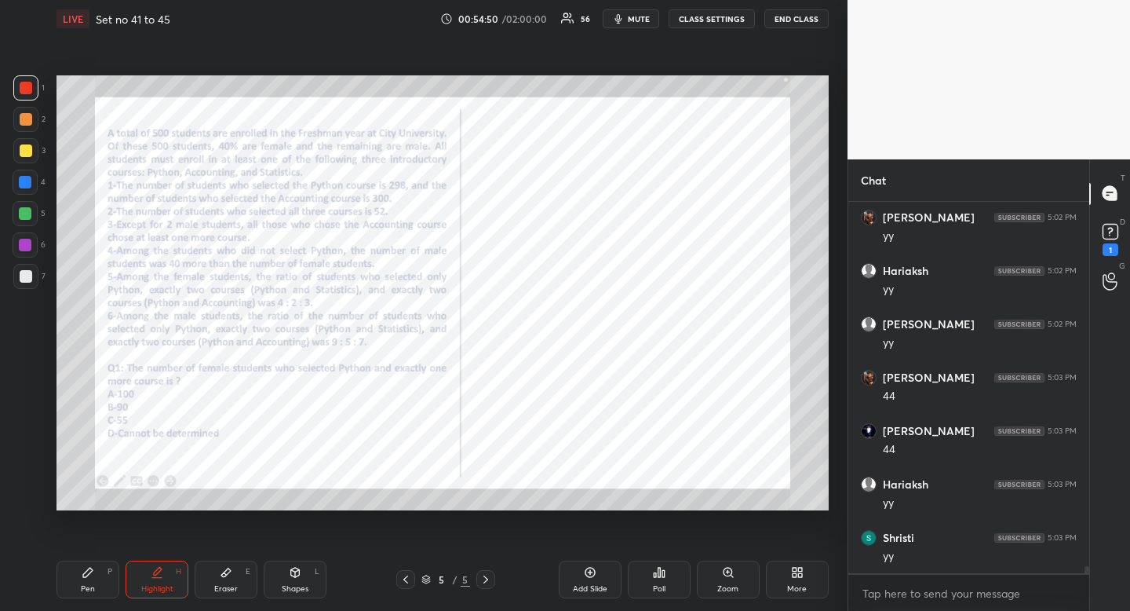
click at [227, 583] on div "Eraser E" at bounding box center [226, 579] width 63 height 38
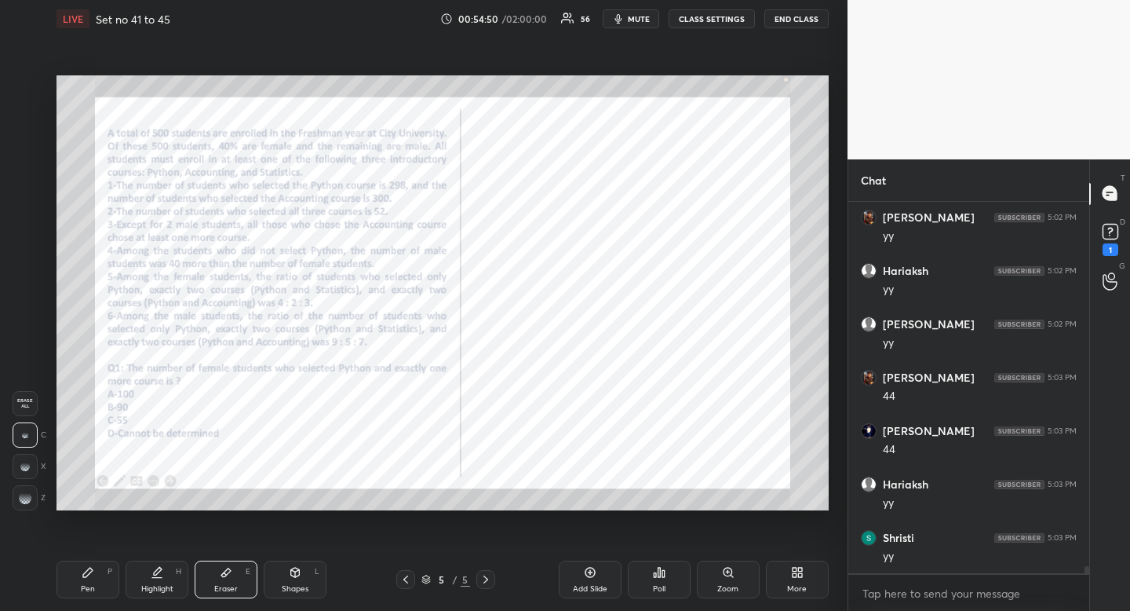
drag, startPoint x: 227, startPoint y: 582, endPoint x: 217, endPoint y: 577, distance: 11.2
click at [227, 582] on div "Eraser E" at bounding box center [226, 579] width 63 height 38
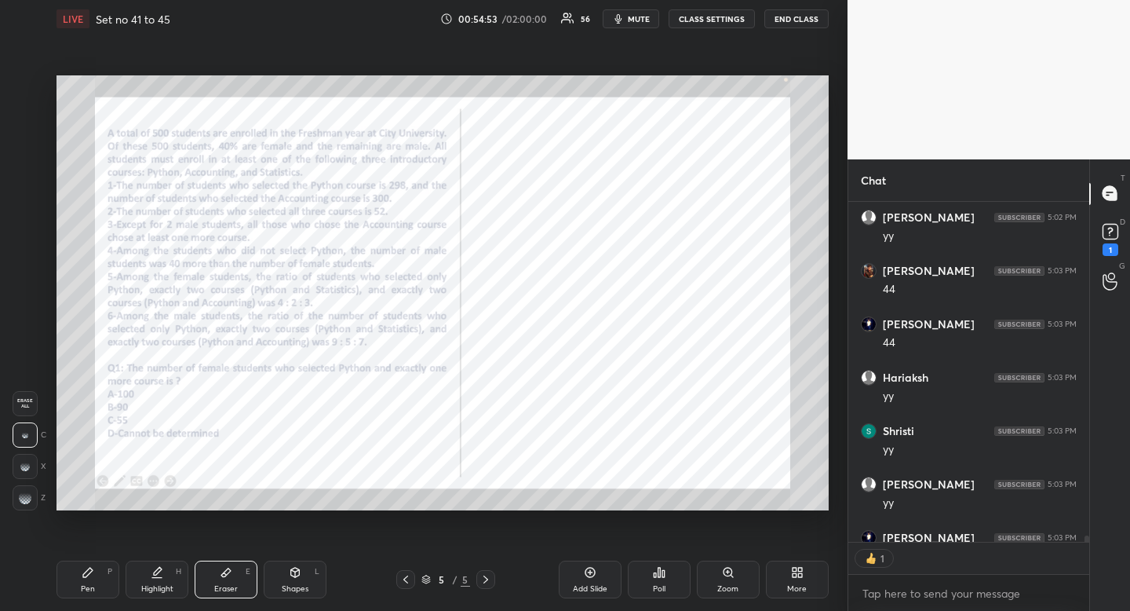
scroll to position [5, 5]
click at [160, 579] on div "Highlight H" at bounding box center [157, 579] width 63 height 38
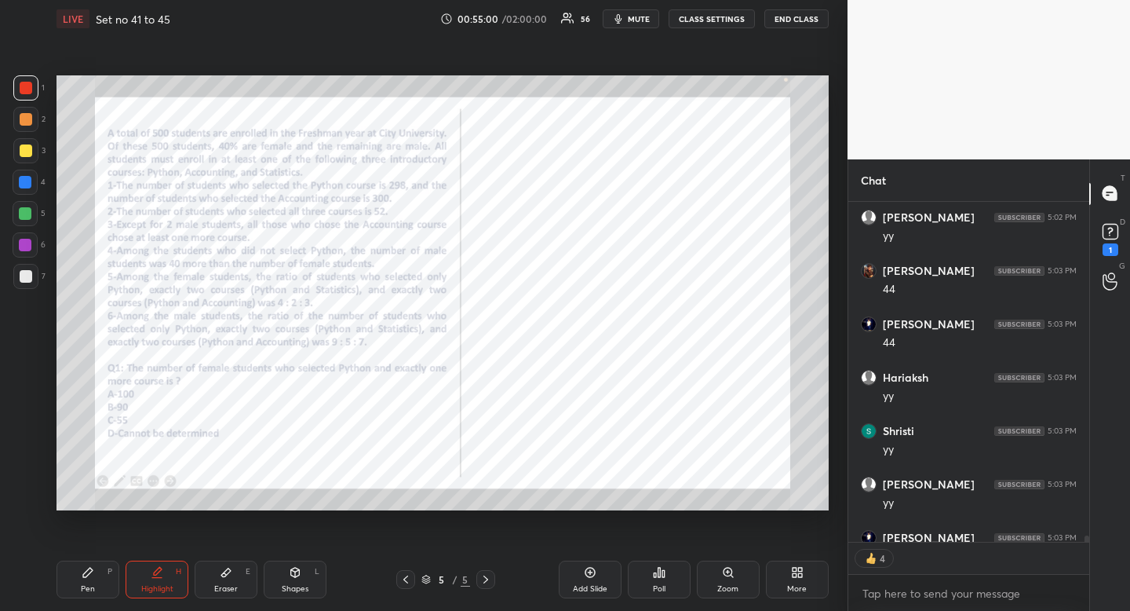
drag, startPoint x: 160, startPoint y: 579, endPoint x: 177, endPoint y: 527, distance: 54.4
click at [160, 579] on div "Highlight H" at bounding box center [157, 579] width 63 height 38
click at [221, 581] on div "Eraser E" at bounding box center [226, 579] width 63 height 38
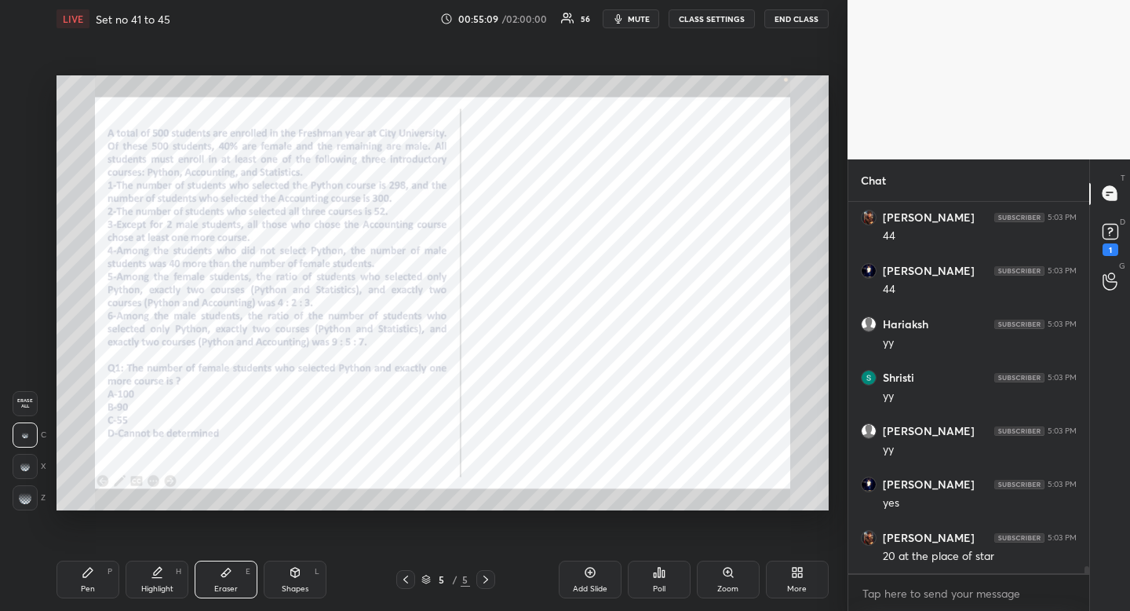
click at [221, 581] on div "Eraser E" at bounding box center [226, 579] width 63 height 38
click at [223, 585] on div "Eraser" at bounding box center [226, 589] width 24 height 8
click at [167, 580] on div "Highlight H" at bounding box center [157, 579] width 63 height 38
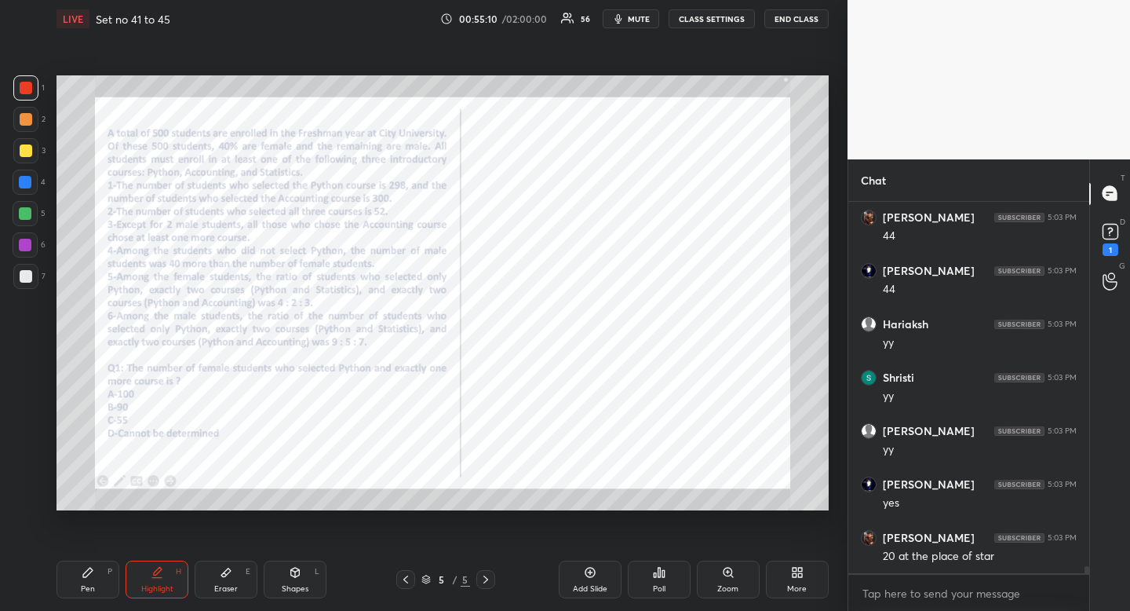
drag, startPoint x: 167, startPoint y: 580, endPoint x: 213, endPoint y: 581, distance: 45.5
click at [167, 580] on div "Highlight H" at bounding box center [157, 579] width 63 height 38
click at [169, 577] on div "Highlight H" at bounding box center [157, 579] width 63 height 38
click at [234, 581] on div "Eraser E" at bounding box center [226, 579] width 63 height 38
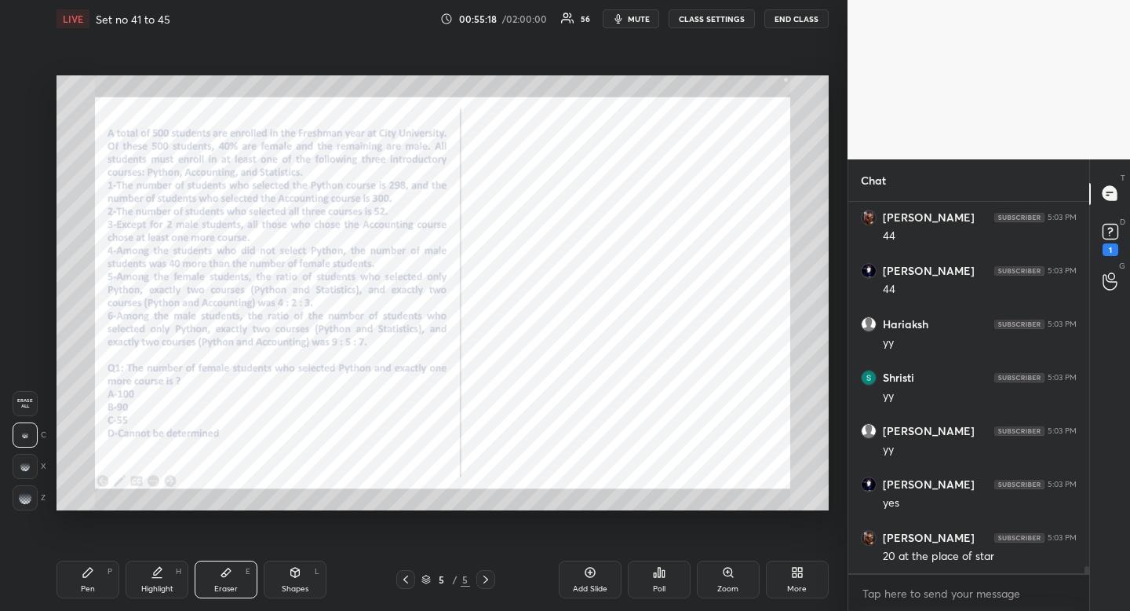
drag, startPoint x: 234, startPoint y: 581, endPoint x: 252, endPoint y: 530, distance: 54.1
click at [238, 575] on div "Eraser E" at bounding box center [226, 579] width 63 height 38
click at [89, 582] on div "Pen P" at bounding box center [88, 579] width 63 height 38
drag, startPoint x: 89, startPoint y: 582, endPoint x: 97, endPoint y: 582, distance: 7.9
click at [89, 582] on div "Pen P" at bounding box center [88, 579] width 63 height 38
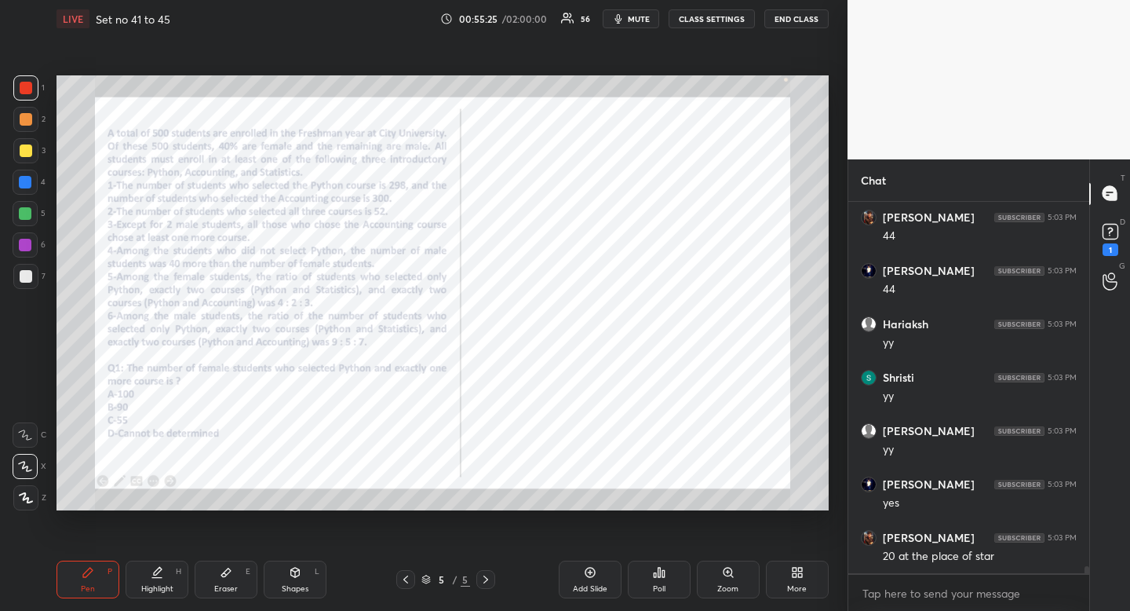
click at [233, 580] on div "Eraser E" at bounding box center [226, 579] width 63 height 38
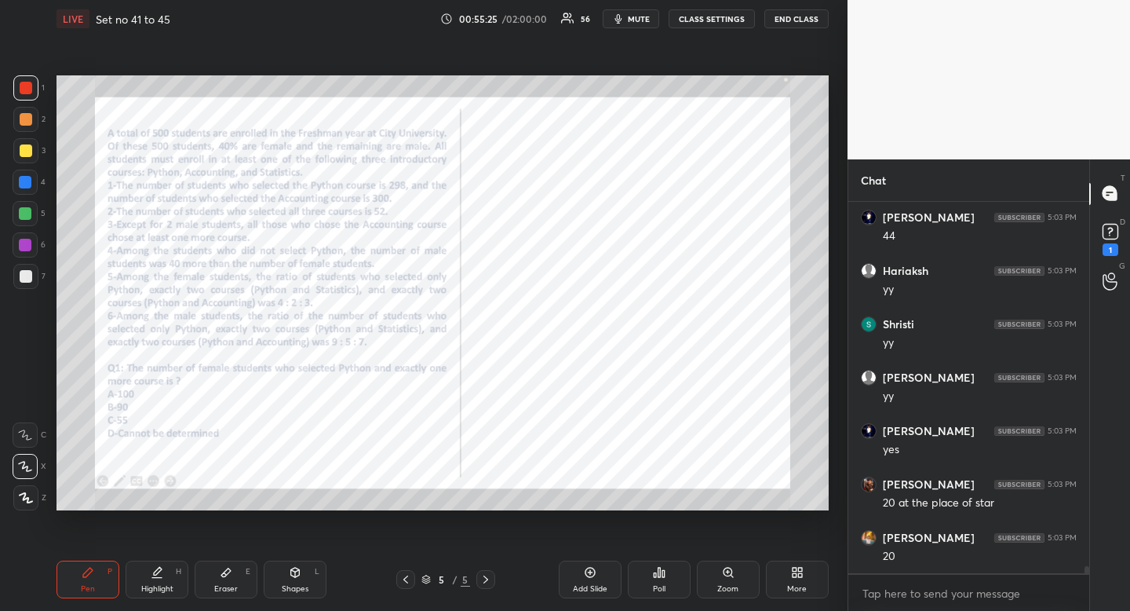
click at [233, 580] on div "Eraser E" at bounding box center [226, 579] width 63 height 38
click at [109, 578] on div "Pen P" at bounding box center [88, 579] width 63 height 38
drag, startPoint x: 109, startPoint y: 578, endPoint x: 203, endPoint y: 513, distance: 113.4
click at [116, 575] on div "Pen P" at bounding box center [88, 579] width 63 height 38
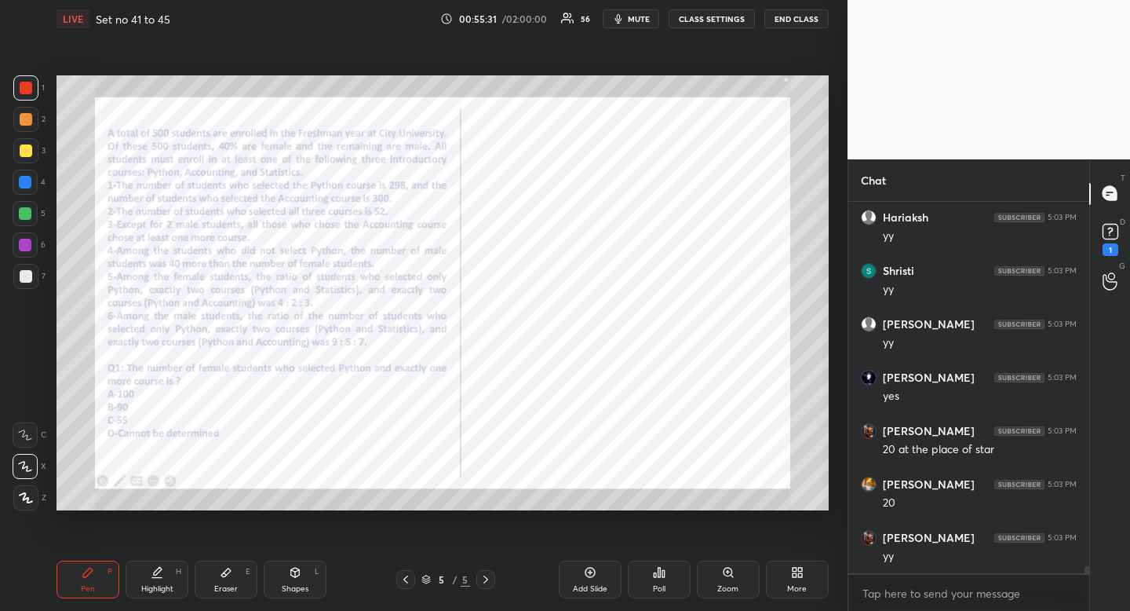
click at [155, 586] on div "Highlight" at bounding box center [157, 589] width 32 height 8
drag, startPoint x: 155, startPoint y: 586, endPoint x: 168, endPoint y: 512, distance: 74.8
click at [155, 586] on div "Highlight" at bounding box center [157, 589] width 32 height 8
click at [64, 602] on div "Pen P Highlight H Eraser E Shapes L 5 / 5 Add Slide Poll Zoom More" at bounding box center [443, 579] width 772 height 63
drag, startPoint x: 64, startPoint y: 602, endPoint x: 66, endPoint y: 549, distance: 53.4
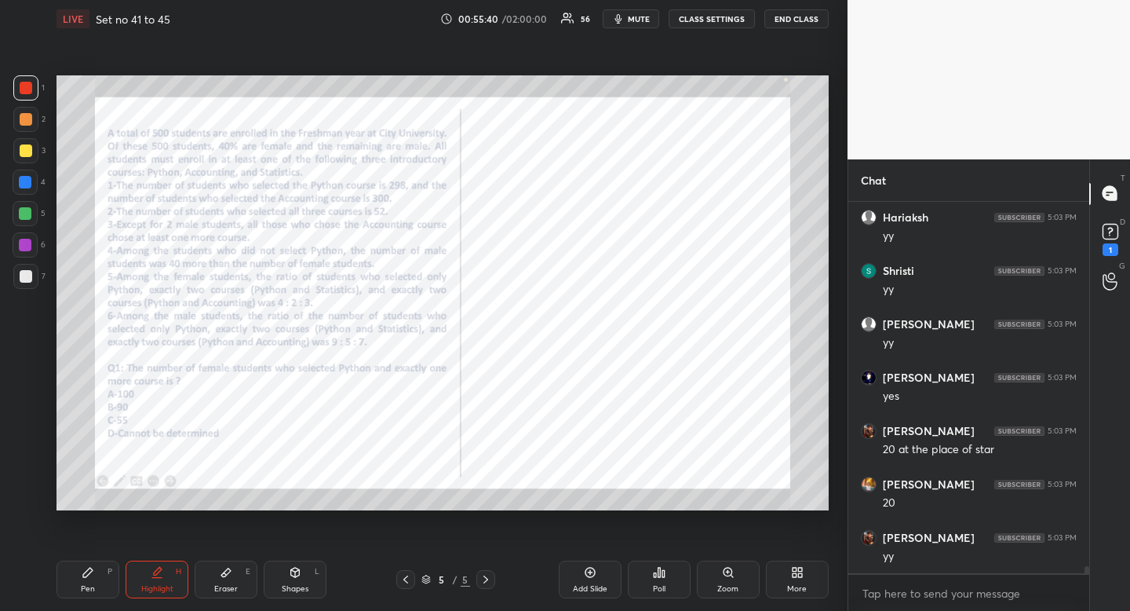
click at [64, 602] on div "Pen P Highlight H Eraser E Shapes L 5 / 5 Add Slide Poll Zoom More" at bounding box center [443, 579] width 772 height 63
click at [74, 578] on div "Pen P" at bounding box center [88, 579] width 63 height 38
drag, startPoint x: 74, startPoint y: 578, endPoint x: 77, endPoint y: 569, distance: 9.2
click at [77, 569] on div "Pen P" at bounding box center [88, 579] width 63 height 38
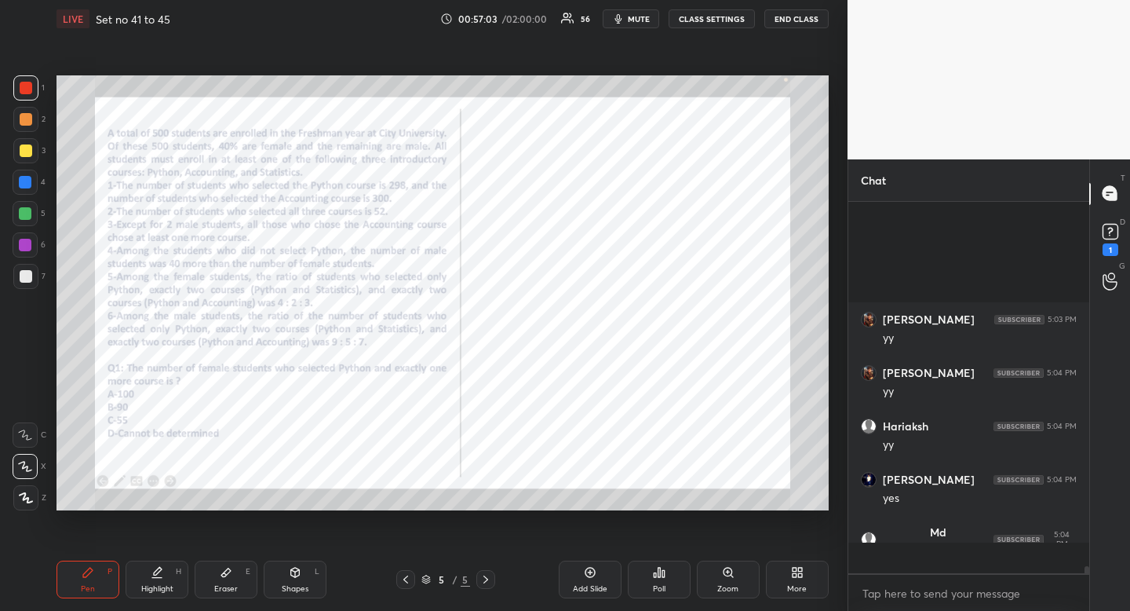
scroll to position [367, 236]
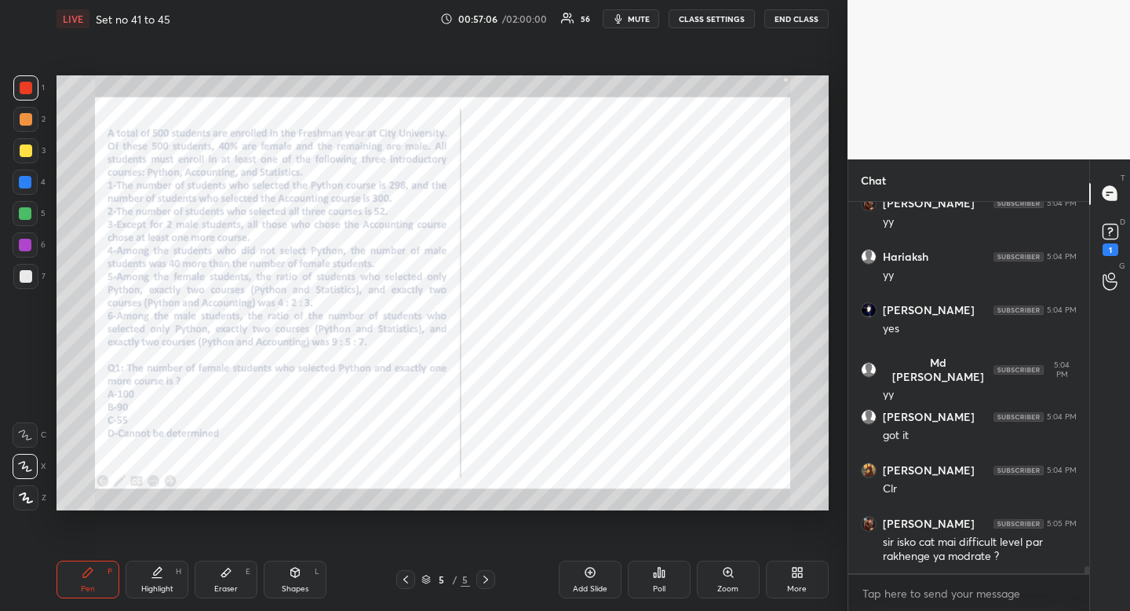
click at [794, 595] on div "More" at bounding box center [797, 579] width 63 height 38
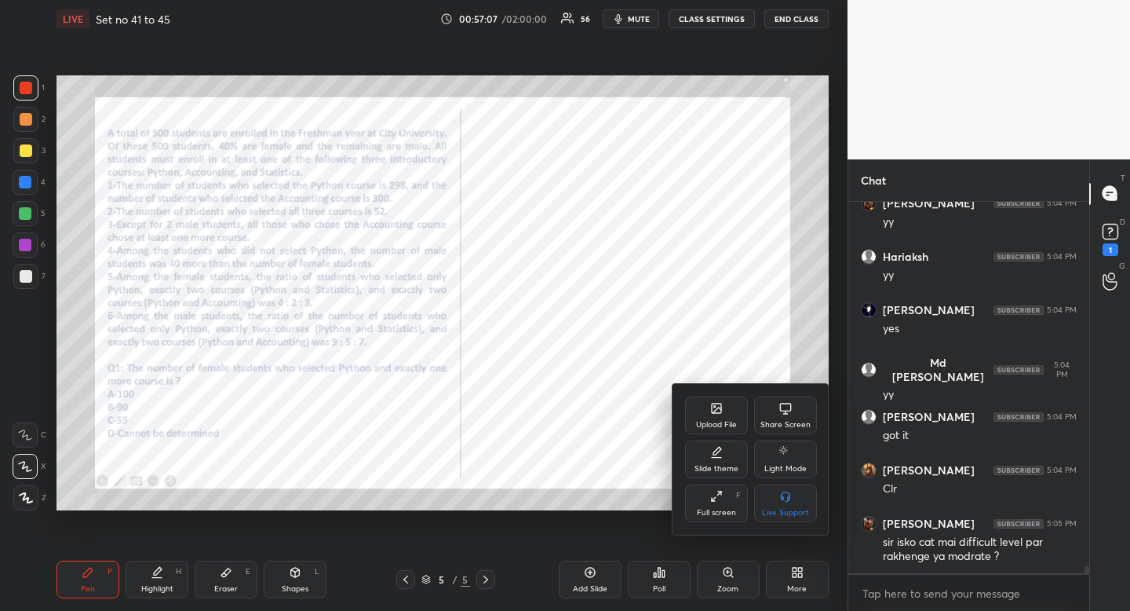
click at [708, 422] on div "Upload File" at bounding box center [716, 425] width 41 height 8
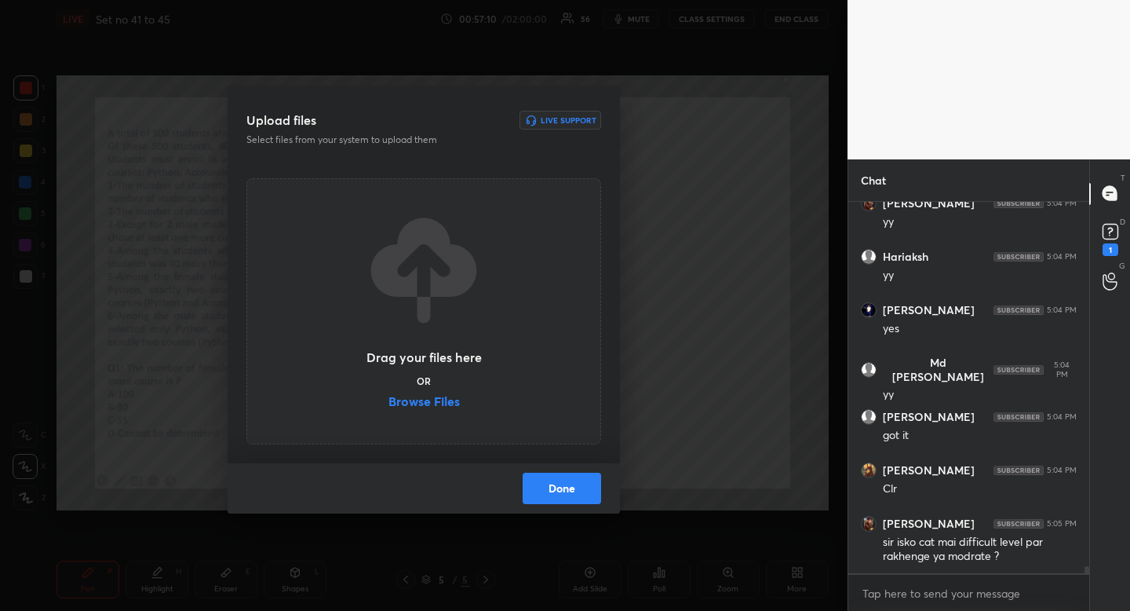
click at [425, 405] on label "Browse Files" at bounding box center [424, 403] width 71 height 16
click at [389, 405] on input "Browse Files" at bounding box center [389, 403] width 0 height 16
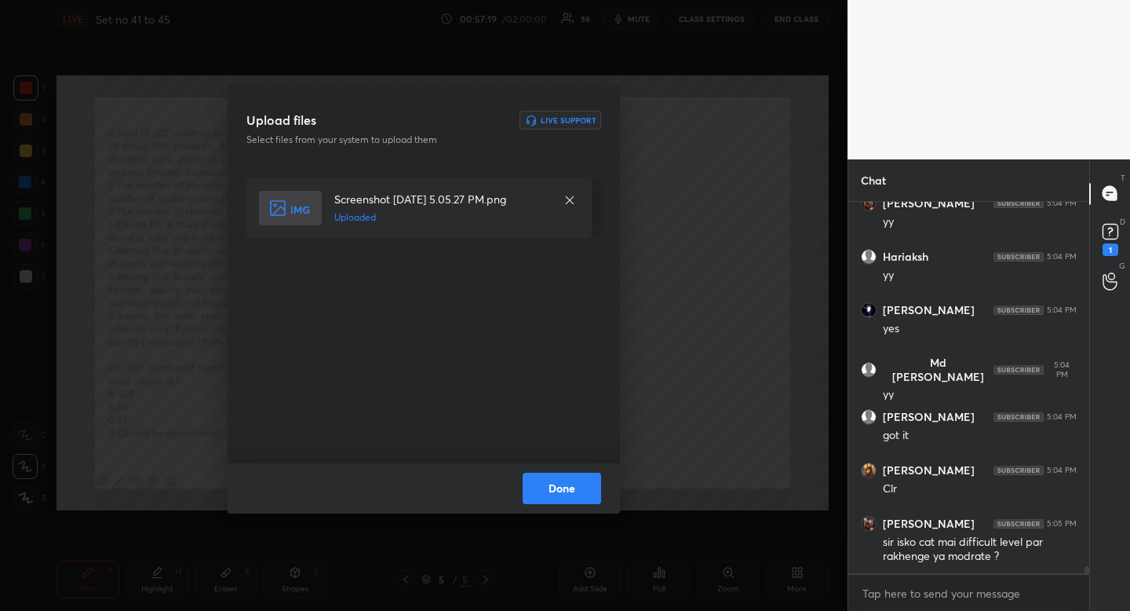
click at [586, 490] on button "Done" at bounding box center [562, 488] width 78 height 31
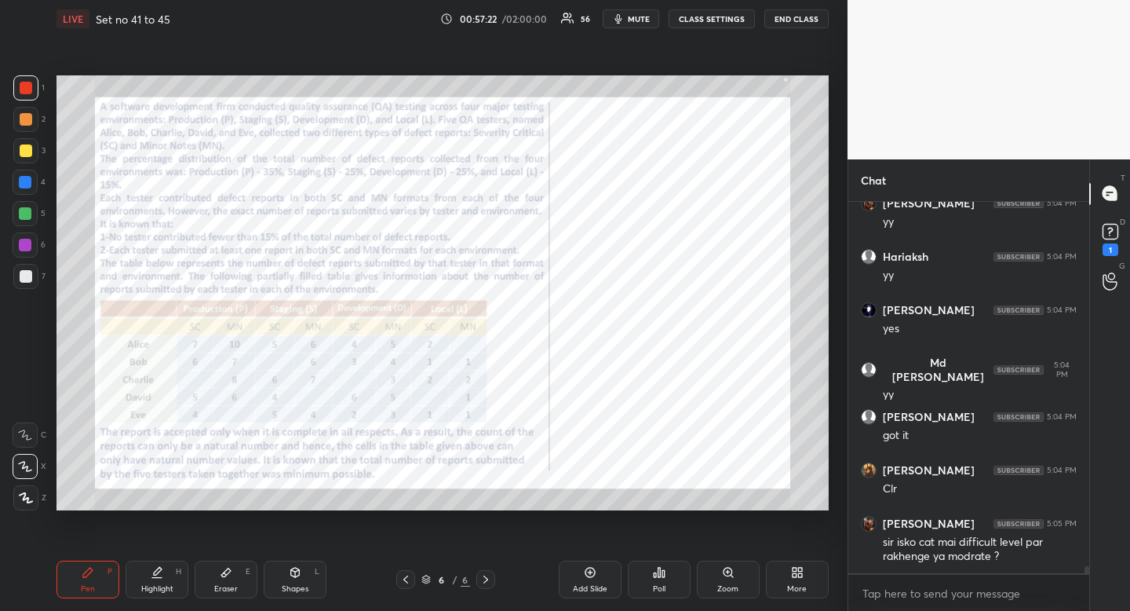
click at [28, 86] on div at bounding box center [26, 88] width 13 height 13
drag, startPoint x: 30, startPoint y: 86, endPoint x: 35, endPoint y: 110, distance: 24.0
click at [30, 86] on div at bounding box center [26, 88] width 13 height 13
click at [97, 573] on div "Pen P" at bounding box center [88, 579] width 63 height 38
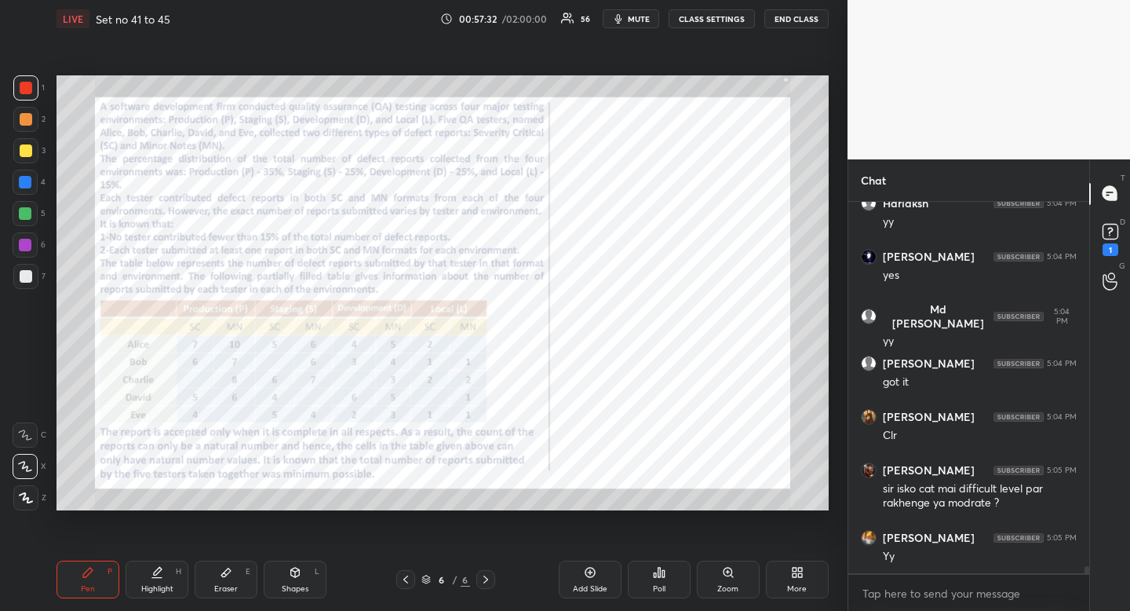
scroll to position [20084, 0]
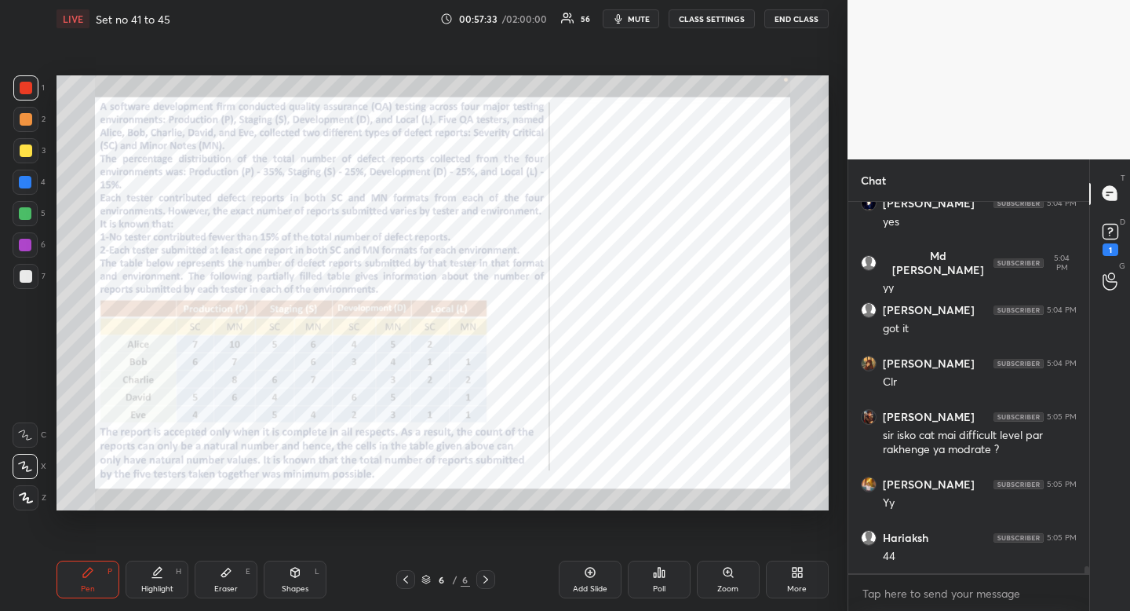
click at [308, 590] on div "Shapes L" at bounding box center [295, 579] width 63 height 38
click at [15, 393] on div at bounding box center [25, 403] width 25 height 25
drag, startPoint x: 15, startPoint y: 393, endPoint x: 48, endPoint y: 357, distance: 48.9
click at [15, 393] on div at bounding box center [25, 403] width 25 height 25
click at [223, 577] on icon at bounding box center [226, 572] width 13 height 13
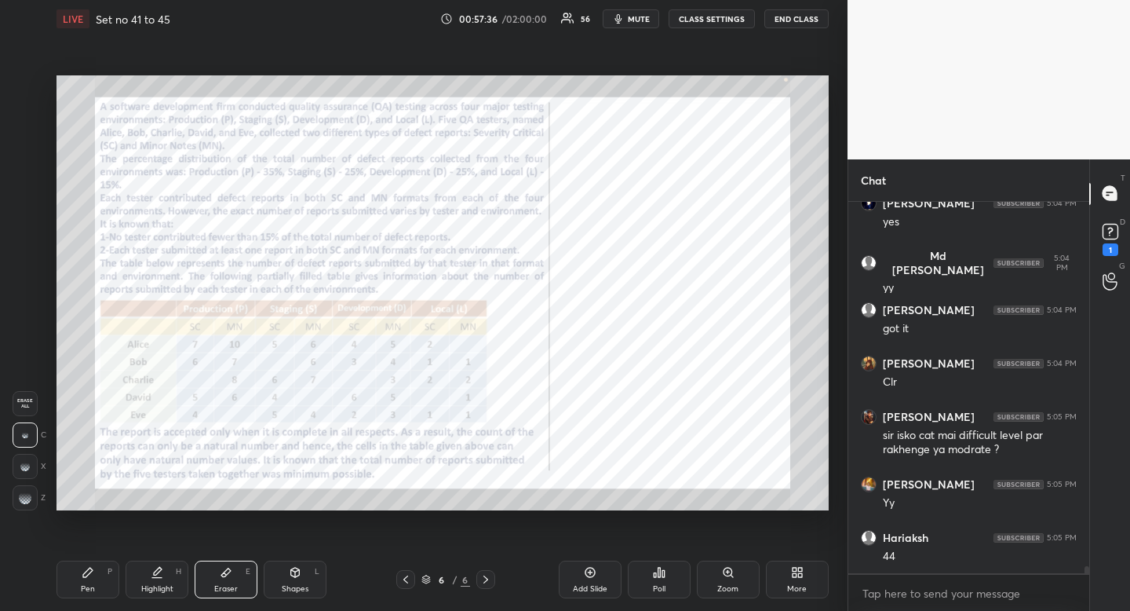
drag, startPoint x: 223, startPoint y: 577, endPoint x: 246, endPoint y: 525, distance: 56.6
click at [229, 575] on icon at bounding box center [226, 572] width 13 height 13
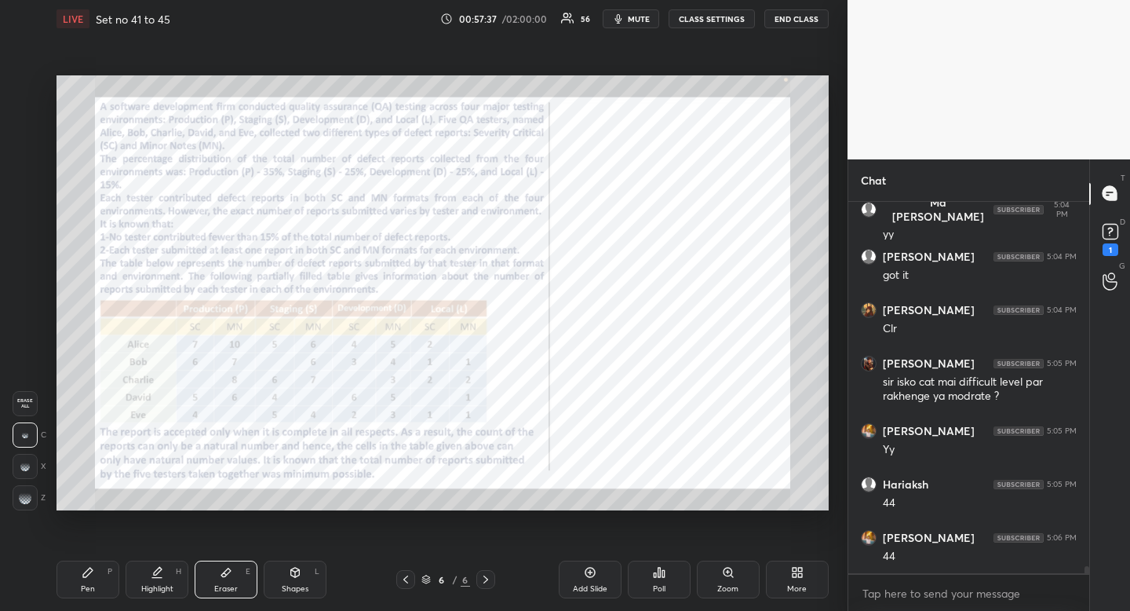
click at [85, 588] on div "Pen" at bounding box center [88, 589] width 14 height 8
drag, startPoint x: 90, startPoint y: 587, endPoint x: 127, endPoint y: 523, distance: 74.2
click at [90, 587] on div "Pen" at bounding box center [88, 589] width 14 height 8
drag, startPoint x: 294, startPoint y: 583, endPoint x: 265, endPoint y: 558, distance: 39.0
click at [294, 585] on div "Shapes" at bounding box center [295, 589] width 27 height 8
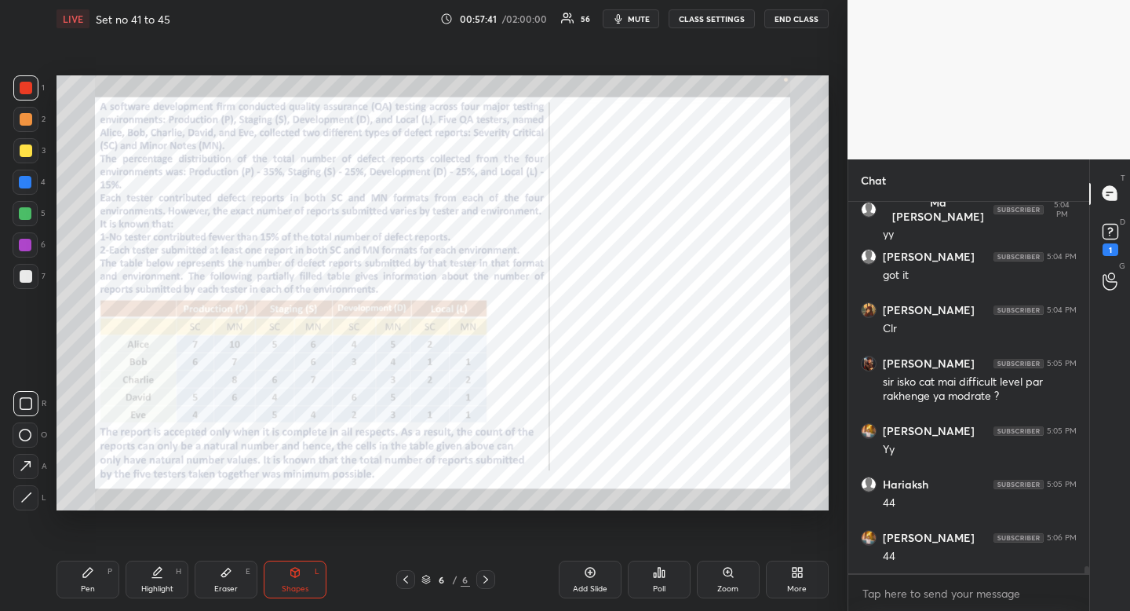
click at [32, 406] on div at bounding box center [25, 403] width 25 height 25
drag, startPoint x: 32, startPoint y: 402, endPoint x: 51, endPoint y: 386, distance: 24.5
click at [32, 402] on div at bounding box center [25, 403] width 25 height 25
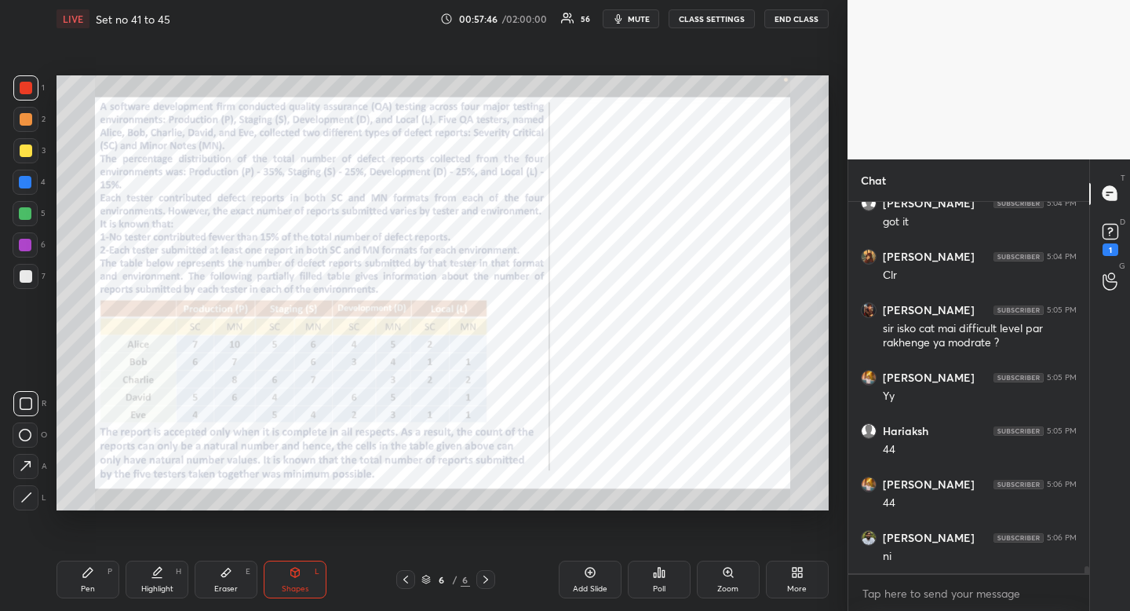
scroll to position [20245, 0]
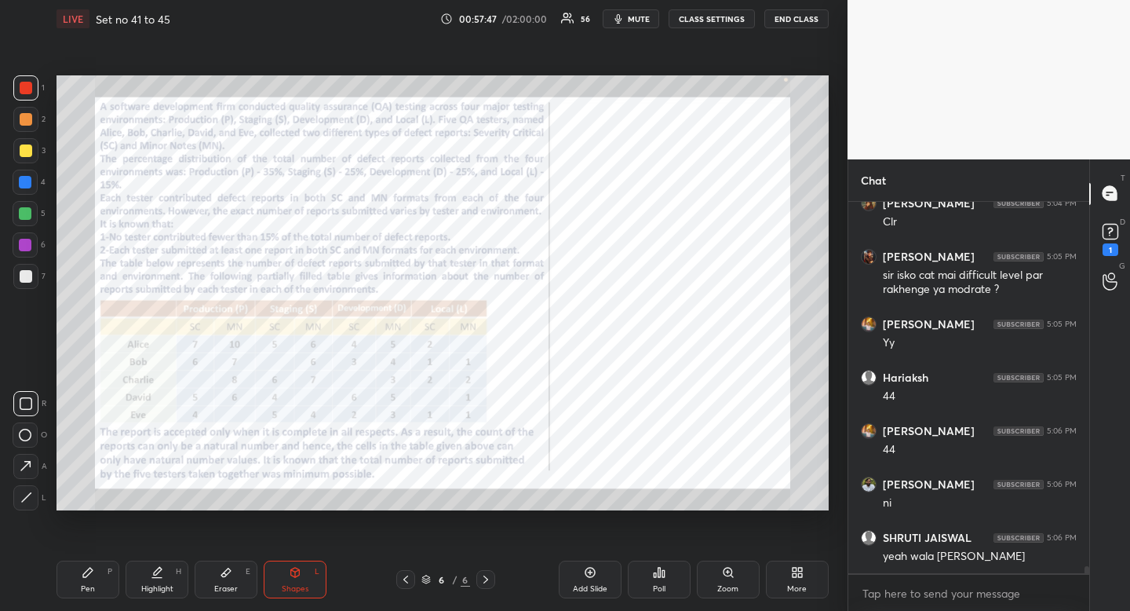
click at [155, 585] on div "Highlight" at bounding box center [157, 589] width 32 height 8
drag, startPoint x: 155, startPoint y: 584, endPoint x: 140, endPoint y: 563, distance: 25.9
click at [155, 585] on div "Highlight" at bounding box center [157, 589] width 32 height 8
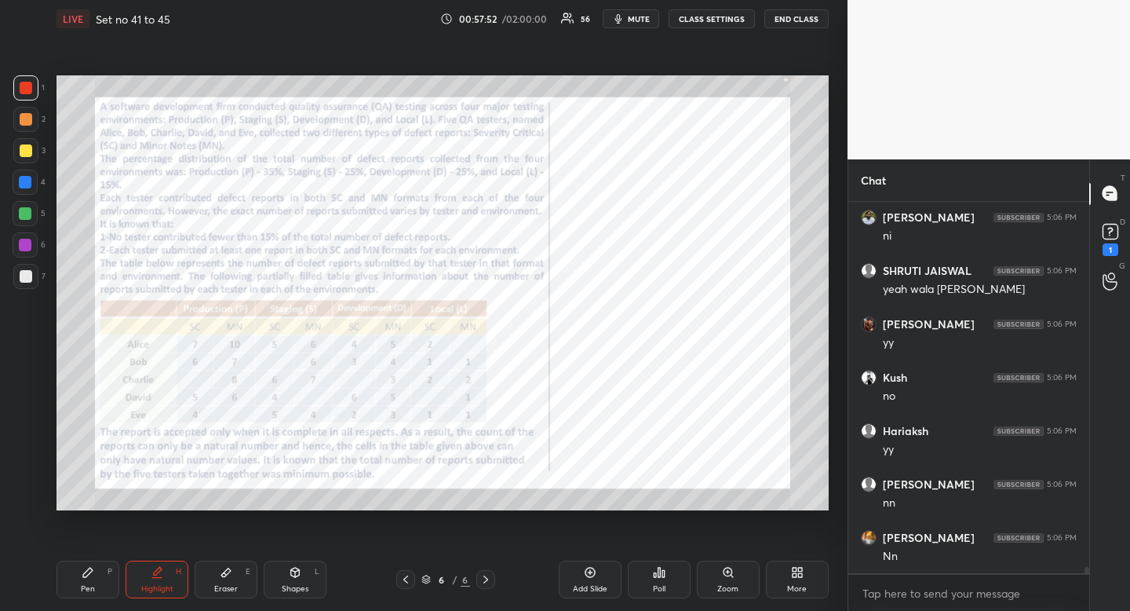
scroll to position [20565, 0]
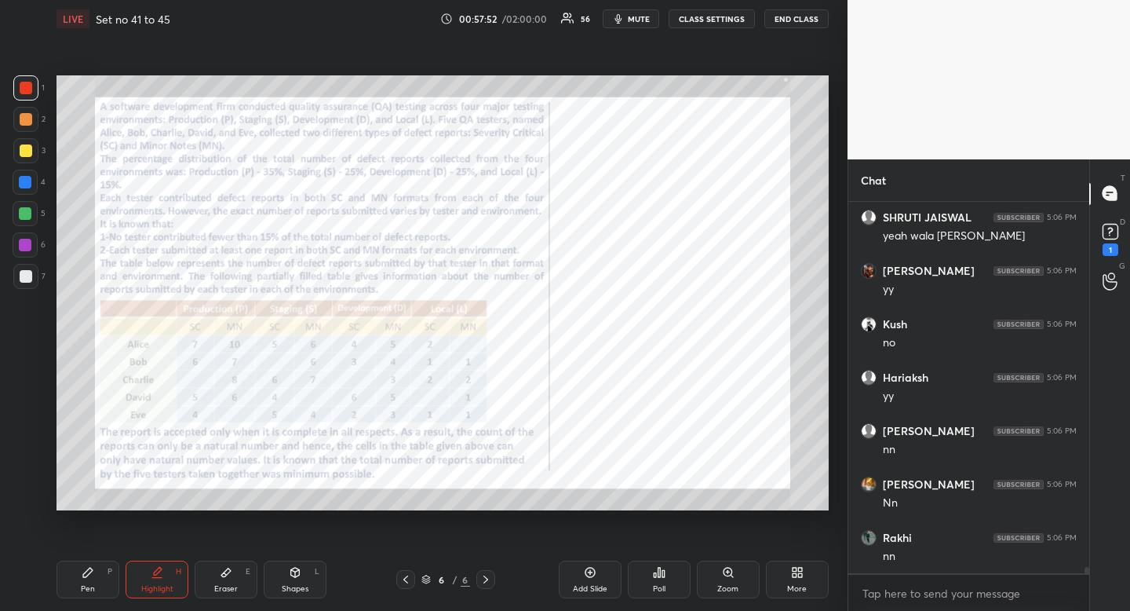
click at [152, 590] on div "Highlight" at bounding box center [157, 589] width 32 height 8
drag, startPoint x: 152, startPoint y: 590, endPoint x: 132, endPoint y: 514, distance: 78.1
click at [152, 590] on div "Highlight" at bounding box center [157, 589] width 32 height 8
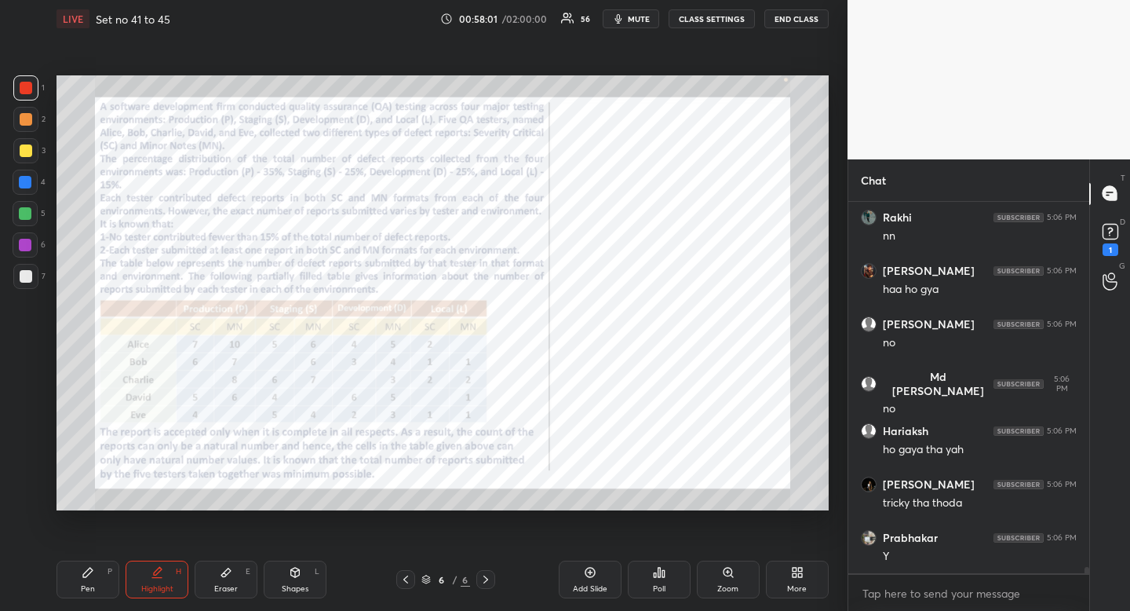
scroll to position [20939, 0]
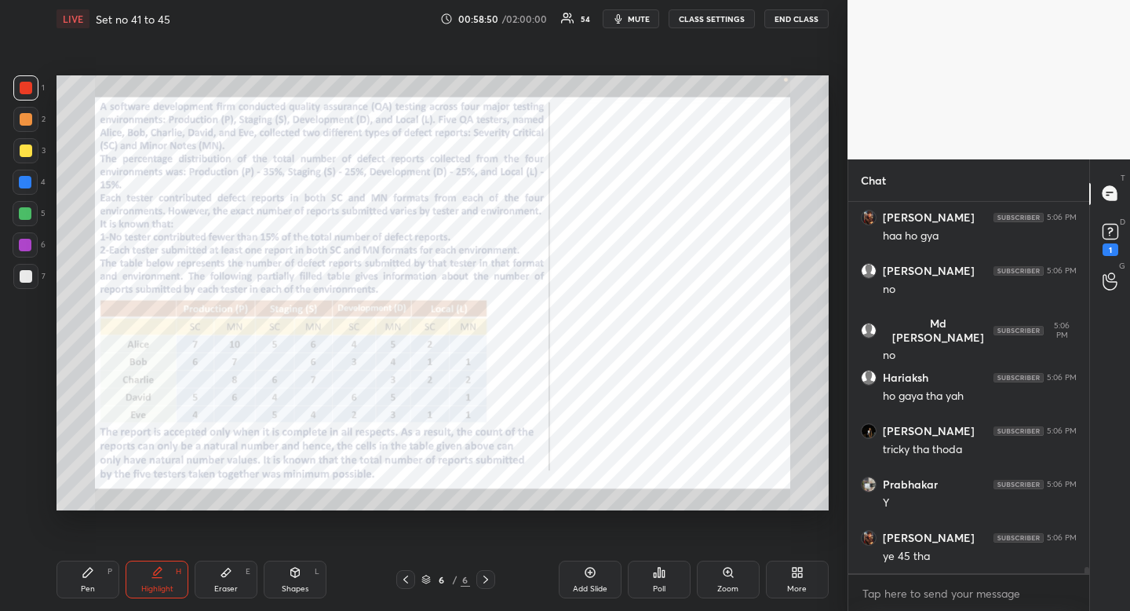
click at [32, 184] on div at bounding box center [25, 182] width 25 height 25
drag, startPoint x: 32, startPoint y: 184, endPoint x: 26, endPoint y: 173, distance: 12.0
click at [32, 184] on div at bounding box center [25, 182] width 25 height 25
click at [89, 585] on div "Pen" at bounding box center [88, 589] width 14 height 8
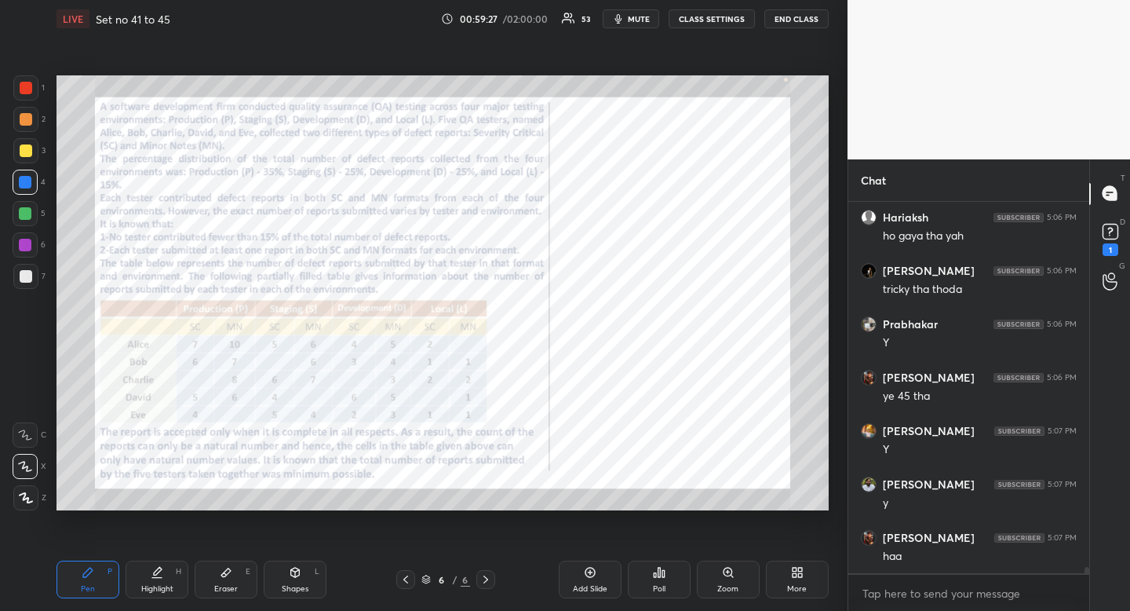
scroll to position [21156, 0]
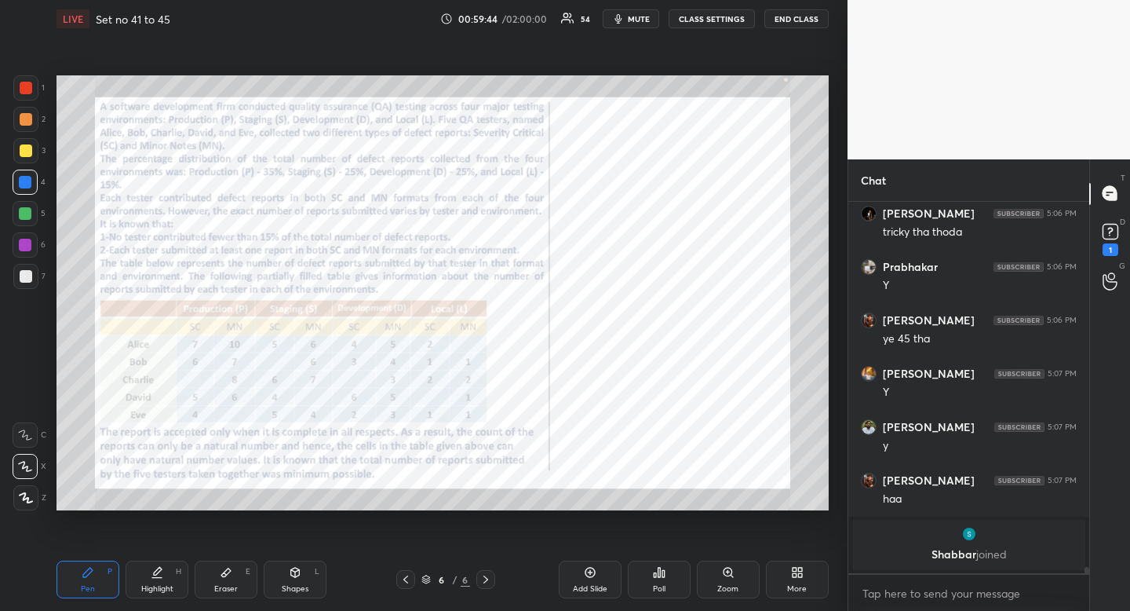
drag, startPoint x: 148, startPoint y: 591, endPoint x: 149, endPoint y: 534, distance: 57.3
click at [148, 591] on div "Highlight" at bounding box center [157, 589] width 32 height 8
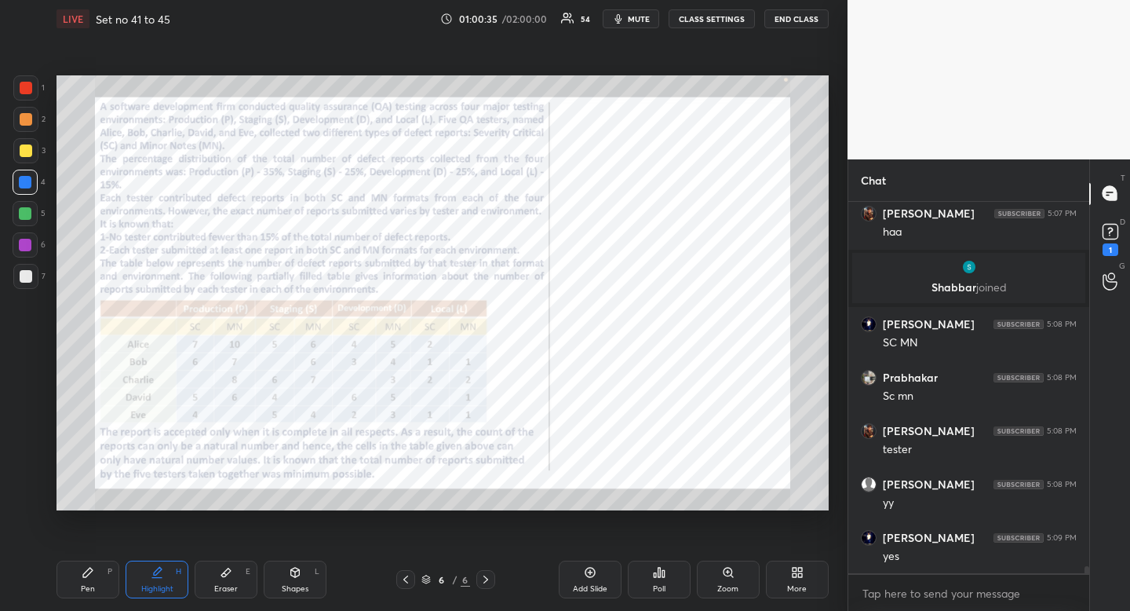
scroll to position [20277, 0]
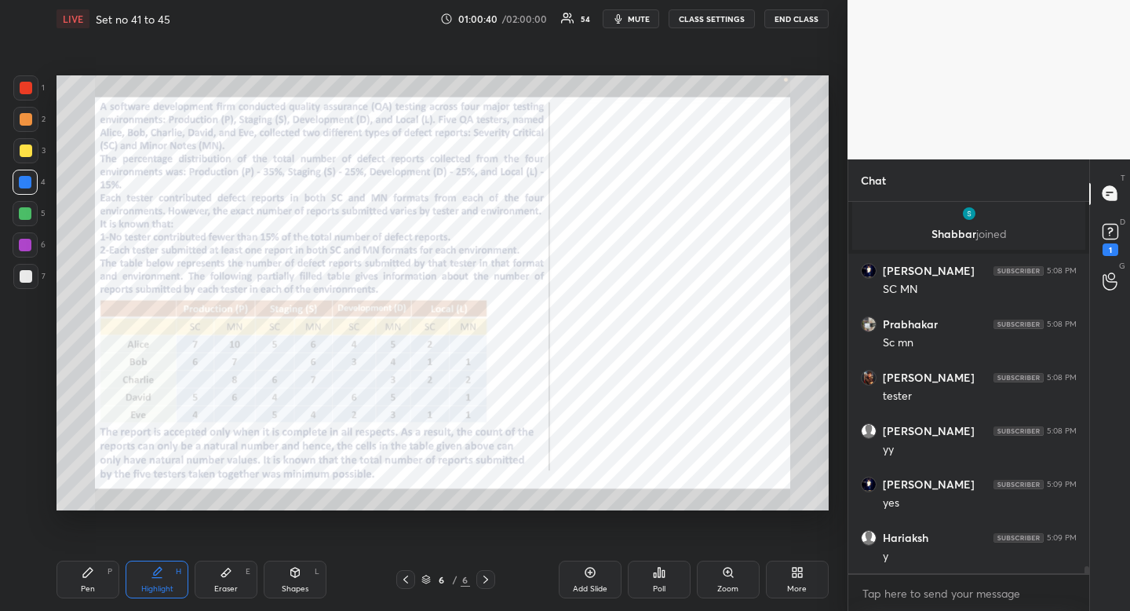
click at [633, 123] on div "LIVE Set no 41 to 45 01:00:40 / 02:00:00 54 mute CLASS SETTINGS END CLASS Setti…" at bounding box center [442, 305] width 785 height 611
click at [640, 18] on span "mute" at bounding box center [639, 18] width 22 height 11
click at [93, 572] on icon at bounding box center [88, 572] width 13 height 13
drag, startPoint x: 93, startPoint y: 572, endPoint x: 75, endPoint y: 531, distance: 45.0
click at [93, 572] on icon at bounding box center [88, 572] width 13 height 13
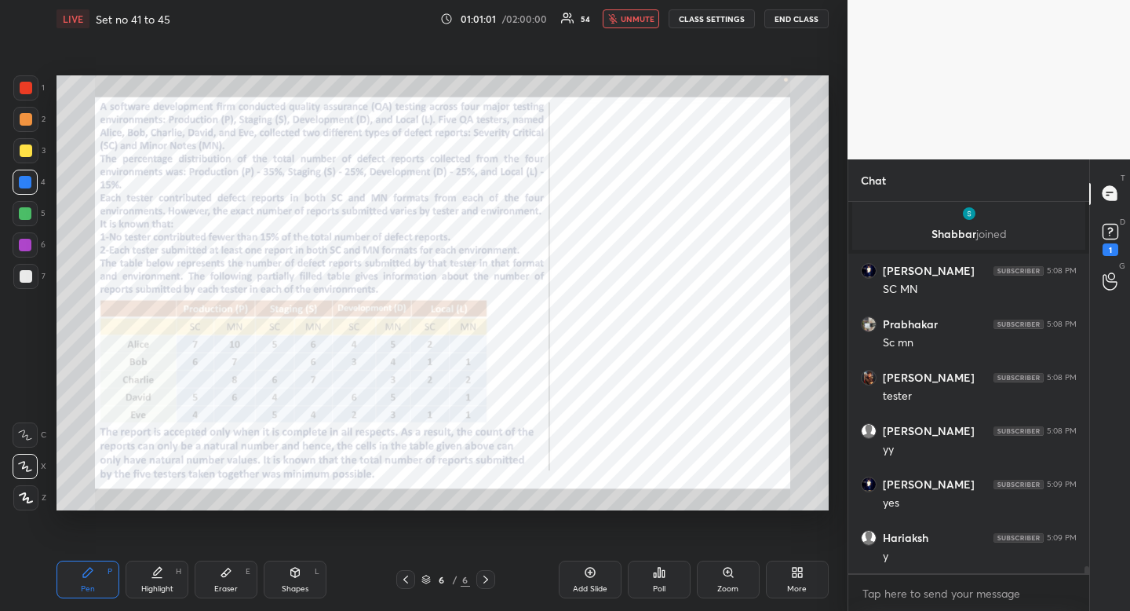
click at [26, 85] on div at bounding box center [26, 88] width 13 height 13
drag, startPoint x: 26, startPoint y: 85, endPoint x: 40, endPoint y: 97, distance: 18.4
click at [26, 85] on div at bounding box center [26, 88] width 13 height 13
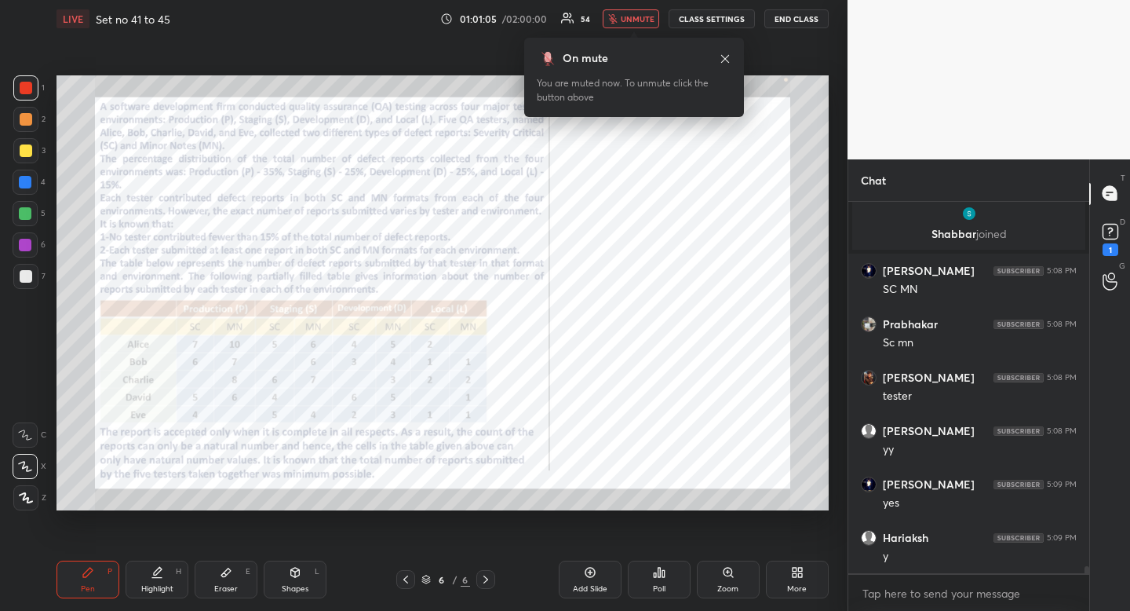
click at [728, 57] on icon at bounding box center [725, 59] width 13 height 13
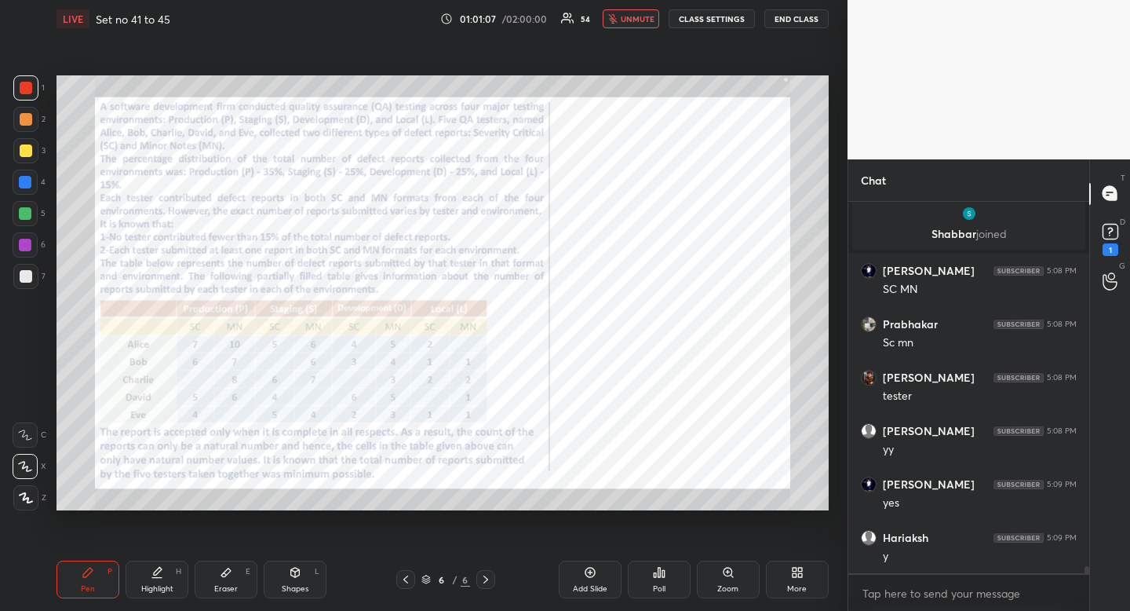
click at [155, 575] on icon at bounding box center [157, 572] width 13 height 13
click at [644, 14] on span "unmute" at bounding box center [638, 18] width 34 height 11
click at [81, 579] on div "Pen P" at bounding box center [88, 579] width 63 height 38
click at [88, 576] on icon at bounding box center [88, 572] width 13 height 13
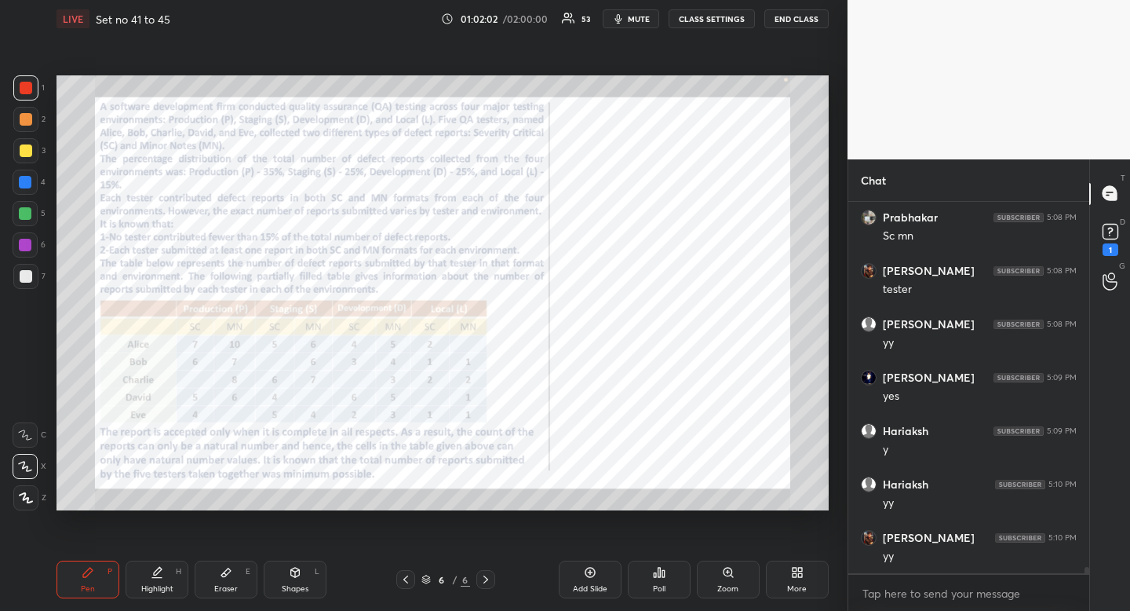
scroll to position [20437, 0]
click at [157, 579] on div "Highlight H" at bounding box center [157, 579] width 63 height 38
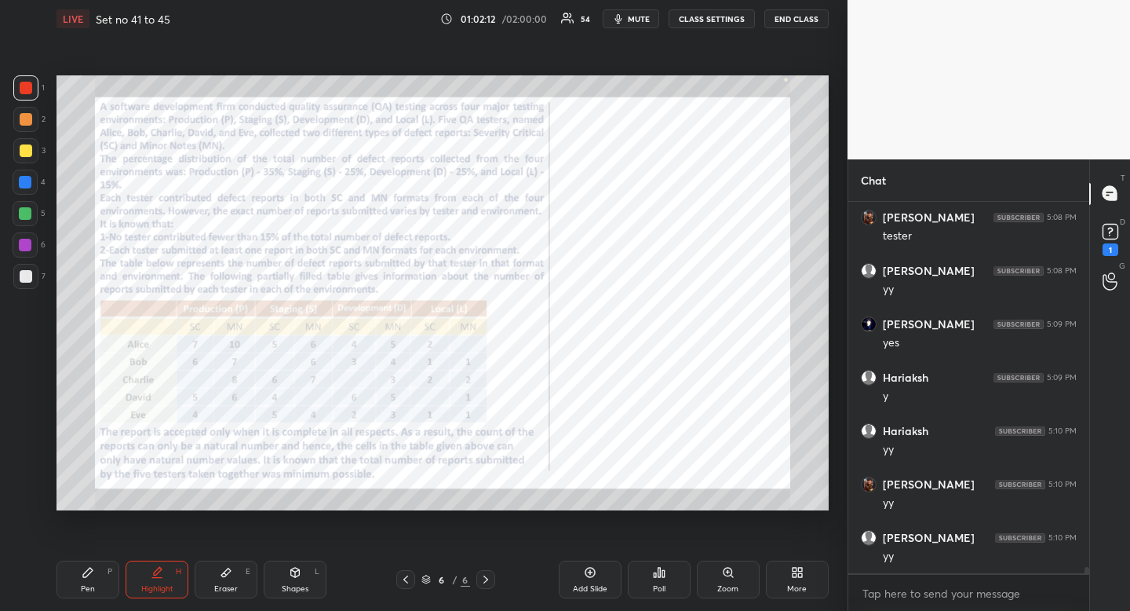
scroll to position [20490, 0]
click at [288, 580] on div "Shapes L" at bounding box center [295, 579] width 63 height 38
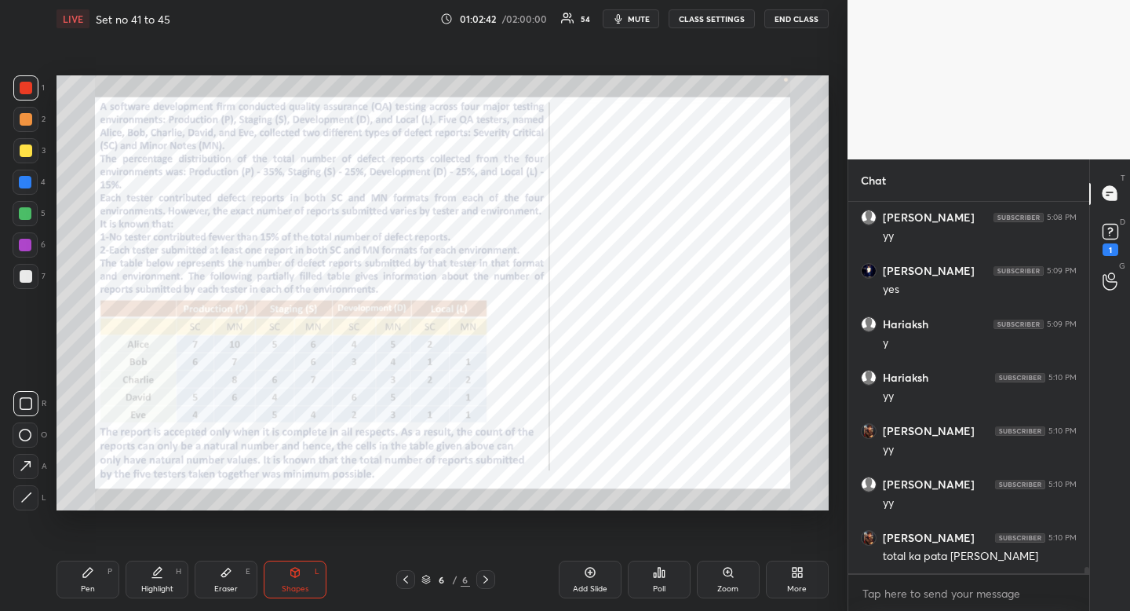
drag, startPoint x: 19, startPoint y: 395, endPoint x: 30, endPoint y: 400, distance: 12.0
click at [19, 395] on div at bounding box center [25, 403] width 25 height 25
click at [30, 400] on icon at bounding box center [26, 403] width 13 height 13
click at [149, 593] on div "Highlight" at bounding box center [157, 589] width 32 height 8
click at [159, 585] on div "Highlight" at bounding box center [157, 589] width 32 height 8
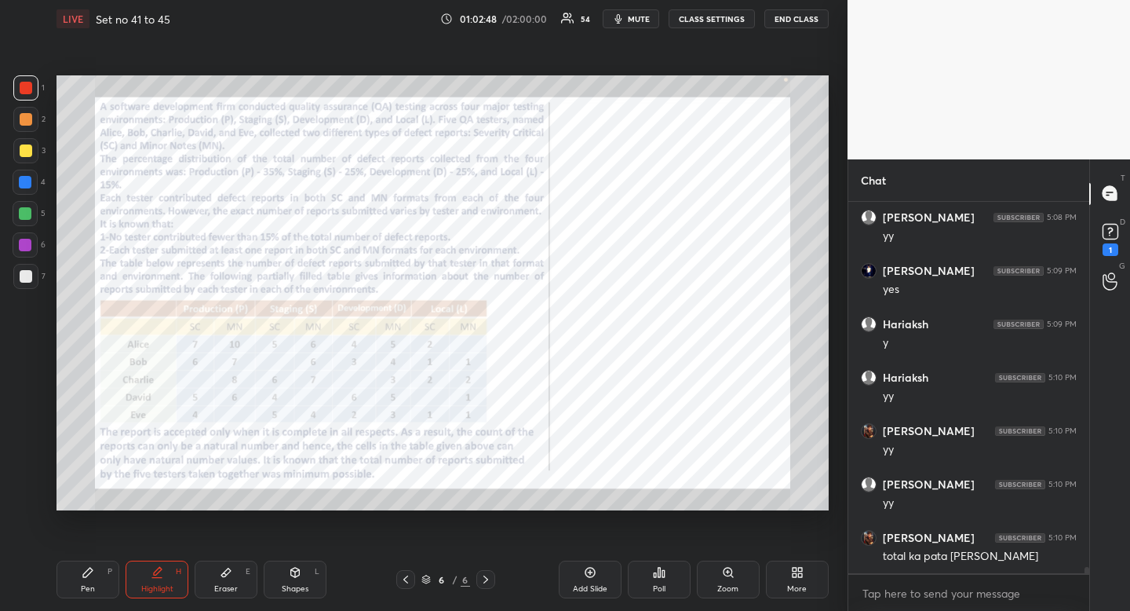
click at [96, 586] on div "Pen P" at bounding box center [88, 579] width 63 height 38
click at [161, 581] on div "Highlight H" at bounding box center [157, 579] width 63 height 38
drag, startPoint x: 161, startPoint y: 581, endPoint x: 167, endPoint y: 519, distance: 62.3
click at [160, 571] on div "Highlight H" at bounding box center [157, 579] width 63 height 38
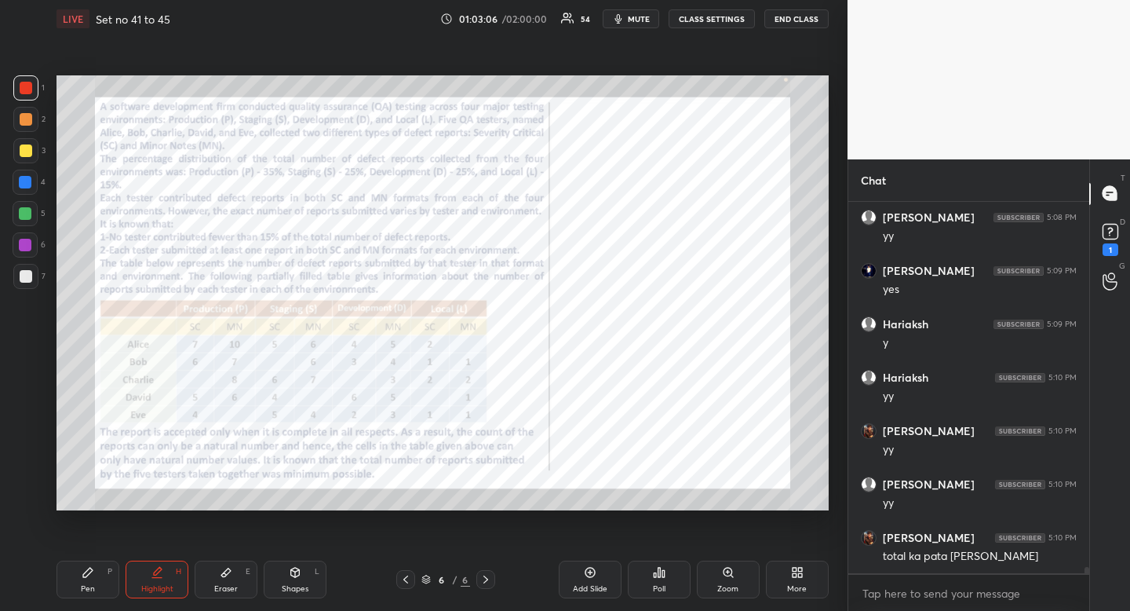
click at [91, 578] on icon at bounding box center [88, 572] width 13 height 13
drag, startPoint x: 91, startPoint y: 578, endPoint x: 105, endPoint y: 552, distance: 29.5
click at [91, 578] on icon at bounding box center [88, 572] width 13 height 13
click at [156, 588] on div "Highlight" at bounding box center [157, 589] width 32 height 8
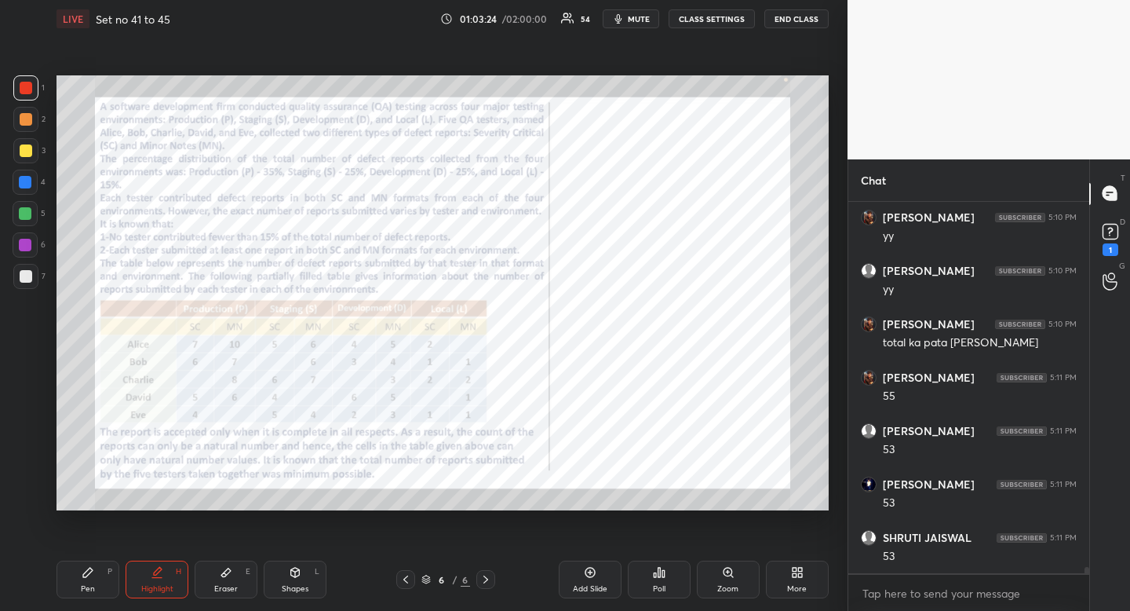
click at [95, 582] on div "Pen P" at bounding box center [88, 579] width 63 height 38
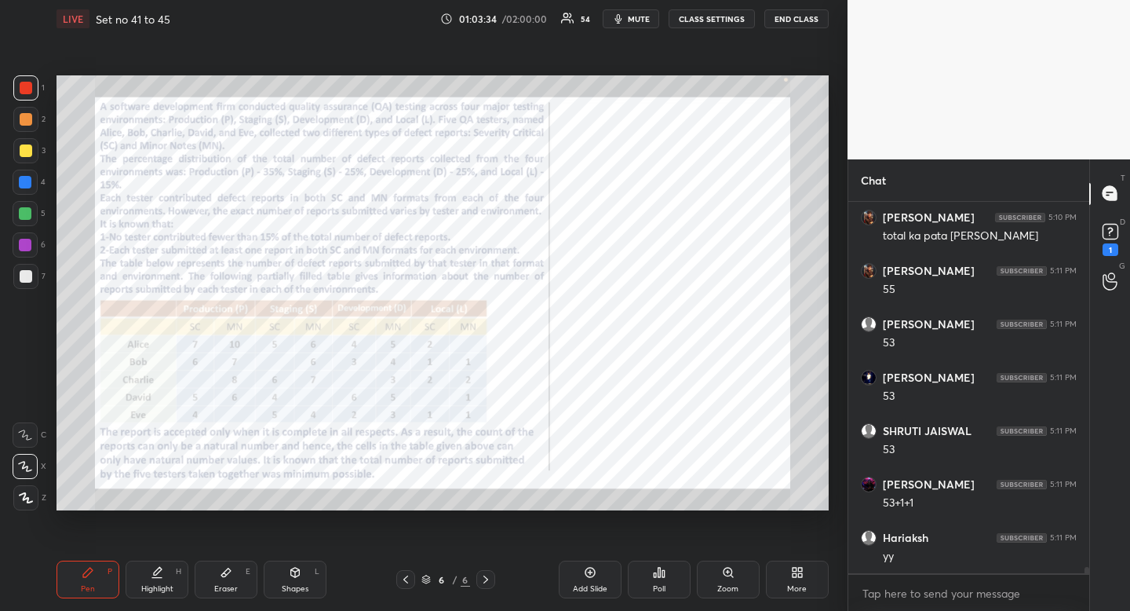
scroll to position [20868, 0]
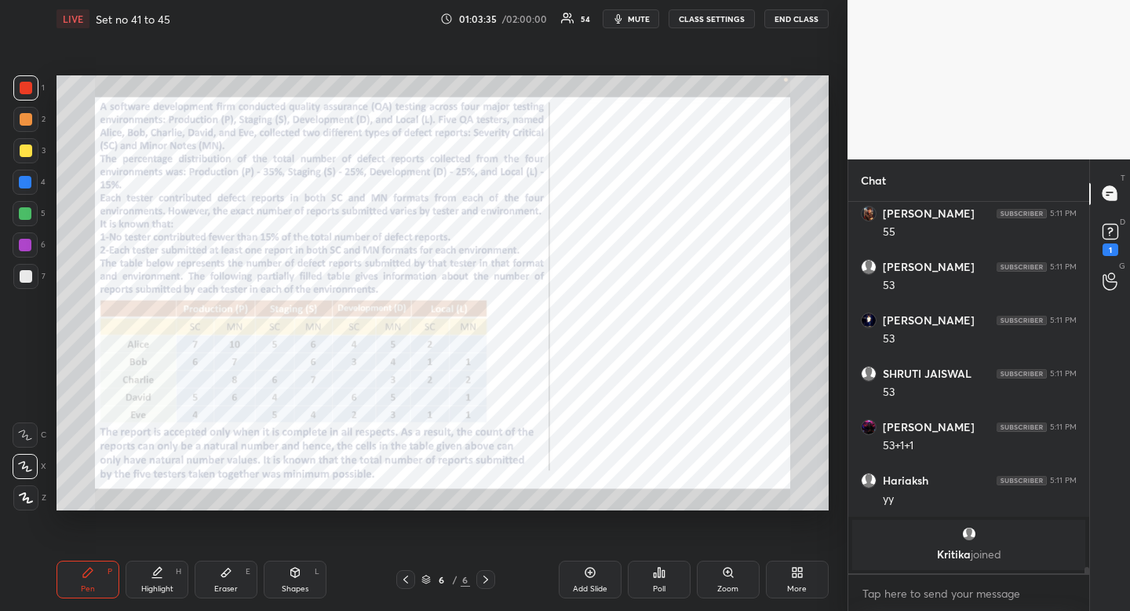
click at [219, 595] on div "Eraser E" at bounding box center [226, 579] width 63 height 38
drag, startPoint x: 219, startPoint y: 595, endPoint x: 215, endPoint y: 546, distance: 48.8
click at [219, 595] on div "Eraser E" at bounding box center [226, 579] width 63 height 38
click at [94, 599] on div "Pen P Highlight H Eraser E Shapes L 6 / 6 Add Slide Poll Zoom More" at bounding box center [443, 579] width 772 height 63
drag, startPoint x: 100, startPoint y: 590, endPoint x: 113, endPoint y: 534, distance: 57.3
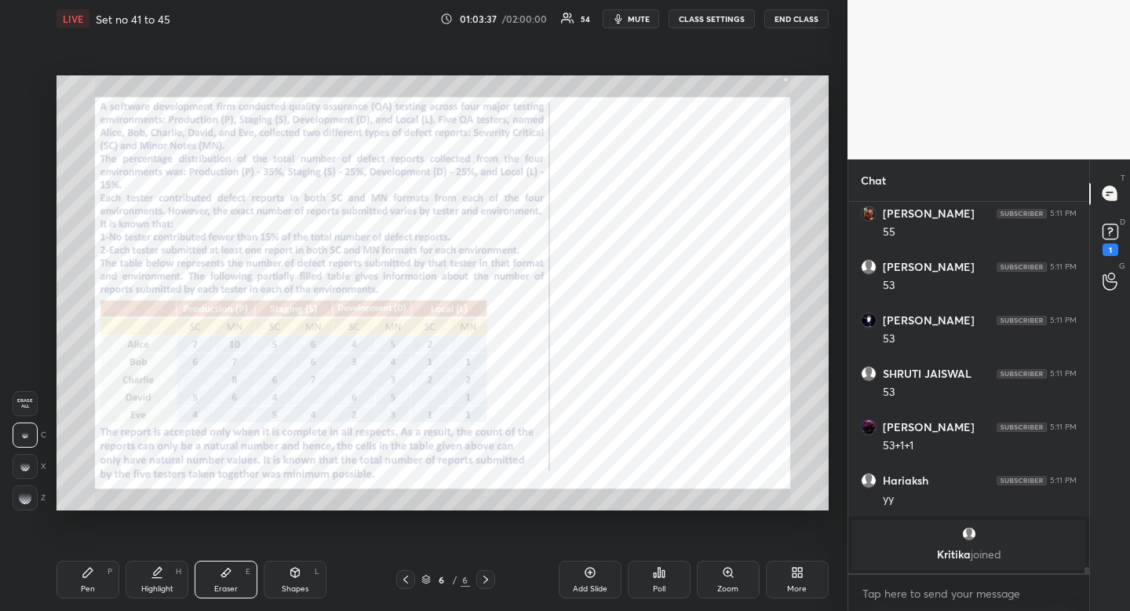
click at [100, 590] on div "Pen P" at bounding box center [88, 579] width 63 height 38
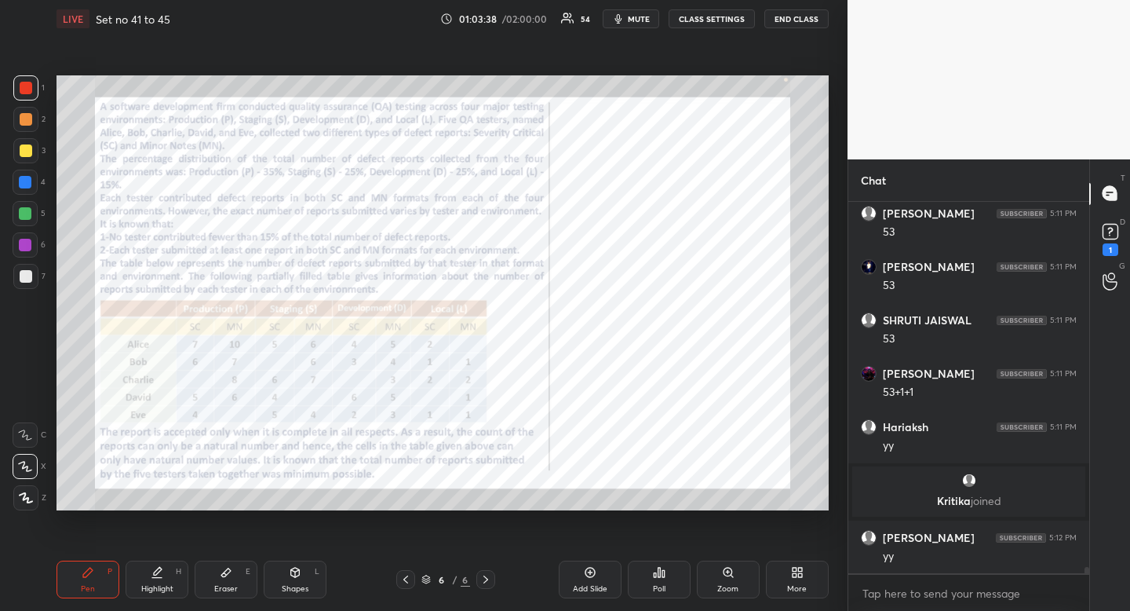
scroll to position [20734, 0]
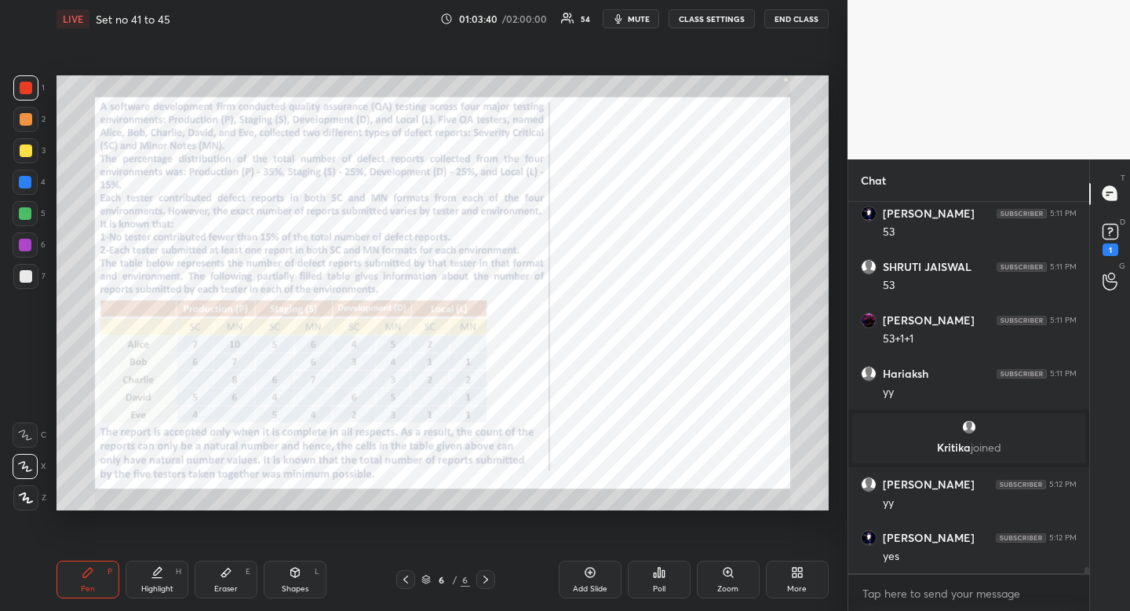
click at [171, 596] on div "Highlight H" at bounding box center [157, 579] width 63 height 38
drag, startPoint x: 171, startPoint y: 596, endPoint x: 178, endPoint y: 524, distance: 72.6
click at [171, 596] on div "Highlight H" at bounding box center [157, 579] width 63 height 38
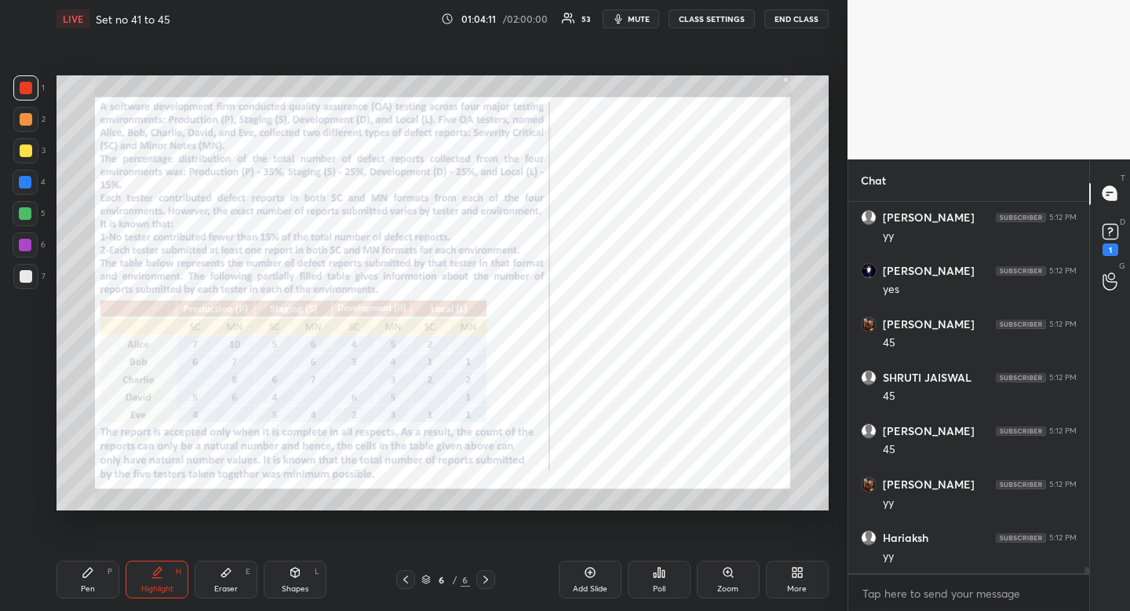
scroll to position [21055, 0]
click at [97, 588] on div "Pen P" at bounding box center [88, 579] width 63 height 38
drag, startPoint x: 97, startPoint y: 588, endPoint x: 122, endPoint y: 524, distance: 68.1
click at [97, 588] on div "Pen P" at bounding box center [88, 579] width 63 height 38
click at [164, 585] on div "Highlight" at bounding box center [157, 589] width 32 height 8
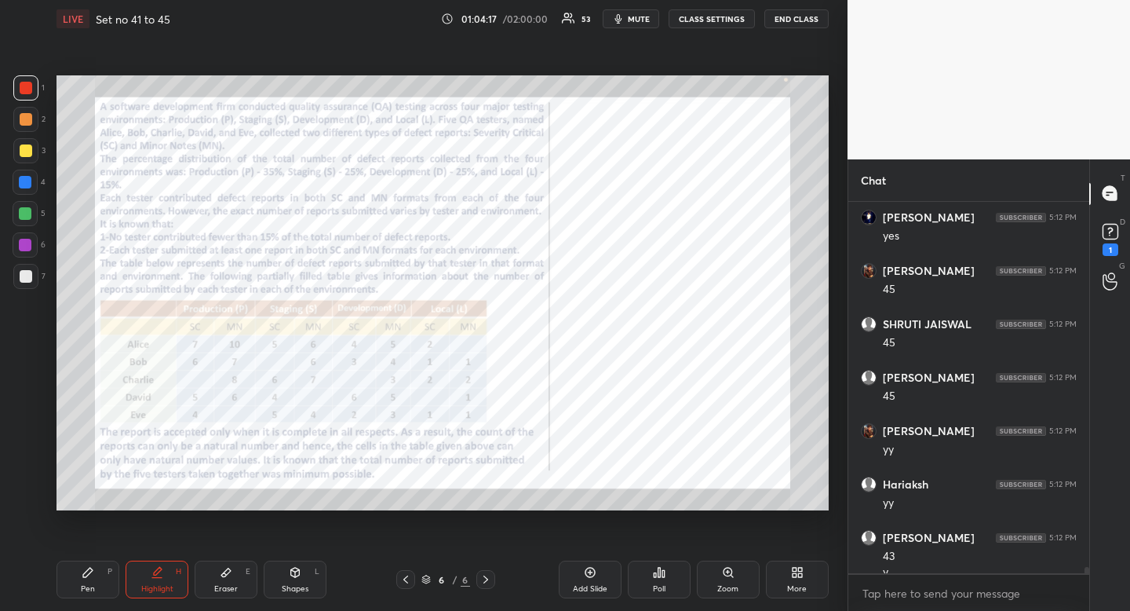
scroll to position [21070, 0]
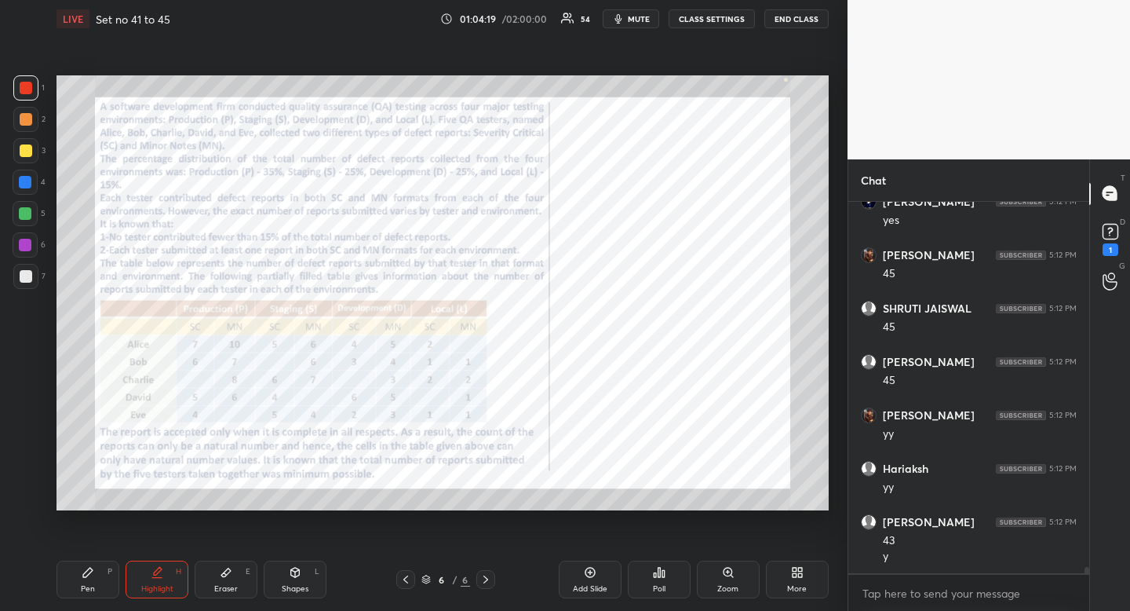
click at [89, 585] on div "Pen" at bounding box center [88, 589] width 14 height 8
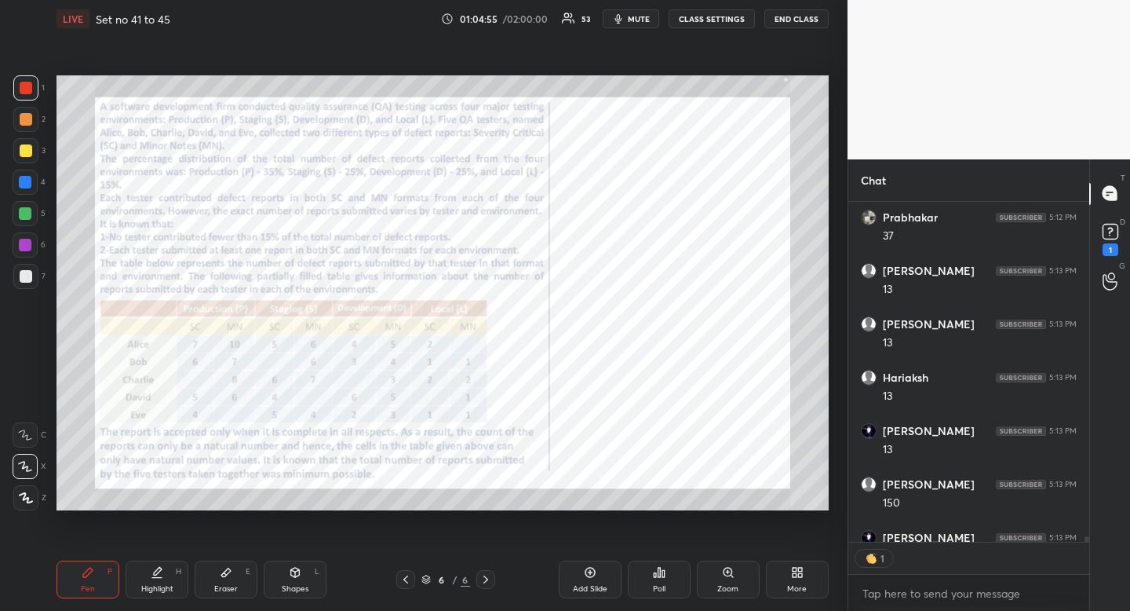
scroll to position [335, 236]
drag, startPoint x: 155, startPoint y: 589, endPoint x: 164, endPoint y: 575, distance: 15.9
click at [155, 589] on div "Highlight" at bounding box center [157, 589] width 32 height 8
drag, startPoint x: 164, startPoint y: 575, endPoint x: 185, endPoint y: 535, distance: 46.0
click at [164, 575] on div "Highlight H" at bounding box center [157, 579] width 63 height 38
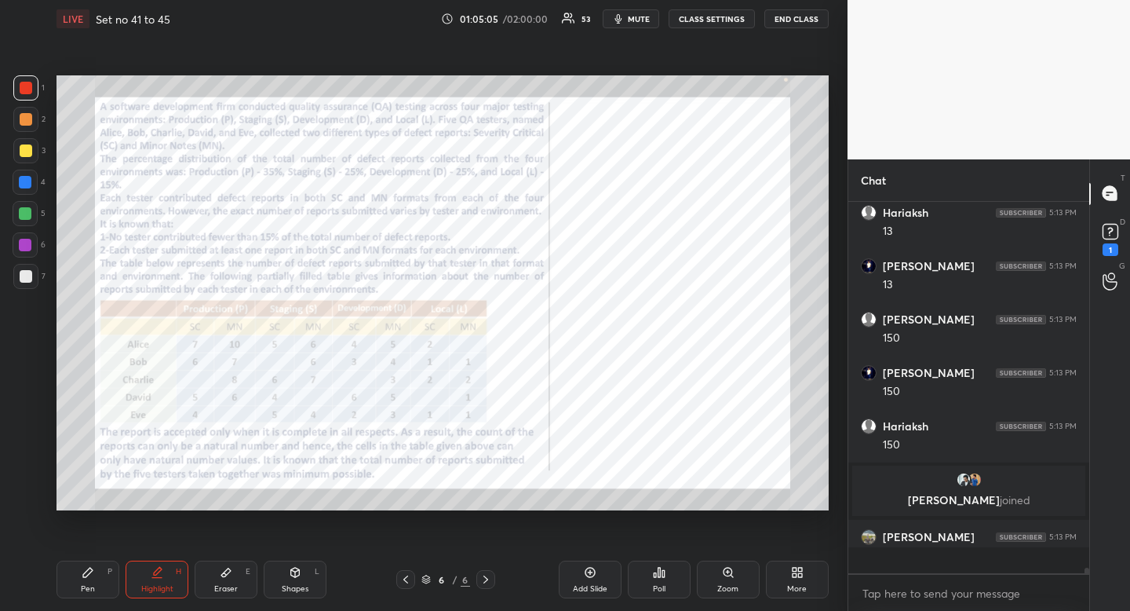
scroll to position [5, 5]
click at [84, 593] on div "Pen" at bounding box center [88, 589] width 14 height 8
drag, startPoint x: 93, startPoint y: 581, endPoint x: 141, endPoint y: 529, distance: 70.5
click at [93, 581] on div "Pen P" at bounding box center [88, 579] width 63 height 38
click at [163, 599] on div "Pen P Highlight H Eraser E Shapes L 6 / 6 Add Slide Poll Zoom More" at bounding box center [443, 579] width 772 height 63
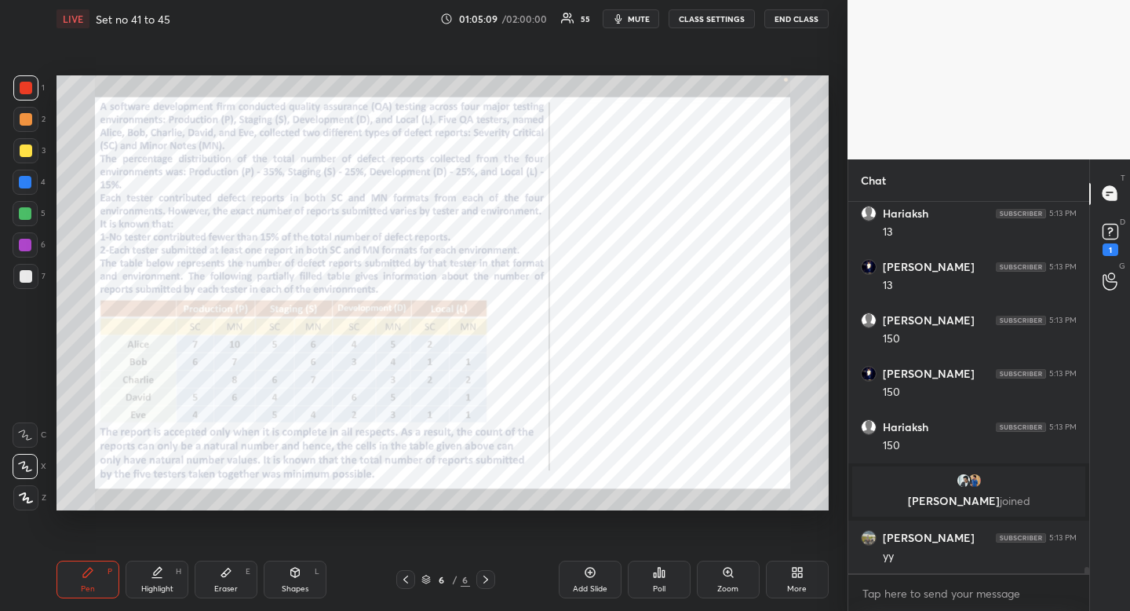
click at [166, 593] on div "Highlight" at bounding box center [157, 589] width 32 height 8
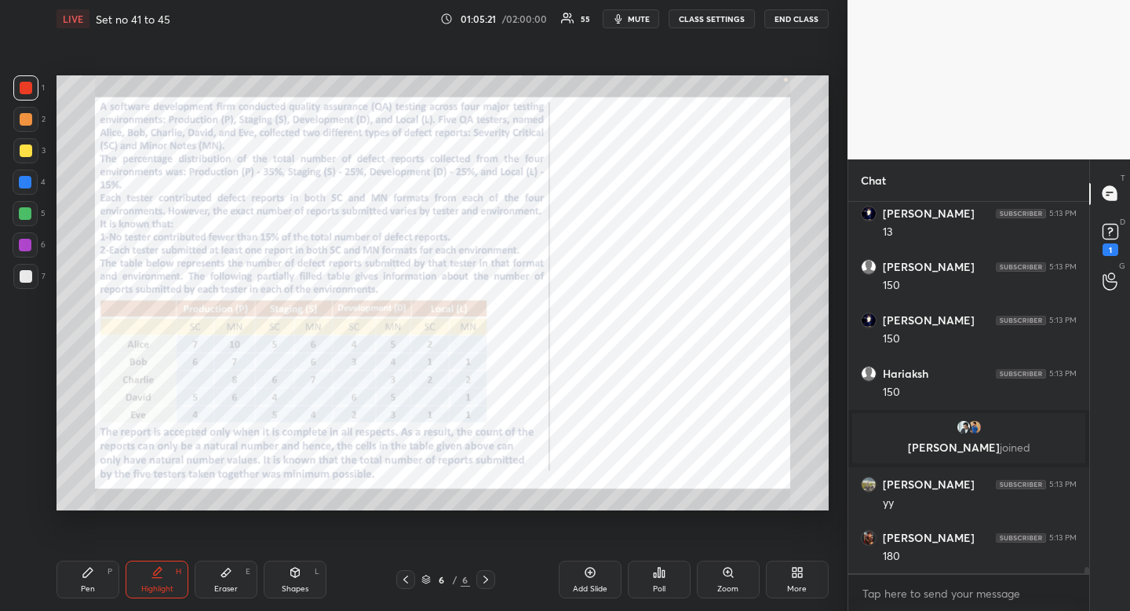
click at [93, 585] on div "Pen" at bounding box center [88, 589] width 14 height 8
drag, startPoint x: 93, startPoint y: 584, endPoint x: 108, endPoint y: 524, distance: 61.7
click at [93, 585] on div "Pen" at bounding box center [88, 589] width 14 height 8
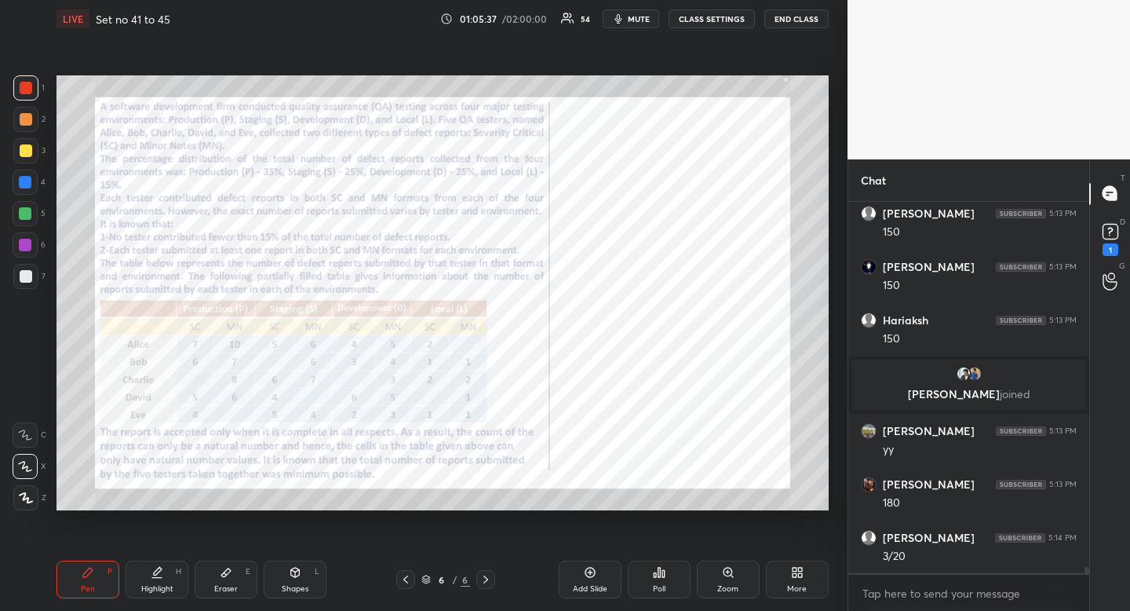
click at [292, 587] on div "Shapes" at bounding box center [295, 589] width 27 height 8
click at [29, 434] on icon at bounding box center [25, 435] width 13 height 13
drag, startPoint x: 29, startPoint y: 434, endPoint x: 50, endPoint y: 429, distance: 21.7
click at [29, 434] on icon at bounding box center [25, 435] width 13 height 13
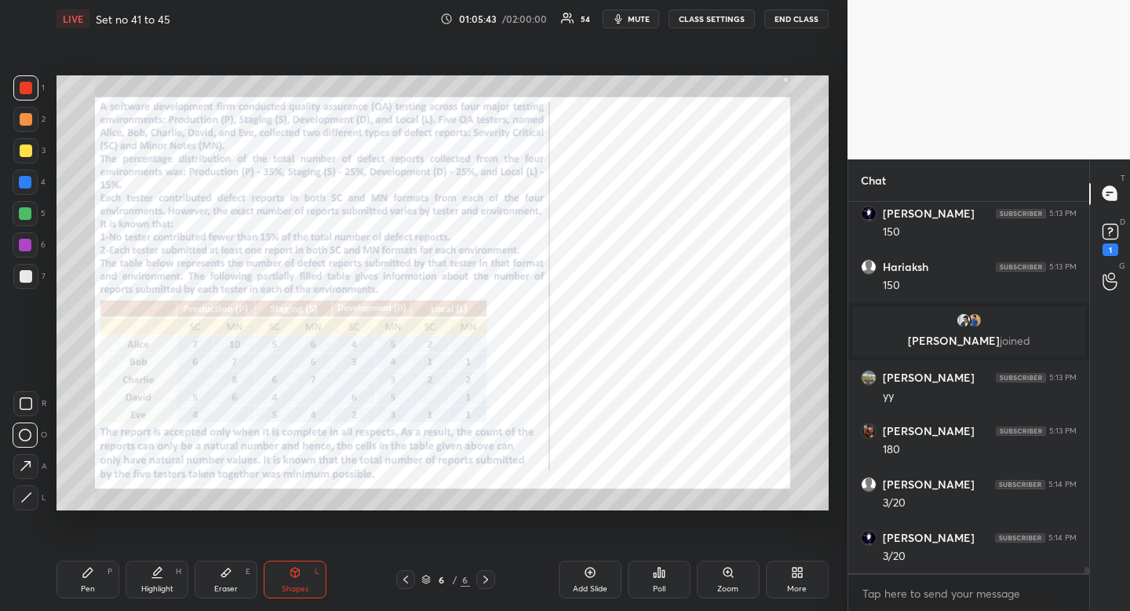
click at [108, 580] on div "Pen P" at bounding box center [88, 579] width 63 height 38
click at [108, 571] on div "P" at bounding box center [110, 572] width 5 height 8
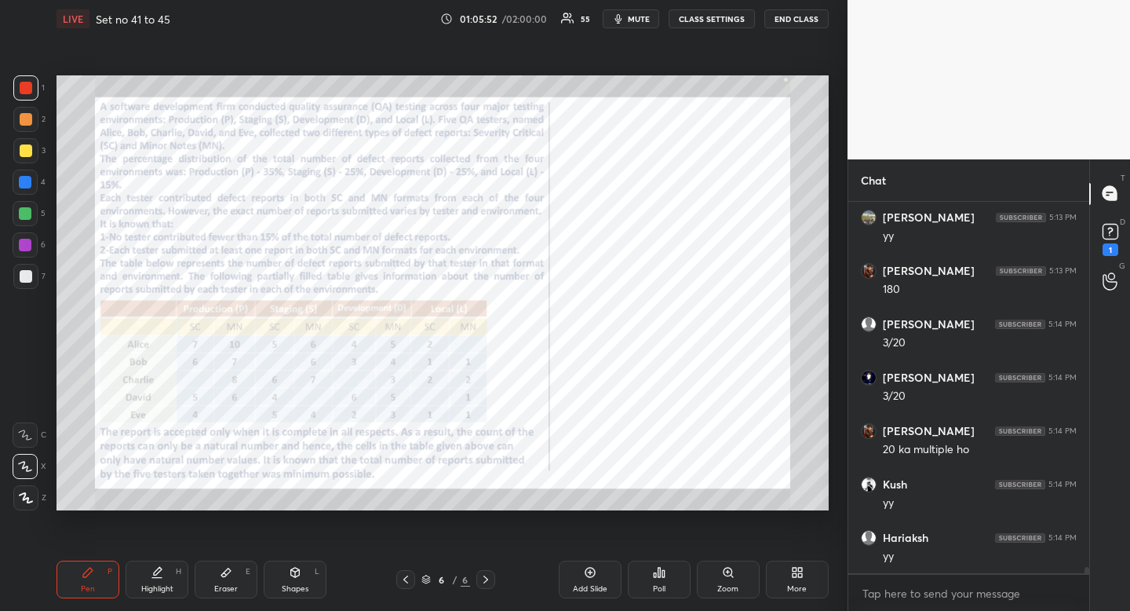
scroll to position [21877, 0]
click at [235, 579] on div "Eraser E" at bounding box center [226, 579] width 63 height 38
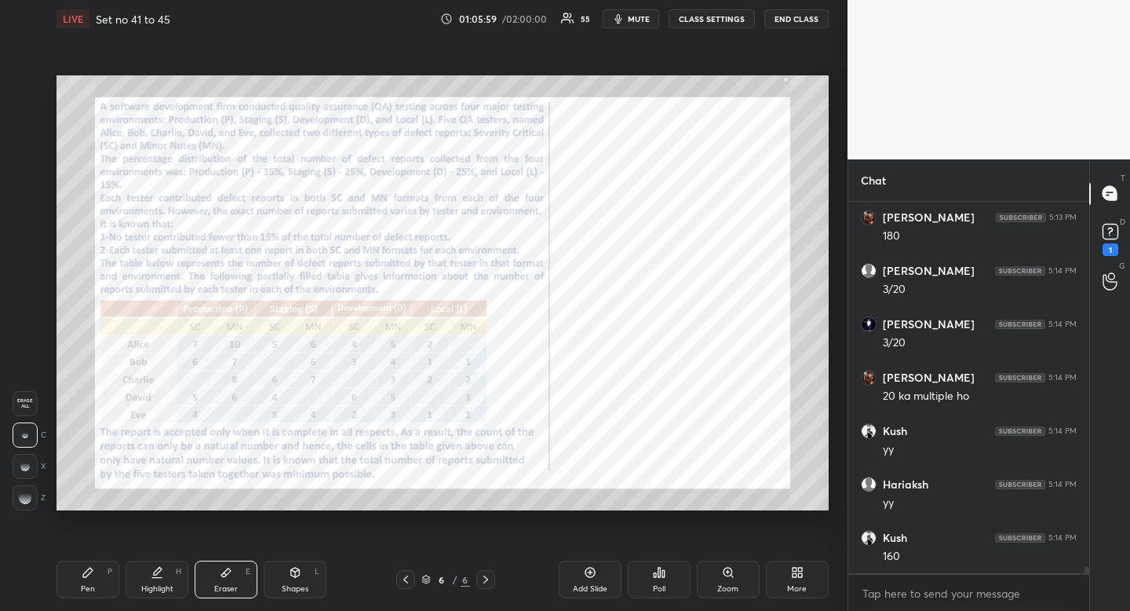
drag, startPoint x: 240, startPoint y: 571, endPoint x: 311, endPoint y: 520, distance: 87.6
click at [246, 569] on div "Eraser E" at bounding box center [226, 579] width 63 height 38
click at [98, 591] on div "Pen P" at bounding box center [88, 579] width 63 height 38
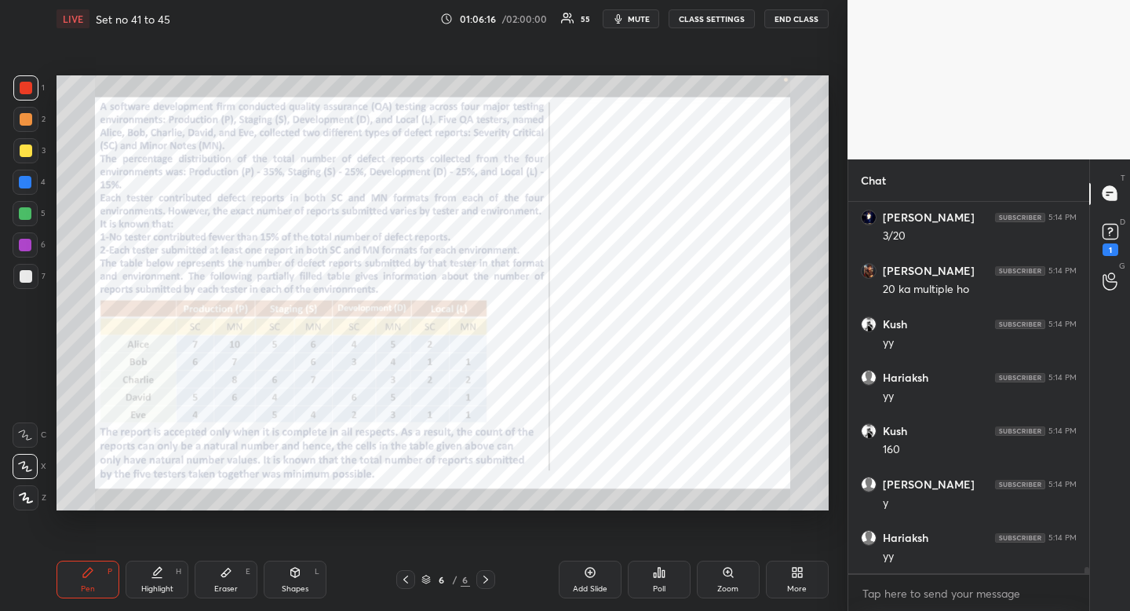
click at [98, 591] on div "Pen P" at bounding box center [88, 579] width 63 height 38
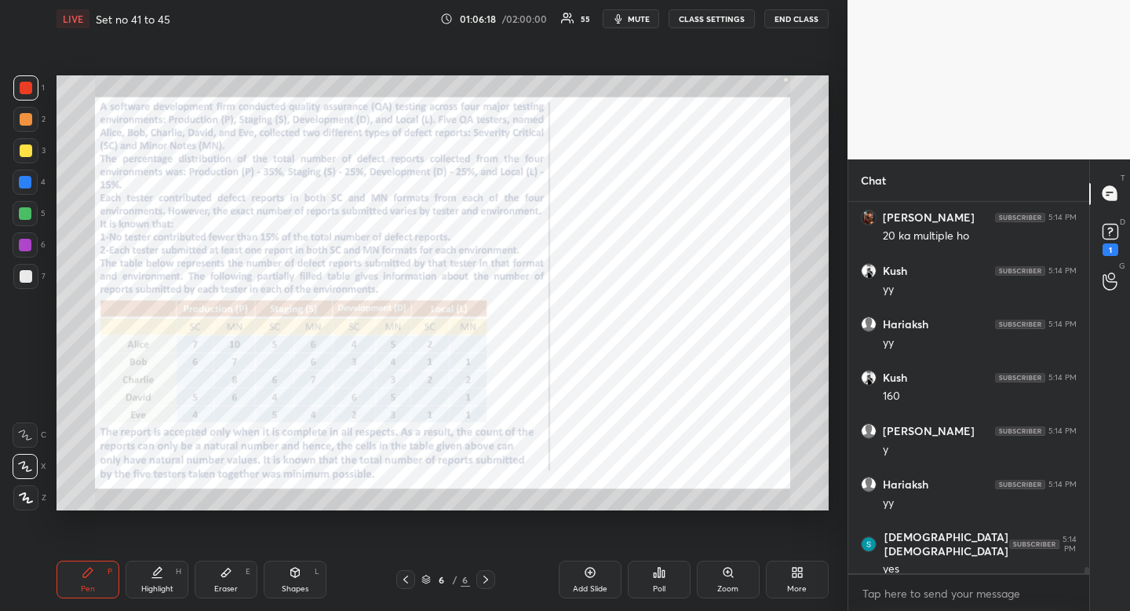
scroll to position [22090, 0]
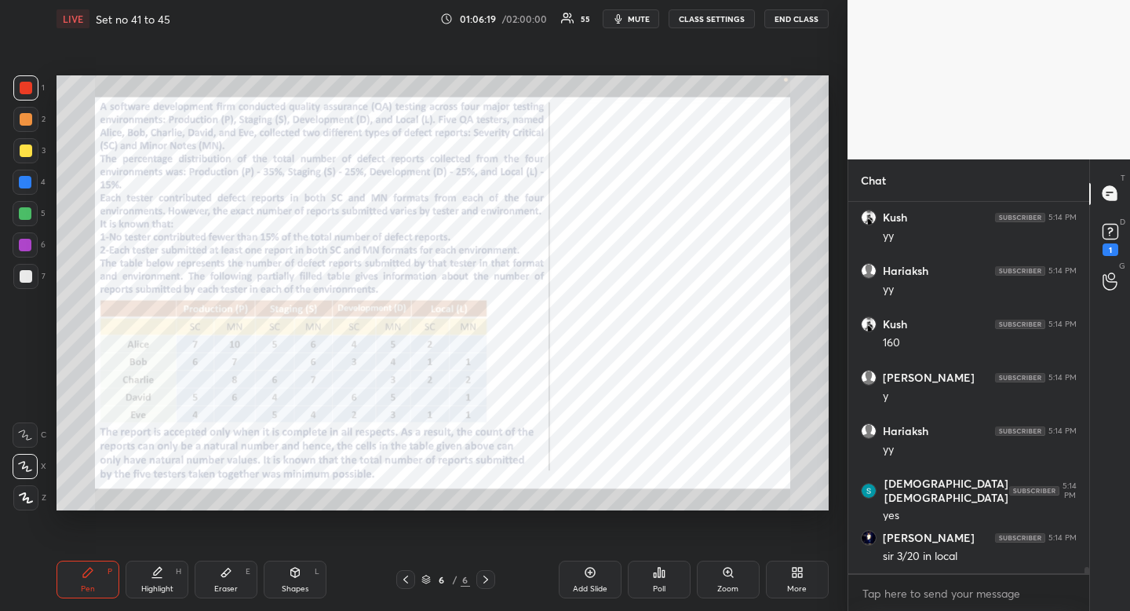
click at [161, 590] on div "Highlight" at bounding box center [157, 589] width 32 height 8
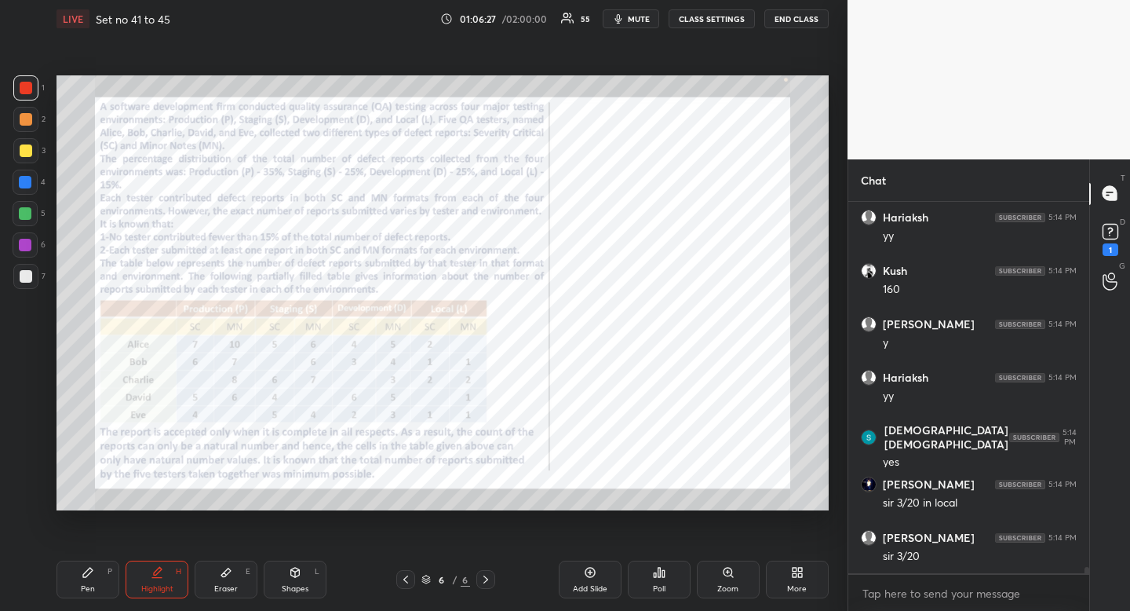
click at [78, 582] on div "Pen P" at bounding box center [88, 579] width 63 height 38
drag, startPoint x: 78, startPoint y: 582, endPoint x: 89, endPoint y: 572, distance: 14.5
click at [84, 576] on div "Pen P" at bounding box center [88, 579] width 63 height 38
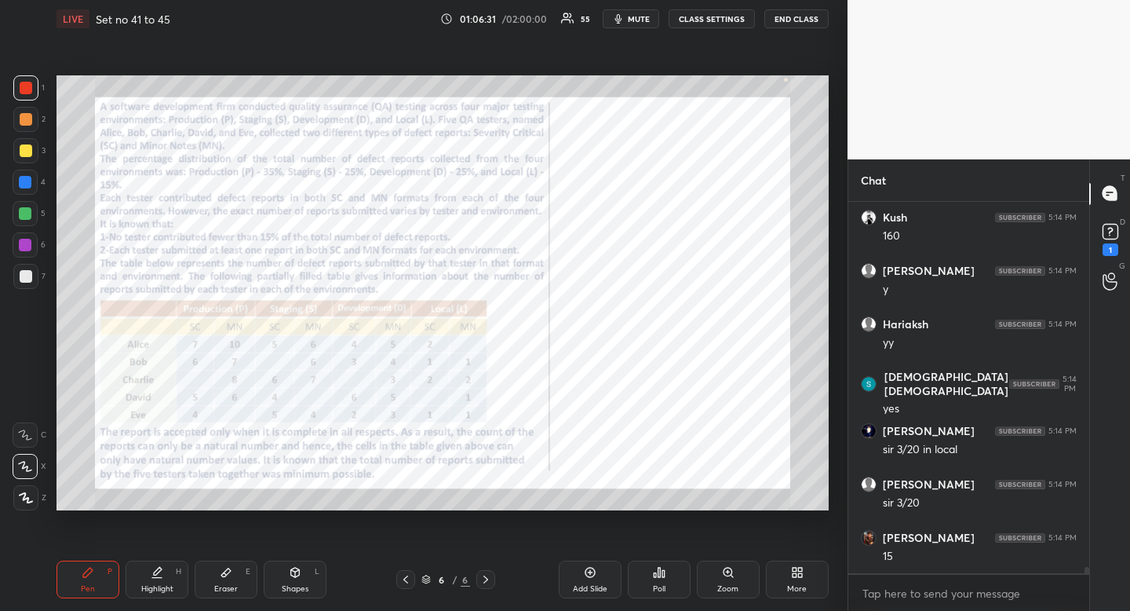
drag, startPoint x: 152, startPoint y: 580, endPoint x: 137, endPoint y: 529, distance: 52.9
click at [152, 575] on icon at bounding box center [157, 572] width 13 height 13
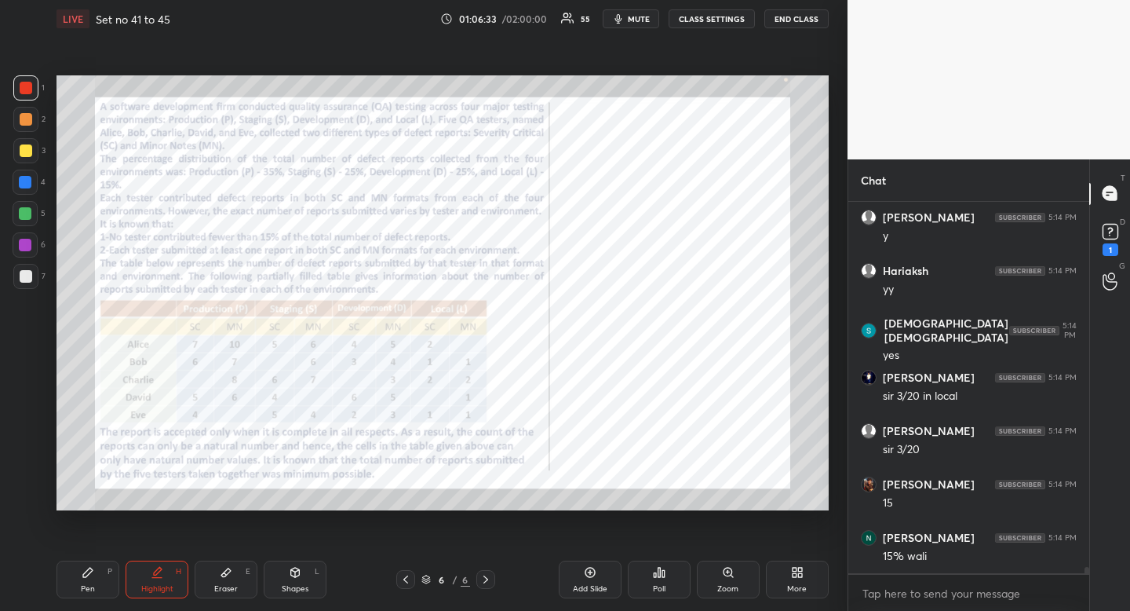
scroll to position [22304, 0]
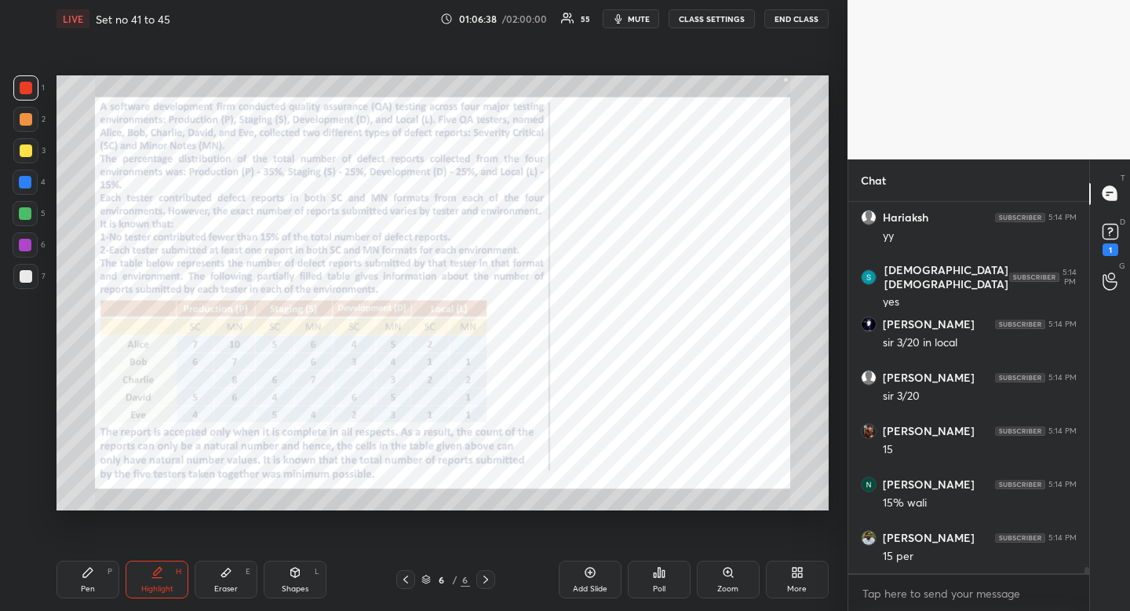
click at [92, 577] on icon at bounding box center [88, 572] width 13 height 13
drag, startPoint x: 92, startPoint y: 577, endPoint x: 96, endPoint y: 569, distance: 8.8
click at [92, 577] on icon at bounding box center [88, 572] width 13 height 13
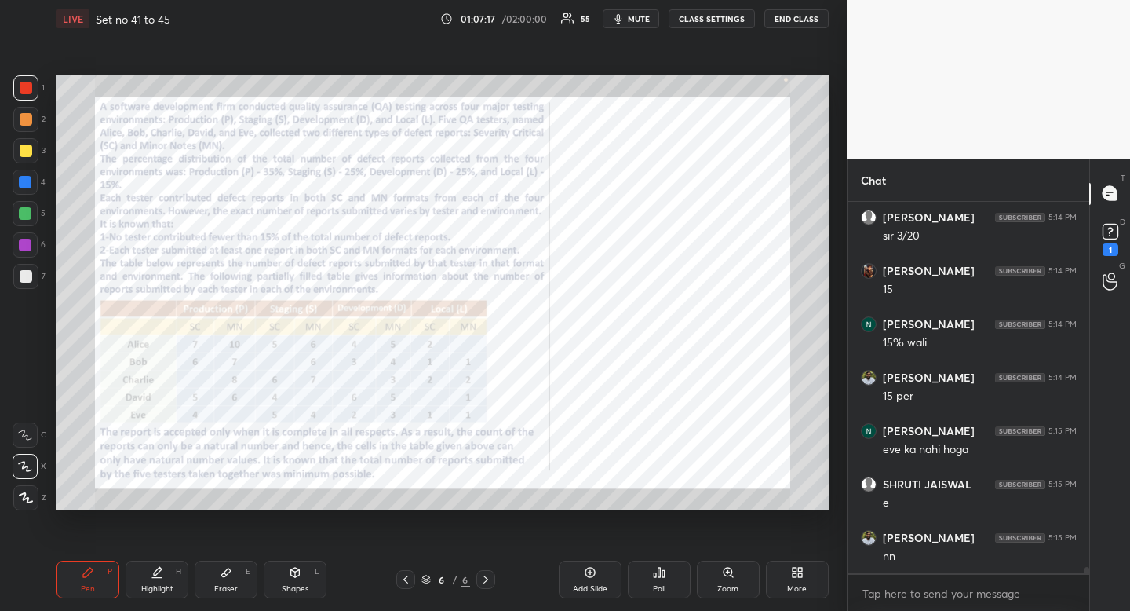
scroll to position [22517, 0]
drag, startPoint x: 214, startPoint y: 582, endPoint x: 210, endPoint y: 520, distance: 61.4
click at [214, 582] on div "Eraser E" at bounding box center [226, 579] width 63 height 38
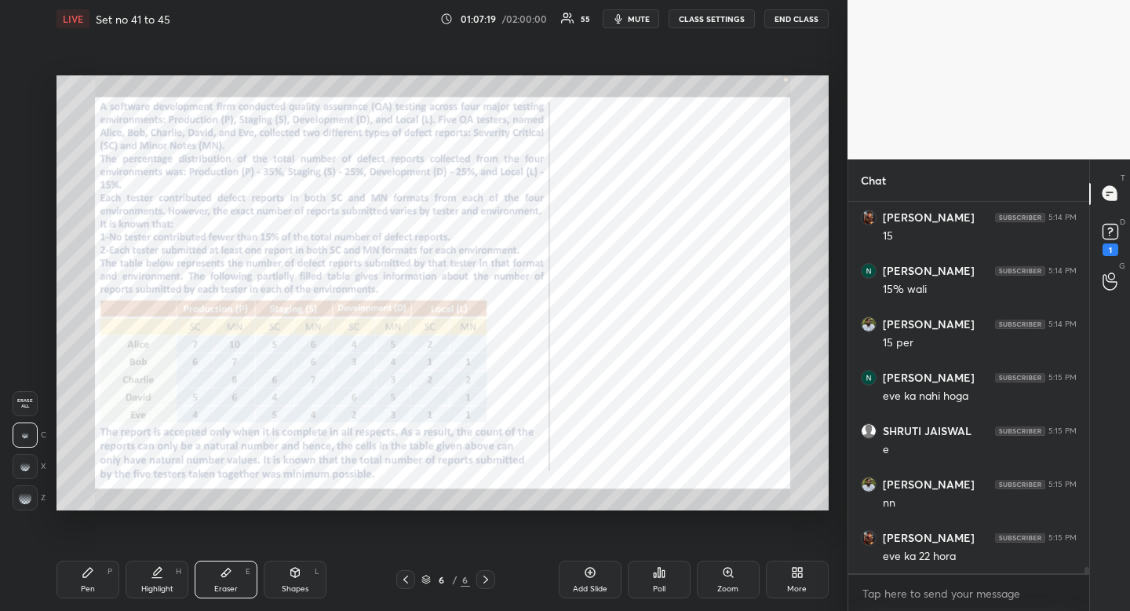
click at [144, 587] on div "Highlight" at bounding box center [157, 589] width 32 height 8
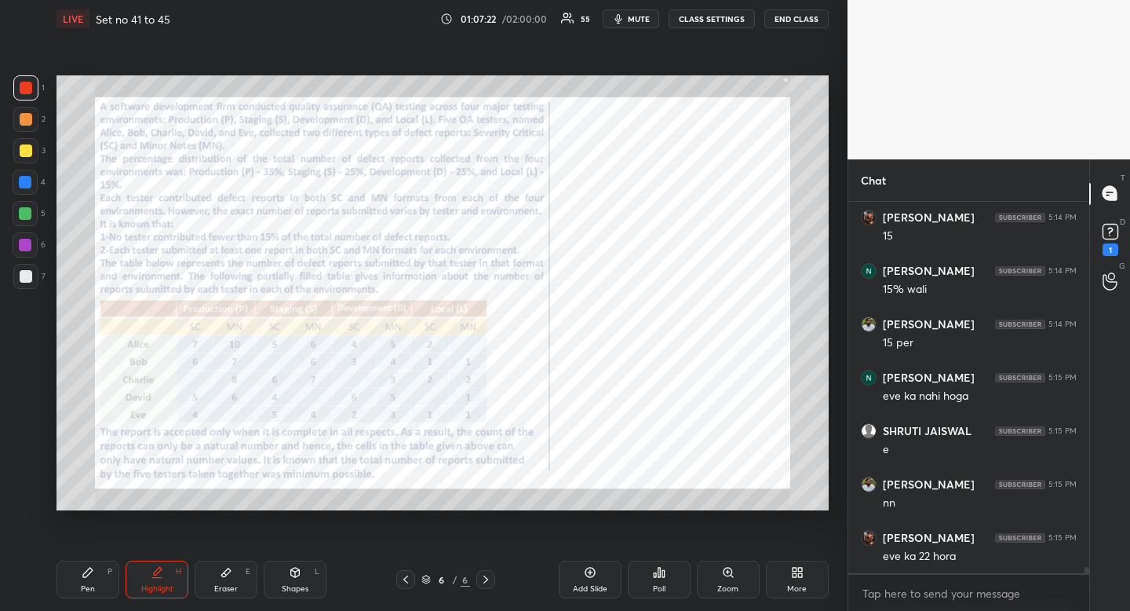
scroll to position [22570, 0]
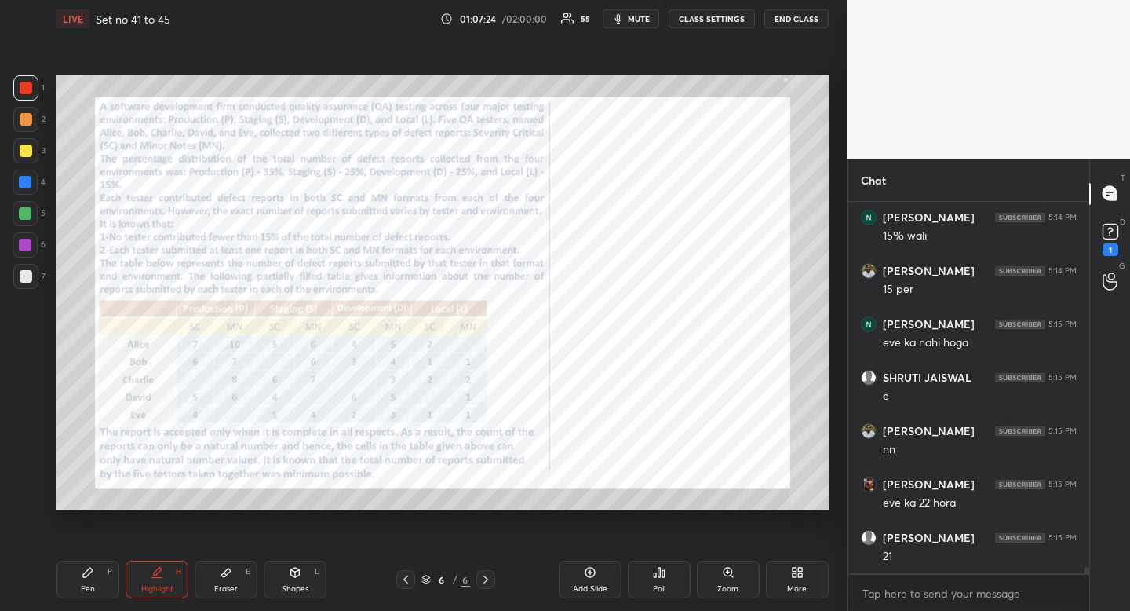
click at [84, 578] on icon at bounding box center [88, 572] width 13 height 13
drag, startPoint x: 84, startPoint y: 578, endPoint x: 195, endPoint y: 512, distance: 128.8
click at [89, 572] on icon at bounding box center [88, 572] width 13 height 13
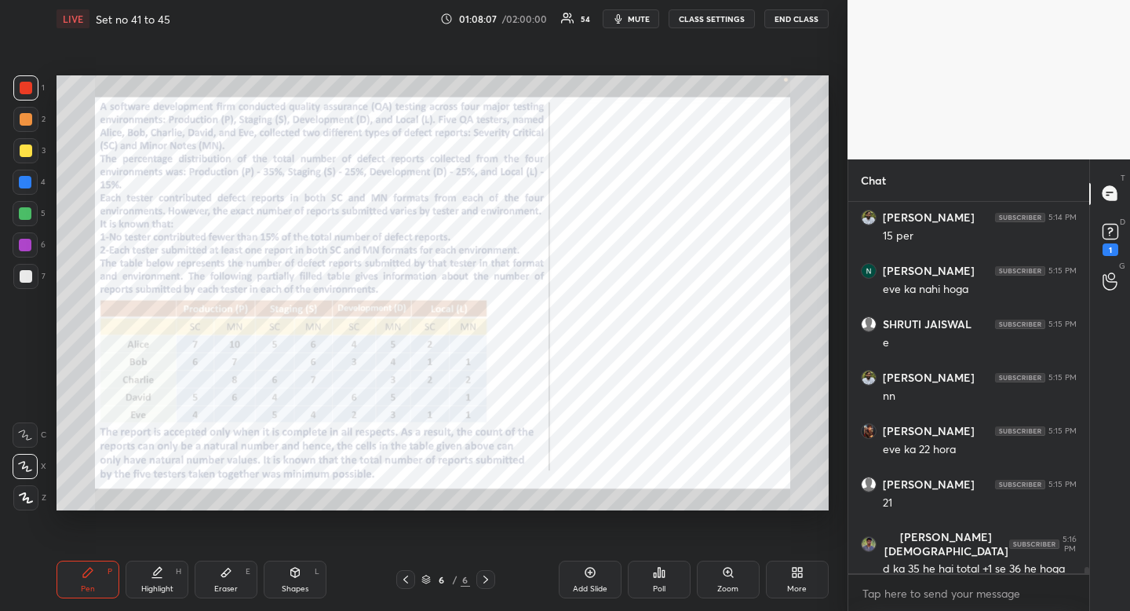
click at [151, 601] on div "Pen P Highlight H Eraser E Shapes L 6 / 6 Add Slide Poll Zoom More" at bounding box center [443, 579] width 772 height 63
drag, startPoint x: 151, startPoint y: 601, endPoint x: 149, endPoint y: 524, distance: 76.2
click at [151, 601] on div "Pen P Highlight H Eraser E Shapes L 6 / 6 Add Slide Poll Zoom More" at bounding box center [443, 579] width 772 height 63
click at [152, 591] on div "Highlight" at bounding box center [157, 589] width 32 height 8
drag, startPoint x: 150, startPoint y: 590, endPoint x: 157, endPoint y: 534, distance: 57.0
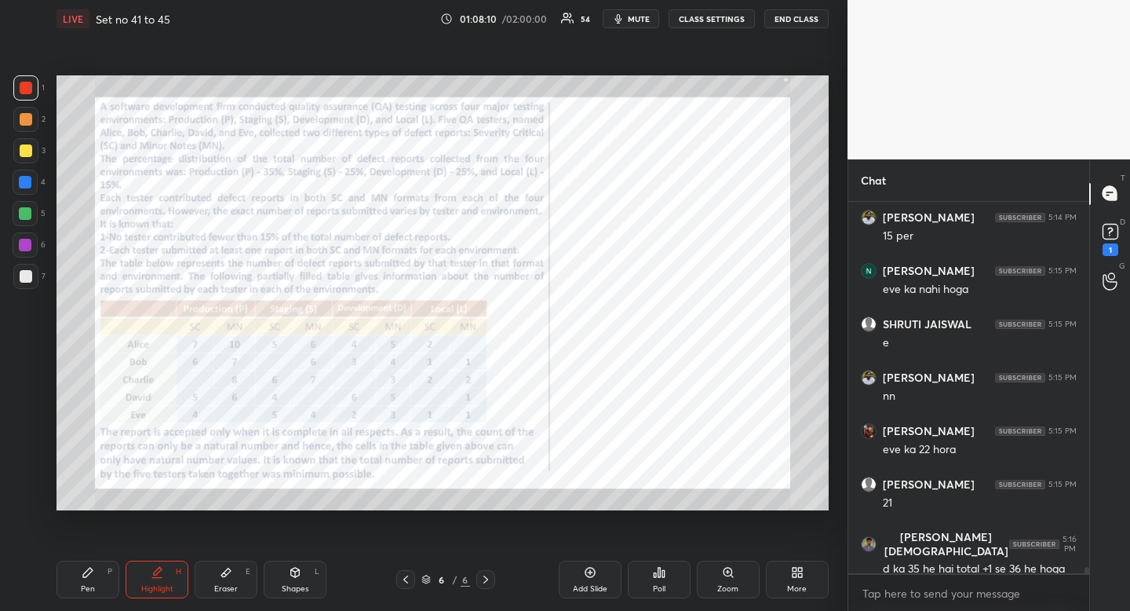
click at [154, 585] on div "Highlight" at bounding box center [157, 589] width 32 height 8
click at [162, 592] on div "Highlight" at bounding box center [157, 589] width 32 height 8
click at [168, 587] on div "Highlight" at bounding box center [157, 589] width 32 height 8
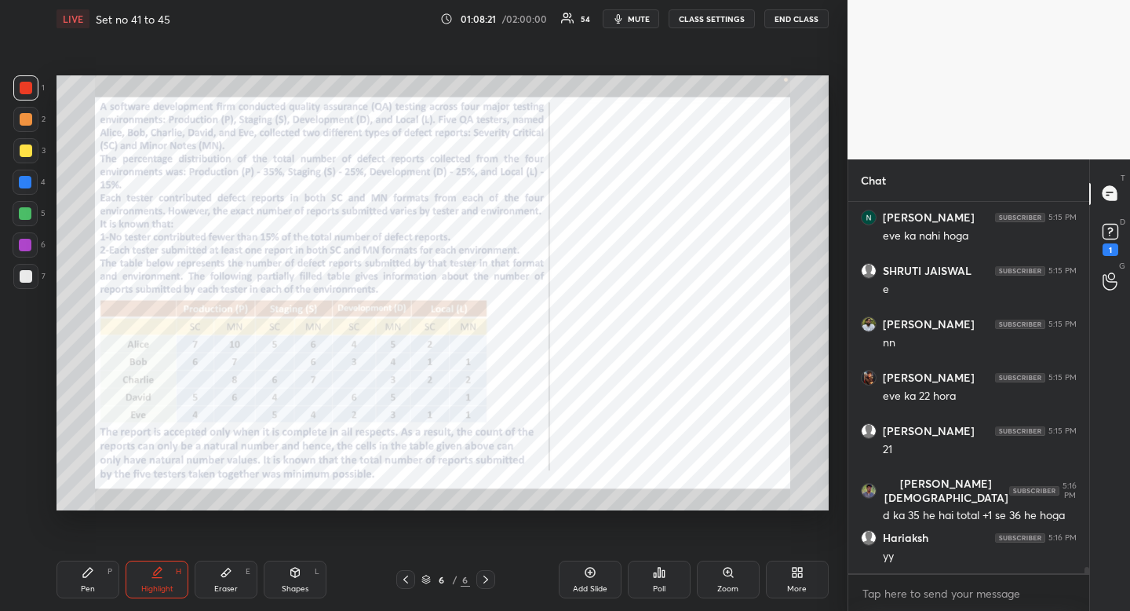
scroll to position [22731, 0]
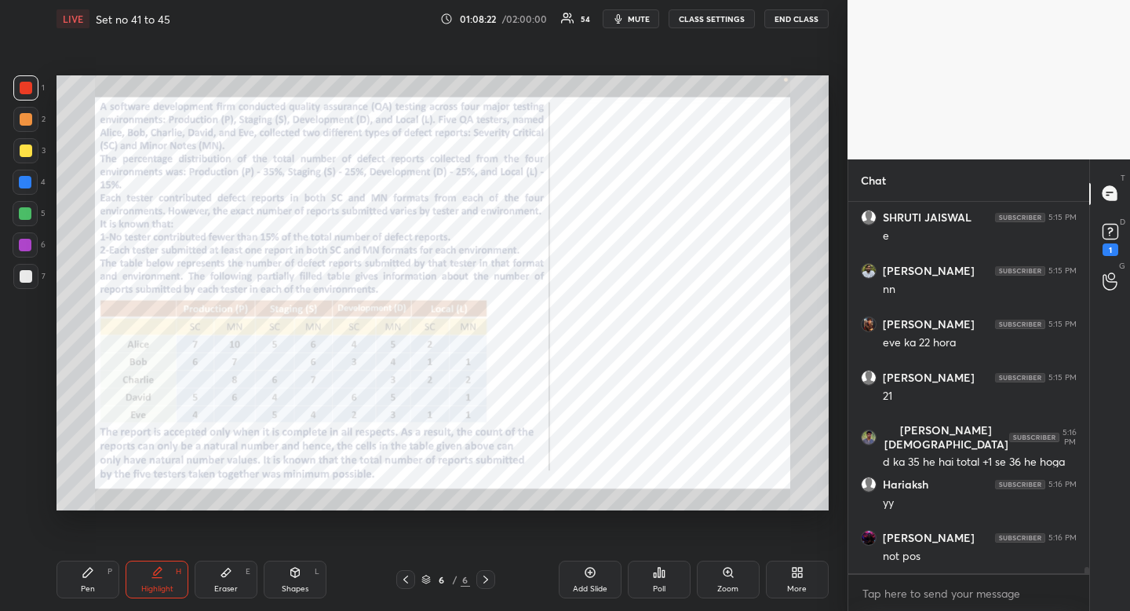
click at [229, 588] on div "Eraser" at bounding box center [226, 589] width 24 height 8
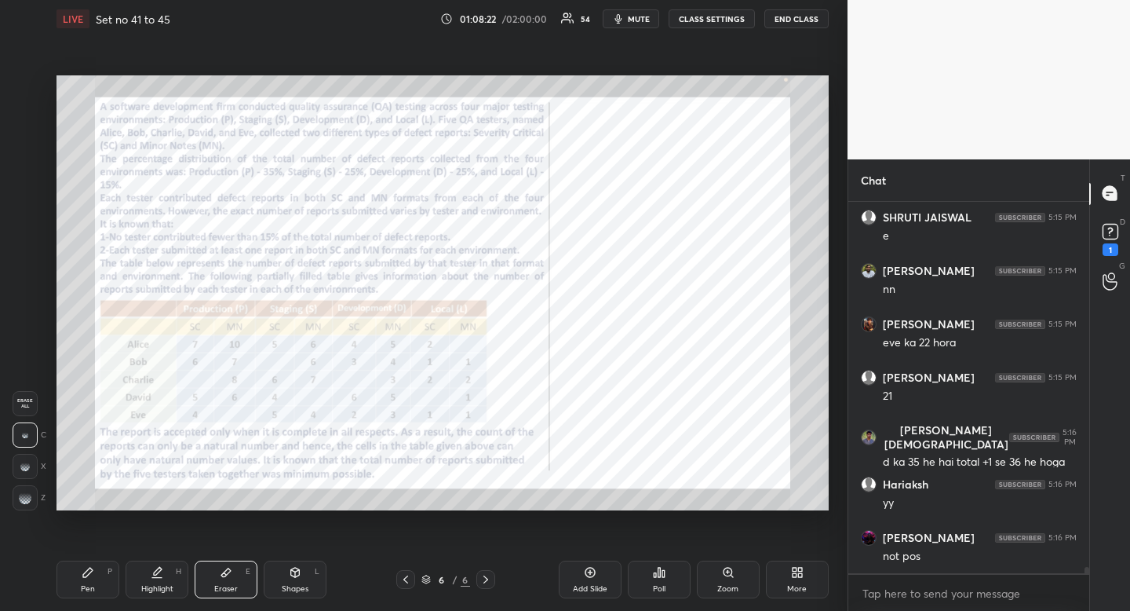
drag, startPoint x: 229, startPoint y: 588, endPoint x: 254, endPoint y: 537, distance: 56.9
click at [229, 588] on div "Eraser" at bounding box center [226, 589] width 24 height 8
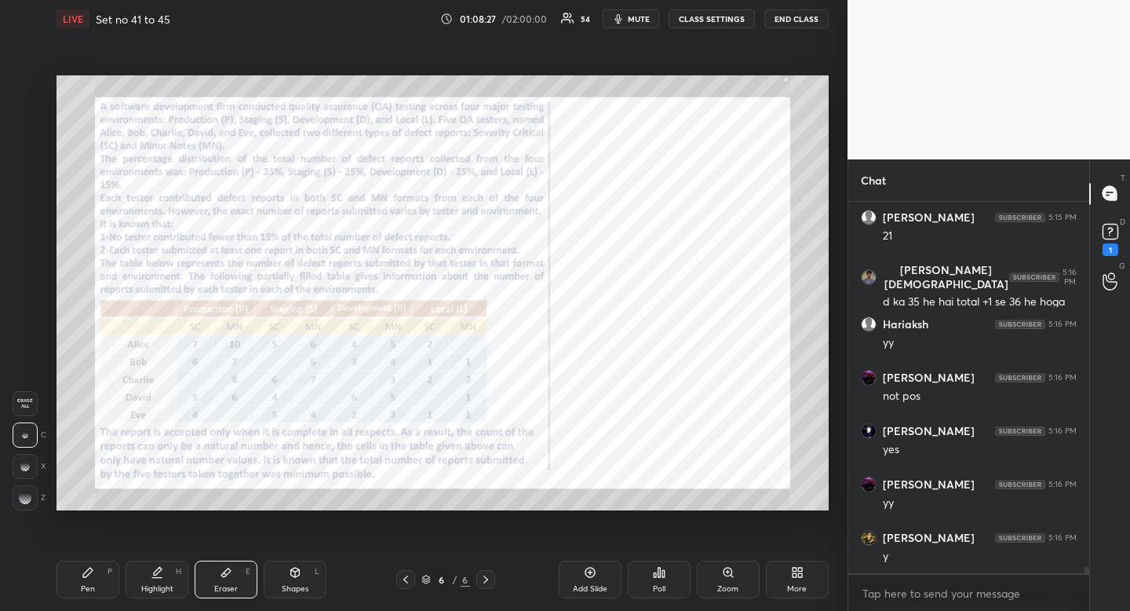
scroll to position [22944, 0]
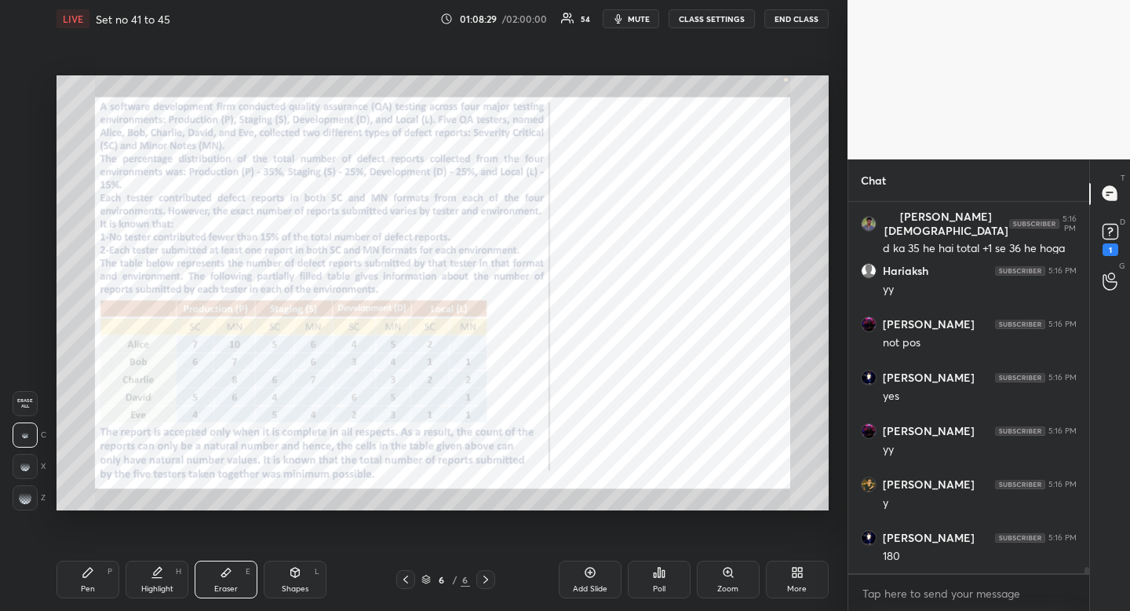
click at [74, 586] on div "Pen P" at bounding box center [88, 579] width 63 height 38
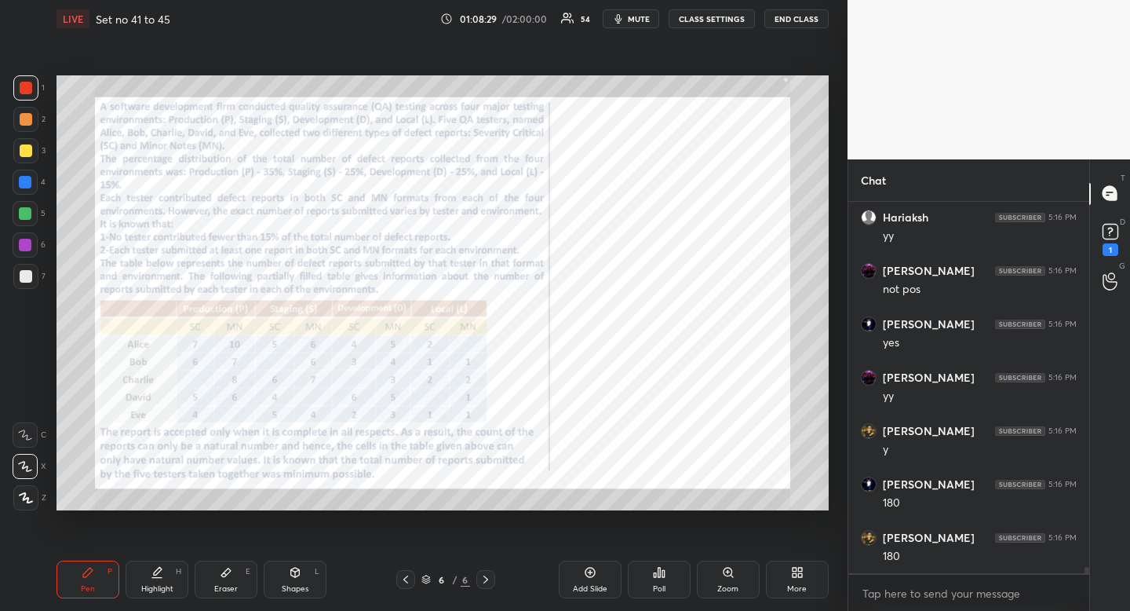
click at [82, 581] on div "Pen P" at bounding box center [88, 579] width 63 height 38
click at [161, 575] on icon at bounding box center [157, 572] width 13 height 13
click at [159, 574] on icon at bounding box center [157, 572] width 13 height 13
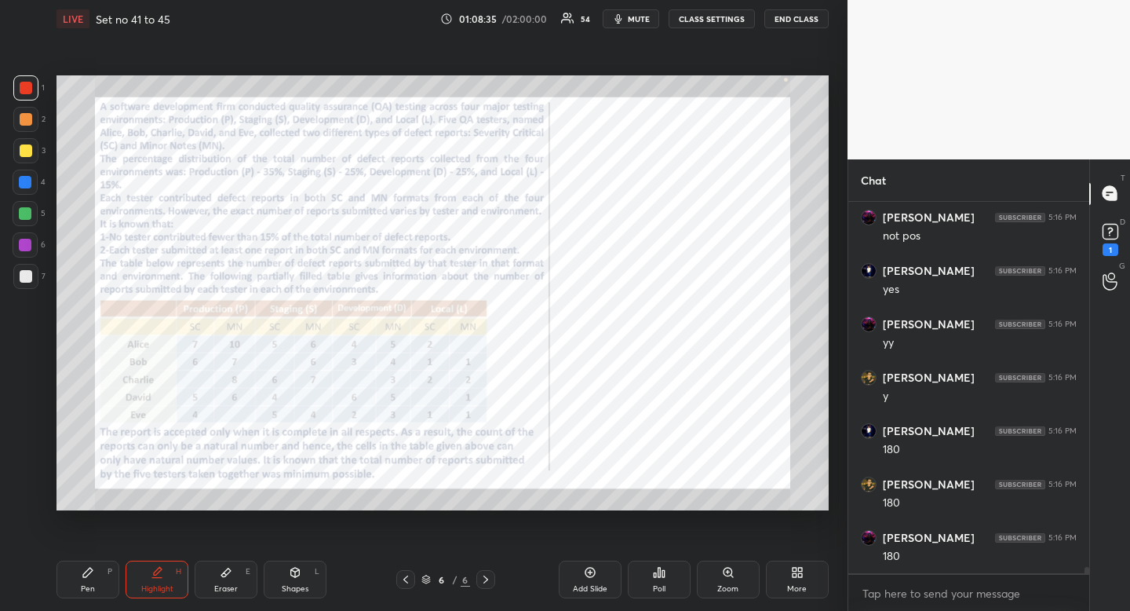
click at [159, 574] on icon at bounding box center [157, 572] width 13 height 13
drag, startPoint x: 157, startPoint y: 574, endPoint x: 163, endPoint y: 568, distance: 8.9
click at [156, 574] on icon at bounding box center [157, 572] width 13 height 13
drag, startPoint x: 235, startPoint y: 575, endPoint x: 232, endPoint y: 542, distance: 33.9
click at [235, 575] on div "Eraser E" at bounding box center [226, 579] width 63 height 38
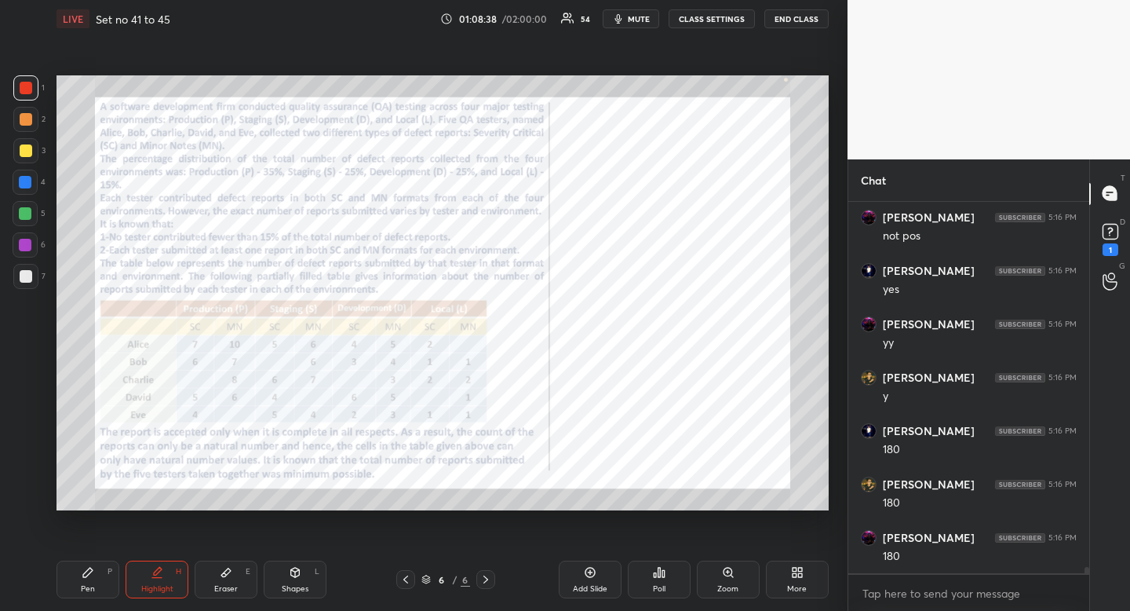
click at [235, 575] on div "Eraser E" at bounding box center [226, 579] width 63 height 38
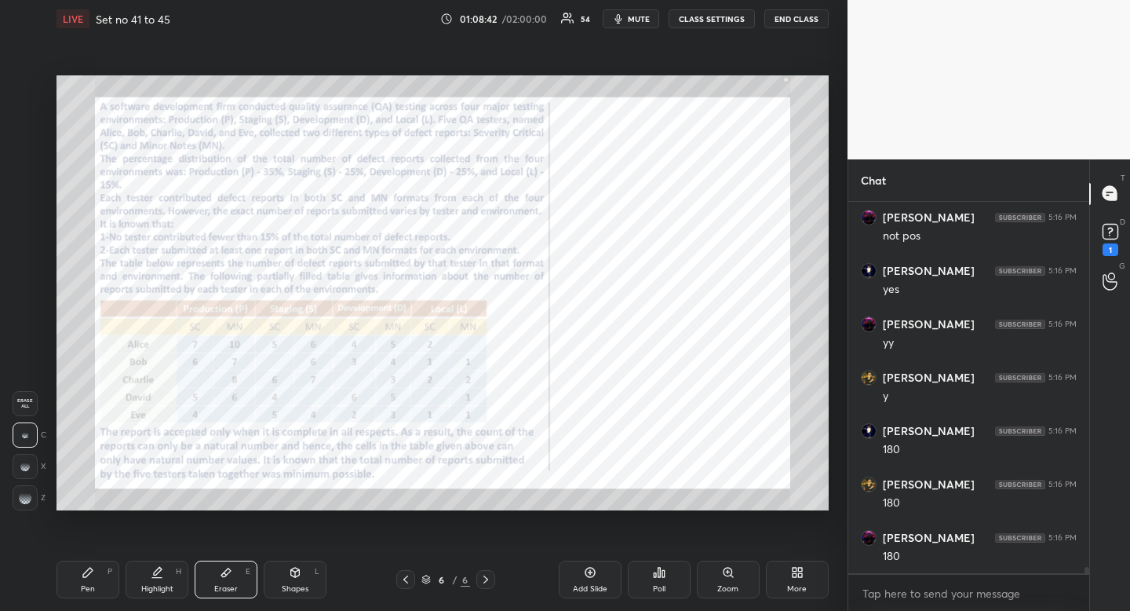
click at [89, 593] on div "Pen" at bounding box center [88, 589] width 14 height 8
click at [89, 588] on div "Pen" at bounding box center [88, 589] width 14 height 8
drag, startPoint x: 34, startPoint y: 90, endPoint x: 40, endPoint y: 99, distance: 10.7
click at [34, 90] on div at bounding box center [25, 87] width 25 height 25
click at [33, 94] on div at bounding box center [25, 87] width 25 height 25
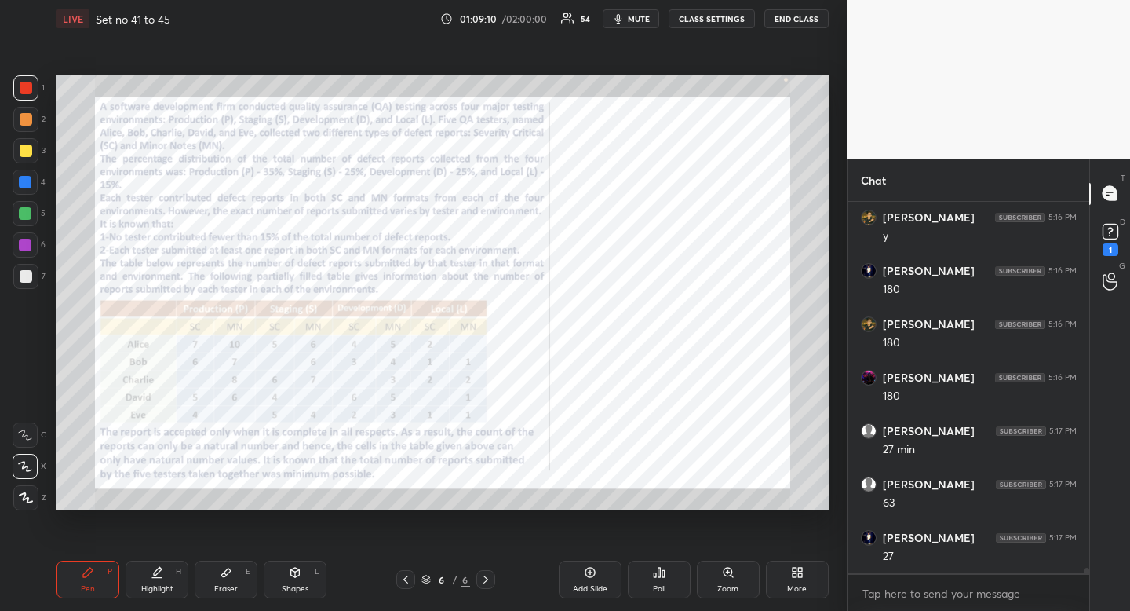
scroll to position [23264, 0]
click at [232, 586] on div "Eraser" at bounding box center [226, 589] width 24 height 8
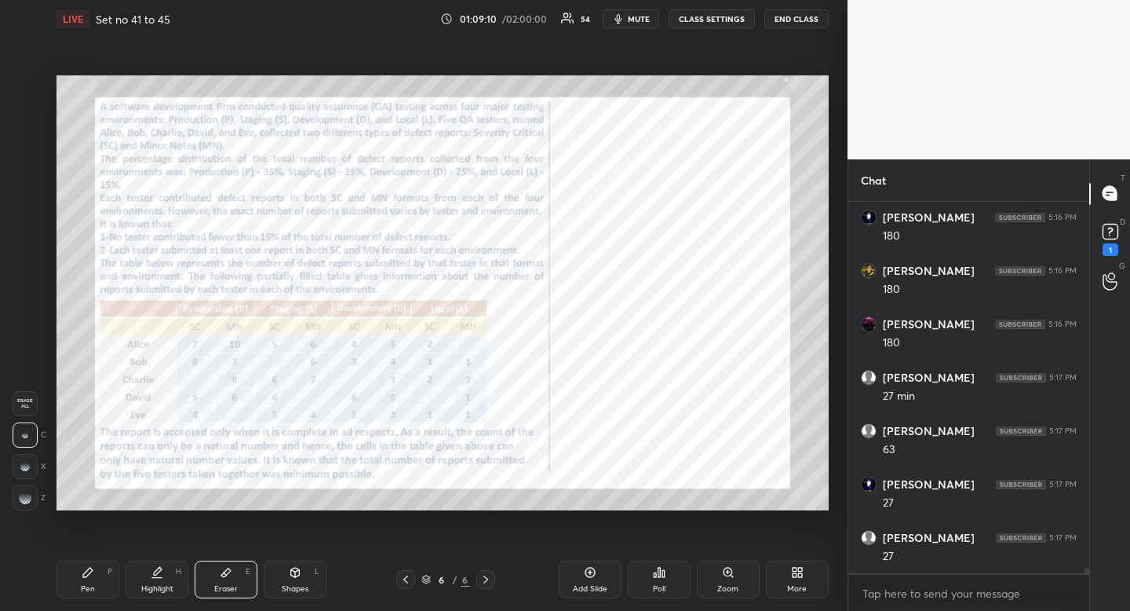
drag, startPoint x: 239, startPoint y: 585, endPoint x: 315, endPoint y: 517, distance: 101.7
click at [239, 585] on div "Eraser E" at bounding box center [226, 579] width 63 height 38
click at [88, 581] on div "Pen P" at bounding box center [88, 579] width 63 height 38
drag, startPoint x: 92, startPoint y: 575, endPoint x: 84, endPoint y: 510, distance: 65.6
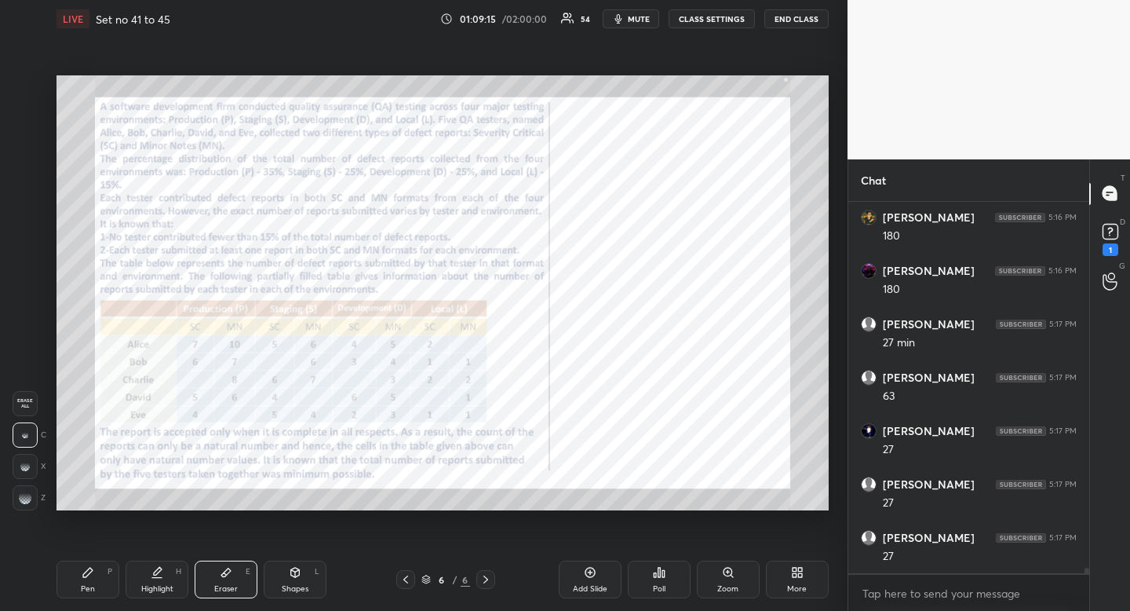
click at [93, 569] on div "Pen P" at bounding box center [88, 579] width 63 height 38
click at [26, 86] on div at bounding box center [26, 88] width 13 height 13
drag, startPoint x: 26, startPoint y: 86, endPoint x: 44, endPoint y: 121, distance: 39.0
click at [26, 86] on div at bounding box center [26, 88] width 13 height 13
click at [174, 572] on div "Highlight H" at bounding box center [157, 579] width 63 height 38
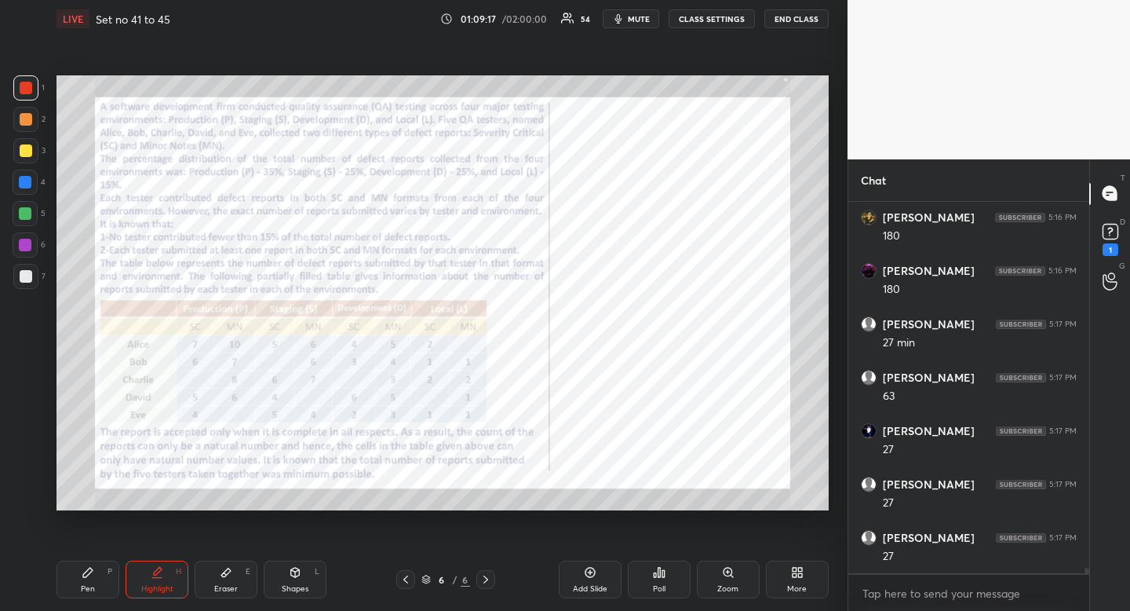
drag, startPoint x: 176, startPoint y: 577, endPoint x: 250, endPoint y: 526, distance: 89.7
click at [176, 577] on div "Highlight H" at bounding box center [157, 579] width 63 height 38
click at [90, 580] on div "Pen P" at bounding box center [88, 579] width 63 height 38
drag, startPoint x: 96, startPoint y: 575, endPoint x: 178, endPoint y: 525, distance: 96.1
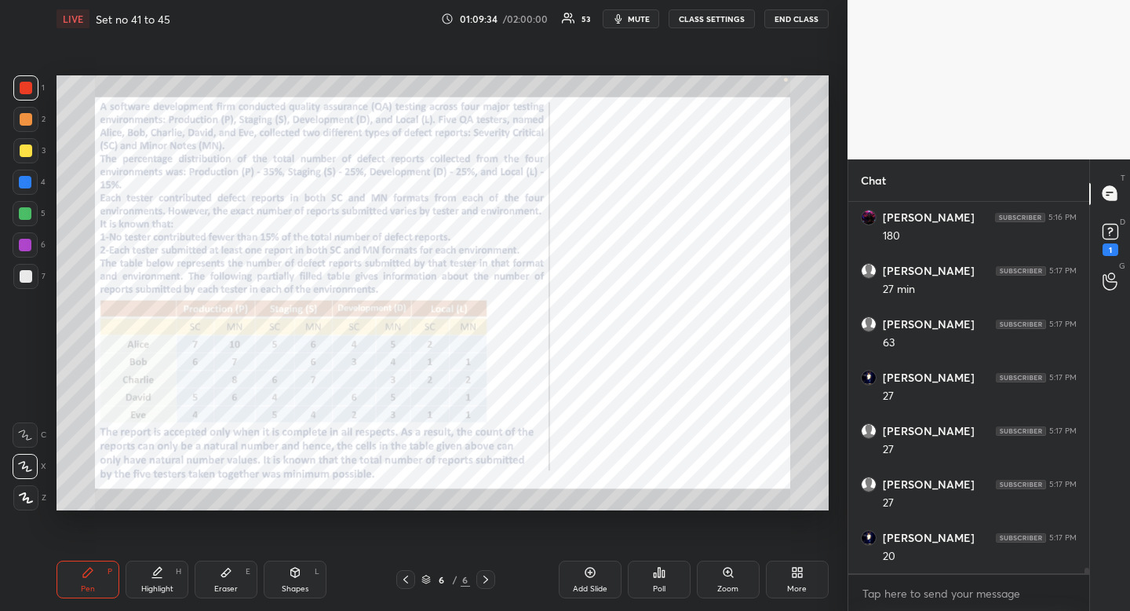
click at [96, 575] on div "Pen P" at bounding box center [88, 579] width 63 height 38
click at [160, 564] on div "Highlight H" at bounding box center [157, 579] width 63 height 38
drag, startPoint x: 160, startPoint y: 564, endPoint x: 156, endPoint y: 520, distance: 44.1
click at [160, 564] on div "Highlight H" at bounding box center [157, 579] width 63 height 38
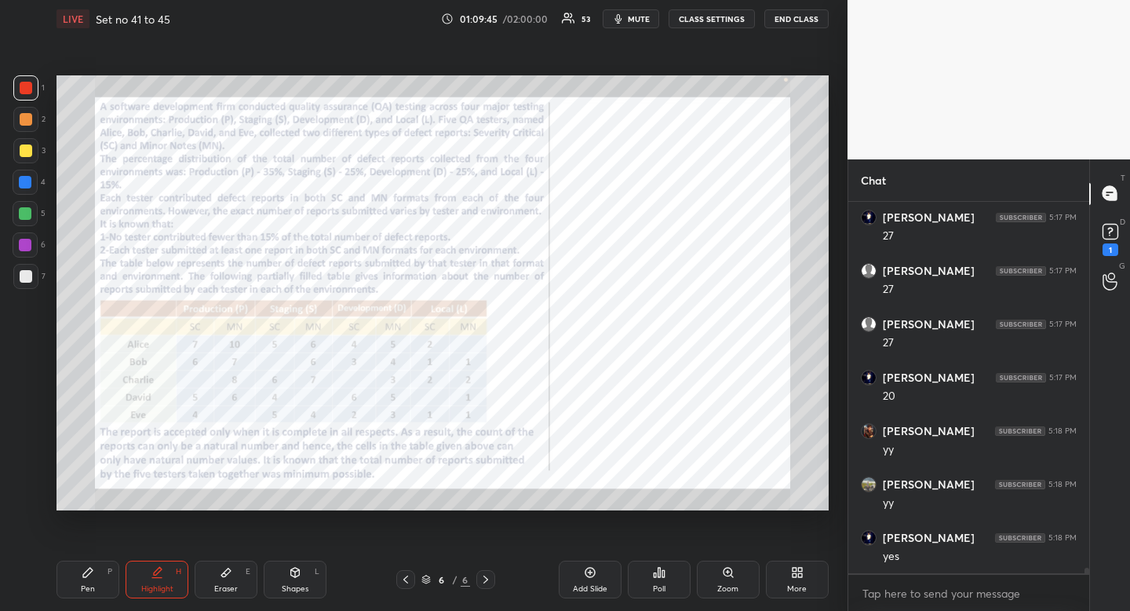
click at [84, 586] on div "Pen" at bounding box center [88, 589] width 14 height 8
drag, startPoint x: 91, startPoint y: 584, endPoint x: 94, endPoint y: 571, distance: 13.7
click at [93, 579] on div "Pen P" at bounding box center [88, 579] width 63 height 38
click at [166, 575] on div "Highlight H" at bounding box center [157, 579] width 63 height 38
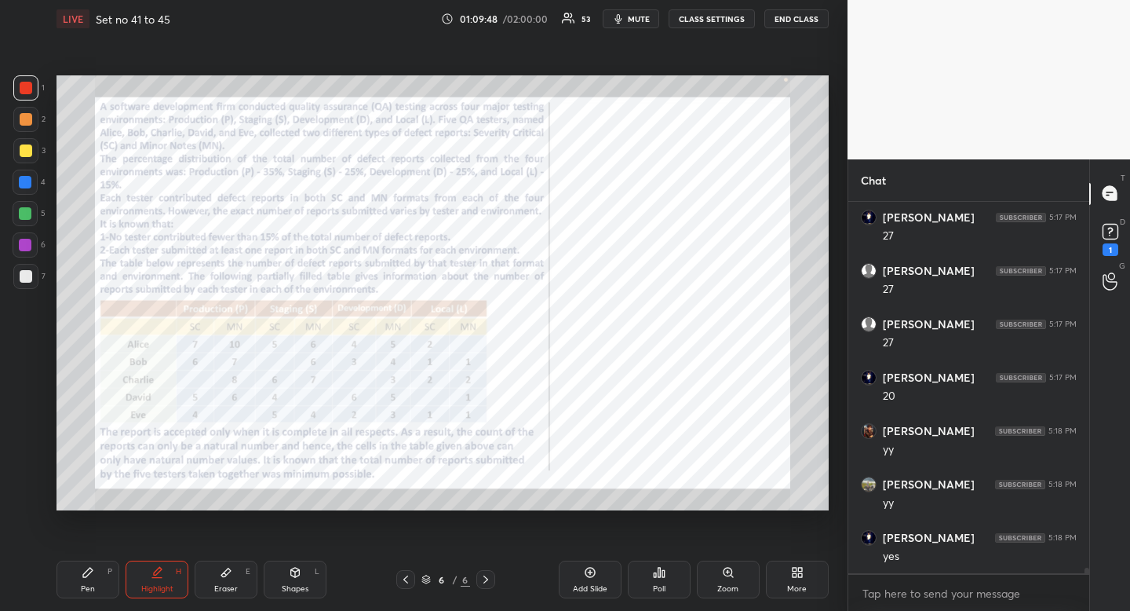
drag, startPoint x: 232, startPoint y: 573, endPoint x: 243, endPoint y: 566, distance: 13.1
click at [232, 573] on div "Eraser E" at bounding box center [226, 579] width 63 height 38
click at [243, 565] on div "Eraser E" at bounding box center [226, 579] width 63 height 38
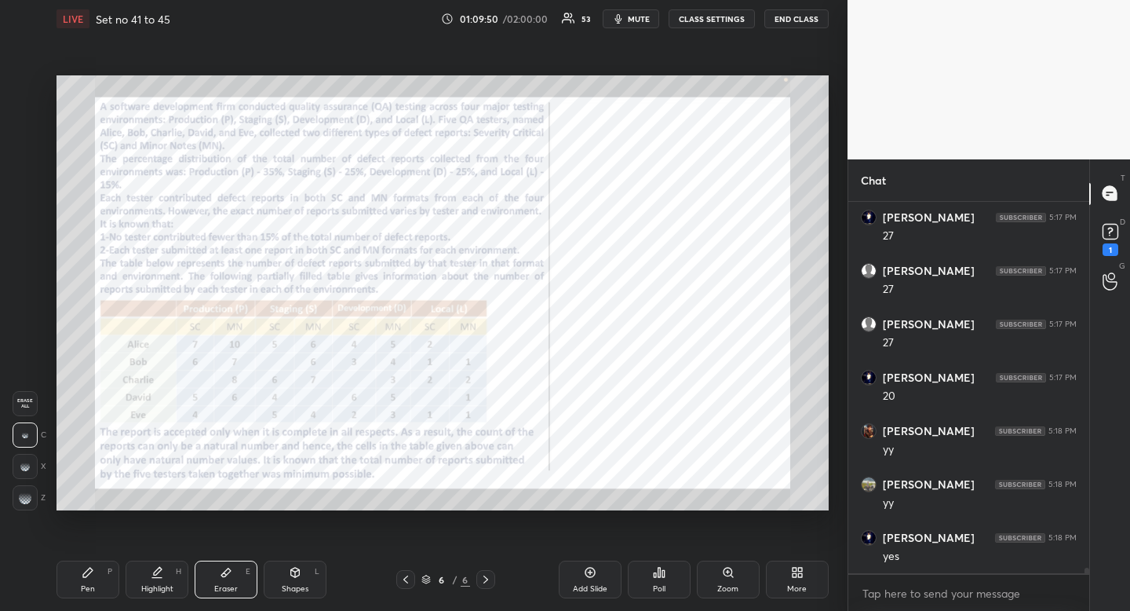
click at [104, 586] on div "Pen P" at bounding box center [88, 579] width 63 height 38
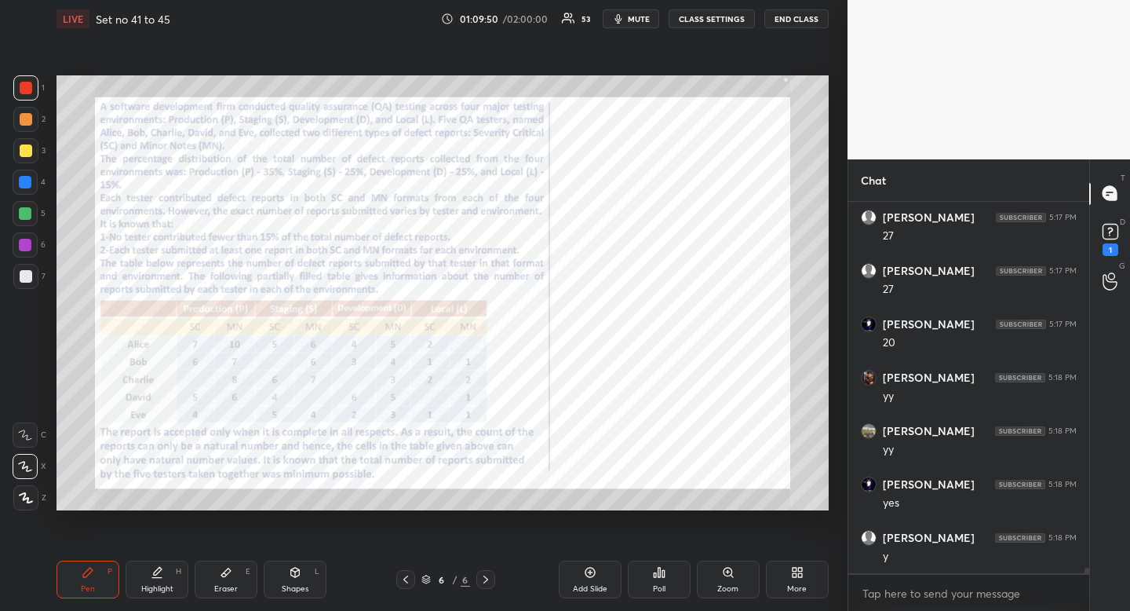
click at [122, 575] on div "Pen P Highlight H Eraser E Shapes L" at bounding box center [222, 579] width 330 height 38
click at [150, 590] on div "Highlight" at bounding box center [157, 589] width 32 height 8
click at [229, 579] on div "Eraser E" at bounding box center [226, 579] width 63 height 38
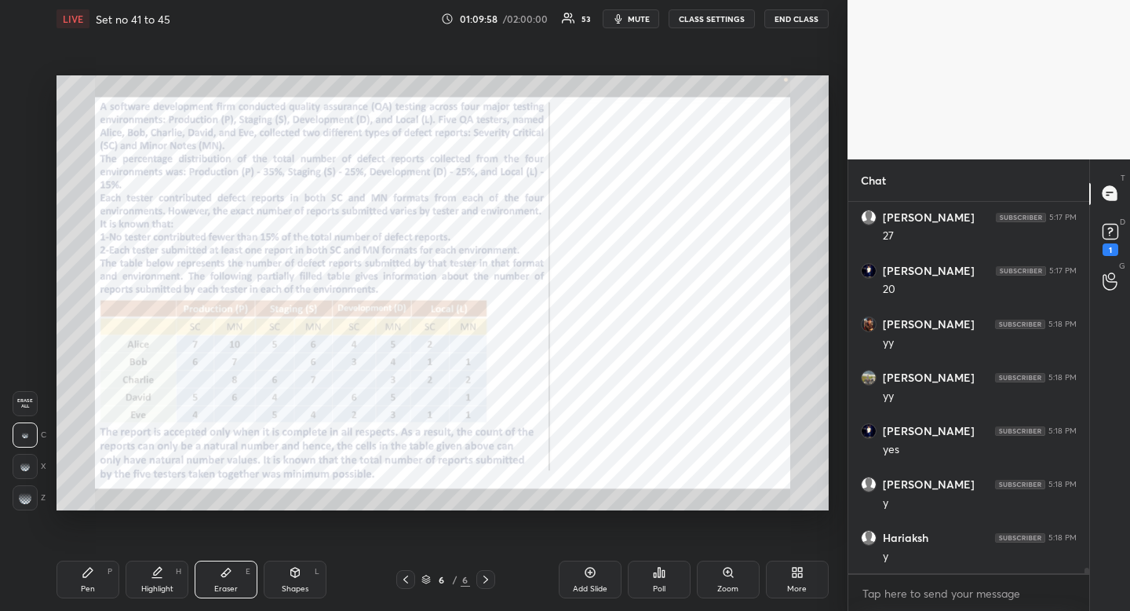
click at [88, 575] on icon at bounding box center [88, 572] width 13 height 13
drag, startPoint x: 89, startPoint y: 569, endPoint x: 159, endPoint y: 522, distance: 84.3
click at [89, 569] on icon at bounding box center [87, 572] width 9 height 9
click at [155, 593] on div "Highlight H" at bounding box center [157, 579] width 63 height 38
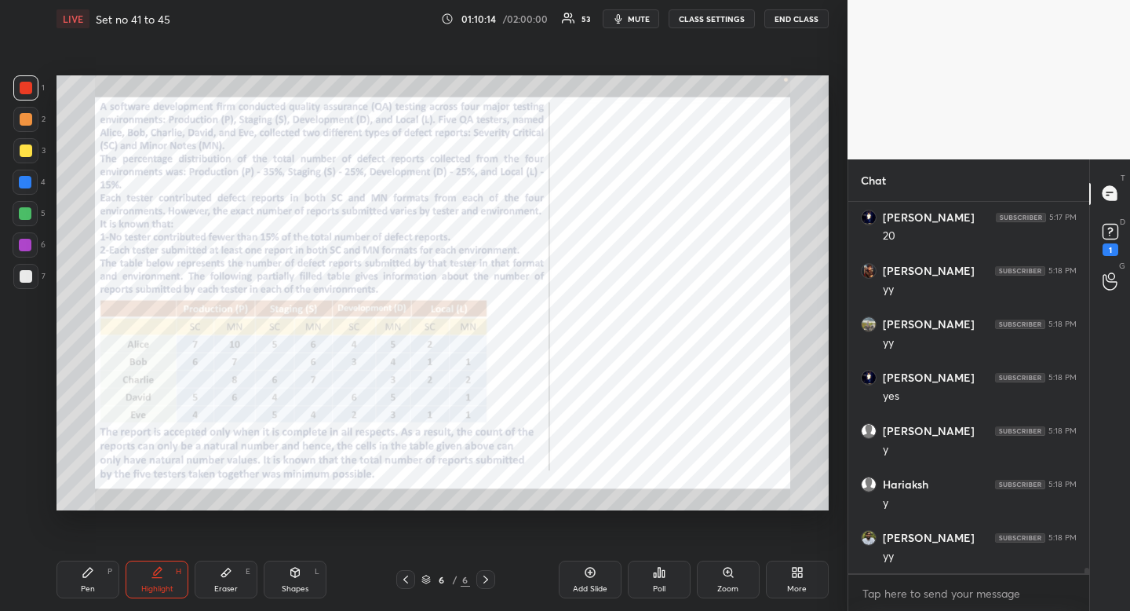
scroll to position [23745, 0]
click at [27, 189] on div at bounding box center [25, 182] width 25 height 25
drag, startPoint x: 27, startPoint y: 189, endPoint x: 14, endPoint y: 207, distance: 22.0
click at [27, 189] on div at bounding box center [25, 182] width 25 height 25
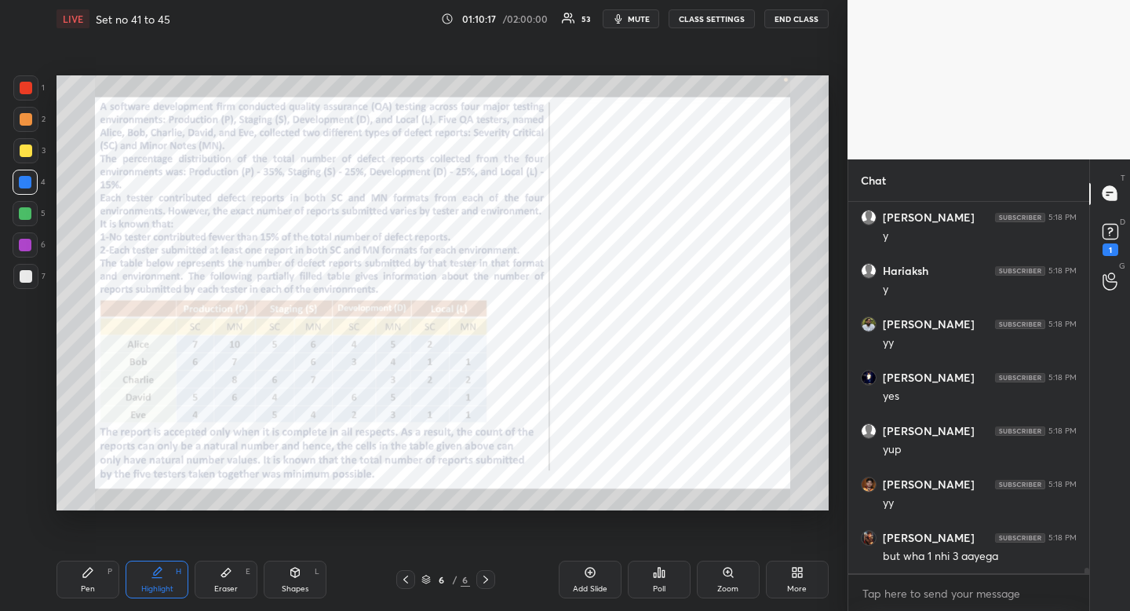
click at [165, 572] on div "Highlight H" at bounding box center [157, 579] width 63 height 38
drag, startPoint x: 165, startPoint y: 572, endPoint x: 190, endPoint y: 565, distance: 26.1
click at [165, 572] on div "Highlight H" at bounding box center [157, 579] width 63 height 38
click at [225, 574] on icon at bounding box center [225, 572] width 9 height 9
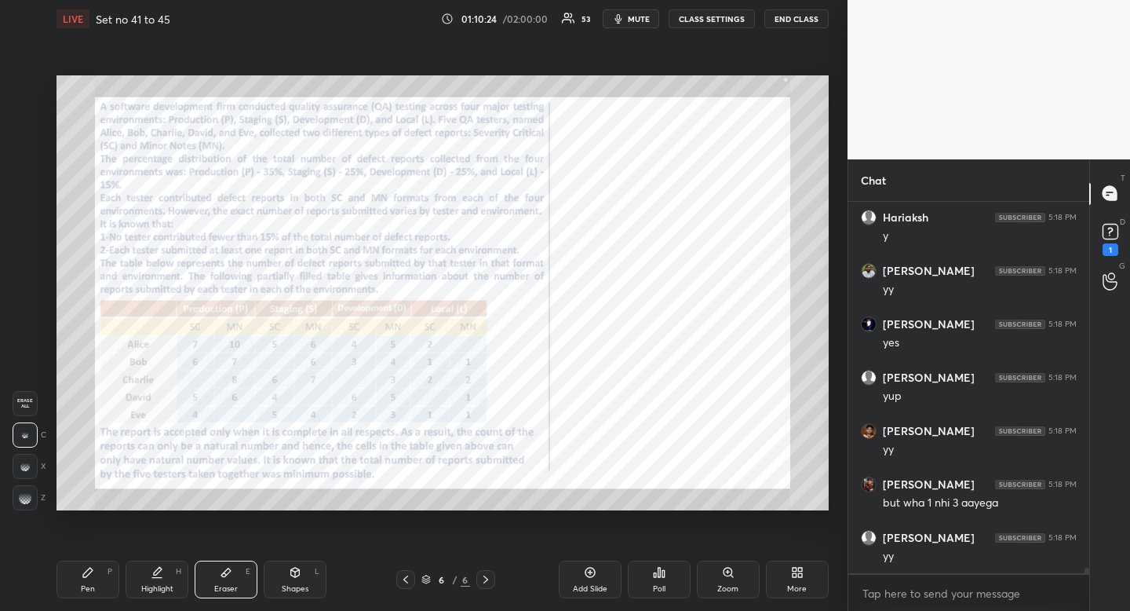
click at [155, 580] on div "Highlight H" at bounding box center [157, 579] width 63 height 38
click at [159, 574] on icon at bounding box center [157, 572] width 13 height 13
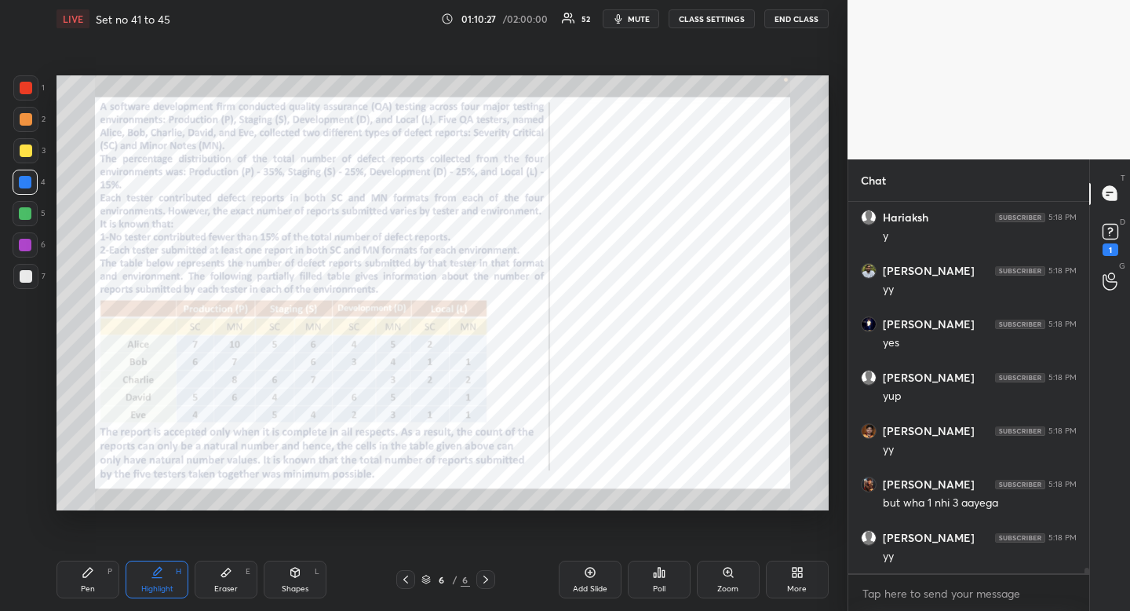
click at [93, 576] on icon at bounding box center [88, 572] width 13 height 13
click at [223, 571] on icon at bounding box center [226, 572] width 13 height 13
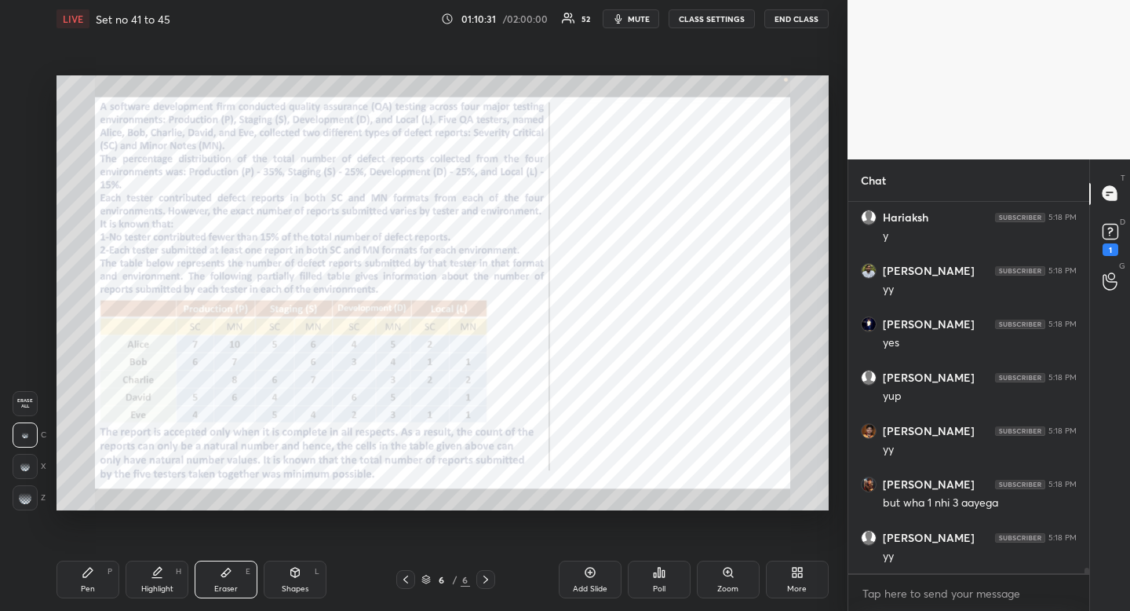
click at [93, 585] on div "Pen" at bounding box center [88, 589] width 14 height 8
click at [99, 582] on div "Pen P" at bounding box center [88, 579] width 63 height 38
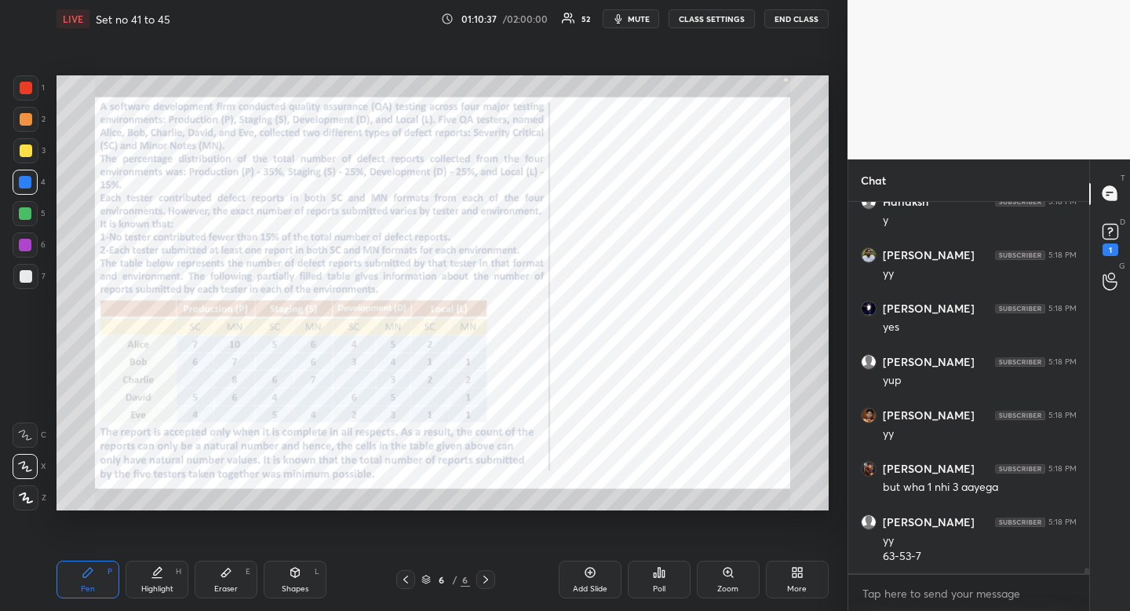
drag, startPoint x: 160, startPoint y: 568, endPoint x: 171, endPoint y: 513, distance: 55.3
click at [160, 568] on icon at bounding box center [158, 571] width 8 height 8
drag, startPoint x: 226, startPoint y: 569, endPoint x: 226, endPoint y: 547, distance: 22.0
click at [228, 571] on icon at bounding box center [225, 572] width 9 height 9
click at [96, 590] on div "Pen P" at bounding box center [88, 579] width 63 height 38
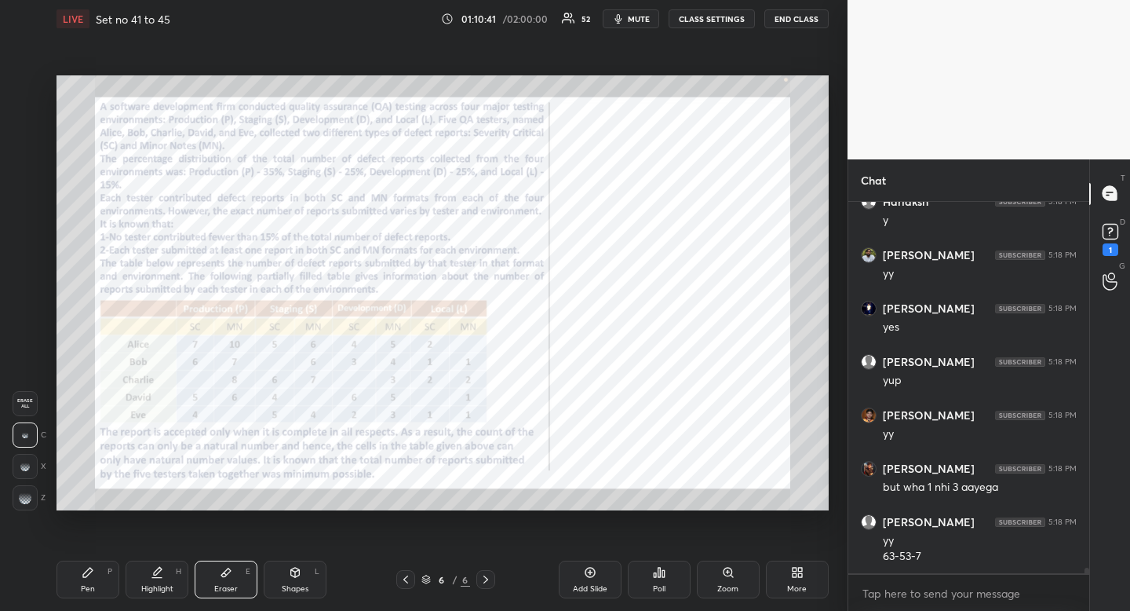
click at [97, 583] on div "Pen P" at bounding box center [88, 579] width 63 height 38
click at [158, 576] on icon at bounding box center [157, 572] width 13 height 13
drag, startPoint x: 158, startPoint y: 576, endPoint x: 182, endPoint y: 528, distance: 53.7
click at [158, 576] on icon at bounding box center [157, 572] width 13 height 13
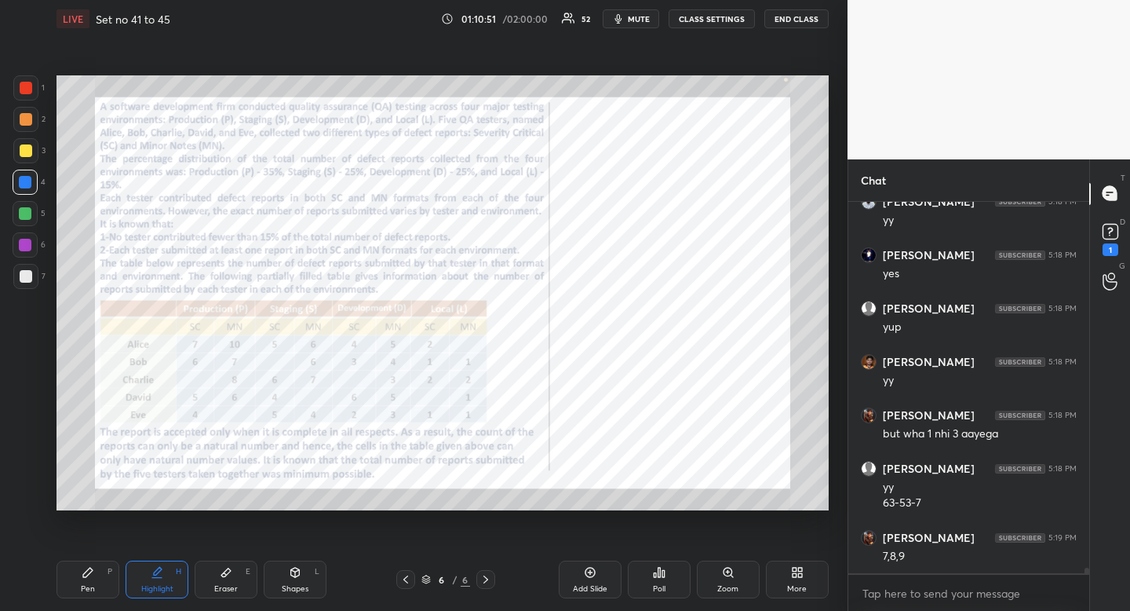
scroll to position [24081, 0]
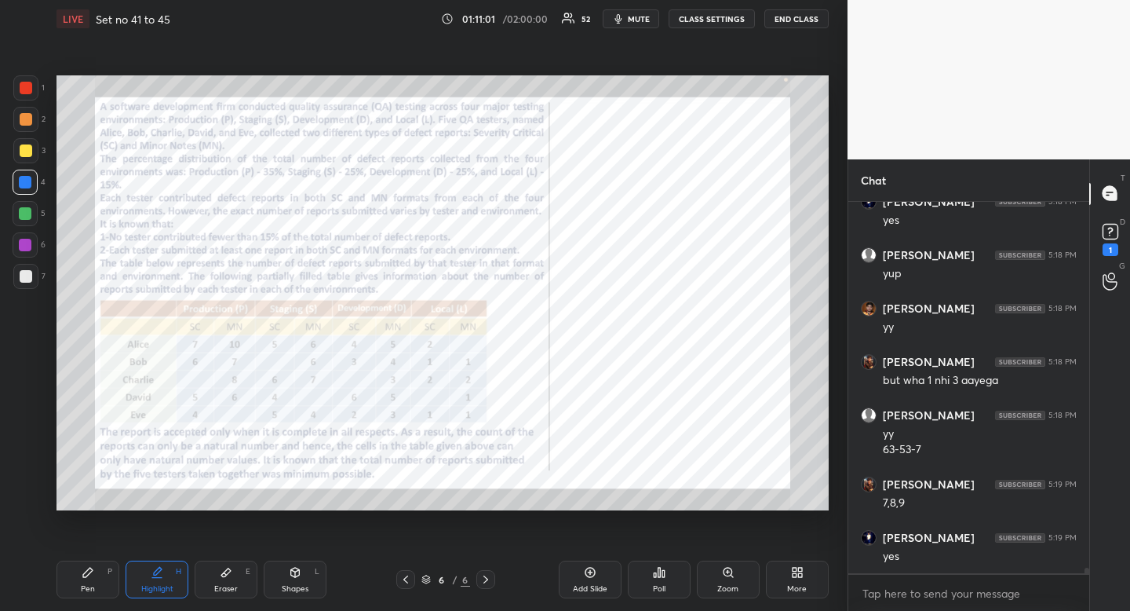
click at [234, 573] on div "Eraser E" at bounding box center [226, 579] width 63 height 38
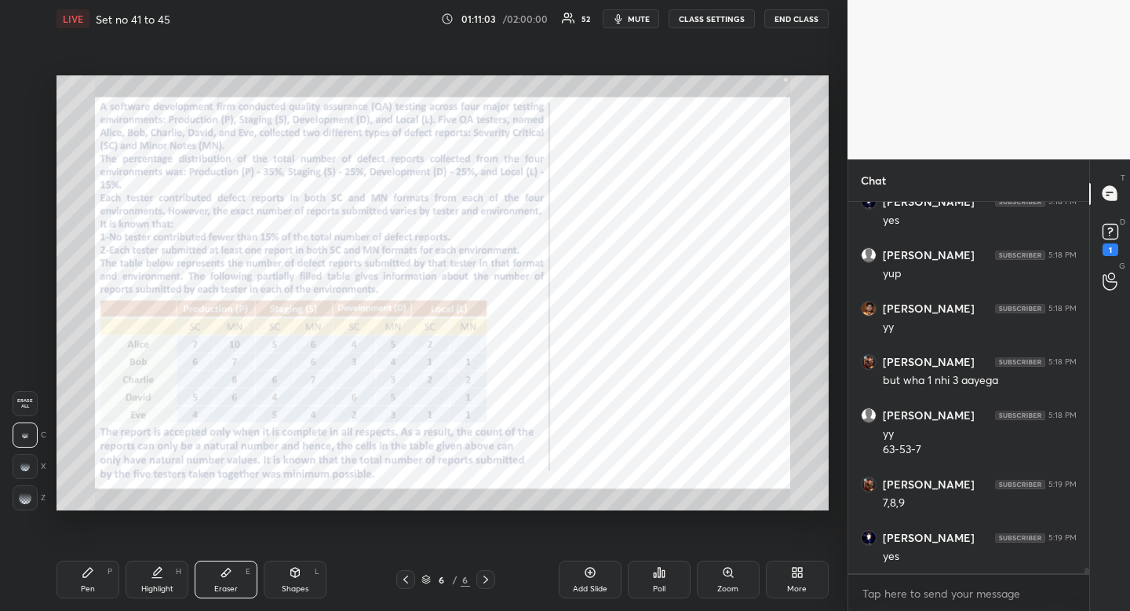
click at [86, 579] on div "Pen P" at bounding box center [88, 579] width 63 height 38
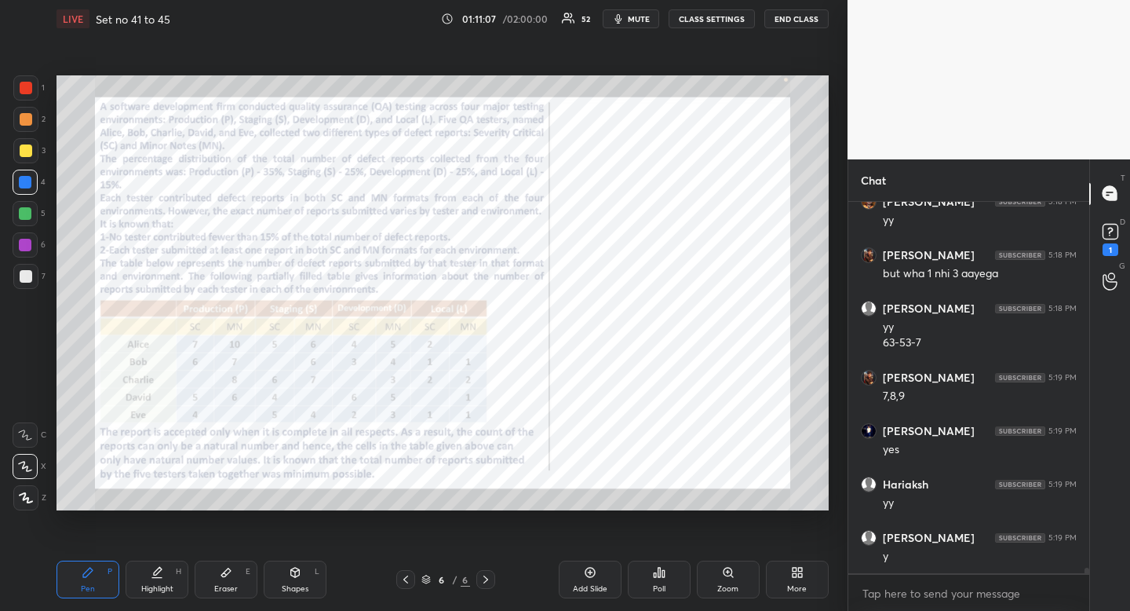
scroll to position [24241, 0]
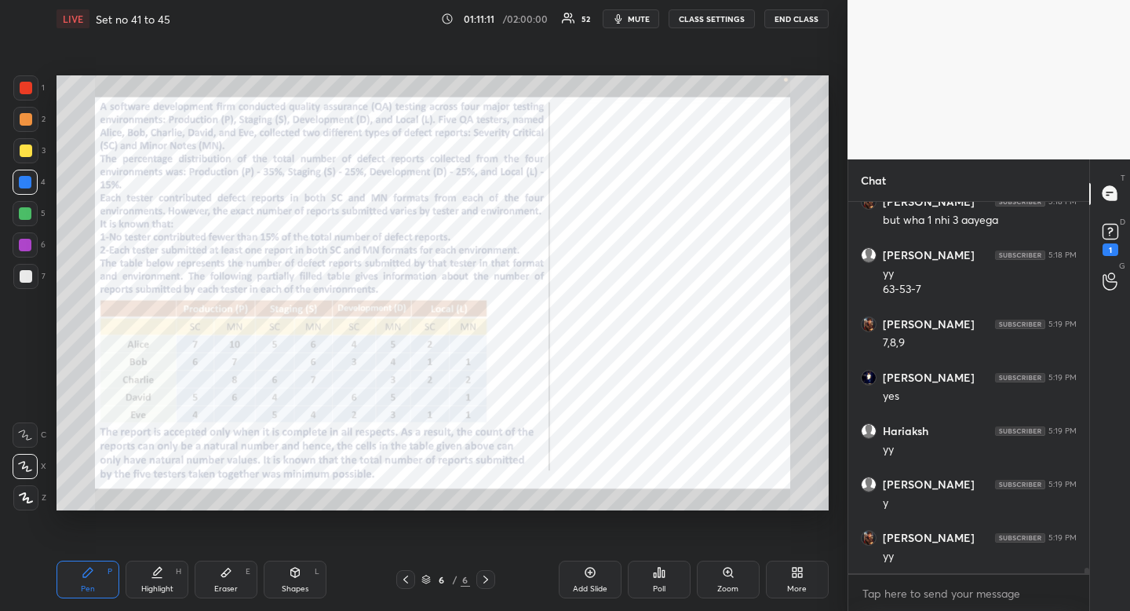
click at [168, 586] on div "Highlight" at bounding box center [157, 589] width 32 height 8
click at [165, 586] on div "Highlight" at bounding box center [157, 589] width 32 height 8
drag, startPoint x: 165, startPoint y: 586, endPoint x: 163, endPoint y: 576, distance: 9.5
click at [165, 586] on div "Highlight" at bounding box center [157, 589] width 32 height 8
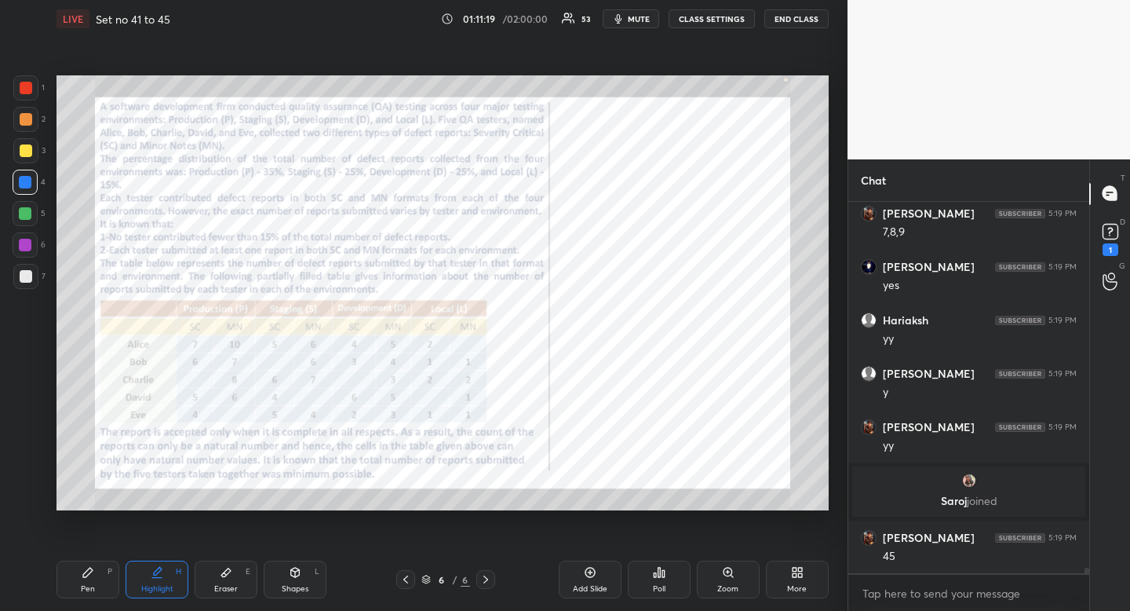
scroll to position [23583, 0]
drag, startPoint x: 93, startPoint y: 585, endPoint x: 94, endPoint y: 568, distance: 16.6
click at [94, 582] on div "Pen P" at bounding box center [88, 579] width 63 height 38
click at [97, 575] on div "Pen P" at bounding box center [88, 579] width 63 height 38
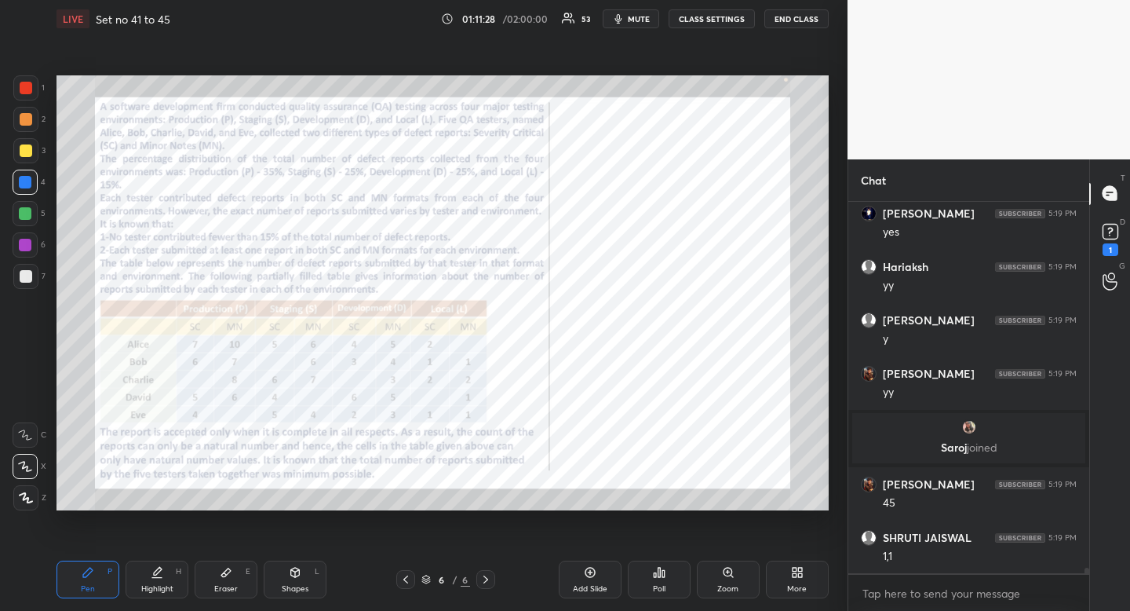
click at [155, 590] on div "Highlight" at bounding box center [157, 589] width 32 height 8
drag, startPoint x: 161, startPoint y: 588, endPoint x: 173, endPoint y: 551, distance: 38.7
click at [160, 586] on div "Highlight" at bounding box center [157, 589] width 32 height 8
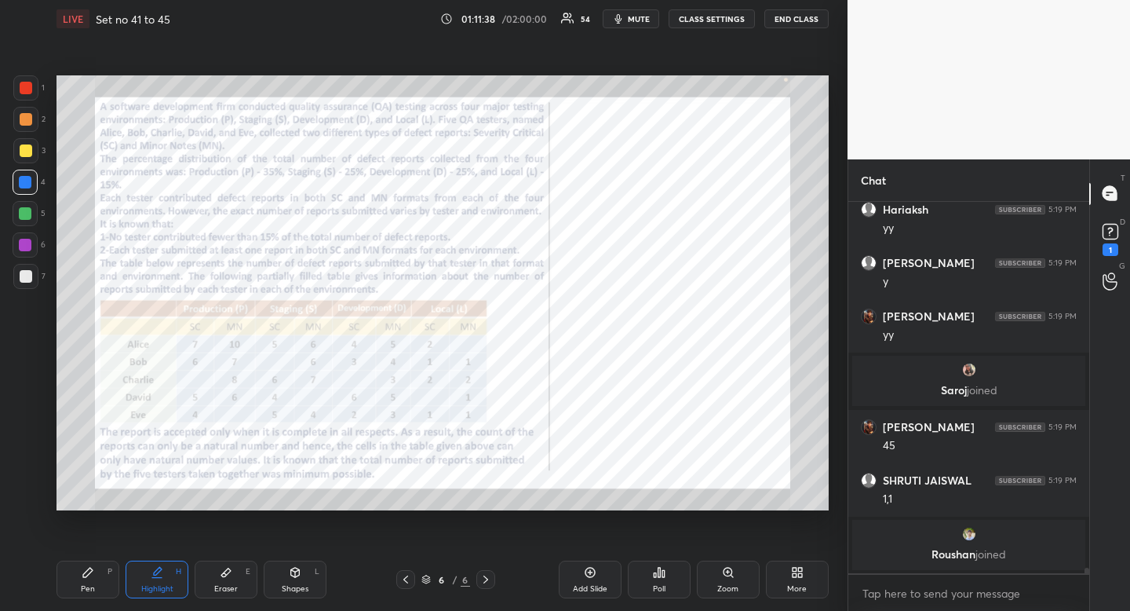
scroll to position [23719, 0]
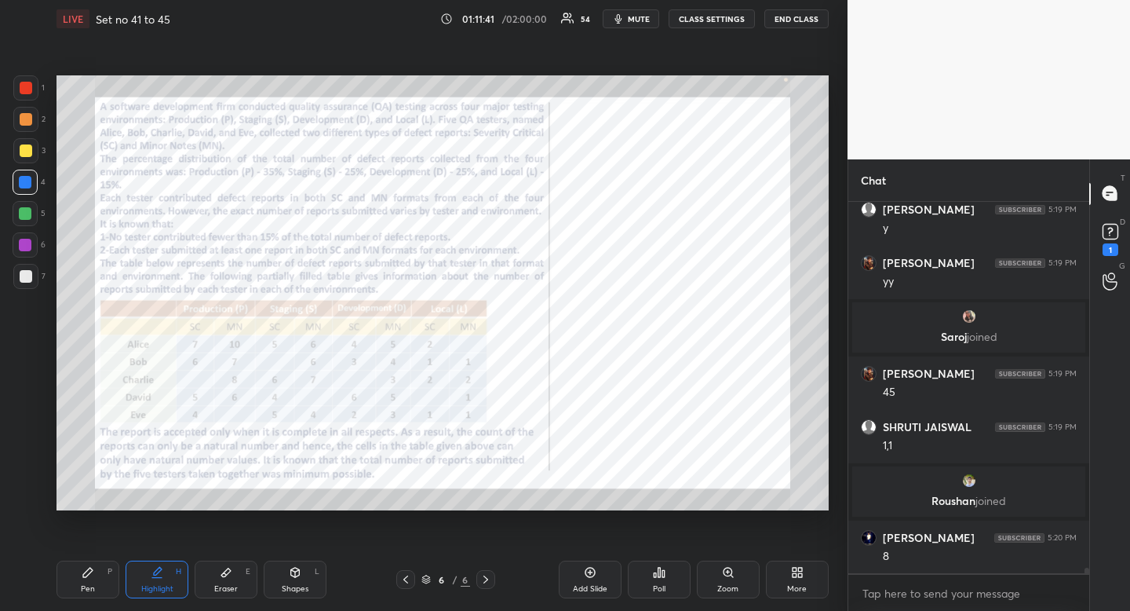
click at [98, 580] on div "Pen P" at bounding box center [88, 579] width 63 height 38
drag, startPoint x: 98, startPoint y: 580, endPoint x: 134, endPoint y: 541, distance: 53.3
click at [98, 580] on div "Pen P" at bounding box center [88, 579] width 63 height 38
click at [226, 586] on div "Eraser" at bounding box center [226, 589] width 24 height 8
drag, startPoint x: 226, startPoint y: 586, endPoint x: 232, endPoint y: 543, distance: 42.7
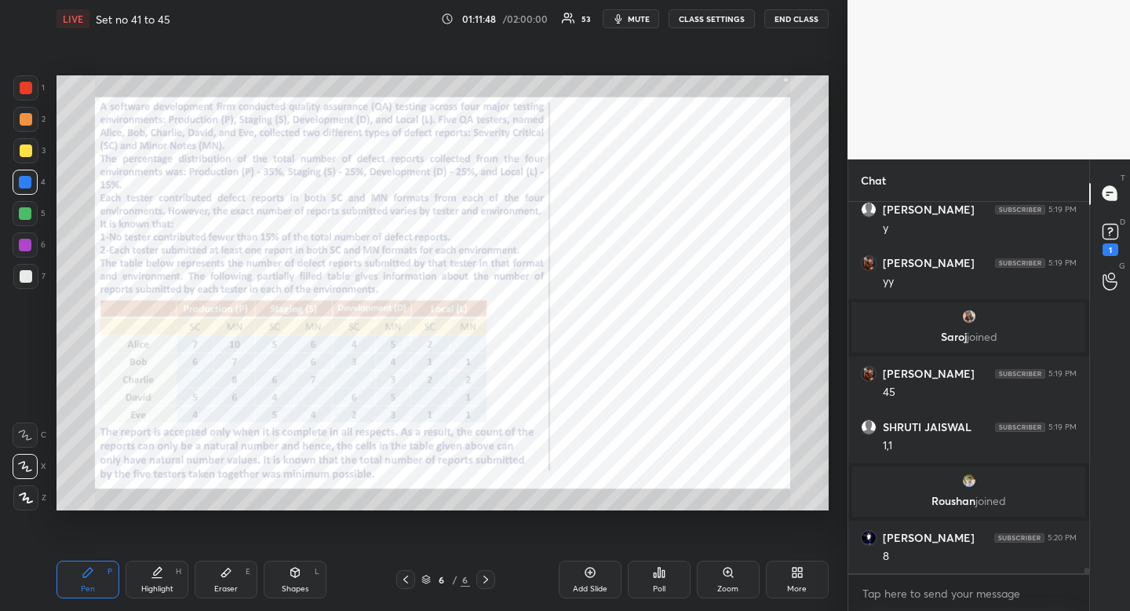
click at [226, 586] on div "Eraser" at bounding box center [226, 589] width 24 height 8
click at [169, 587] on div "Highlight" at bounding box center [157, 589] width 32 height 8
drag, startPoint x: 173, startPoint y: 582, endPoint x: 214, endPoint y: 523, distance: 71.2
click at [173, 582] on div "Highlight H" at bounding box center [157, 579] width 63 height 38
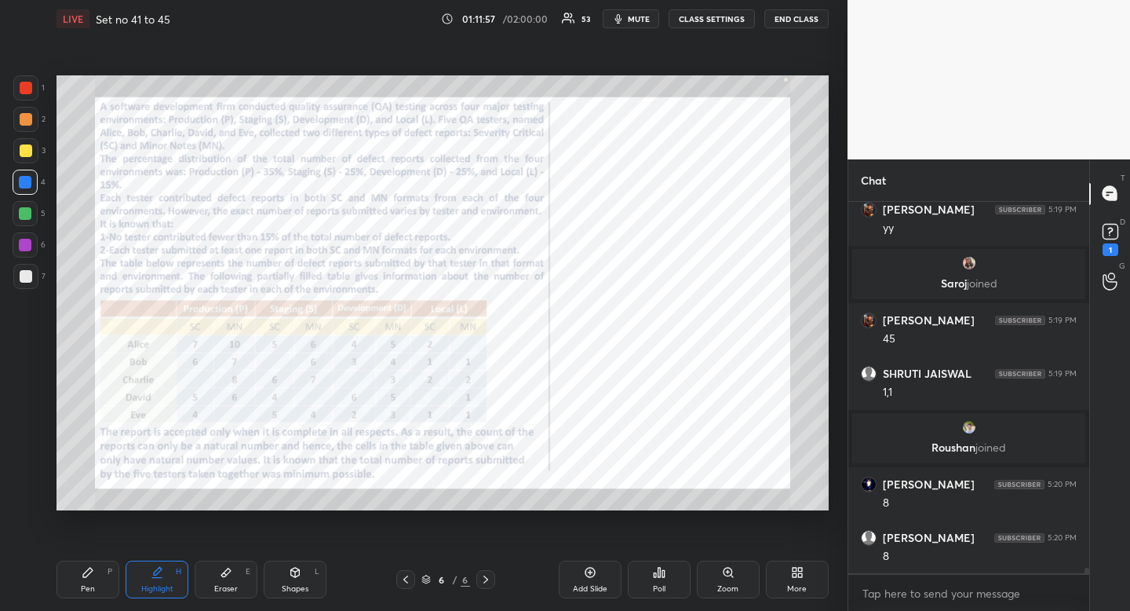
click at [94, 575] on div "Pen P" at bounding box center [88, 579] width 63 height 38
drag, startPoint x: 94, startPoint y: 575, endPoint x: 162, endPoint y: 517, distance: 90.2
click at [94, 575] on div "Pen P" at bounding box center [88, 579] width 63 height 38
click at [219, 579] on div "Eraser E" at bounding box center [226, 579] width 63 height 38
click at [216, 584] on div "Eraser E" at bounding box center [226, 579] width 63 height 38
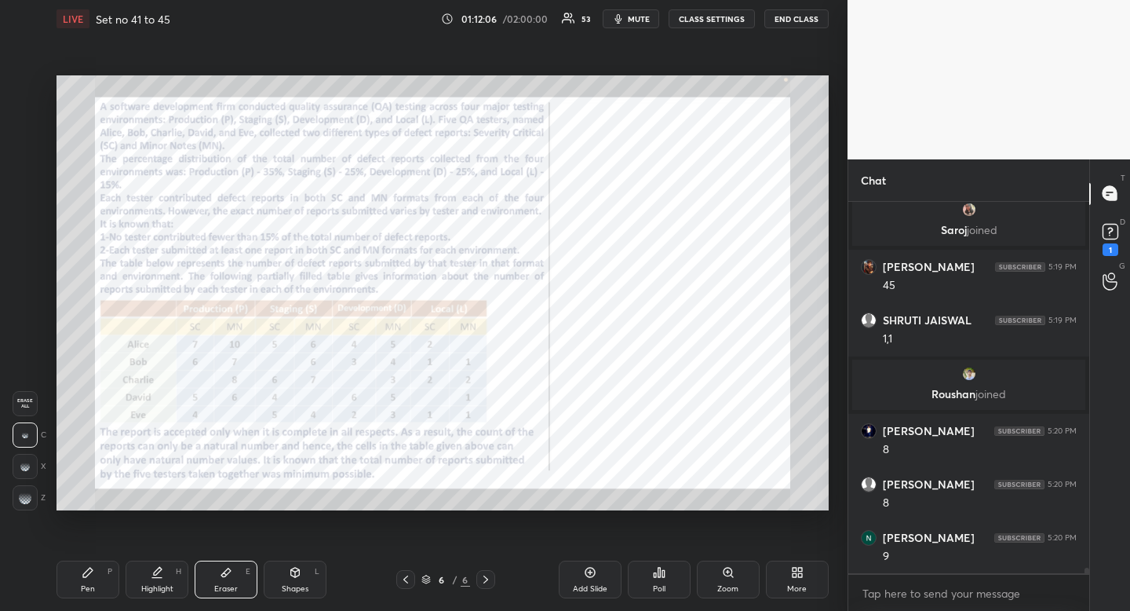
scroll to position [23879, 0]
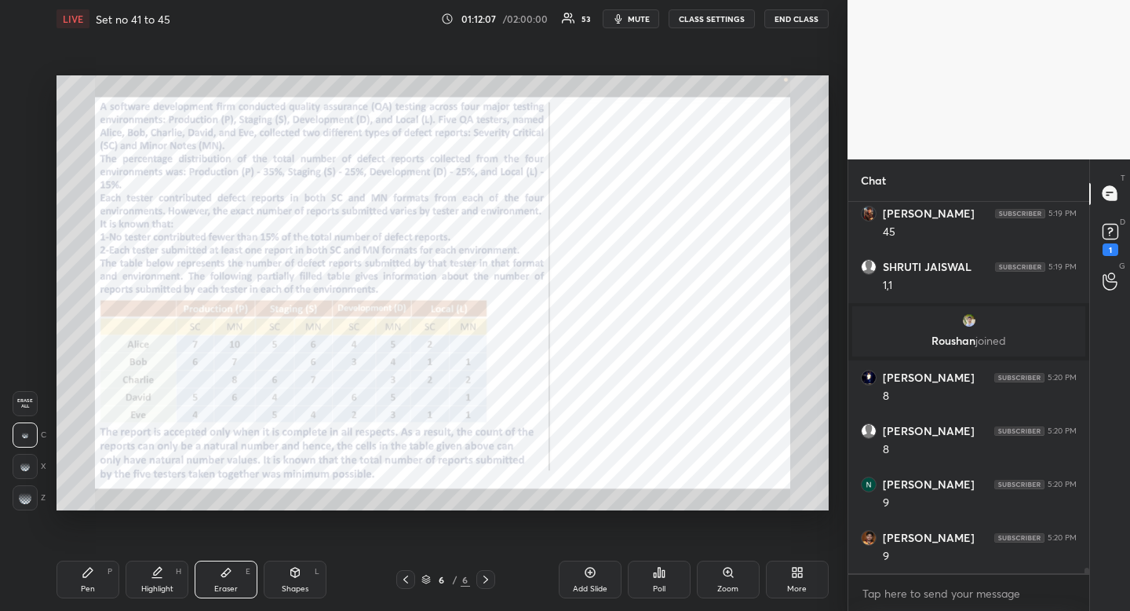
click at [93, 580] on div "Pen P" at bounding box center [88, 579] width 63 height 38
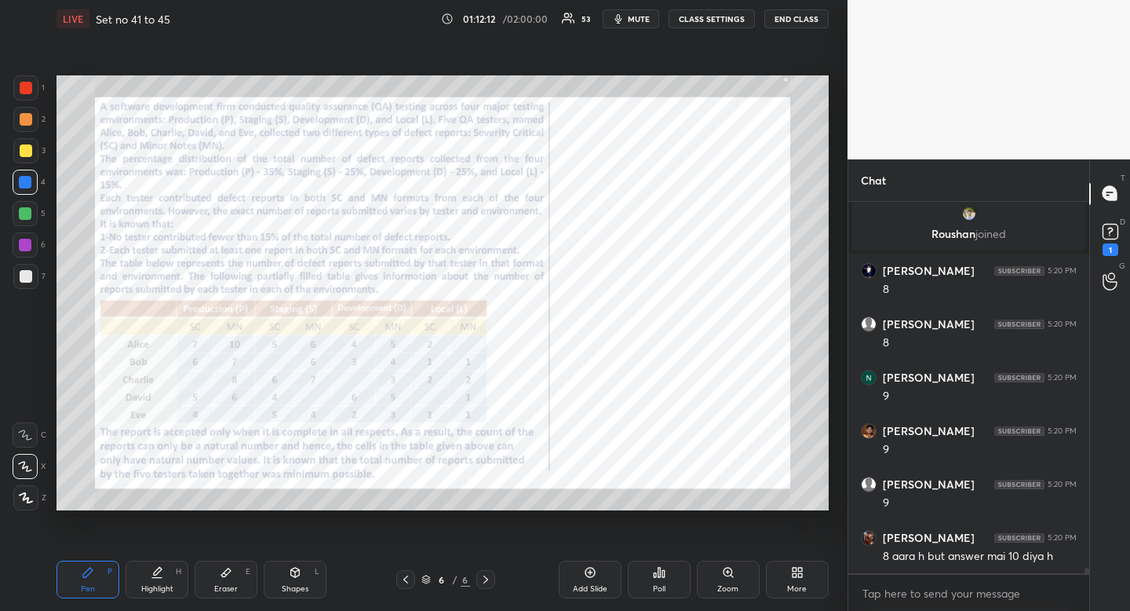
scroll to position [24043, 0]
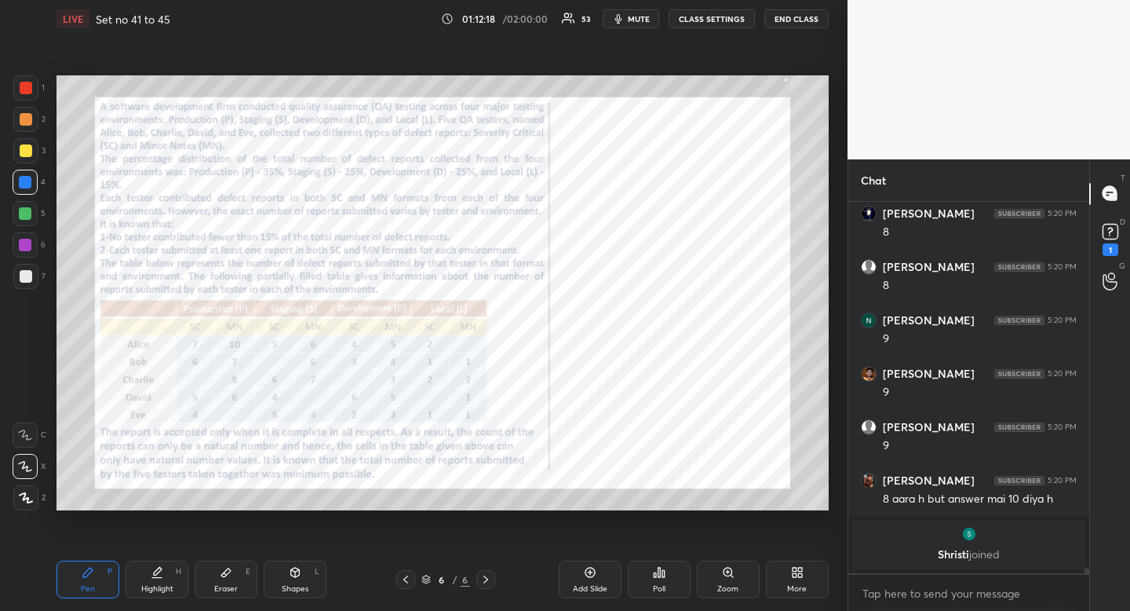
click at [165, 578] on div "Highlight H" at bounding box center [157, 579] width 63 height 38
drag, startPoint x: 165, startPoint y: 578, endPoint x: 206, endPoint y: 513, distance: 77.3
click at [165, 578] on div "Highlight H" at bounding box center [157, 579] width 63 height 38
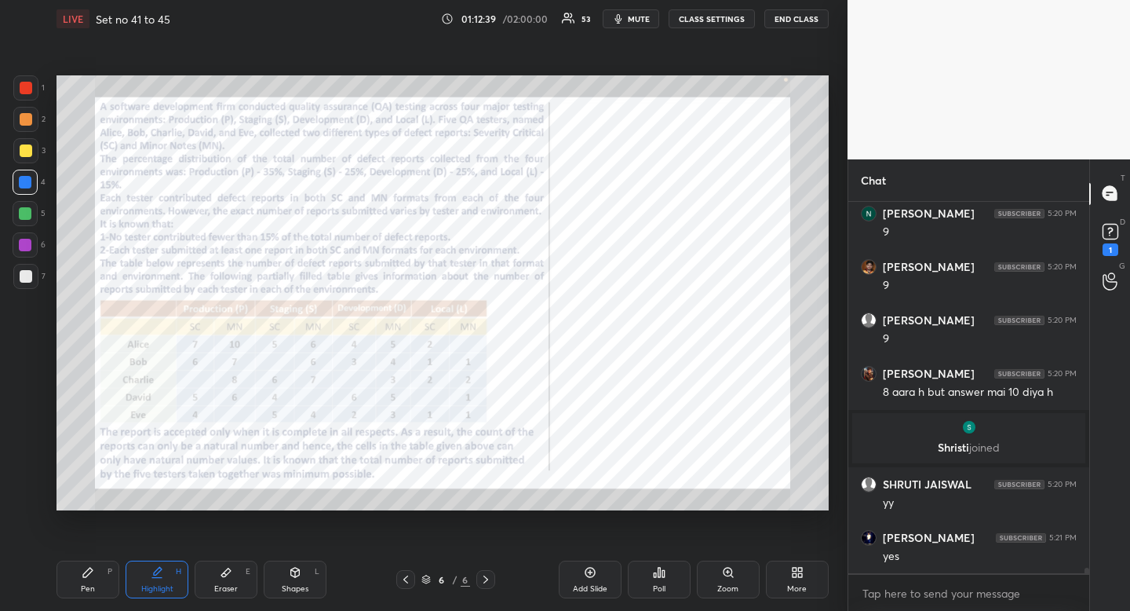
scroll to position [24104, 0]
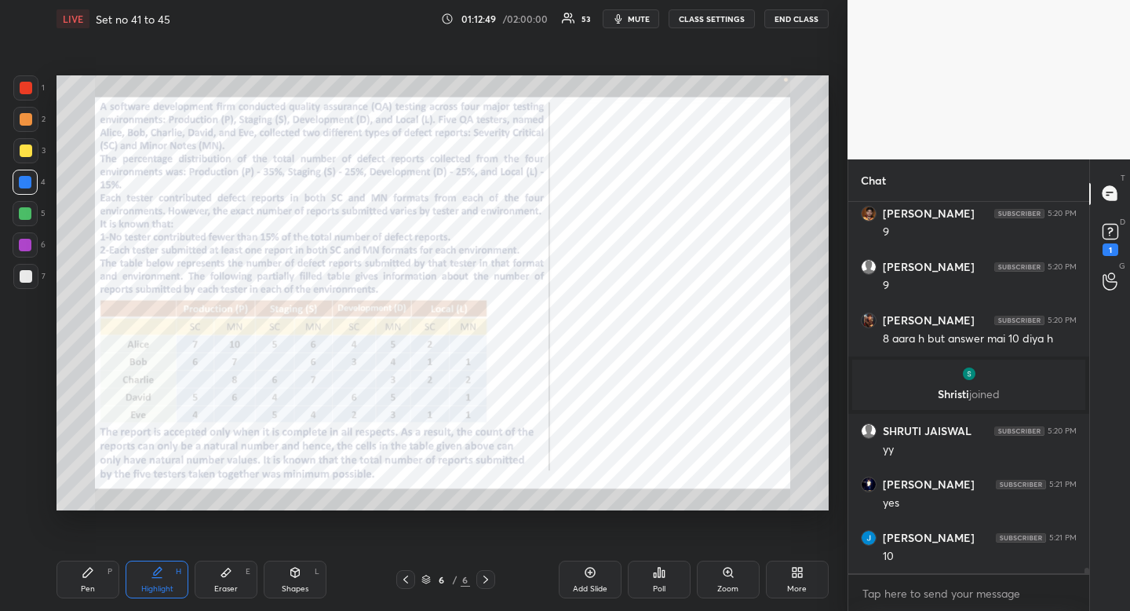
click at [170, 574] on div "Highlight H" at bounding box center [157, 579] width 63 height 38
drag, startPoint x: 170, startPoint y: 574, endPoint x: 235, endPoint y: 512, distance: 89.9
click at [170, 574] on div "Highlight H" at bounding box center [157, 579] width 63 height 38
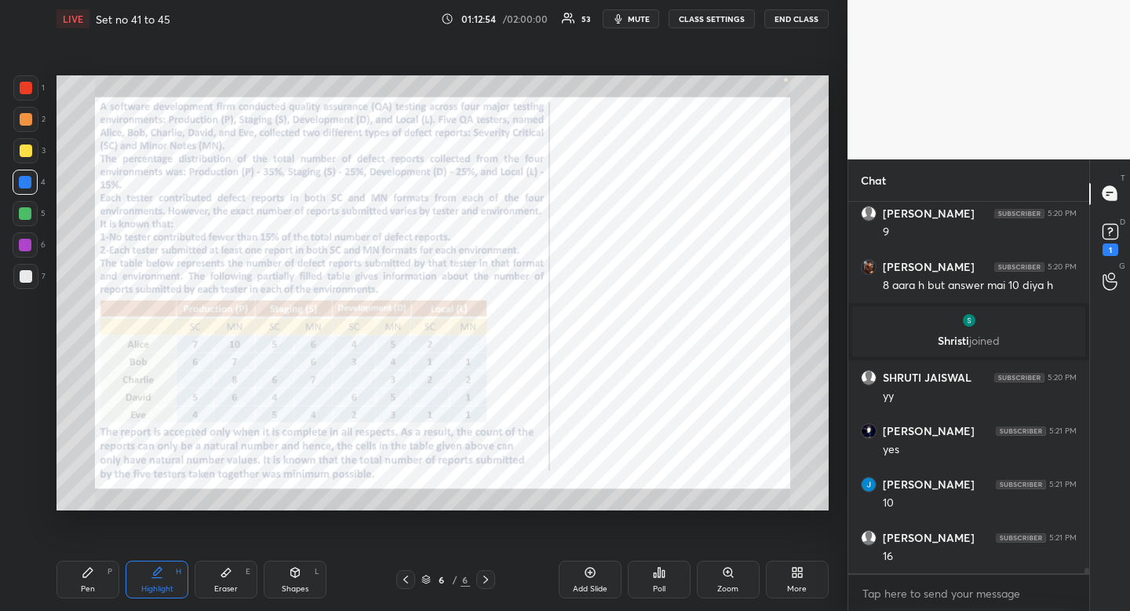
click at [92, 570] on icon at bounding box center [87, 572] width 9 height 9
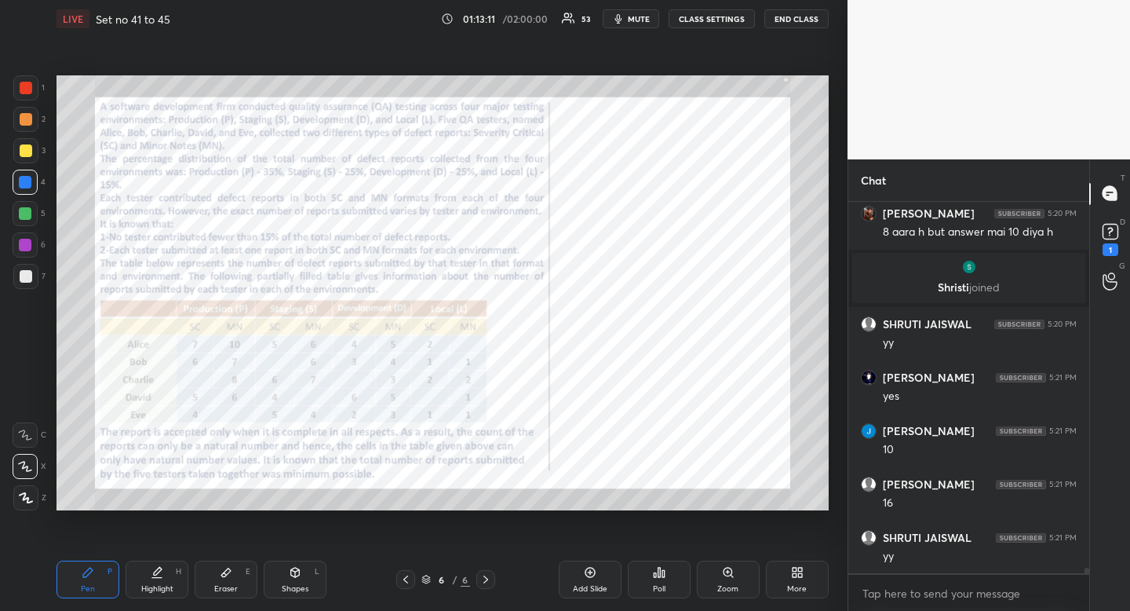
click at [162, 580] on div "Highlight H" at bounding box center [157, 579] width 63 height 38
drag, startPoint x: 162, startPoint y: 580, endPoint x: 177, endPoint y: 524, distance: 57.7
click at [165, 575] on div "Highlight H" at bounding box center [157, 579] width 63 height 38
click at [99, 573] on div "Pen P" at bounding box center [88, 579] width 63 height 38
click at [106, 571] on div "Pen P" at bounding box center [88, 579] width 63 height 38
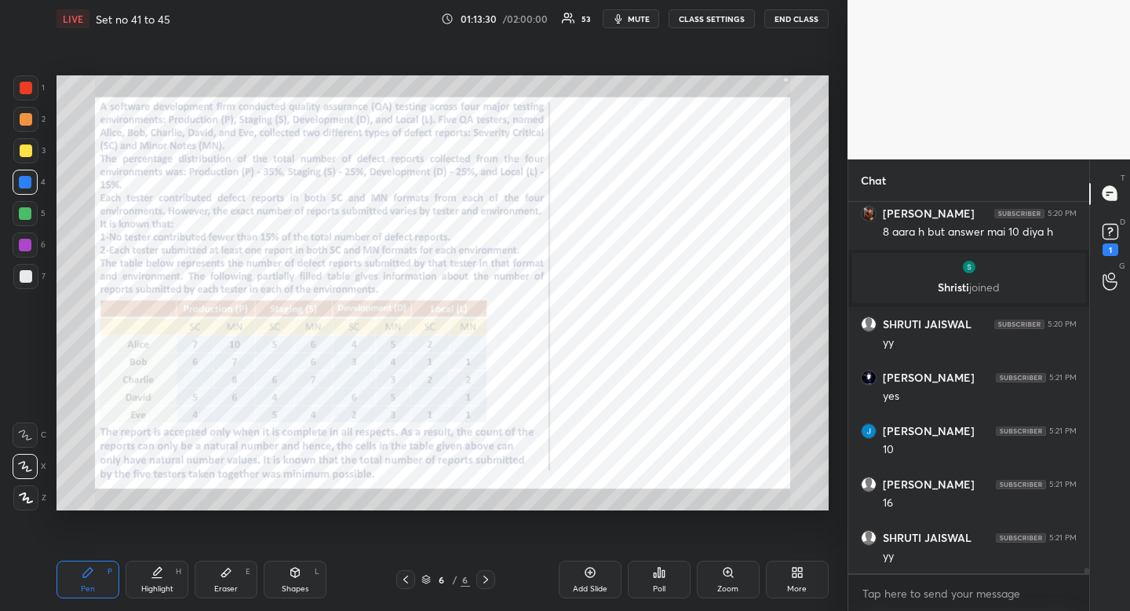
scroll to position [24264, 0]
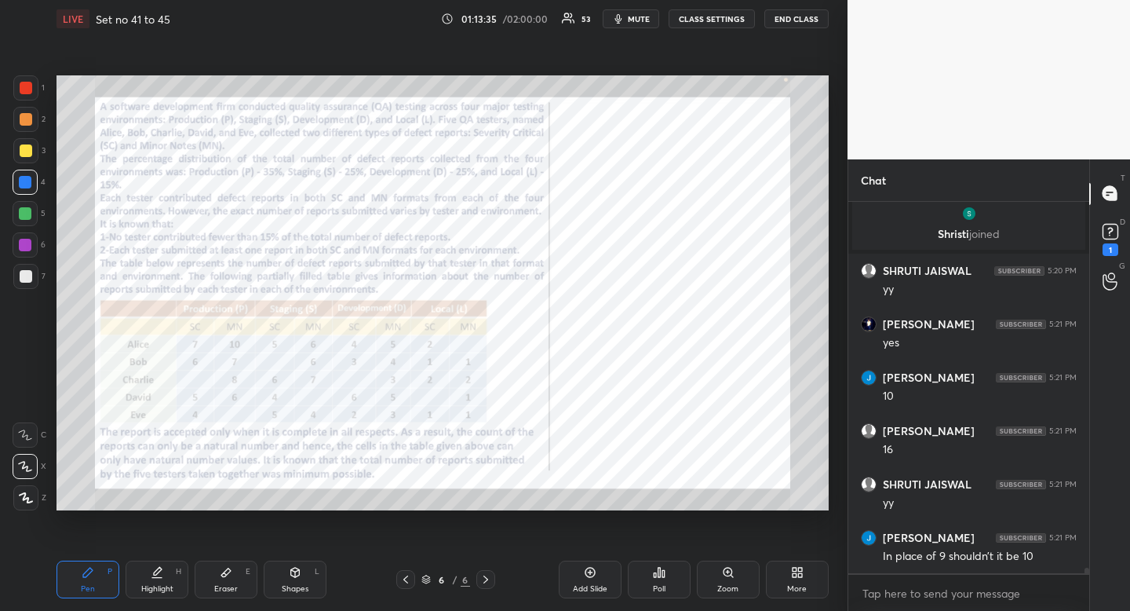
click at [164, 582] on div "Highlight H" at bounding box center [157, 579] width 63 height 38
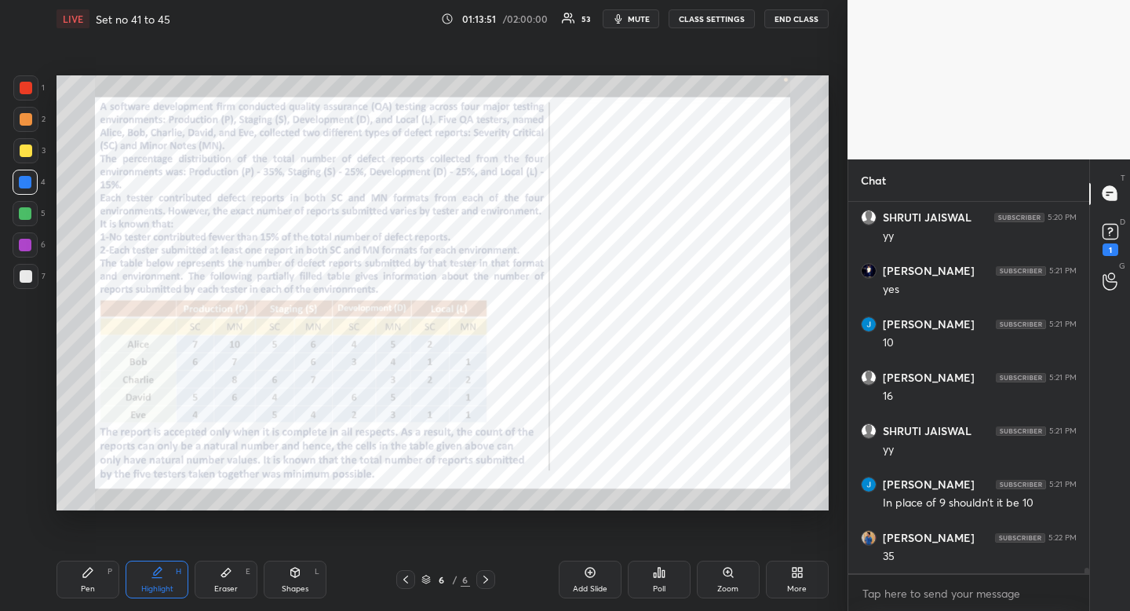
click at [229, 575] on icon at bounding box center [226, 572] width 13 height 13
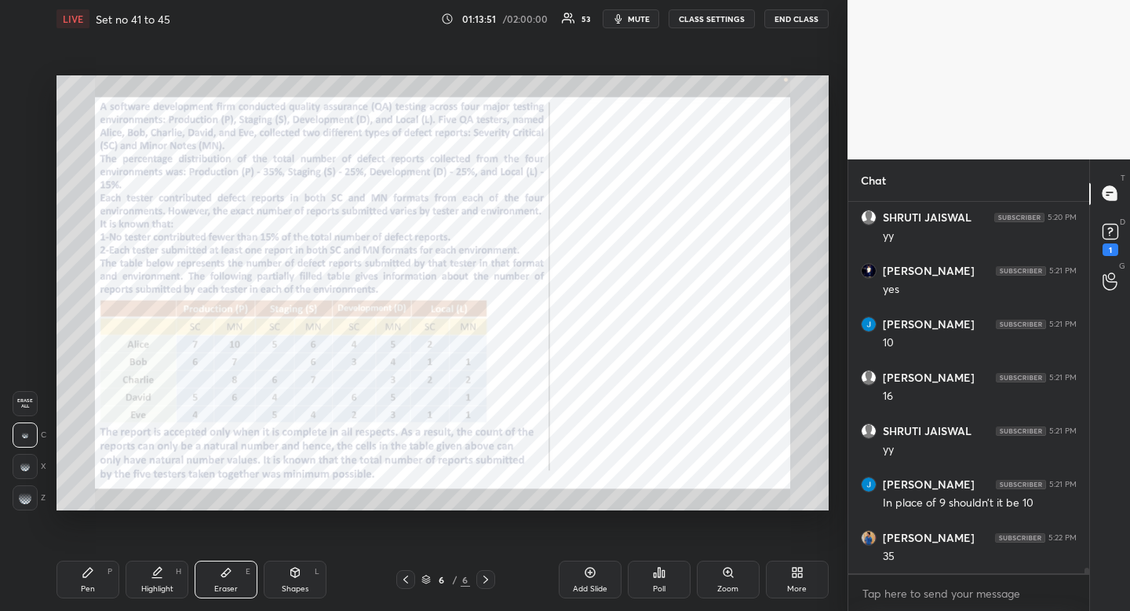
drag, startPoint x: 229, startPoint y: 575, endPoint x: 256, endPoint y: 518, distance: 63.2
click at [229, 575] on icon at bounding box center [226, 572] width 13 height 13
click at [82, 580] on div "Pen P" at bounding box center [88, 579] width 63 height 38
click at [89, 572] on icon at bounding box center [87, 572] width 9 height 9
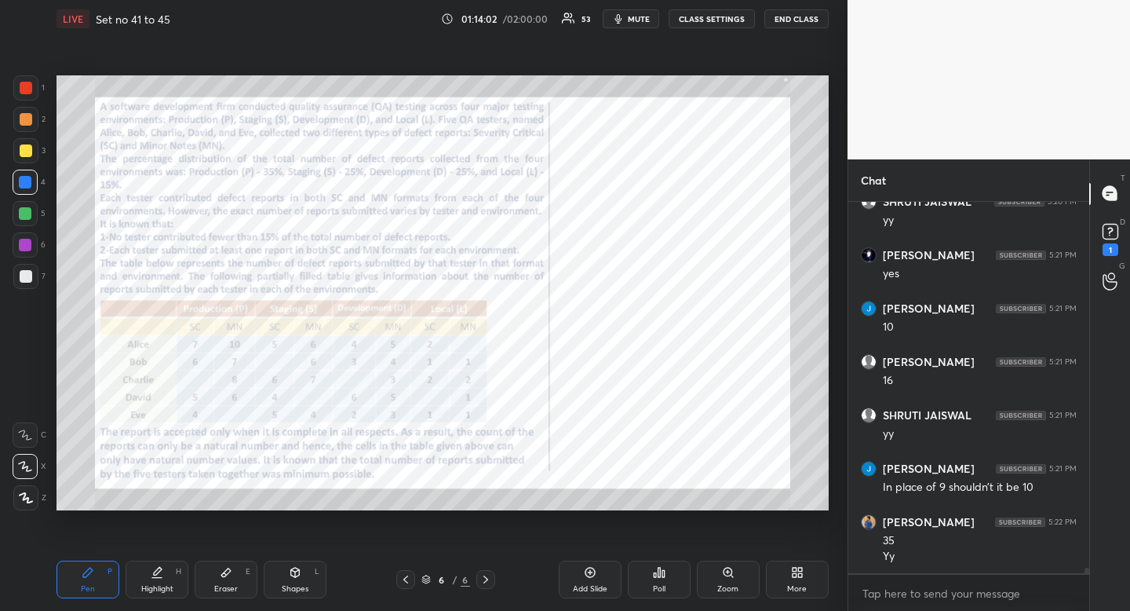
click at [235, 572] on div "Eraser E" at bounding box center [226, 579] width 63 height 38
click at [235, 575] on div "Eraser E" at bounding box center [226, 579] width 63 height 38
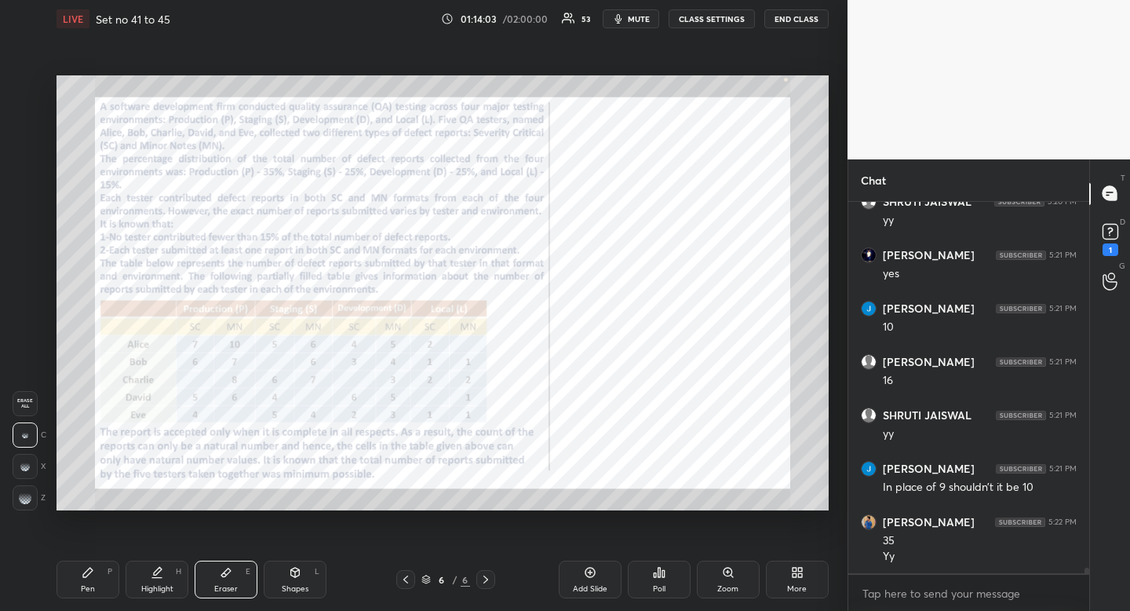
click at [235, 575] on div "Eraser E" at bounding box center [226, 579] width 63 height 38
click at [236, 576] on div "Eraser E" at bounding box center [226, 579] width 63 height 38
click at [168, 585] on div "Highlight" at bounding box center [157, 589] width 32 height 8
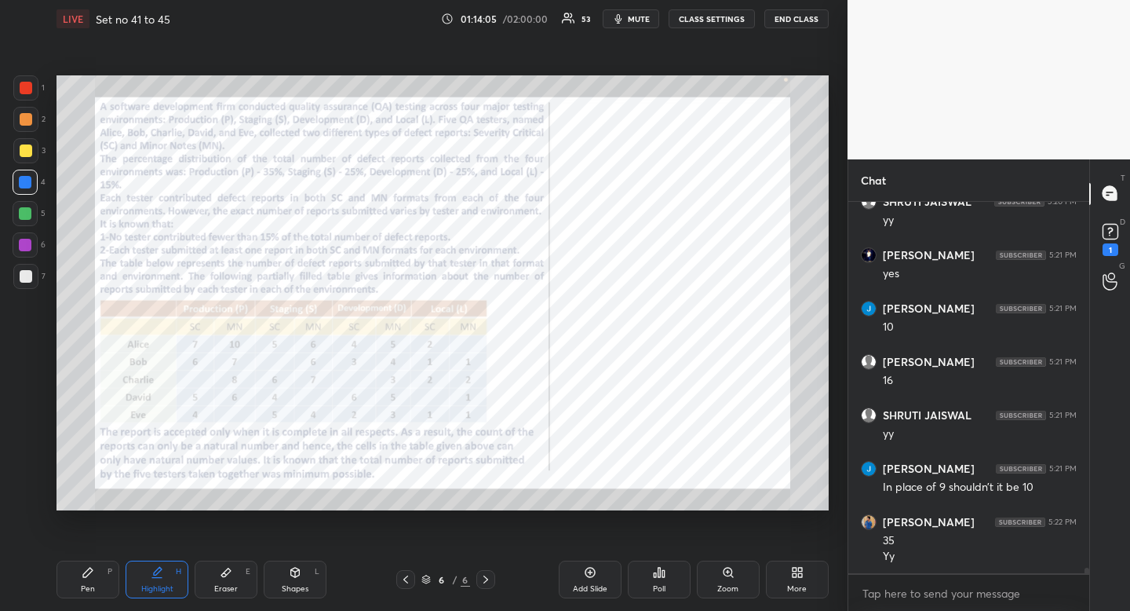
click at [170, 578] on div "Highlight H" at bounding box center [157, 579] width 63 height 38
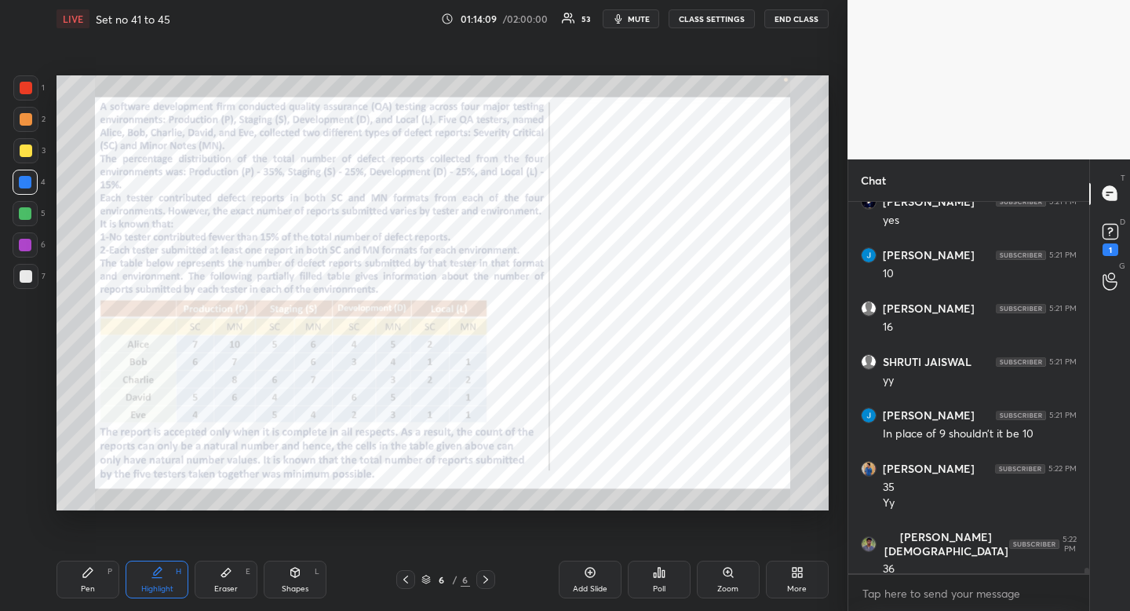
click at [233, 585] on div "Eraser" at bounding box center [226, 589] width 24 height 8
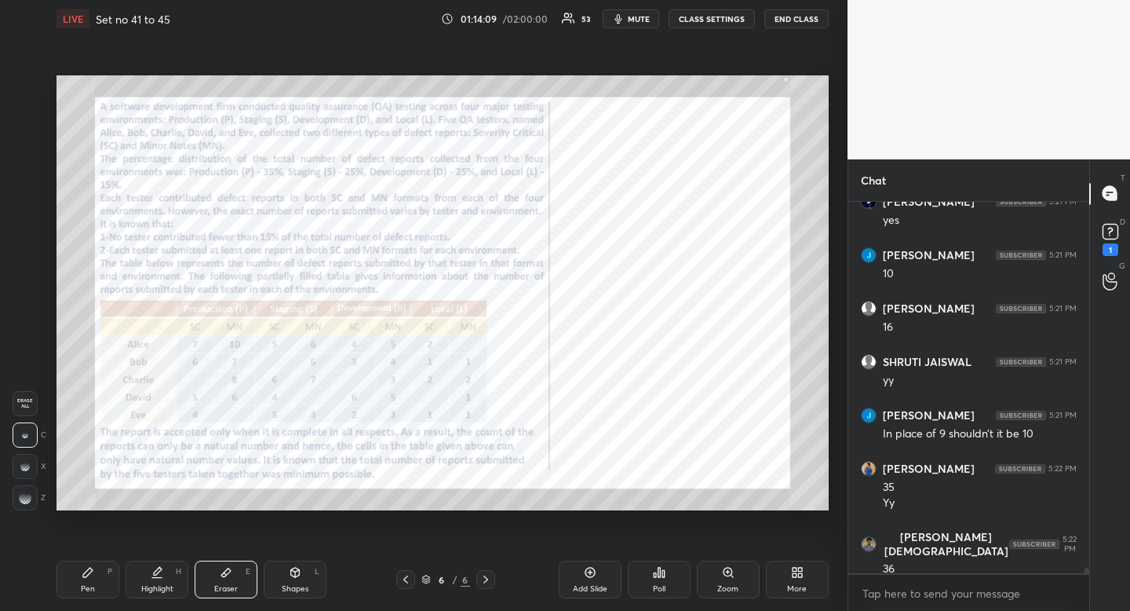
drag, startPoint x: 233, startPoint y: 585, endPoint x: 271, endPoint y: 524, distance: 71.2
click at [239, 580] on div "Eraser E" at bounding box center [226, 579] width 63 height 38
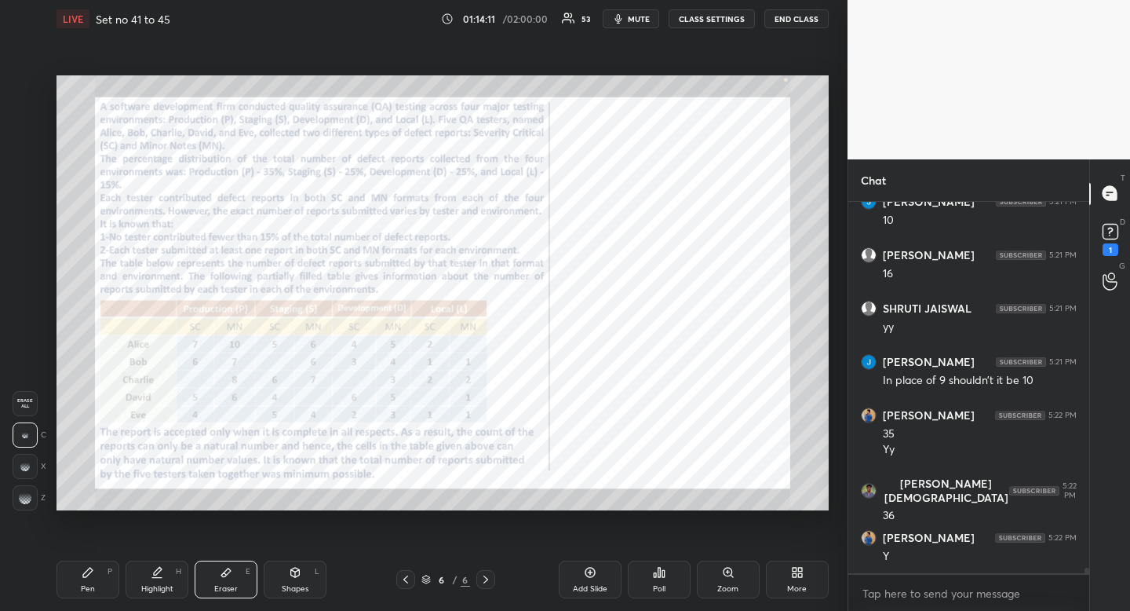
click at [90, 575] on icon at bounding box center [88, 572] width 13 height 13
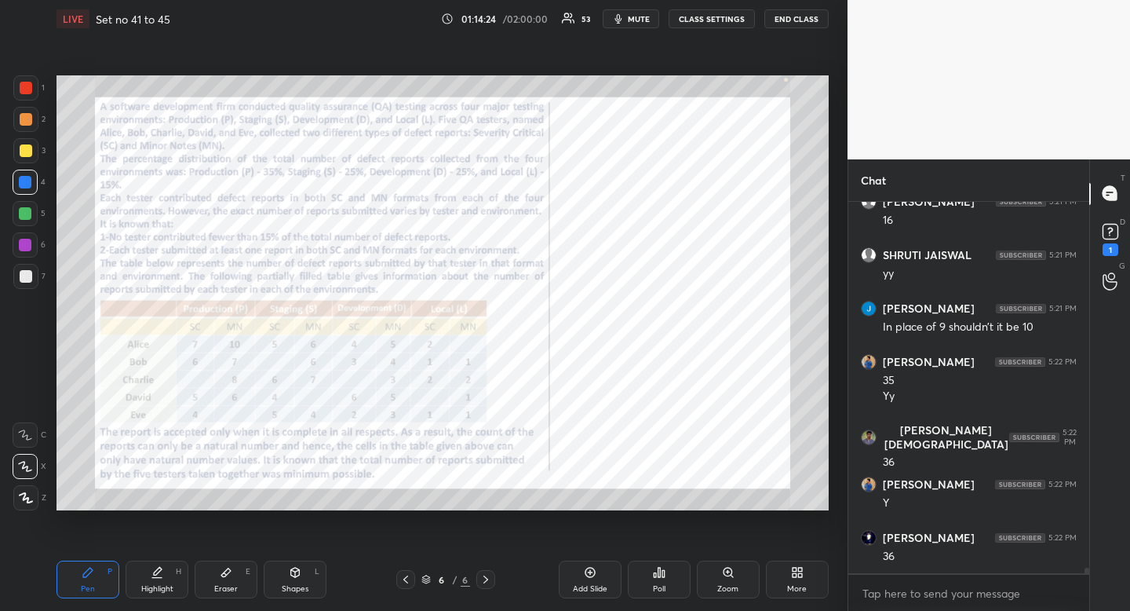
drag, startPoint x: 158, startPoint y: 582, endPoint x: 250, endPoint y: 520, distance: 110.8
click at [155, 586] on div "Highlight H" at bounding box center [157, 579] width 63 height 38
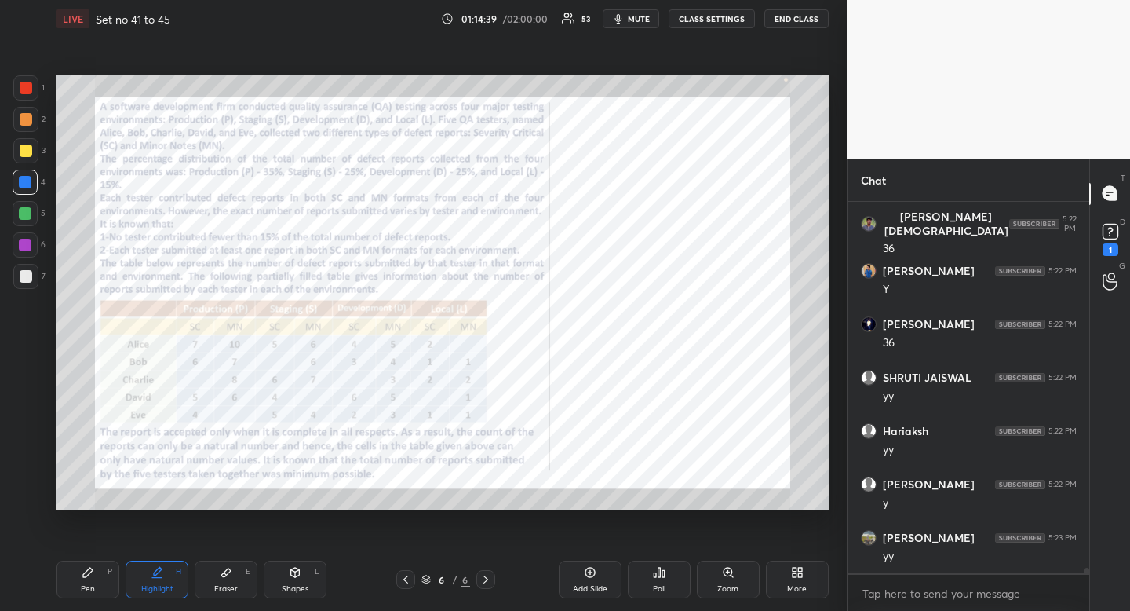
scroll to position [24761, 0]
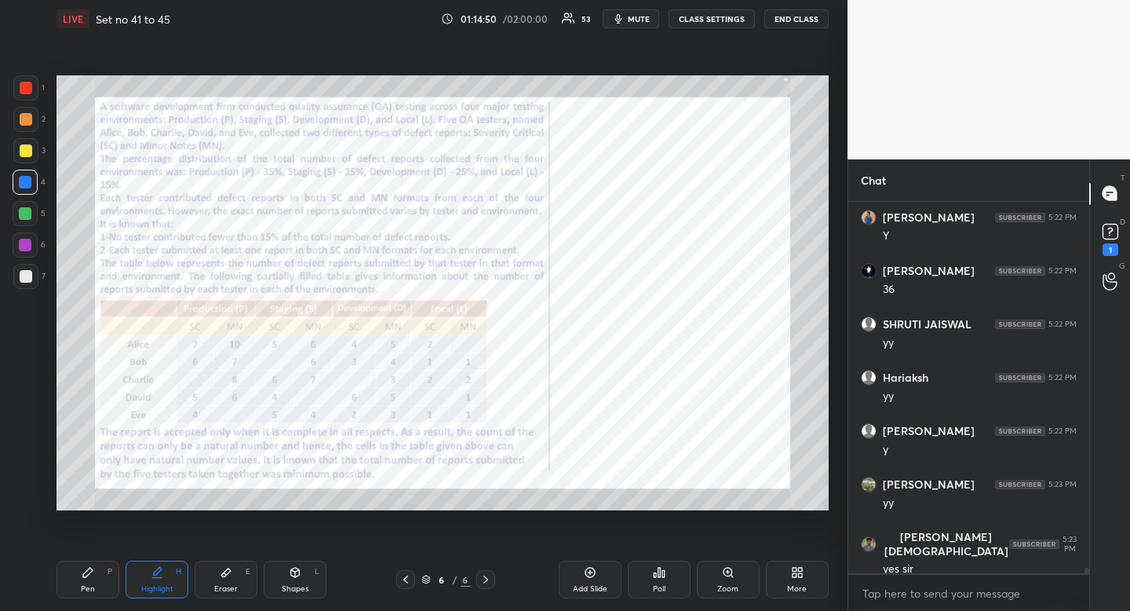
click at [90, 559] on div "Pen P Highlight H Eraser E Shapes L 6 / 6 Add Slide Poll Zoom More" at bounding box center [443, 579] width 772 height 63
click at [96, 564] on div "Pen P" at bounding box center [88, 579] width 63 height 38
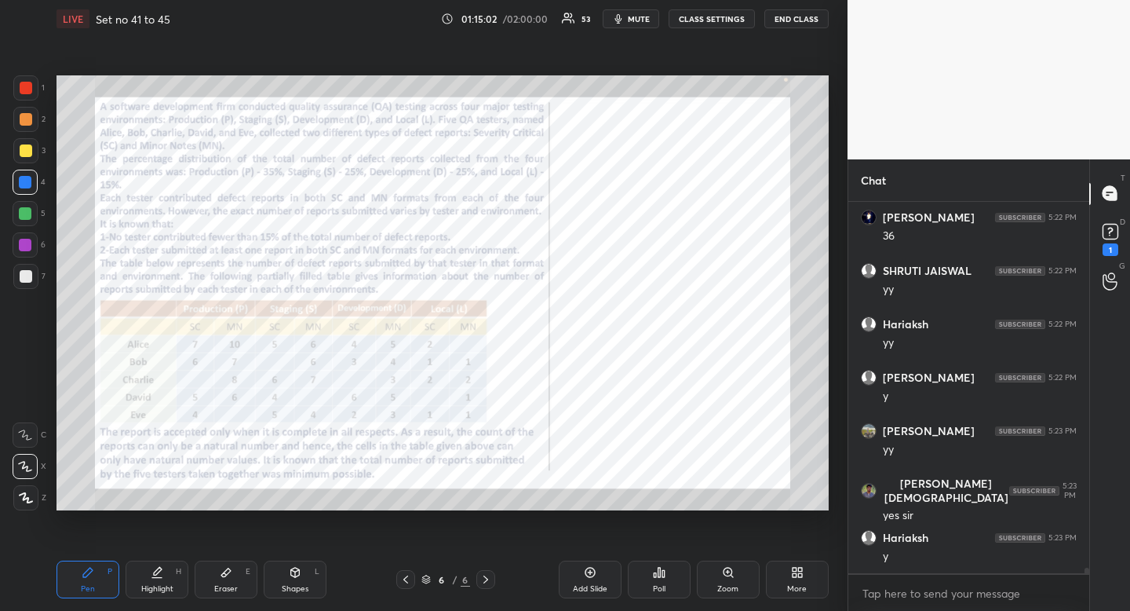
drag, startPoint x: 162, startPoint y: 576, endPoint x: 173, endPoint y: 568, distance: 13.4
click at [162, 576] on icon at bounding box center [157, 572] width 13 height 13
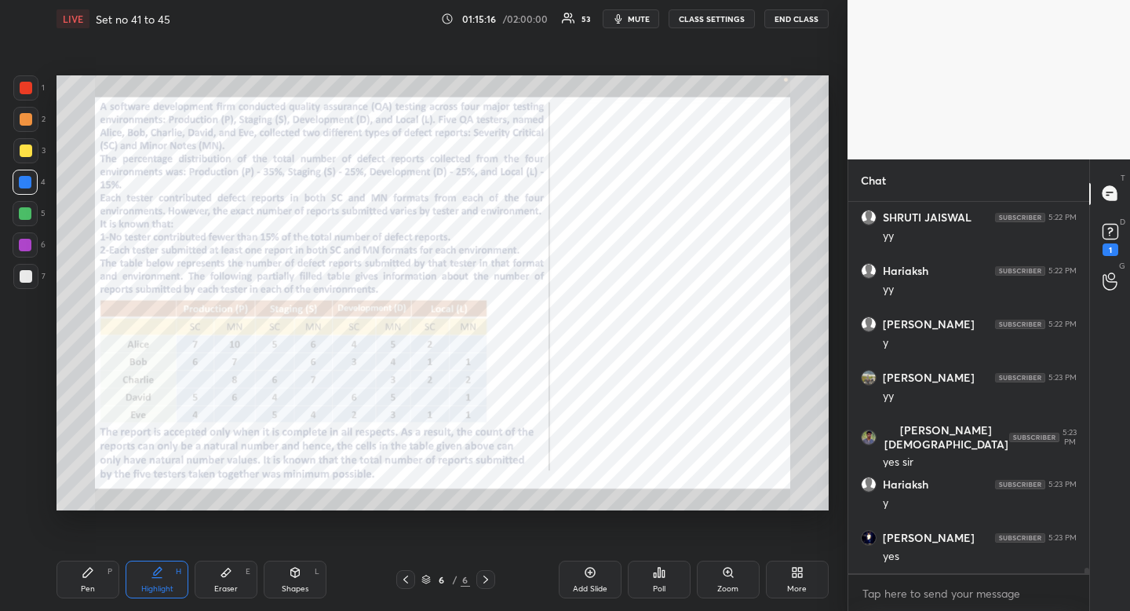
click at [98, 582] on div "Pen P" at bounding box center [88, 579] width 63 height 38
click at [168, 574] on div "Highlight H" at bounding box center [157, 579] width 63 height 38
click at [23, 241] on div at bounding box center [25, 244] width 25 height 25
click at [23, 238] on div at bounding box center [25, 244] width 25 height 25
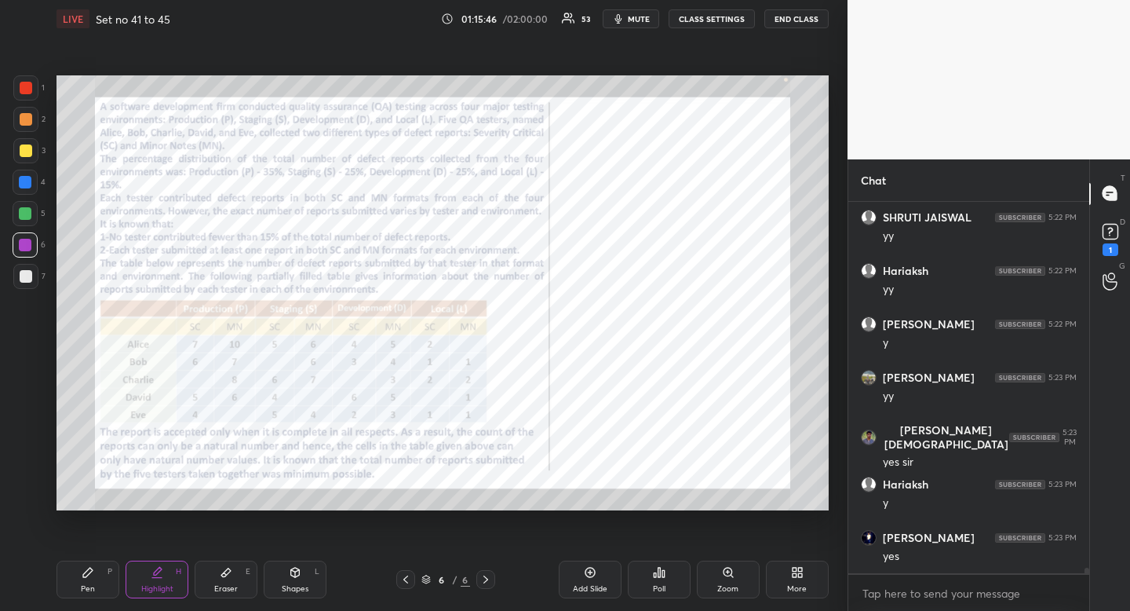
click at [802, 577] on icon at bounding box center [797, 572] width 13 height 13
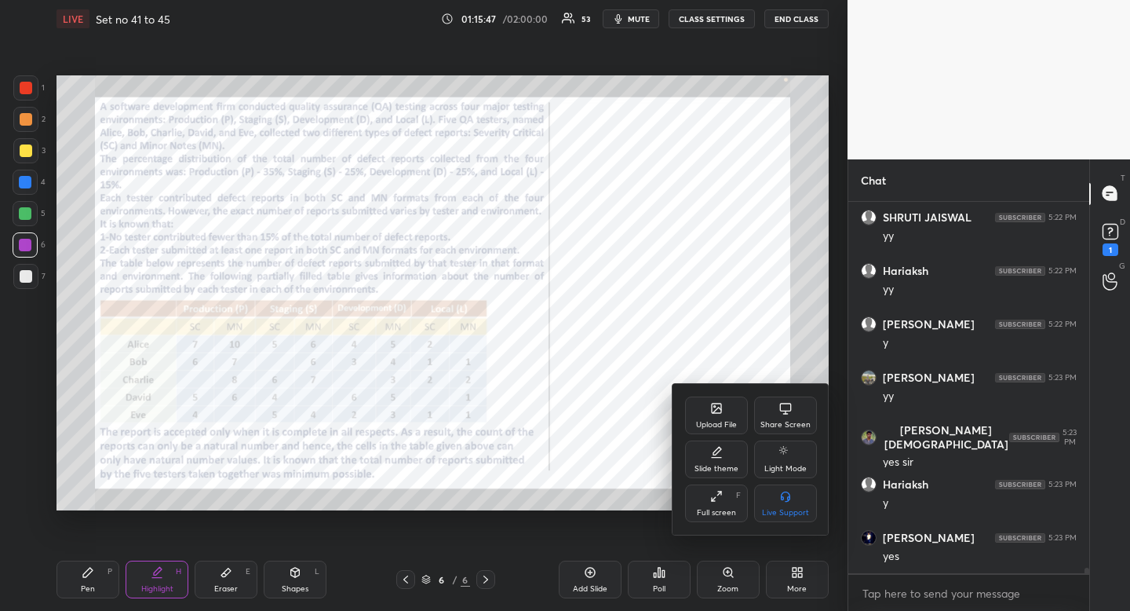
click at [725, 422] on div "Upload File" at bounding box center [716, 425] width 41 height 8
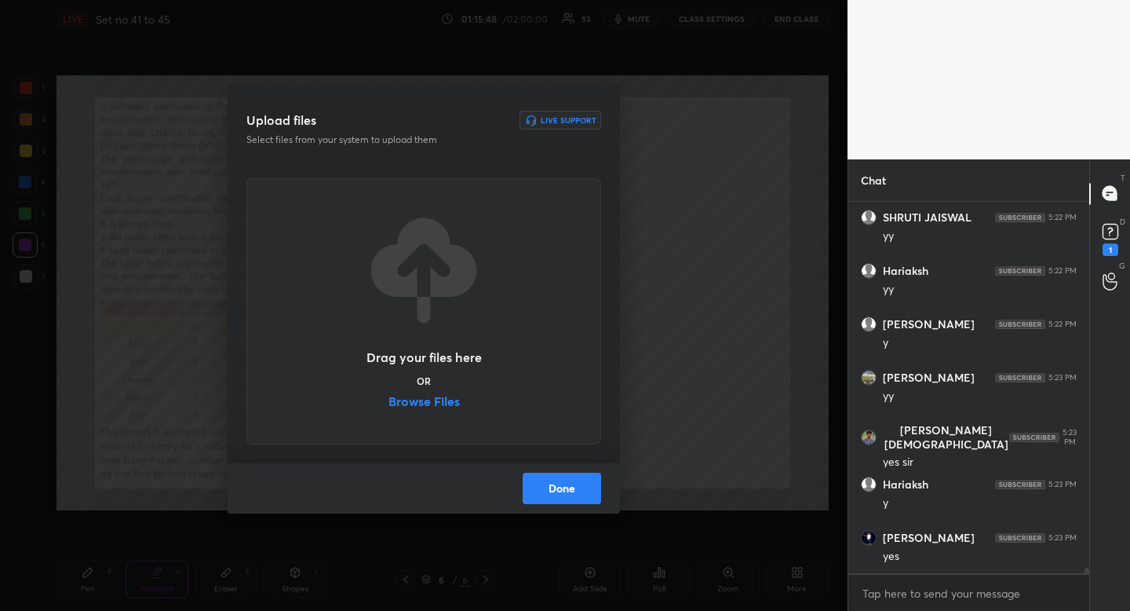
click at [422, 395] on label "Browse Files" at bounding box center [424, 403] width 71 height 16
click at [389, 395] on input "Browse Files" at bounding box center [389, 403] width 0 height 16
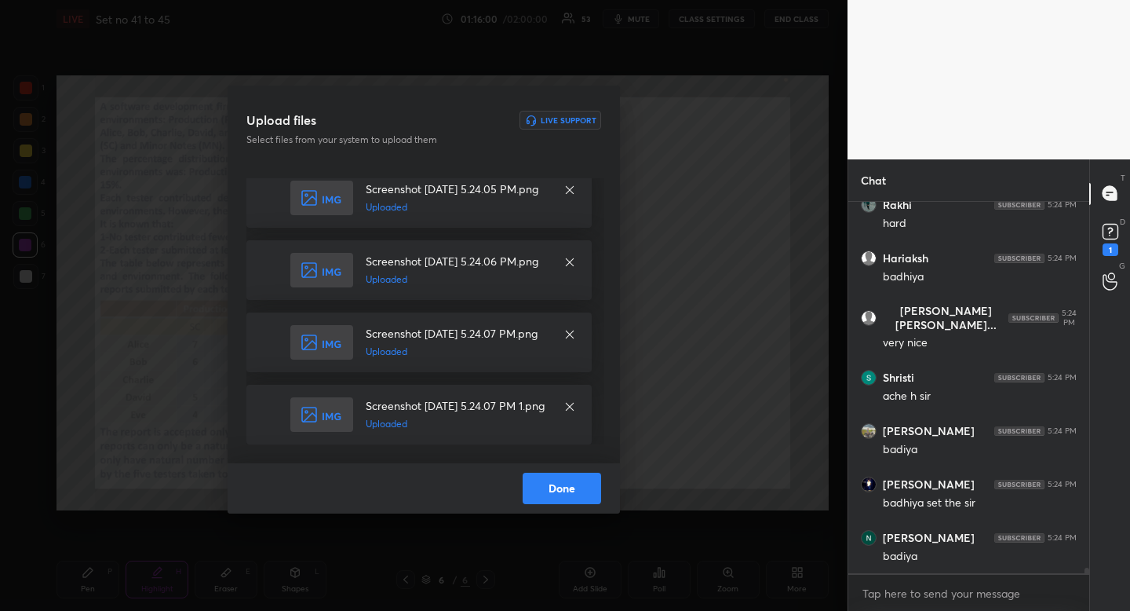
scroll to position [5, 5]
click at [566, 494] on button "Done" at bounding box center [562, 488] width 78 height 31
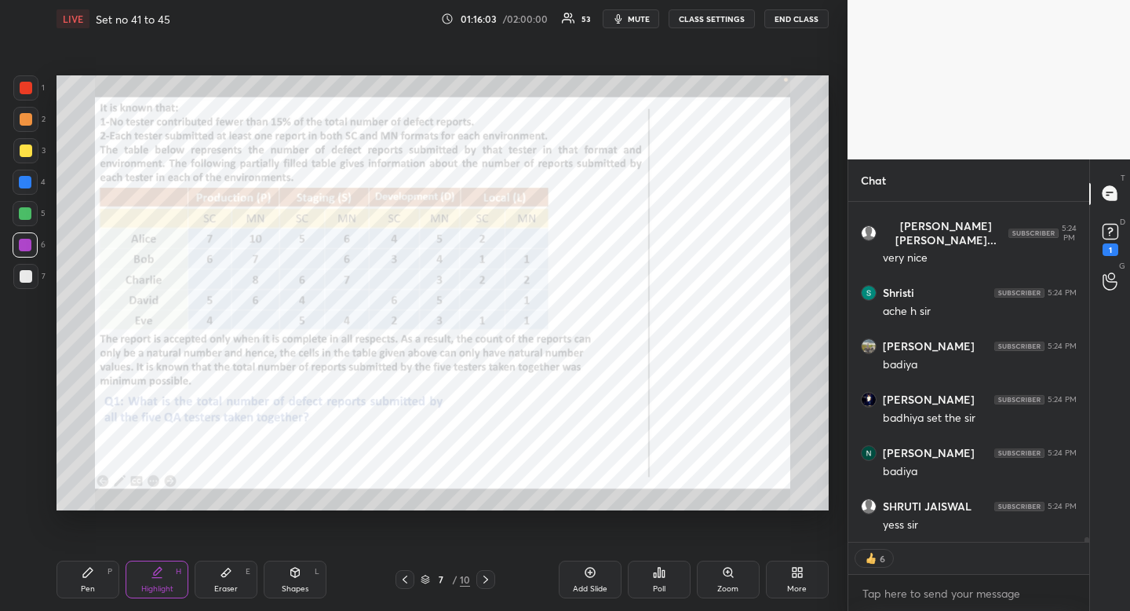
scroll to position [25712, 0]
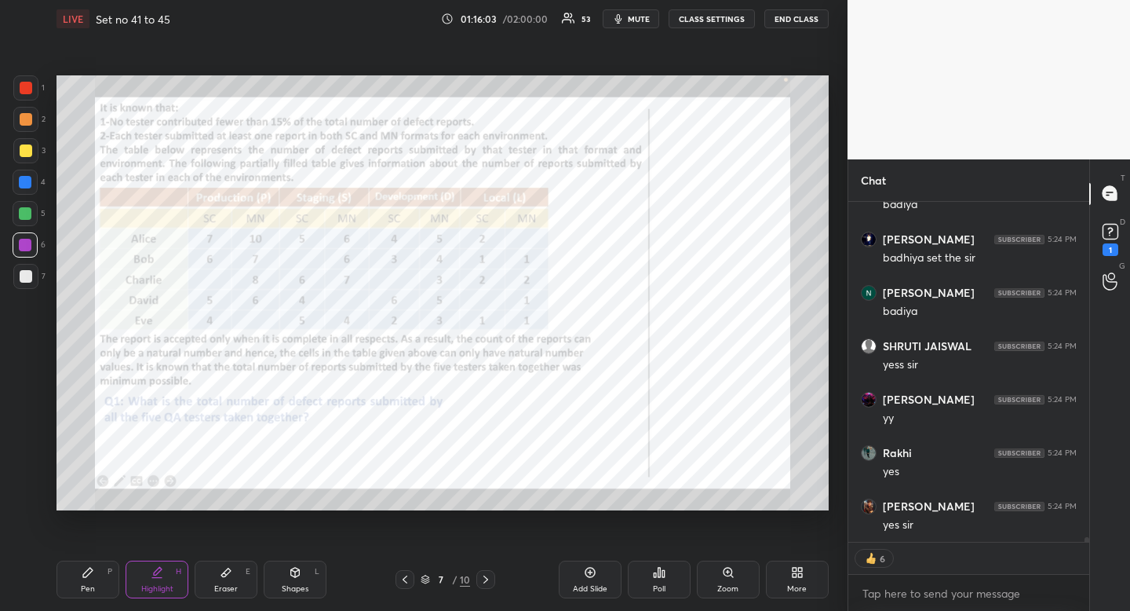
click at [27, 180] on div at bounding box center [25, 182] width 13 height 13
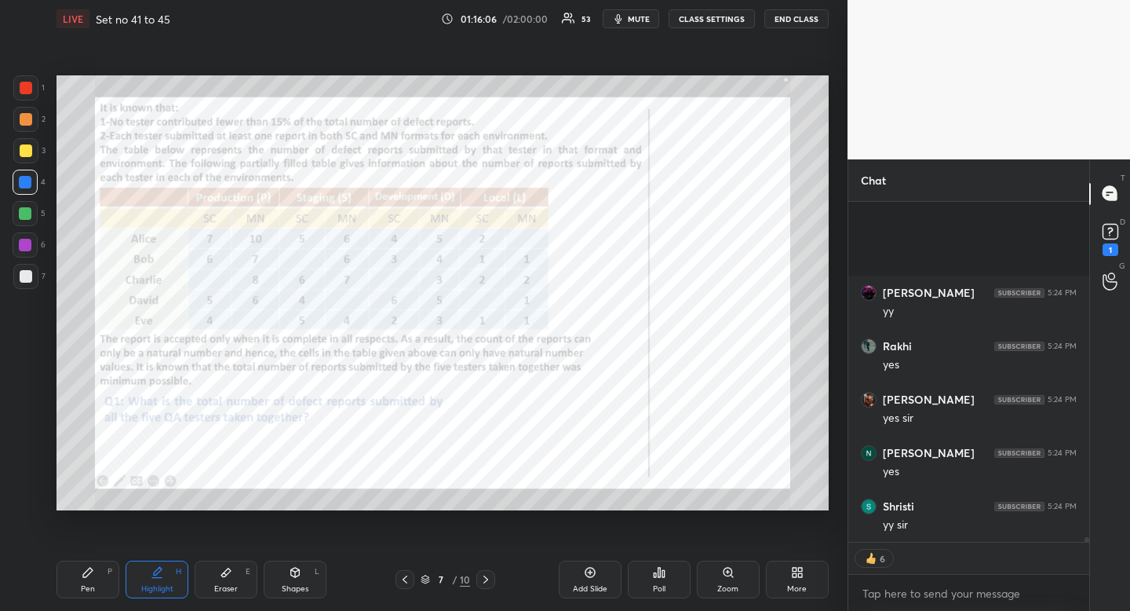
scroll to position [25979, 0]
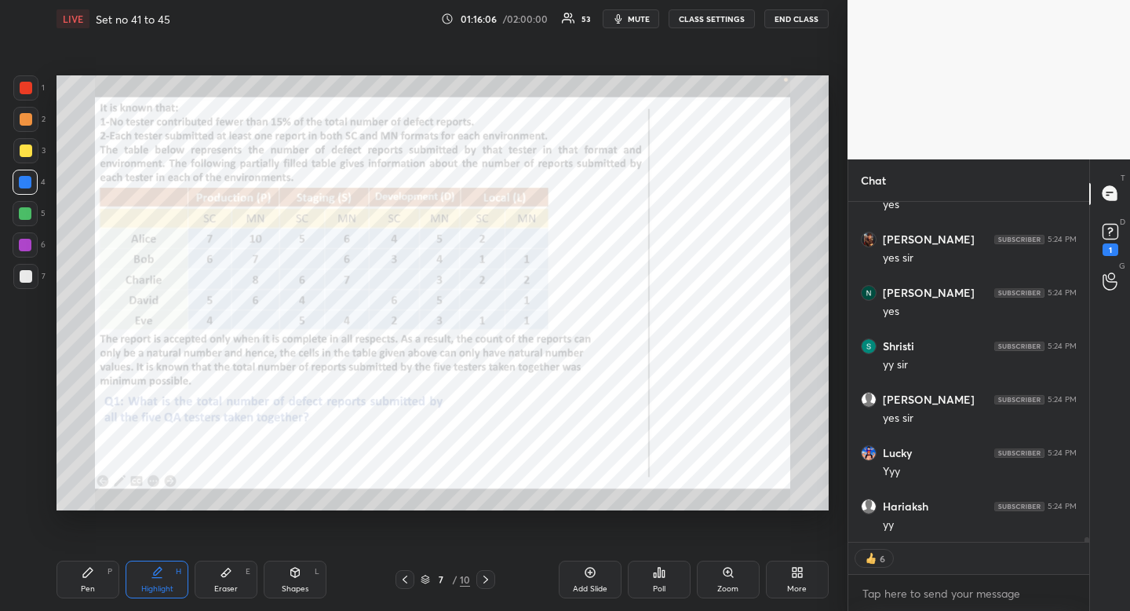
click at [97, 589] on div "Pen P" at bounding box center [88, 579] width 63 height 38
drag, startPoint x: 97, startPoint y: 589, endPoint x: 116, endPoint y: 579, distance: 21.1
click at [97, 589] on div "Pen P" at bounding box center [88, 579] width 63 height 38
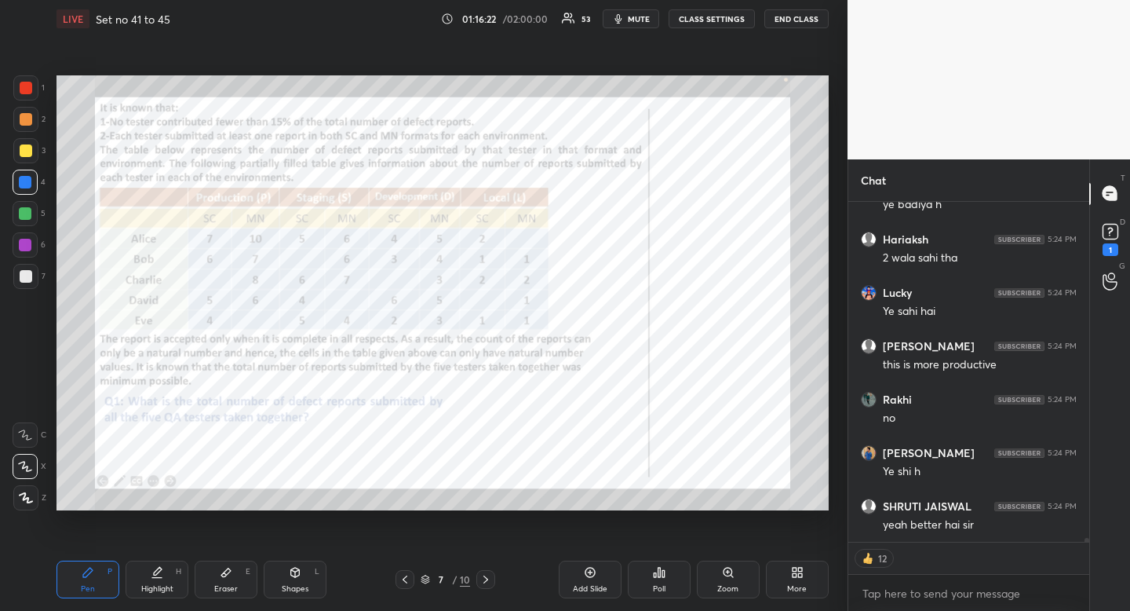
scroll to position [26695, 0]
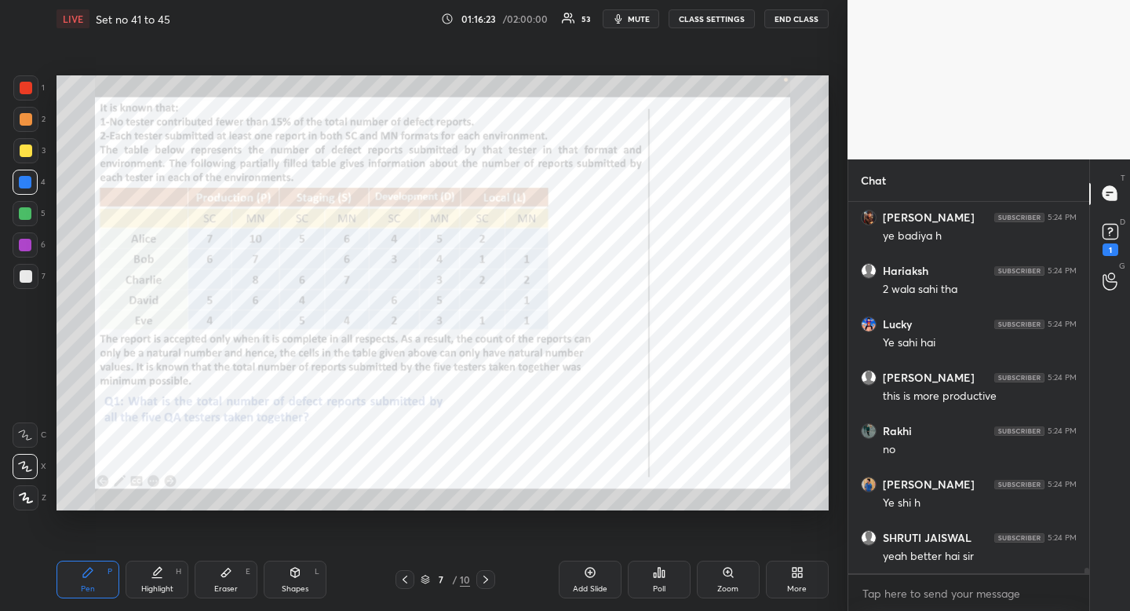
click at [155, 585] on div "Highlight" at bounding box center [157, 589] width 32 height 8
drag, startPoint x: 156, startPoint y: 578, endPoint x: 190, endPoint y: 543, distance: 48.3
click at [156, 578] on icon at bounding box center [156, 578] width 9 height 0
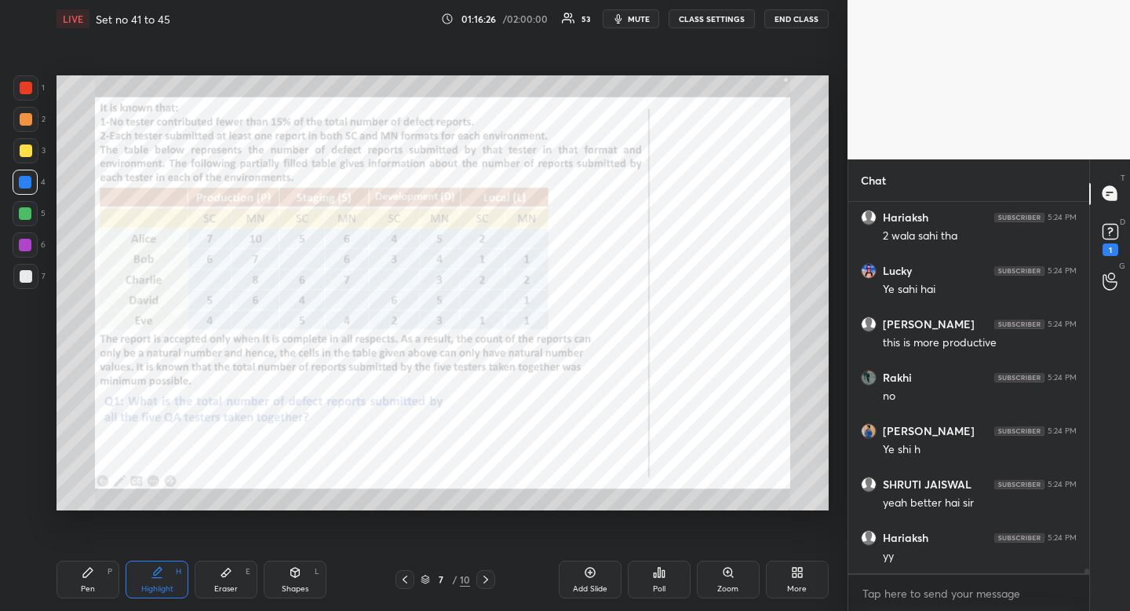
scroll to position [26802, 0]
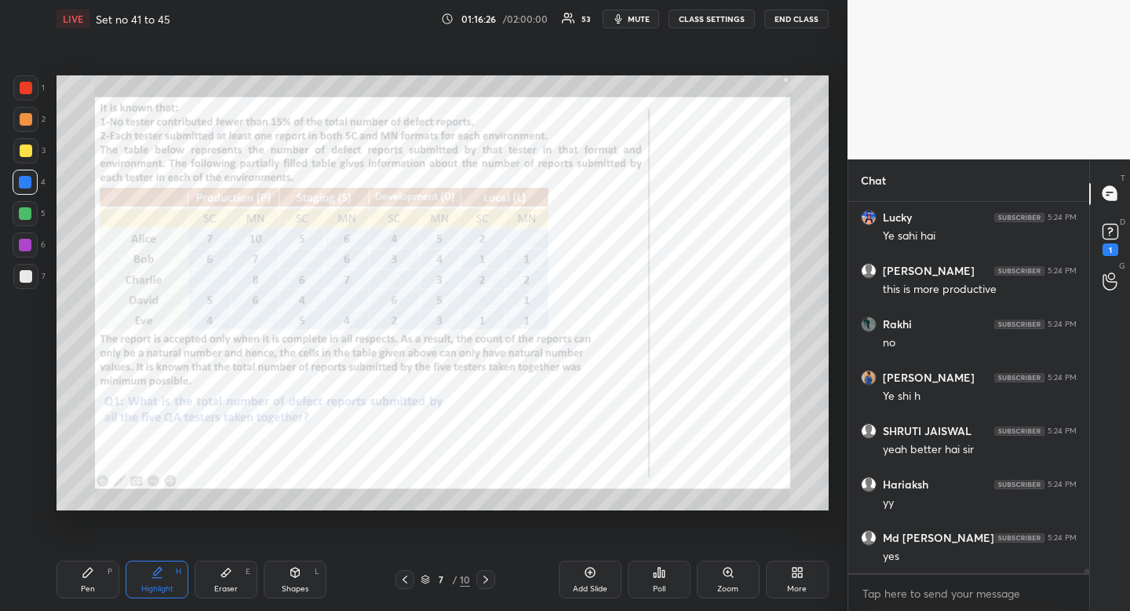
click at [86, 585] on div "Pen" at bounding box center [88, 589] width 14 height 8
drag, startPoint x: 86, startPoint y: 582, endPoint x: 116, endPoint y: 528, distance: 62.2
click at [90, 576] on div "Pen P" at bounding box center [88, 579] width 63 height 38
click at [239, 579] on div "Eraser E" at bounding box center [226, 579] width 63 height 38
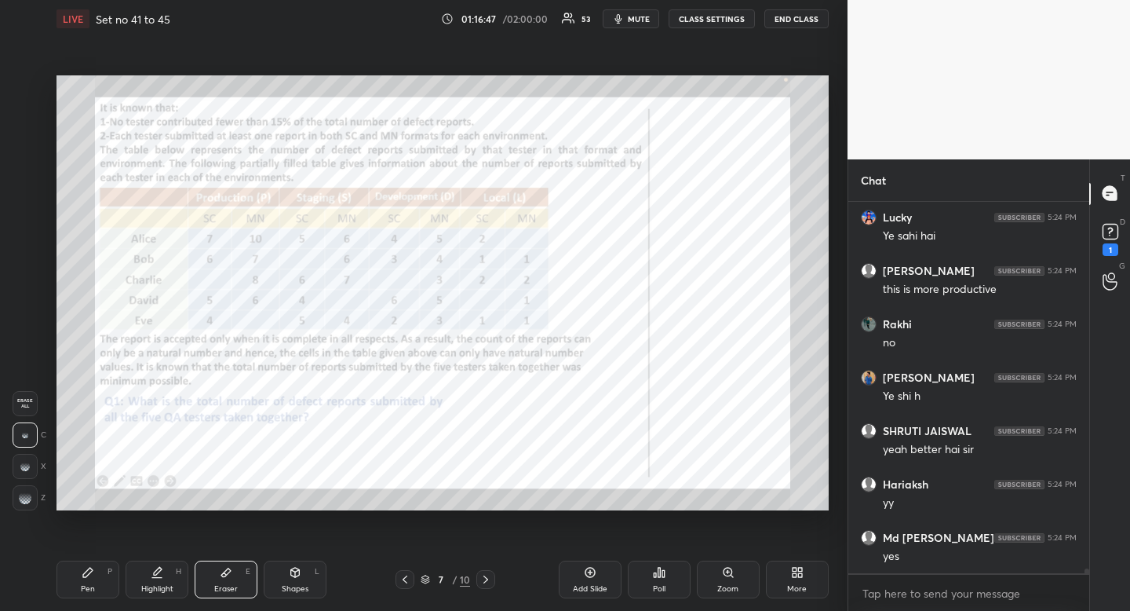
scroll to position [26855, 0]
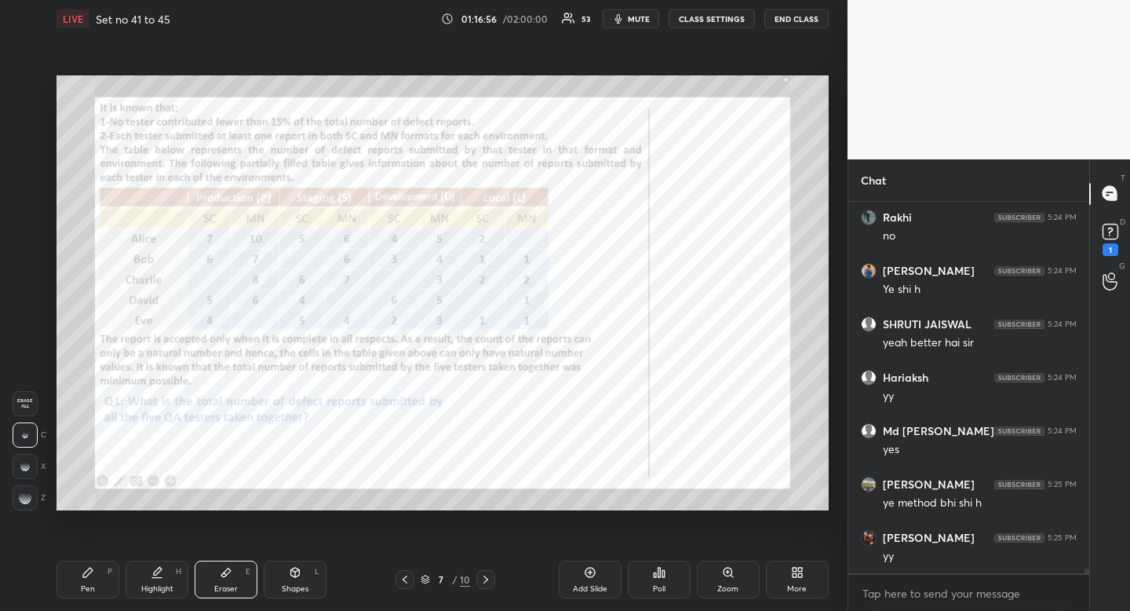
click at [24, 401] on span "Erase all" at bounding box center [25, 403] width 24 height 11
click at [97, 578] on div "Pen P" at bounding box center [88, 579] width 63 height 38
drag, startPoint x: 97, startPoint y: 578, endPoint x: 96, endPoint y: 563, distance: 14.9
click at [97, 578] on div "Pen P" at bounding box center [88, 579] width 63 height 38
click at [29, 84] on div at bounding box center [25, 87] width 25 height 25
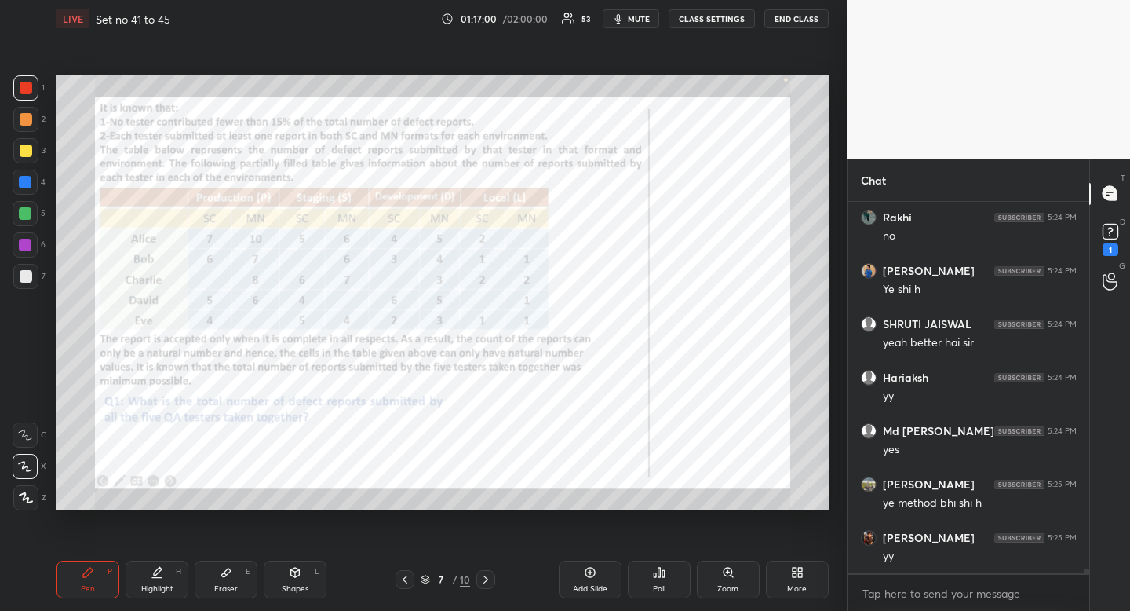
drag, startPoint x: 32, startPoint y: 82, endPoint x: 44, endPoint y: 93, distance: 16.7
click at [32, 82] on div at bounding box center [25, 87] width 25 height 25
click at [86, 592] on div "Pen" at bounding box center [88, 589] width 14 height 8
click at [92, 588] on div "Pen P" at bounding box center [88, 579] width 63 height 38
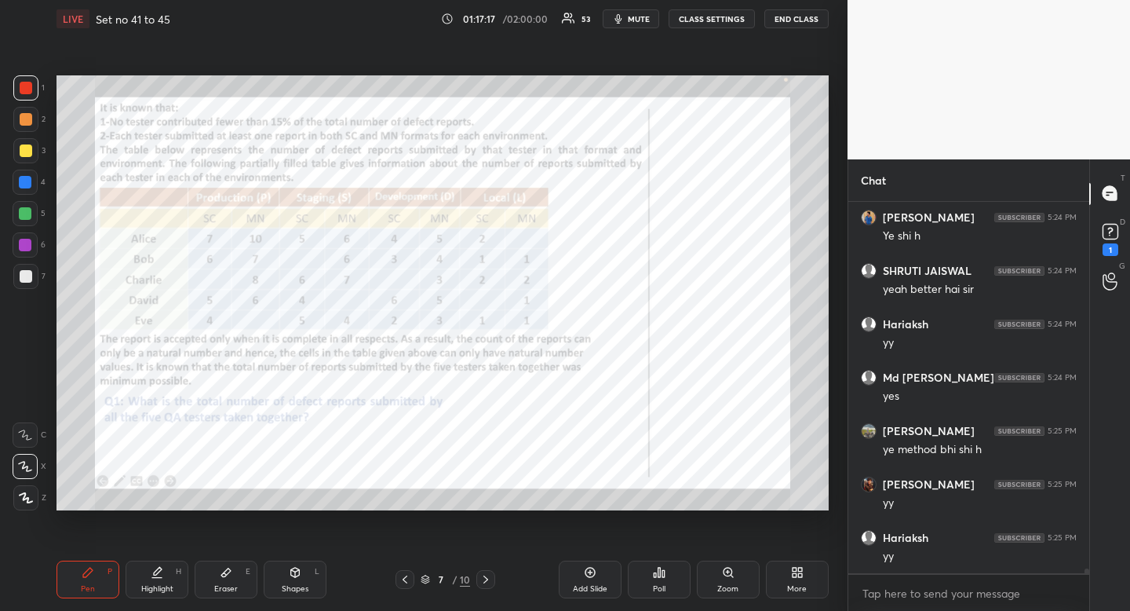
click at [225, 572] on icon at bounding box center [225, 572] width 9 height 9
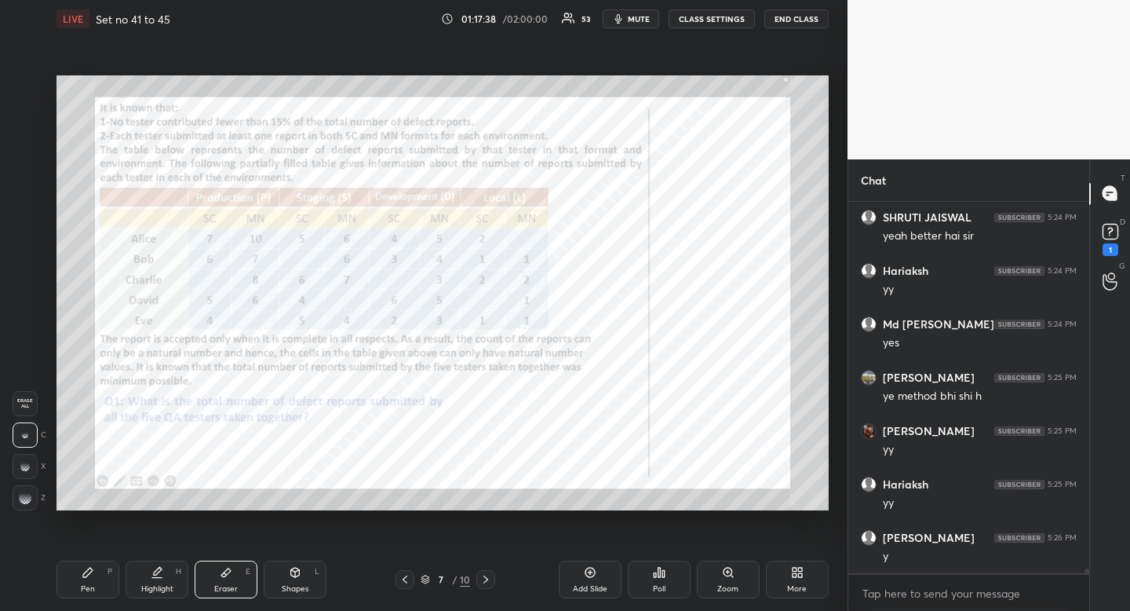
click at [86, 591] on div "Pen" at bounding box center [88, 589] width 14 height 8
drag, startPoint x: 86, startPoint y: 591, endPoint x: 119, endPoint y: 530, distance: 69.5
click at [86, 591] on div "Pen" at bounding box center [88, 589] width 14 height 8
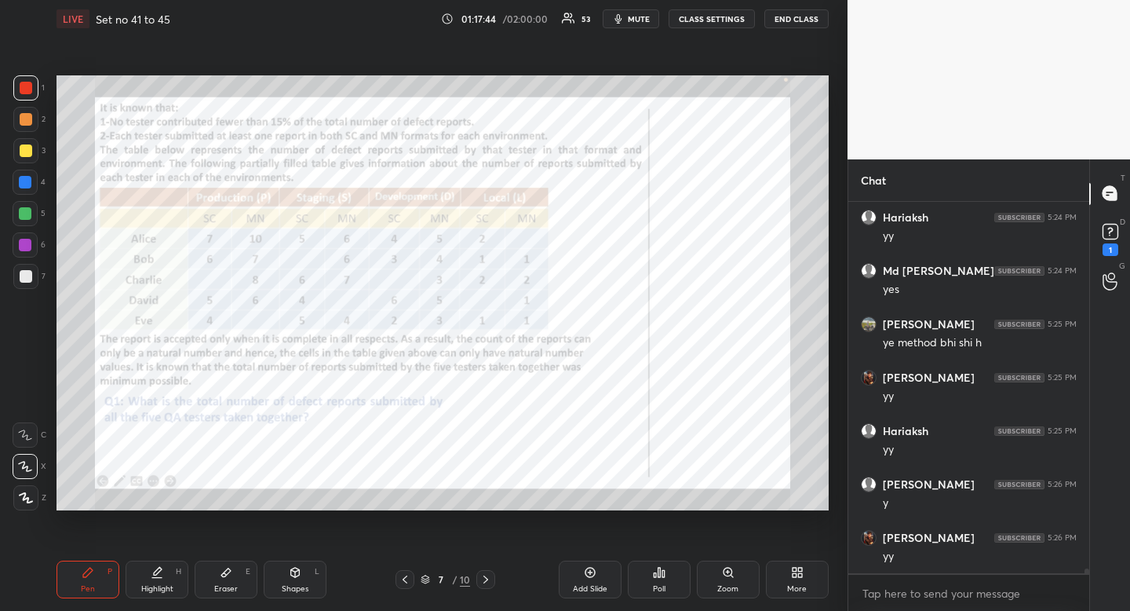
scroll to position [27122, 0]
click at [490, 574] on icon at bounding box center [486, 579] width 13 height 13
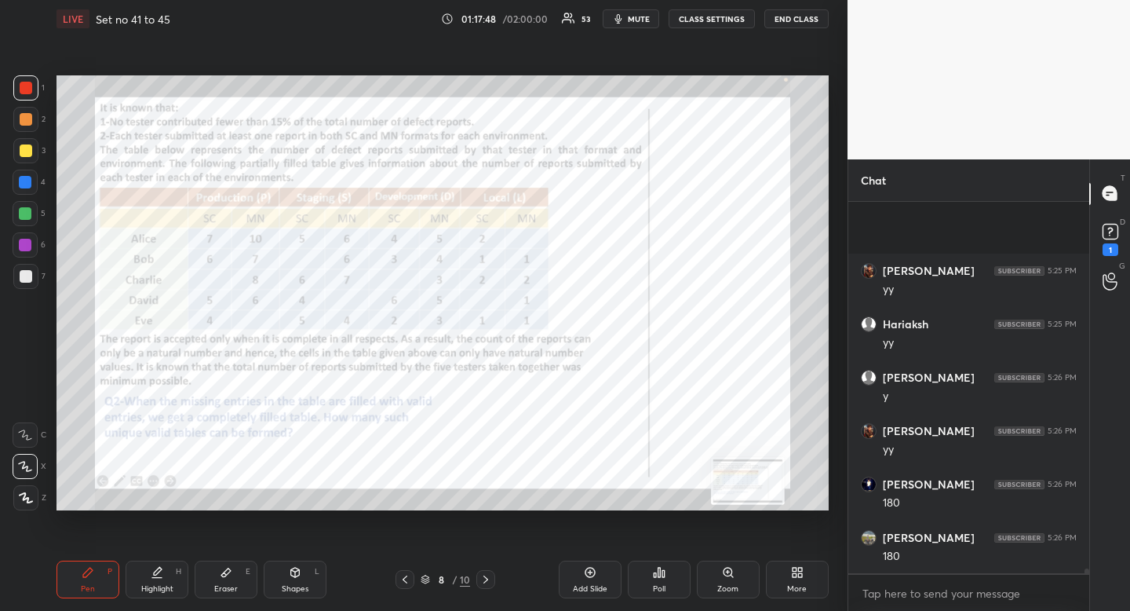
scroll to position [27282, 0]
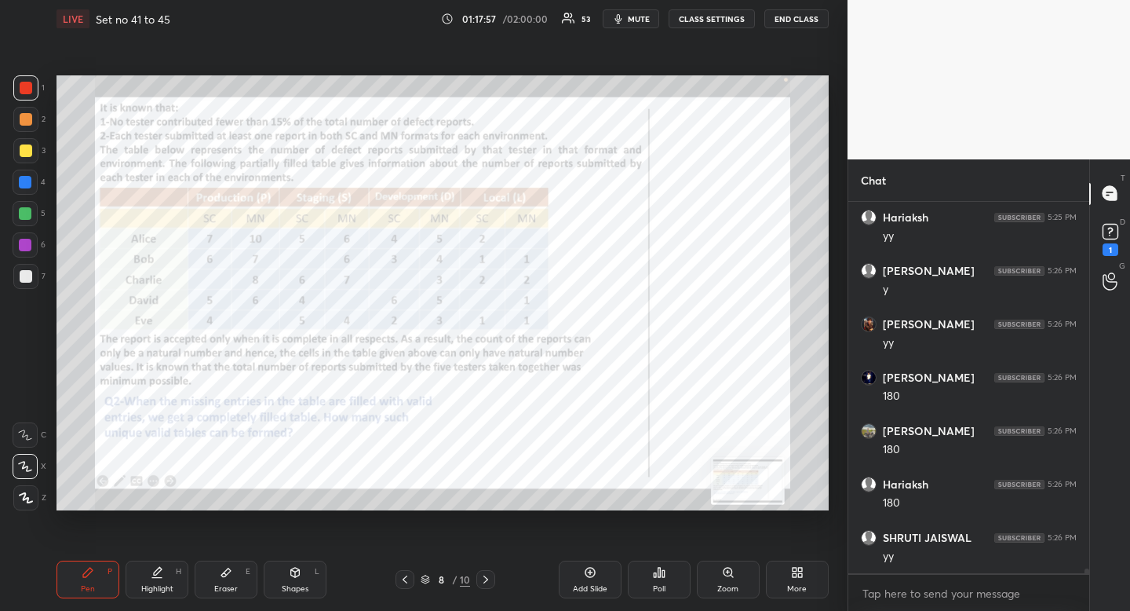
click at [407, 578] on icon at bounding box center [405, 579] width 13 height 13
click at [408, 576] on icon at bounding box center [405, 579] width 13 height 13
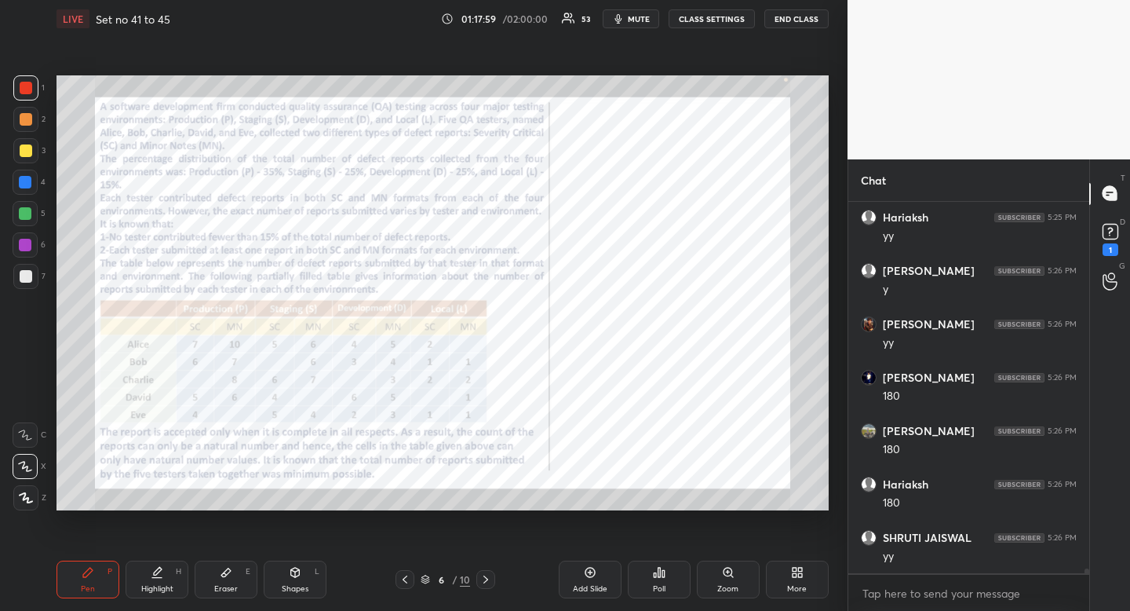
click at [155, 586] on div "Highlight H" at bounding box center [157, 579] width 63 height 38
drag, startPoint x: 156, startPoint y: 582, endPoint x: 160, endPoint y: 571, distance: 10.9
click at [156, 582] on div "Highlight H" at bounding box center [157, 579] width 63 height 38
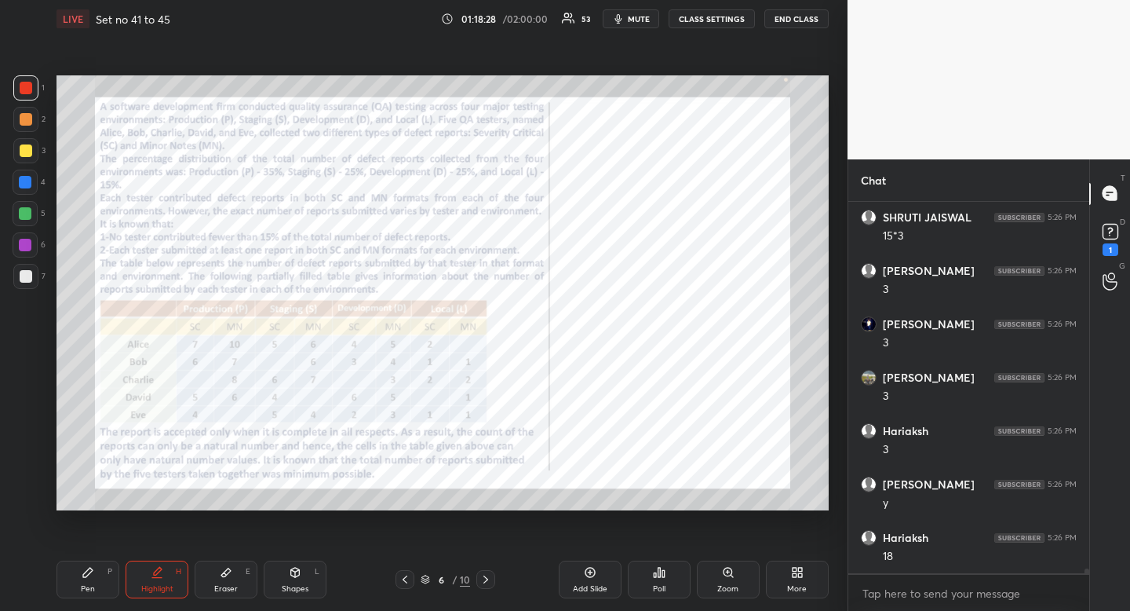
click at [90, 586] on div "Pen" at bounding box center [88, 589] width 14 height 8
drag, startPoint x: 96, startPoint y: 582, endPoint x: 267, endPoint y: 519, distance: 182.3
click at [96, 582] on div "Pen P" at bounding box center [88, 579] width 63 height 38
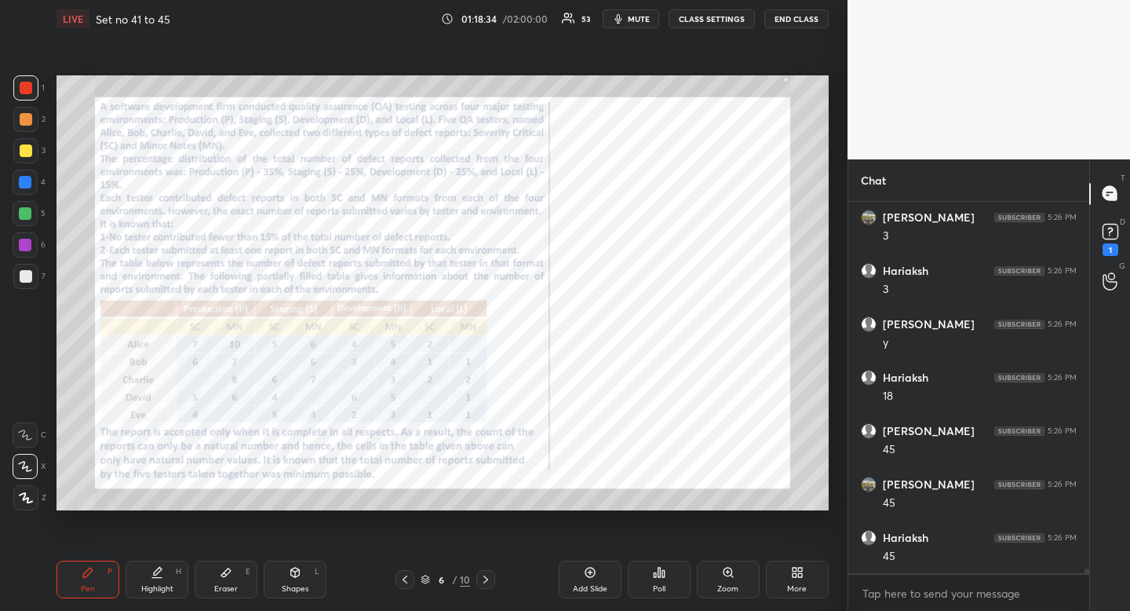
scroll to position [27922, 0]
click at [159, 593] on div "Highlight H" at bounding box center [157, 579] width 63 height 38
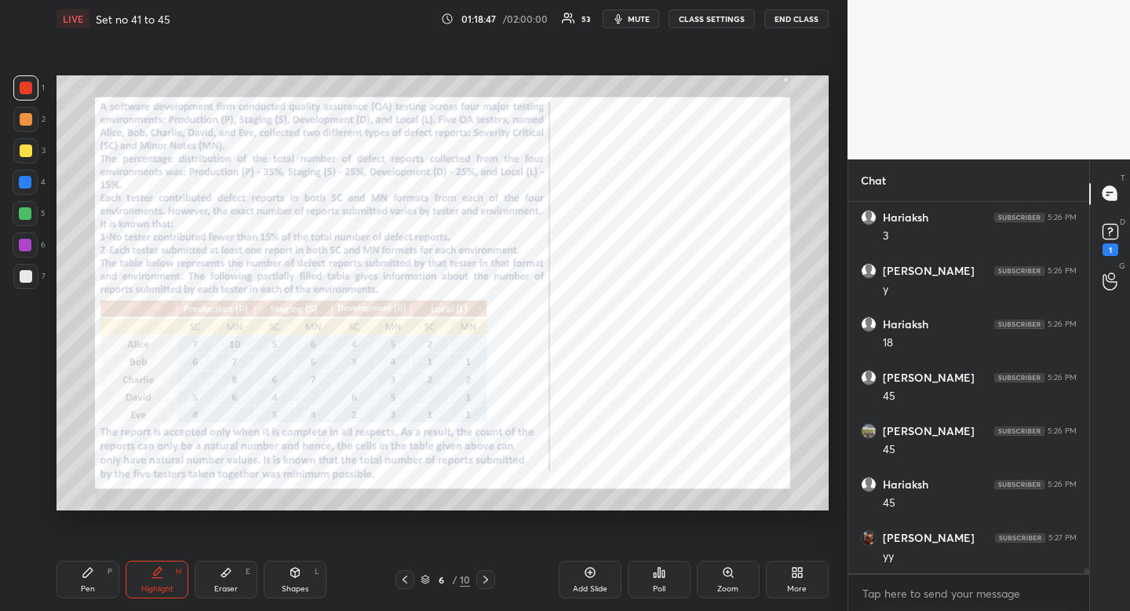
click at [490, 575] on icon at bounding box center [486, 579] width 13 height 13
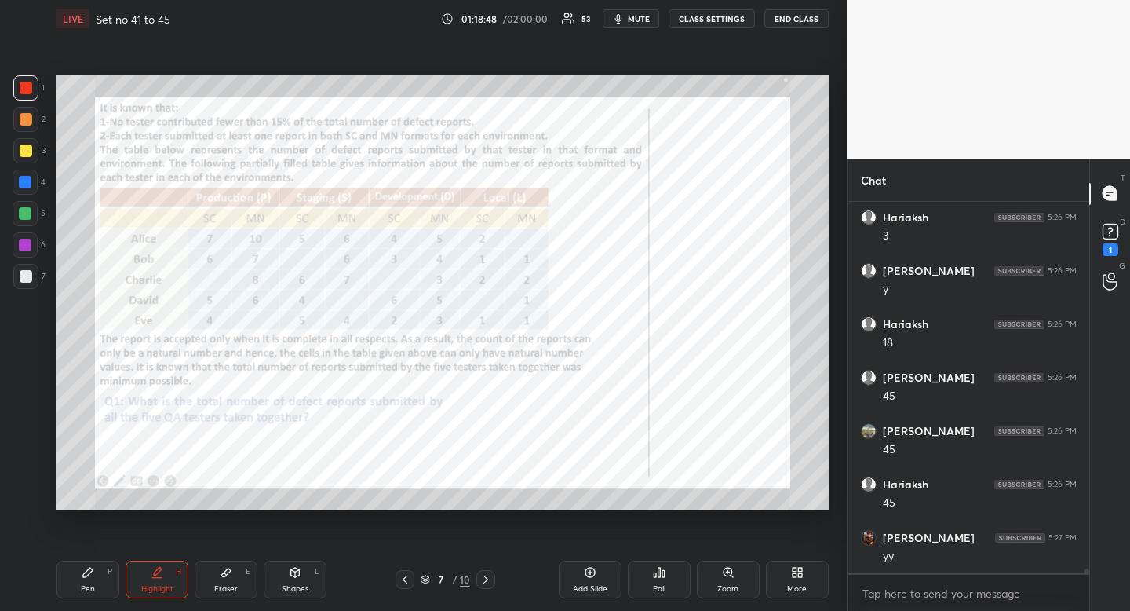
click at [490, 575] on icon at bounding box center [486, 579] width 13 height 13
drag, startPoint x: 98, startPoint y: 578, endPoint x: 111, endPoint y: 568, distance: 16.3
click at [98, 578] on div "Pen P" at bounding box center [88, 579] width 63 height 38
click at [106, 572] on div "Pen P" at bounding box center [88, 579] width 63 height 38
click at [485, 584] on icon at bounding box center [486, 579] width 13 height 13
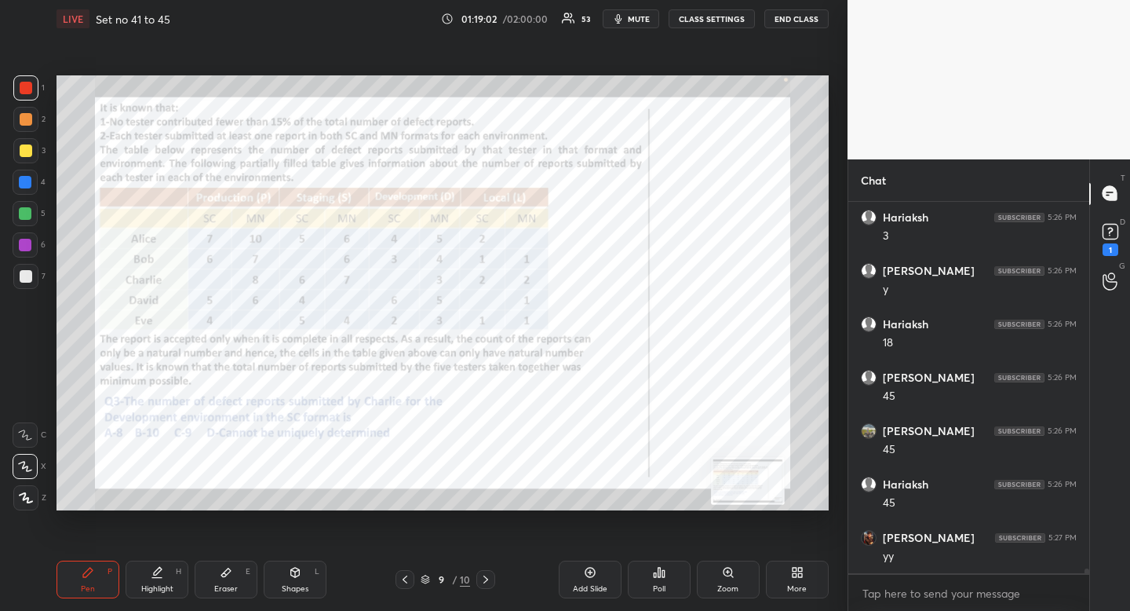
scroll to position [27976, 0]
click at [486, 581] on icon at bounding box center [486, 579] width 13 height 13
click at [405, 579] on icon at bounding box center [405, 579] width 13 height 13
click at [407, 581] on icon at bounding box center [405, 579] width 5 height 8
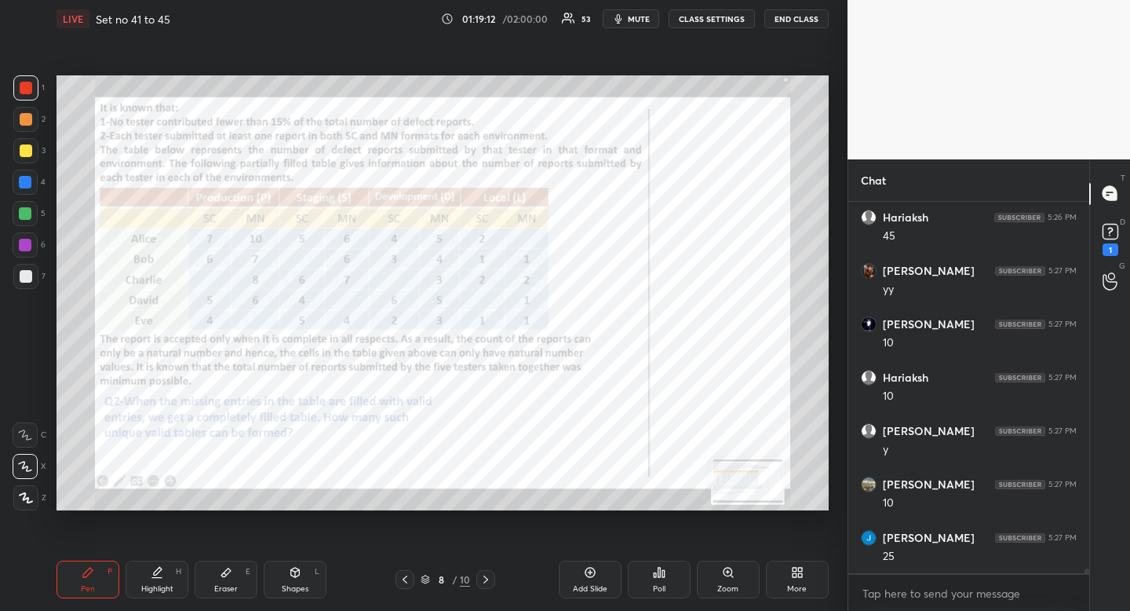
click at [407, 582] on icon at bounding box center [405, 579] width 5 height 8
click at [408, 580] on icon at bounding box center [405, 579] width 13 height 13
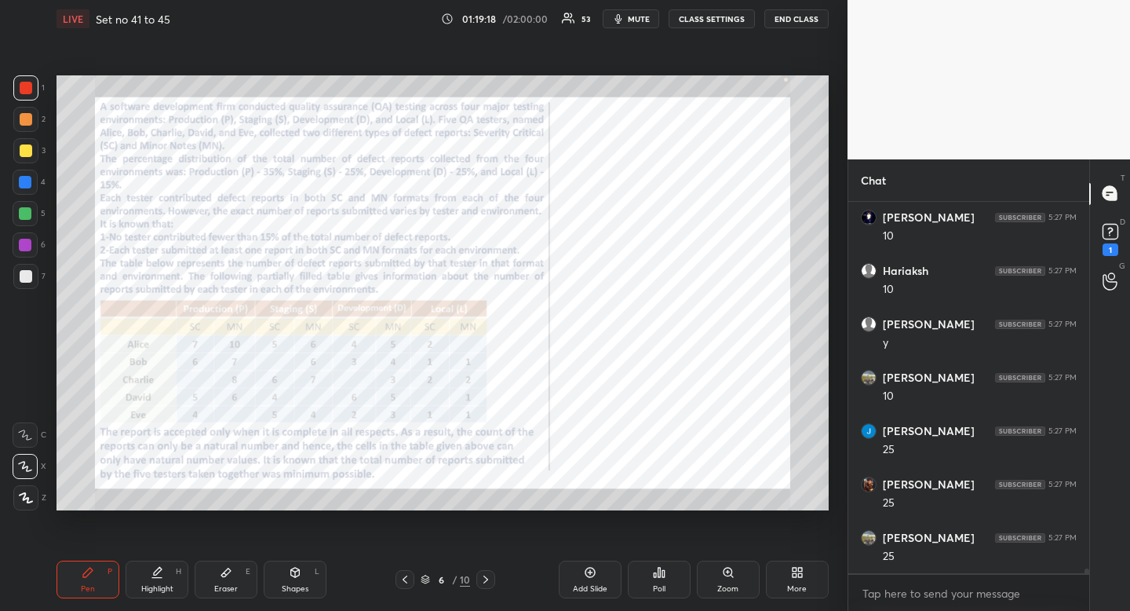
scroll to position [28349, 0]
click at [486, 581] on icon at bounding box center [486, 579] width 13 height 13
click at [486, 580] on icon at bounding box center [486, 579] width 13 height 13
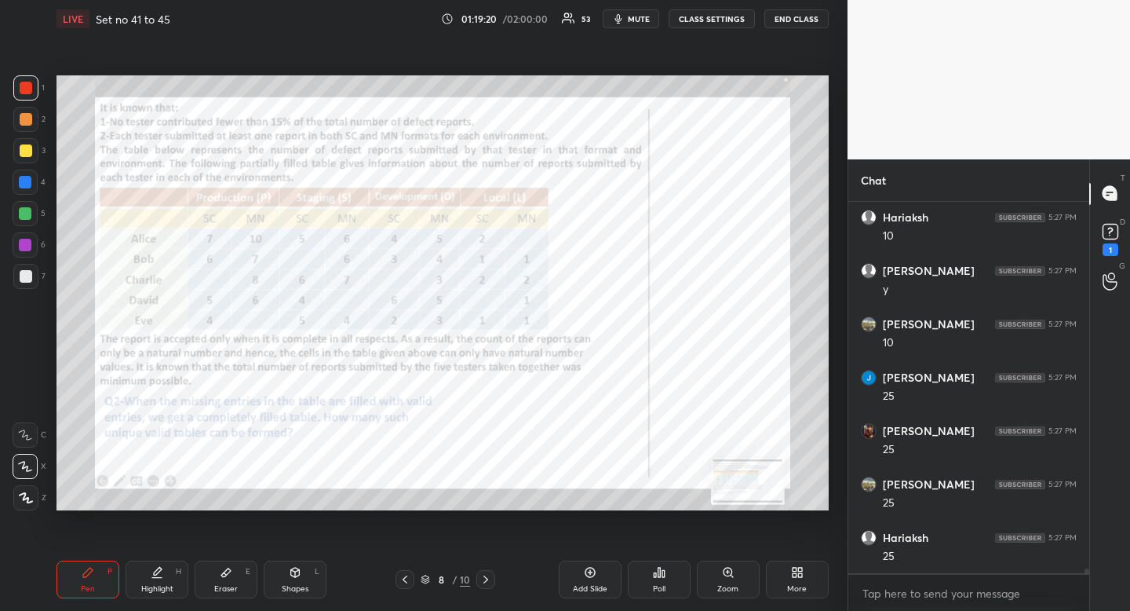
click at [487, 581] on icon at bounding box center [486, 579] width 5 height 8
click at [487, 582] on icon at bounding box center [486, 579] width 13 height 13
click at [486, 582] on icon at bounding box center [486, 579] width 13 height 13
click at [407, 581] on icon at bounding box center [405, 579] width 13 height 13
click at [406, 580] on icon at bounding box center [405, 579] width 13 height 13
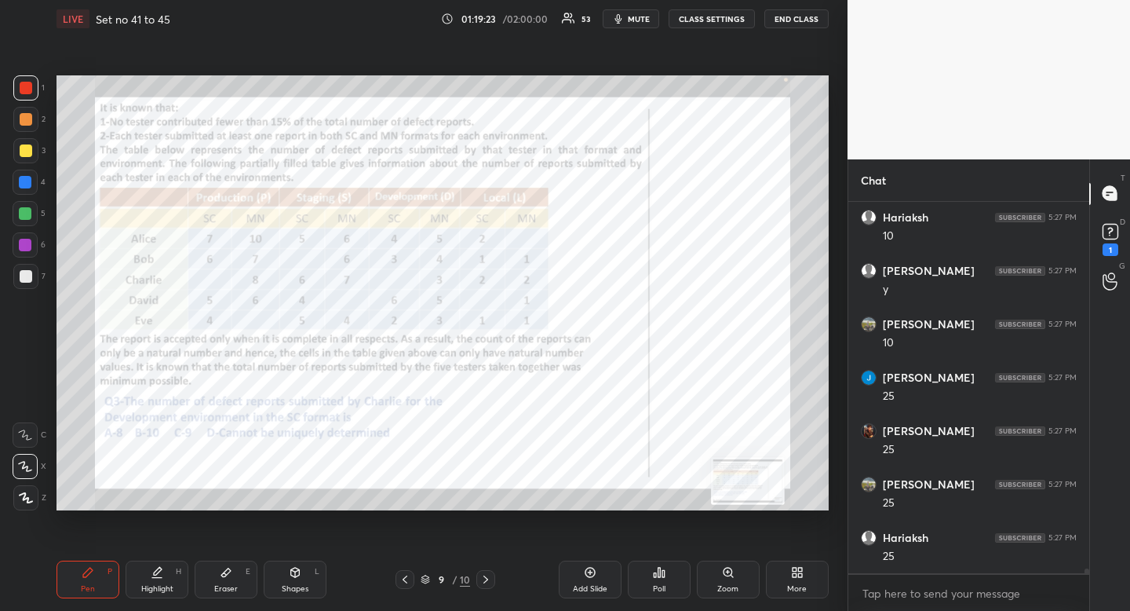
click at [408, 581] on icon at bounding box center [405, 579] width 13 height 13
click at [410, 581] on icon at bounding box center [405, 579] width 13 height 13
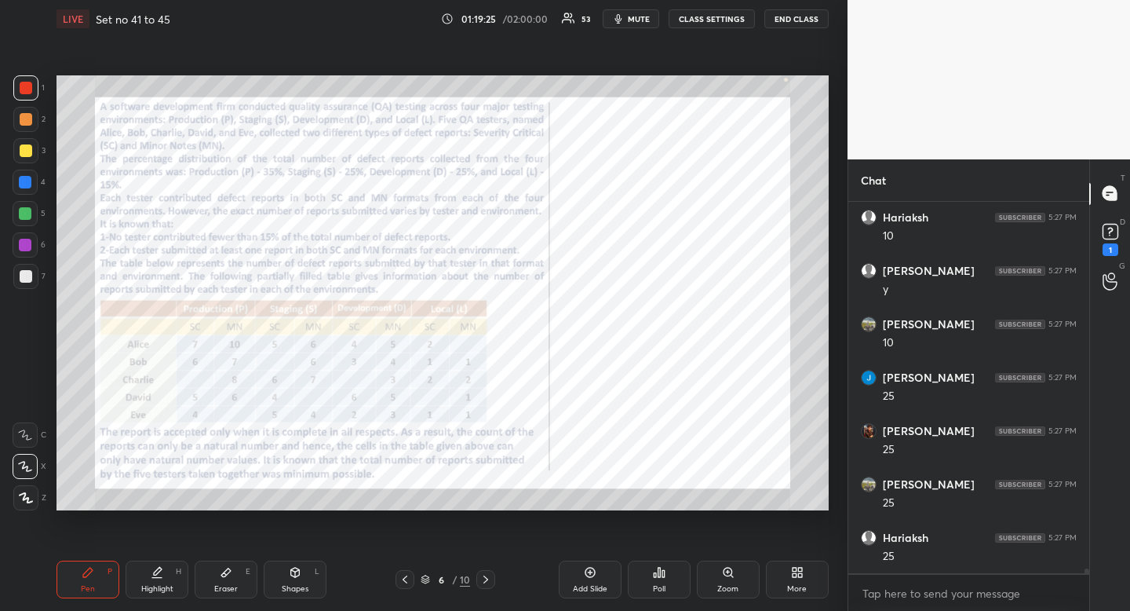
click at [170, 579] on div "Highlight H" at bounding box center [157, 579] width 63 height 38
click at [177, 579] on div "Highlight H" at bounding box center [157, 579] width 63 height 38
click at [490, 577] on icon at bounding box center [486, 579] width 13 height 13
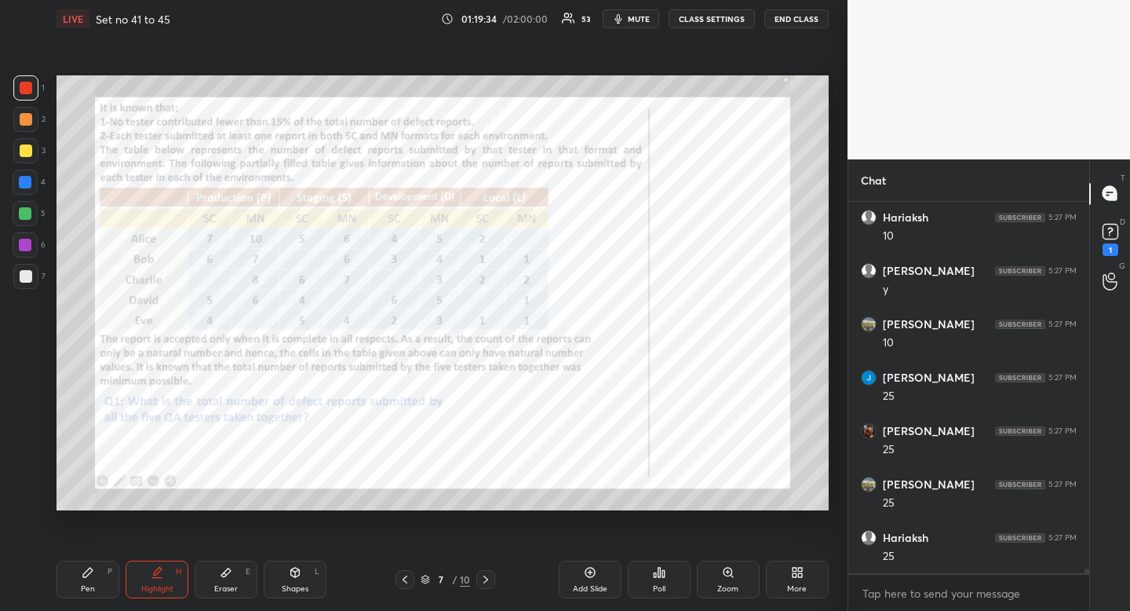
click at [487, 579] on icon at bounding box center [486, 579] width 13 height 13
click at [487, 580] on icon at bounding box center [486, 579] width 13 height 13
click at [488, 579] on icon at bounding box center [486, 579] width 13 height 13
click at [81, 593] on div "Pen P" at bounding box center [88, 579] width 63 height 38
drag, startPoint x: 81, startPoint y: 593, endPoint x: 173, endPoint y: 540, distance: 106.9
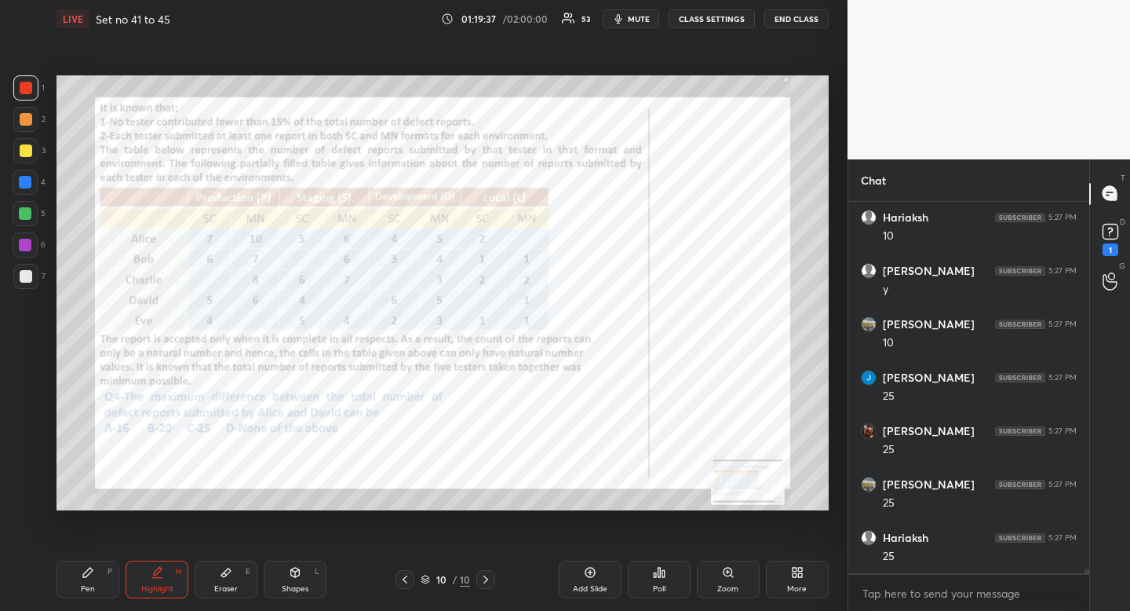
click at [81, 593] on div "Pen" at bounding box center [88, 589] width 14 height 8
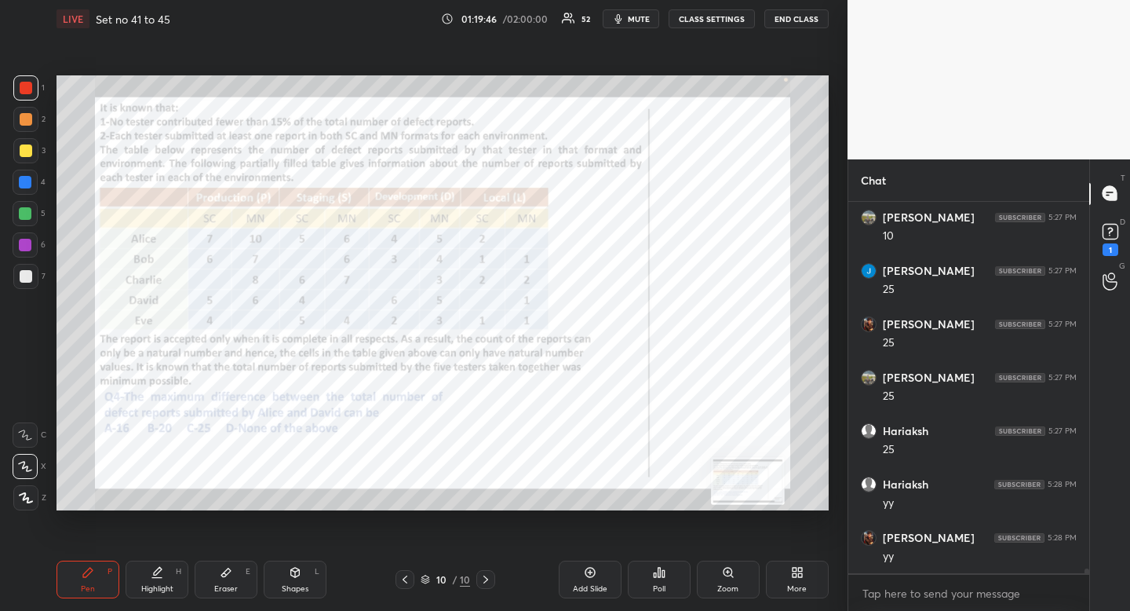
click at [408, 579] on icon at bounding box center [405, 579] width 13 height 13
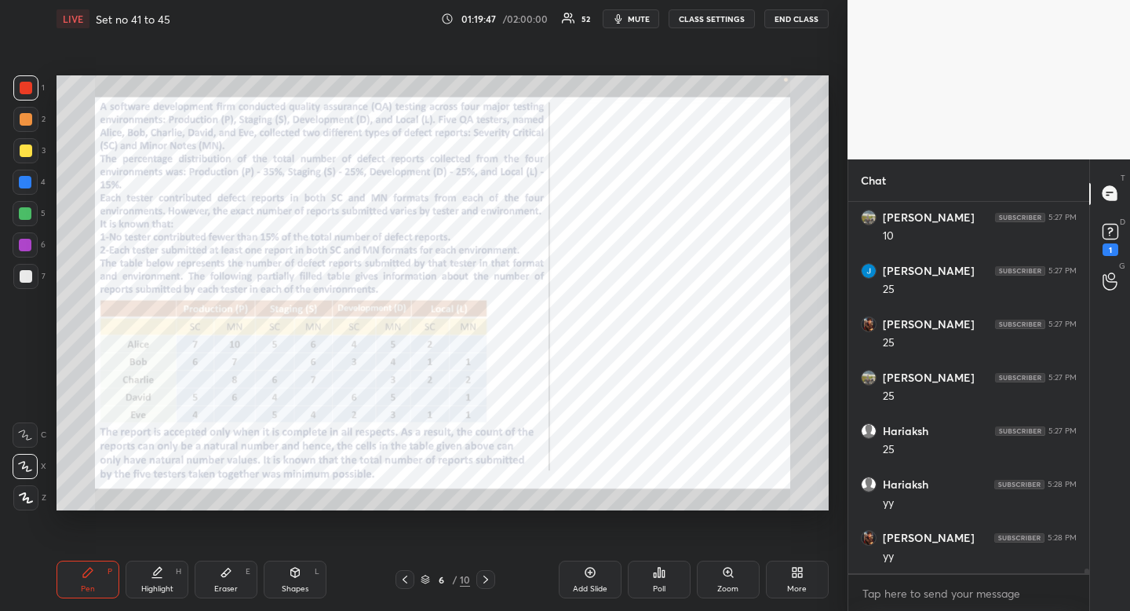
click at [408, 579] on icon at bounding box center [405, 579] width 13 height 13
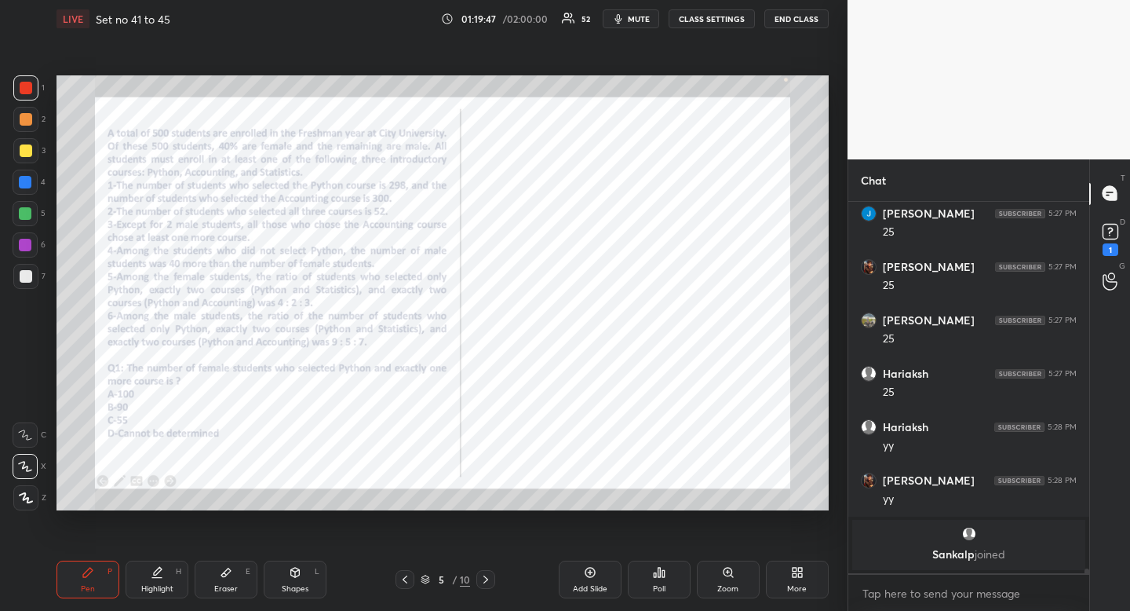
click at [408, 579] on icon at bounding box center [405, 579] width 13 height 13
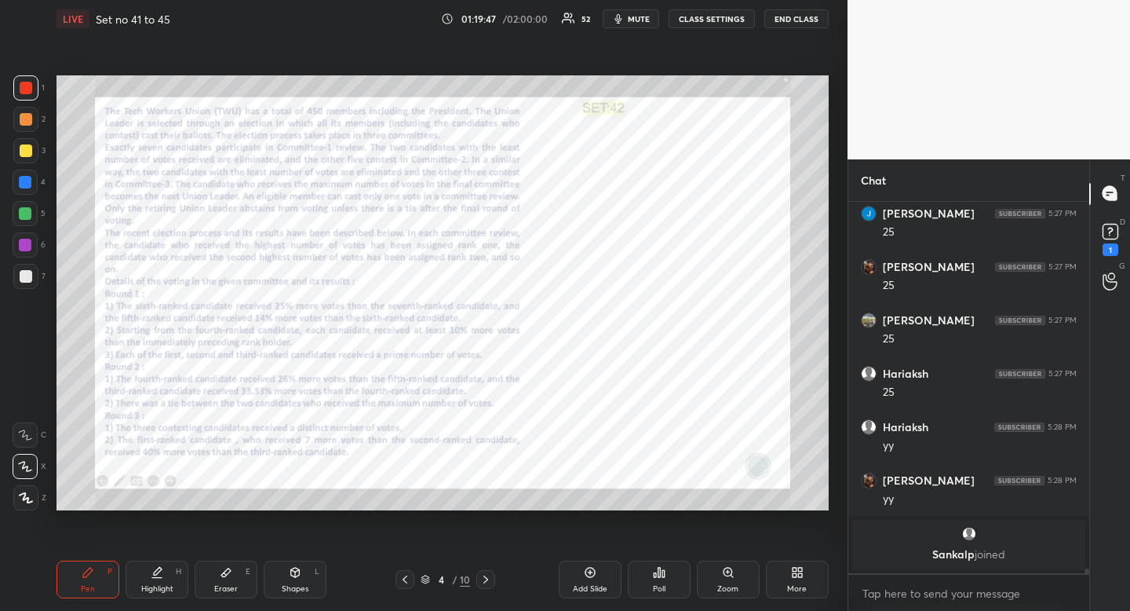
click at [408, 579] on icon at bounding box center [405, 579] width 13 height 13
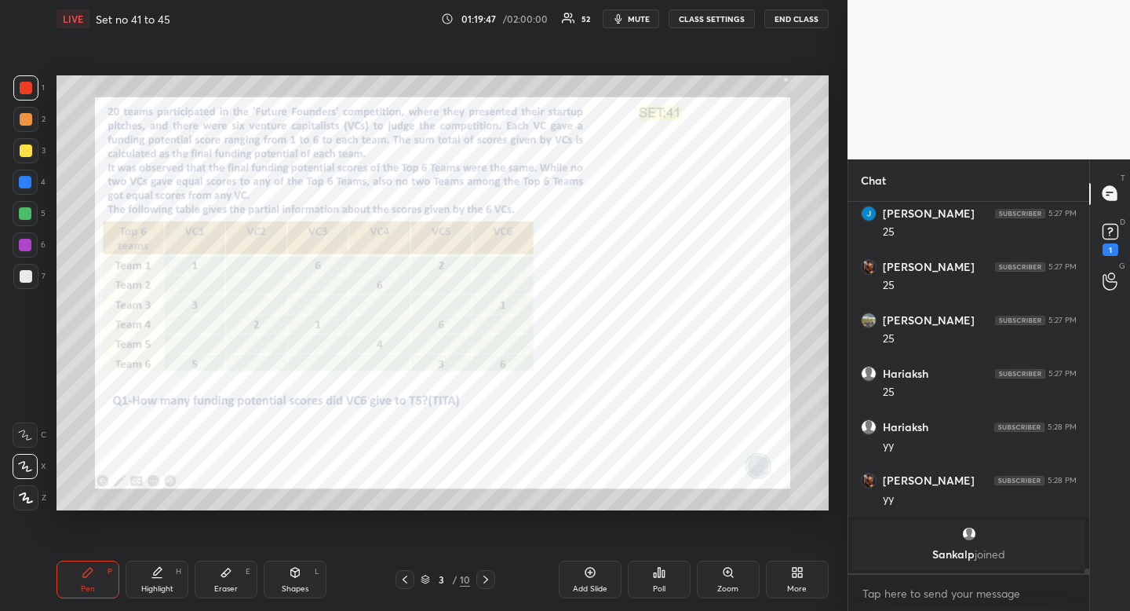
click at [408, 579] on icon at bounding box center [405, 579] width 13 height 13
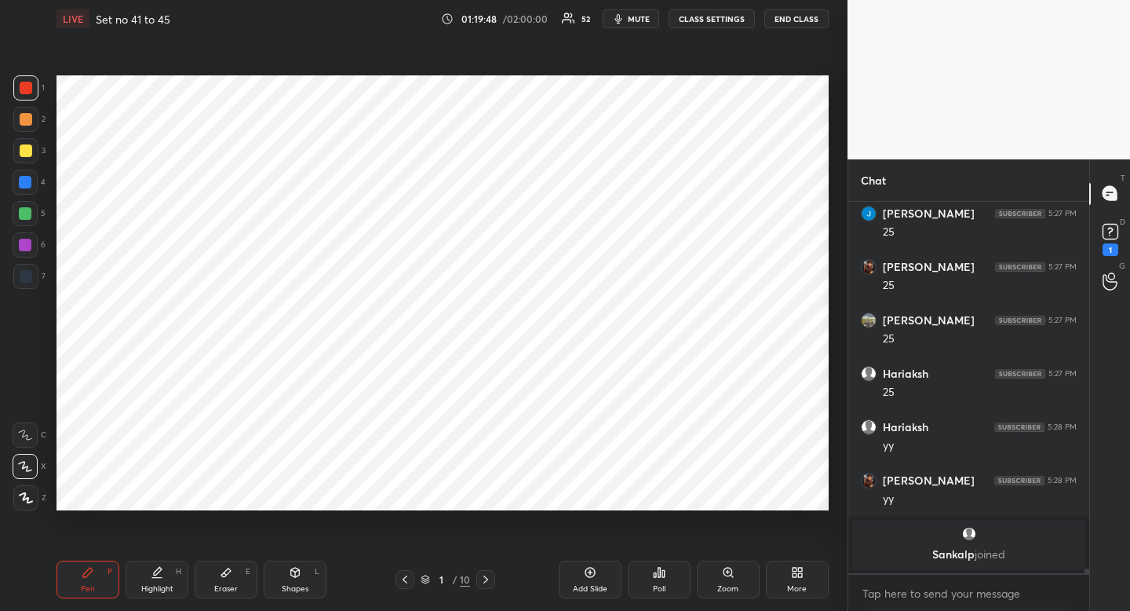
scroll to position [27324, 0]
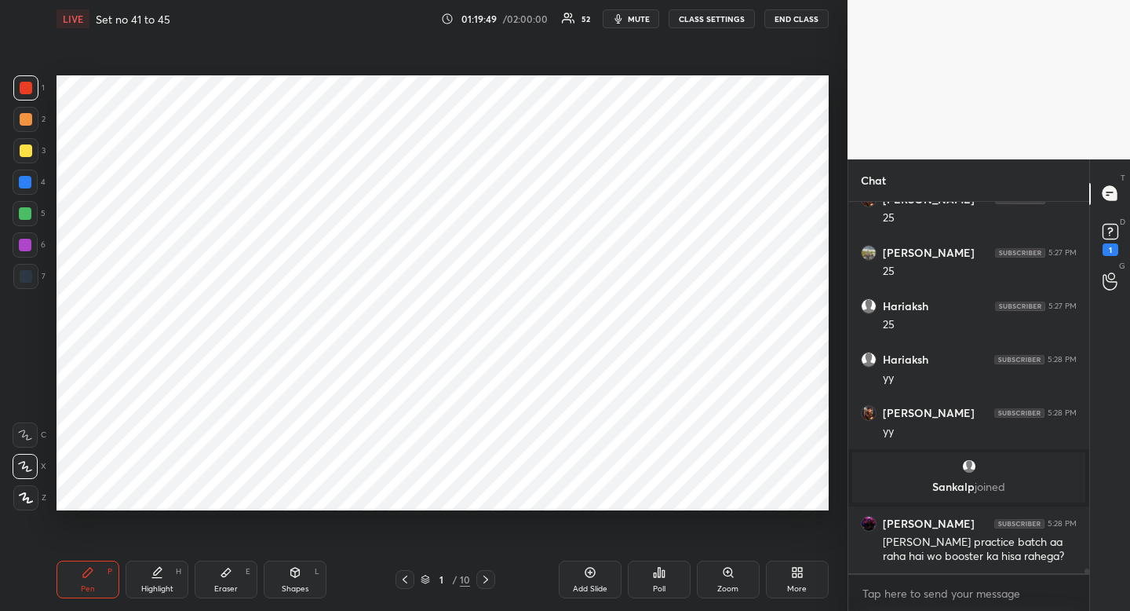
click at [484, 582] on icon at bounding box center [486, 579] width 5 height 8
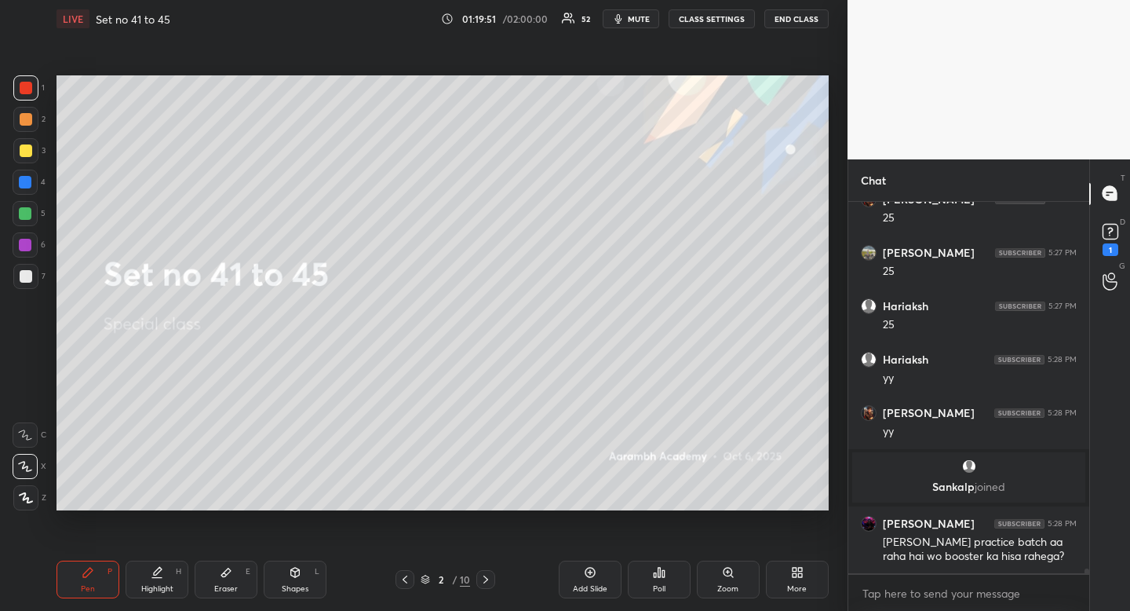
click at [486, 585] on icon at bounding box center [486, 579] width 13 height 13
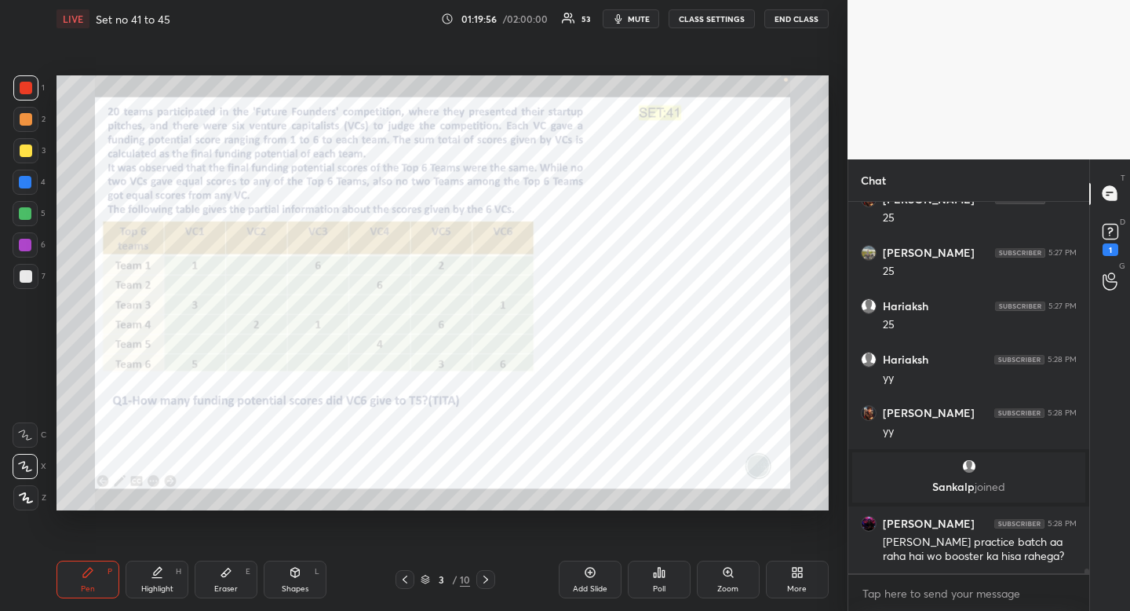
click at [170, 581] on div "Highlight H" at bounding box center [157, 579] width 63 height 38
drag, startPoint x: 170, startPoint y: 581, endPoint x: 195, endPoint y: 538, distance: 49.7
click at [170, 581] on div "Highlight H" at bounding box center [157, 579] width 63 height 38
click at [231, 579] on div "Eraser E" at bounding box center [226, 579] width 63 height 38
drag, startPoint x: 231, startPoint y: 579, endPoint x: 261, endPoint y: 535, distance: 53.6
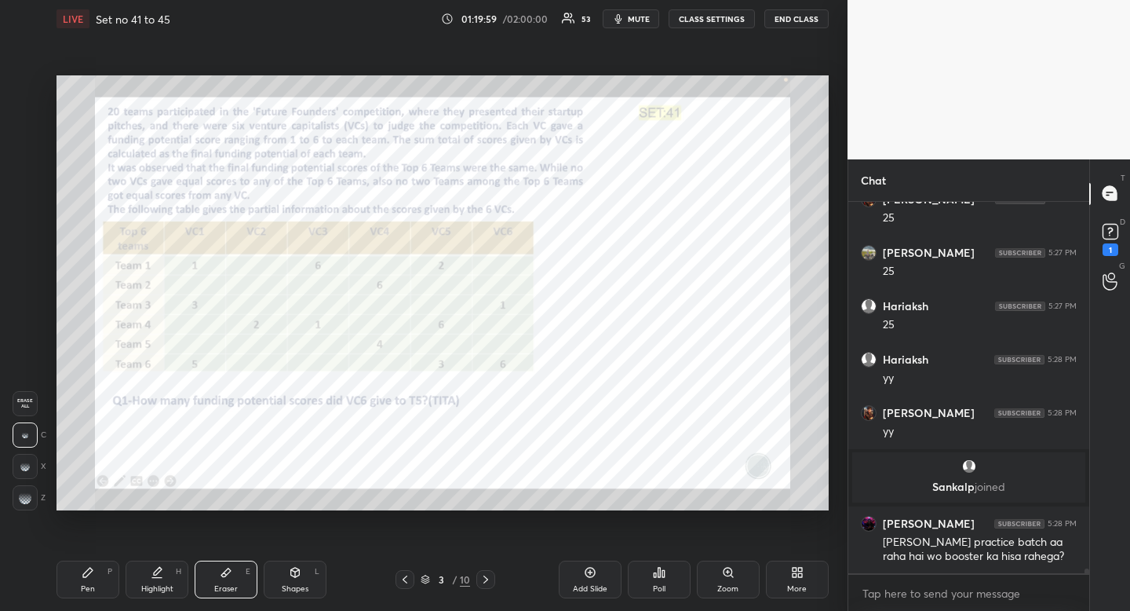
click at [238, 575] on div "Eraser E" at bounding box center [226, 579] width 63 height 38
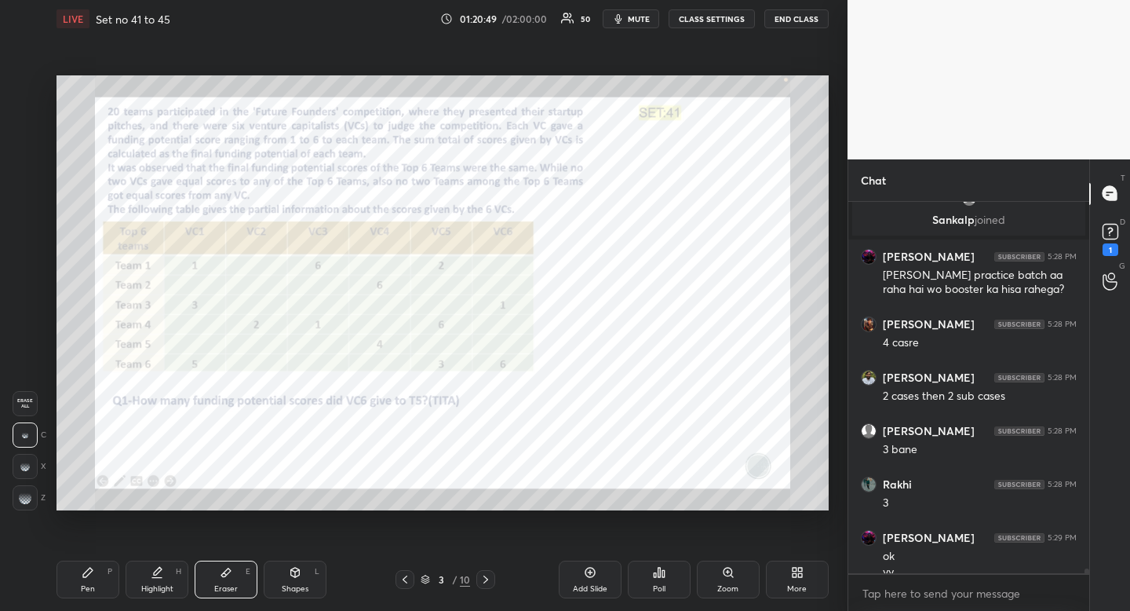
scroll to position [27607, 0]
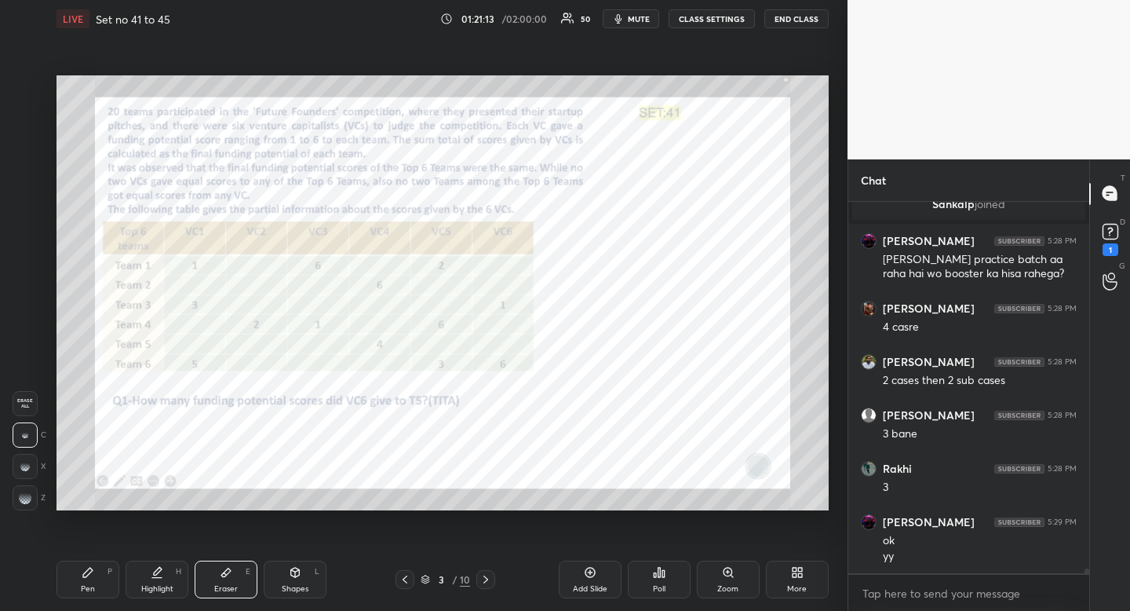
click at [159, 582] on div "Highlight H" at bounding box center [157, 579] width 63 height 38
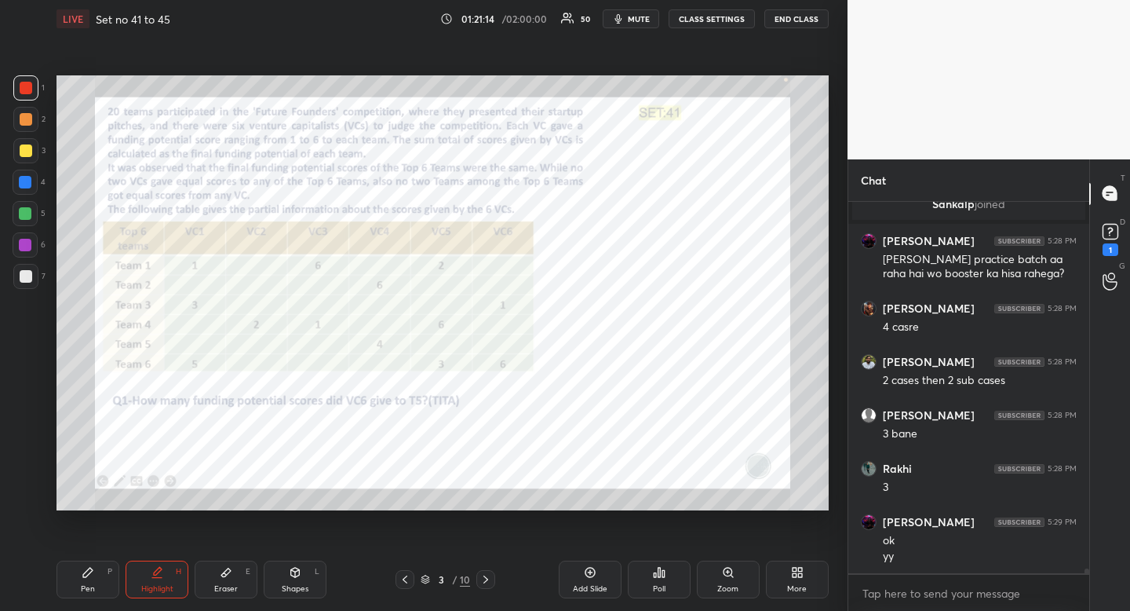
click at [168, 575] on div "Highlight H" at bounding box center [157, 579] width 63 height 38
click at [86, 577] on icon at bounding box center [88, 572] width 13 height 13
click at [97, 575] on div "Pen P" at bounding box center [88, 579] width 63 height 38
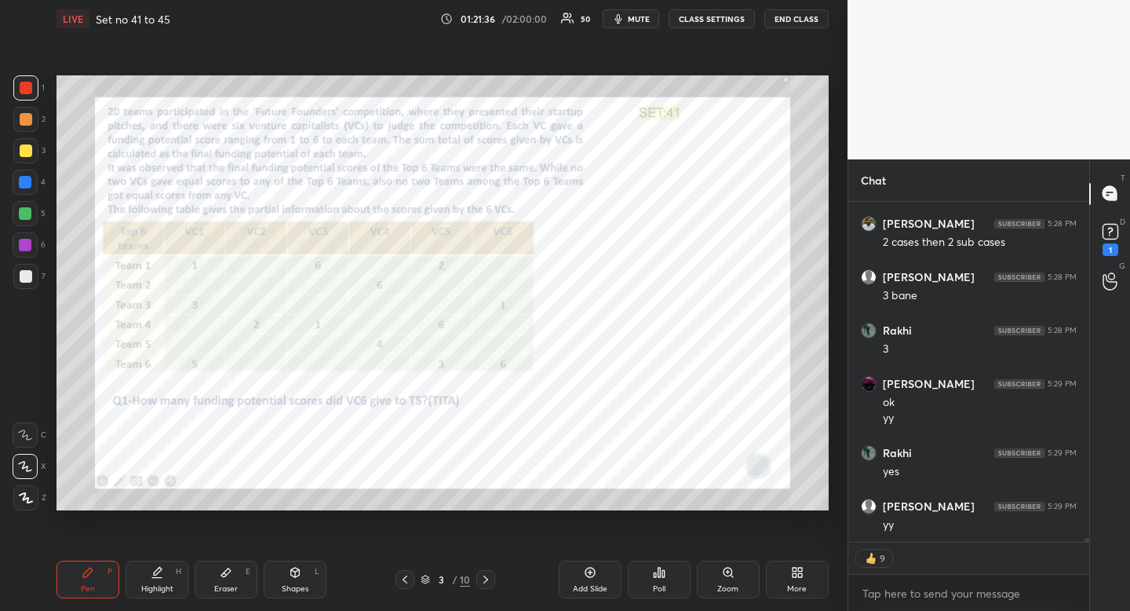
scroll to position [27798, 0]
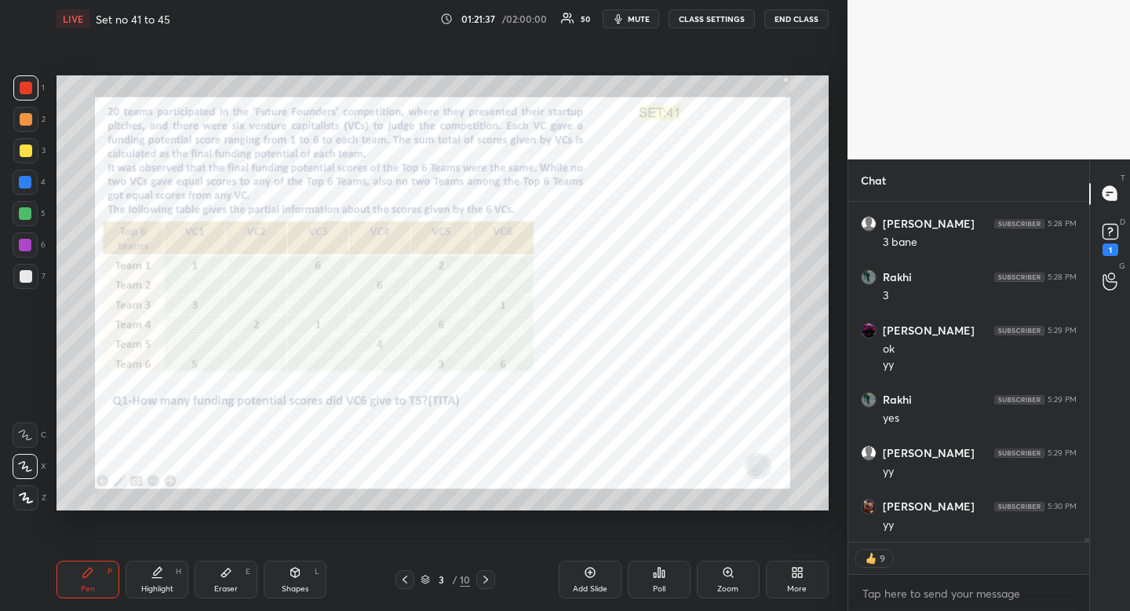
drag, startPoint x: 240, startPoint y: 579, endPoint x: 271, endPoint y: 544, distance: 46.7
click at [245, 576] on div "Eraser E" at bounding box center [226, 579] width 63 height 38
click at [83, 598] on div "Pen P Highlight H Eraser E Shapes L 3 / 10 Add Slide Poll Zoom More" at bounding box center [443, 579] width 772 height 63
click at [88, 587] on div "Pen" at bounding box center [88, 589] width 14 height 8
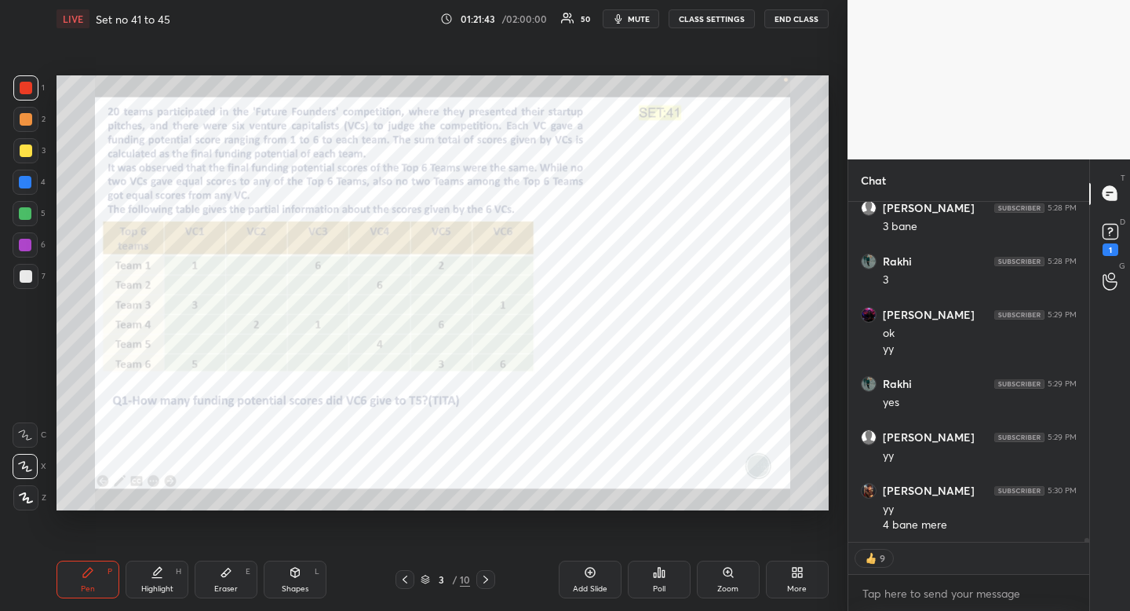
click at [24, 177] on div at bounding box center [25, 182] width 13 height 13
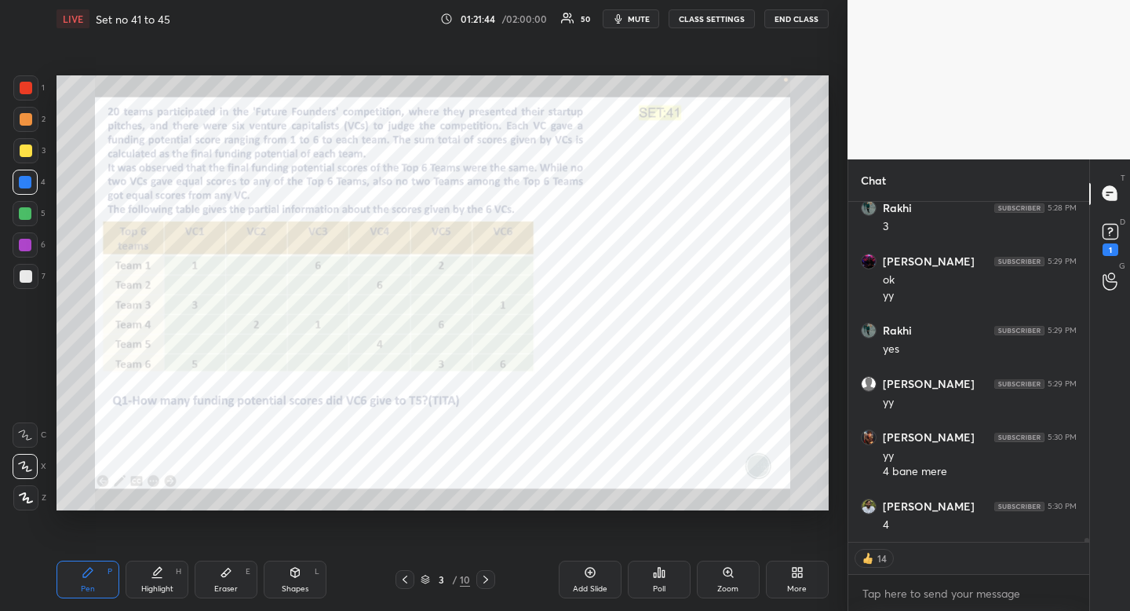
click at [99, 580] on div "Pen P" at bounding box center [88, 579] width 63 height 38
click at [28, 179] on div at bounding box center [25, 182] width 13 height 13
click at [27, 173] on div at bounding box center [25, 182] width 25 height 25
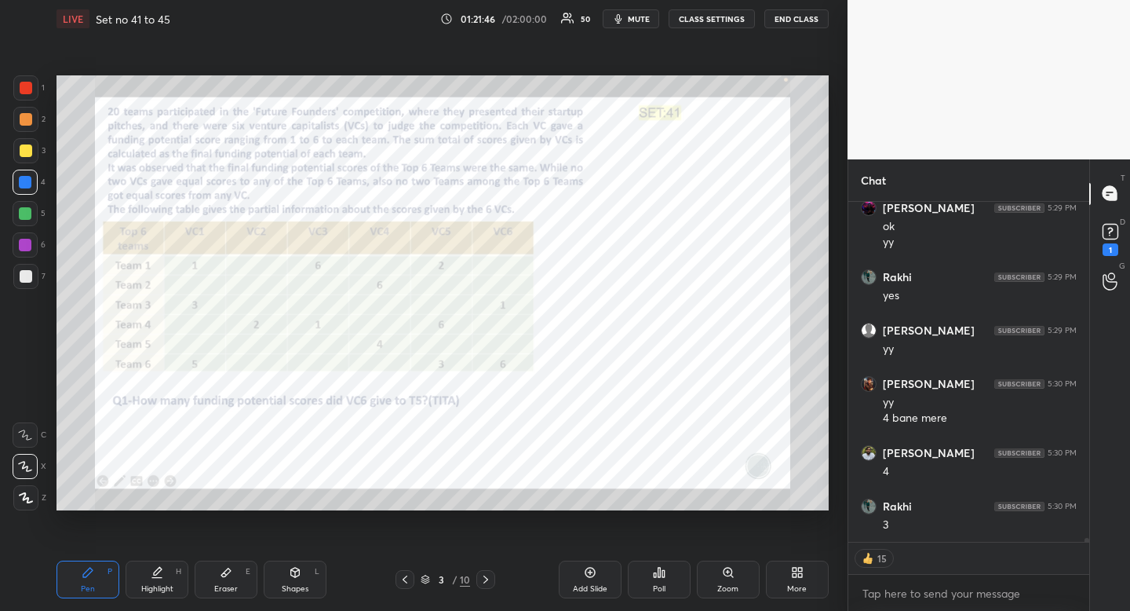
click at [159, 587] on div "Highlight" at bounding box center [157, 589] width 32 height 8
click at [161, 585] on div "Highlight" at bounding box center [157, 589] width 32 height 8
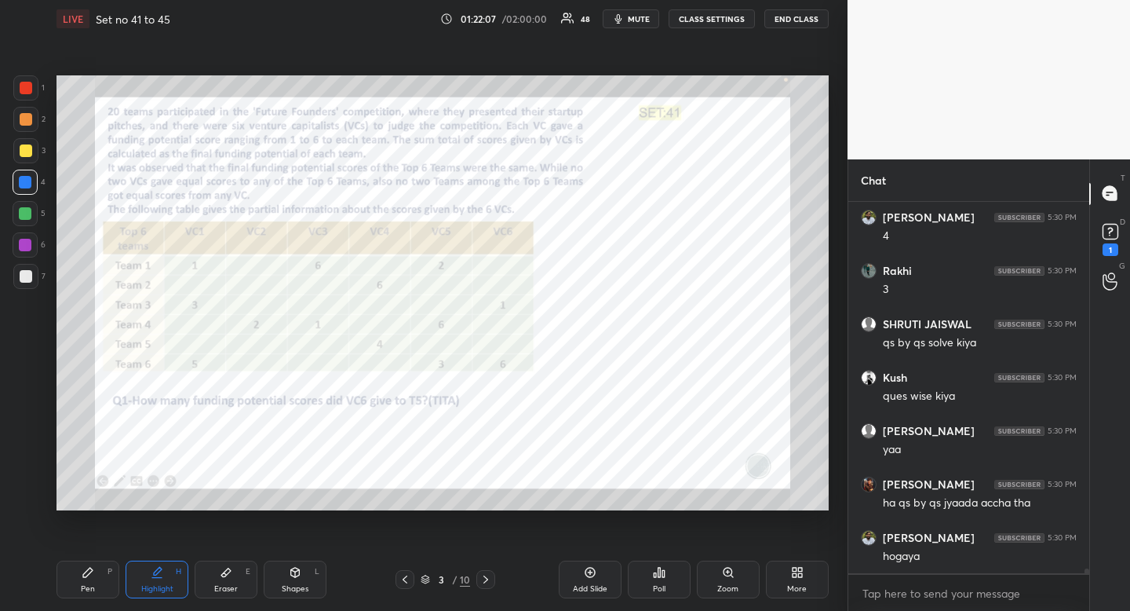
scroll to position [28210, 0]
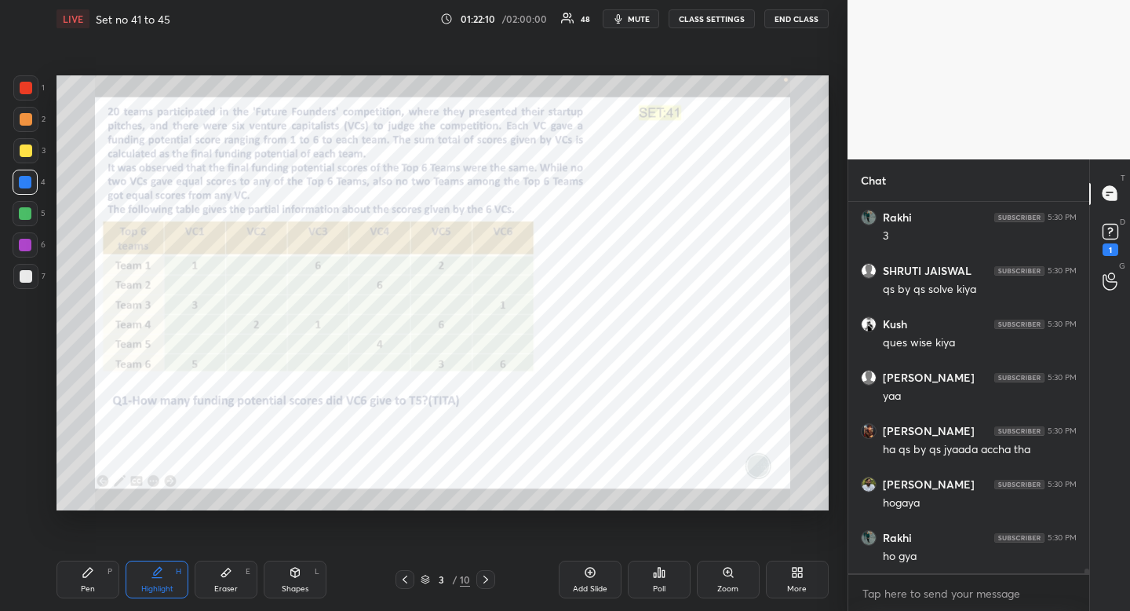
click at [99, 588] on div "Pen P" at bounding box center [88, 579] width 63 height 38
drag, startPoint x: 101, startPoint y: 572, endPoint x: 137, endPoint y: 517, distance: 65.8
click at [105, 567] on div "Pen P" at bounding box center [88, 579] width 63 height 38
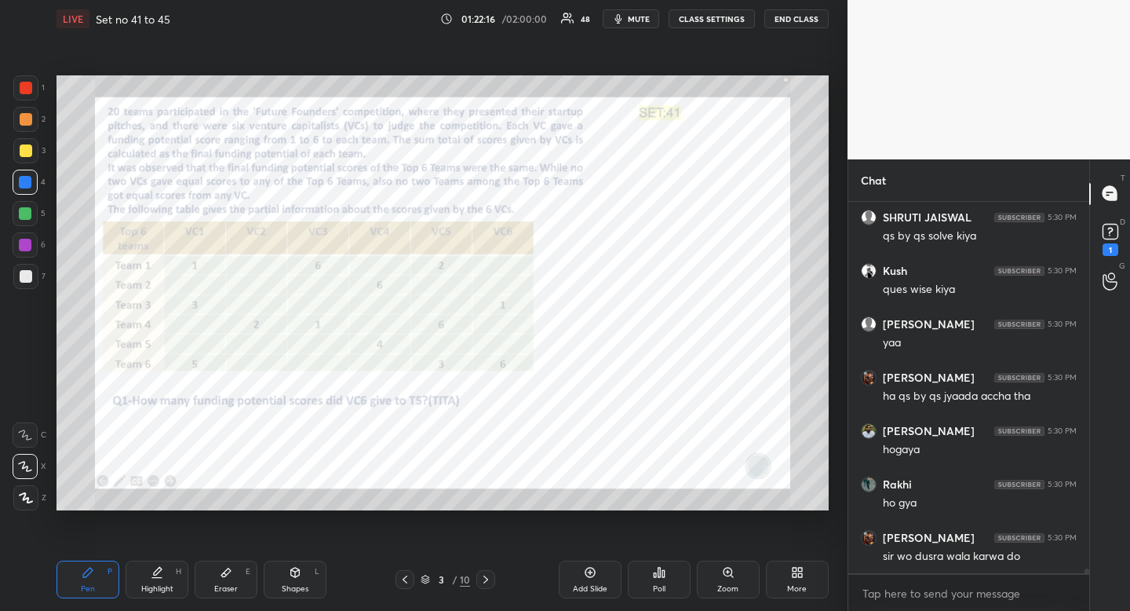
click at [170, 571] on div "Highlight H" at bounding box center [157, 579] width 63 height 38
drag, startPoint x: 174, startPoint y: 562, endPoint x: 215, endPoint y: 513, distance: 63.5
click at [174, 562] on div "Highlight H" at bounding box center [157, 579] width 63 height 38
click at [86, 580] on div "Pen P" at bounding box center [88, 579] width 63 height 38
click at [230, 586] on div "Eraser" at bounding box center [226, 589] width 24 height 8
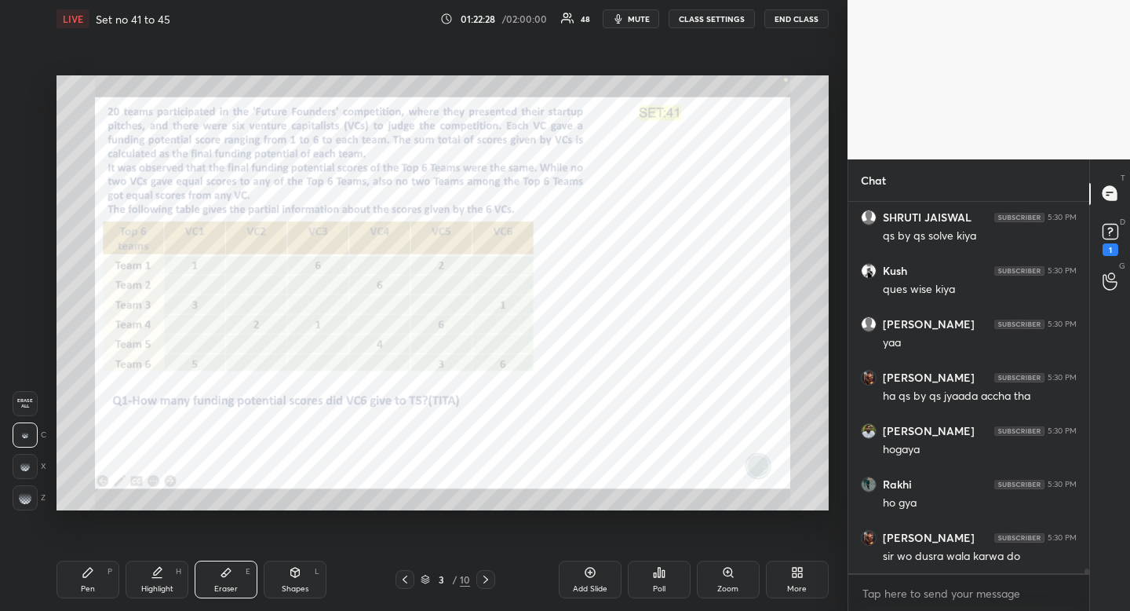
drag, startPoint x: 230, startPoint y: 586, endPoint x: 258, endPoint y: 548, distance: 47.7
click at [230, 586] on div "Eraser" at bounding box center [226, 589] width 24 height 8
click at [90, 589] on div "Pen" at bounding box center [88, 589] width 14 height 8
click at [92, 585] on div "Pen" at bounding box center [88, 589] width 14 height 8
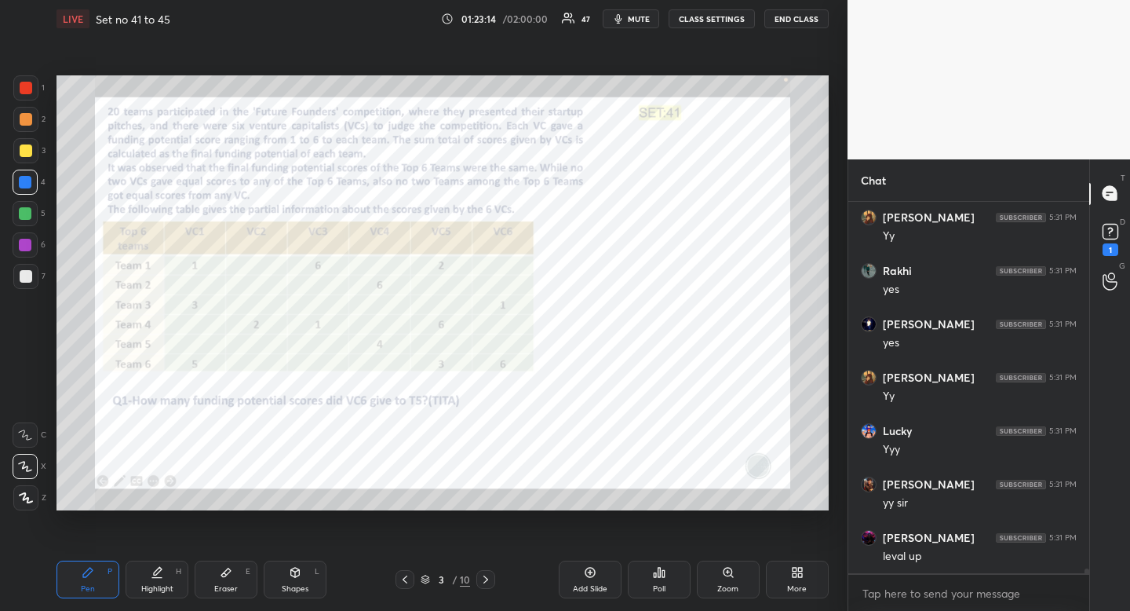
scroll to position [28850, 0]
click at [236, 582] on div "Eraser E" at bounding box center [226, 579] width 63 height 38
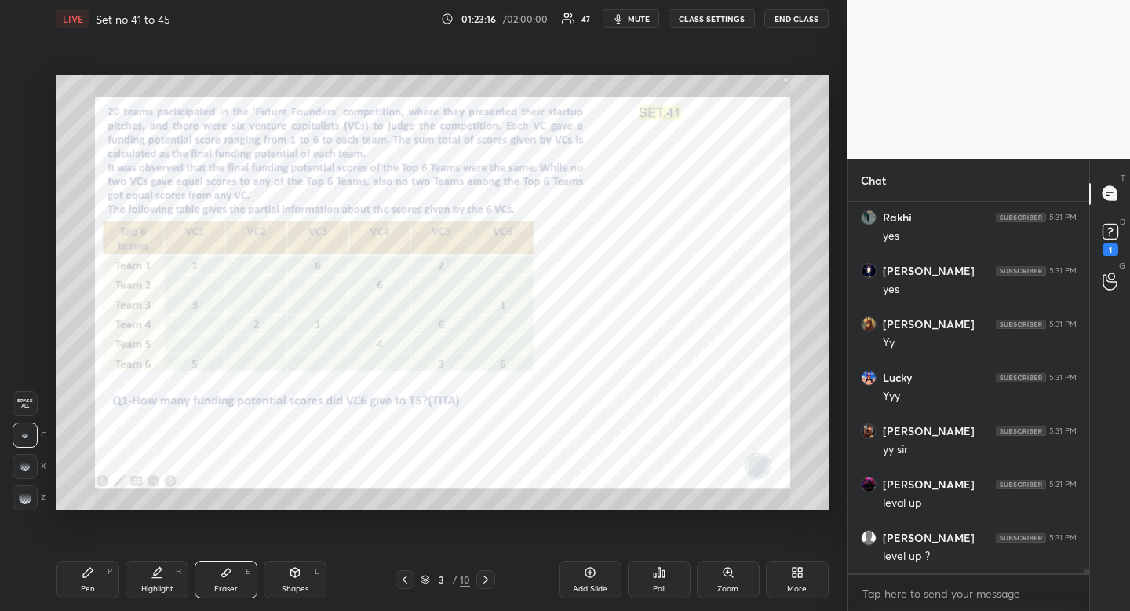
click at [31, 403] on span "Erase all" at bounding box center [25, 403] width 24 height 11
click at [94, 579] on div "Pen P" at bounding box center [88, 579] width 63 height 38
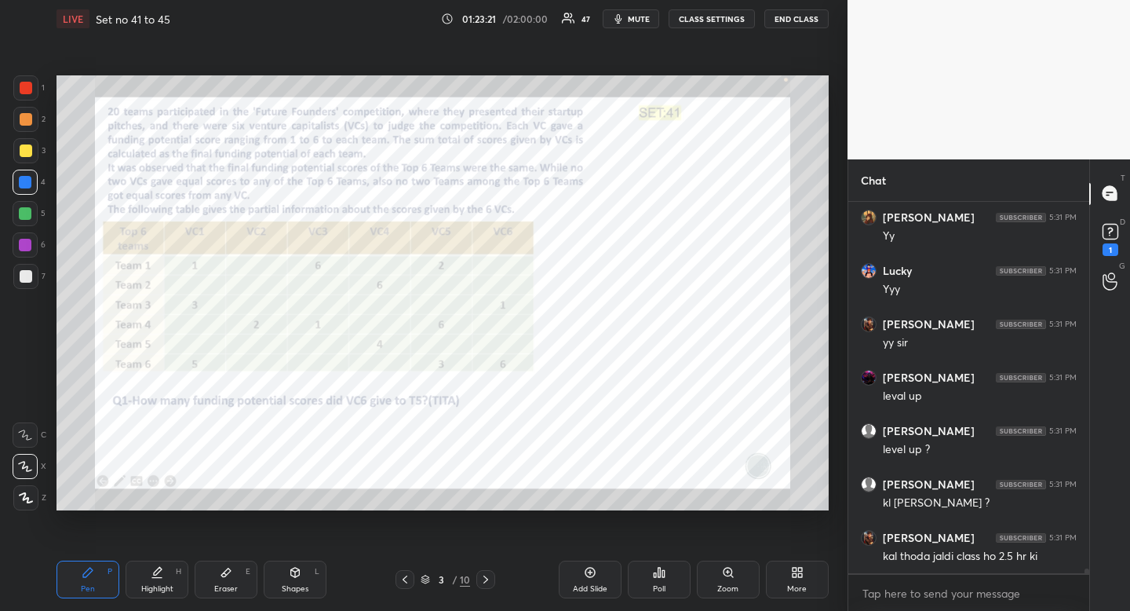
scroll to position [29010, 0]
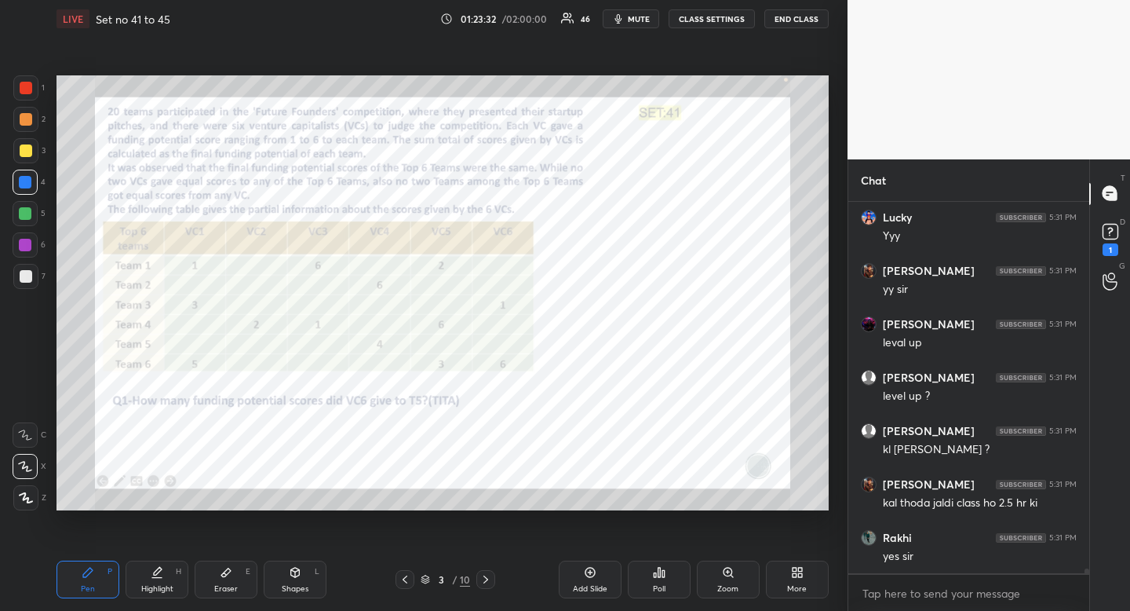
drag, startPoint x: 227, startPoint y: 586, endPoint x: 258, endPoint y: 527, distance: 67.4
click at [227, 586] on div "Eraser" at bounding box center [226, 589] width 24 height 8
click at [91, 594] on div "Pen P" at bounding box center [88, 579] width 63 height 38
drag, startPoint x: 92, startPoint y: 586, endPoint x: 144, endPoint y: 510, distance: 91.9
click at [92, 586] on div "Pen" at bounding box center [88, 589] width 14 height 8
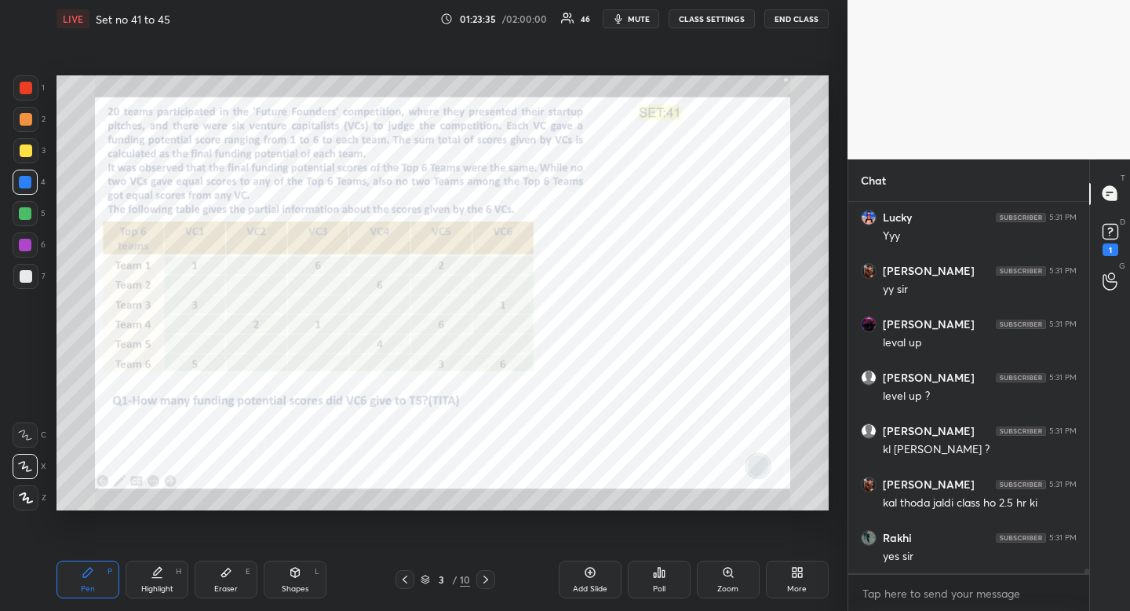
scroll to position [29064, 0]
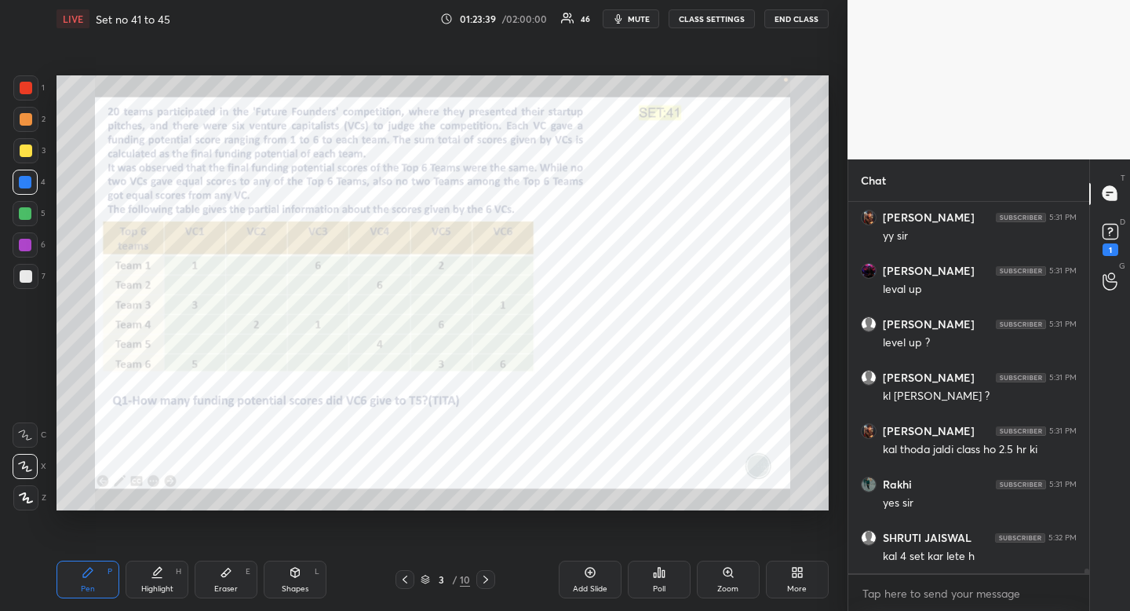
click at [149, 586] on div "Highlight" at bounding box center [157, 589] width 32 height 8
drag, startPoint x: 149, startPoint y: 586, endPoint x: 152, endPoint y: 578, distance: 8.2
click at [152, 578] on div "Highlight H" at bounding box center [157, 579] width 63 height 38
click at [86, 582] on div "Pen P" at bounding box center [88, 579] width 63 height 38
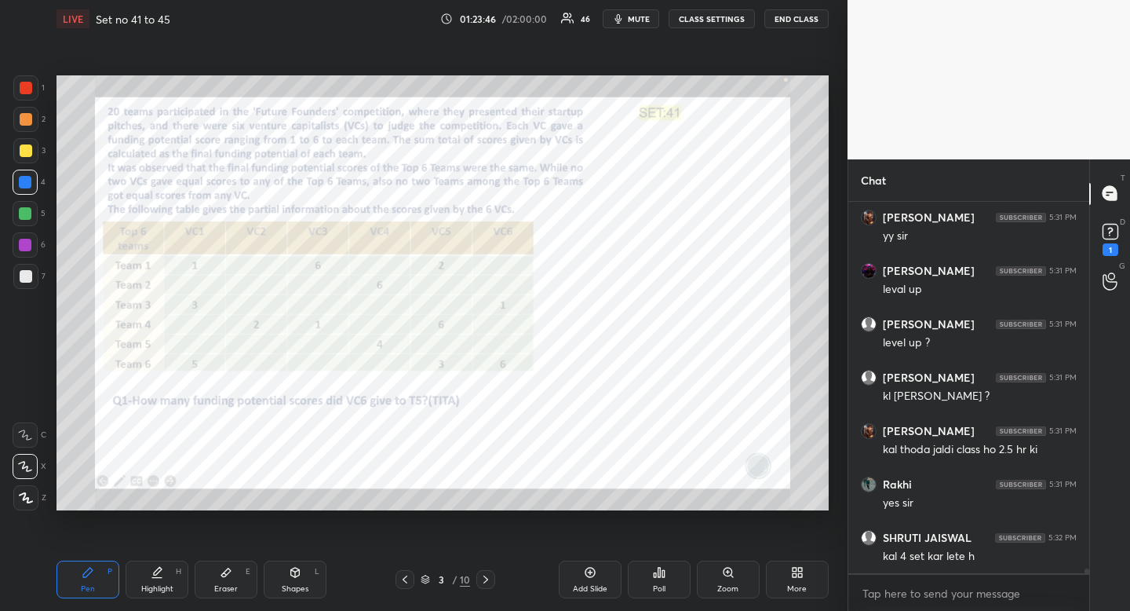
click at [171, 601] on div "Pen P Highlight H Eraser E Shapes L 3 / 10 Add Slide Poll Zoom More" at bounding box center [443, 579] width 772 height 63
click at [173, 594] on div "Highlight H" at bounding box center [157, 579] width 63 height 38
drag, startPoint x: 95, startPoint y: 579, endPoint x: 162, endPoint y: 517, distance: 92.2
click at [97, 585] on div "Pen P" at bounding box center [88, 579] width 63 height 38
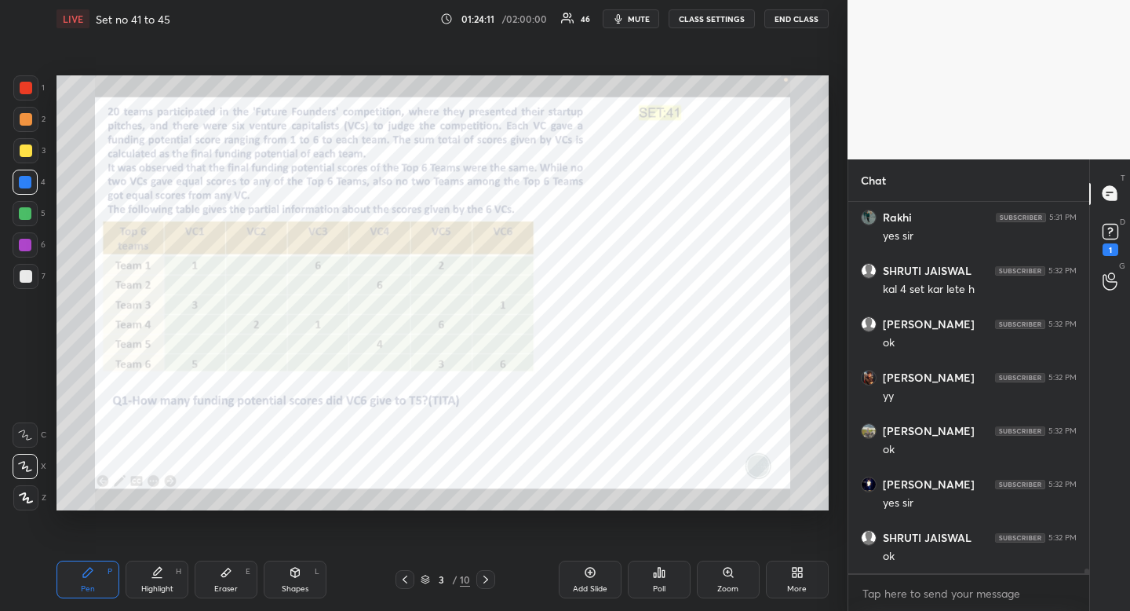
scroll to position [29384, 0]
click at [159, 580] on div "Highlight H" at bounding box center [157, 579] width 63 height 38
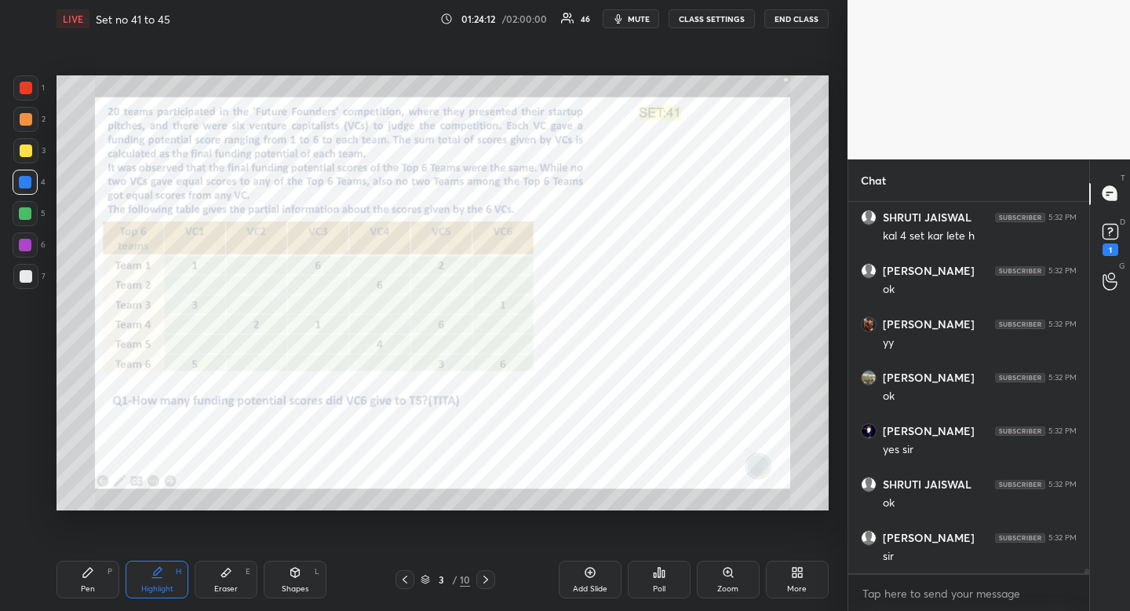
drag, startPoint x: 159, startPoint y: 580, endPoint x: 256, endPoint y: 511, distance: 118.7
click at [159, 580] on div "Highlight H" at bounding box center [157, 579] width 63 height 38
click at [27, 90] on div at bounding box center [26, 88] width 13 height 13
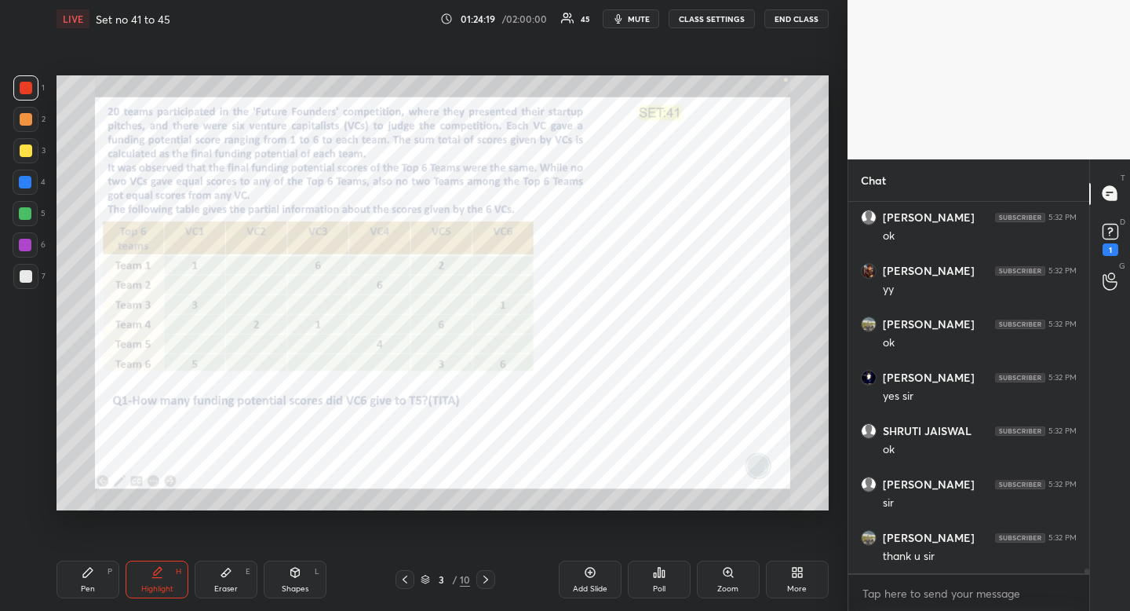
scroll to position [29491, 0]
click at [97, 572] on div "Pen P" at bounding box center [88, 579] width 63 height 38
click at [24, 185] on div at bounding box center [25, 182] width 13 height 13
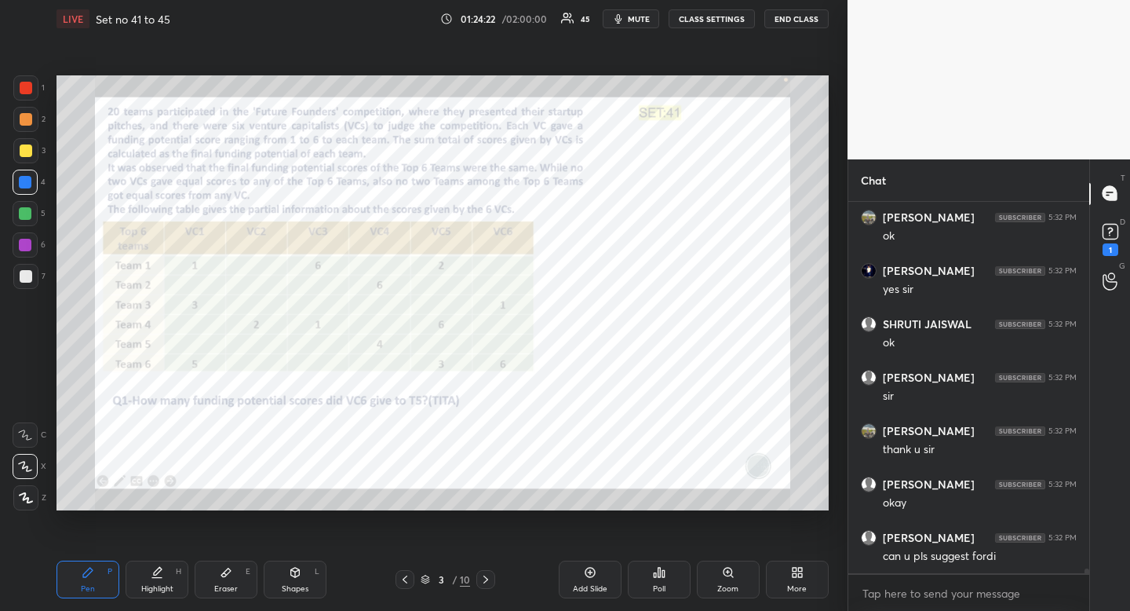
scroll to position [29598, 0]
click at [225, 588] on div "Eraser" at bounding box center [226, 589] width 24 height 8
drag, startPoint x: 225, startPoint y: 588, endPoint x: 301, endPoint y: 536, distance: 92.1
click at [225, 588] on div "Eraser" at bounding box center [226, 589] width 24 height 8
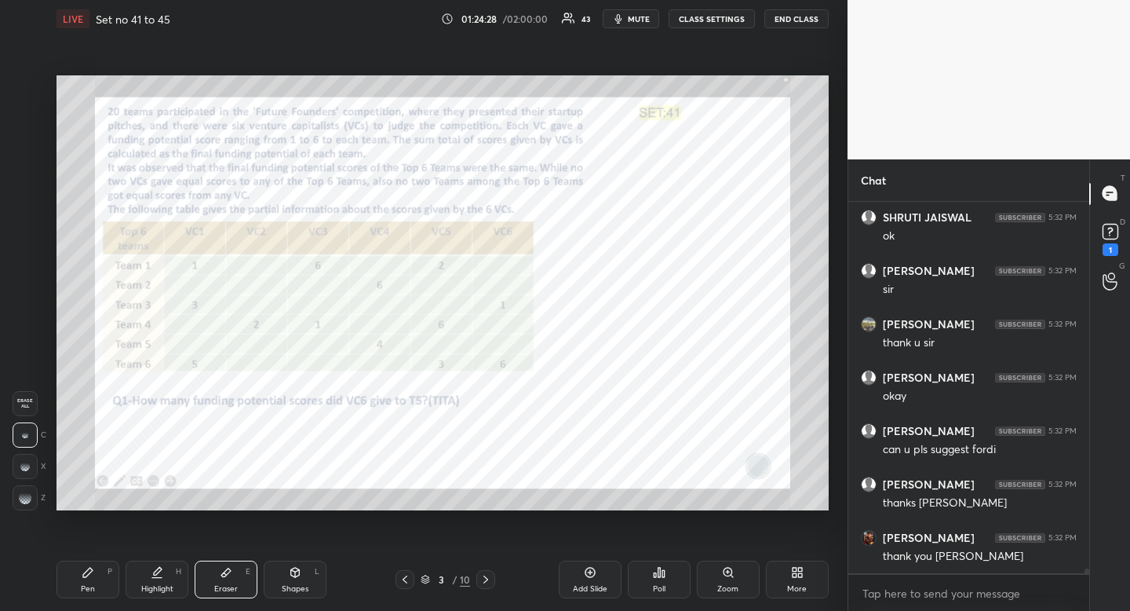
scroll to position [29704, 0]
click at [95, 573] on div "Pen P" at bounding box center [88, 579] width 63 height 38
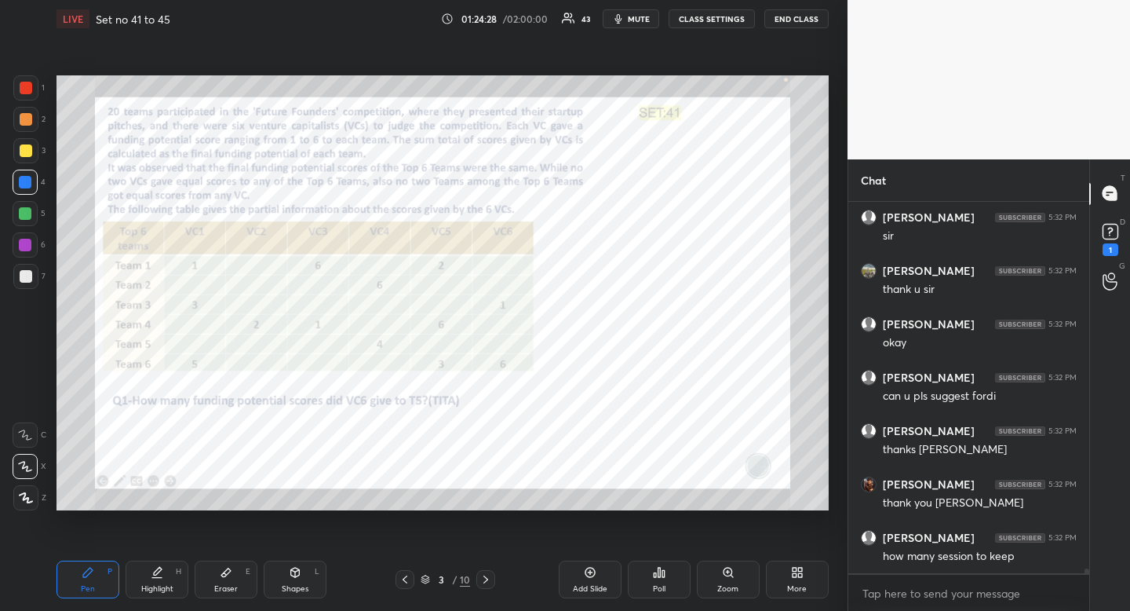
drag, startPoint x: 95, startPoint y: 573, endPoint x: 116, endPoint y: 564, distance: 23.2
click at [95, 573] on div "Pen P" at bounding box center [88, 579] width 63 height 38
drag, startPoint x: 32, startPoint y: 89, endPoint x: 24, endPoint y: 100, distance: 14.0
click at [31, 89] on div at bounding box center [25, 87] width 25 height 25
click at [217, 582] on div "Eraser E" at bounding box center [226, 579] width 63 height 38
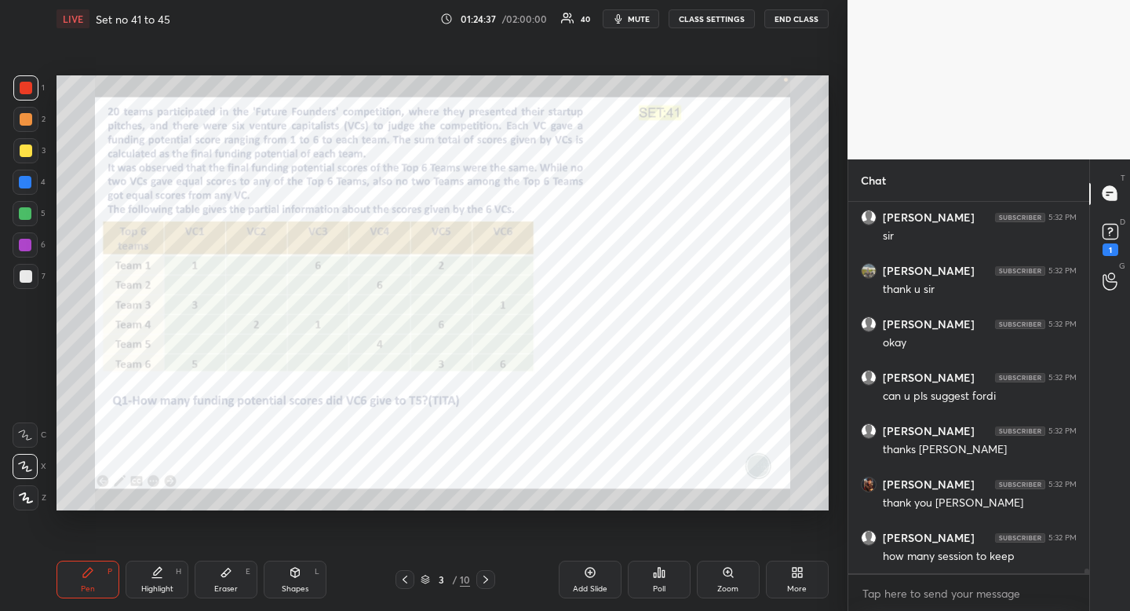
click at [223, 580] on div "Eraser E" at bounding box center [226, 579] width 63 height 38
click at [157, 578] on icon at bounding box center [156, 578] width 9 height 0
click at [149, 579] on div "Highlight H" at bounding box center [157, 579] width 63 height 38
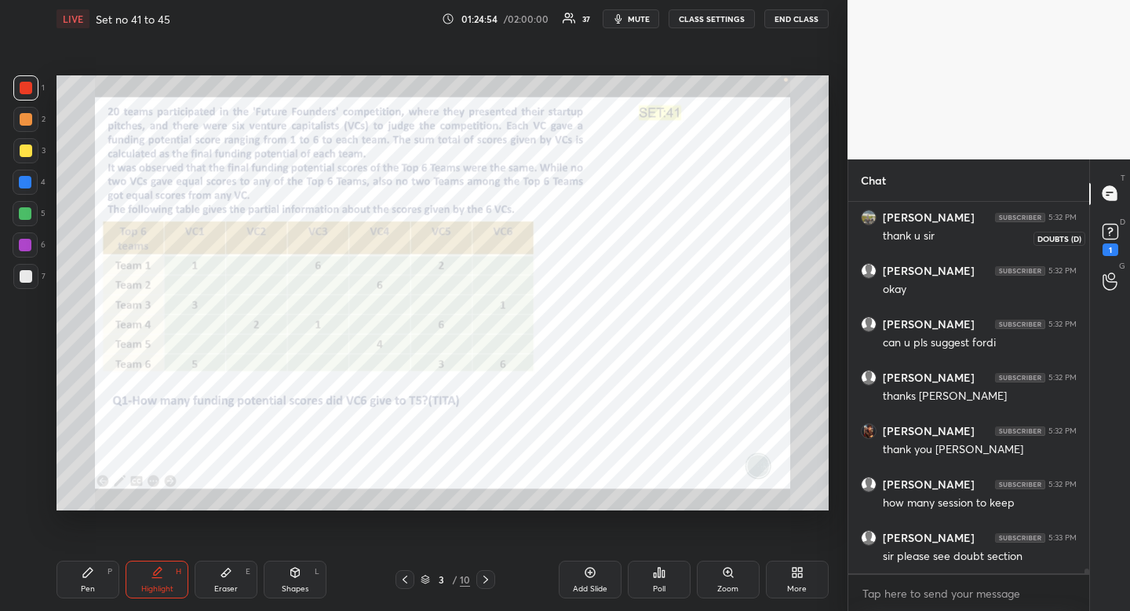
click at [1114, 227] on rect at bounding box center [1110, 231] width 15 height 15
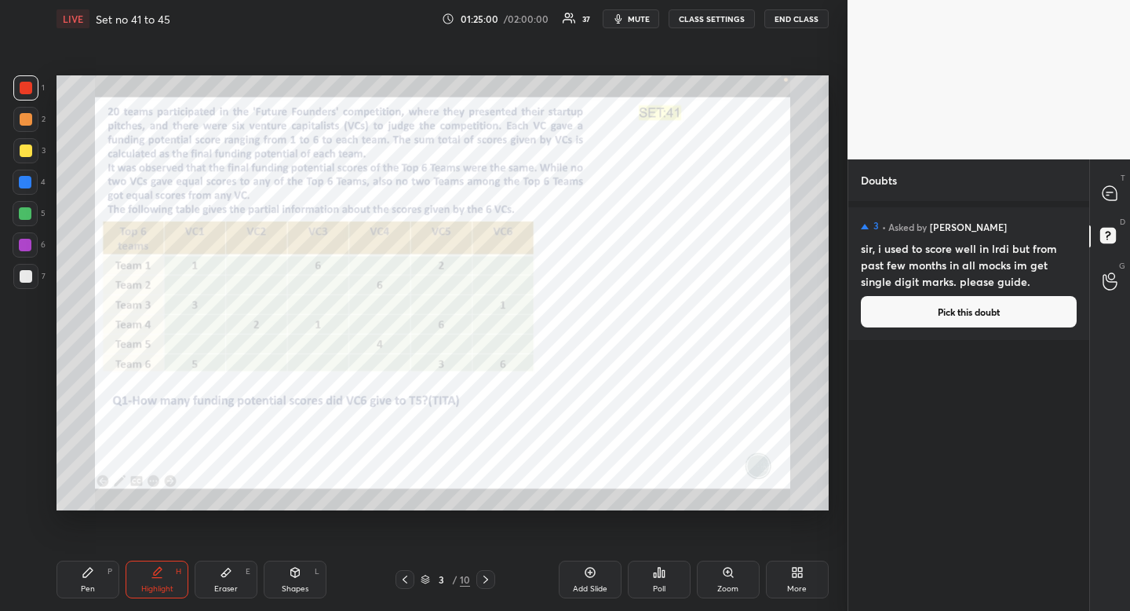
click at [1115, 183] on div at bounding box center [1110, 194] width 31 height 28
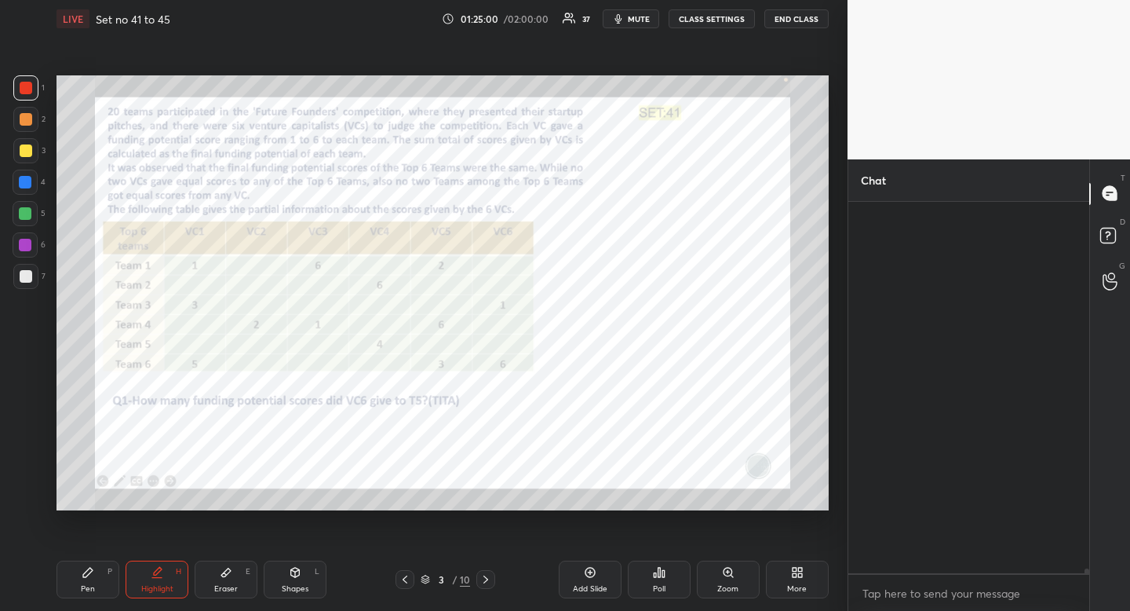
scroll to position [367, 236]
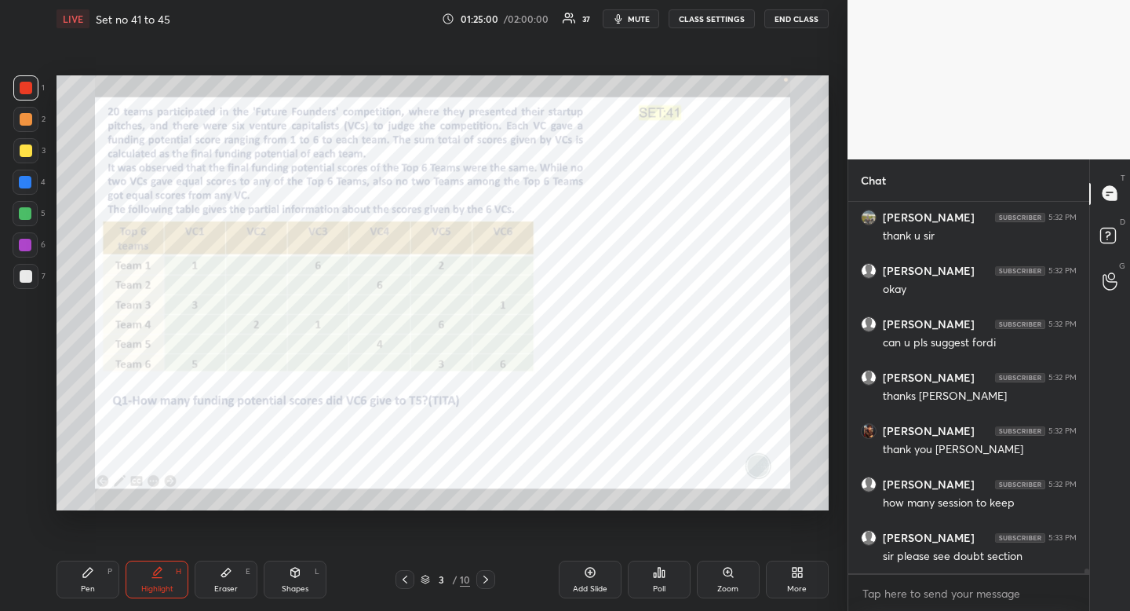
click at [1112, 224] on icon at bounding box center [1111, 238] width 28 height 28
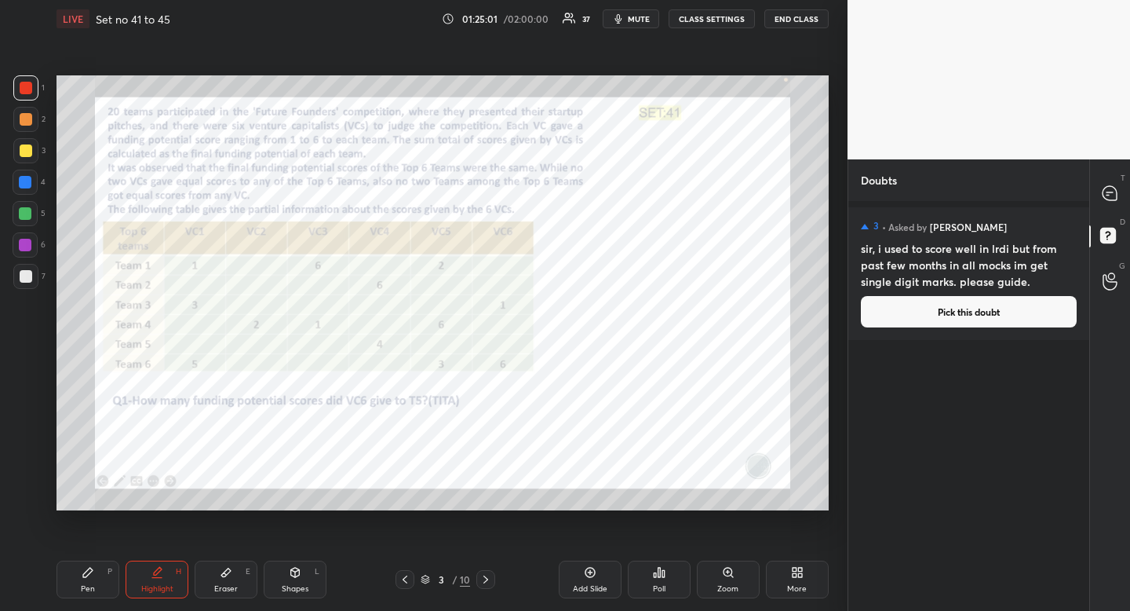
click at [1037, 307] on button "Pick this doubt" at bounding box center [969, 311] width 216 height 31
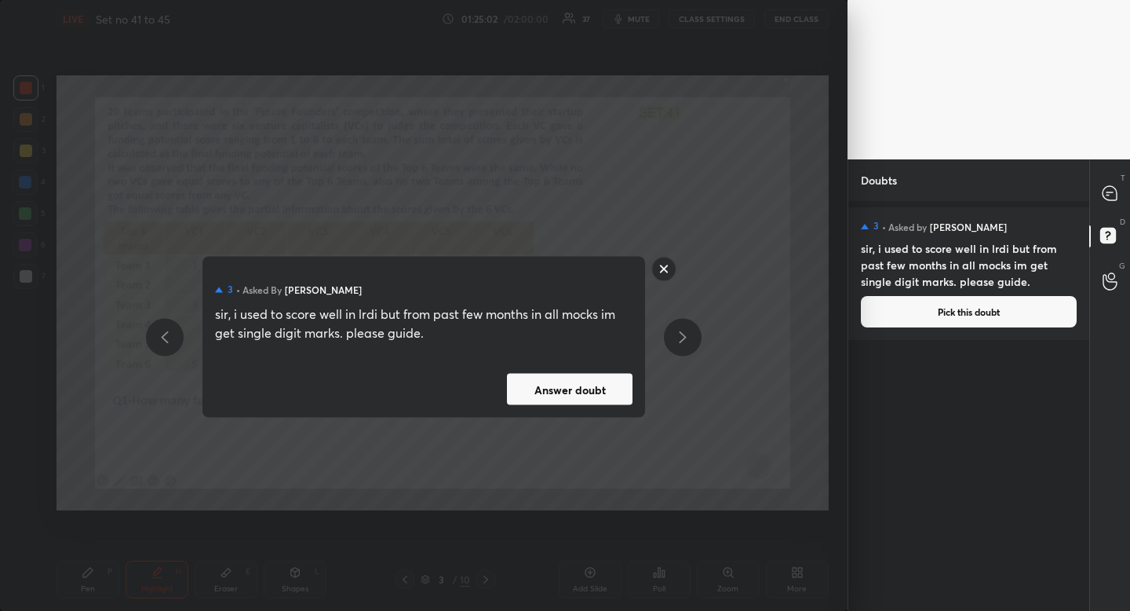
click at [596, 389] on button "Answer doubt" at bounding box center [570, 389] width 126 height 31
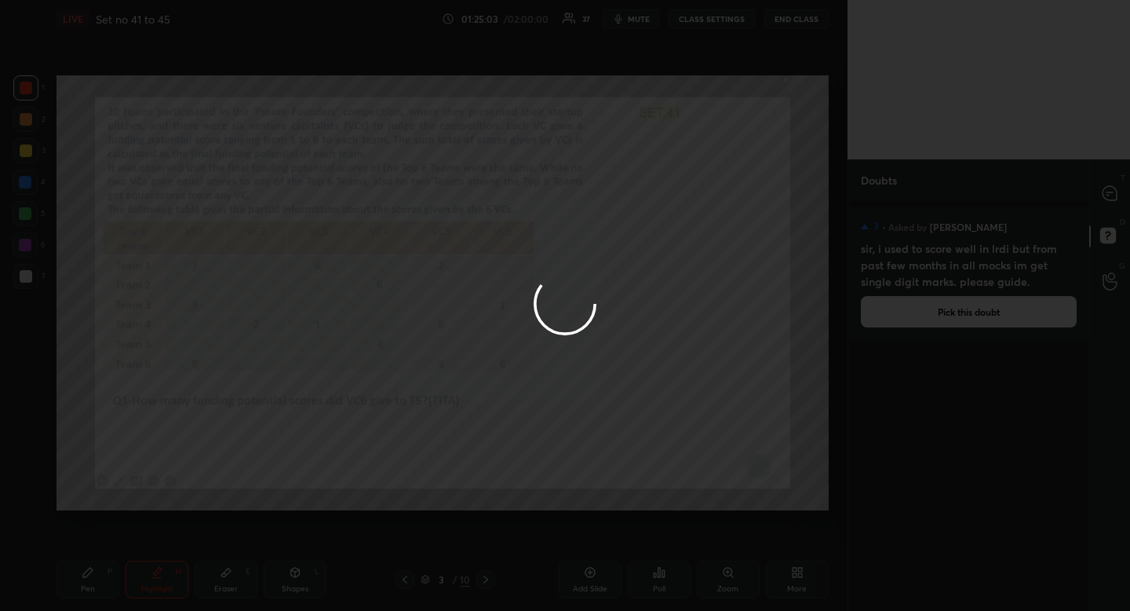
click at [1109, 195] on div at bounding box center [565, 305] width 1130 height 611
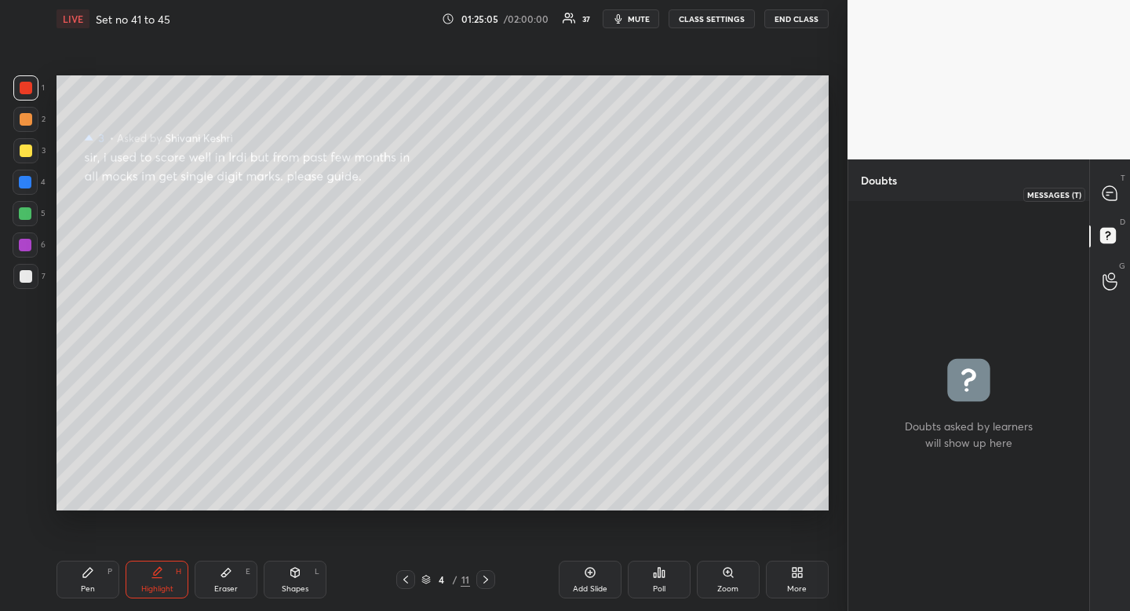
click at [1112, 195] on icon at bounding box center [1110, 193] width 14 height 14
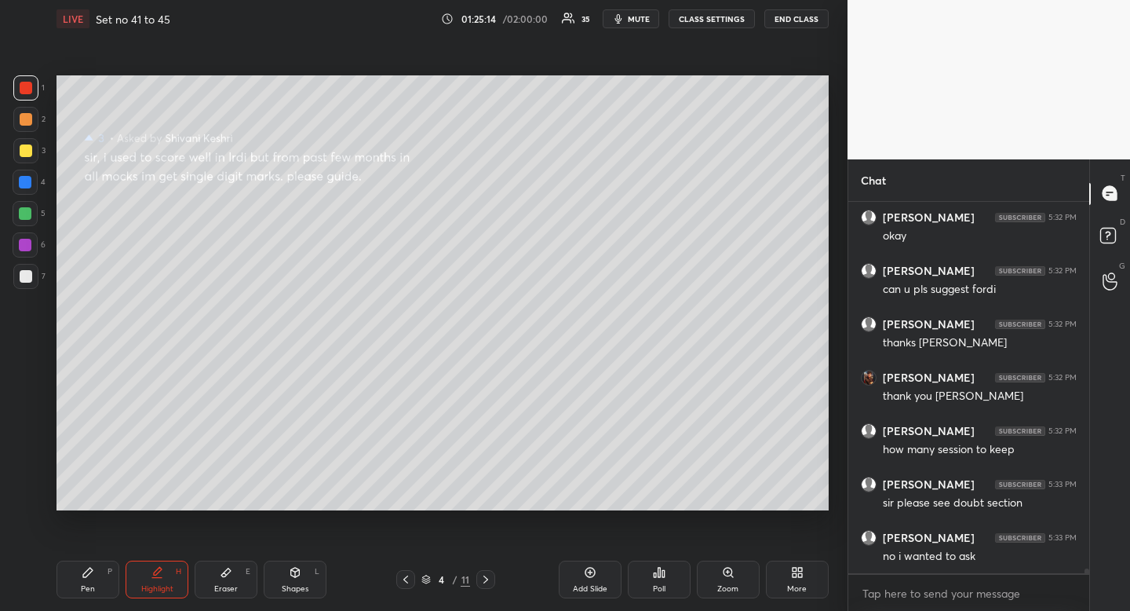
click at [101, 597] on div "Pen P" at bounding box center [88, 579] width 63 height 38
drag, startPoint x: 101, startPoint y: 597, endPoint x: 96, endPoint y: 590, distance: 8.3
click at [101, 597] on div "Pen P" at bounding box center [88, 579] width 63 height 38
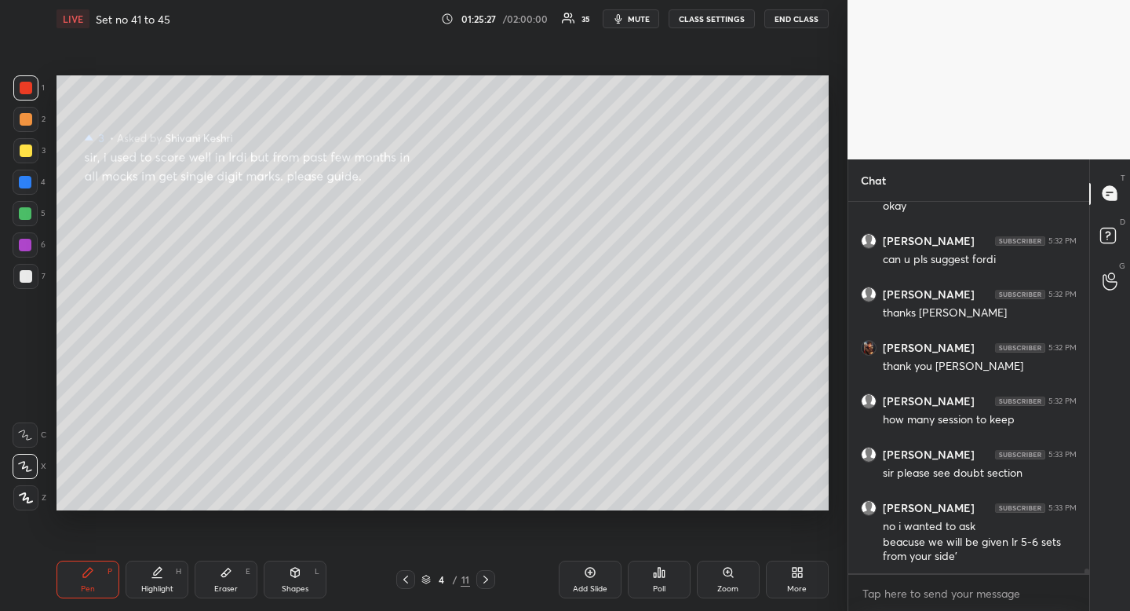
click at [166, 579] on div "Highlight H" at bounding box center [157, 579] width 63 height 38
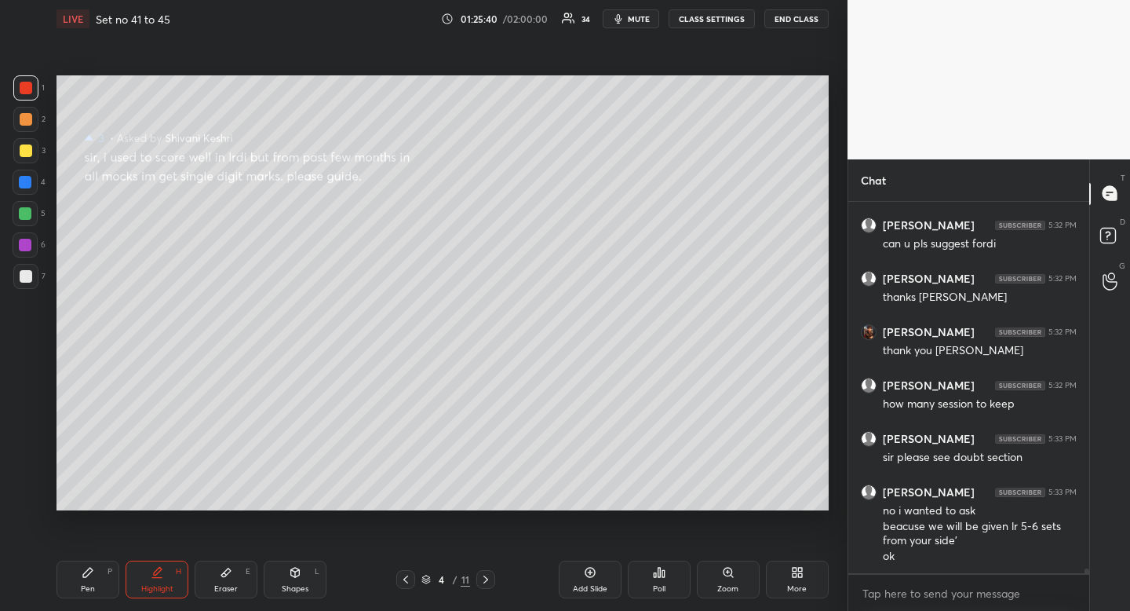
scroll to position [30211, 0]
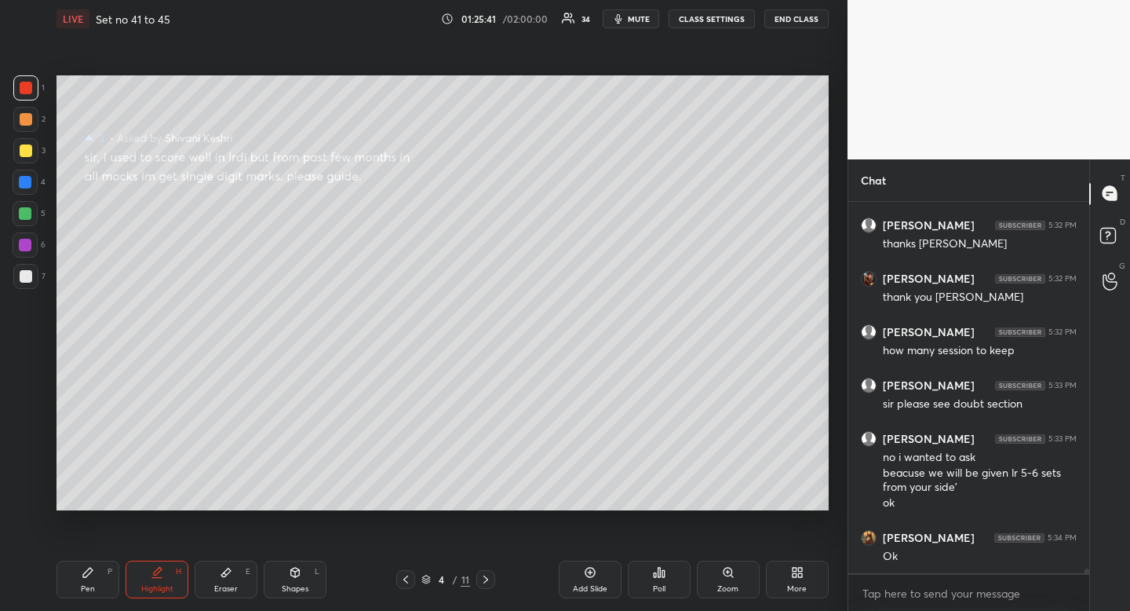
click at [92, 580] on div "Pen P" at bounding box center [88, 579] width 63 height 38
click at [90, 569] on icon at bounding box center [87, 572] width 9 height 9
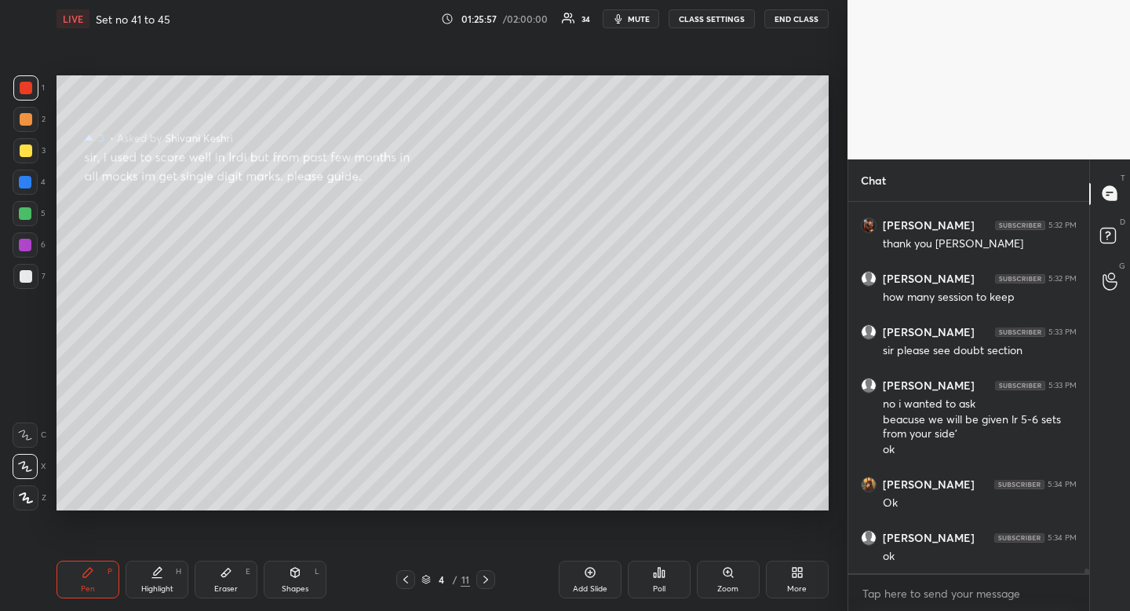
scroll to position [30280, 0]
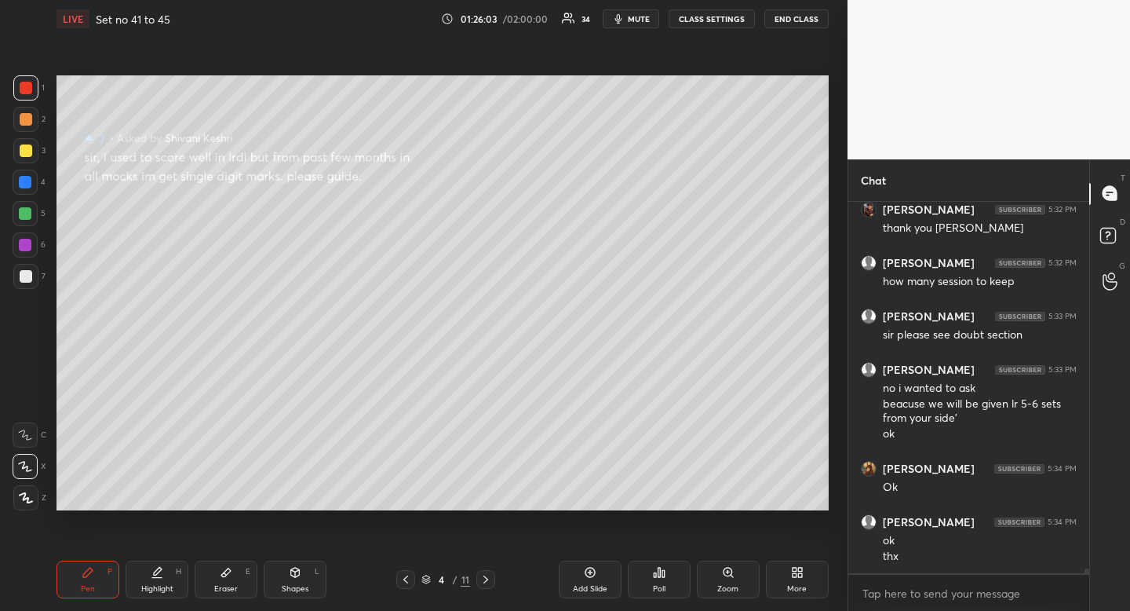
click at [228, 575] on icon at bounding box center [226, 572] width 13 height 13
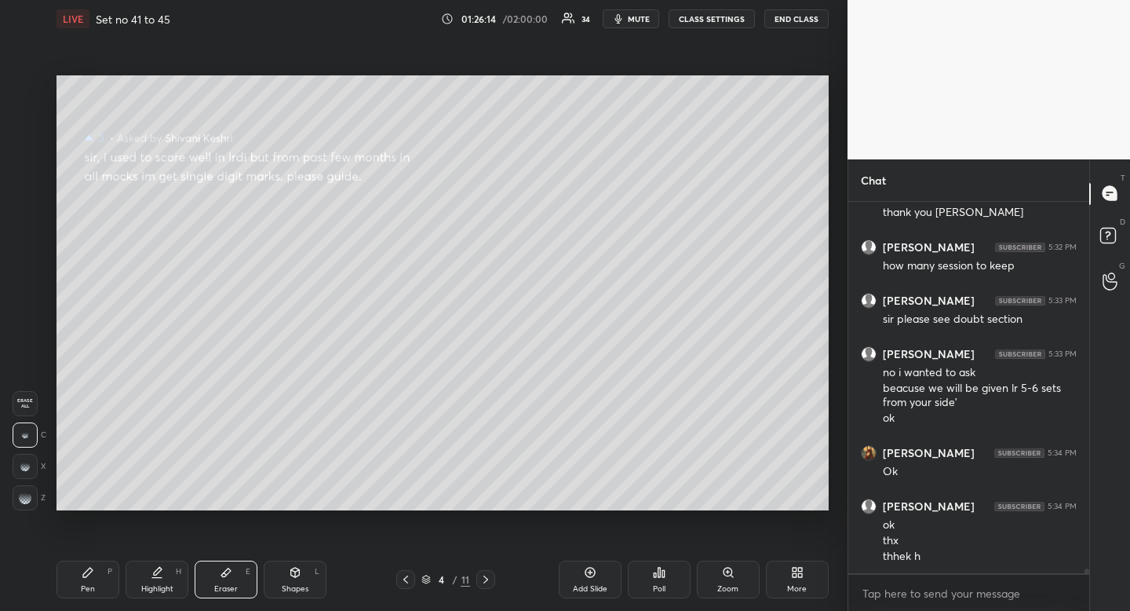
click at [298, 579] on div "Shapes L" at bounding box center [295, 579] width 63 height 38
drag, startPoint x: 20, startPoint y: 411, endPoint x: 11, endPoint y: 407, distance: 9.2
click at [20, 411] on div at bounding box center [25, 403] width 25 height 25
click at [153, 578] on icon at bounding box center [156, 578] width 9 height 0
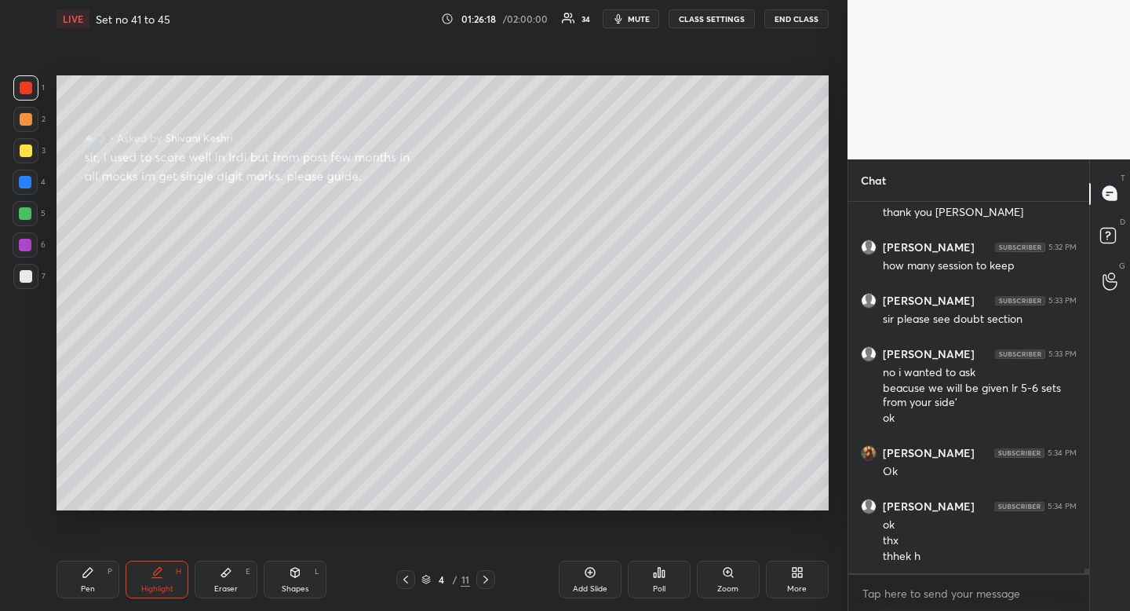
click at [153, 578] on icon at bounding box center [156, 578] width 9 height 0
click at [86, 575] on icon at bounding box center [87, 572] width 9 height 9
click at [87, 573] on icon at bounding box center [87, 572] width 9 height 9
click at [160, 578] on icon at bounding box center [156, 578] width 9 height 0
click at [86, 572] on icon at bounding box center [87, 572] width 9 height 9
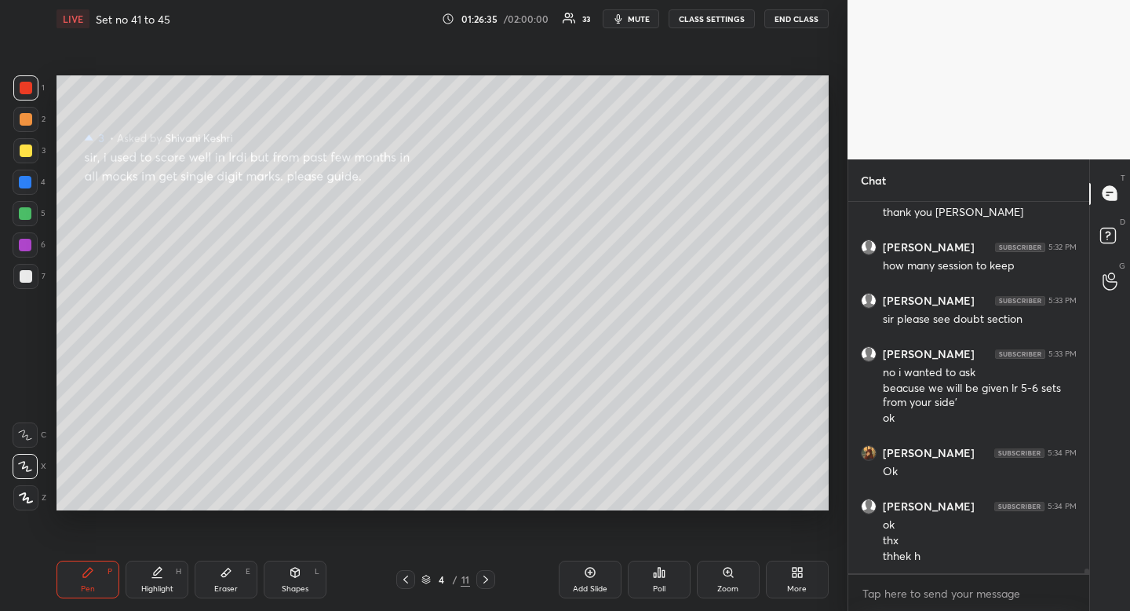
drag, startPoint x: 86, startPoint y: 574, endPoint x: 100, endPoint y: 546, distance: 30.9
click at [86, 574] on icon at bounding box center [87, 572] width 9 height 9
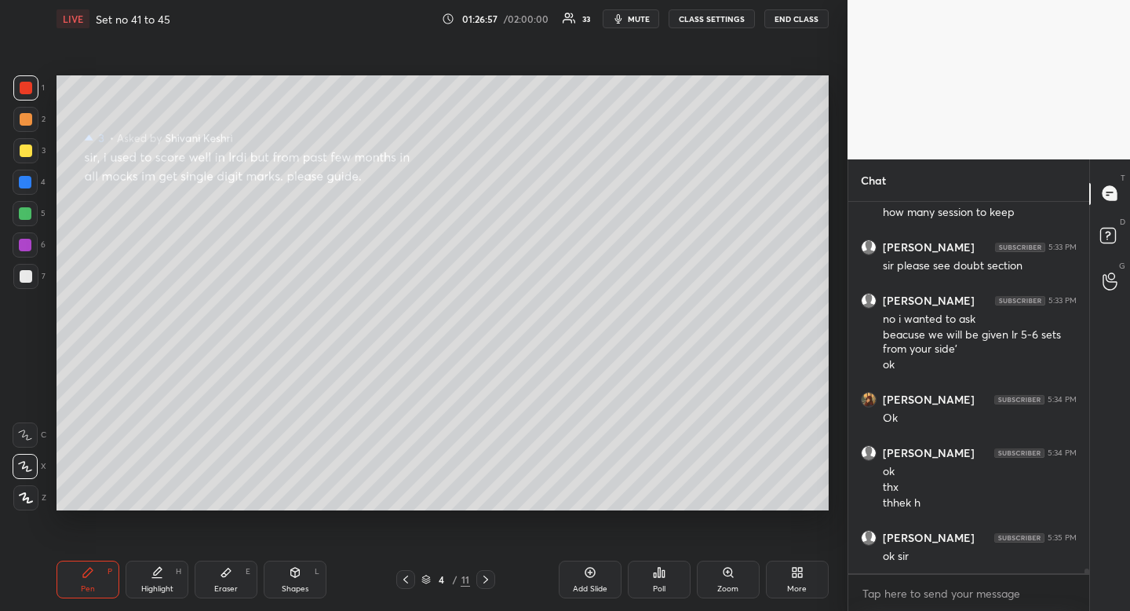
drag, startPoint x: 28, startPoint y: 146, endPoint x: 51, endPoint y: 166, distance: 30.1
click at [29, 150] on div at bounding box center [26, 150] width 13 height 13
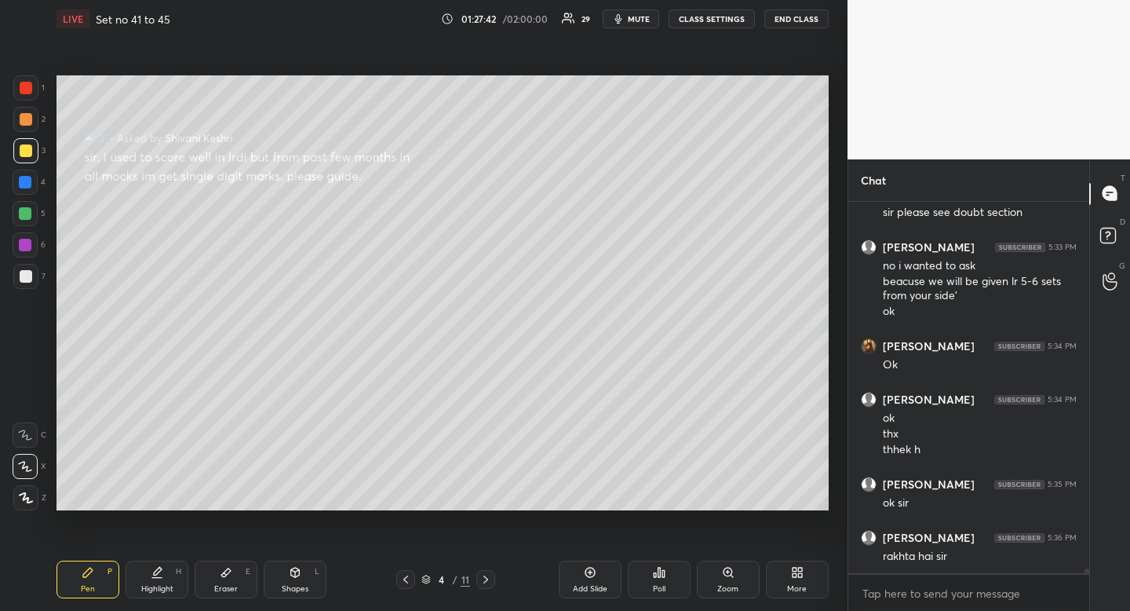
click at [156, 579] on div "Highlight H" at bounding box center [157, 579] width 63 height 38
click at [151, 572] on icon at bounding box center [157, 572] width 13 height 13
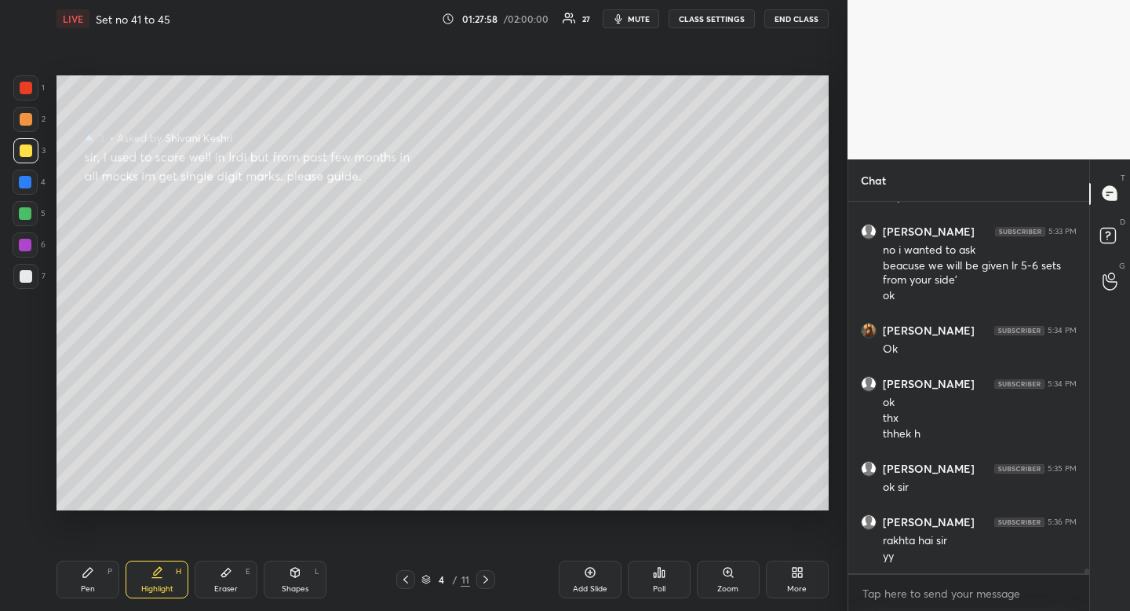
drag, startPoint x: 162, startPoint y: 568, endPoint x: 186, endPoint y: 560, distance: 25.1
click at [162, 568] on icon at bounding box center [157, 572] width 13 height 13
click at [67, 589] on div "Pen P" at bounding box center [88, 579] width 63 height 38
click at [75, 579] on div "Pen P" at bounding box center [88, 579] width 63 height 38
drag, startPoint x: 173, startPoint y: 577, endPoint x: 191, endPoint y: 561, distance: 23.3
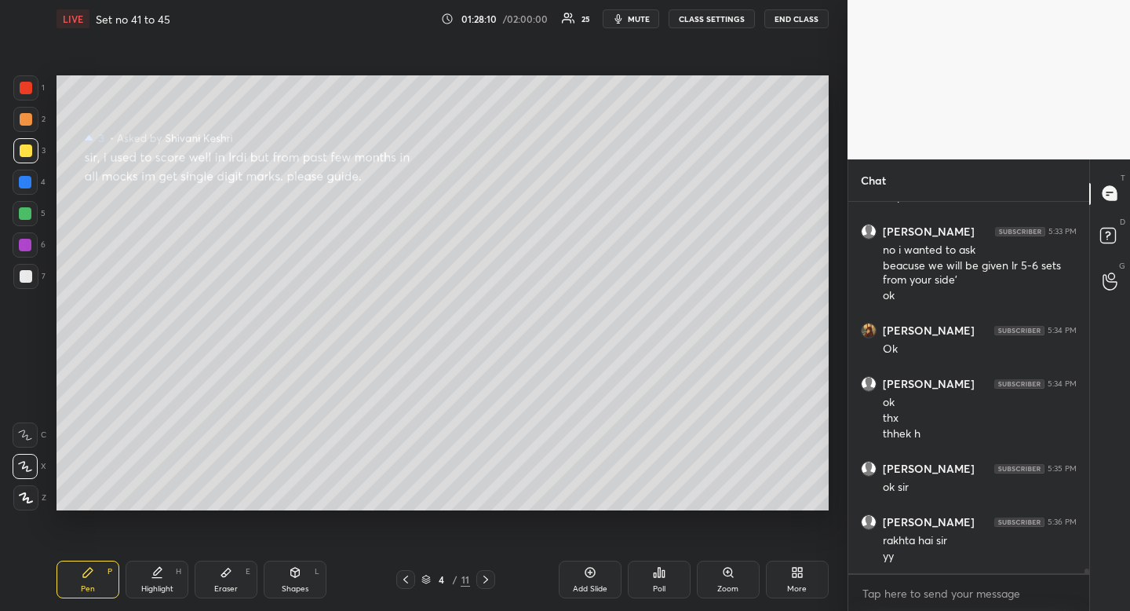
click at [173, 577] on div "Highlight H" at bounding box center [157, 579] width 63 height 38
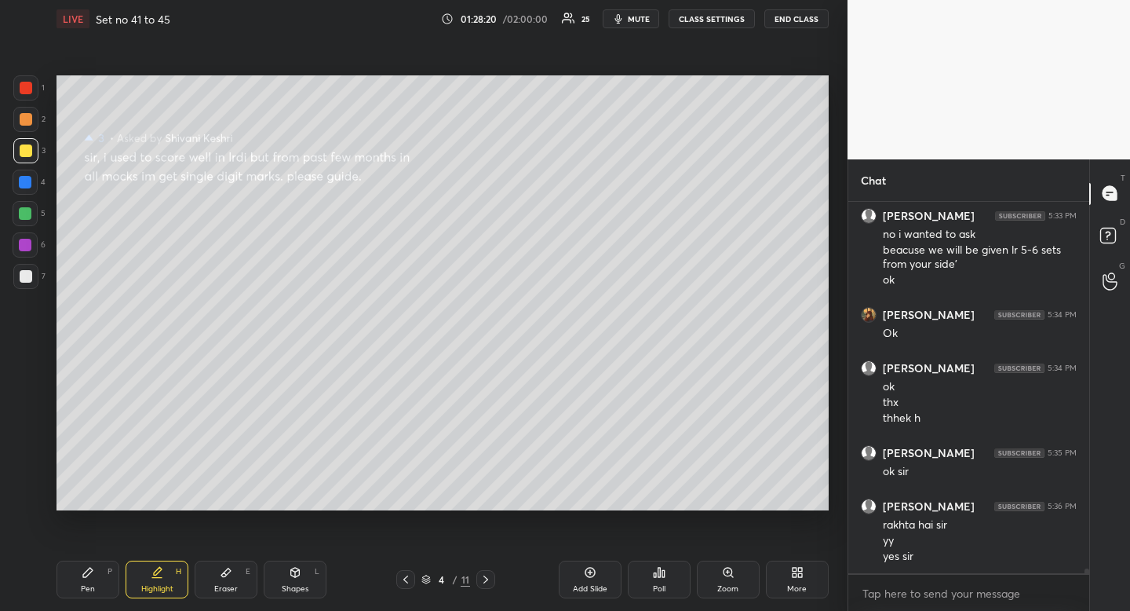
click at [159, 579] on div "Highlight H" at bounding box center [157, 579] width 63 height 38
drag, startPoint x: 159, startPoint y: 579, endPoint x: 203, endPoint y: 544, distance: 55.9
click at [159, 579] on div "Highlight H" at bounding box center [157, 579] width 63 height 38
click at [94, 593] on div "Pen" at bounding box center [88, 589] width 14 height 8
drag, startPoint x: 94, startPoint y: 593, endPoint x: 52, endPoint y: 524, distance: 81.0
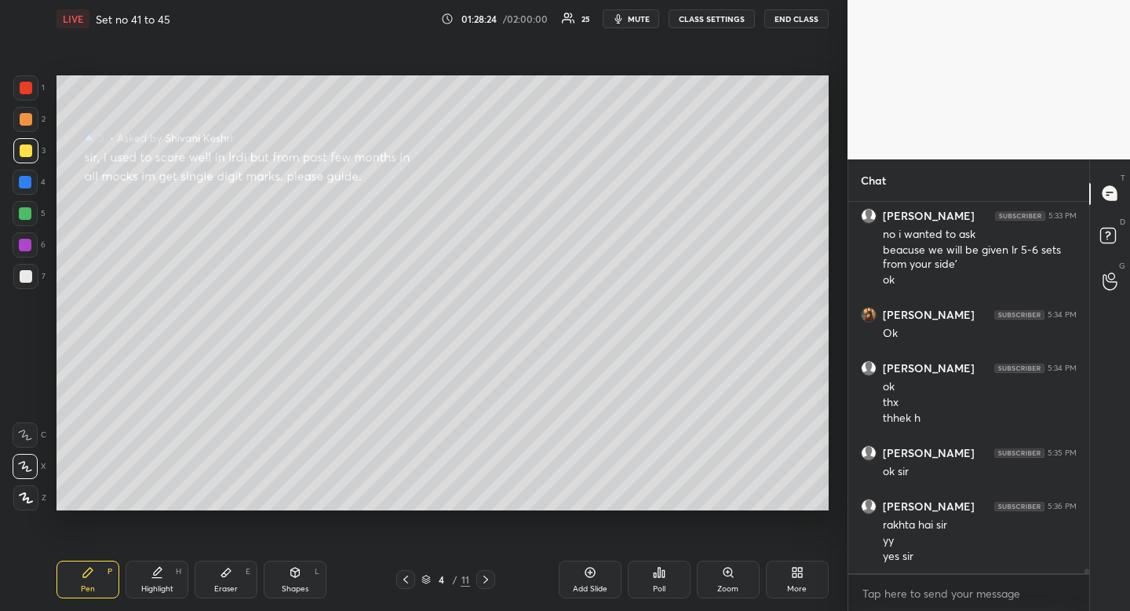
click at [94, 593] on div "Pen" at bounding box center [88, 589] width 14 height 8
click at [32, 281] on div at bounding box center [25, 276] width 25 height 25
click at [31, 279] on div at bounding box center [26, 276] width 13 height 13
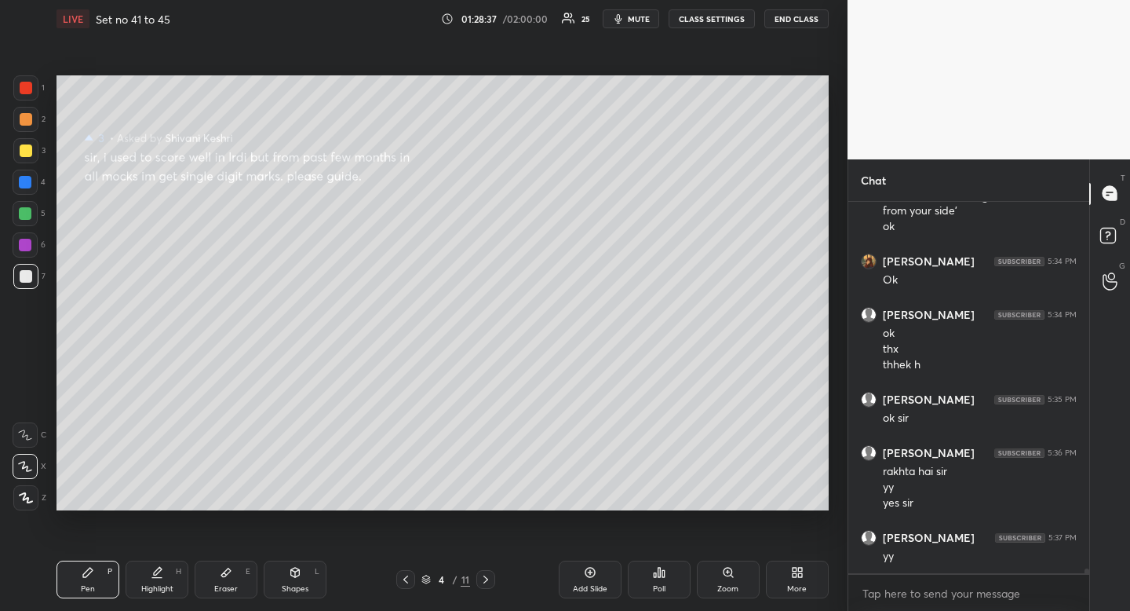
click at [165, 580] on div "Highlight H" at bounding box center [157, 579] width 63 height 38
click at [93, 593] on div "Pen P" at bounding box center [88, 579] width 63 height 38
click at [159, 579] on div "Highlight H" at bounding box center [157, 579] width 63 height 38
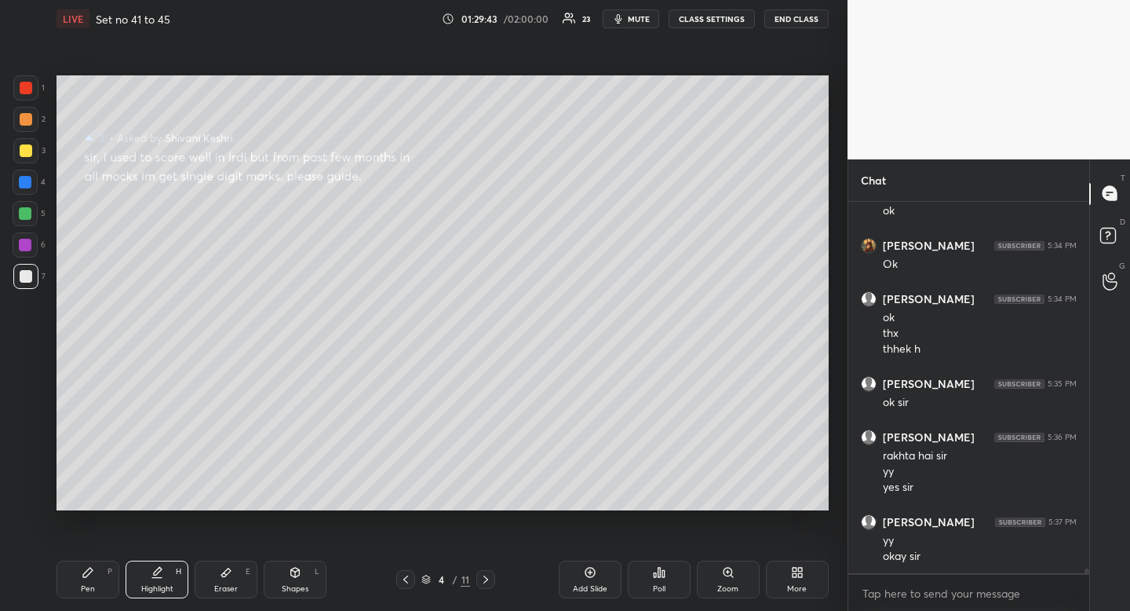
scroll to position [30556, 0]
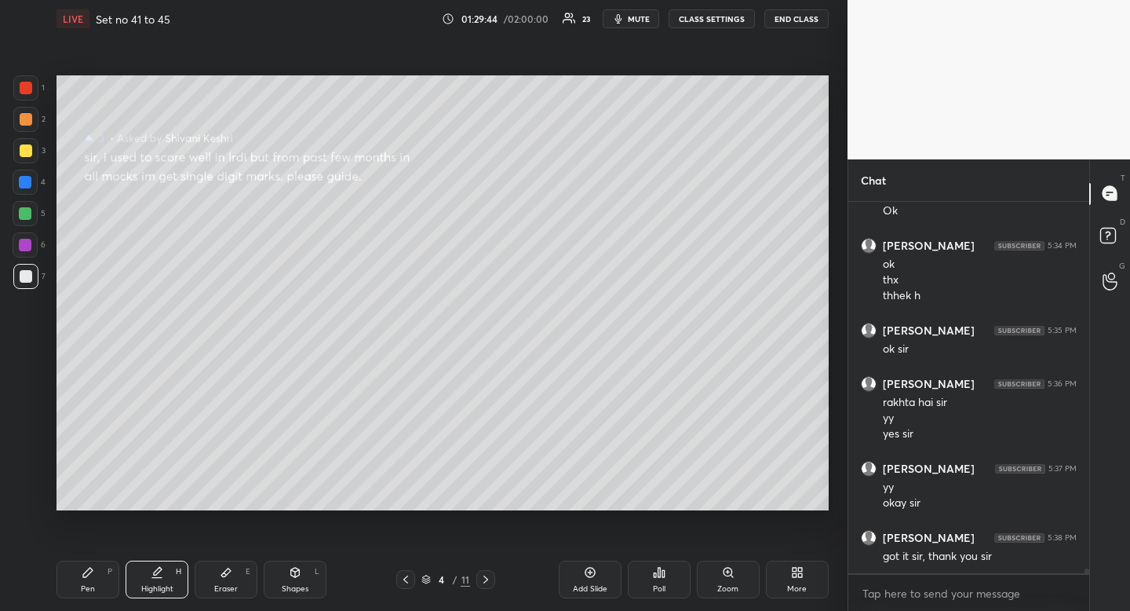
click at [86, 559] on div "Pen P Highlight H Eraser E Shapes L 4 / 11 Add Slide Poll Zoom More" at bounding box center [443, 579] width 772 height 63
click at [93, 564] on div "Pen P" at bounding box center [88, 579] width 63 height 38
click at [29, 158] on div at bounding box center [25, 150] width 25 height 25
drag, startPoint x: 633, startPoint y: 19, endPoint x: 645, endPoint y: 18, distance: 11.8
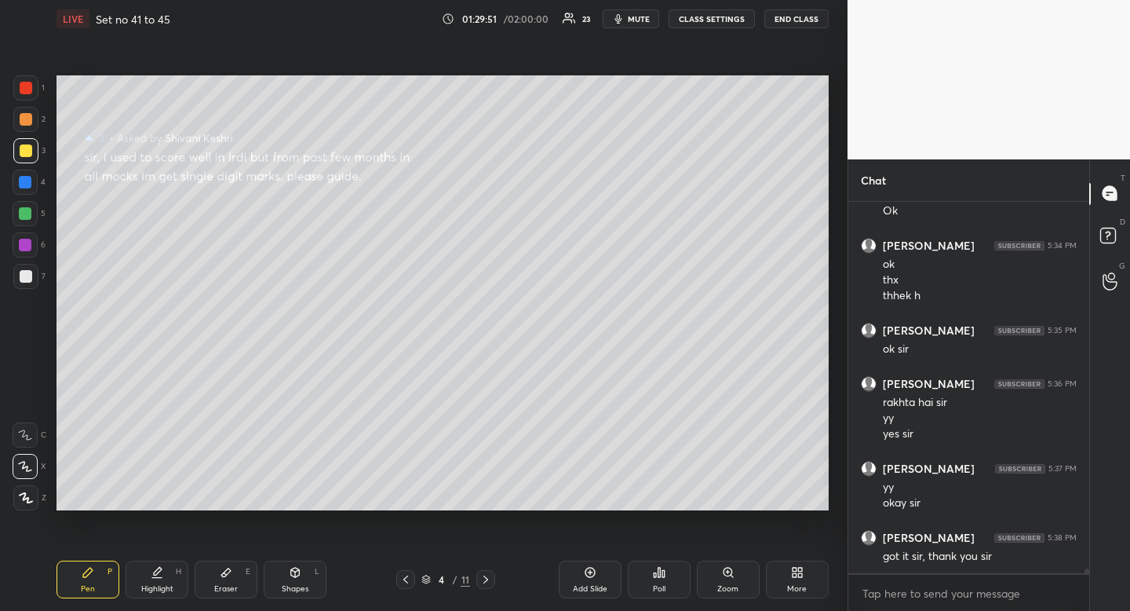
click at [633, 20] on span "mute" at bounding box center [639, 18] width 22 height 11
click at [801, 22] on button "END CLASS" at bounding box center [797, 18] width 64 height 19
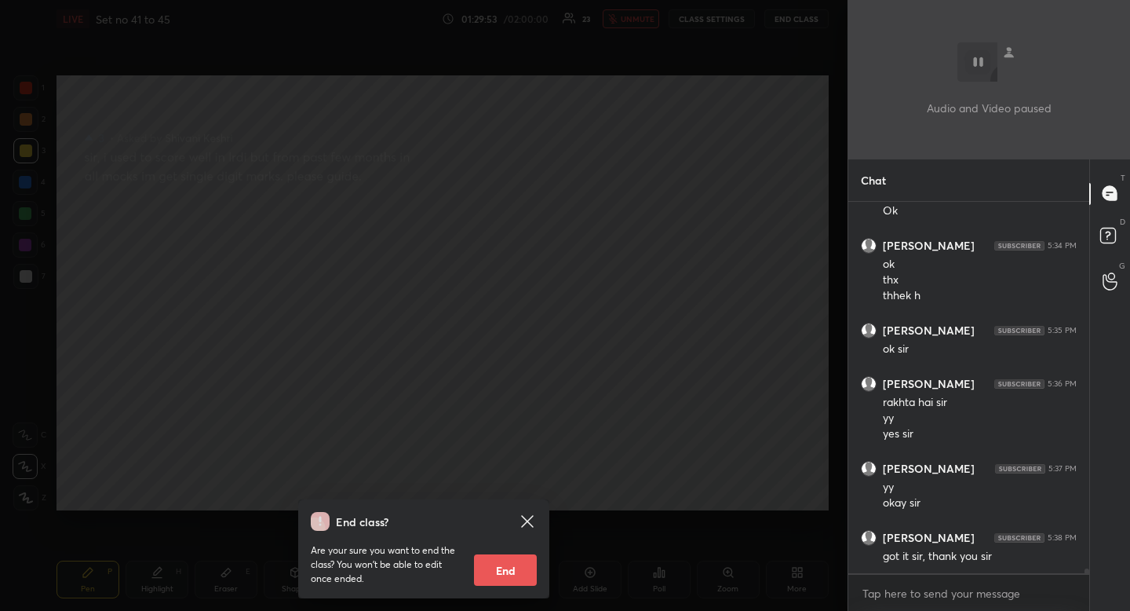
drag, startPoint x: 498, startPoint y: 562, endPoint x: 489, endPoint y: 560, distance: 8.8
click at [497, 564] on button "End" at bounding box center [505, 569] width 63 height 31
type textarea "x"
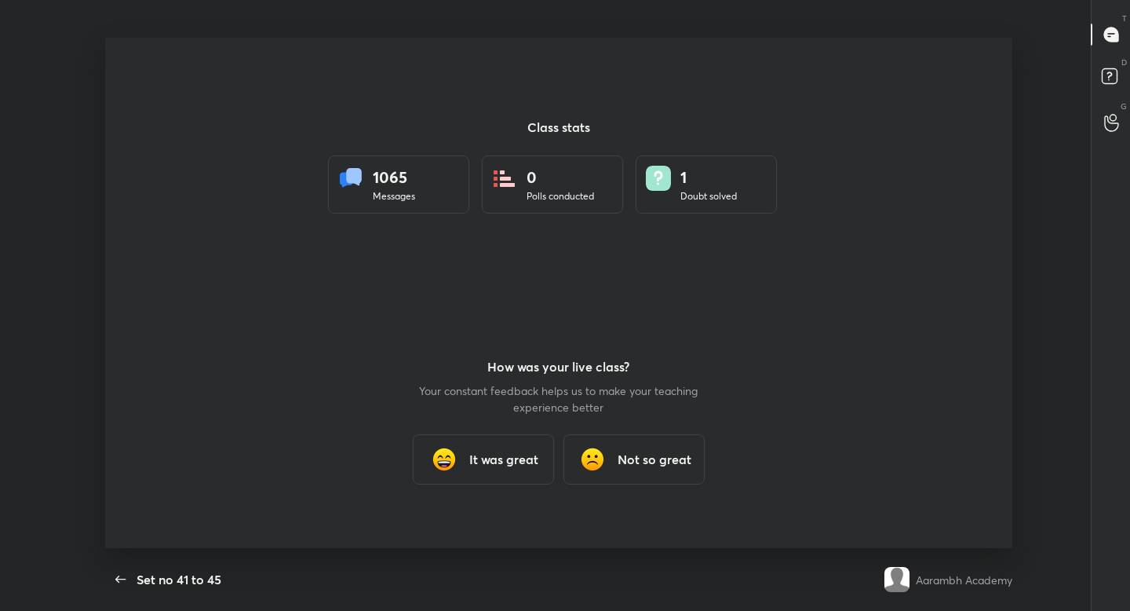
scroll to position [77988, 77380]
